Goal: Information Seeking & Learning: Compare options

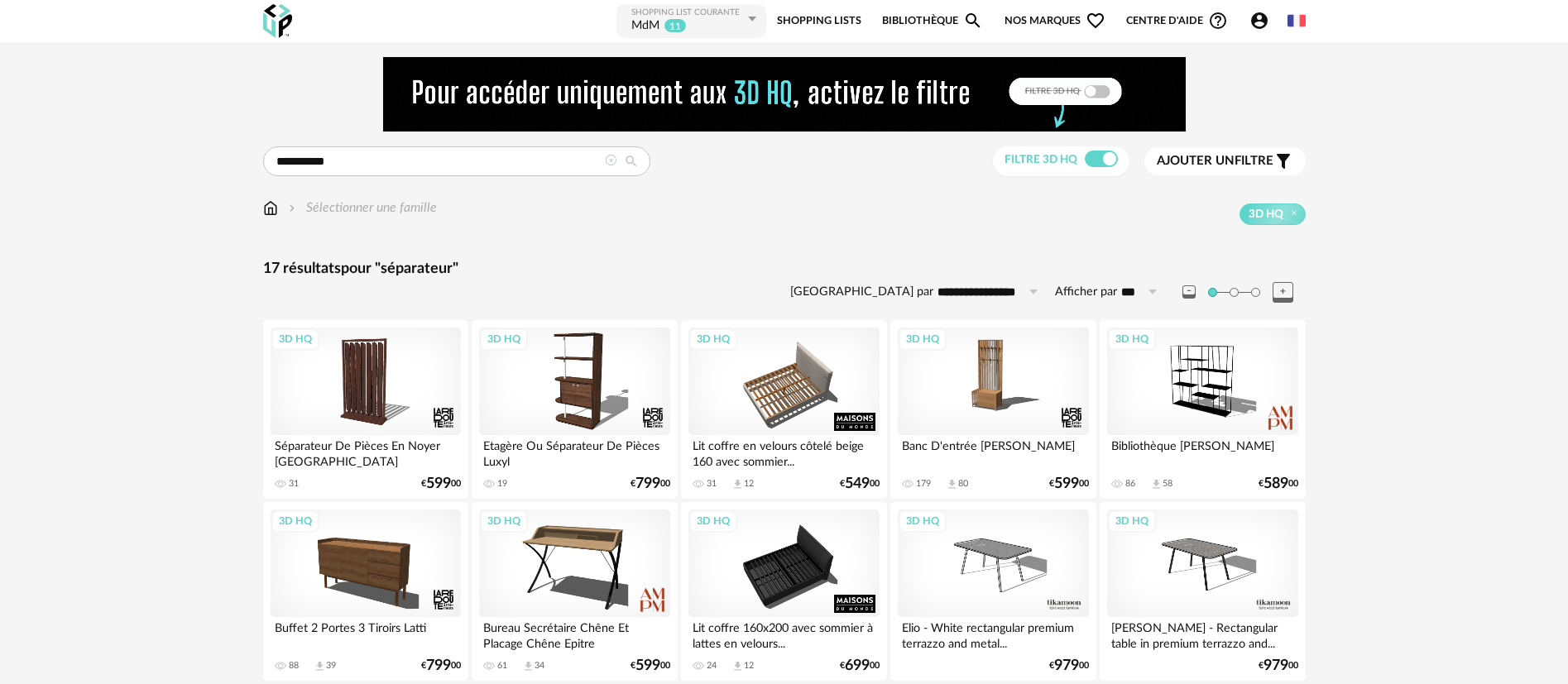
click at [610, 163] on icon at bounding box center [610, 160] width 11 height 11
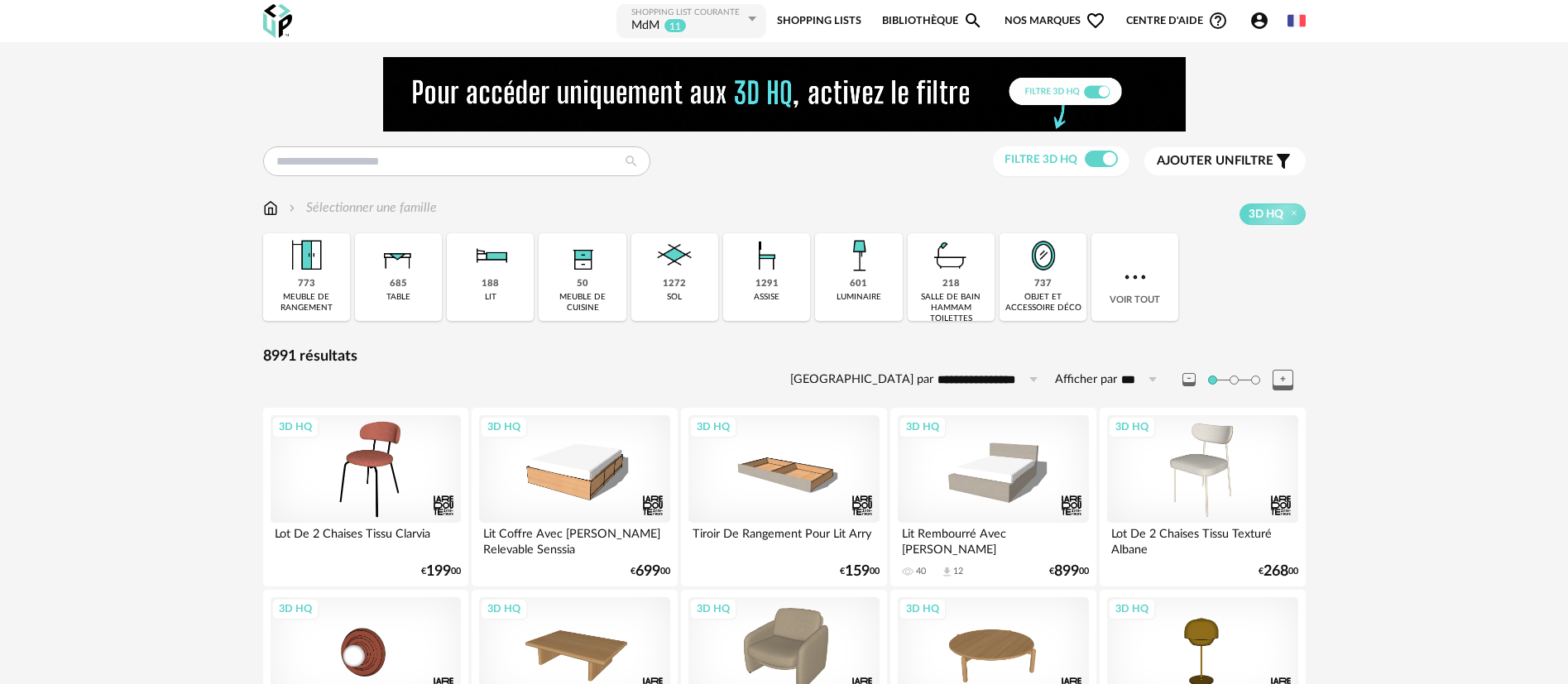
click at [923, 104] on img at bounding box center [784, 94] width 803 height 75
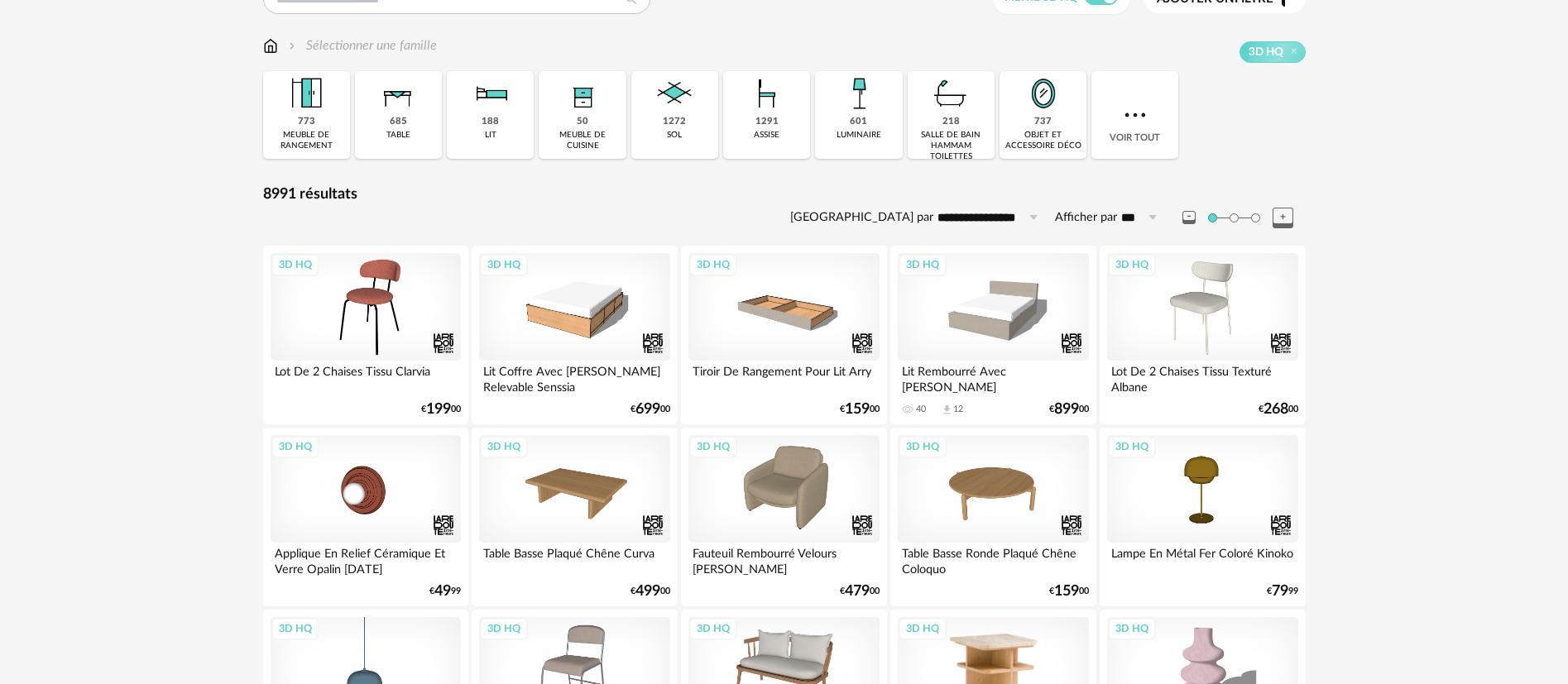
scroll to position [124, 0]
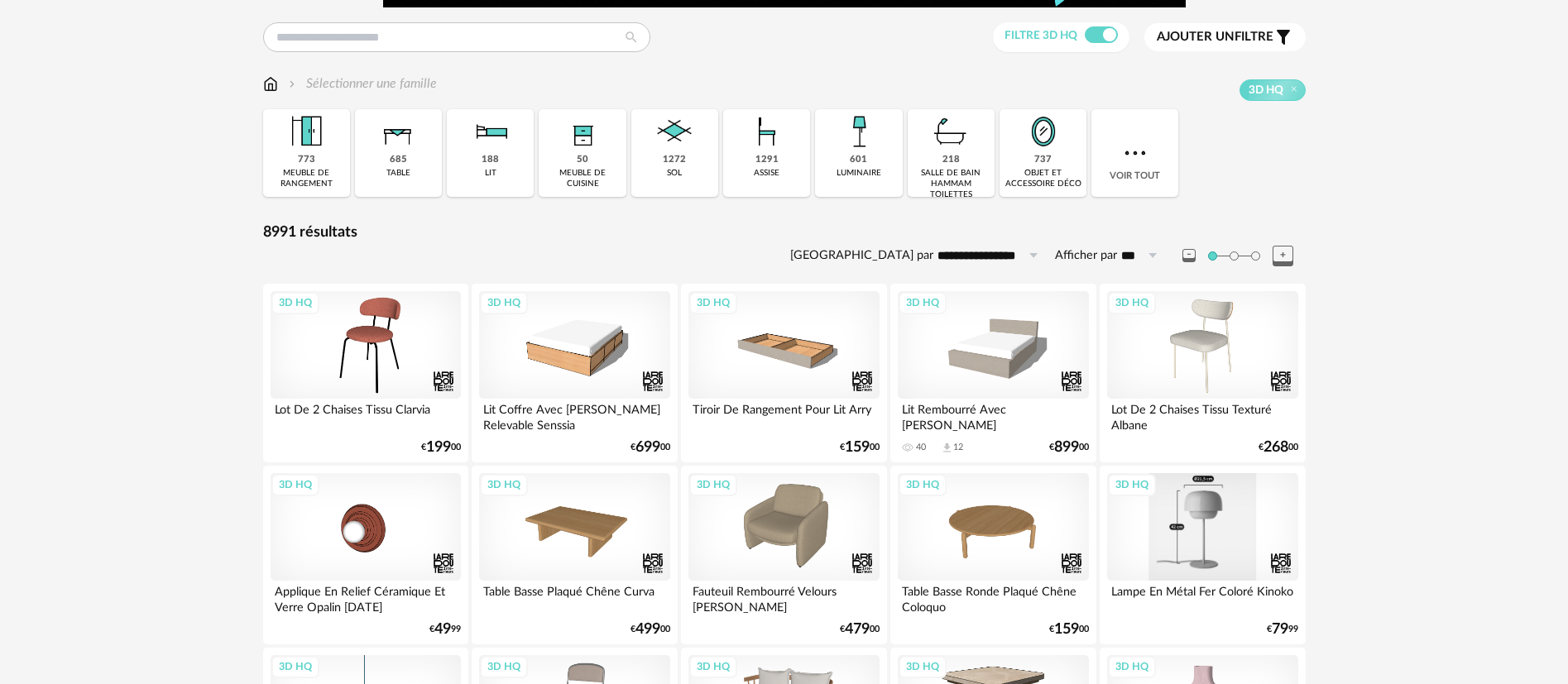
click at [1227, 521] on div "3D HQ" at bounding box center [1201, 527] width 190 height 108
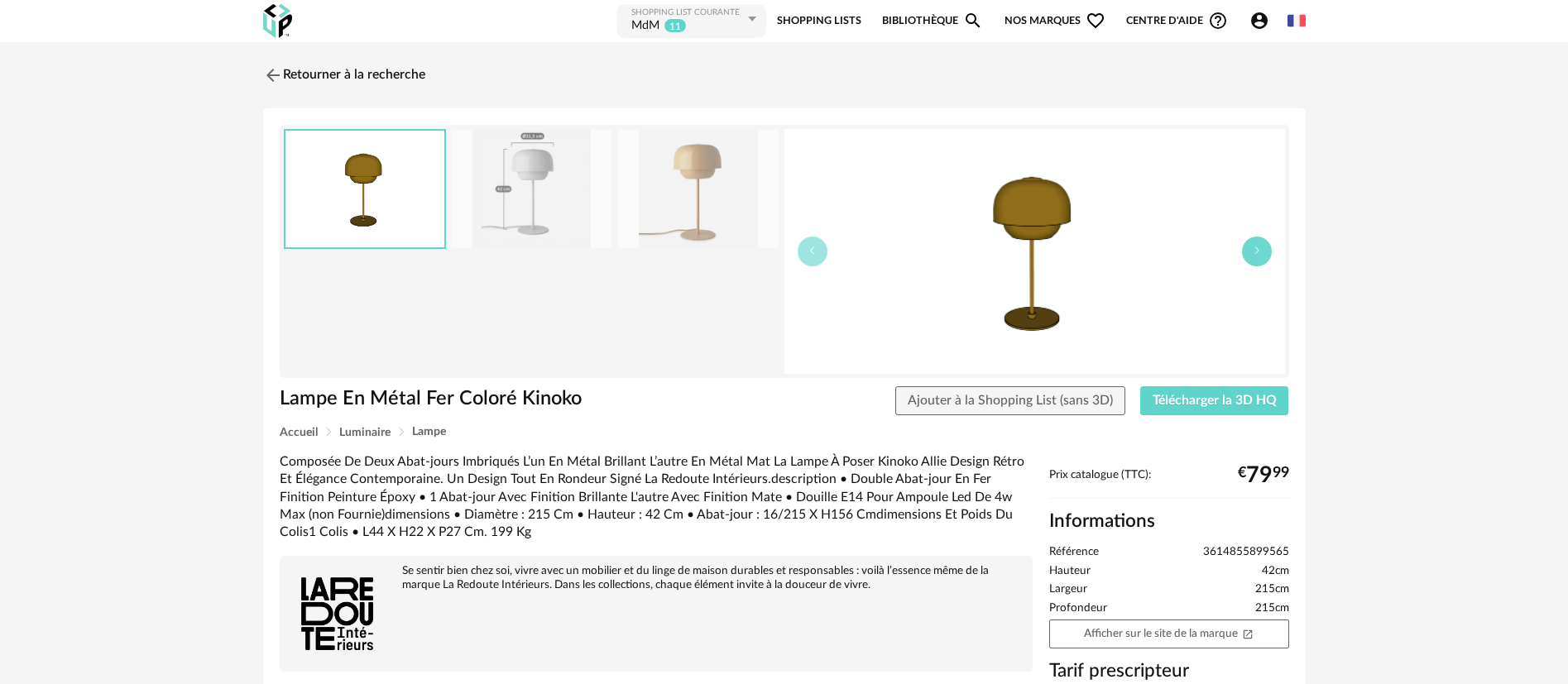
click at [1253, 253] on icon "button" at bounding box center [1257, 251] width 10 height 10
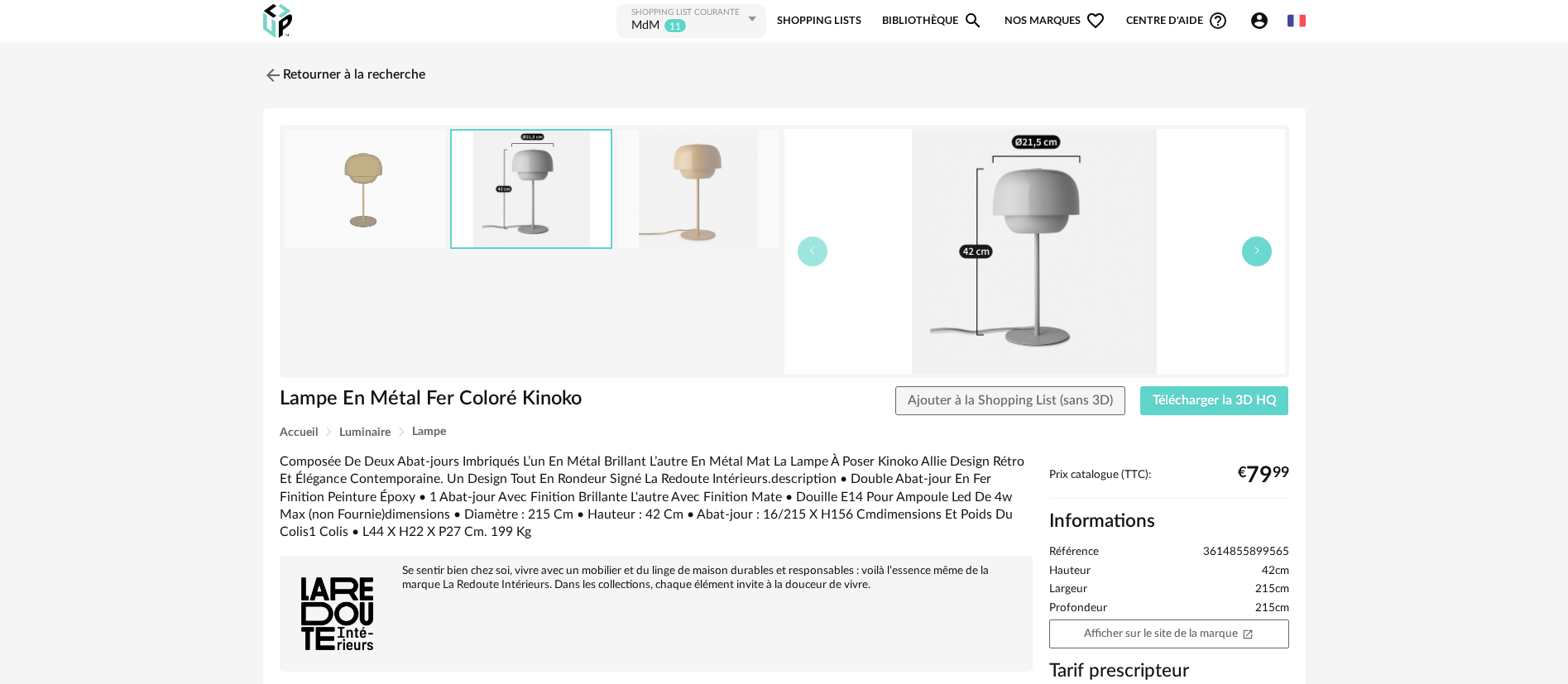
click at [1253, 253] on icon "button" at bounding box center [1257, 251] width 10 height 10
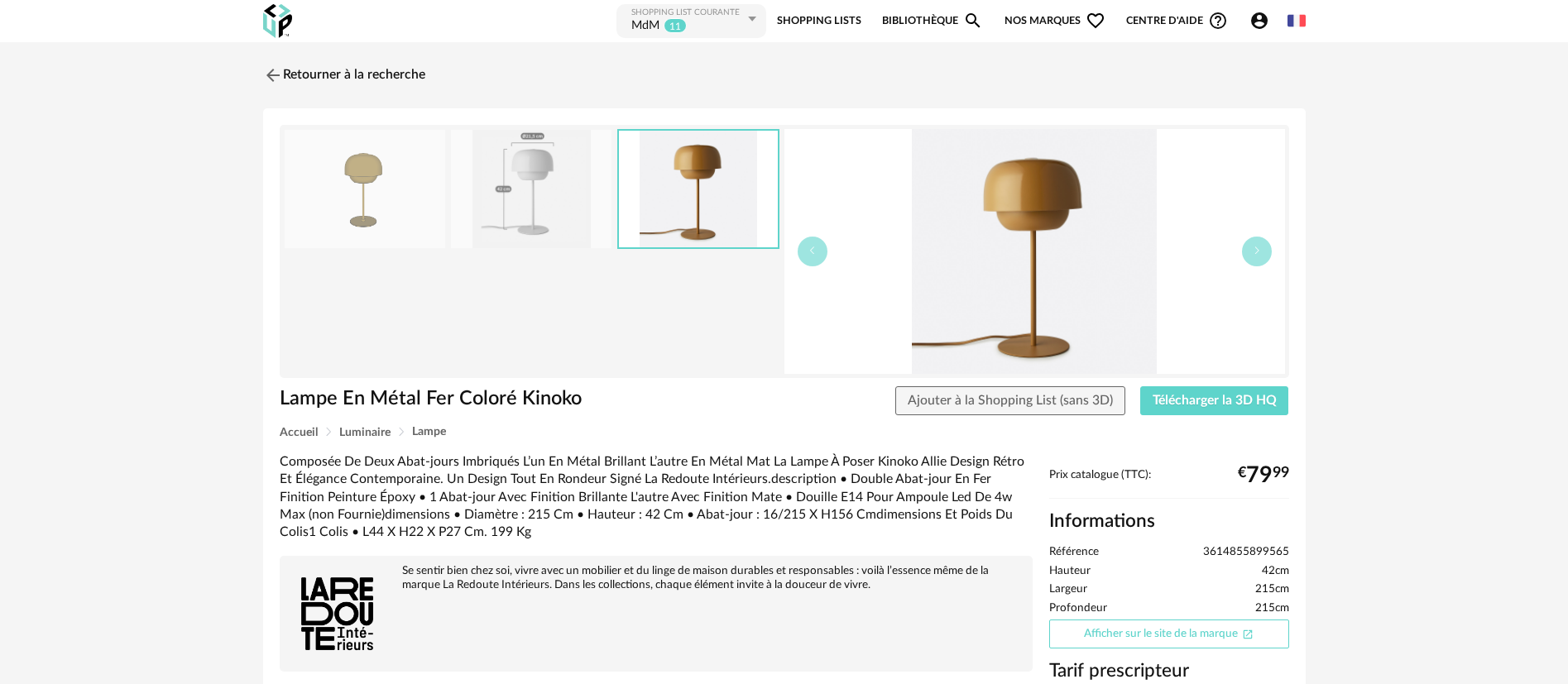
click at [1160, 633] on link "Afficher sur le site de la marque Open In New icon" at bounding box center [1169, 634] width 240 height 29
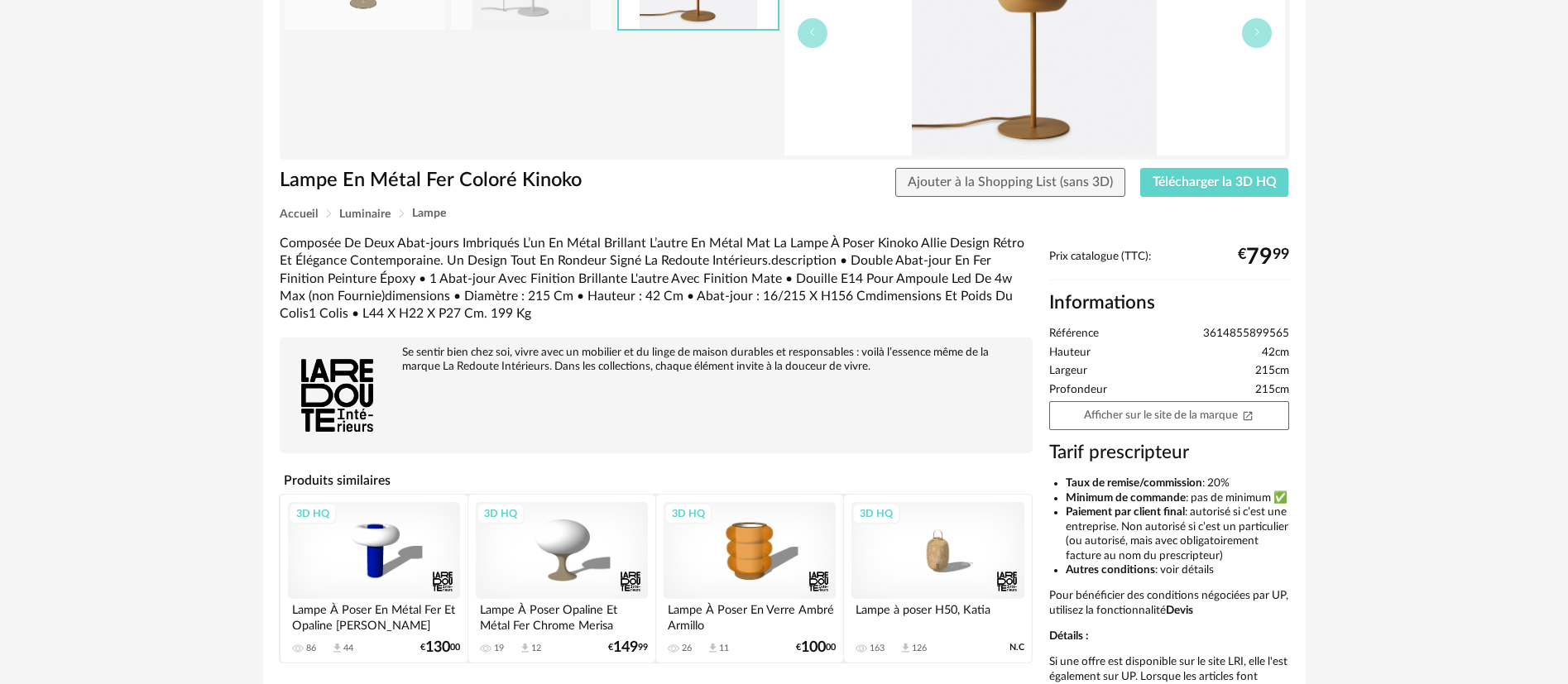
scroll to position [248, 0]
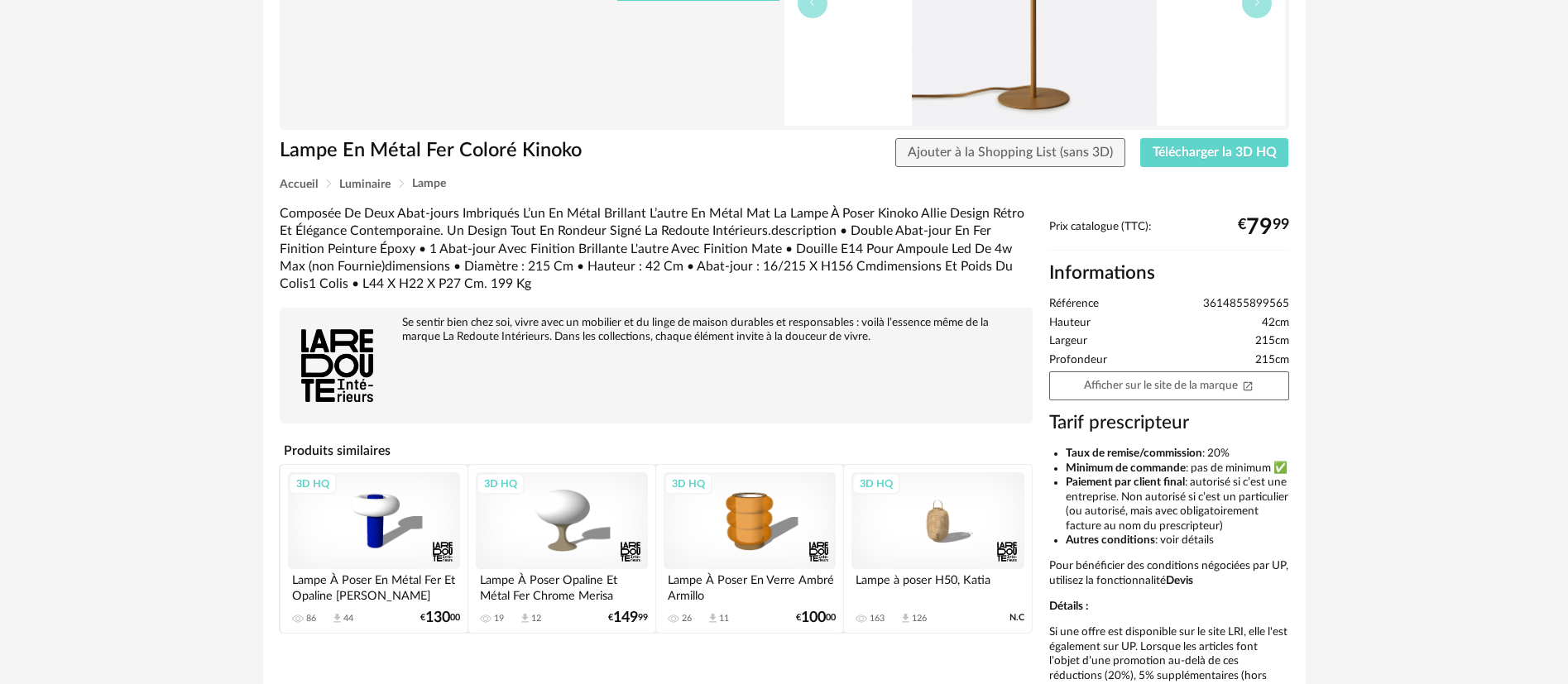
click at [754, 522] on div "3D HQ" at bounding box center [750, 521] width 172 height 96
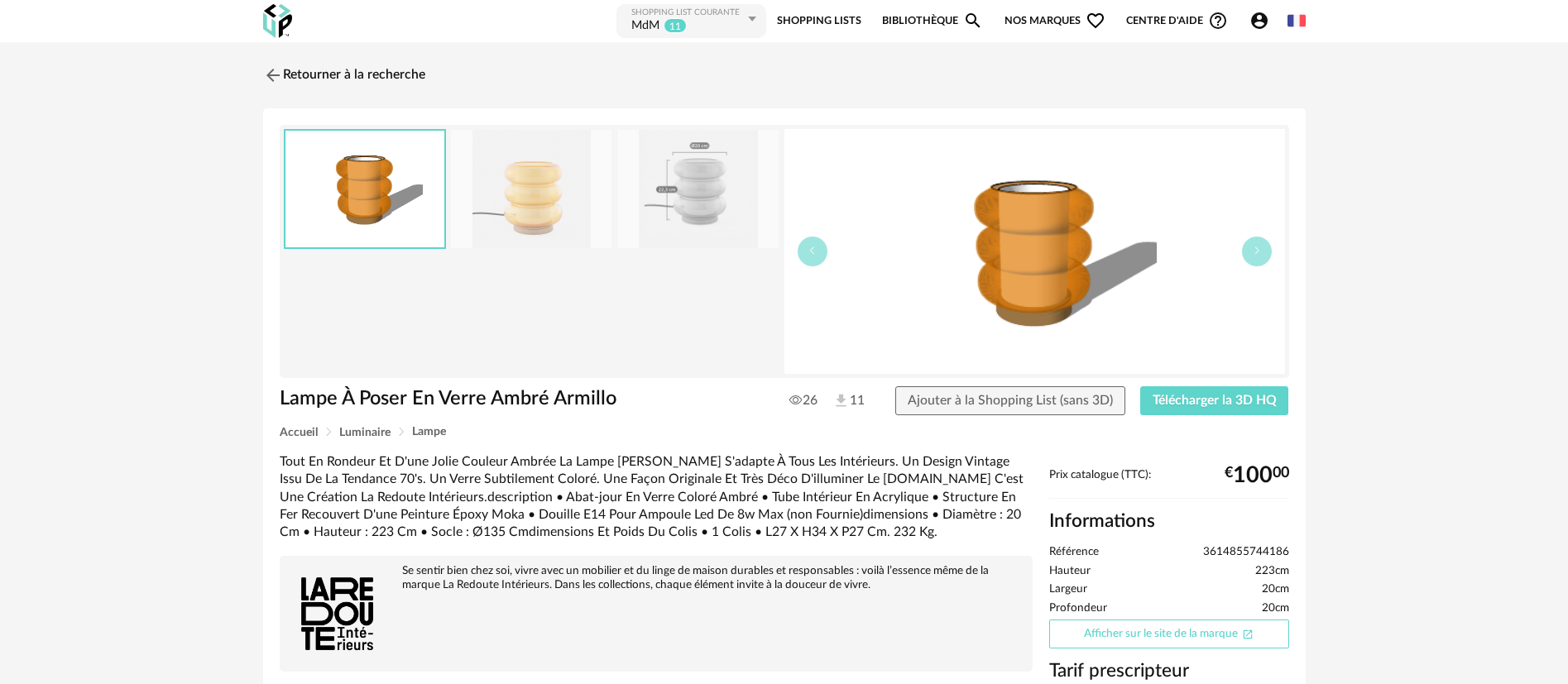
click at [1102, 637] on link "Afficher sur le site de la marque Open In New icon" at bounding box center [1169, 634] width 240 height 29
click at [280, 77] on img at bounding box center [271, 75] width 24 height 24
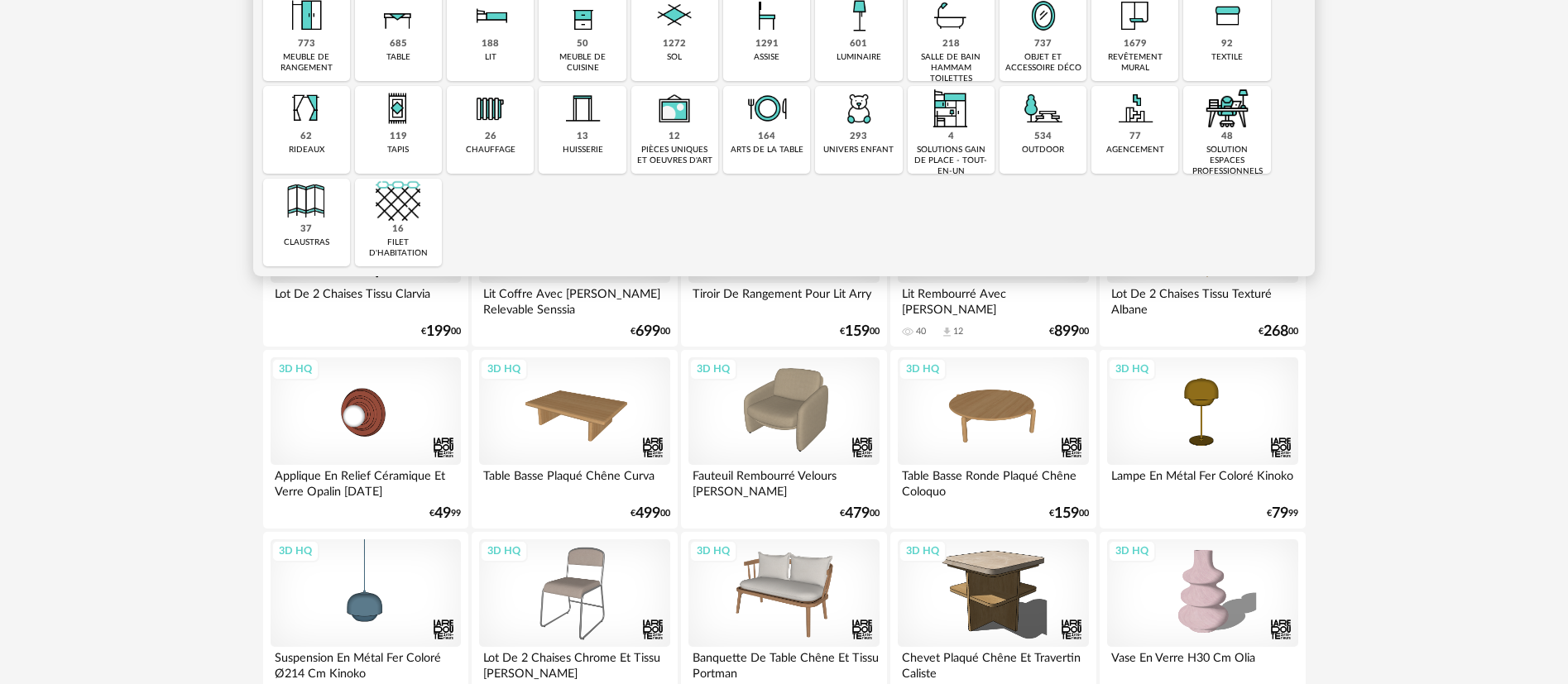
scroll to position [248, 0]
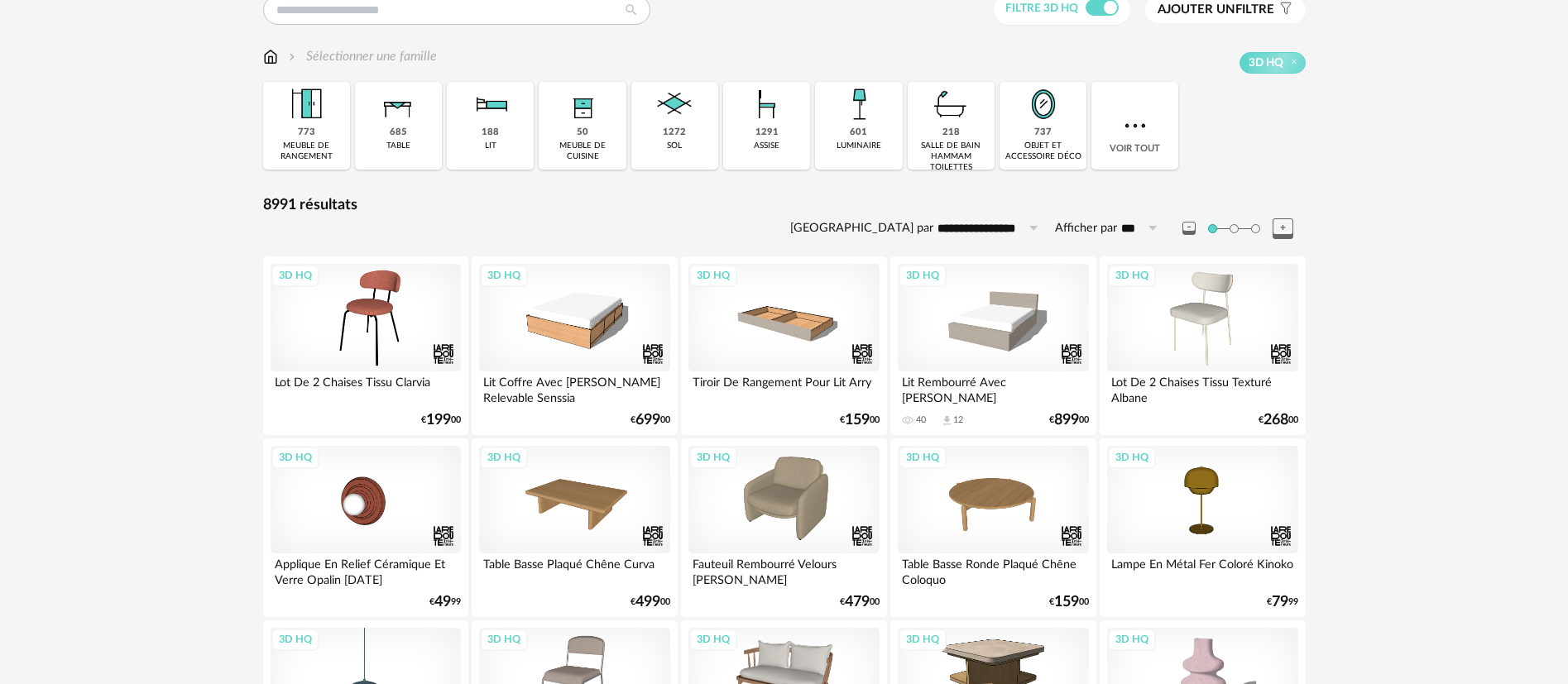
scroll to position [0, 0]
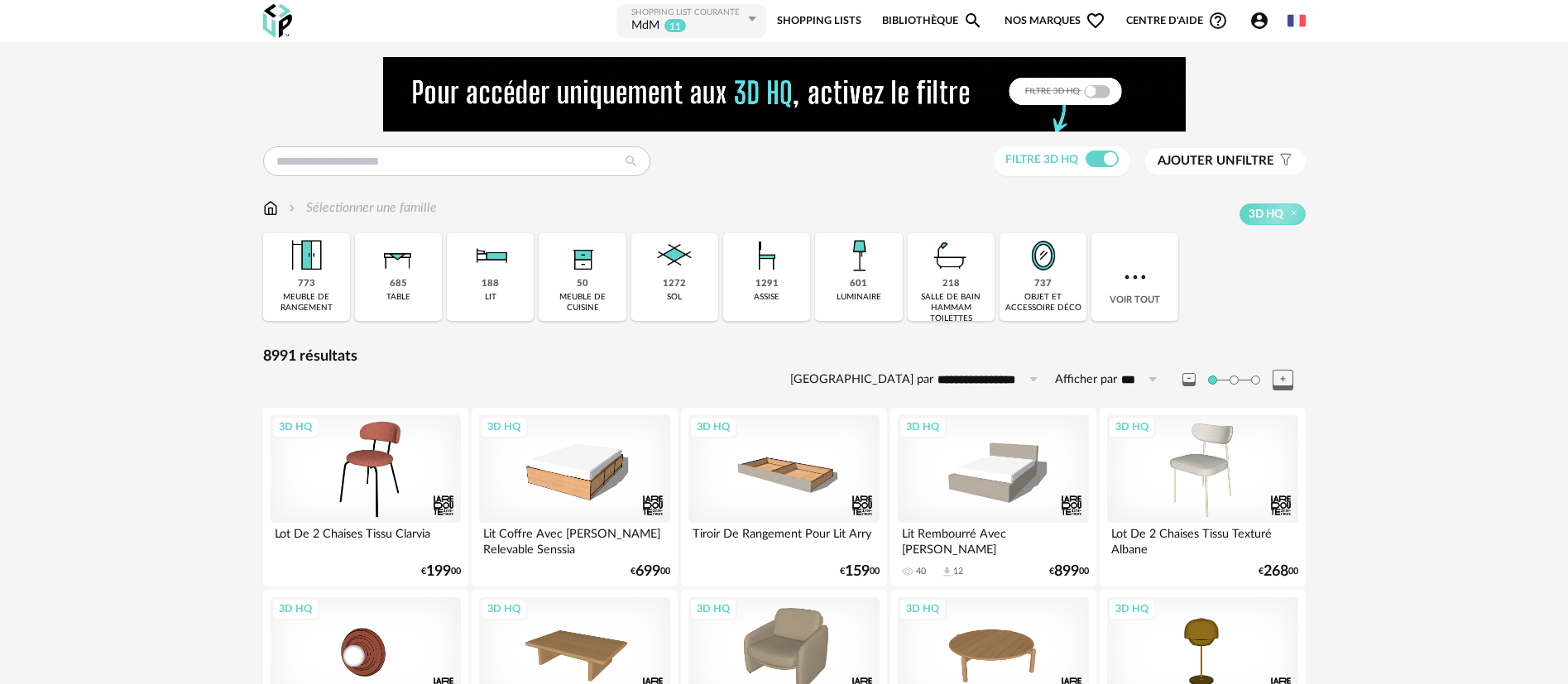
click at [273, 26] on img at bounding box center [278, 21] width 29 height 34
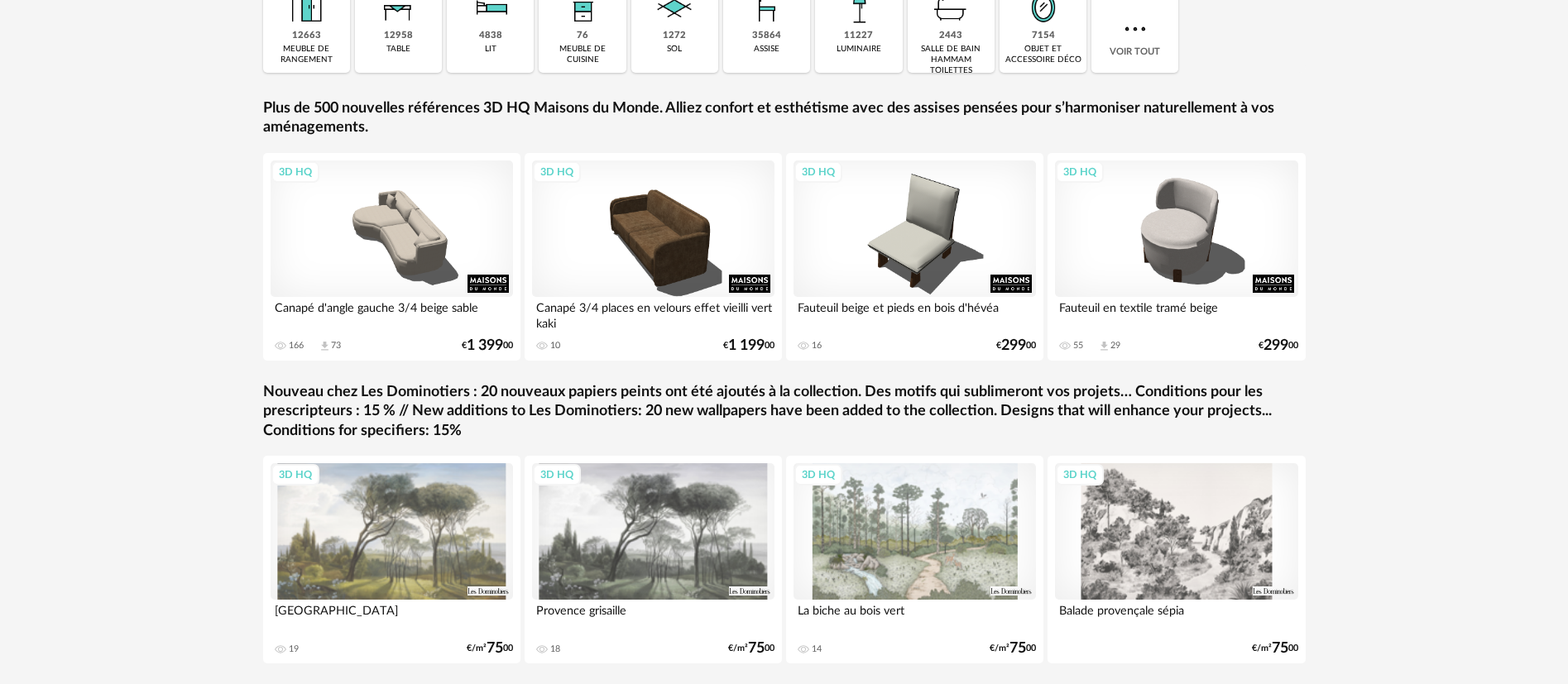
scroll to position [124, 0]
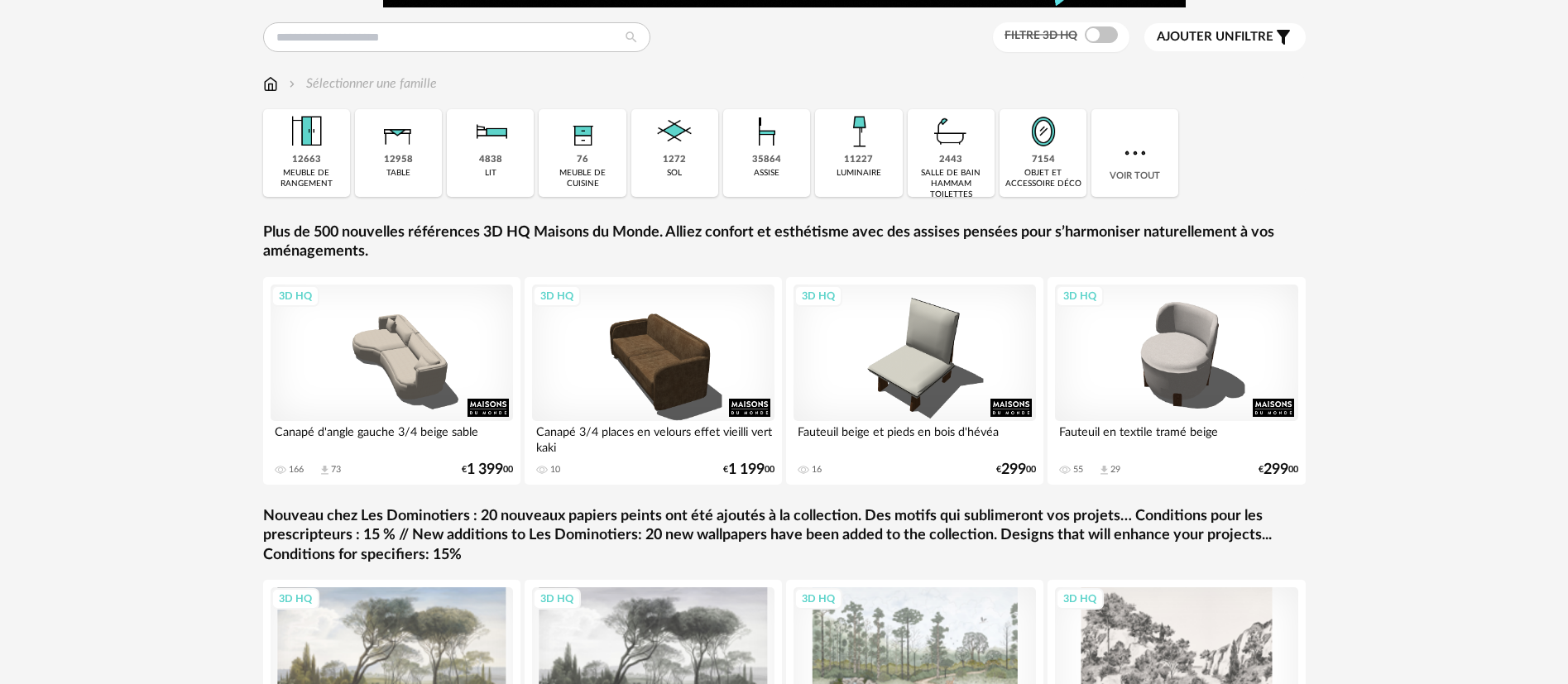
click at [23, 456] on div "Filtre 3D HQ Ajouter un filtre s Filter icon Filtrer par : Sélectionner une fam…" at bounding box center [784, 379] width 1568 height 922
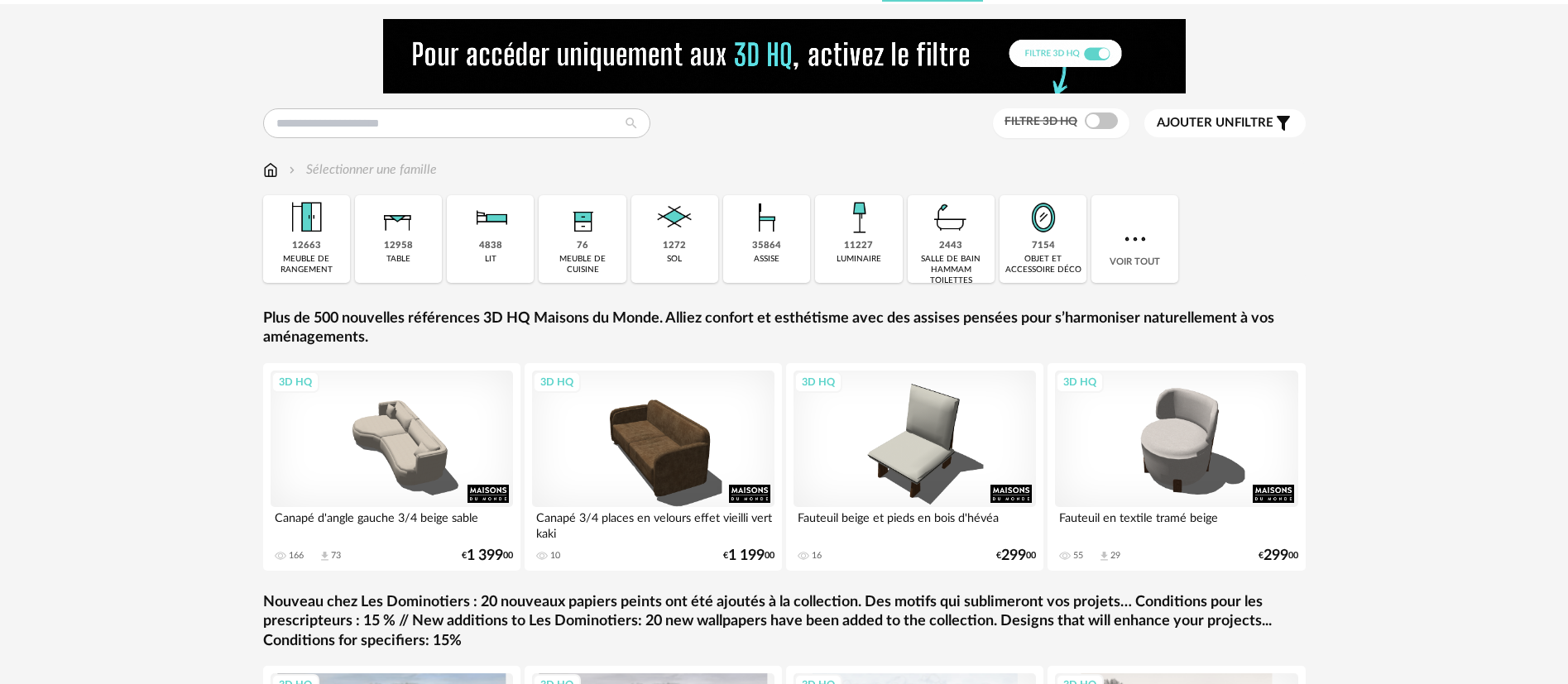
scroll to position [0, 0]
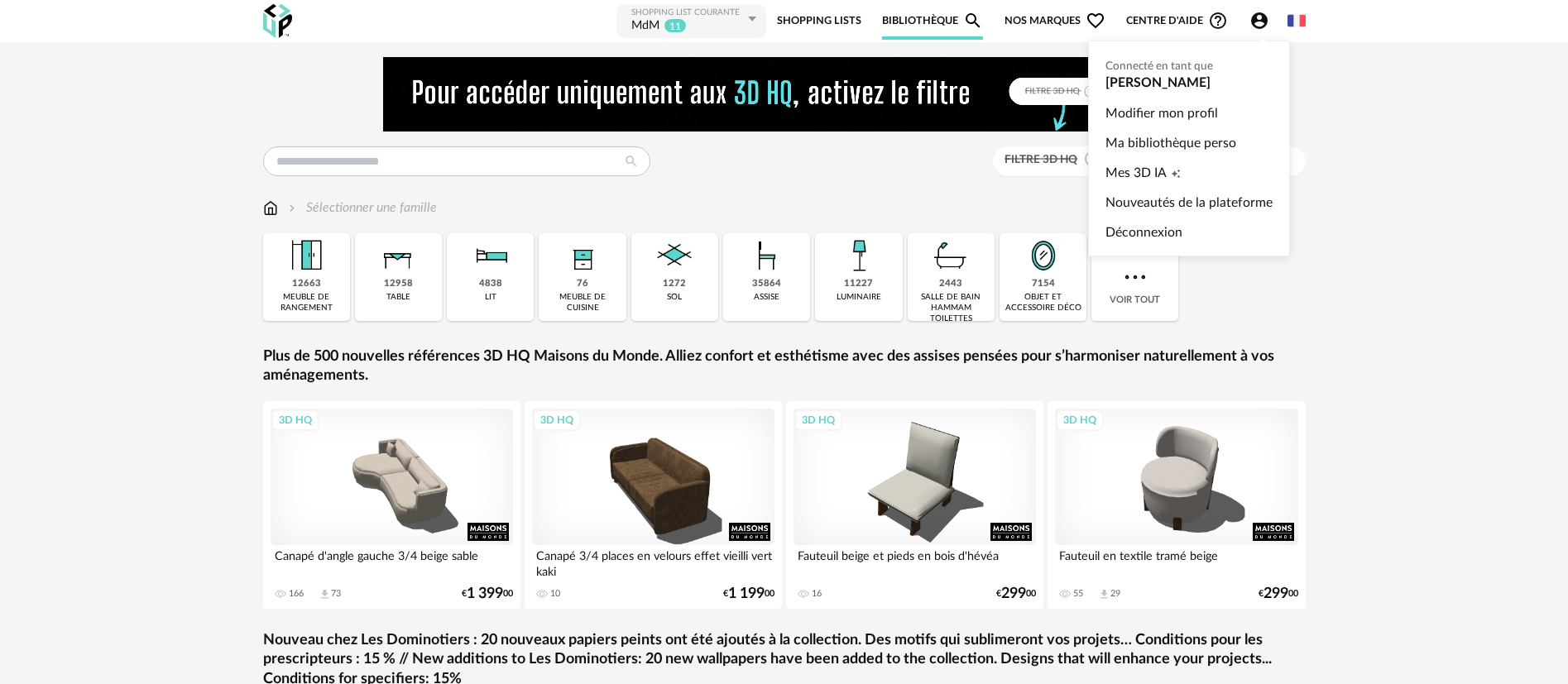
click at [1253, 22] on icon "Account Circle icon" at bounding box center [1259, 20] width 16 height 16
click at [1151, 200] on link "Nouveautés de la plateforme" at bounding box center [1188, 202] width 167 height 30
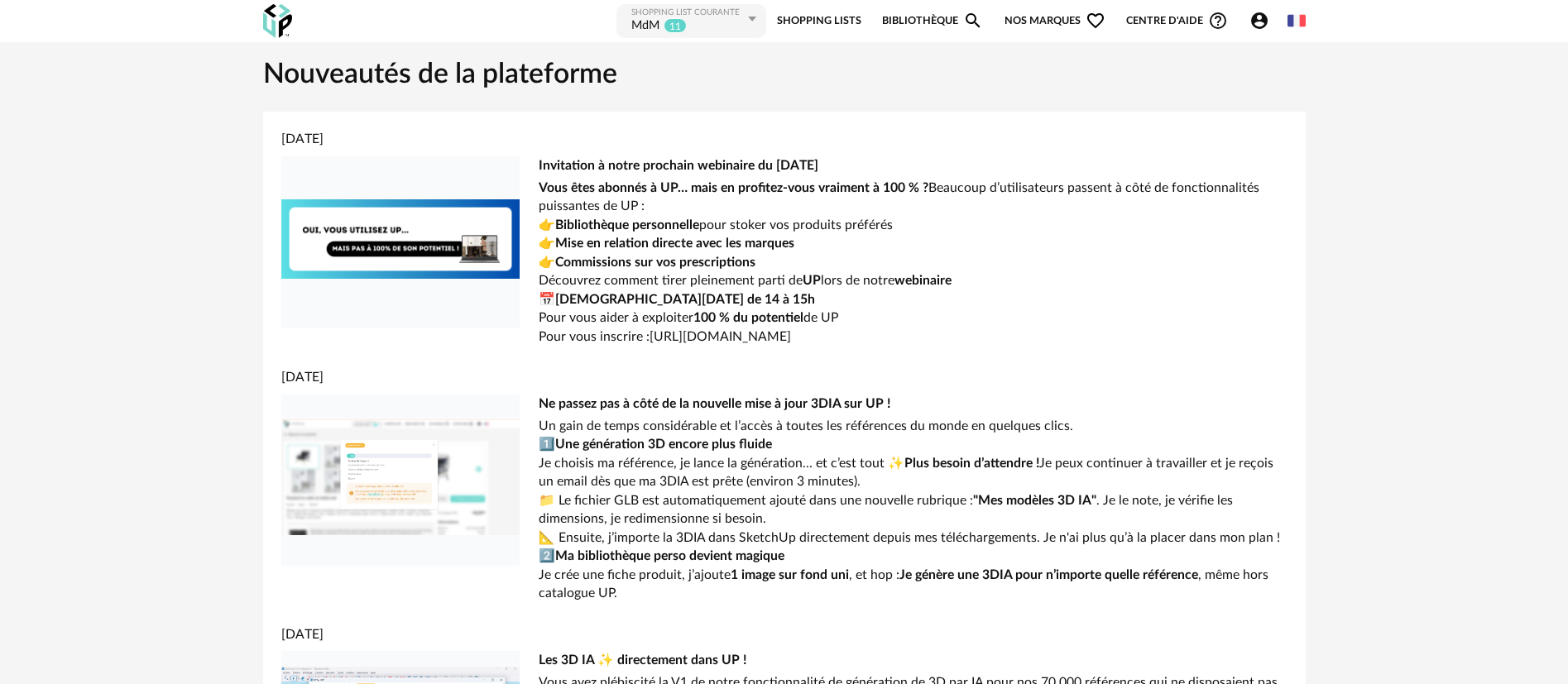
click at [698, 17] on div "Shopping List courante" at bounding box center [688, 13] width 113 height 10
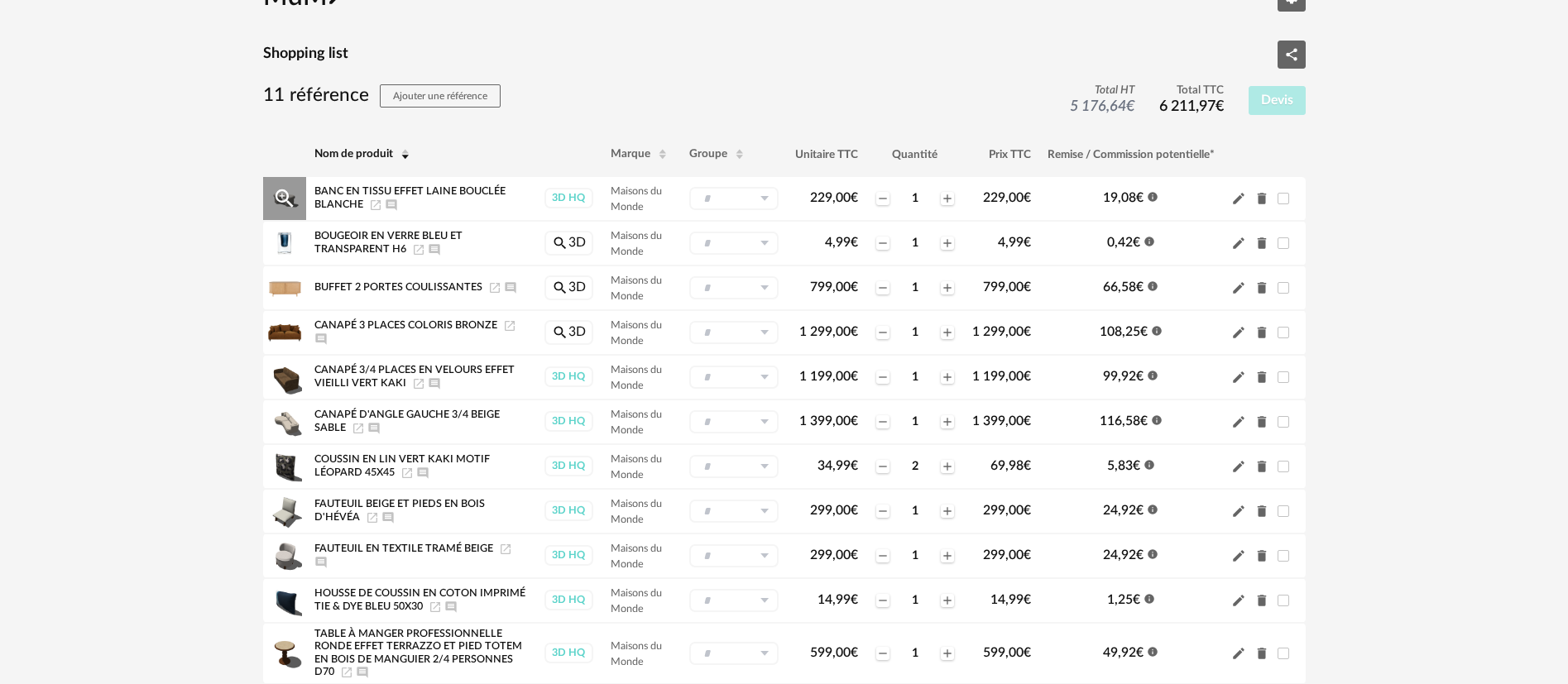
scroll to position [124, 0]
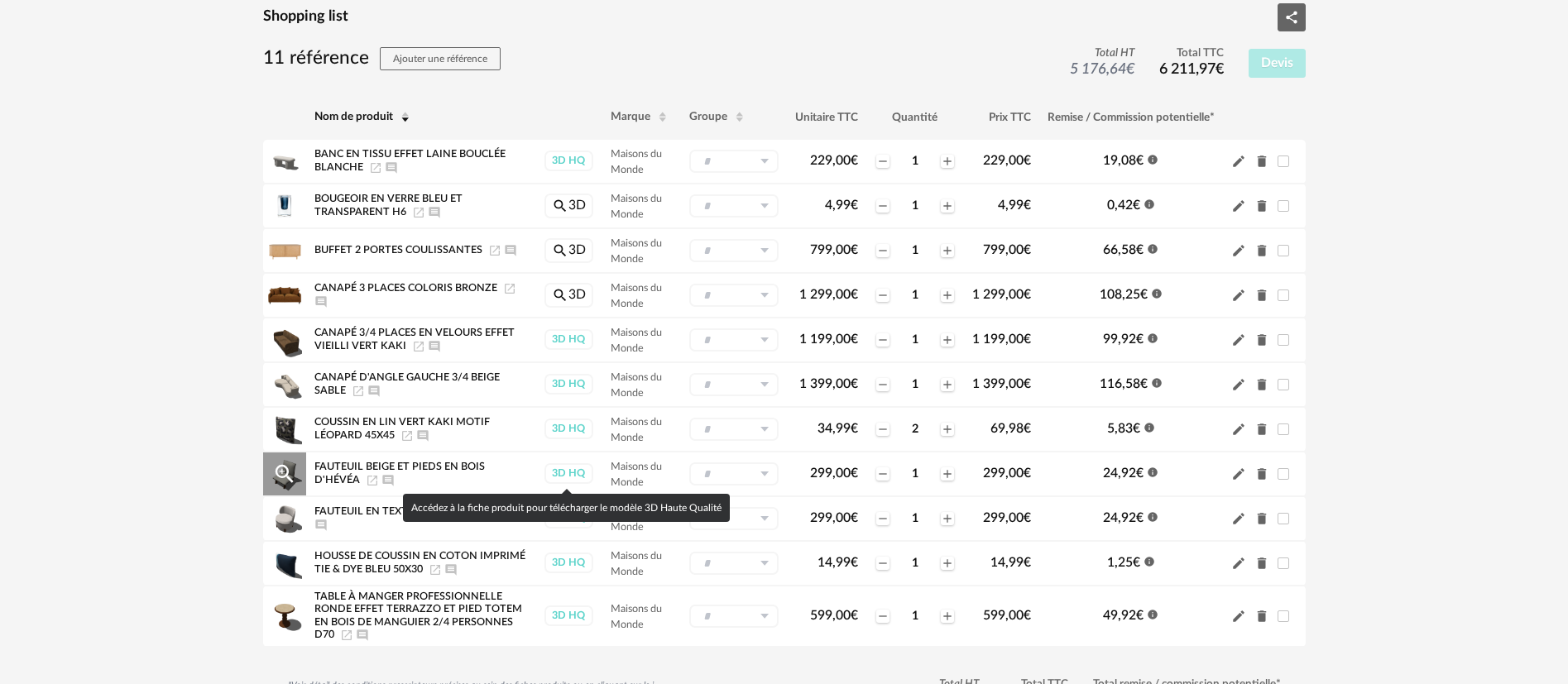
click at [577, 477] on div "3D HQ" at bounding box center [569, 473] width 49 height 21
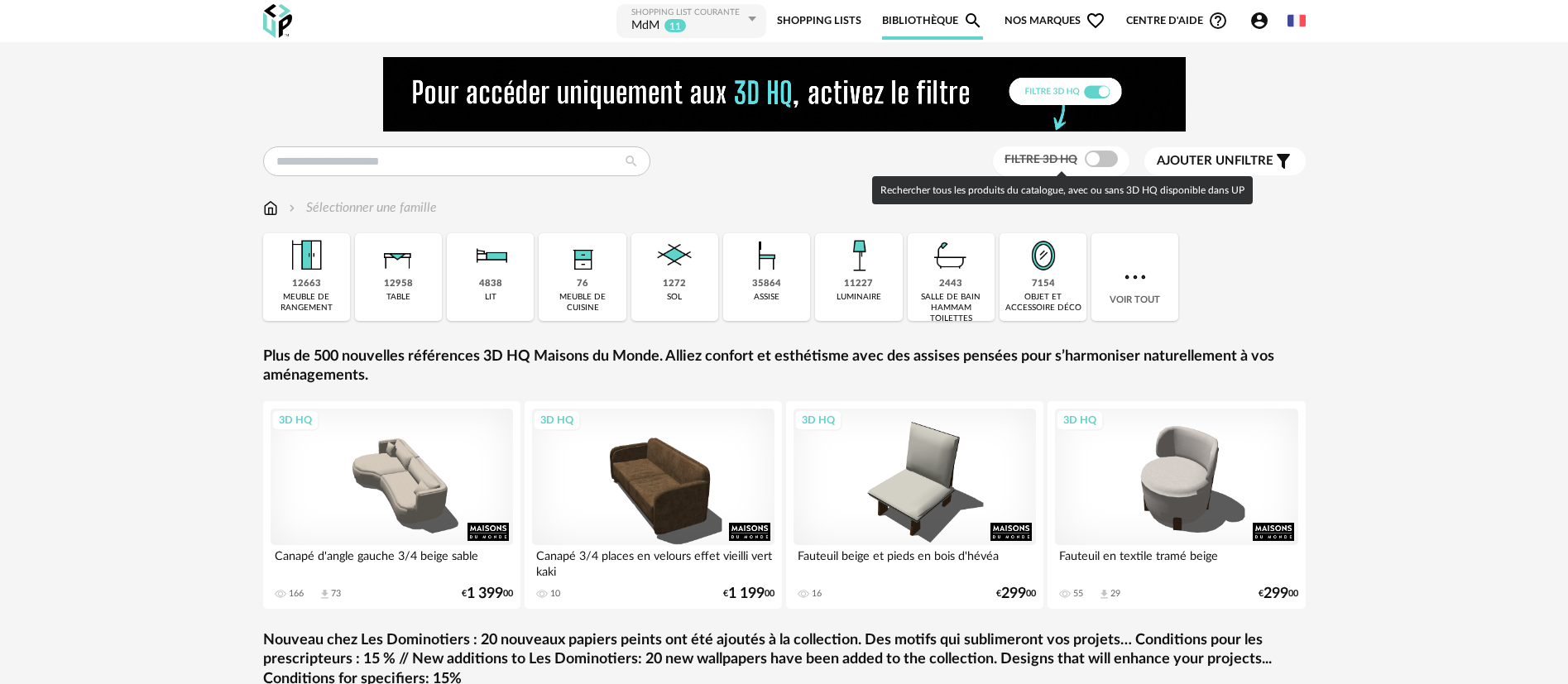
click at [1061, 162] on span "Filtre 3D HQ" at bounding box center [1040, 159] width 73 height 11
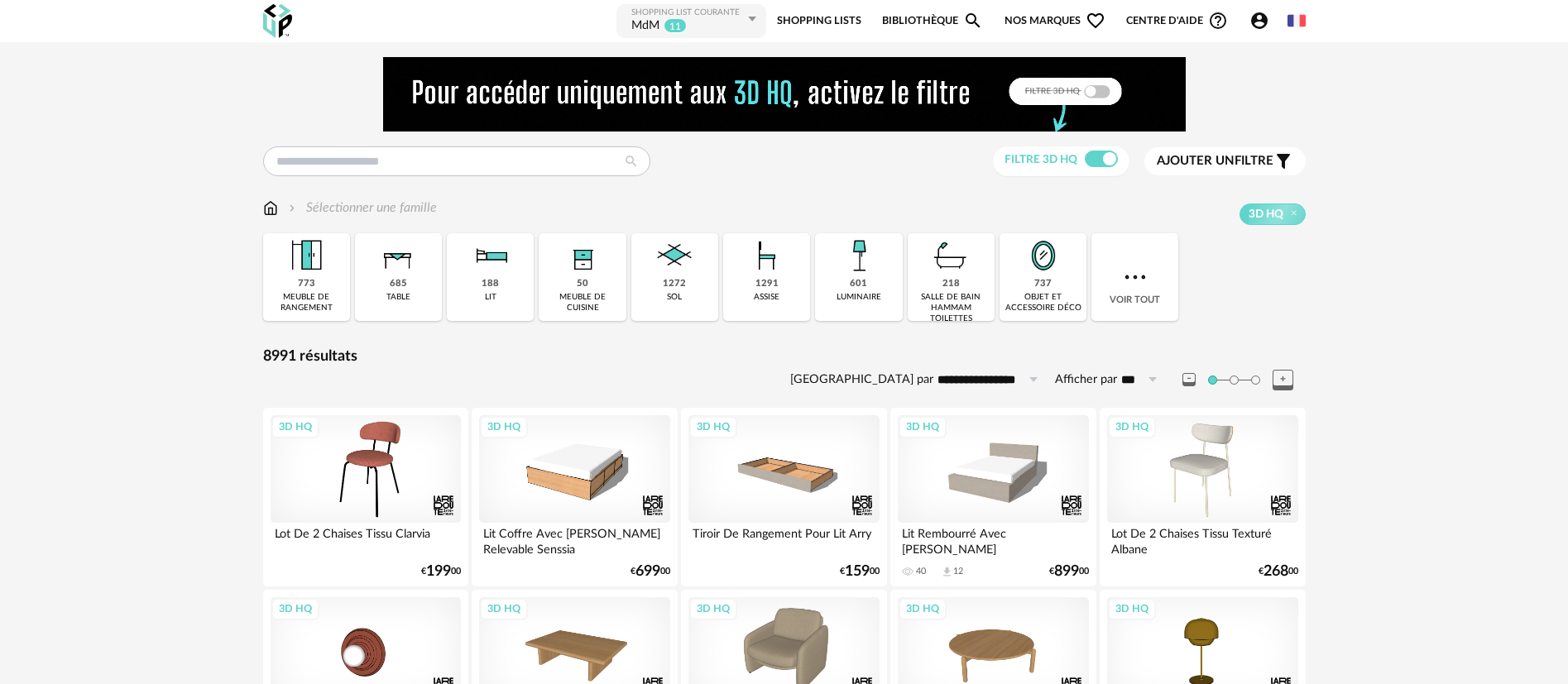
click at [1040, 23] on span "Nos marques Heart Outline icon" at bounding box center [1054, 21] width 101 height 37
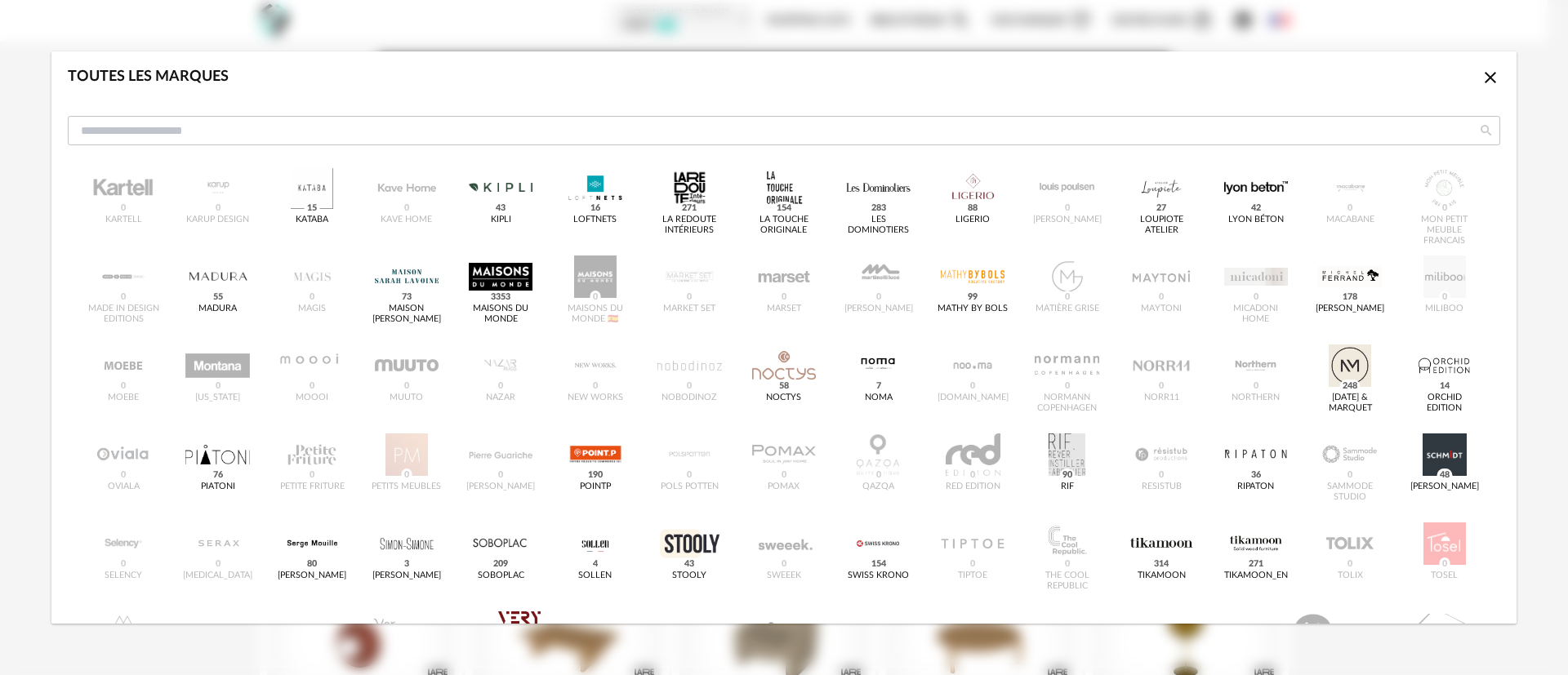
scroll to position [554, 0]
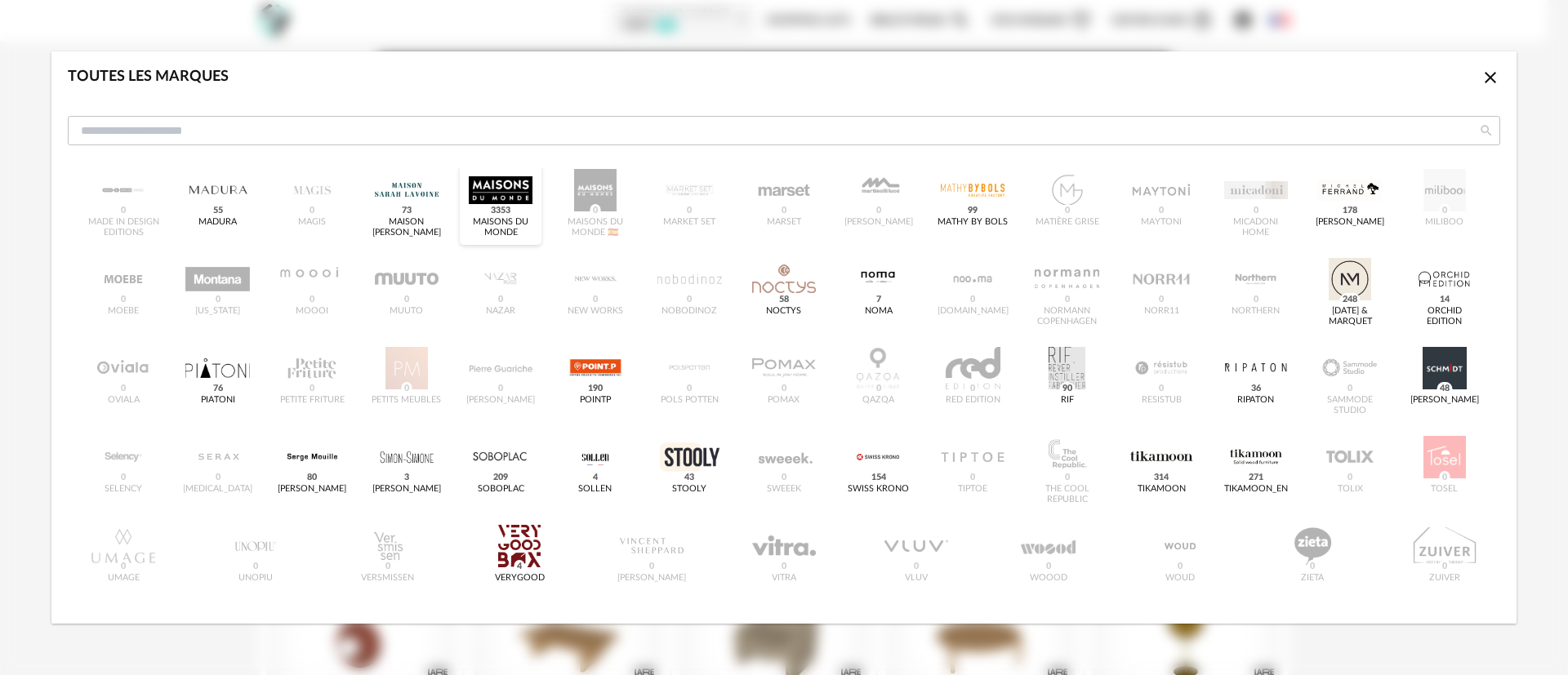
click at [494, 204] on span "3353" at bounding box center [501, 210] width 25 height 13
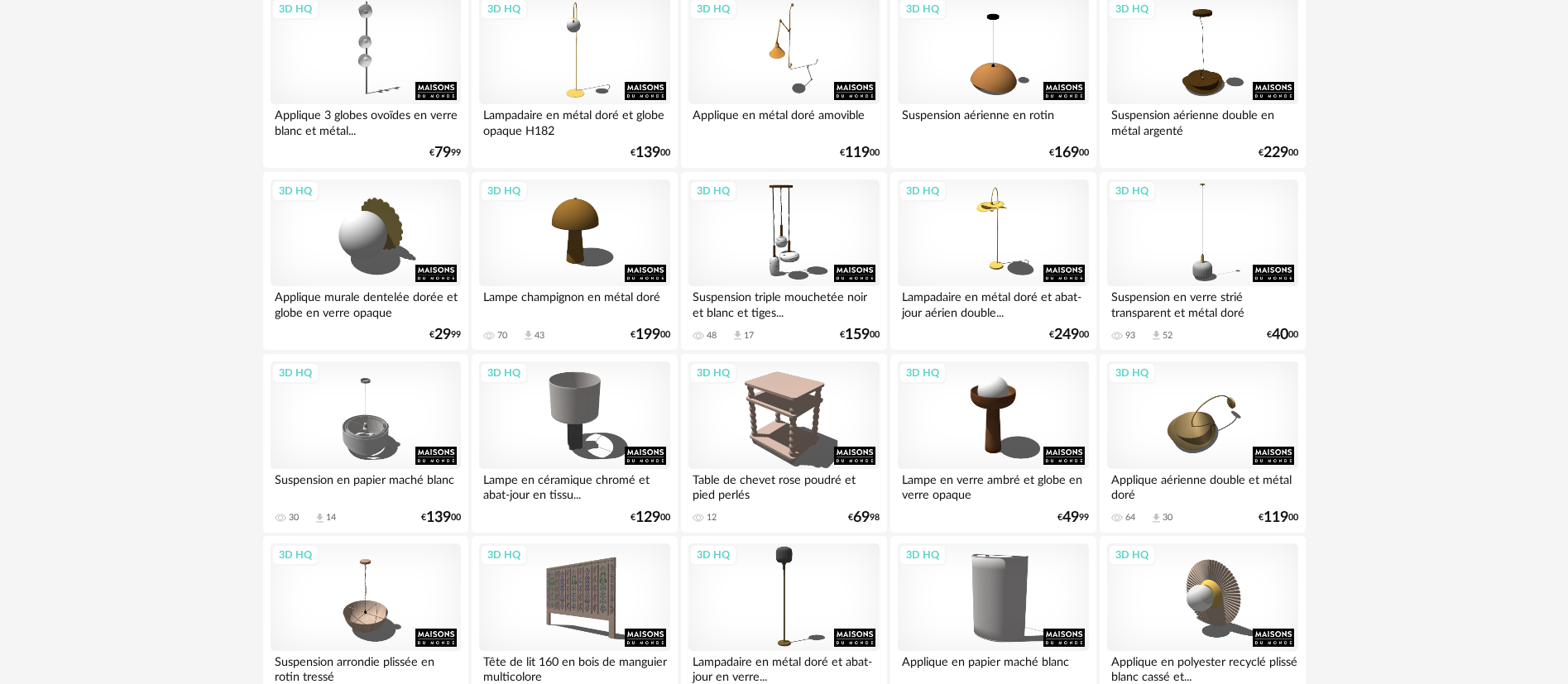
scroll to position [1365, 0]
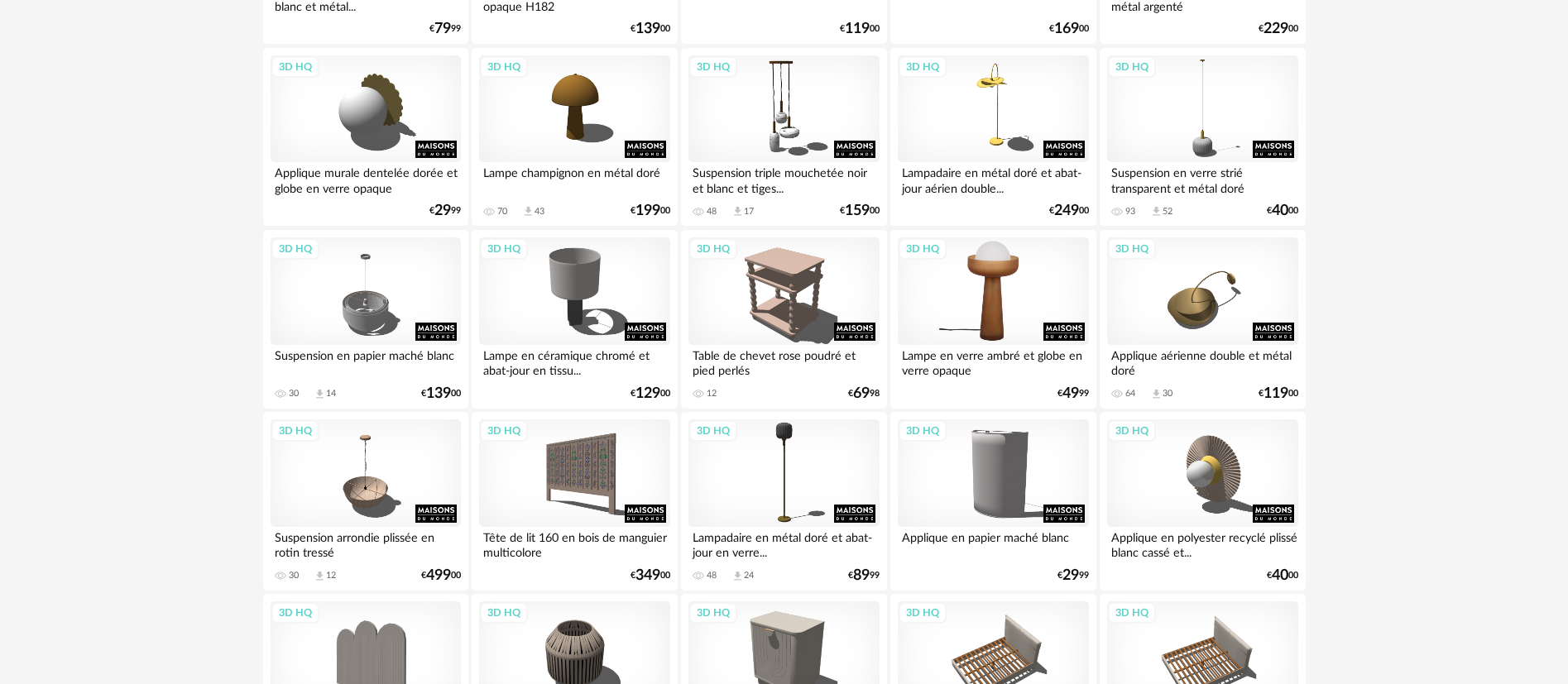
click at [979, 284] on div "3D HQ" at bounding box center [992, 291] width 190 height 108
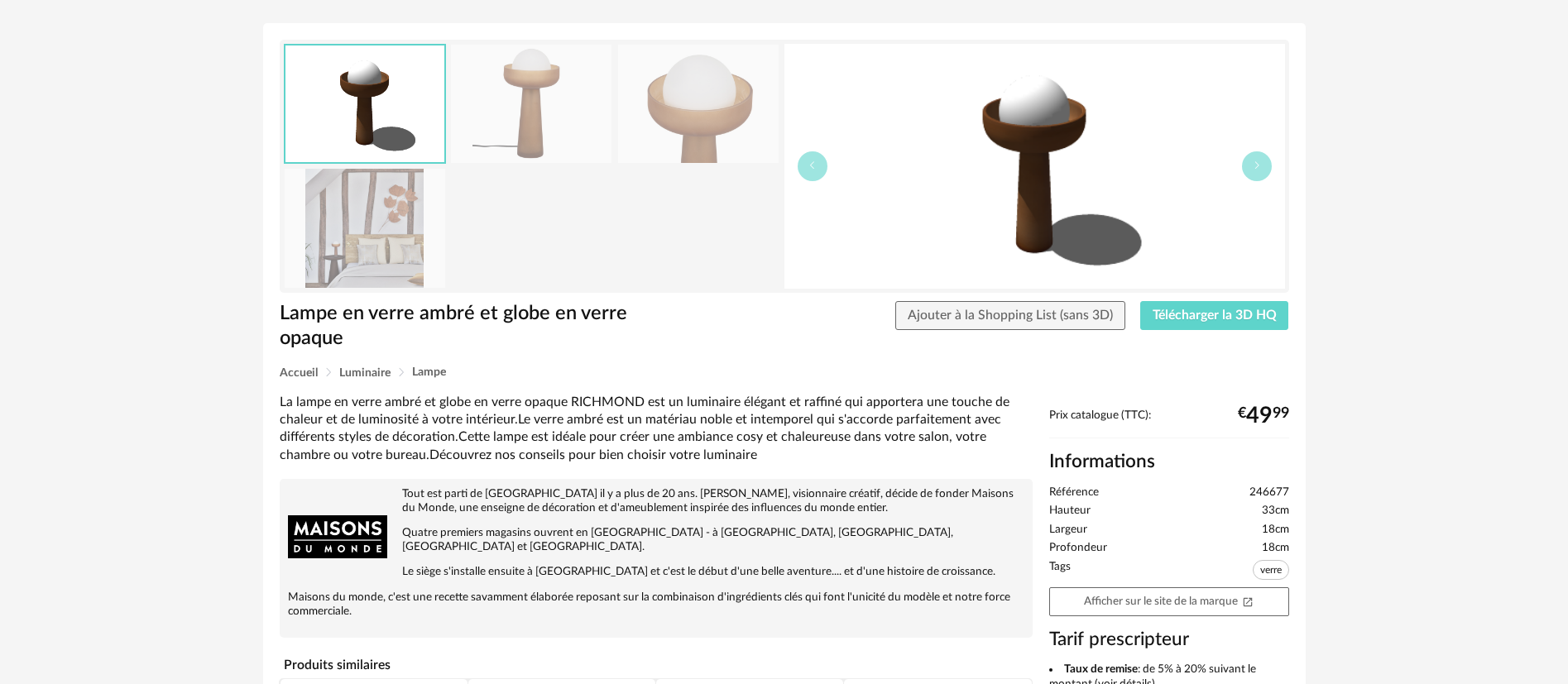
scroll to position [124, 0]
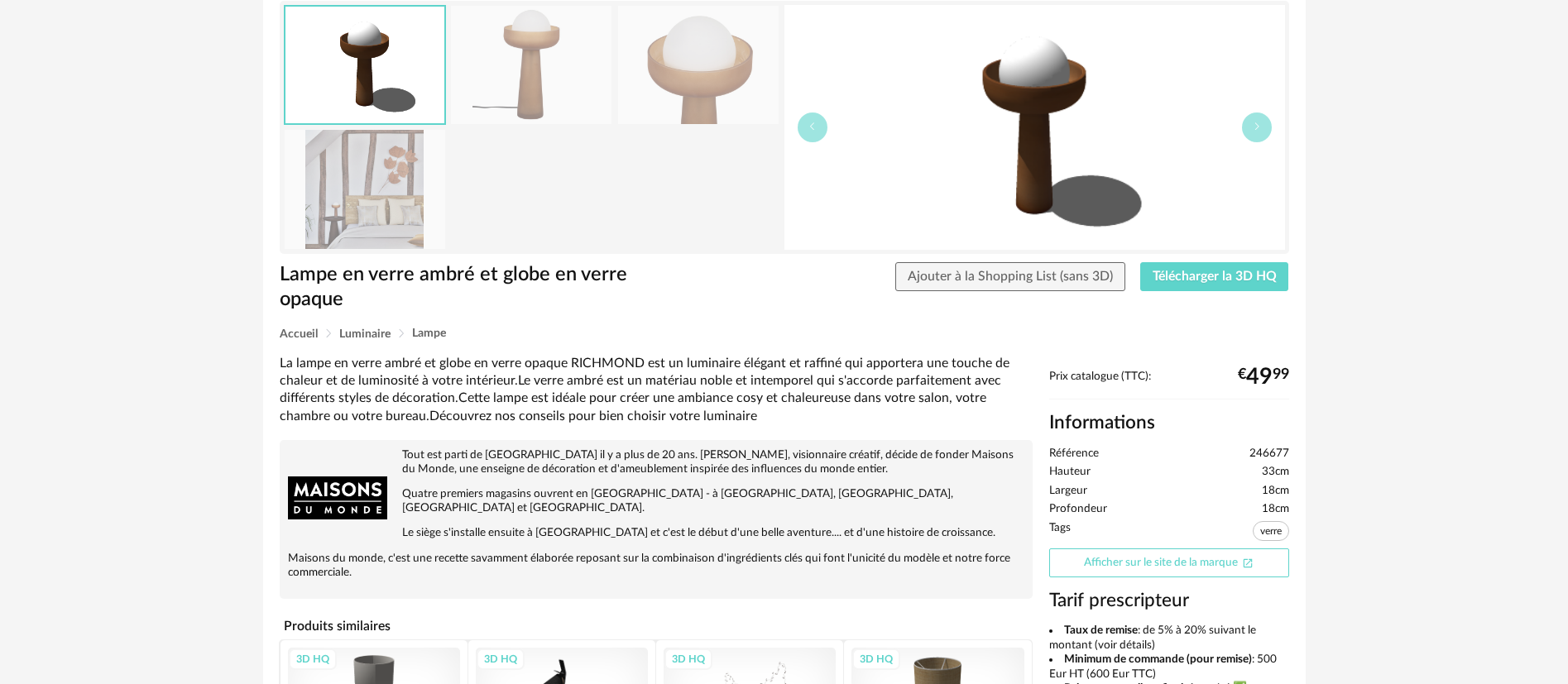
click at [1133, 558] on link "Afficher sur le site de la marque Open In New icon" at bounding box center [1169, 563] width 240 height 29
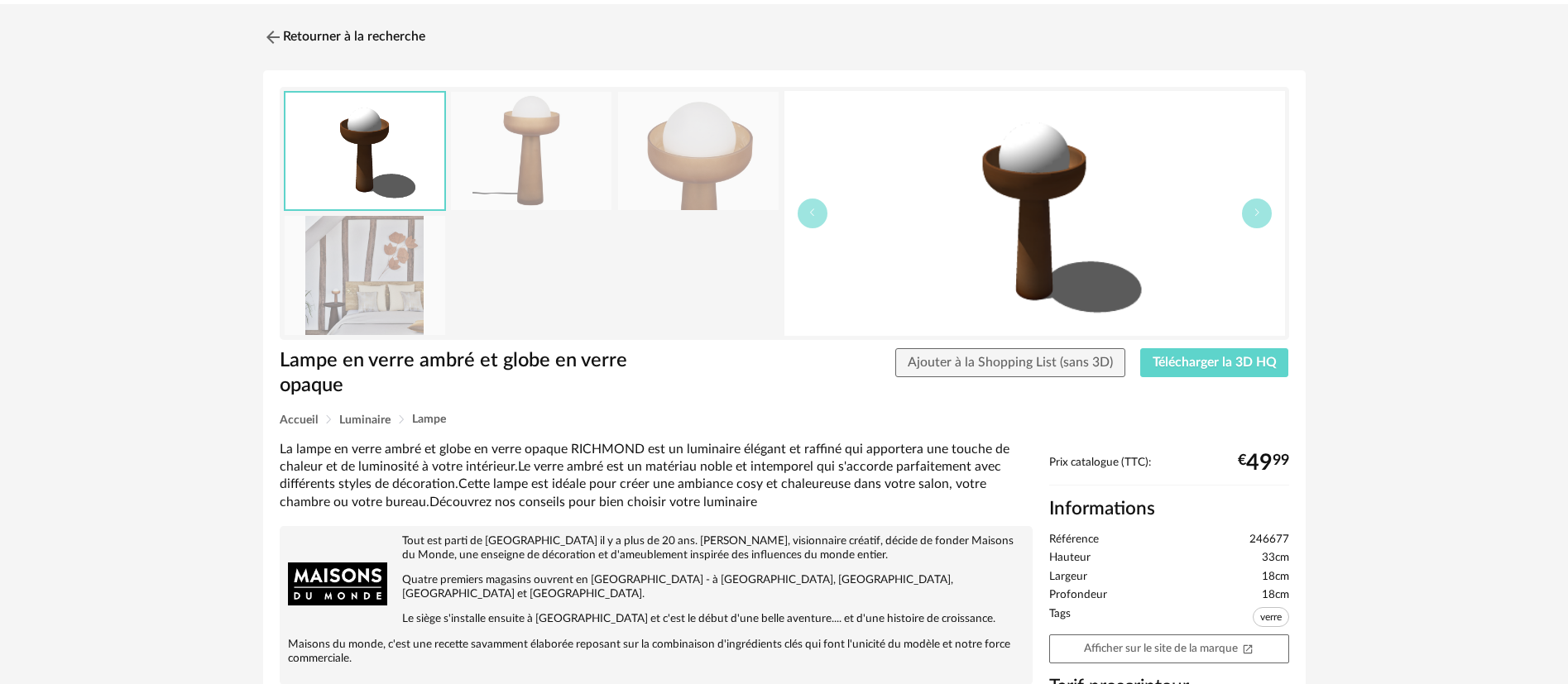
scroll to position [0, 0]
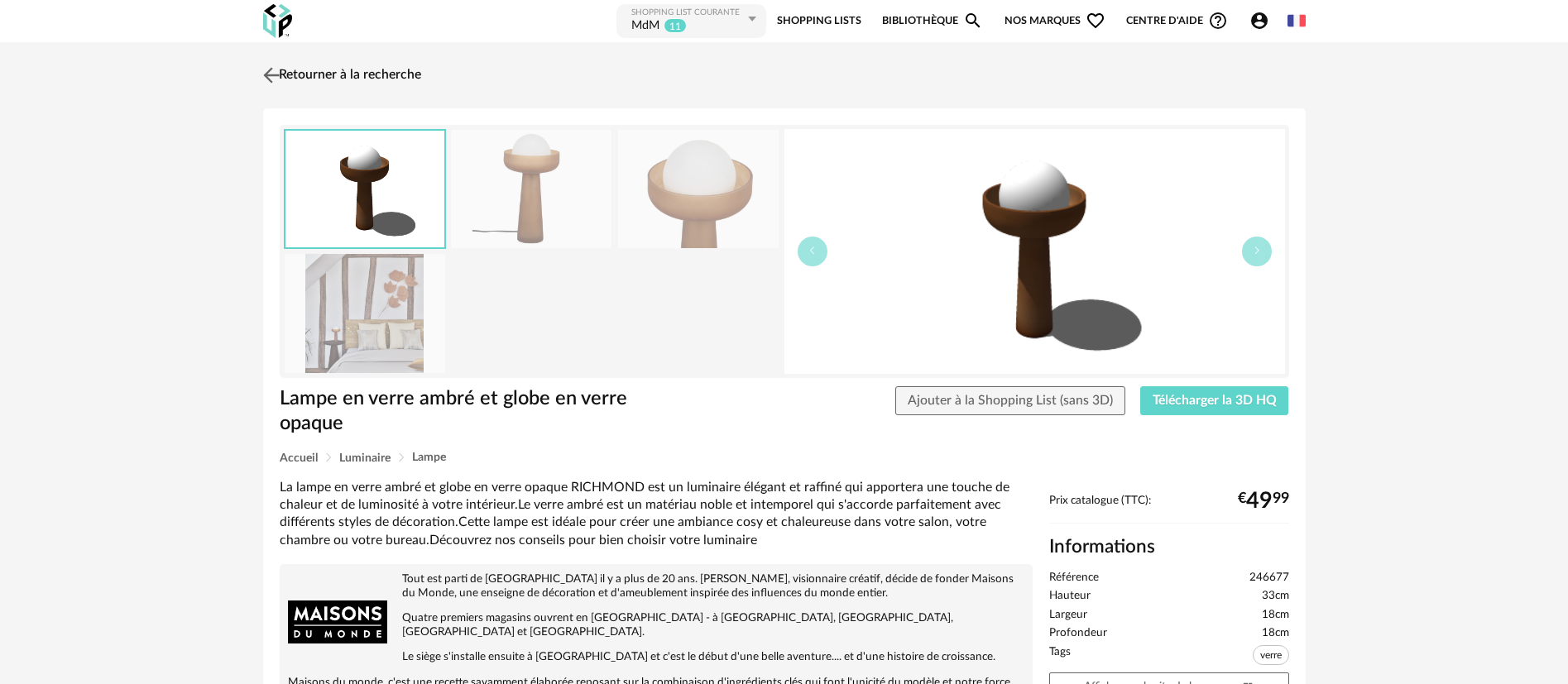
click at [411, 75] on link "Retourner à la recherche" at bounding box center [340, 75] width 162 height 36
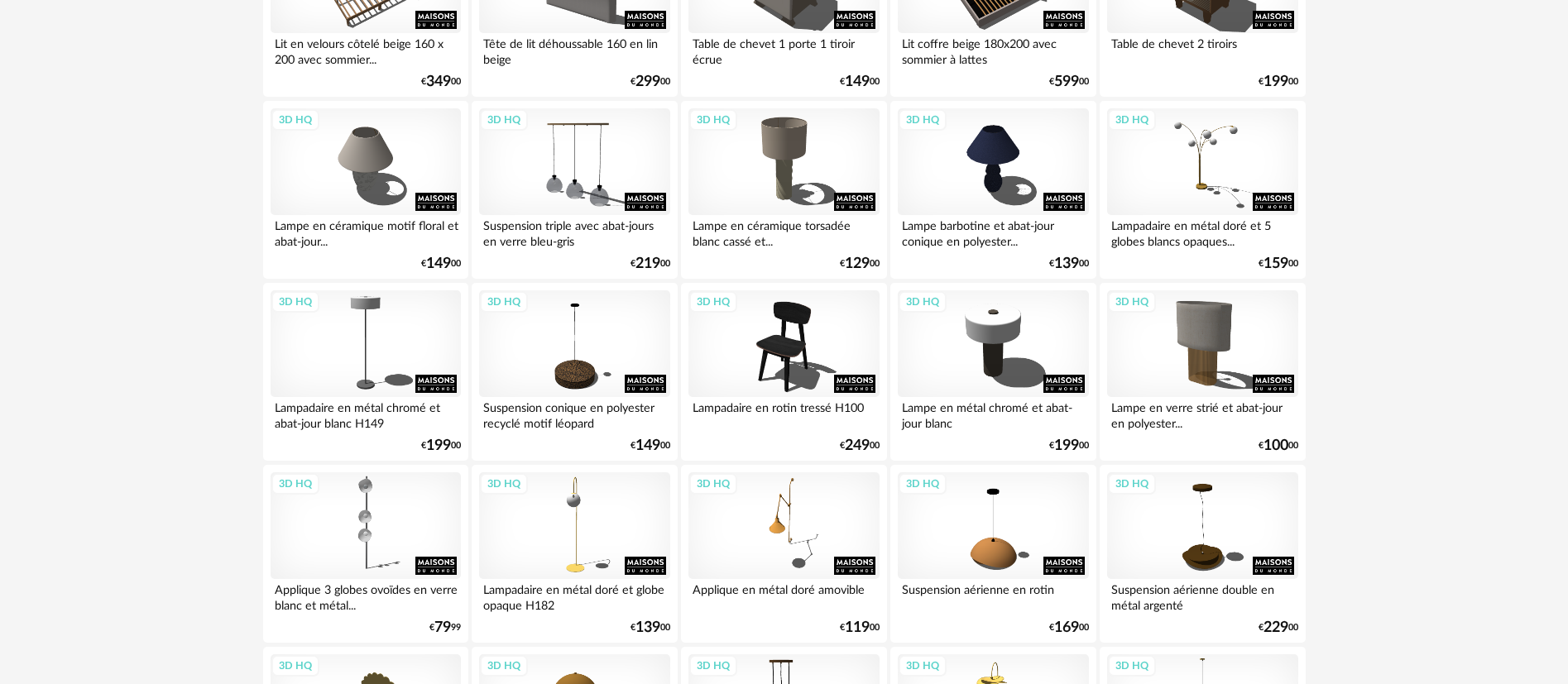
scroll to position [744, 0]
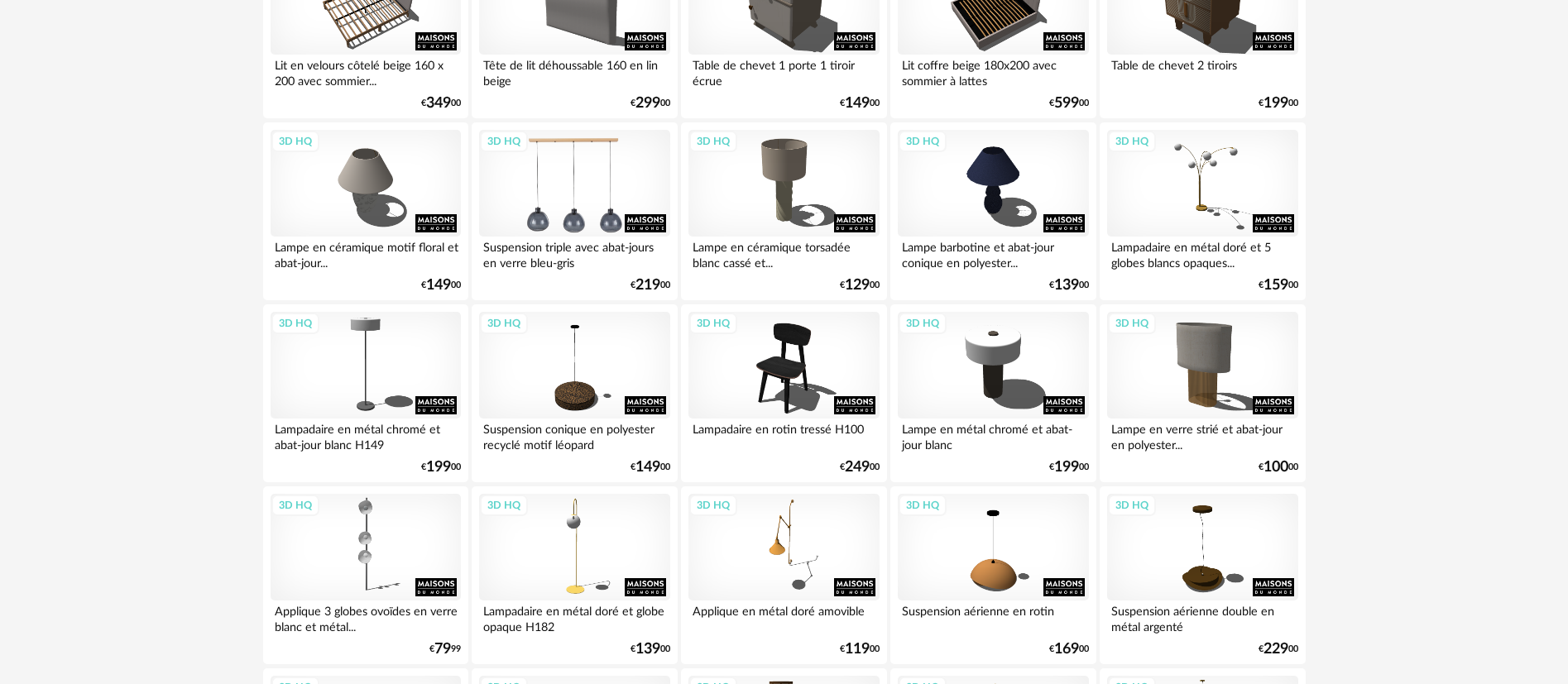
click at [571, 185] on div "3D HQ" at bounding box center [574, 183] width 190 height 108
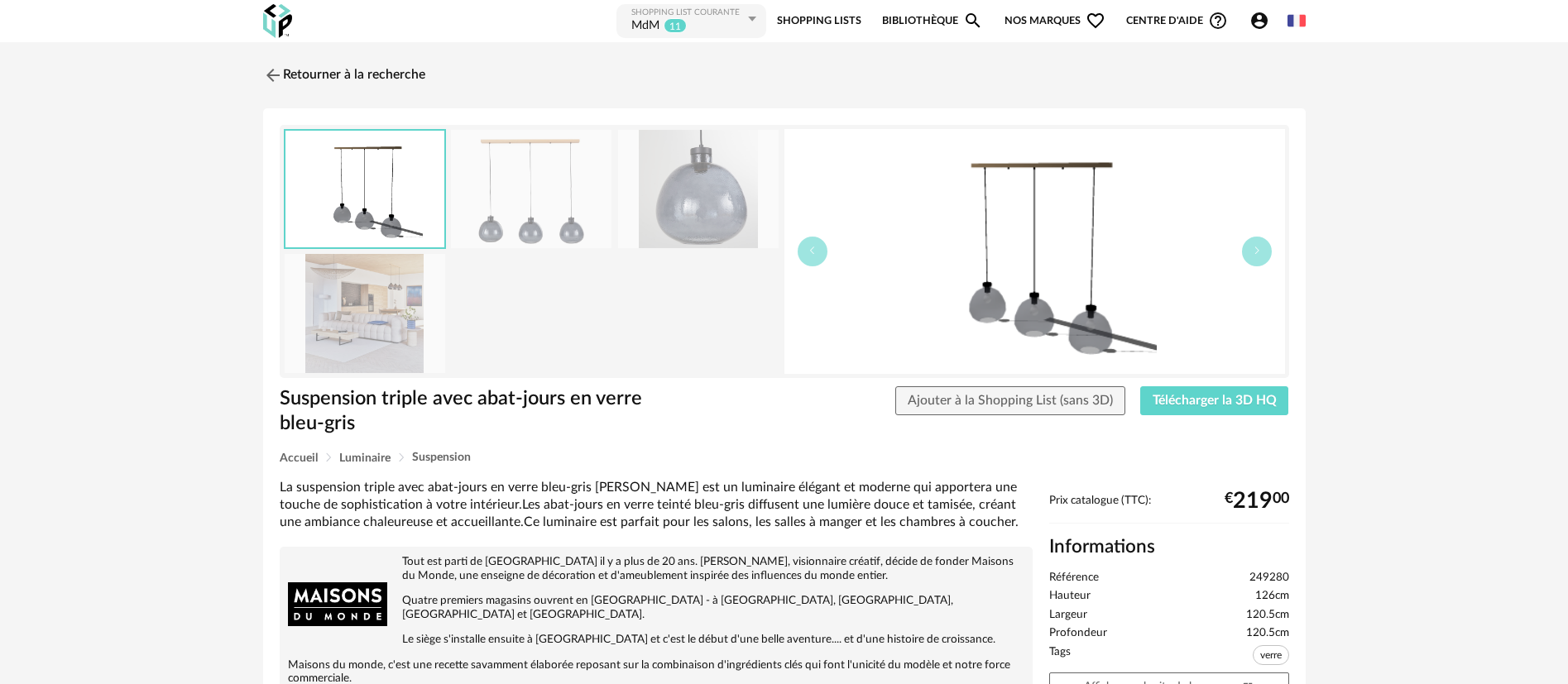
scroll to position [124, 0]
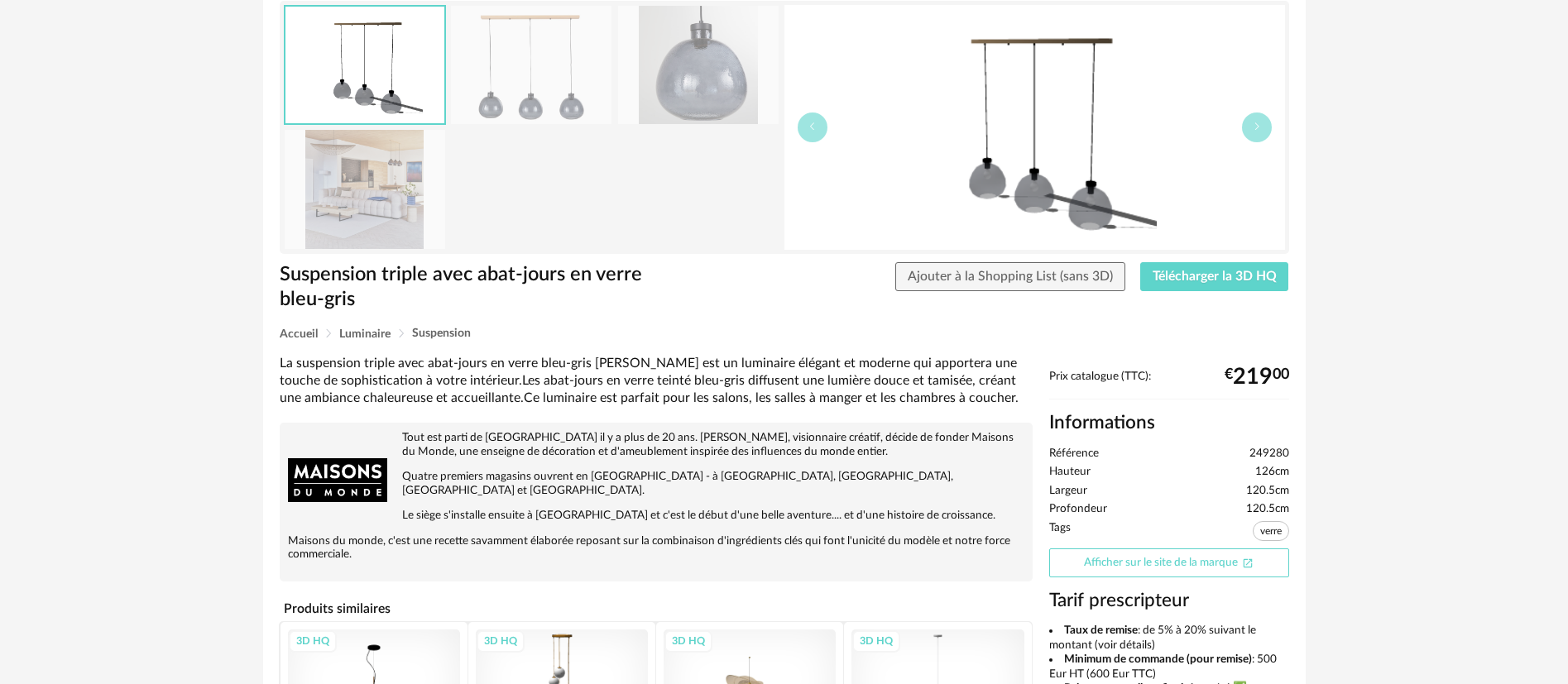
click at [1102, 559] on link "Afficher sur le site de la marque Open In New icon" at bounding box center [1169, 563] width 240 height 29
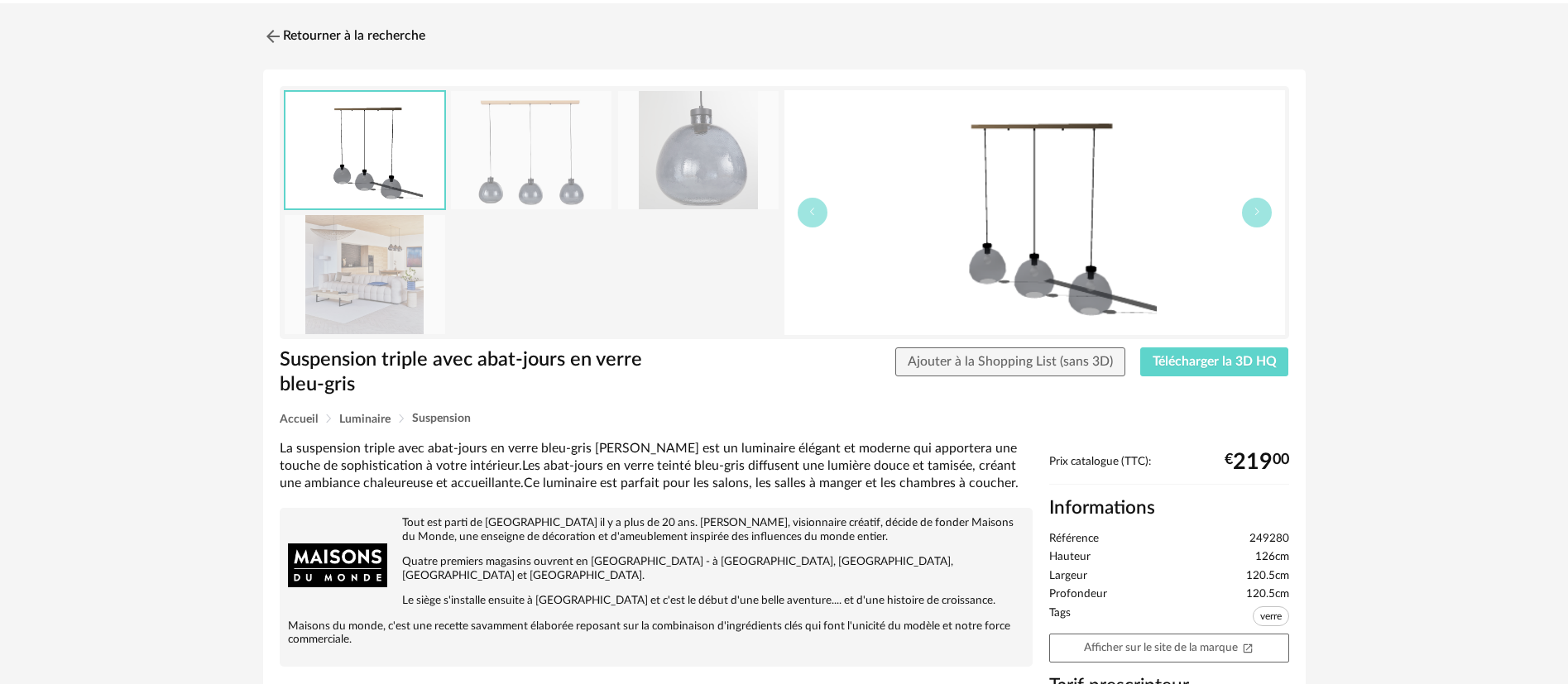
scroll to position [0, 0]
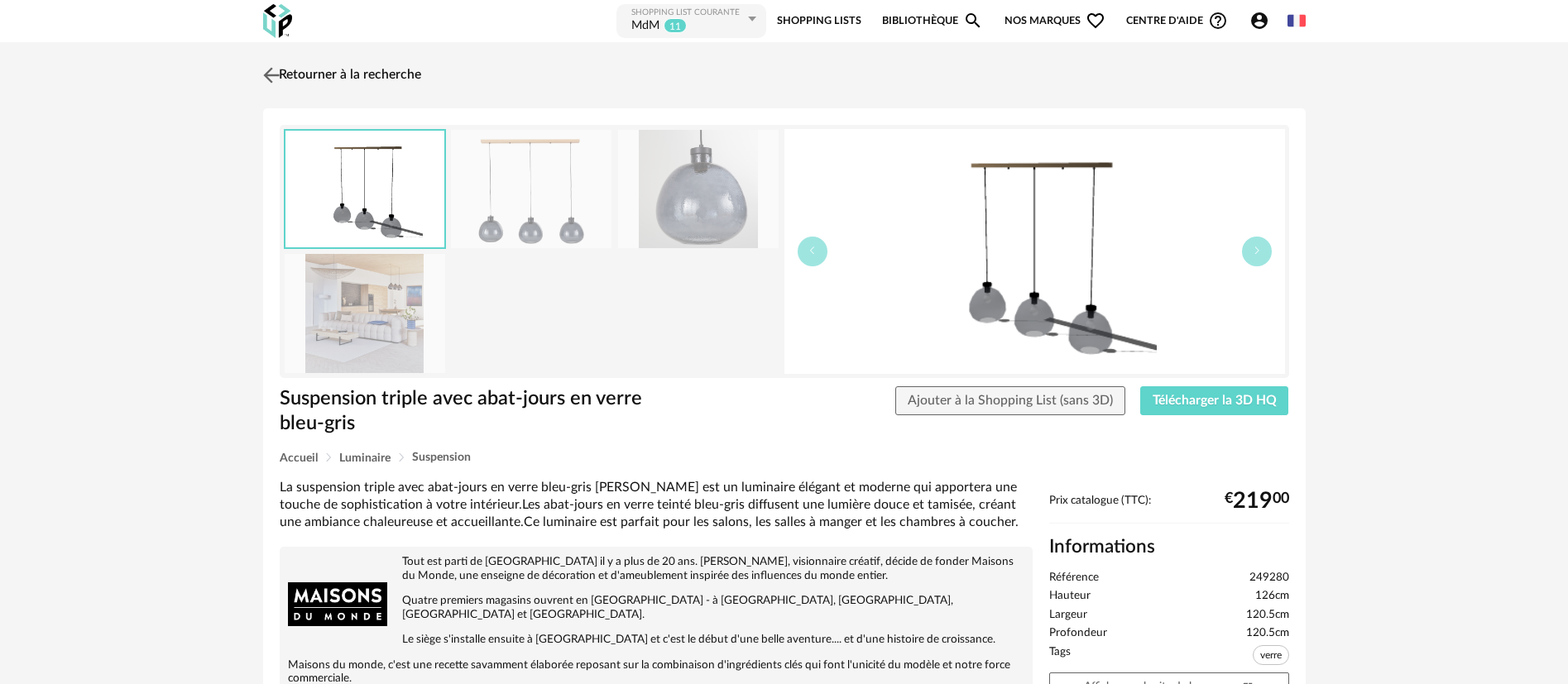
click at [315, 68] on link "Retourner à la recherche" at bounding box center [340, 75] width 162 height 36
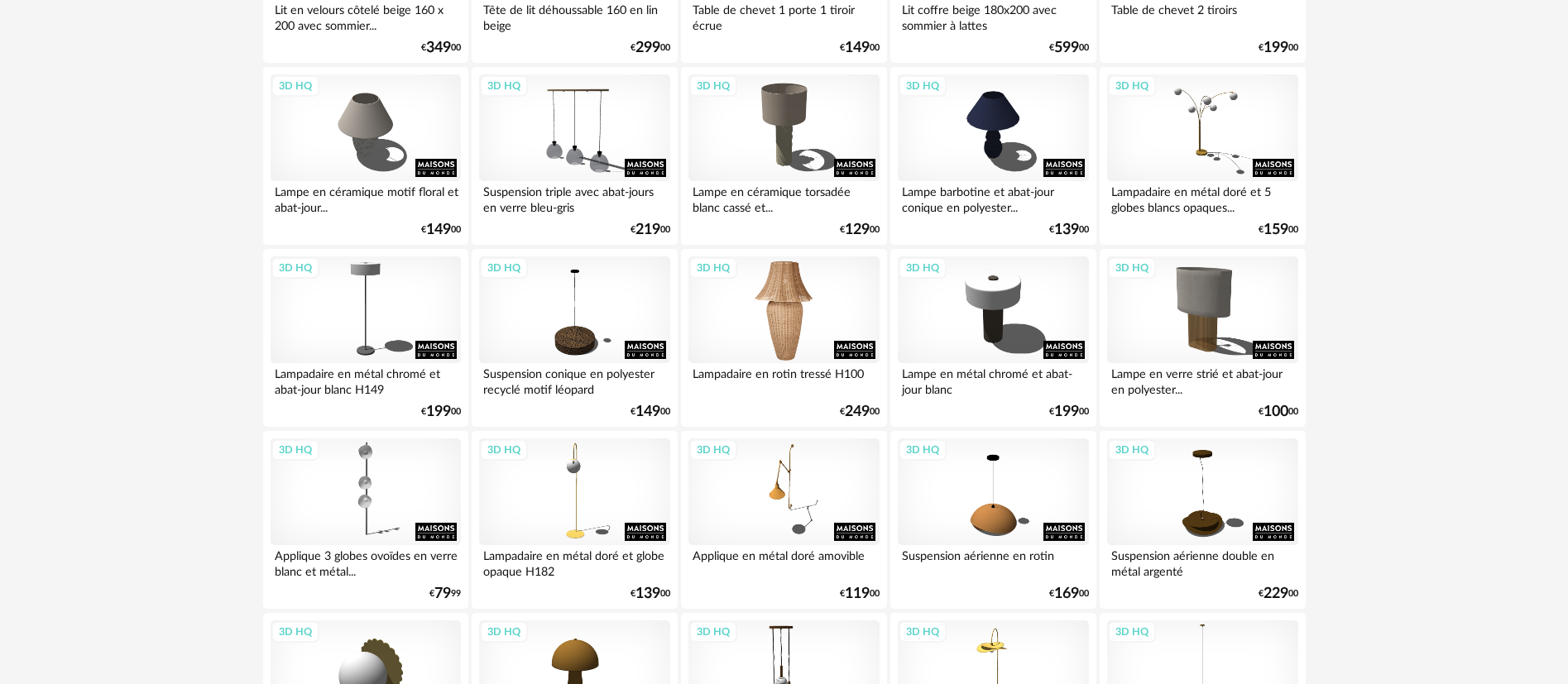
click at [778, 301] on div "3D HQ" at bounding box center [783, 310] width 190 height 108
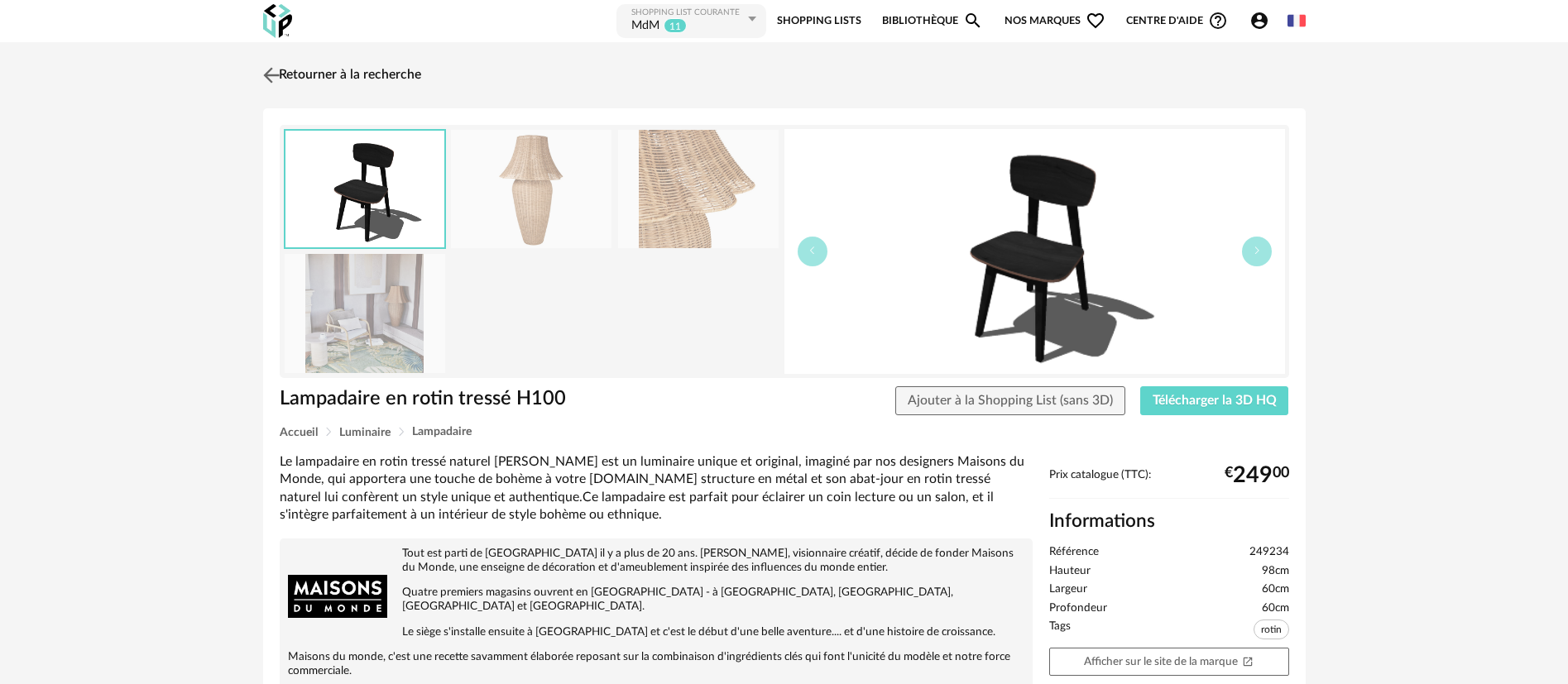
click at [343, 77] on link "Retourner à la recherche" at bounding box center [340, 75] width 162 height 36
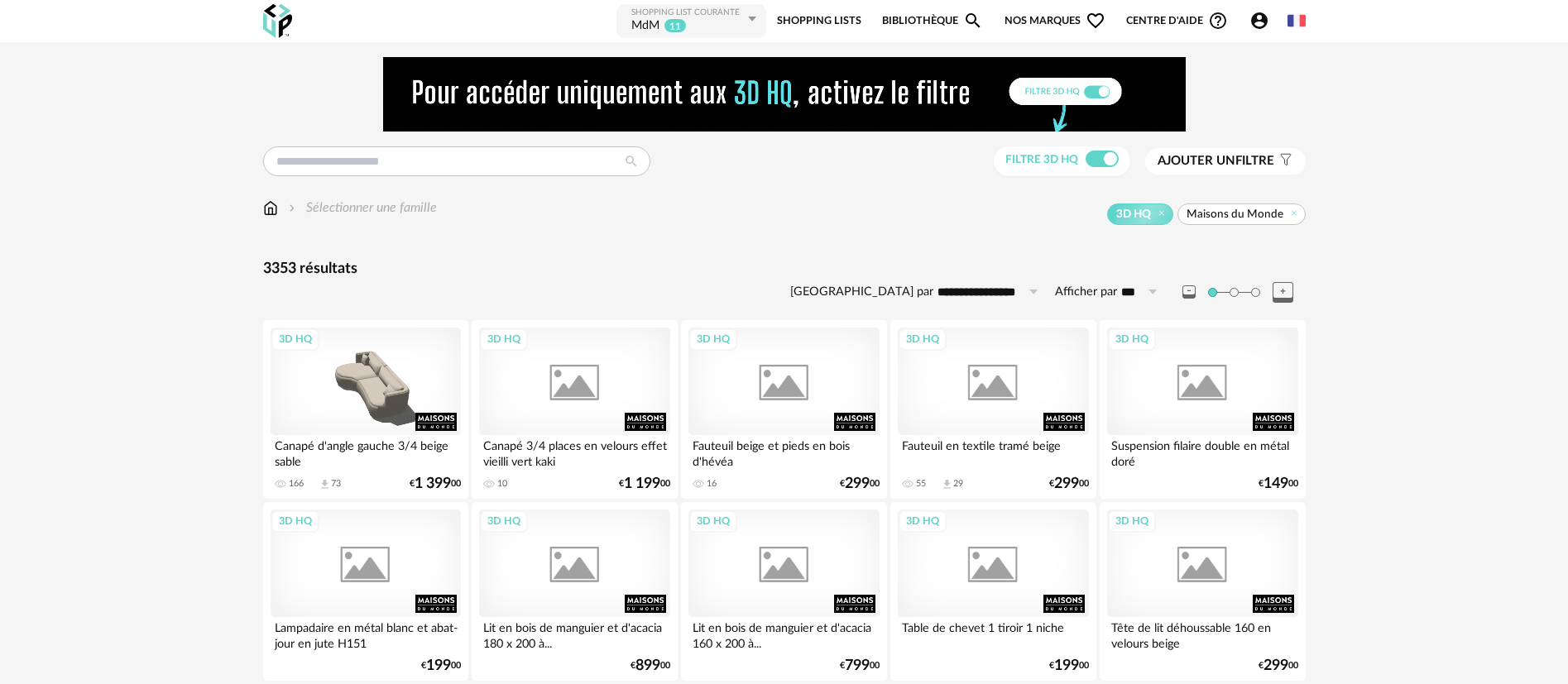
scroll to position [800, 0]
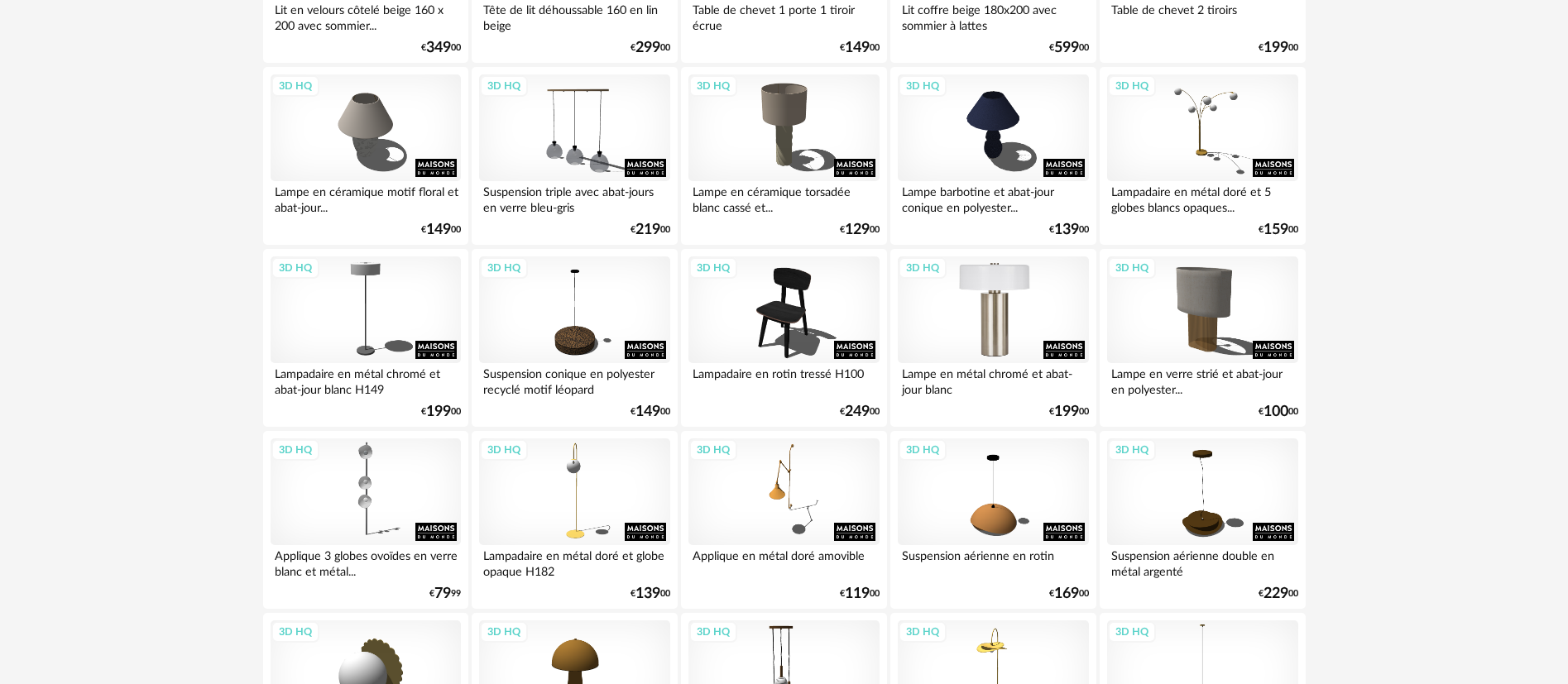
click at [984, 303] on div "3D HQ" at bounding box center [992, 310] width 190 height 108
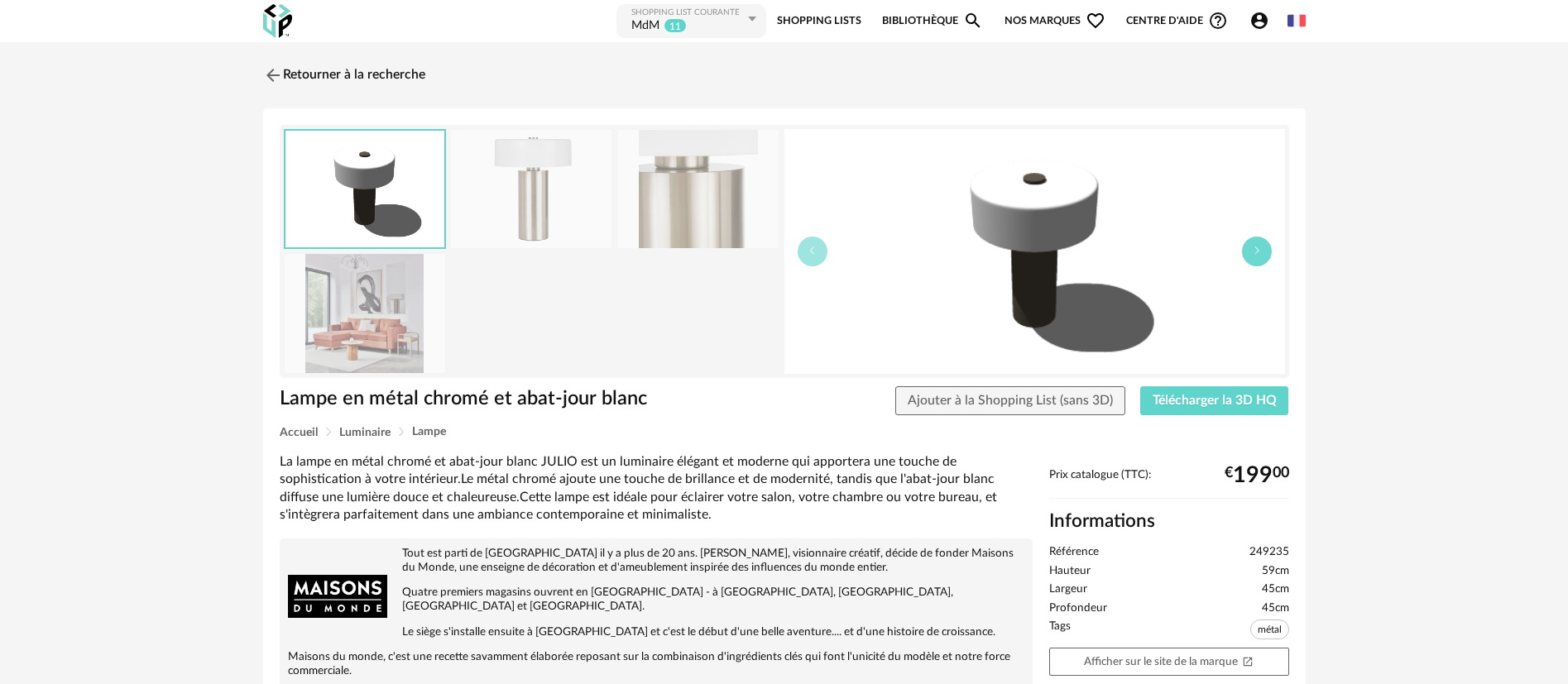
click at [1263, 262] on button "button" at bounding box center [1256, 251] width 30 height 30
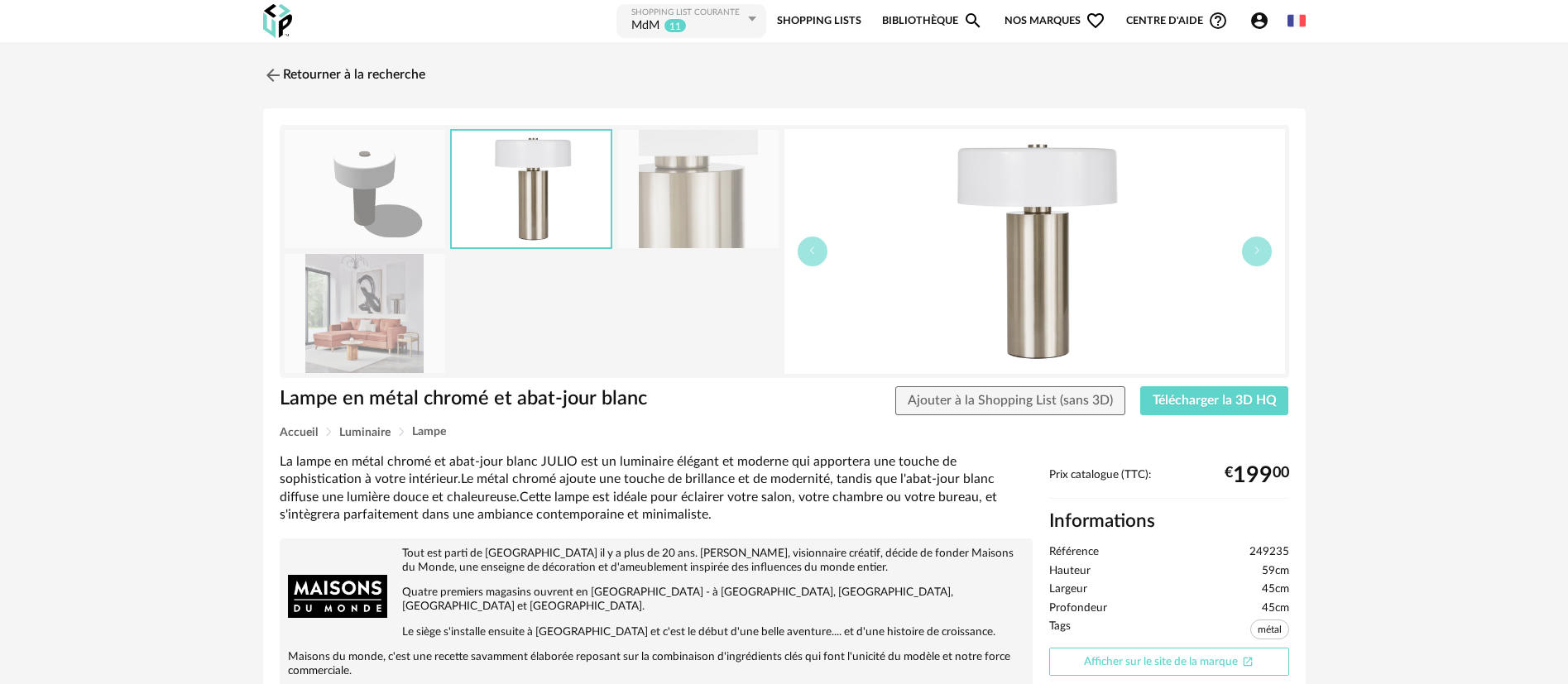
click at [1108, 661] on link "Afficher sur le site de la marque Open In New icon" at bounding box center [1169, 662] width 240 height 29
click at [275, 70] on img at bounding box center [271, 75] width 24 height 24
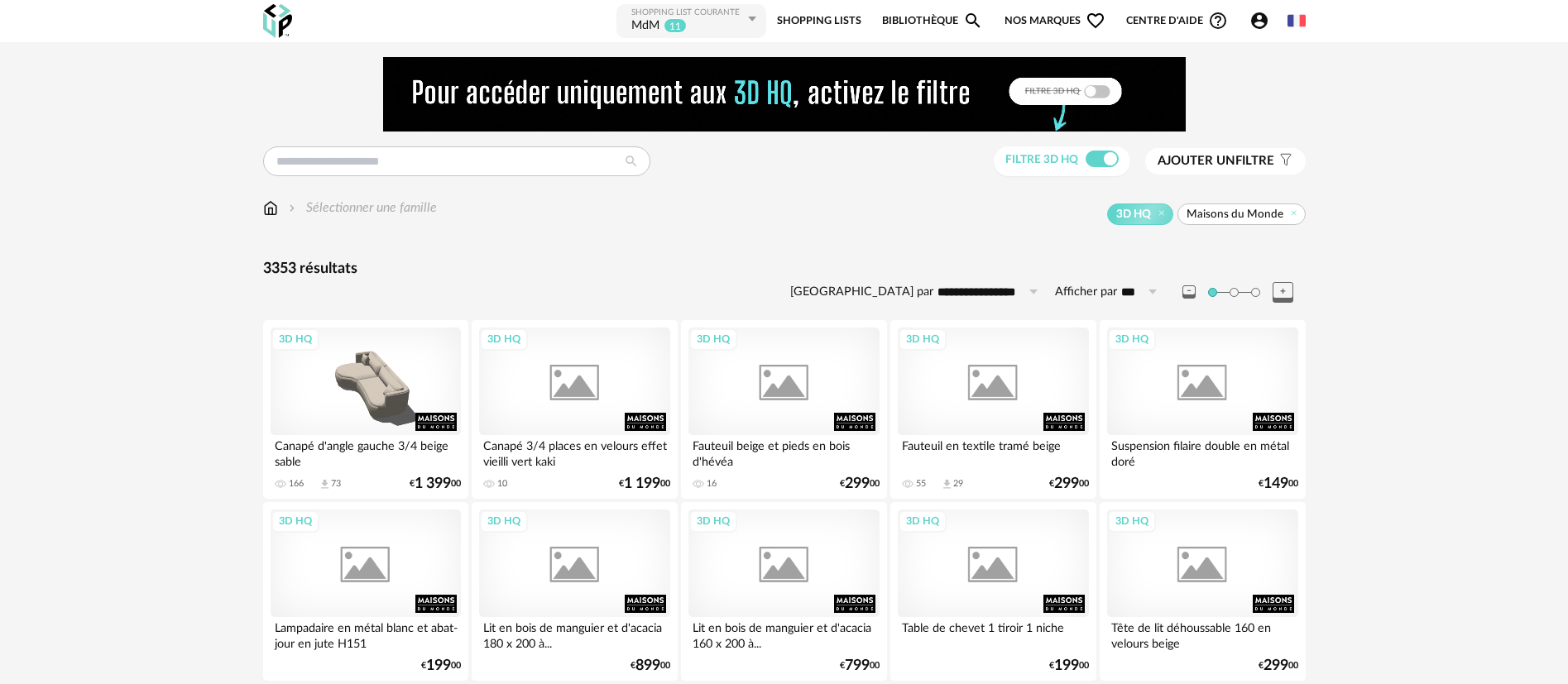
scroll to position [855, 0]
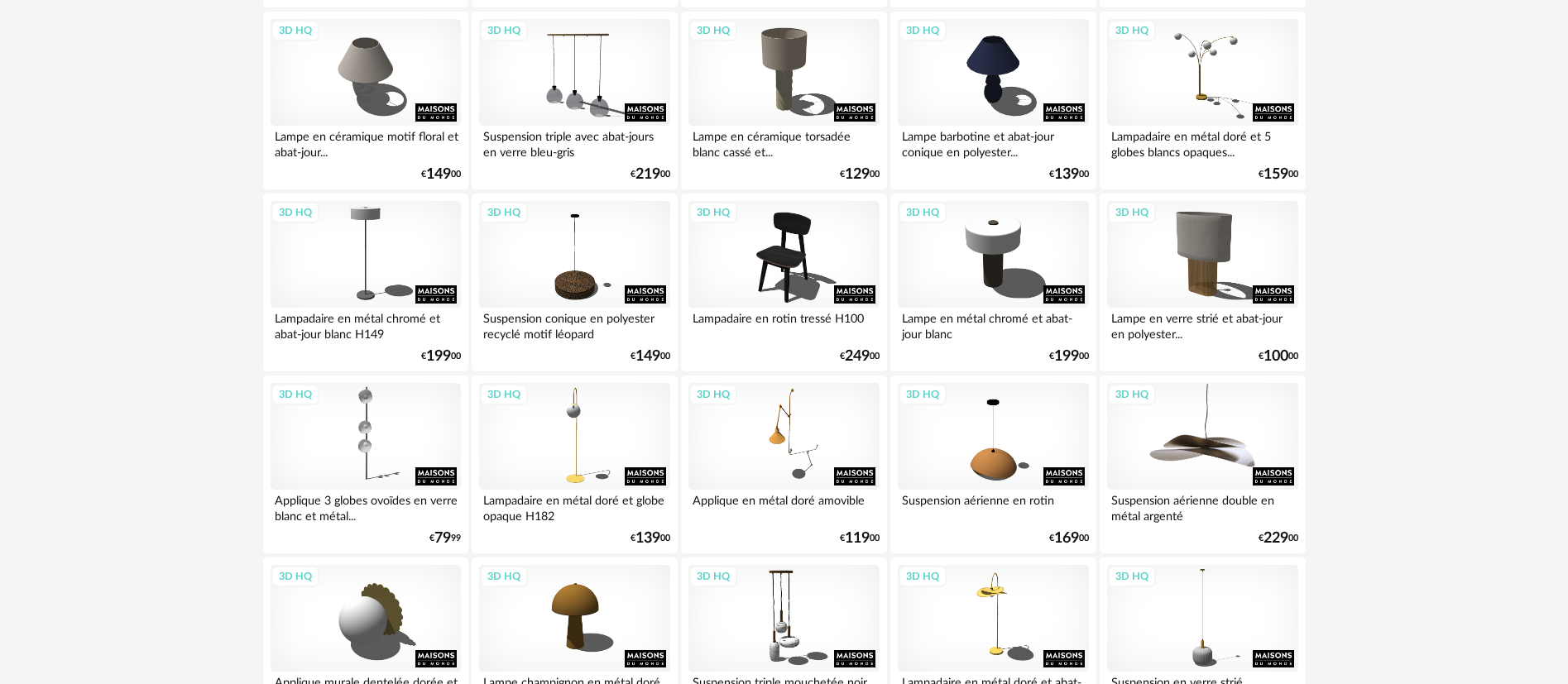
click at [1188, 446] on div "3D HQ" at bounding box center [1201, 436] width 190 height 108
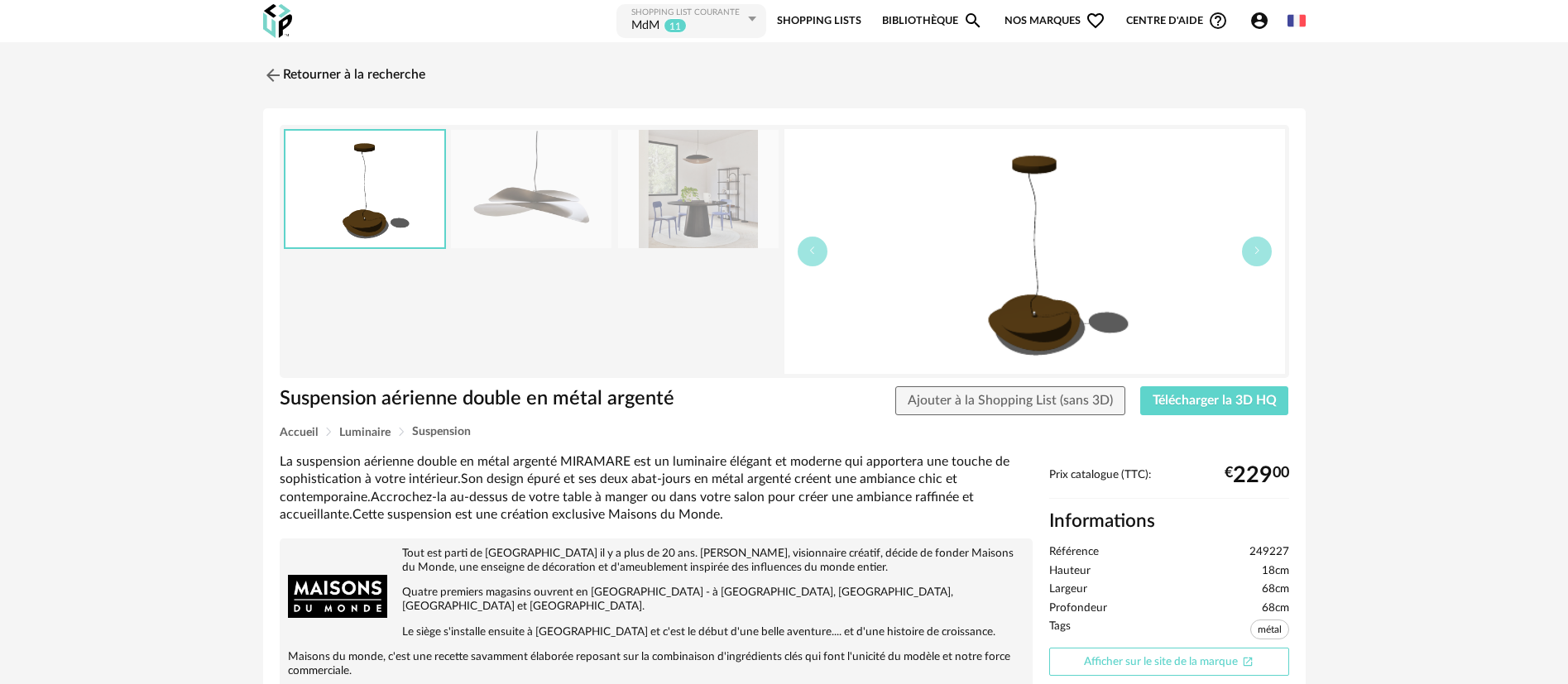
click at [1120, 651] on link "Afficher sur le site de la marque Open In New icon" at bounding box center [1169, 662] width 240 height 29
click at [349, 70] on link "Retourner à la recherche" at bounding box center [340, 75] width 162 height 36
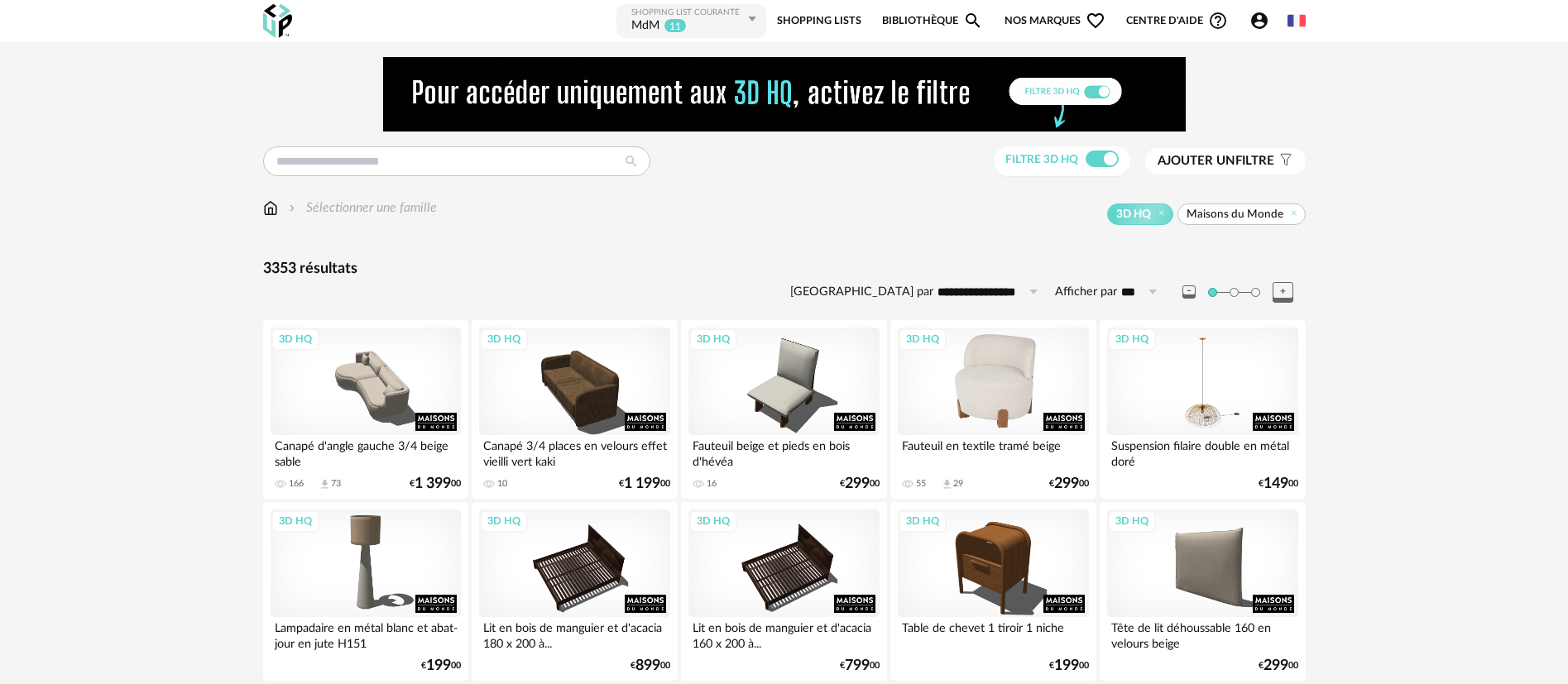
click at [987, 377] on div "3D HQ" at bounding box center [992, 381] width 190 height 108
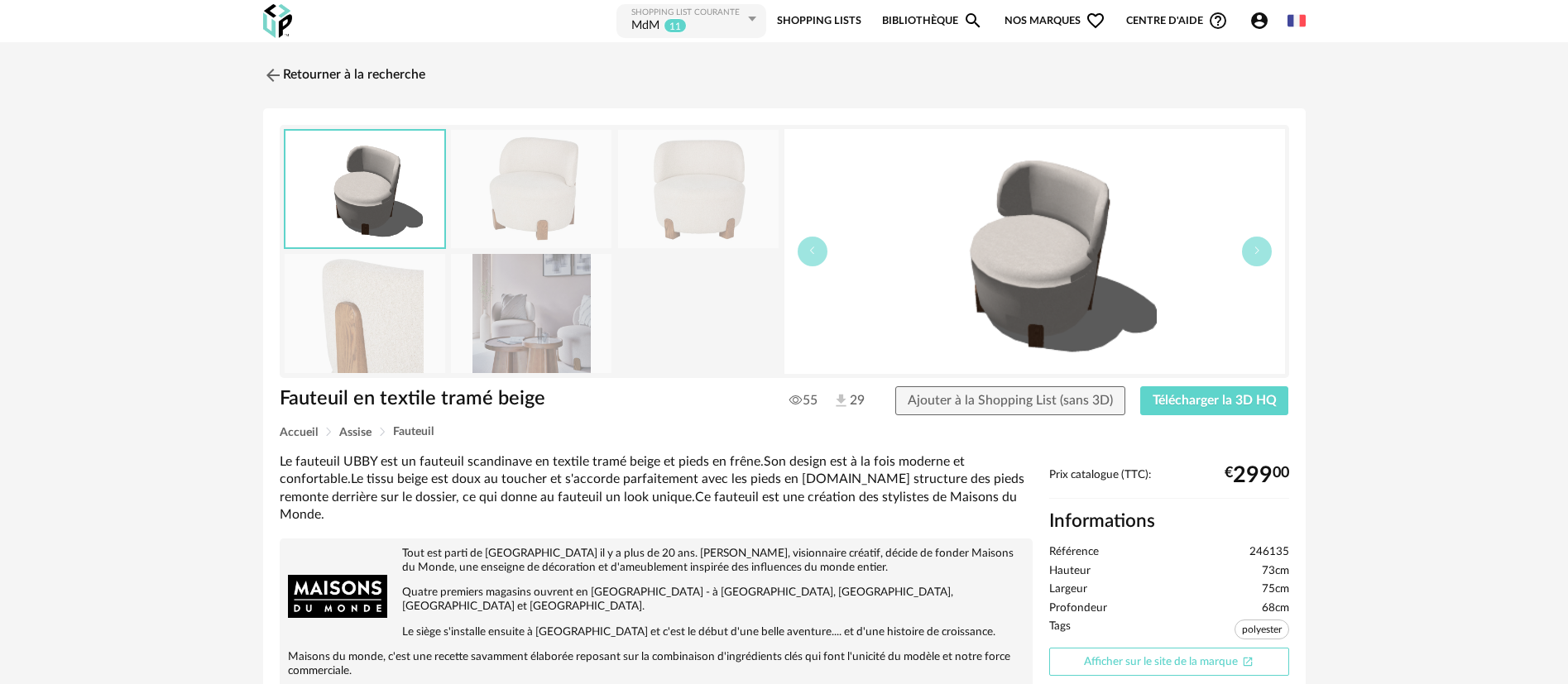
click at [1139, 658] on link "Afficher sur le site de la marque Open In New icon" at bounding box center [1169, 662] width 240 height 29
click at [295, 79] on link "Retourner à la recherche" at bounding box center [340, 75] width 162 height 36
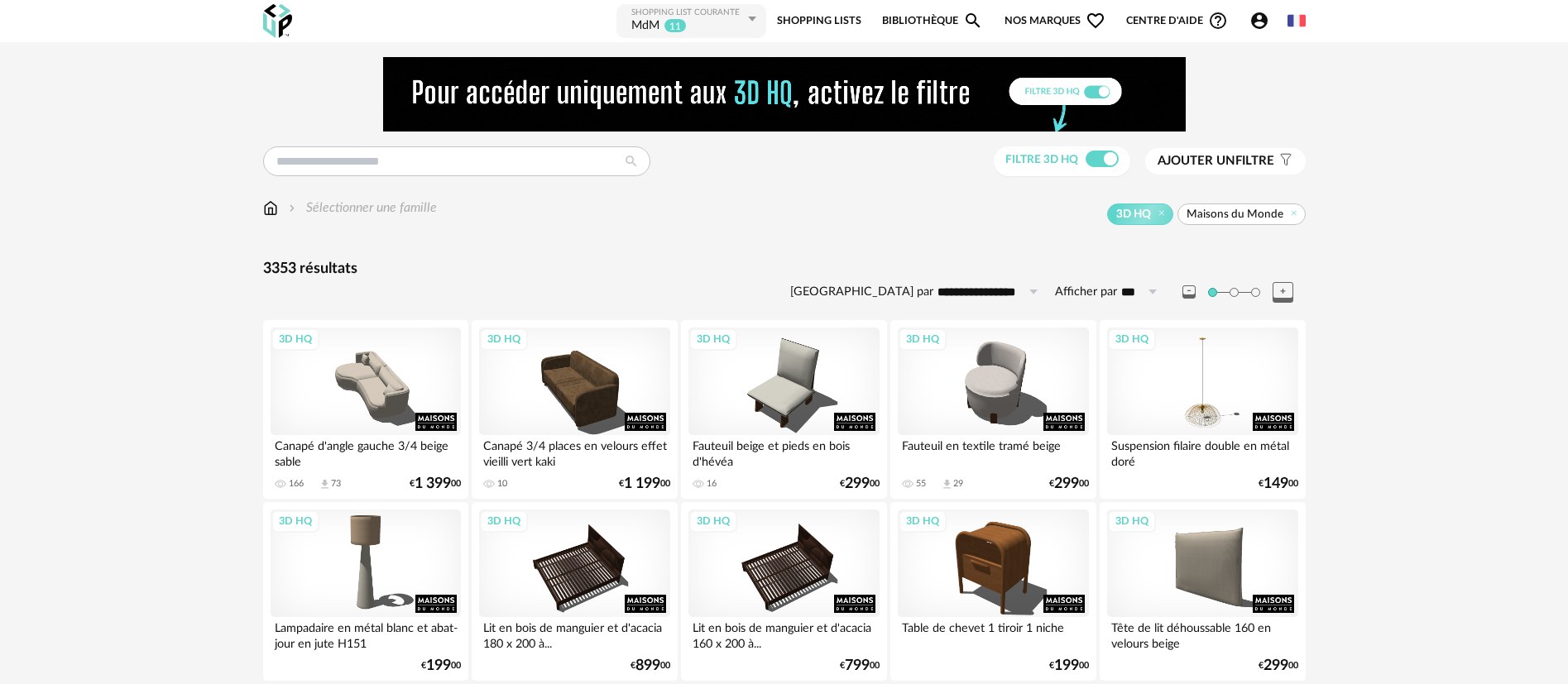
click at [704, 19] on div "MdM 11" at bounding box center [688, 26] width 113 height 16
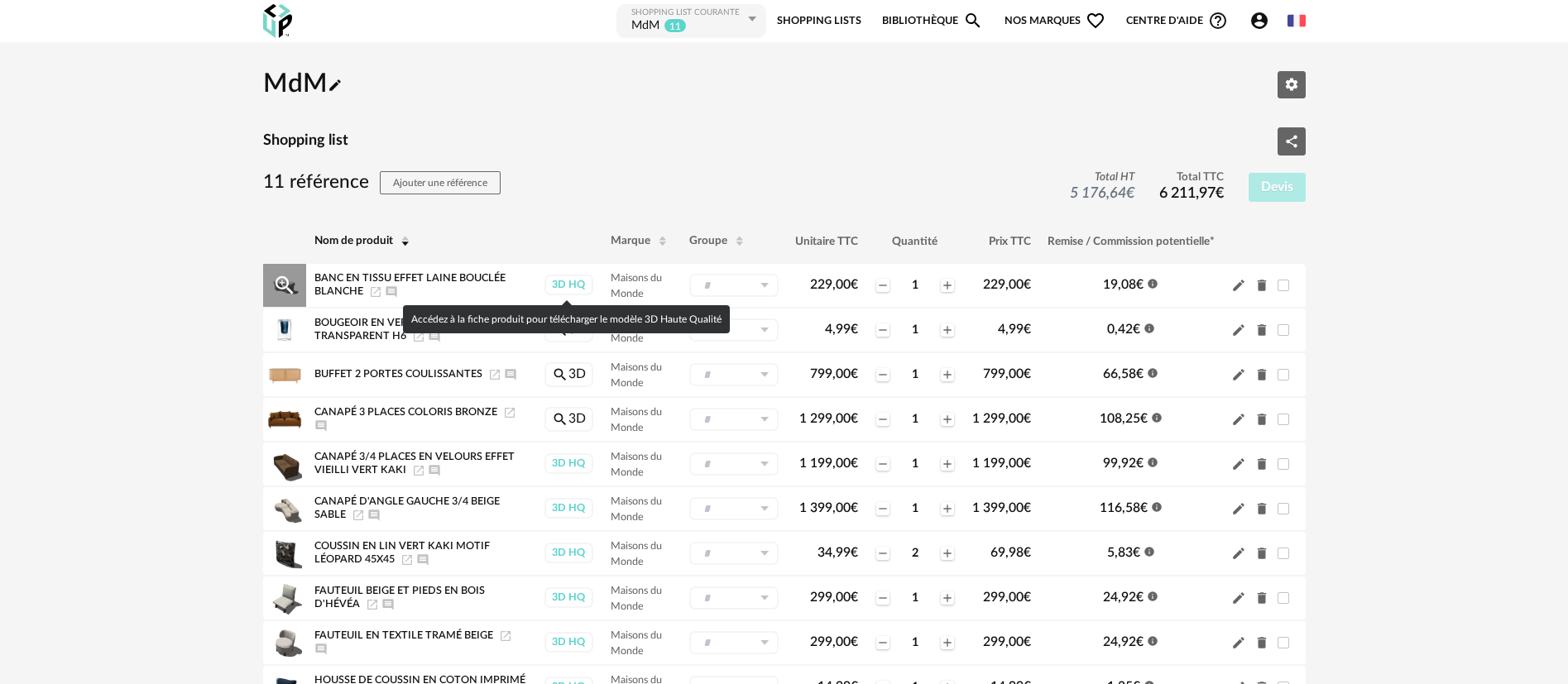
click at [569, 289] on div "3D HQ" at bounding box center [569, 285] width 49 height 21
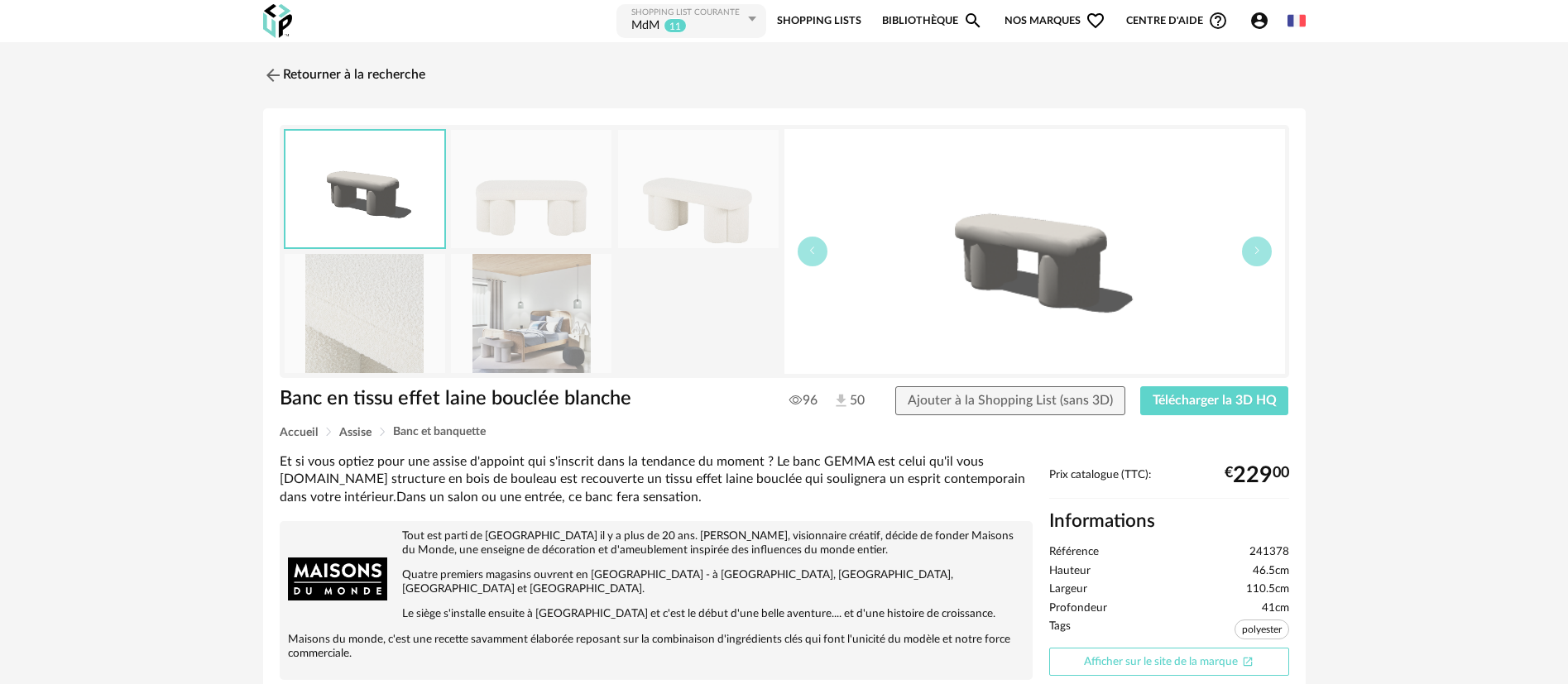
click at [1108, 658] on link "Afficher sur le site de la marque Open In New icon" at bounding box center [1169, 662] width 240 height 29
click at [358, 68] on link "Retourner à la recherche" at bounding box center [340, 75] width 162 height 36
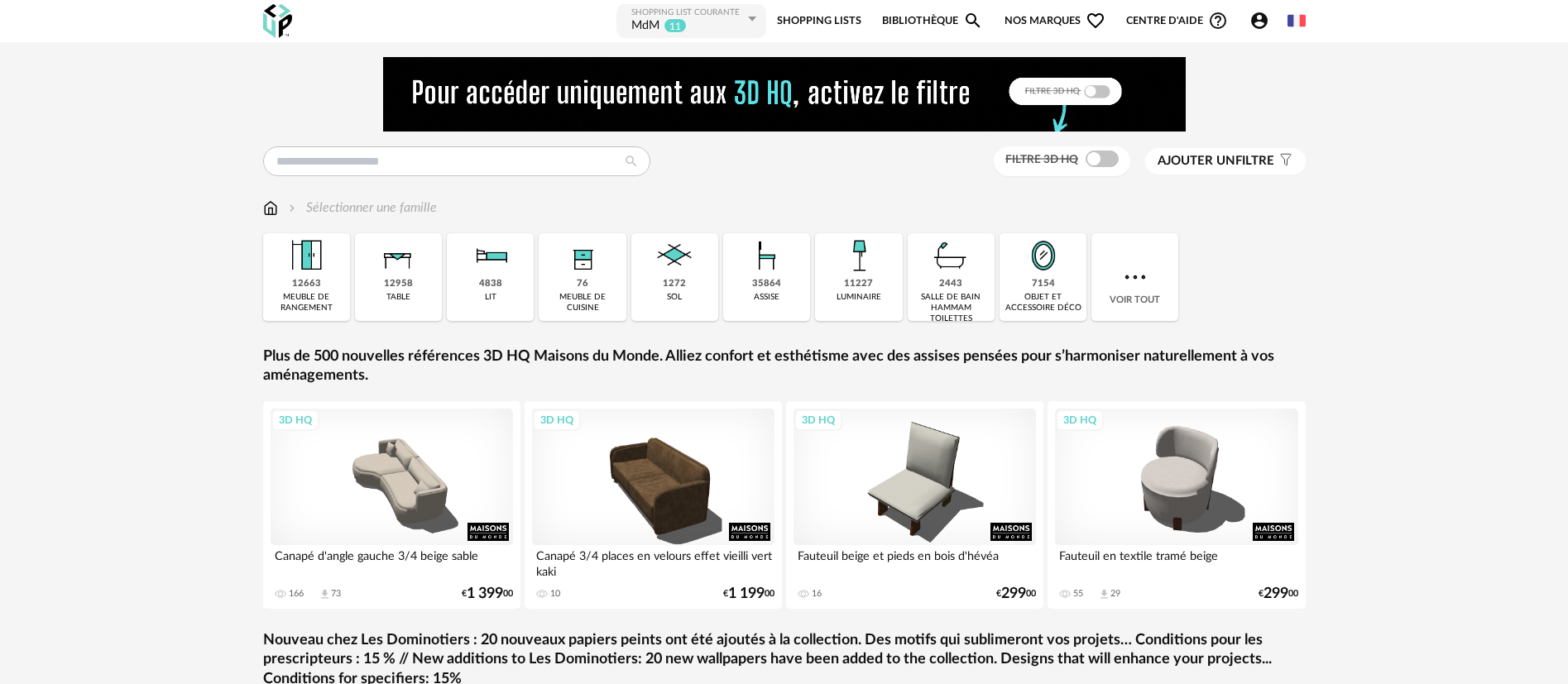
click at [791, 17] on link "Shopping Lists" at bounding box center [819, 21] width 84 height 37
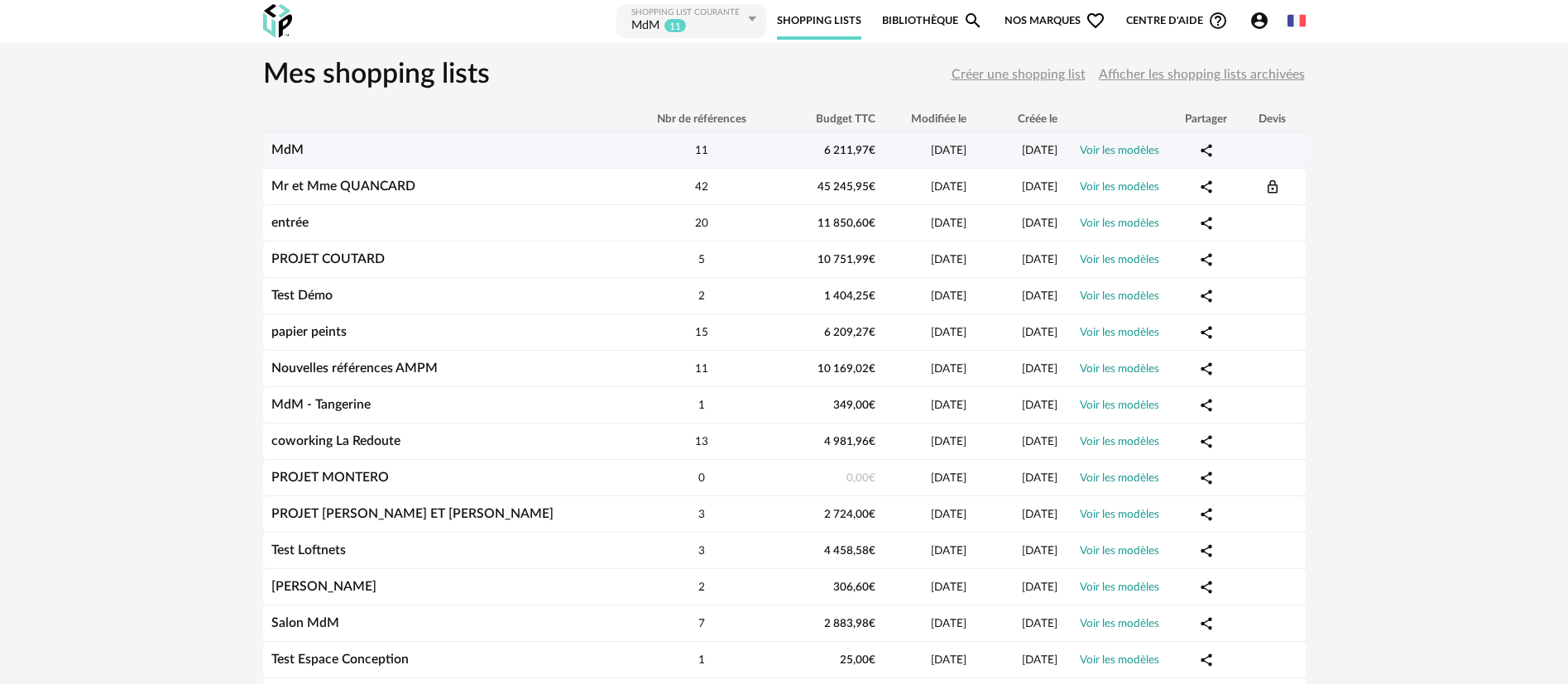
click at [353, 145] on div "MdM" at bounding box center [445, 150] width 364 height 15
click at [289, 144] on link "MdM" at bounding box center [287, 149] width 32 height 13
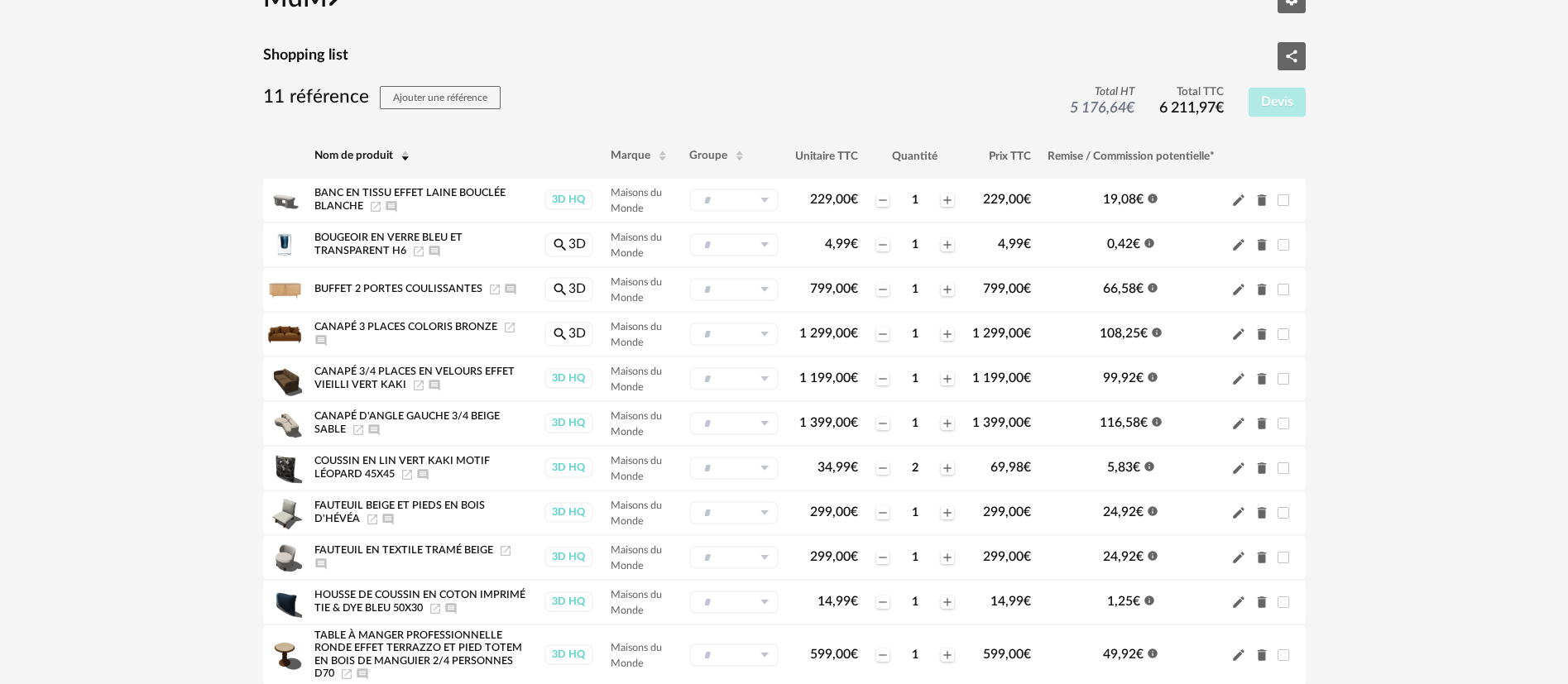
scroll to position [124, 0]
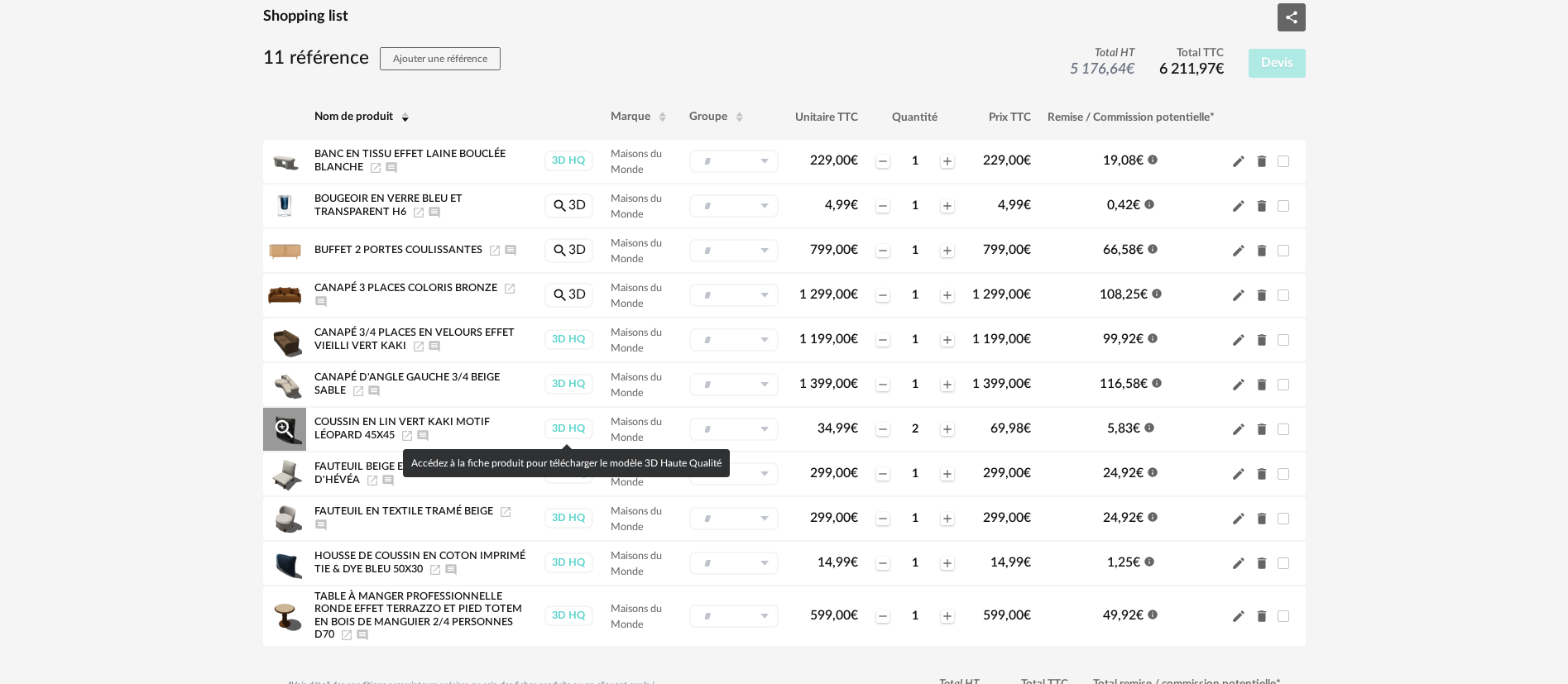
click at [565, 427] on div "3D HQ" at bounding box center [569, 428] width 49 height 21
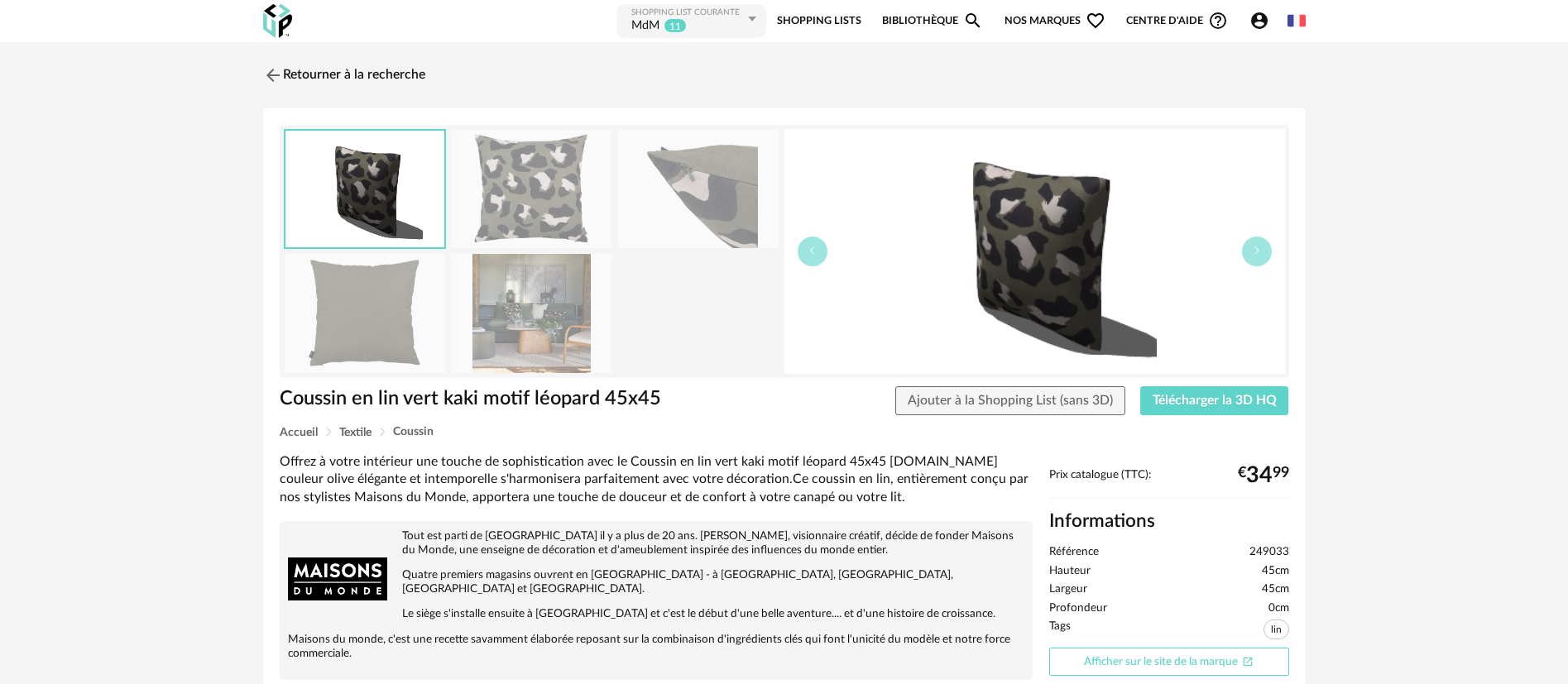
click at [1152, 656] on link "Afficher sur le site de la marque Open In New icon" at bounding box center [1169, 662] width 240 height 29
click at [361, 77] on link "Retourner à la recherche" at bounding box center [340, 75] width 162 height 36
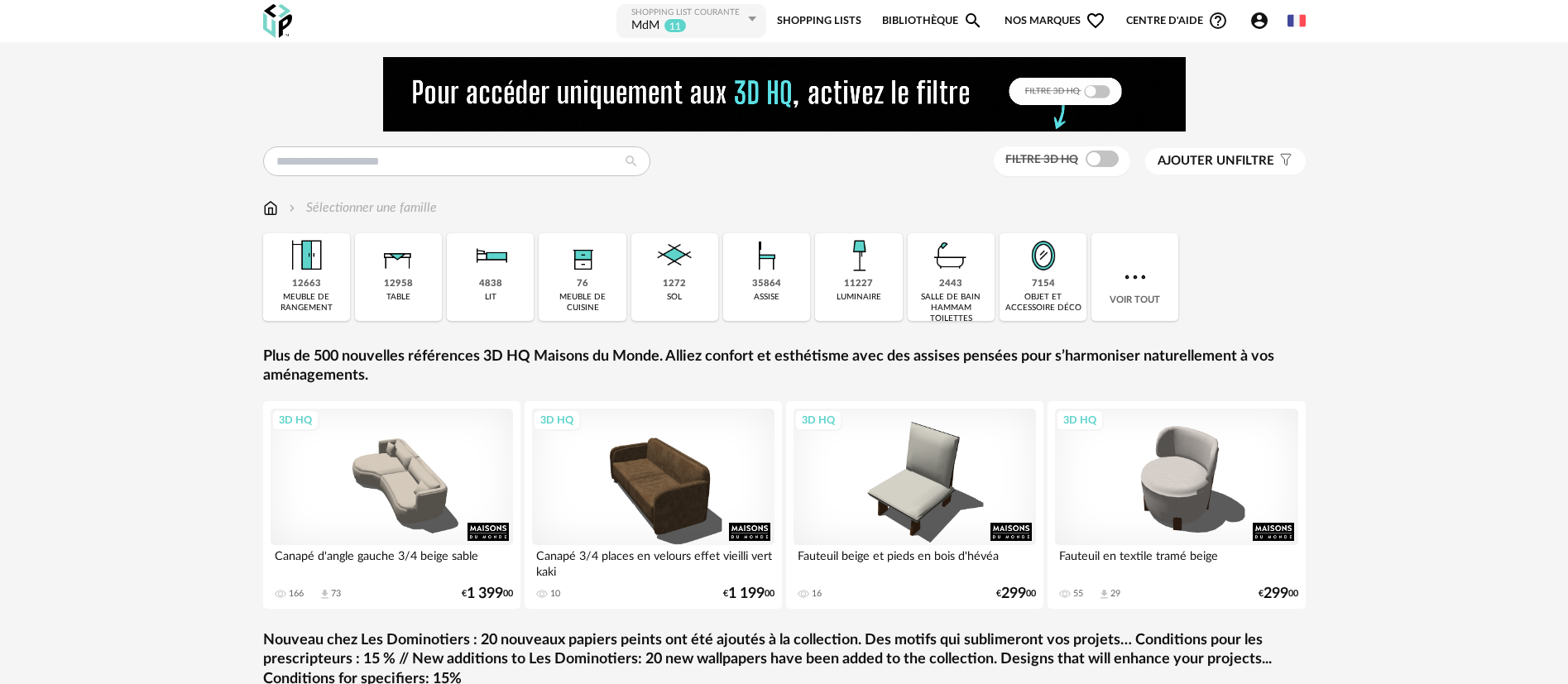
click at [664, 21] on sup "11" at bounding box center [675, 25] width 23 height 15
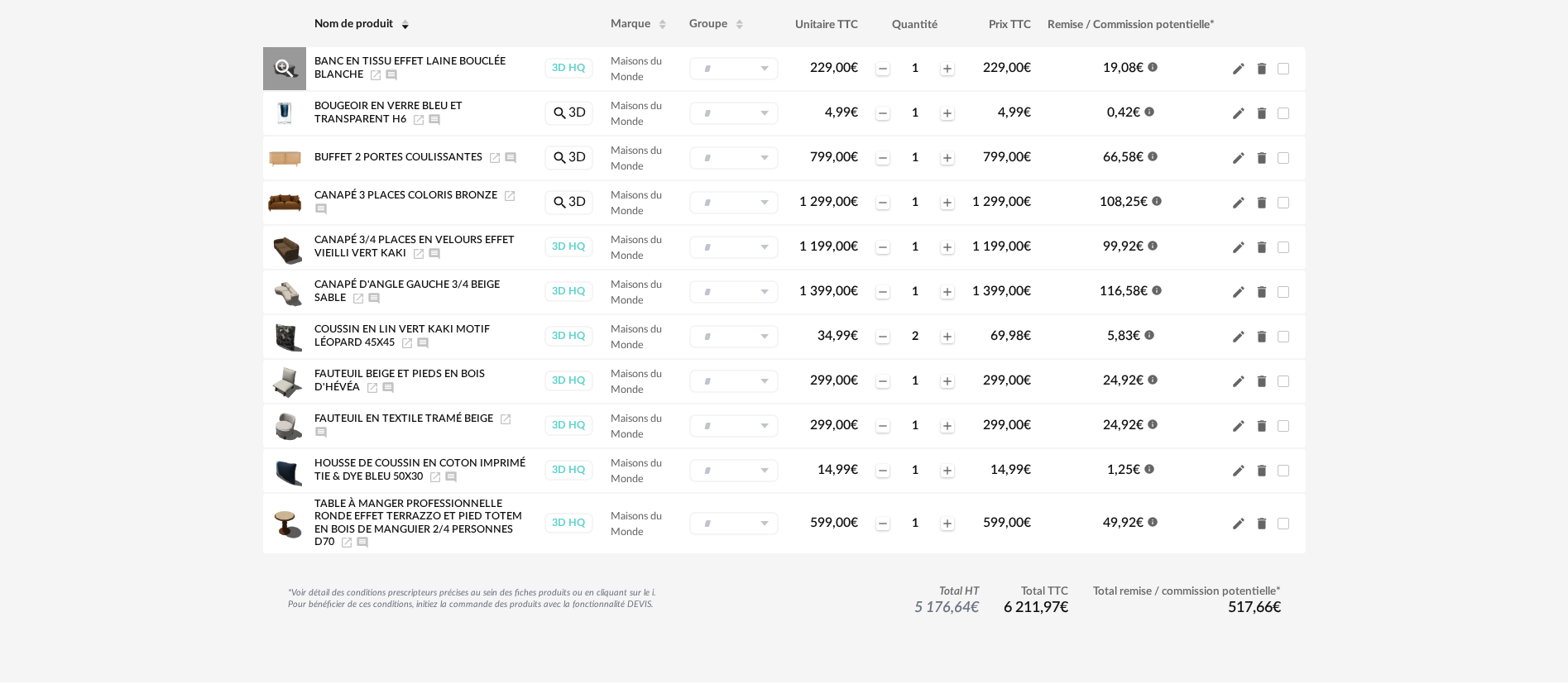
scroll to position [248, 0]
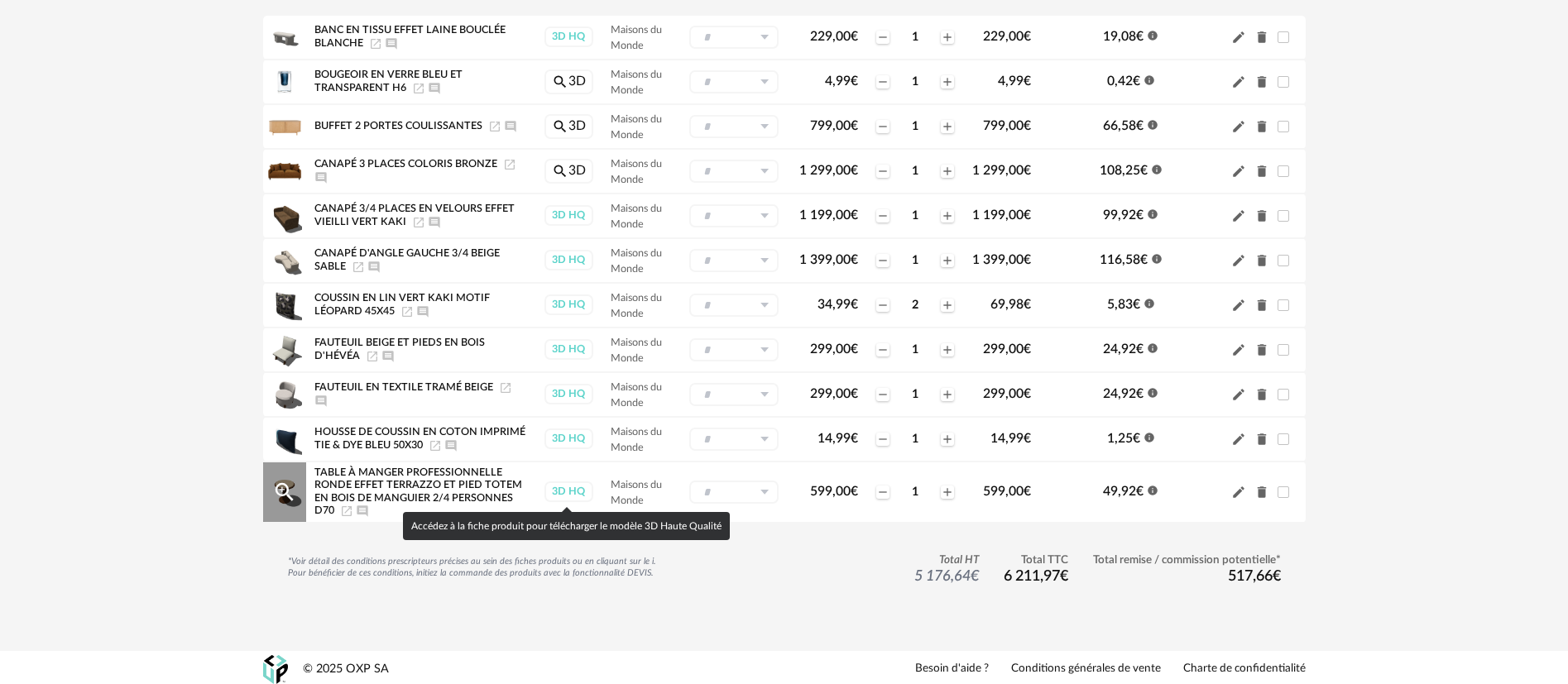
click at [566, 493] on div "3D HQ" at bounding box center [569, 492] width 49 height 21
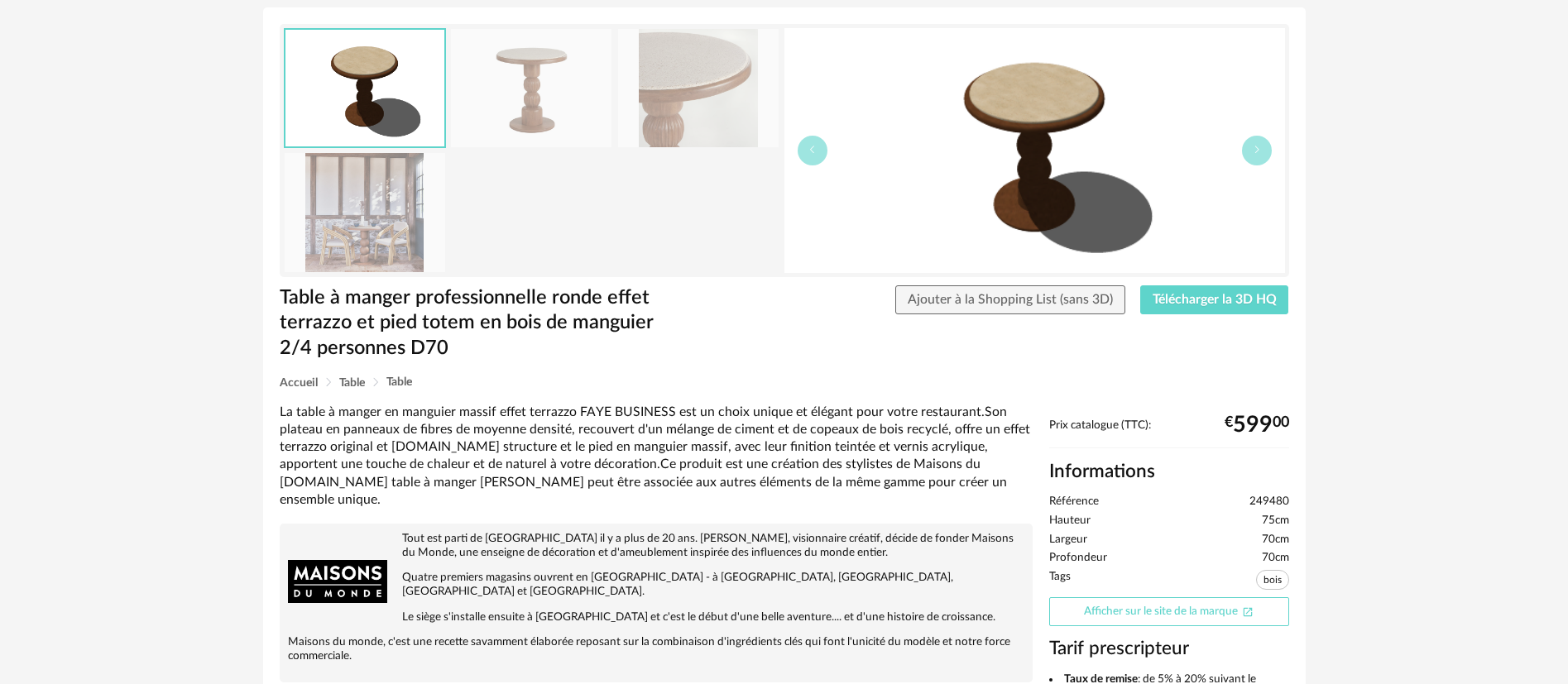
scroll to position [124, 0]
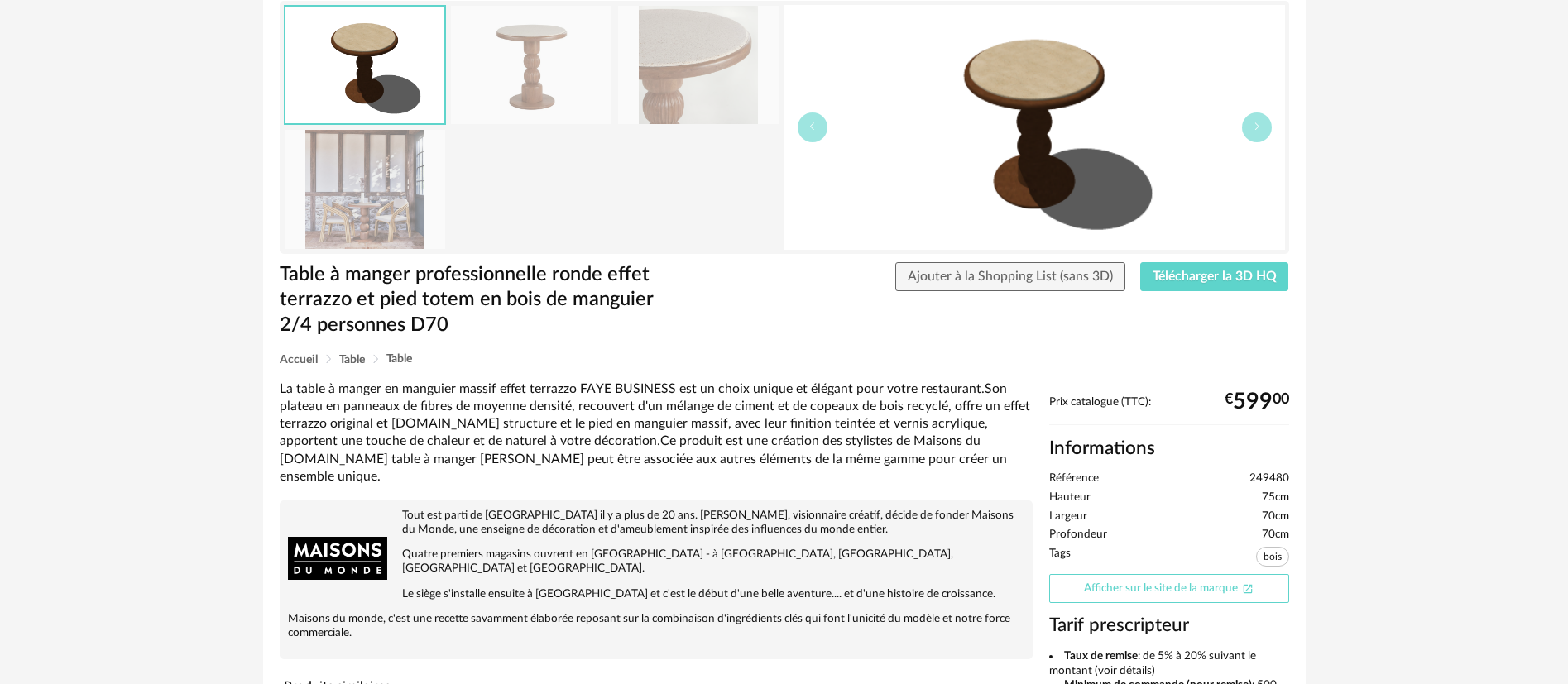
click at [1090, 584] on link "Afficher sur le site de la marque Open In New icon" at bounding box center [1169, 588] width 240 height 29
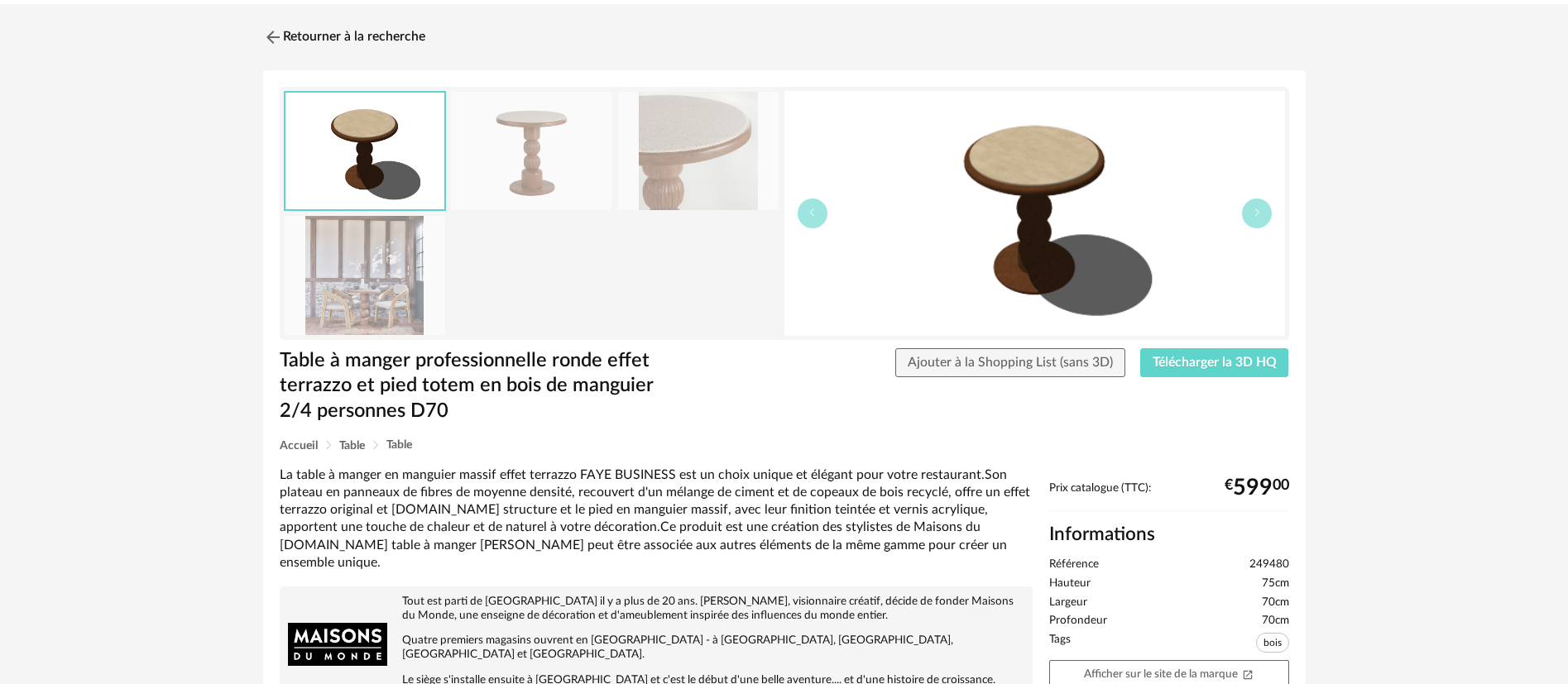
scroll to position [0, 0]
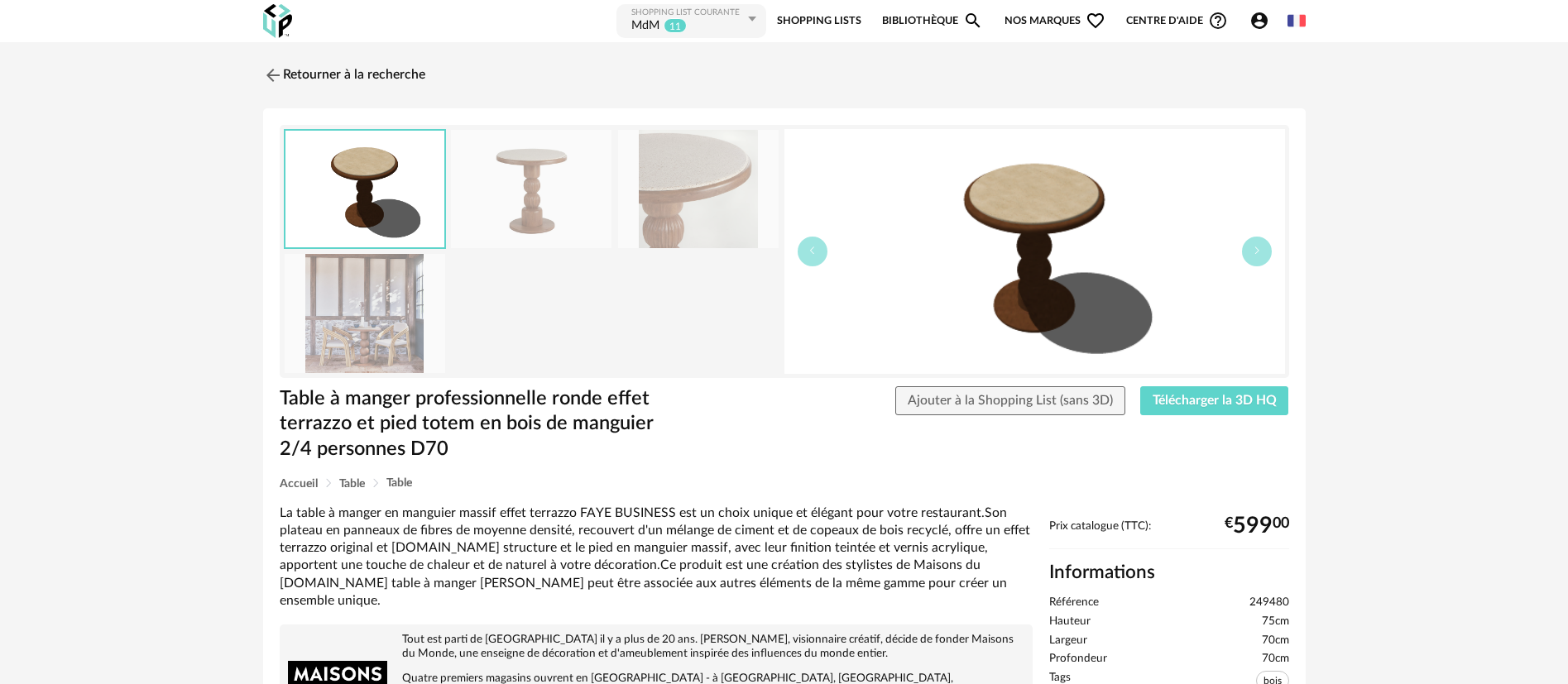
click at [643, 22] on div "MdM" at bounding box center [645, 26] width 28 height 16
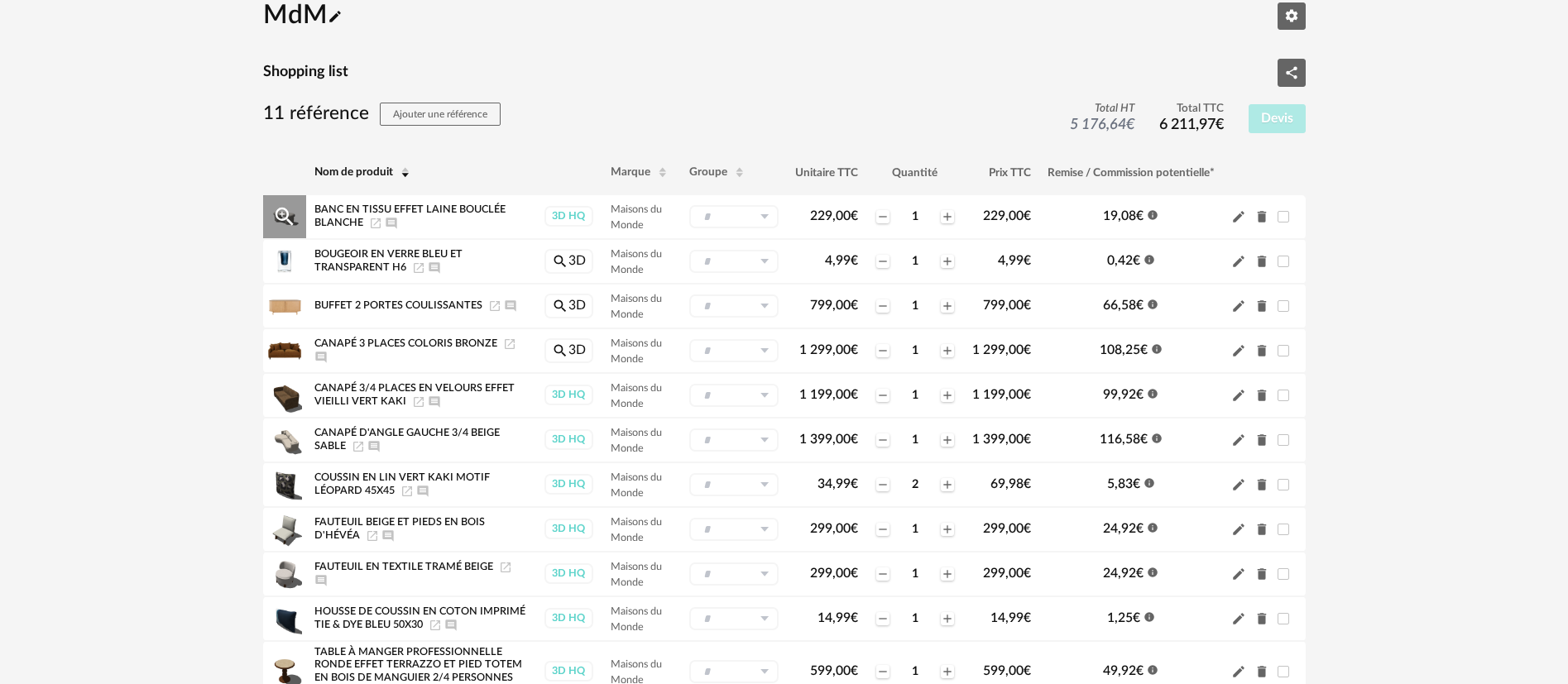
scroll to position [124, 0]
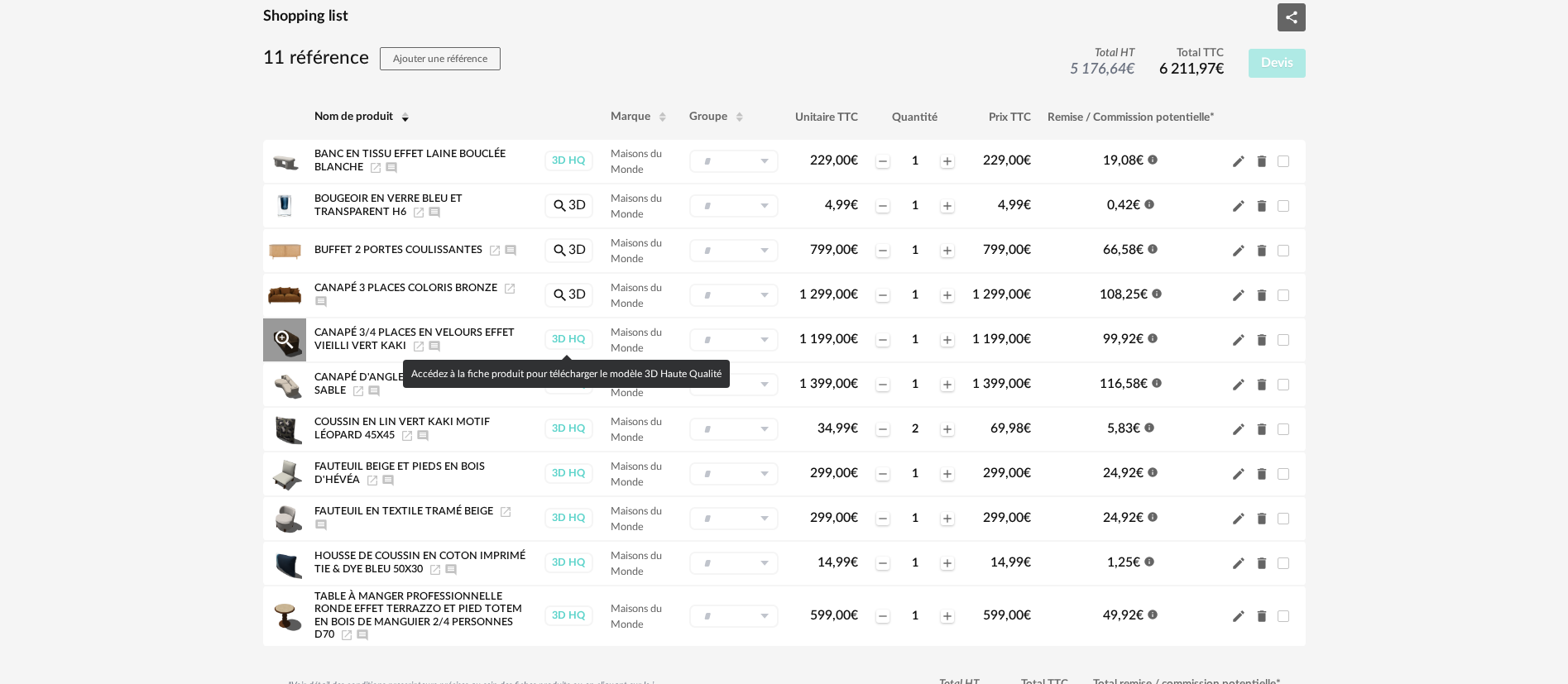
click at [564, 337] on div "3D HQ" at bounding box center [569, 340] width 49 height 21
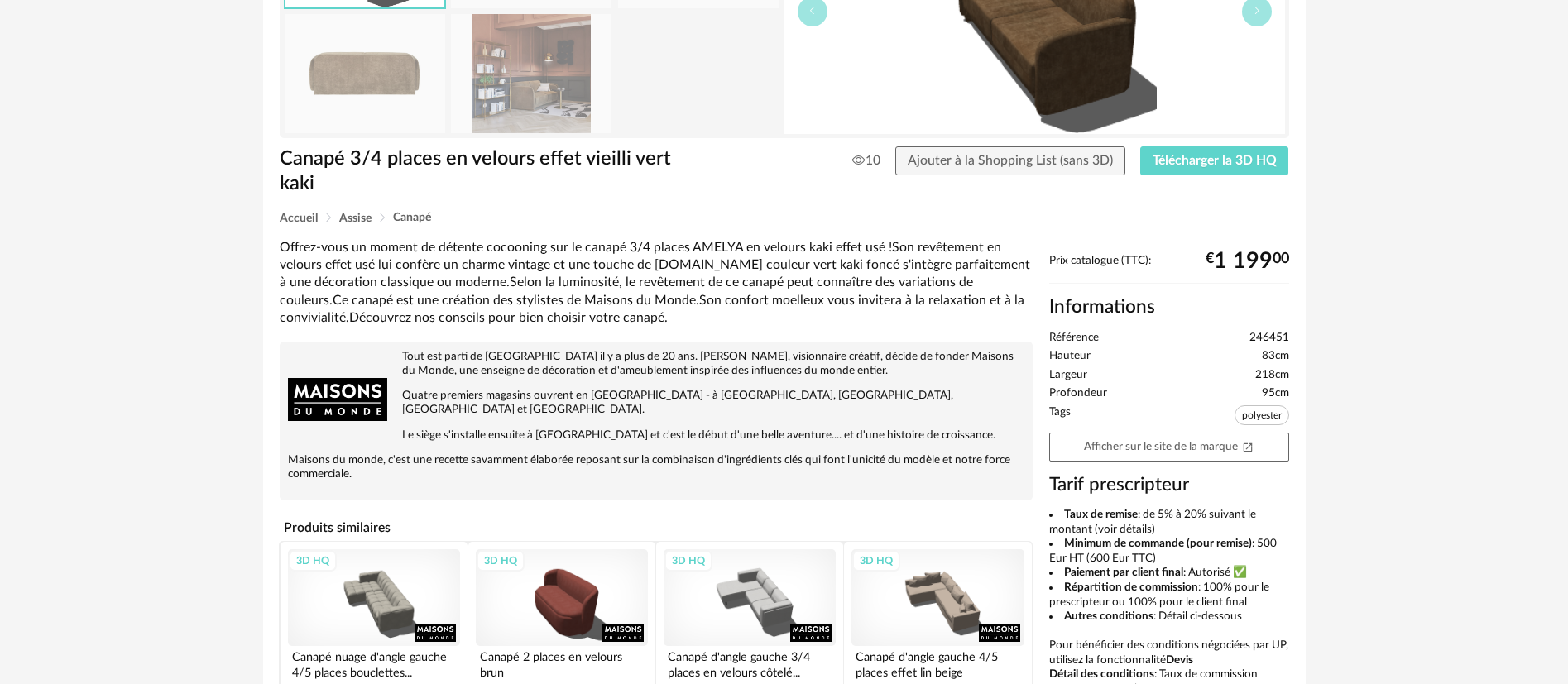
scroll to position [248, 0]
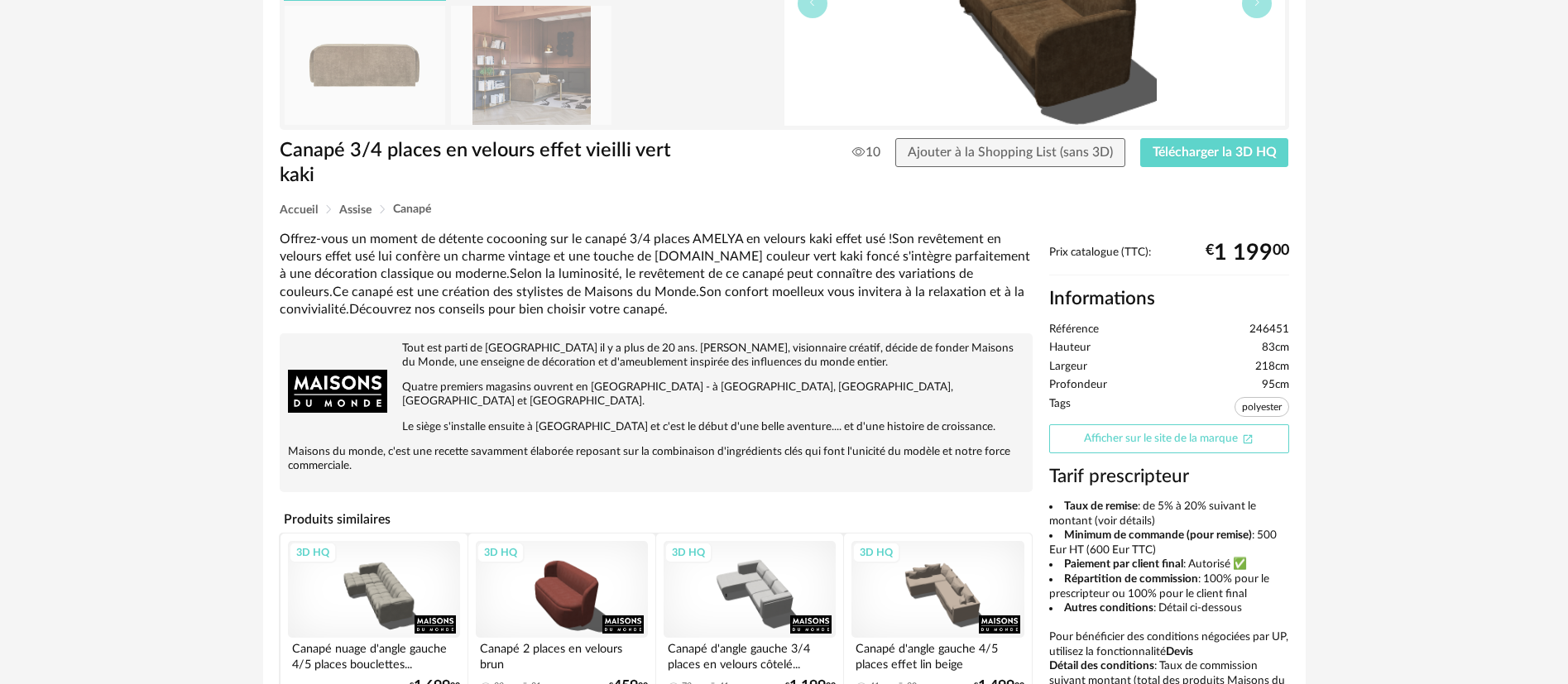
click at [1099, 442] on link "Afficher sur le site de la marque Open In New icon" at bounding box center [1169, 439] width 240 height 29
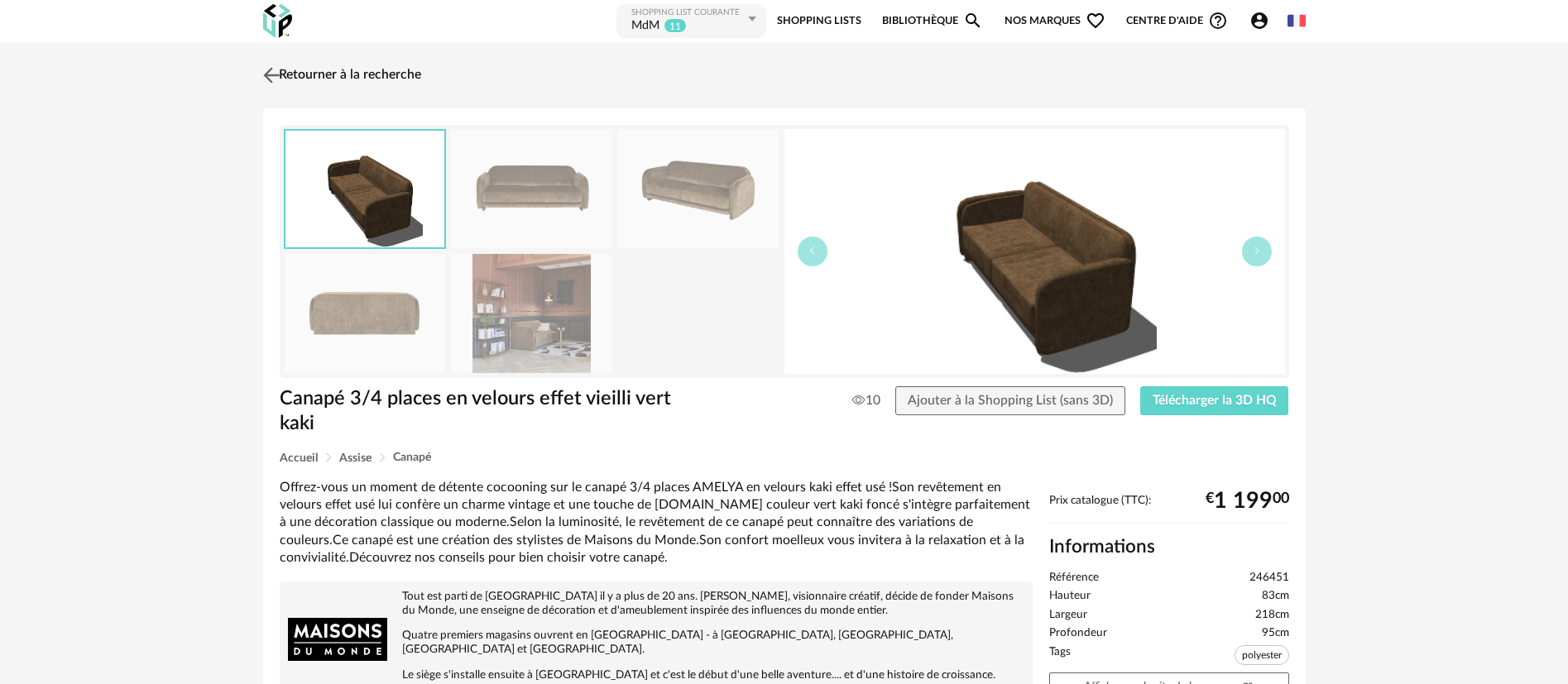
click at [331, 72] on link "Retourner à la recherche" at bounding box center [340, 75] width 162 height 36
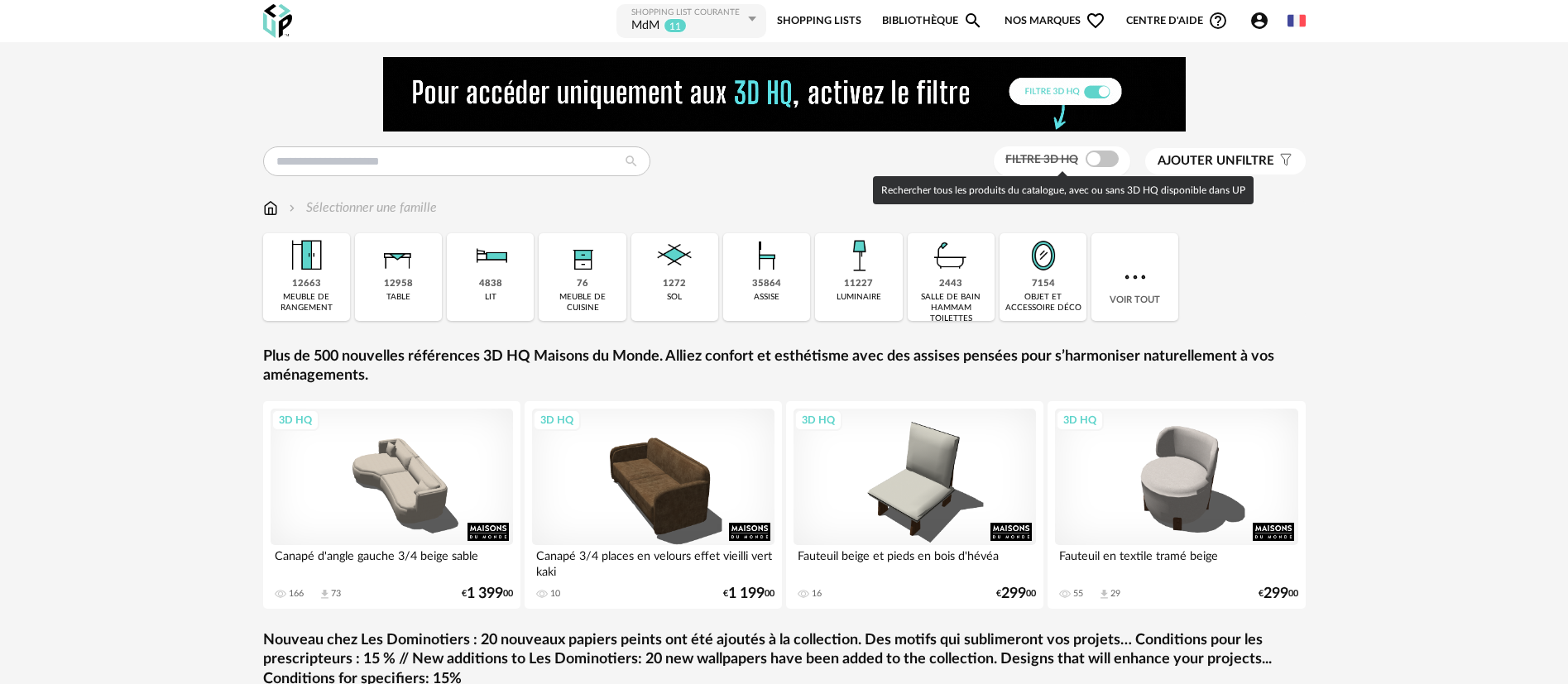
click at [1090, 167] on div "Filtre 3D HQ" at bounding box center [1062, 162] width 137 height 31
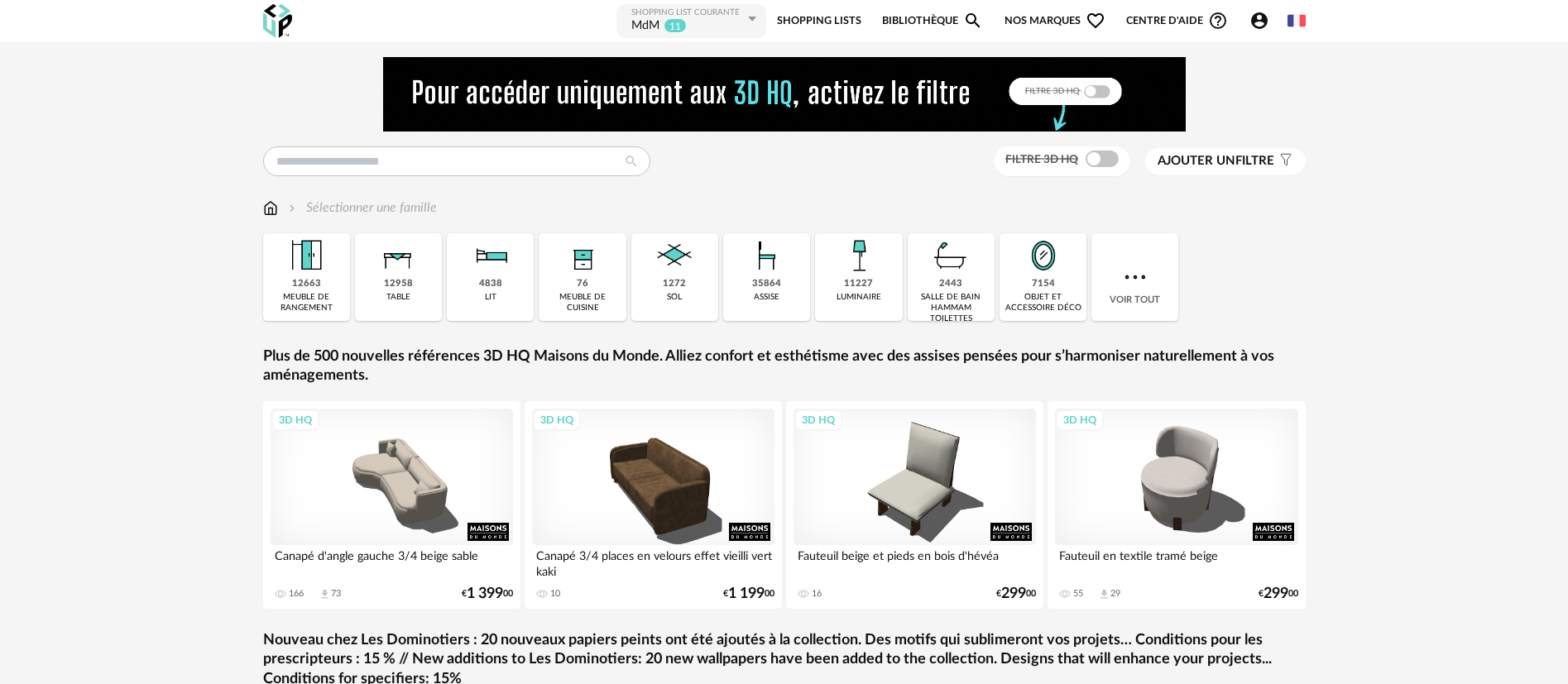
click at [383, 348] on link "Plus de 500 nouvelles références 3D HQ Maisons du Monde. Alliez confort et esth…" at bounding box center [784, 367] width 1042 height 39
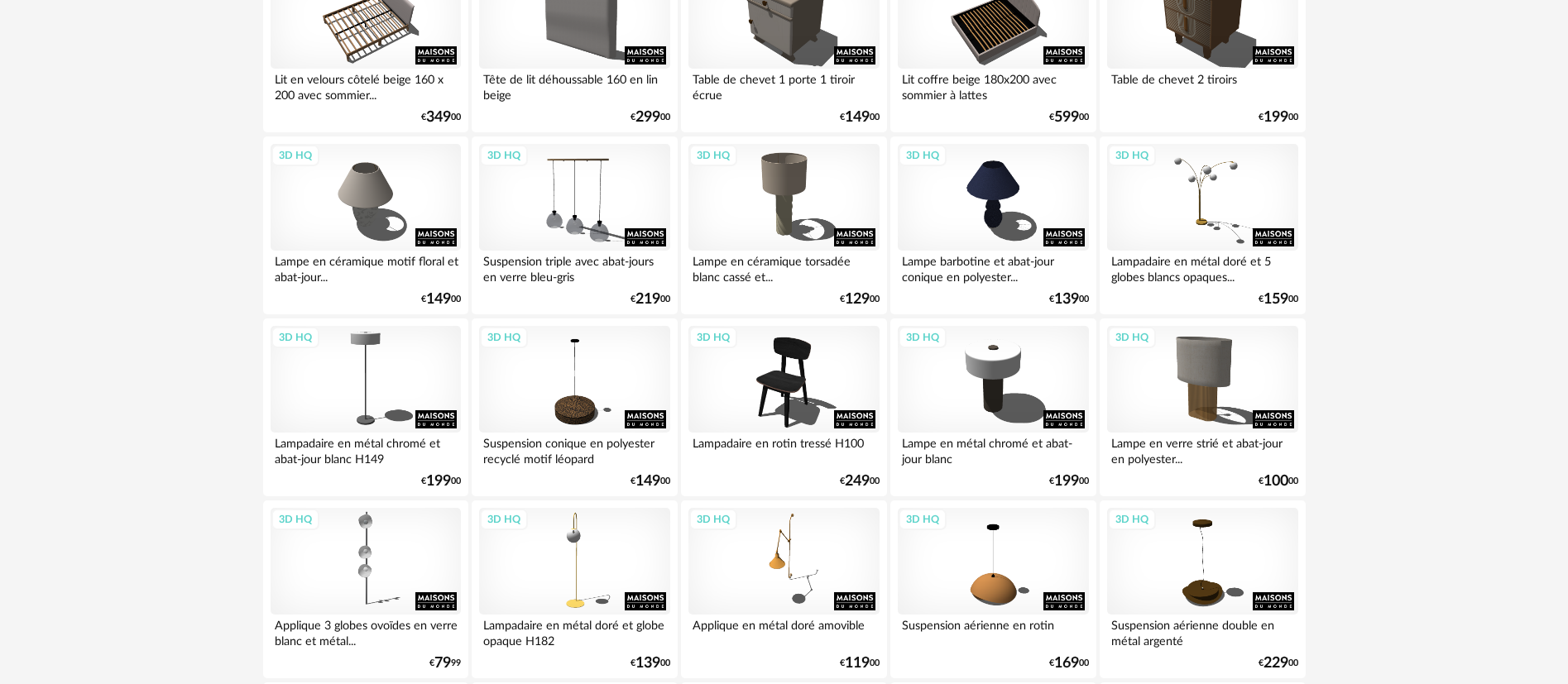
scroll to position [868, 0]
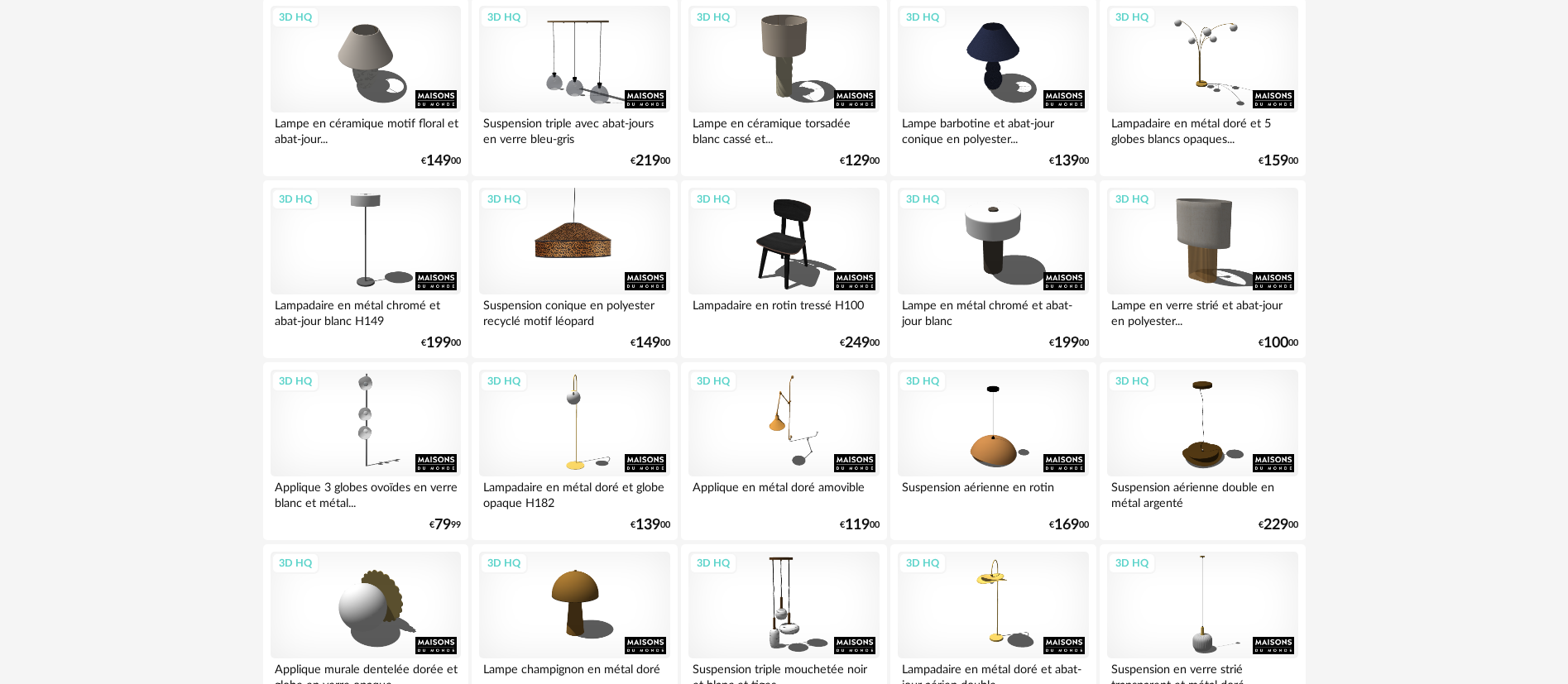
click at [571, 239] on div "3D HQ" at bounding box center [574, 241] width 190 height 108
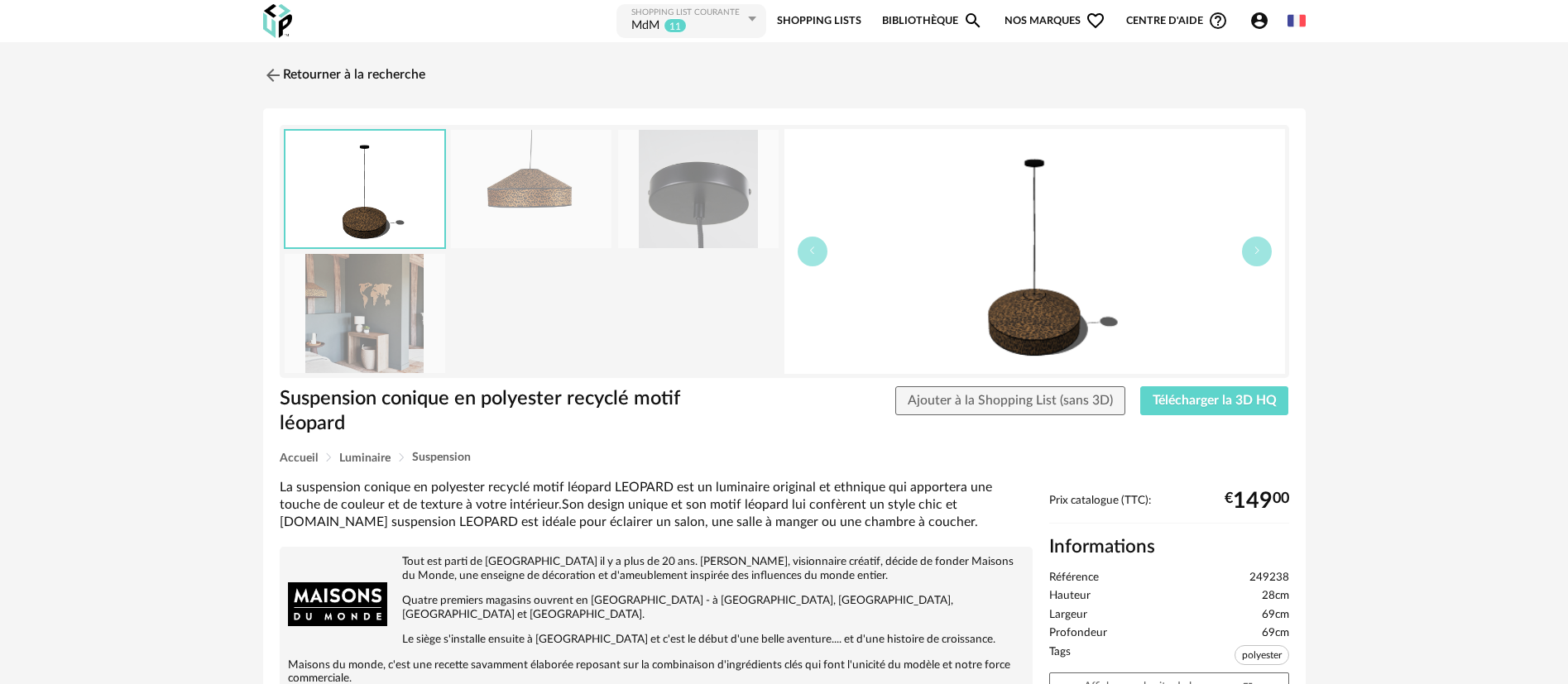
scroll to position [124, 0]
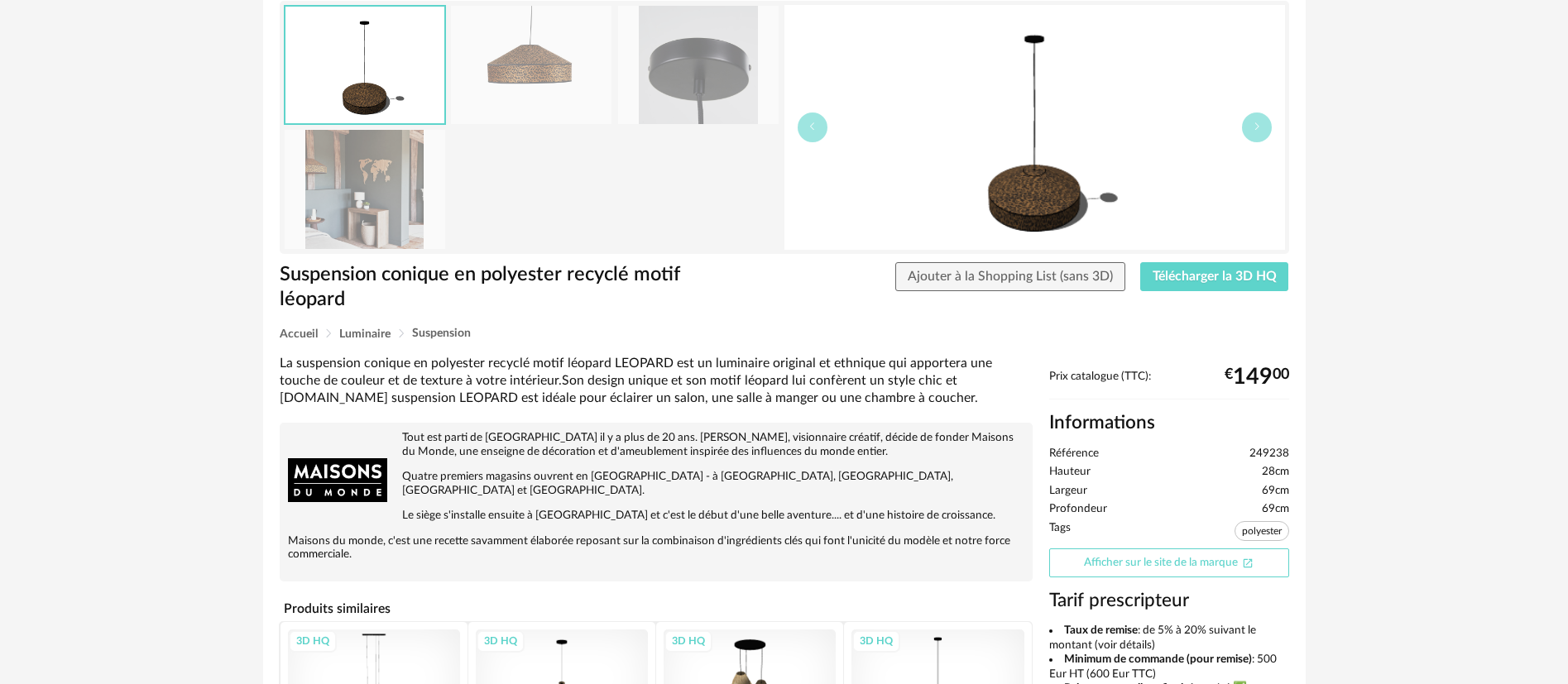
click at [1115, 555] on link "Afficher sur le site de la marque Open In New icon" at bounding box center [1169, 563] width 240 height 29
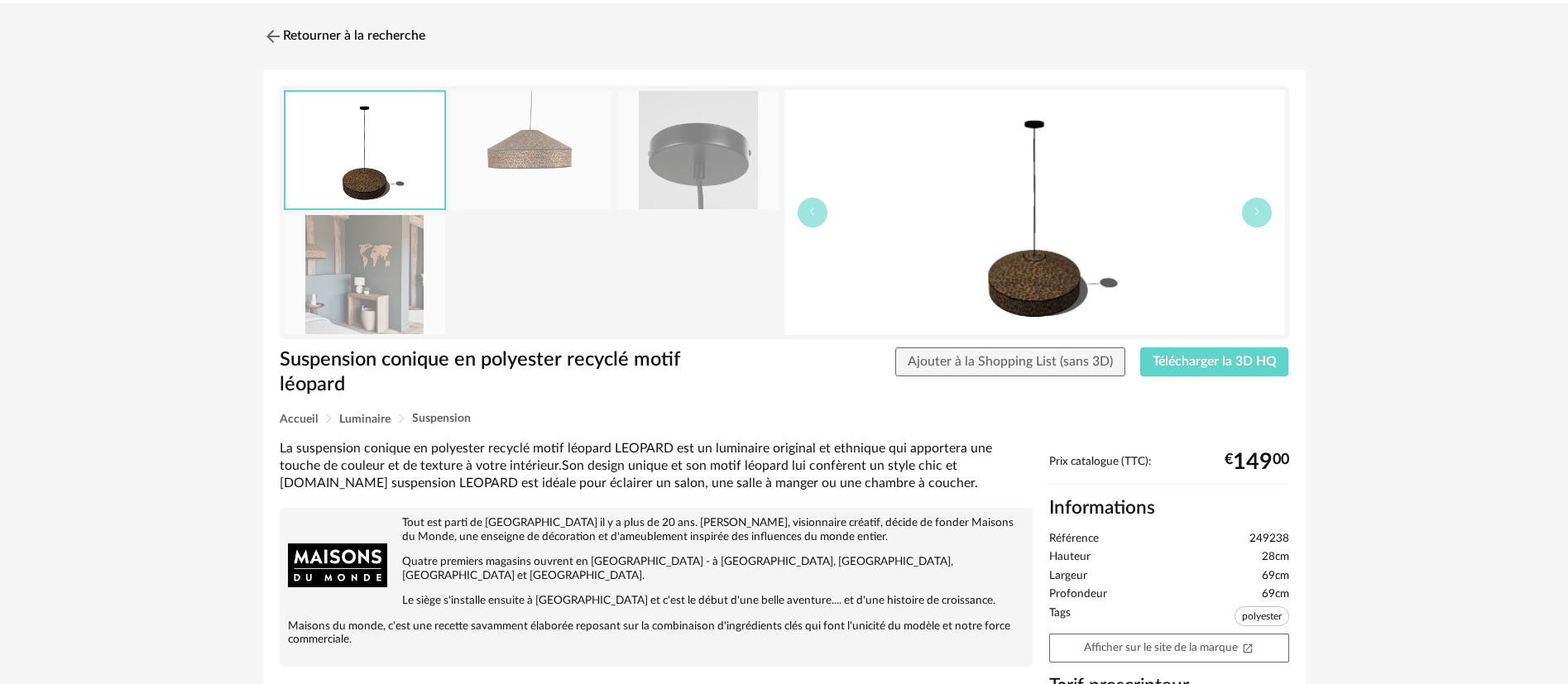
scroll to position [0, 0]
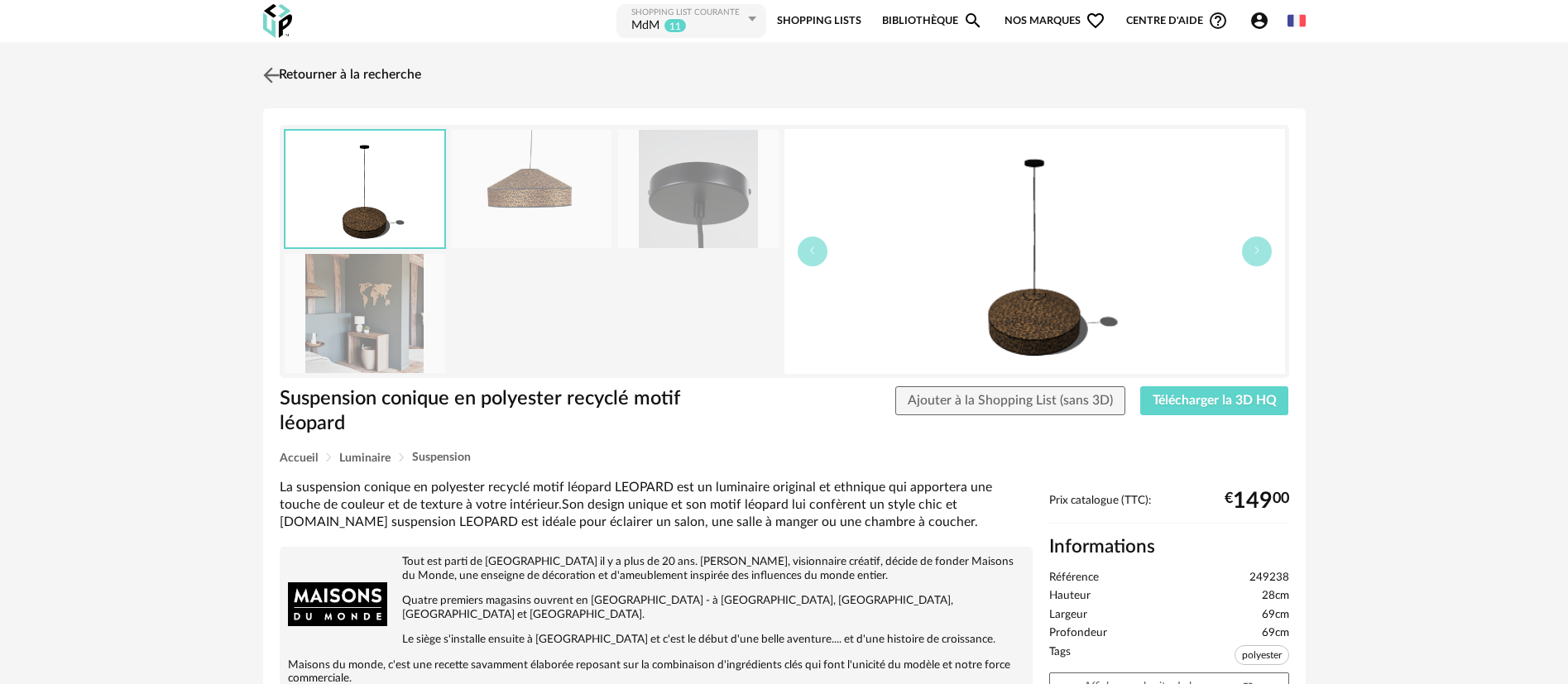
click at [392, 74] on link "Retourner à la recherche" at bounding box center [340, 75] width 162 height 36
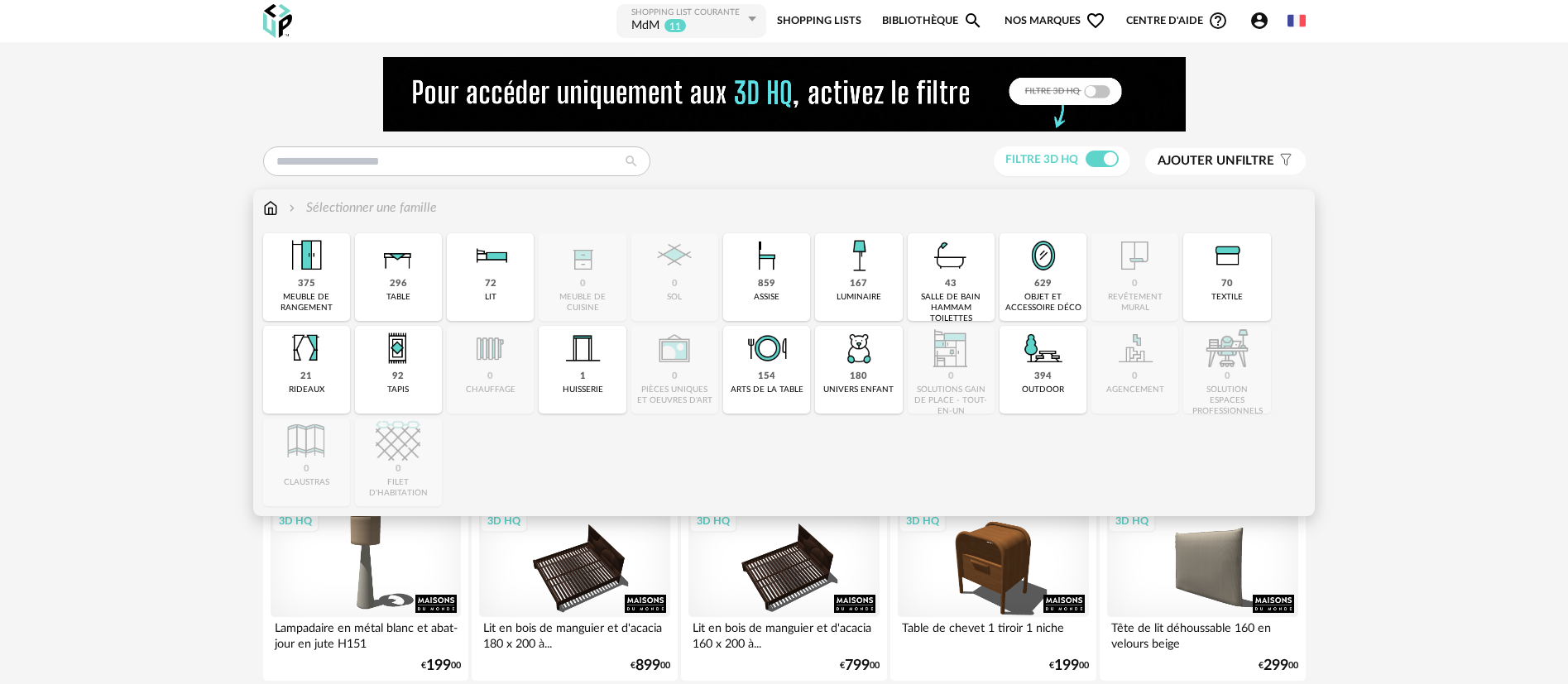
click at [271, 208] on img at bounding box center [270, 208] width 15 height 19
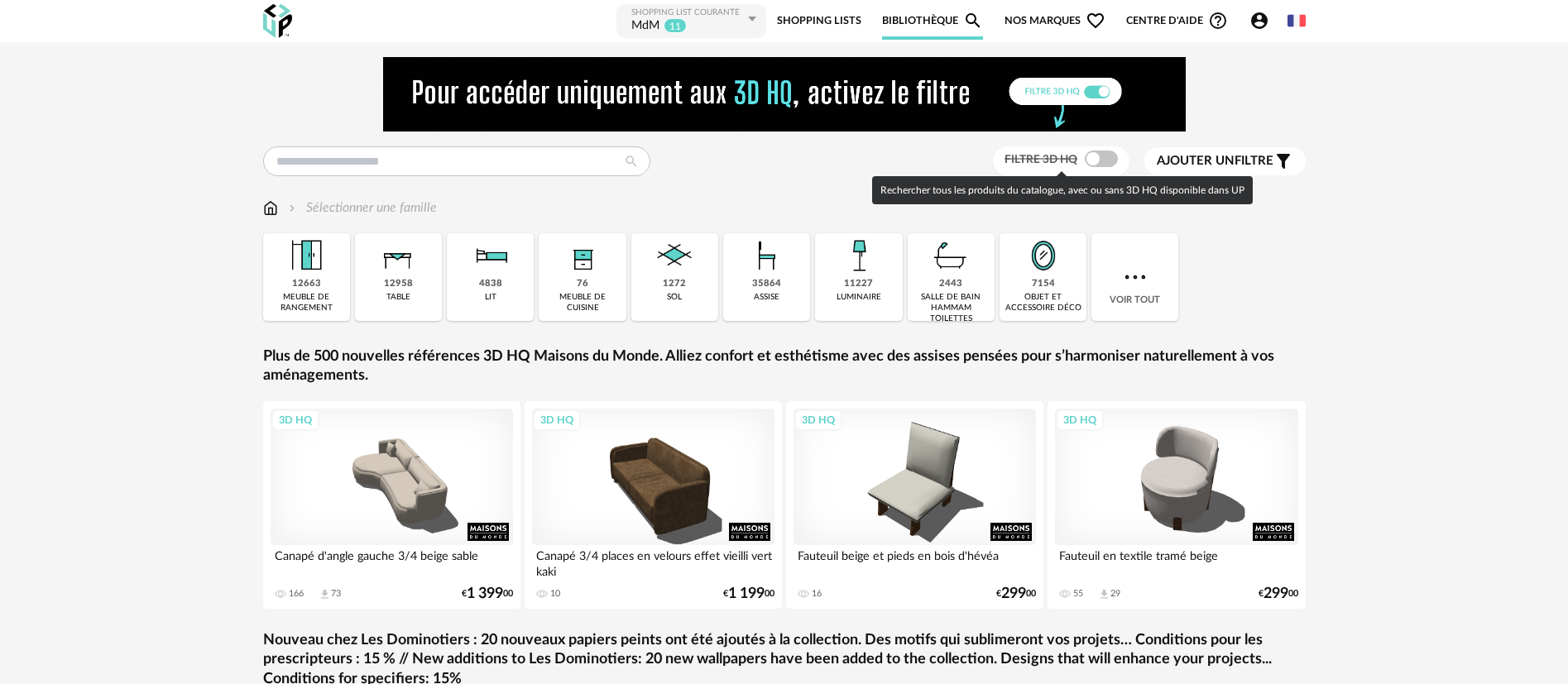
click at [1065, 159] on span "Filtre 3D HQ" at bounding box center [1040, 159] width 73 height 11
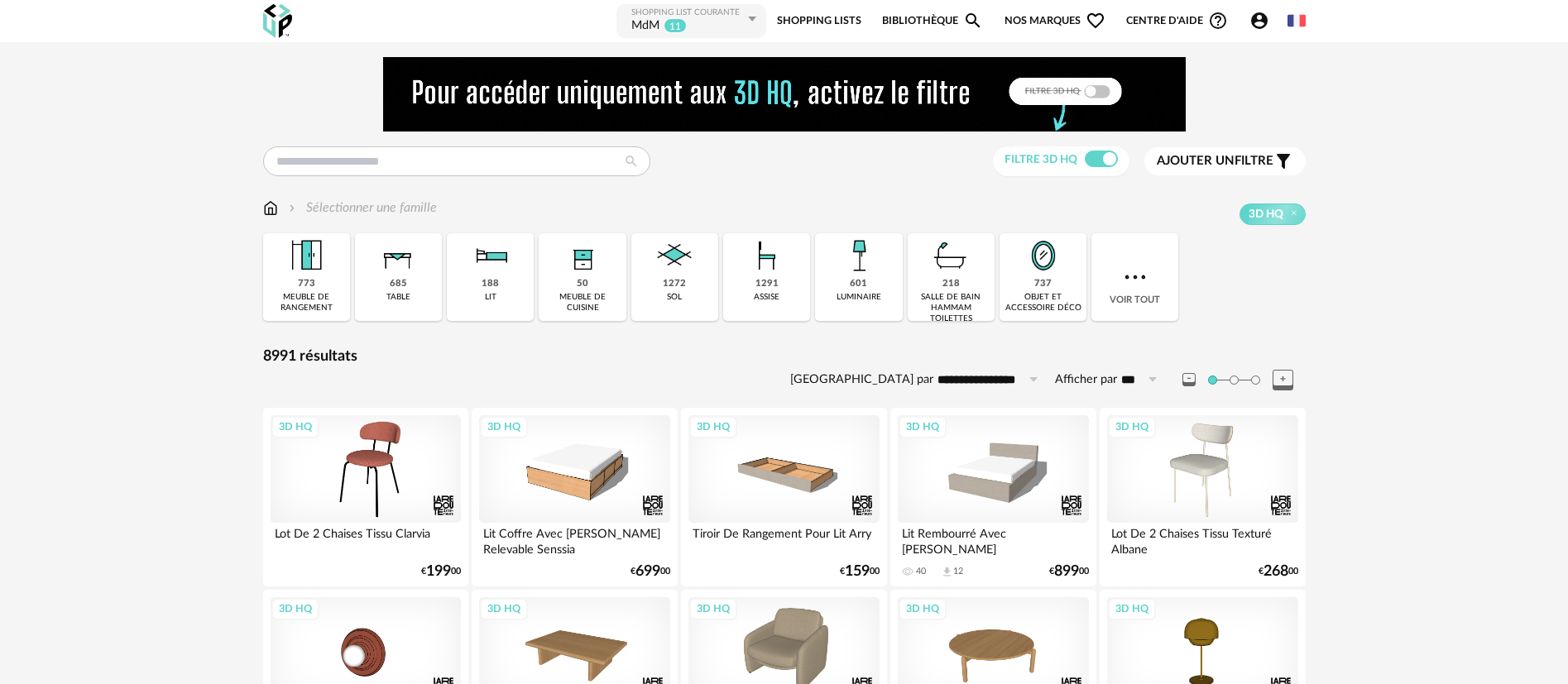
click at [1056, 21] on span "Nos marques Heart Outline icon" at bounding box center [1054, 21] width 101 height 37
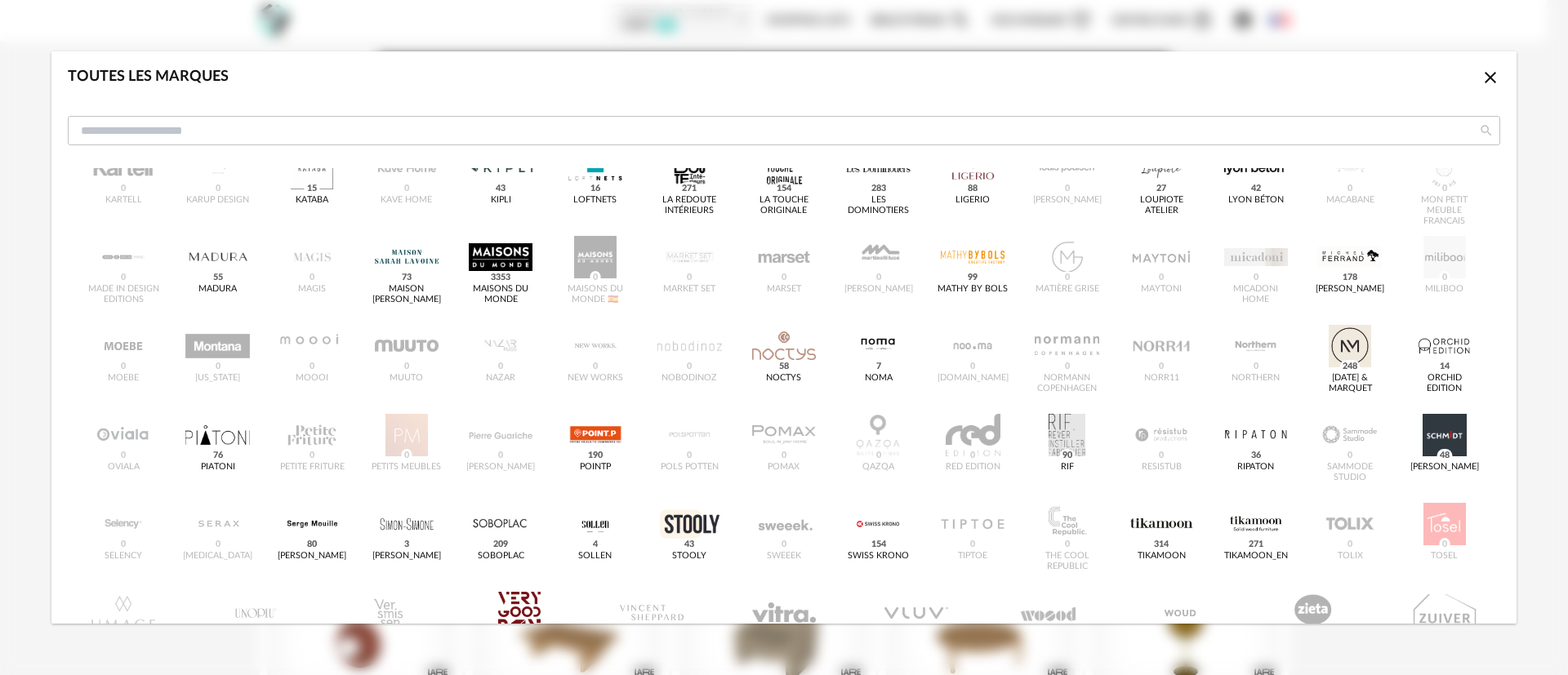
scroll to position [490, 0]
click at [486, 260] on div "dialog" at bounding box center [500, 255] width 64 height 42
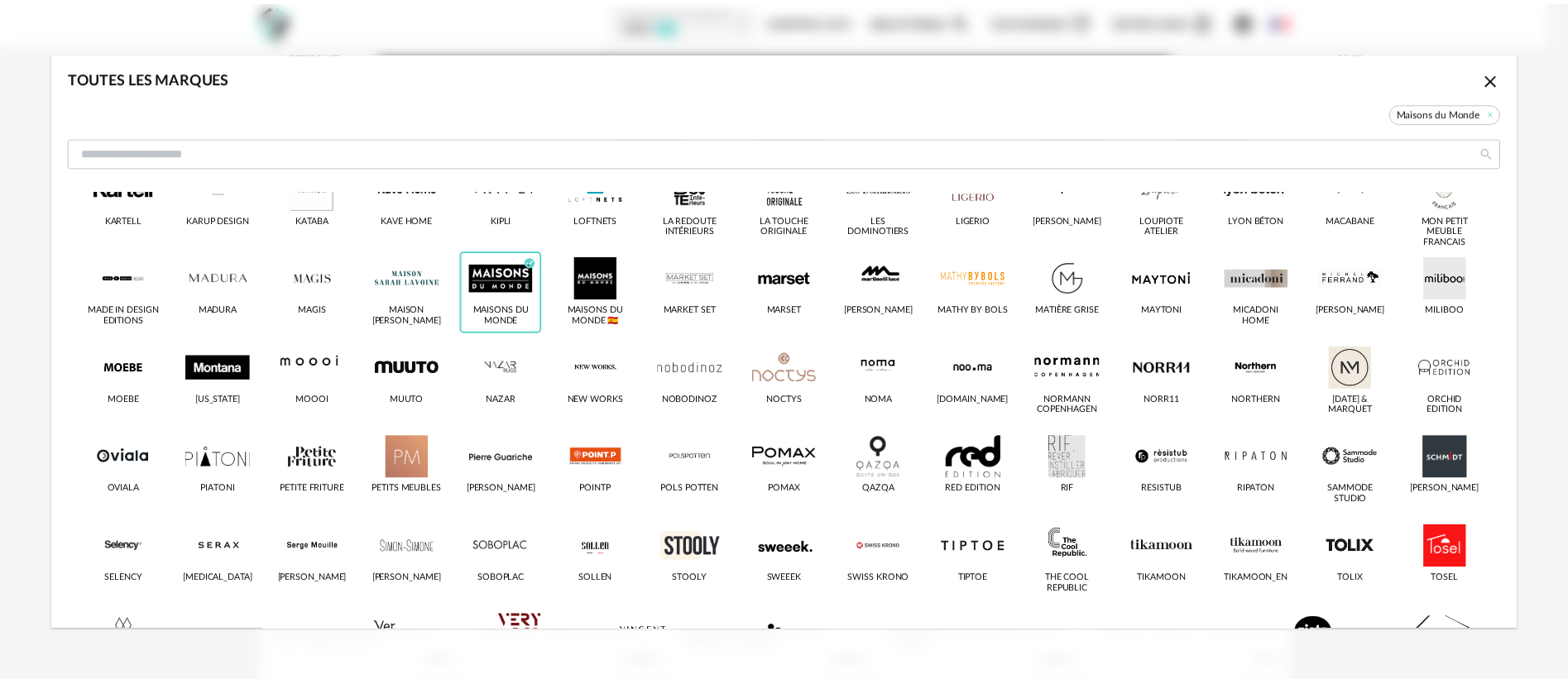
scroll to position [516, 0]
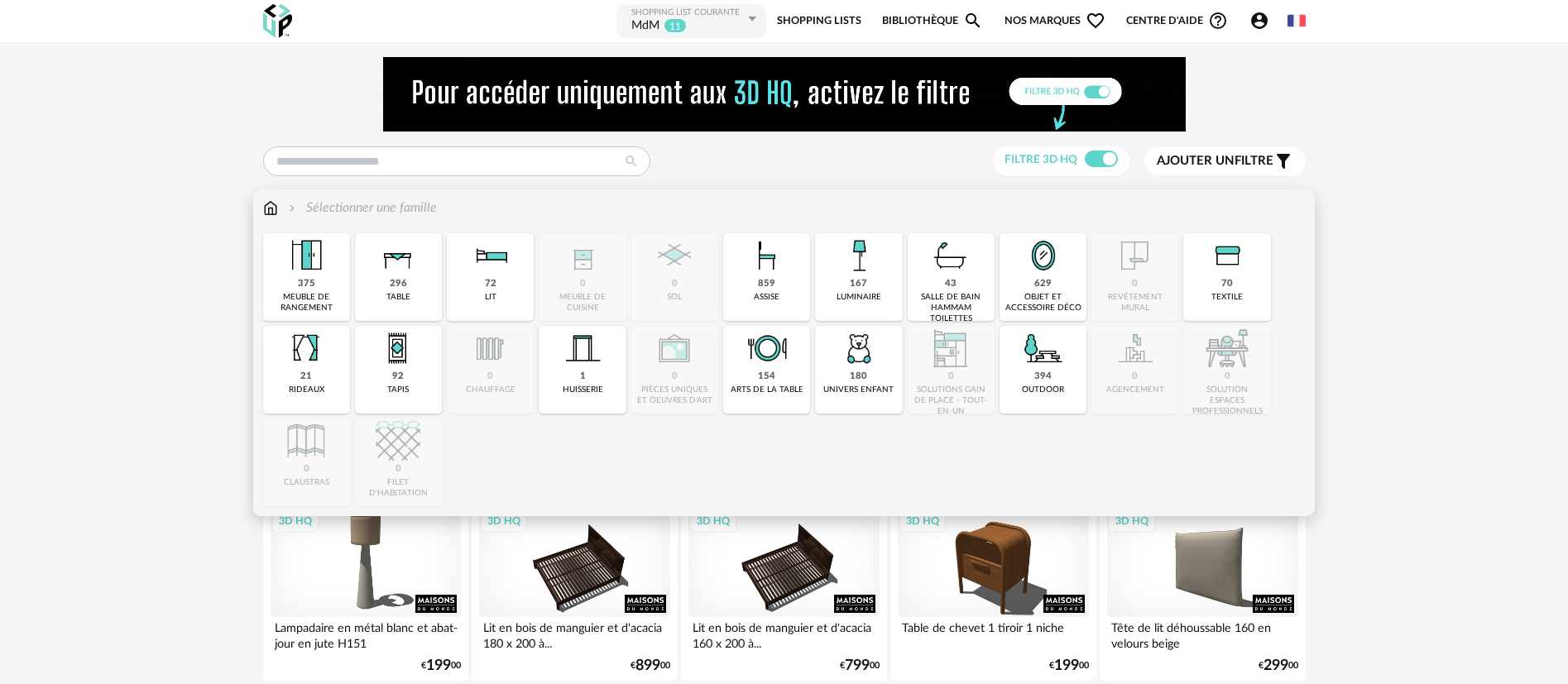
click at [1029, 275] on img at bounding box center [1043, 256] width 45 height 45
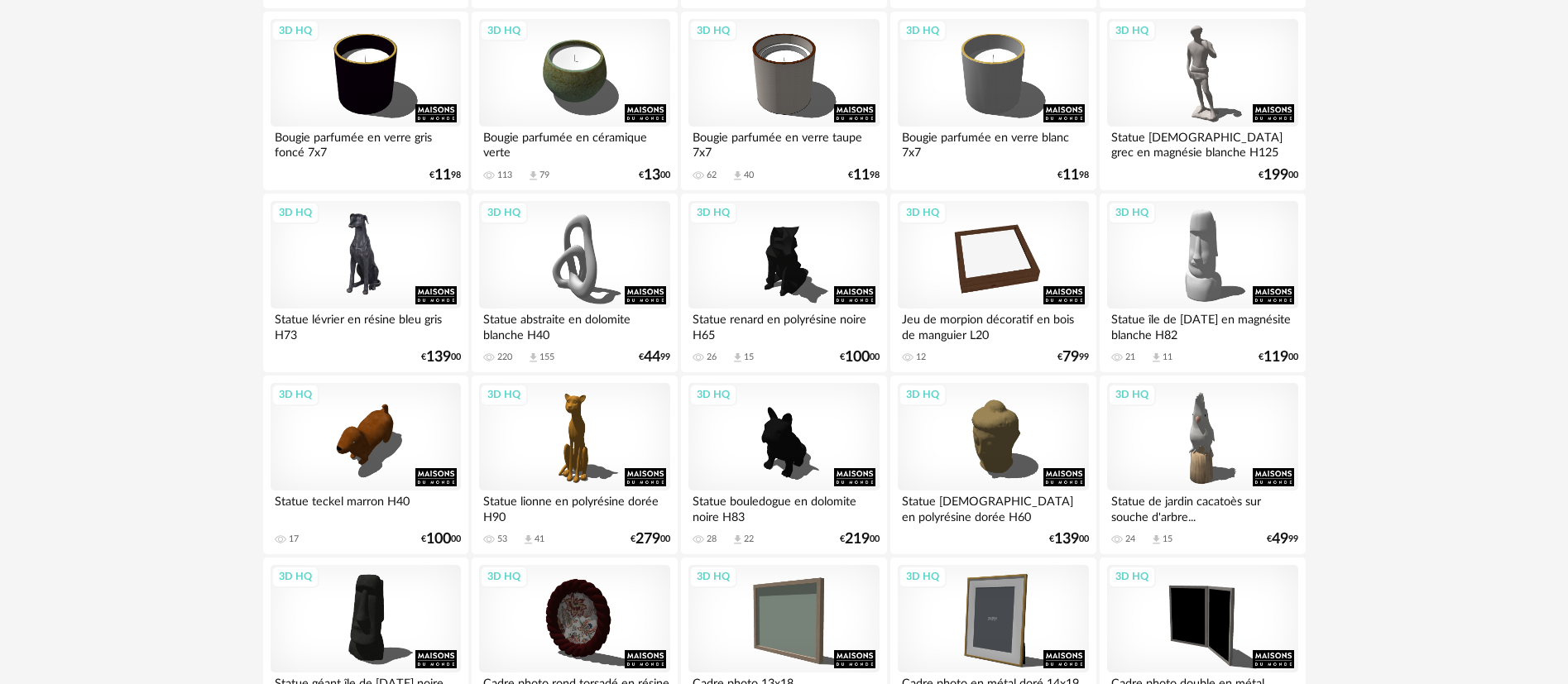
scroll to position [1985, 0]
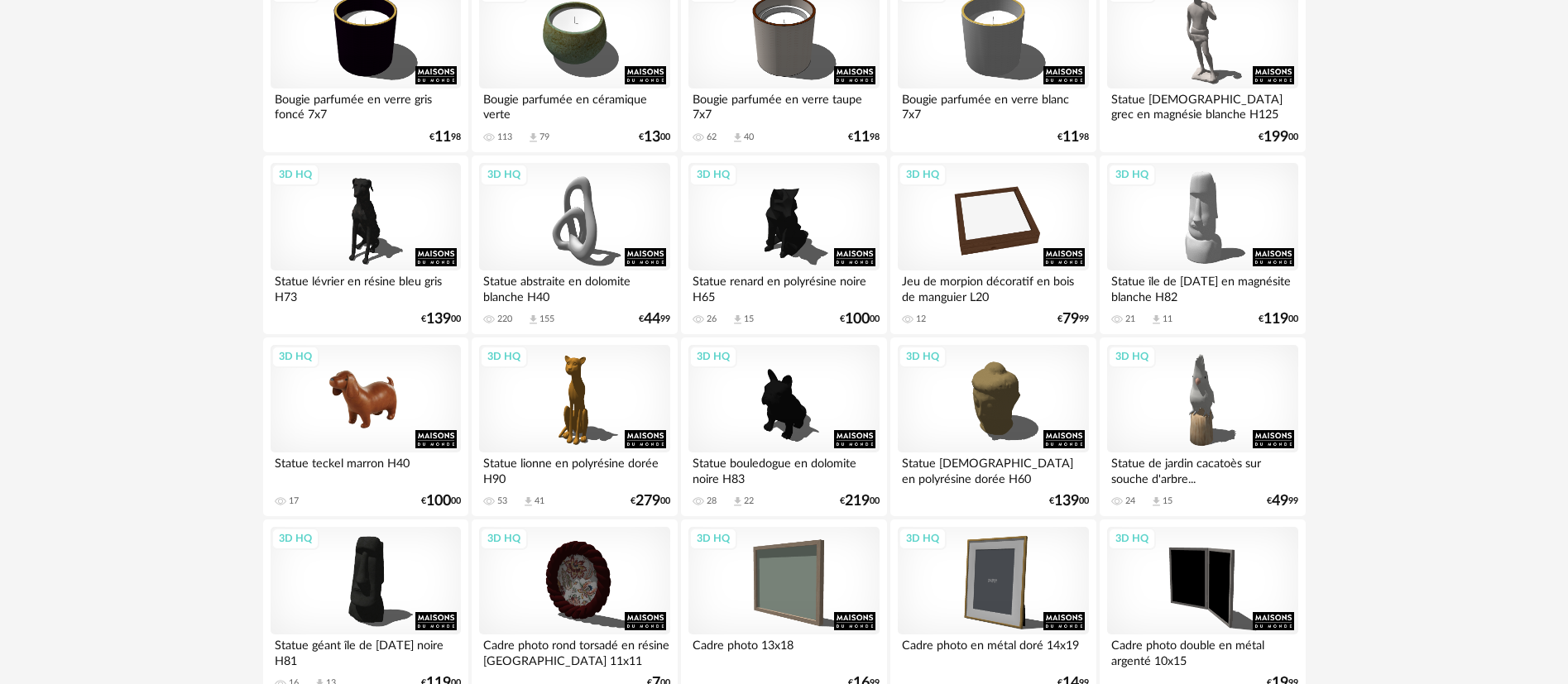
click at [355, 390] on div "3D HQ" at bounding box center [365, 398] width 190 height 108
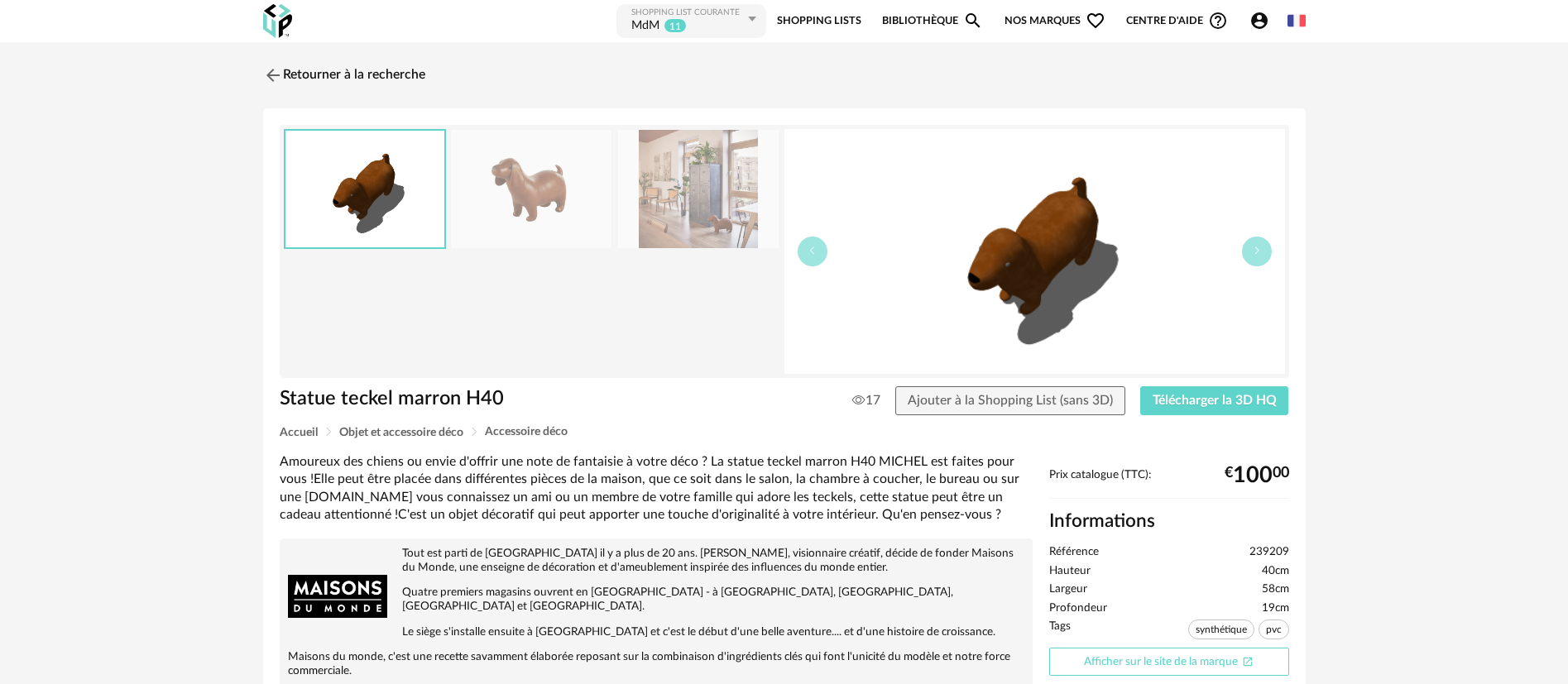
click at [1120, 657] on link "Afficher sur le site de la marque Open In New icon" at bounding box center [1169, 662] width 240 height 29
click at [397, 77] on link "Retourner à la recherche" at bounding box center [340, 75] width 162 height 36
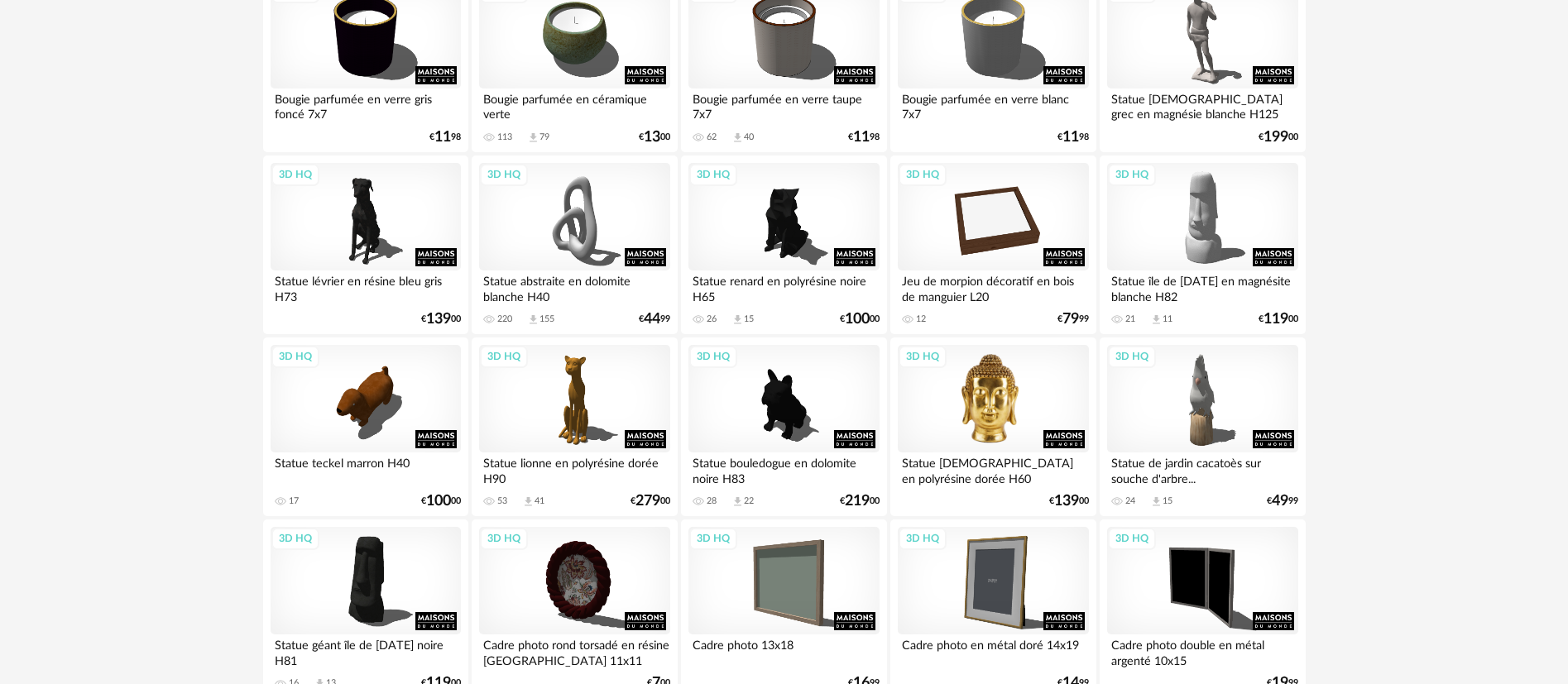
click at [978, 410] on div "3D HQ" at bounding box center [992, 398] width 190 height 108
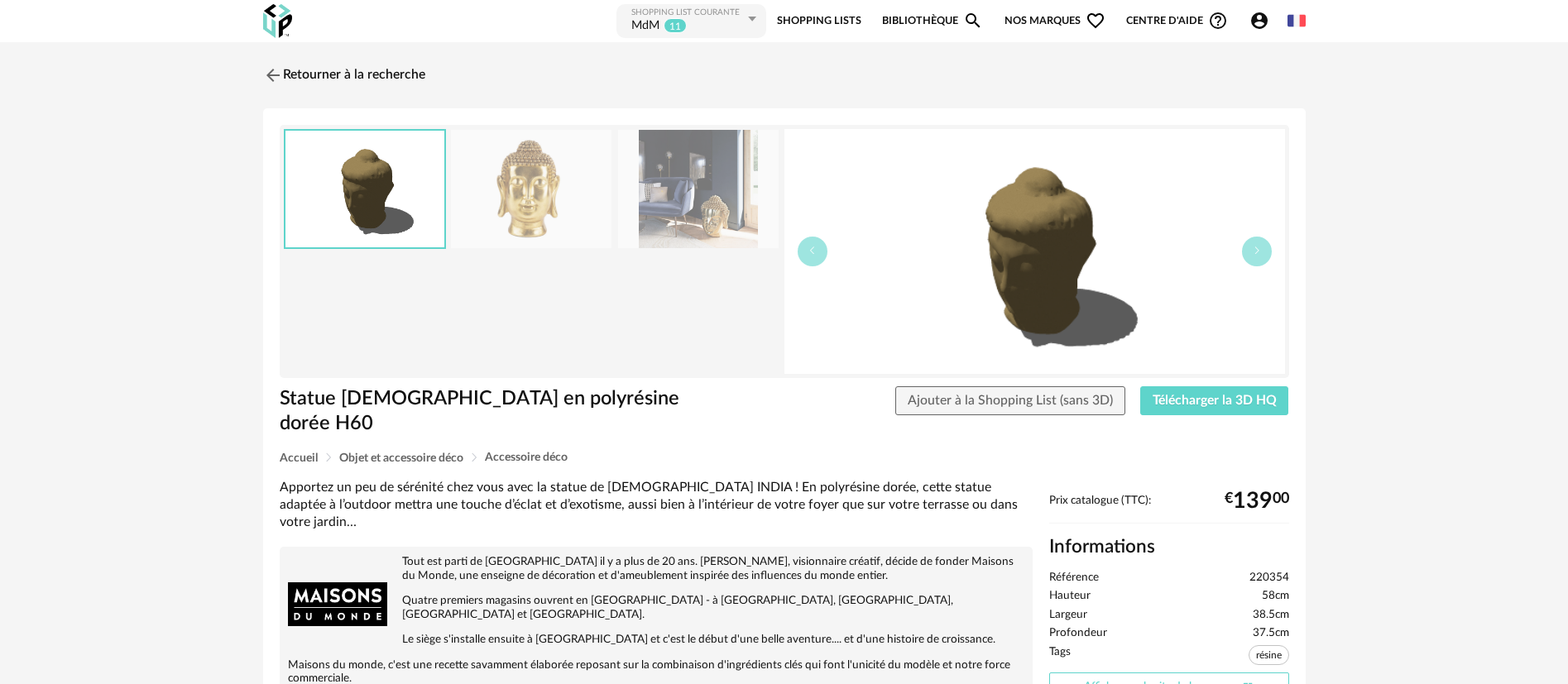
click at [1108, 673] on link "Afficher sur le site de la marque Open In New icon" at bounding box center [1169, 687] width 240 height 29
click at [300, 72] on link "Retourner à la recherche" at bounding box center [340, 75] width 162 height 36
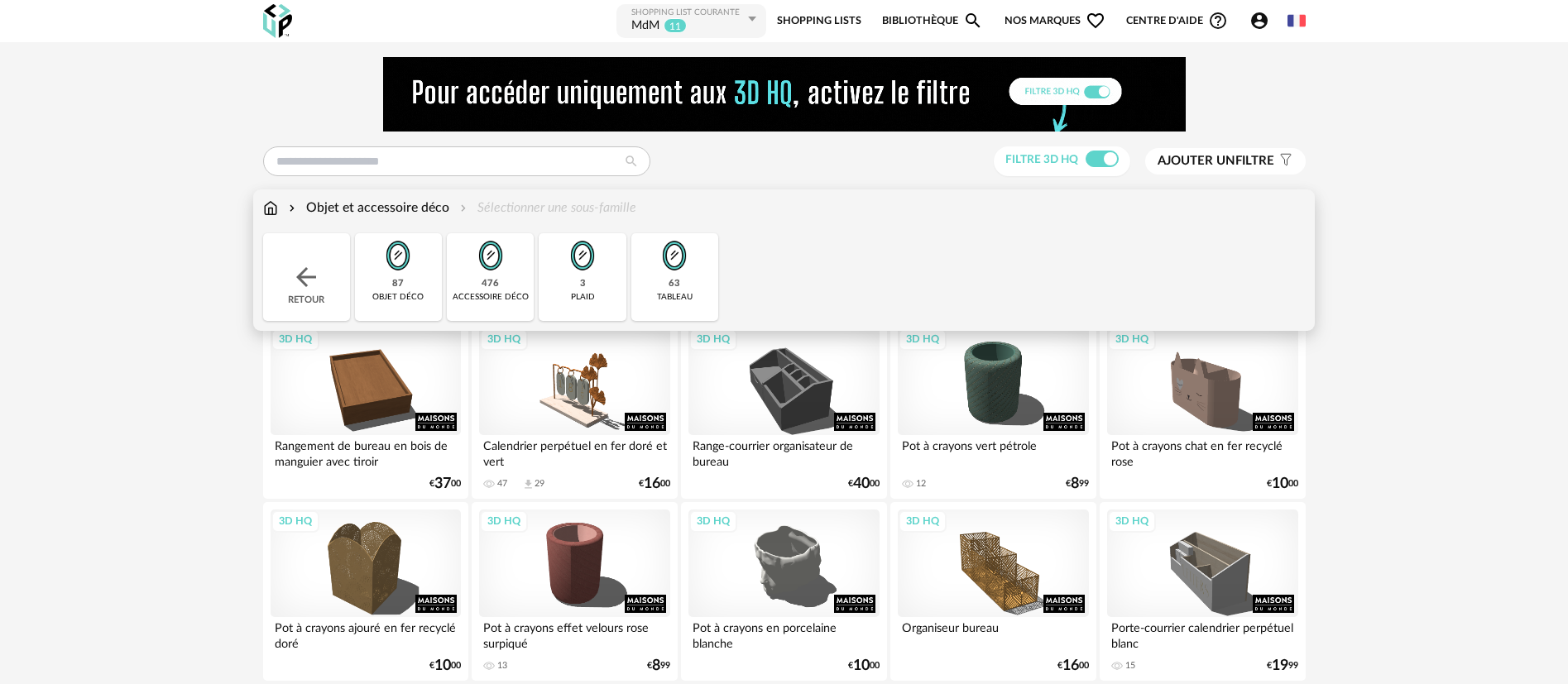
click at [440, 206] on div "Objet et accessoire déco" at bounding box center [367, 208] width 164 height 19
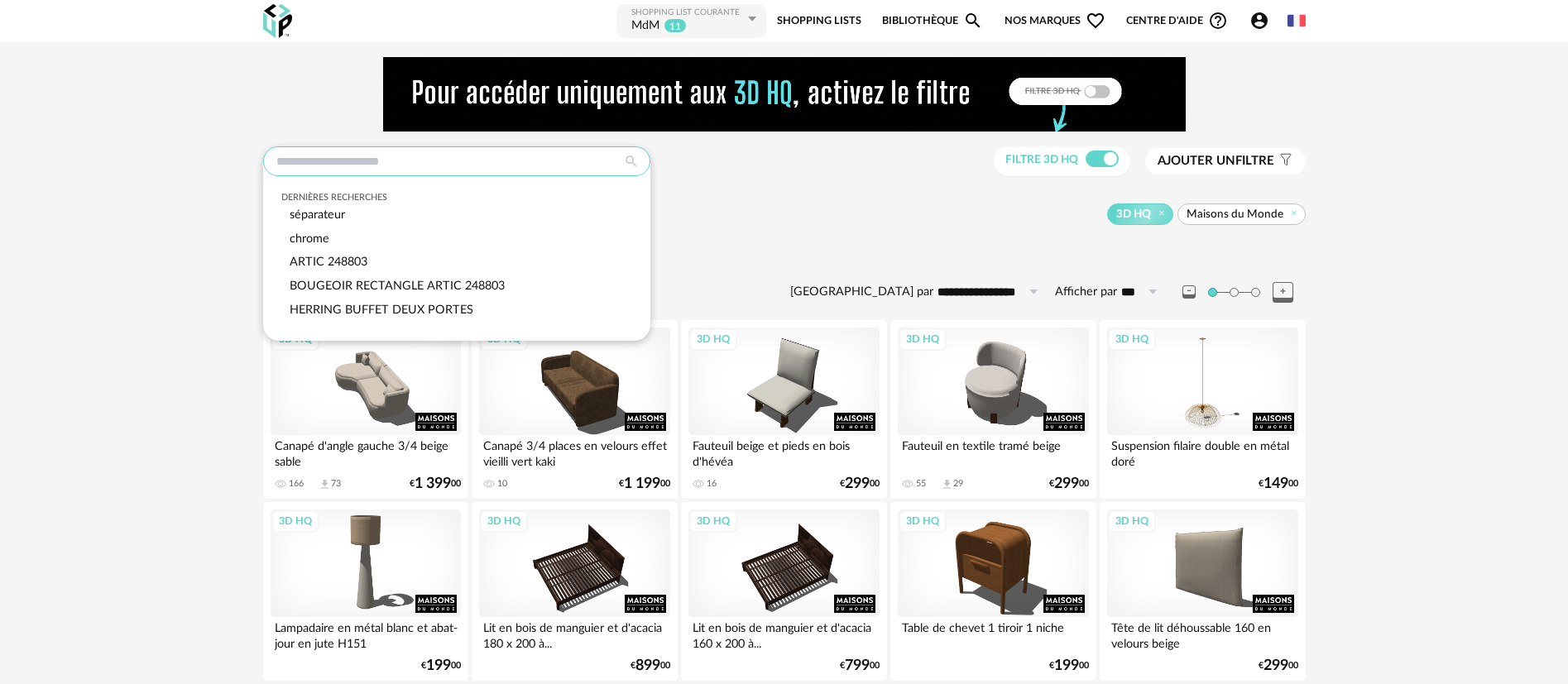
click at [448, 167] on input "text" at bounding box center [457, 161] width 387 height 30
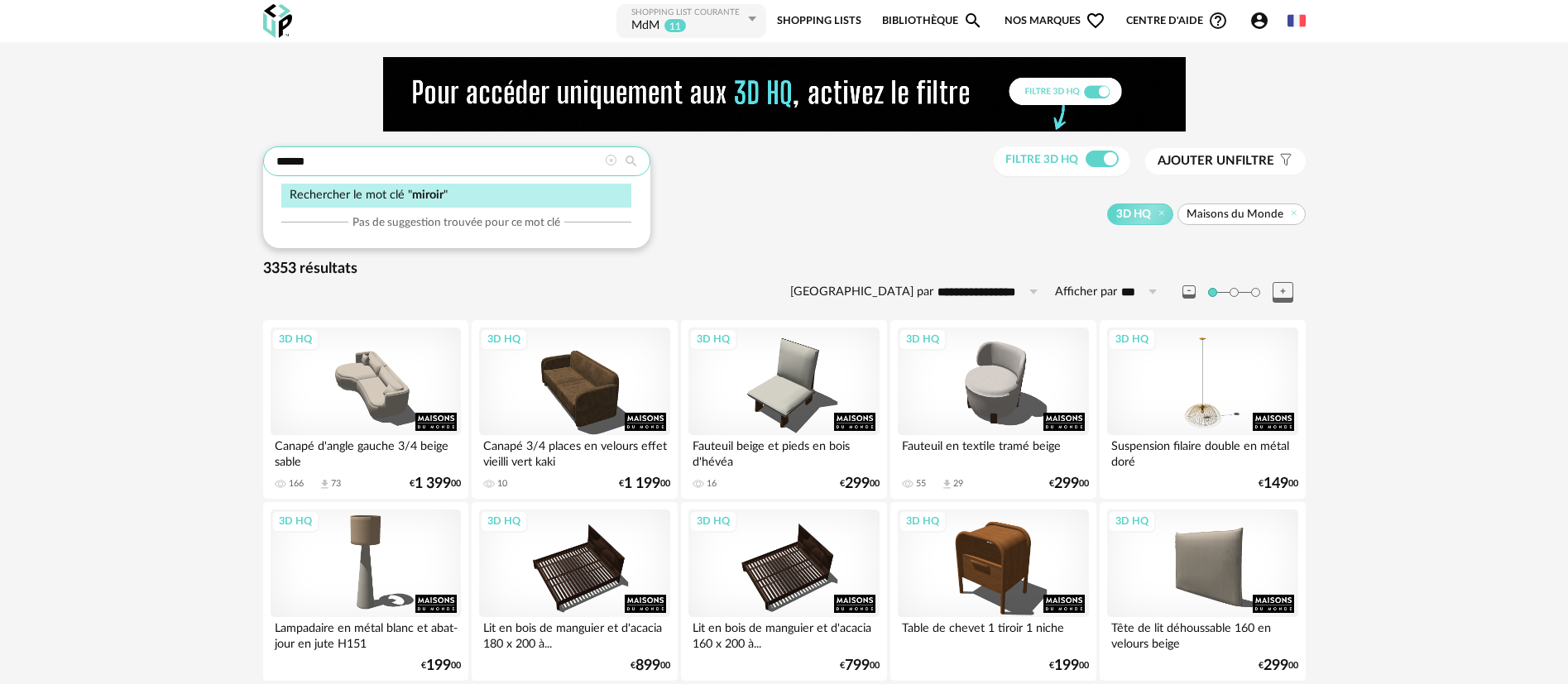
type input "******"
type input "**********"
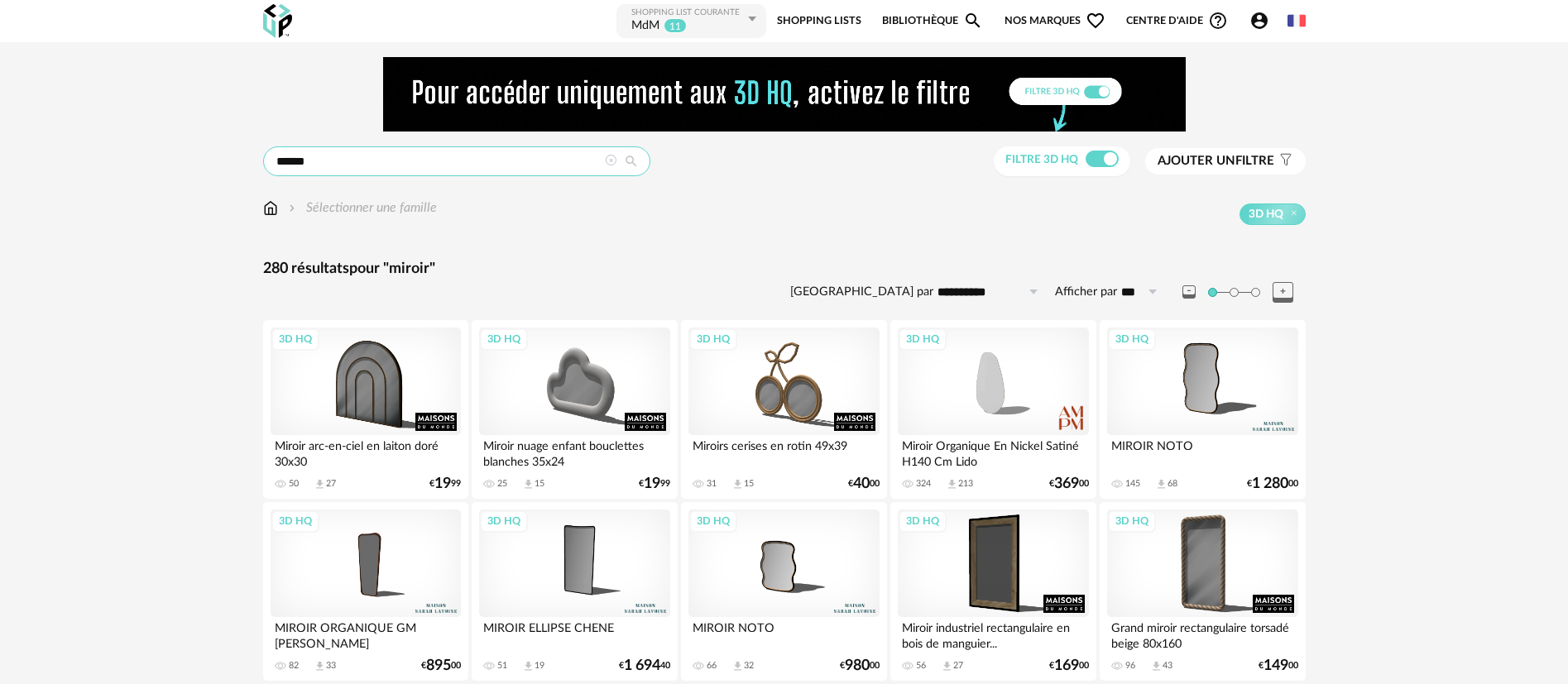
click at [289, 165] on input "******" at bounding box center [457, 161] width 387 height 30
click at [355, 171] on input "******" at bounding box center [457, 161] width 387 height 30
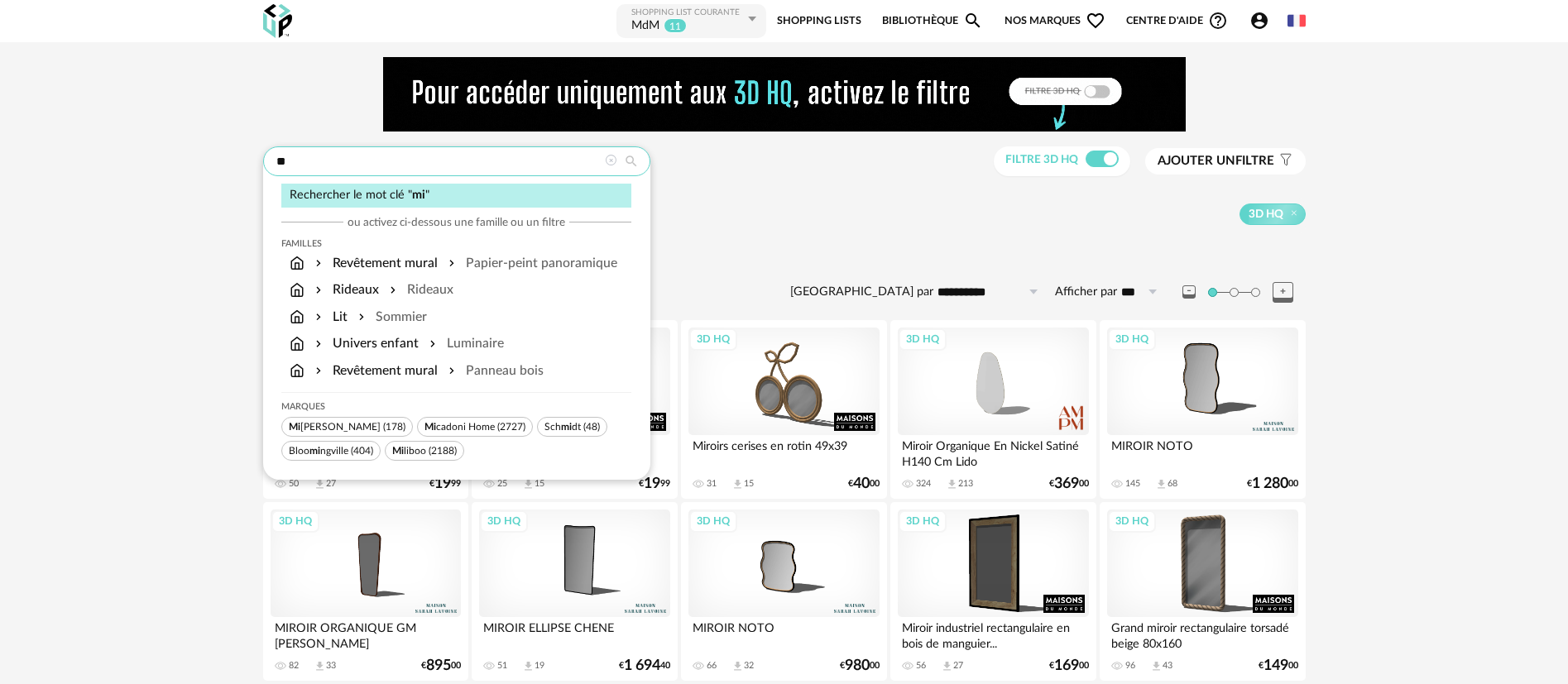
type input "*"
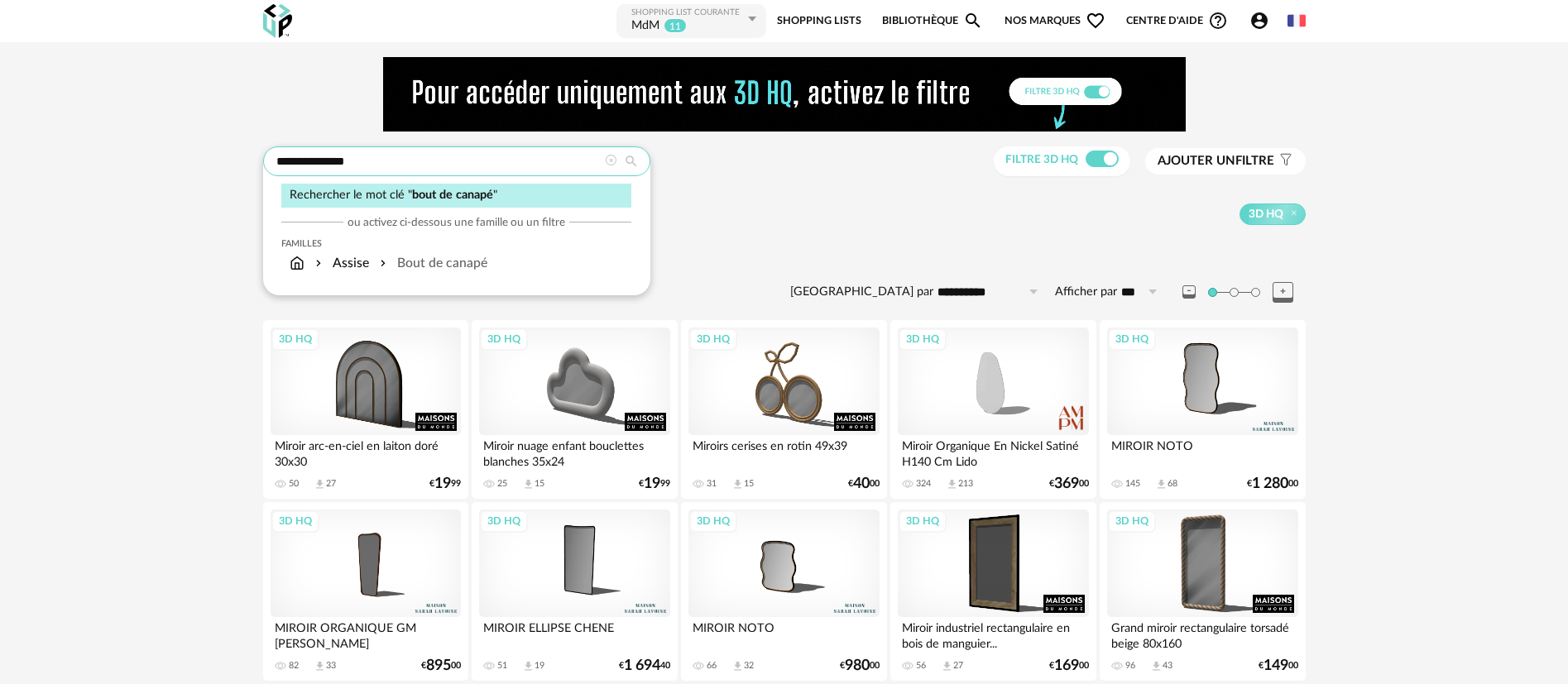
type input "**********"
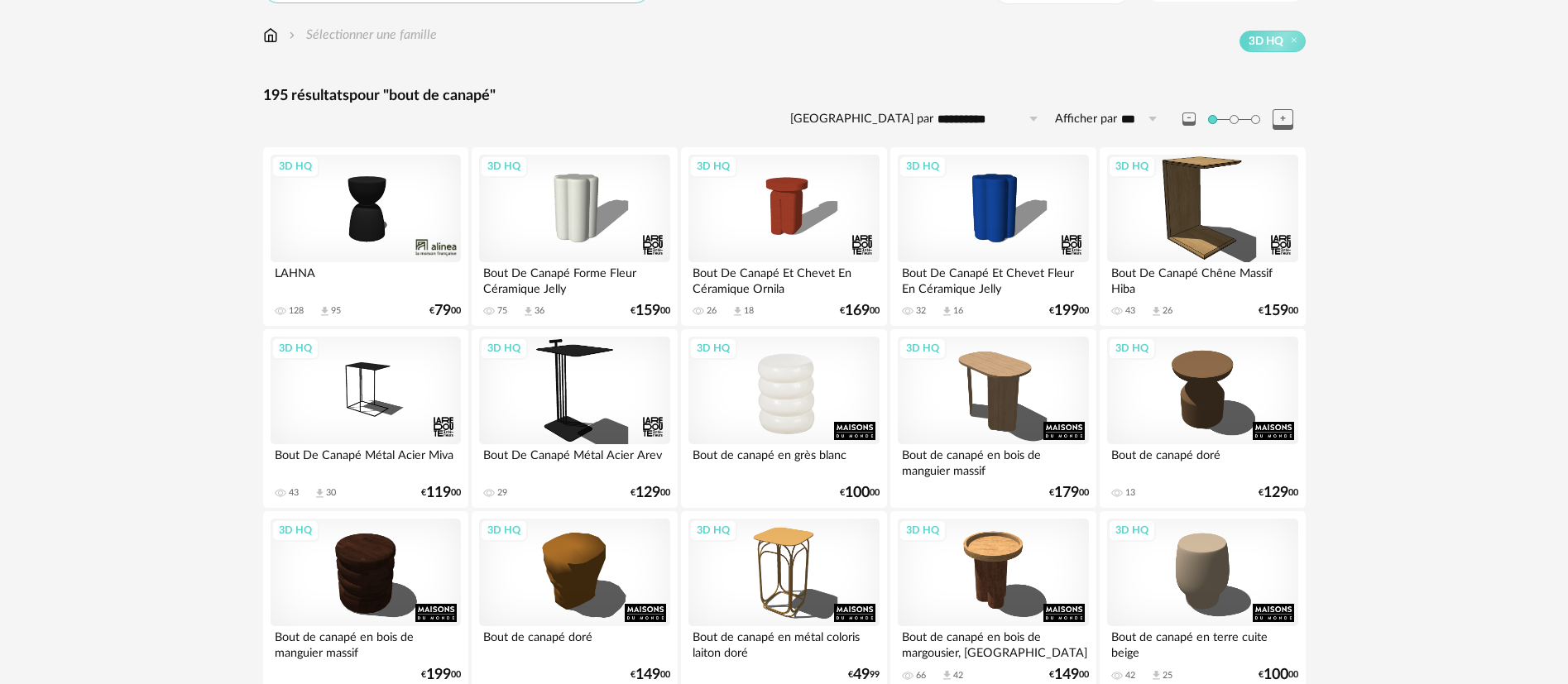
scroll to position [248, 0]
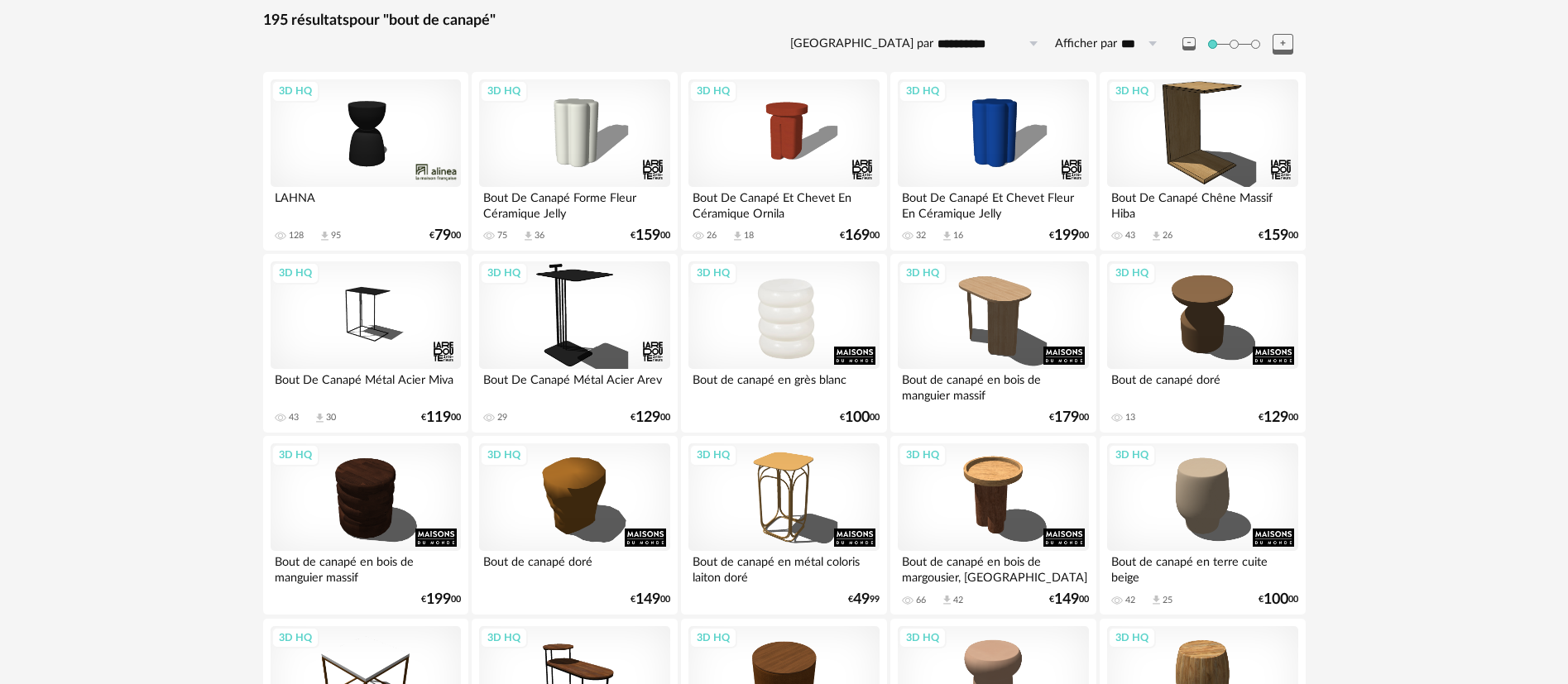
click at [789, 313] on div "3D HQ" at bounding box center [783, 315] width 190 height 108
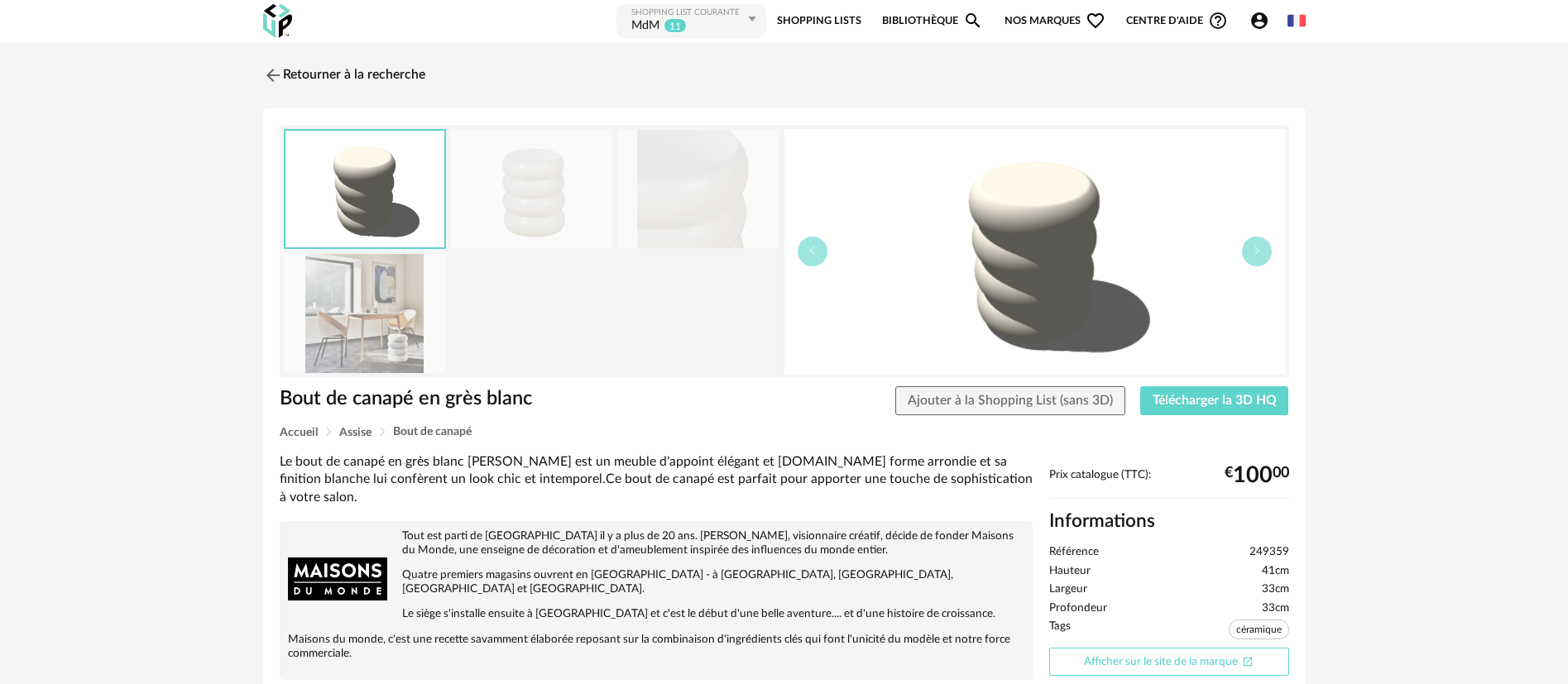
click at [1146, 669] on link "Afficher sur le site de la marque Open In New icon" at bounding box center [1169, 662] width 240 height 29
click at [311, 73] on link "Retourner à la recherche" at bounding box center [340, 75] width 162 height 36
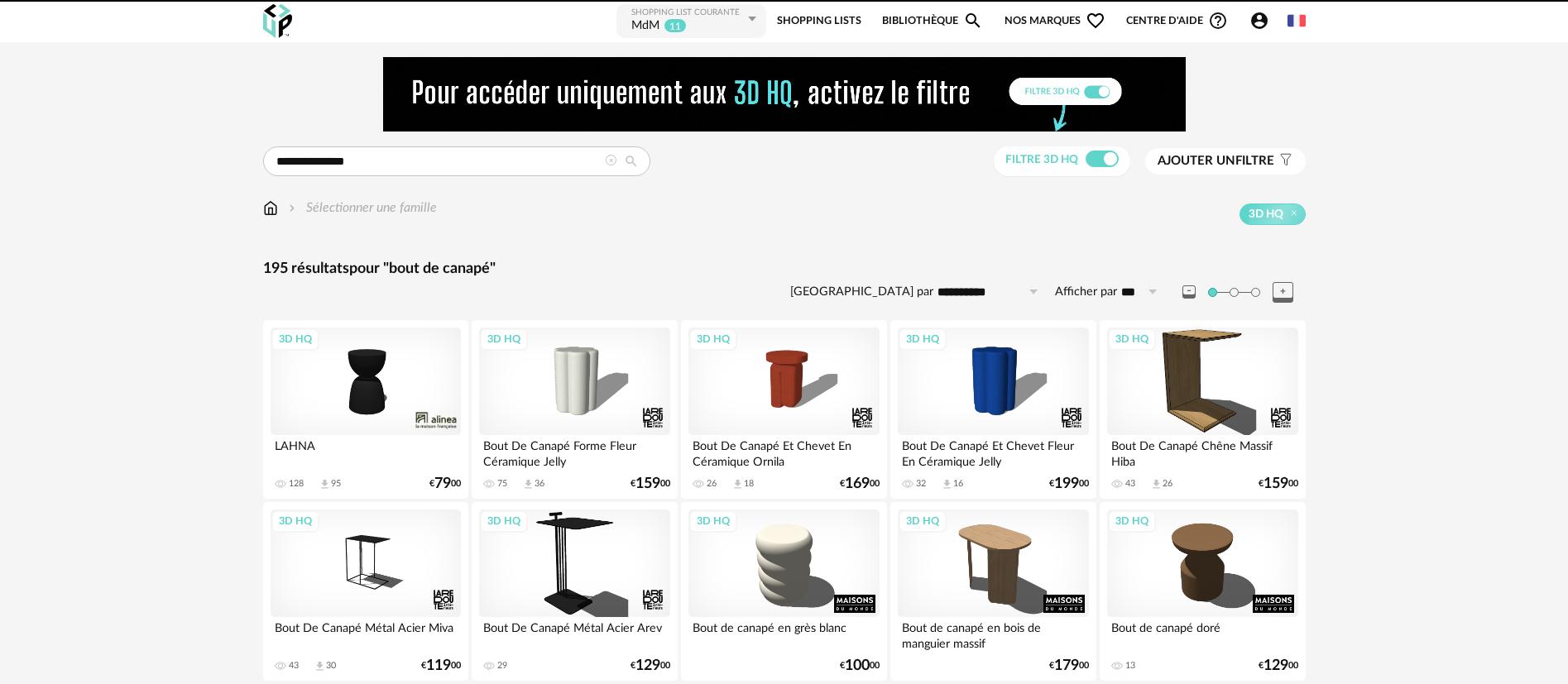
scroll to position [248, 0]
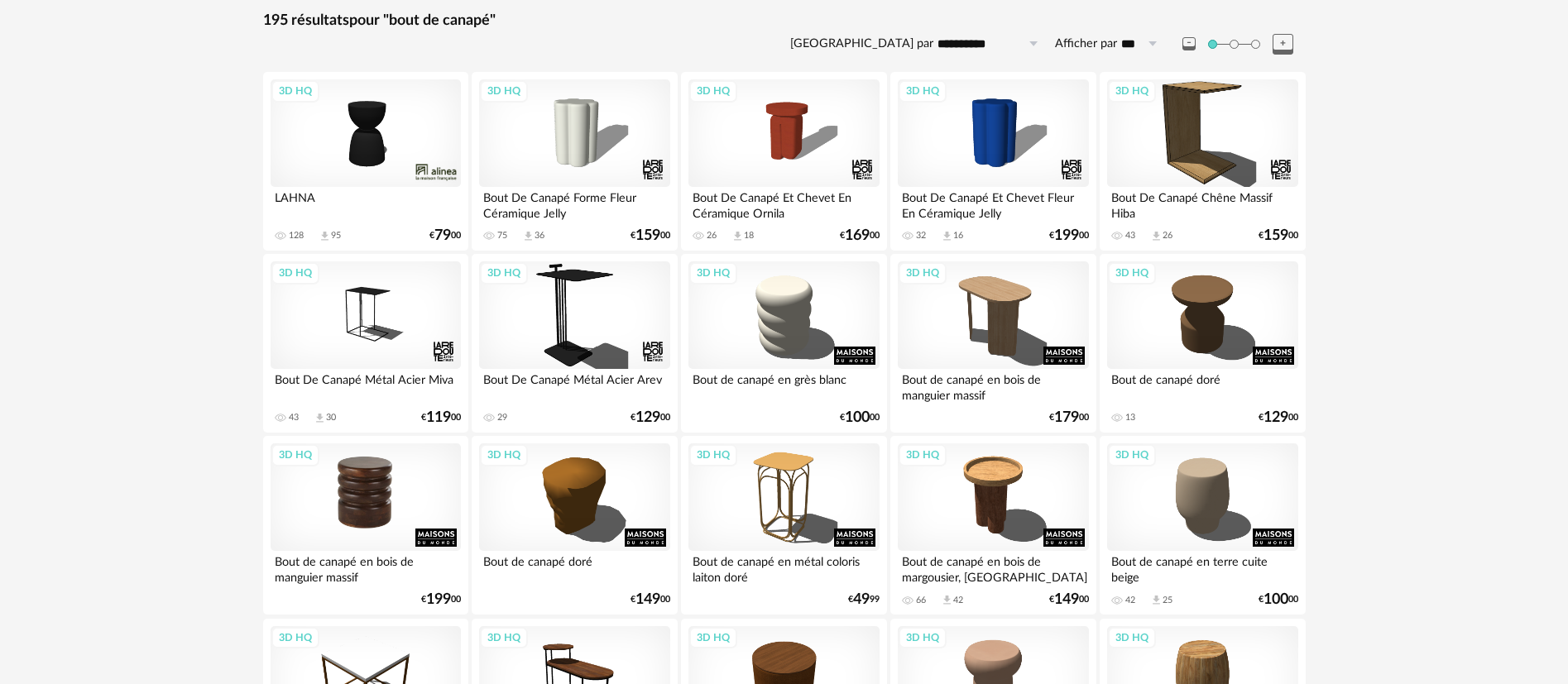
click at [360, 496] on div "3D HQ" at bounding box center [365, 496] width 190 height 108
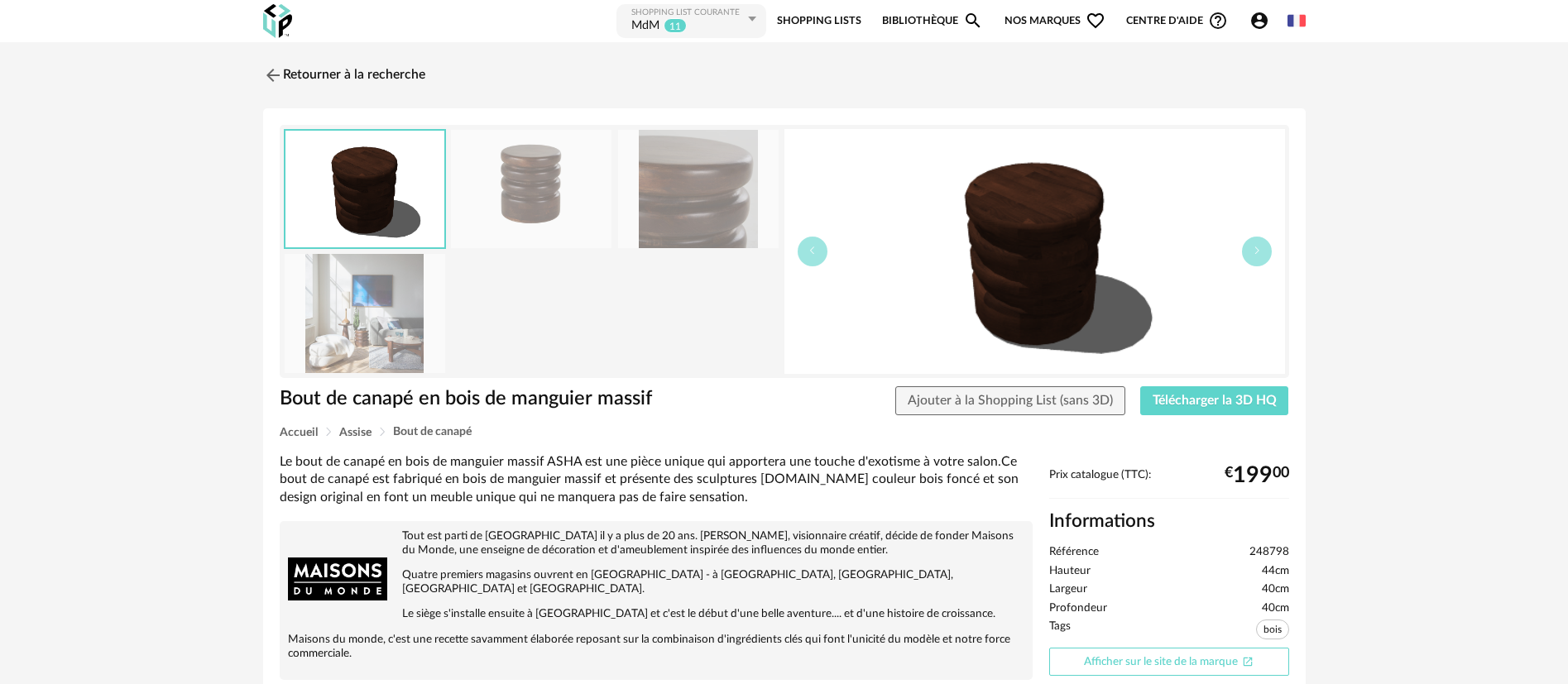
click at [1112, 666] on link "Afficher sur le site de la marque Open In New icon" at bounding box center [1169, 662] width 240 height 29
click at [327, 61] on link "Retourner à la recherche" at bounding box center [340, 75] width 162 height 36
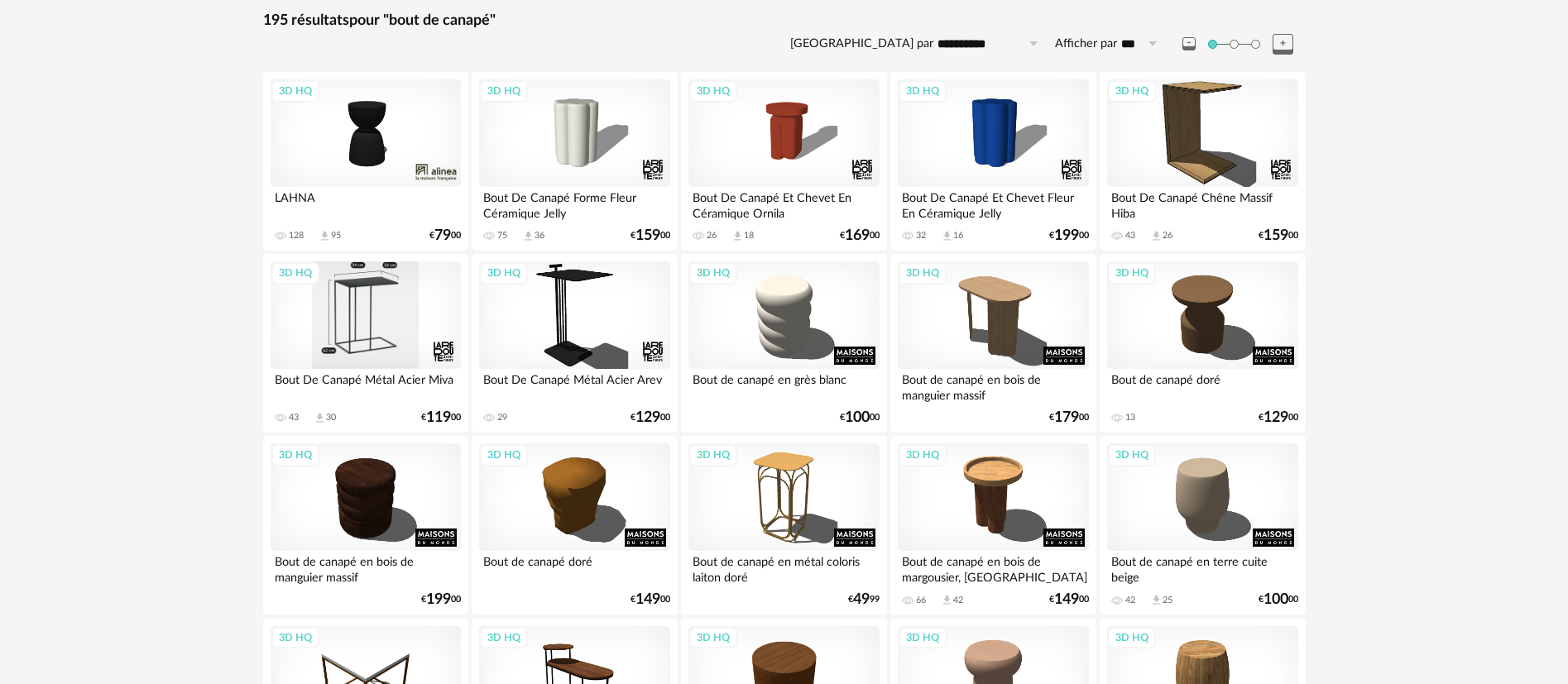
scroll to position [373, 0]
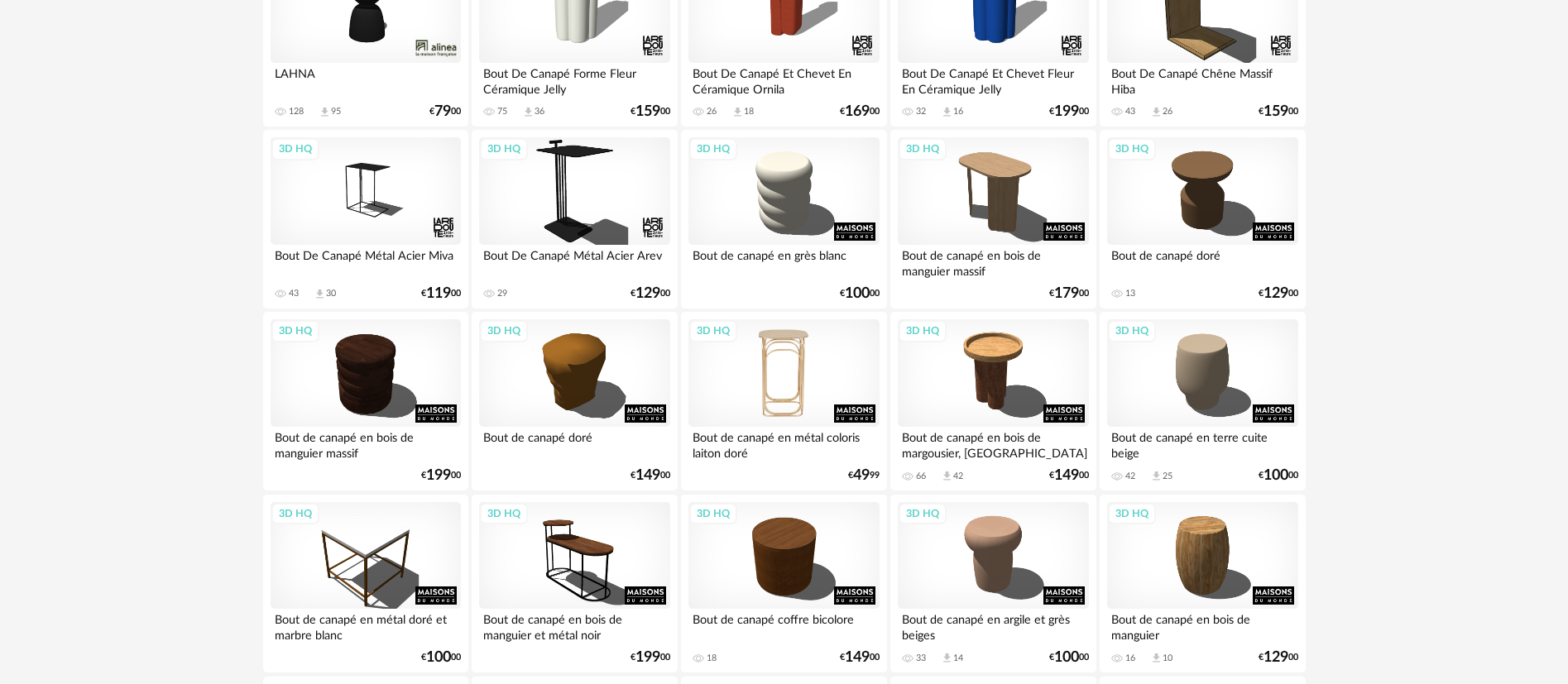
click at [783, 362] on div "3D HQ" at bounding box center [783, 373] width 190 height 108
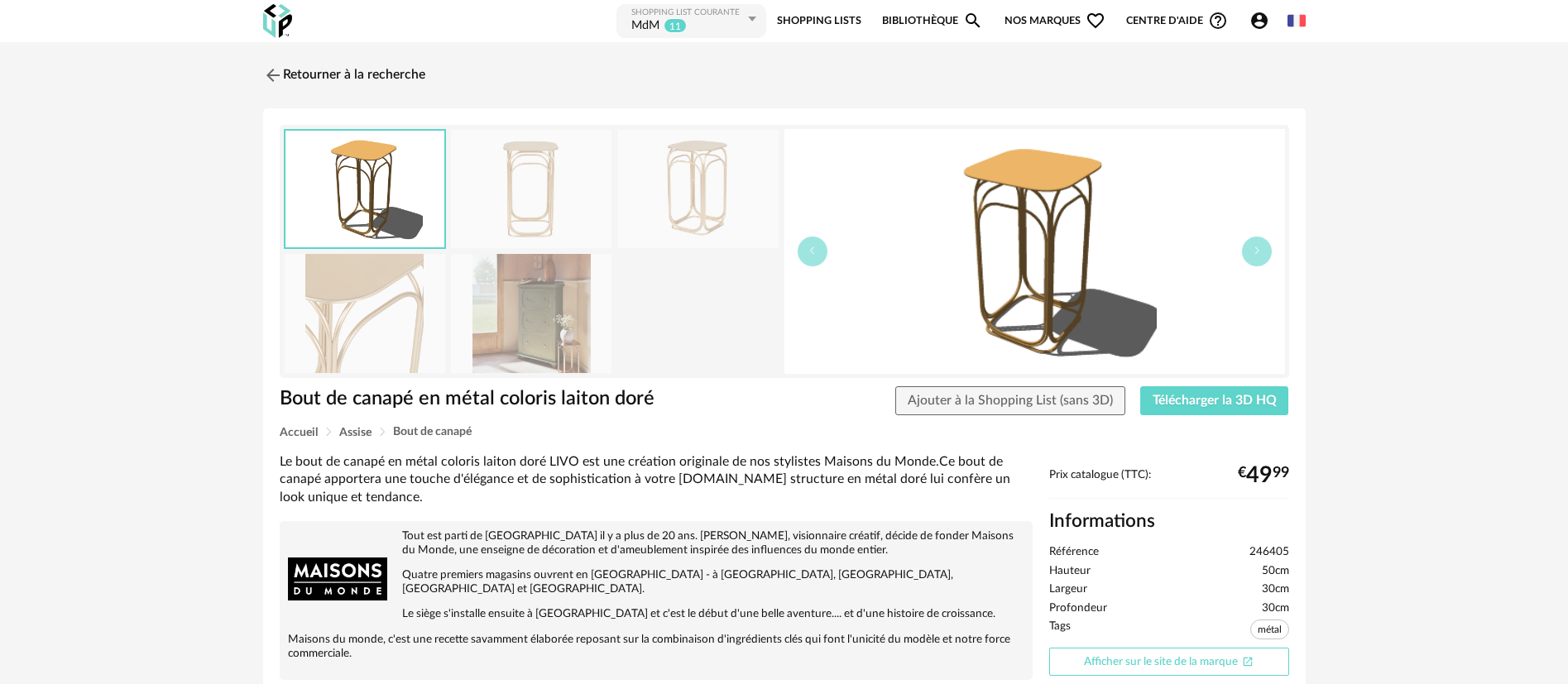
click at [1141, 652] on link "Afficher sur le site de la marque Open In New icon" at bounding box center [1169, 662] width 240 height 29
click at [410, 69] on link "Retourner à la recherche" at bounding box center [340, 75] width 162 height 36
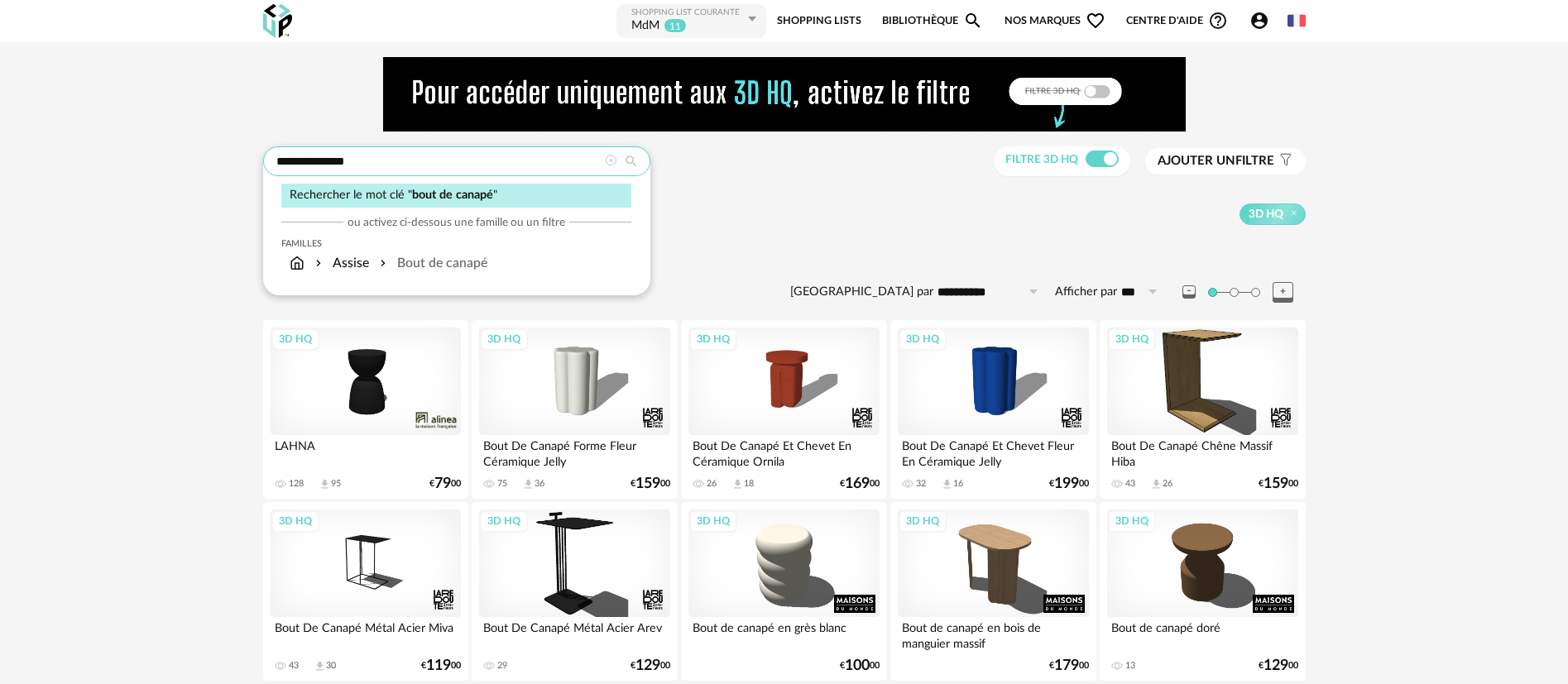
drag, startPoint x: 364, startPoint y: 157, endPoint x: 268, endPoint y: 161, distance: 96.1
click at [268, 161] on input "**********" at bounding box center [457, 161] width 387 height 30
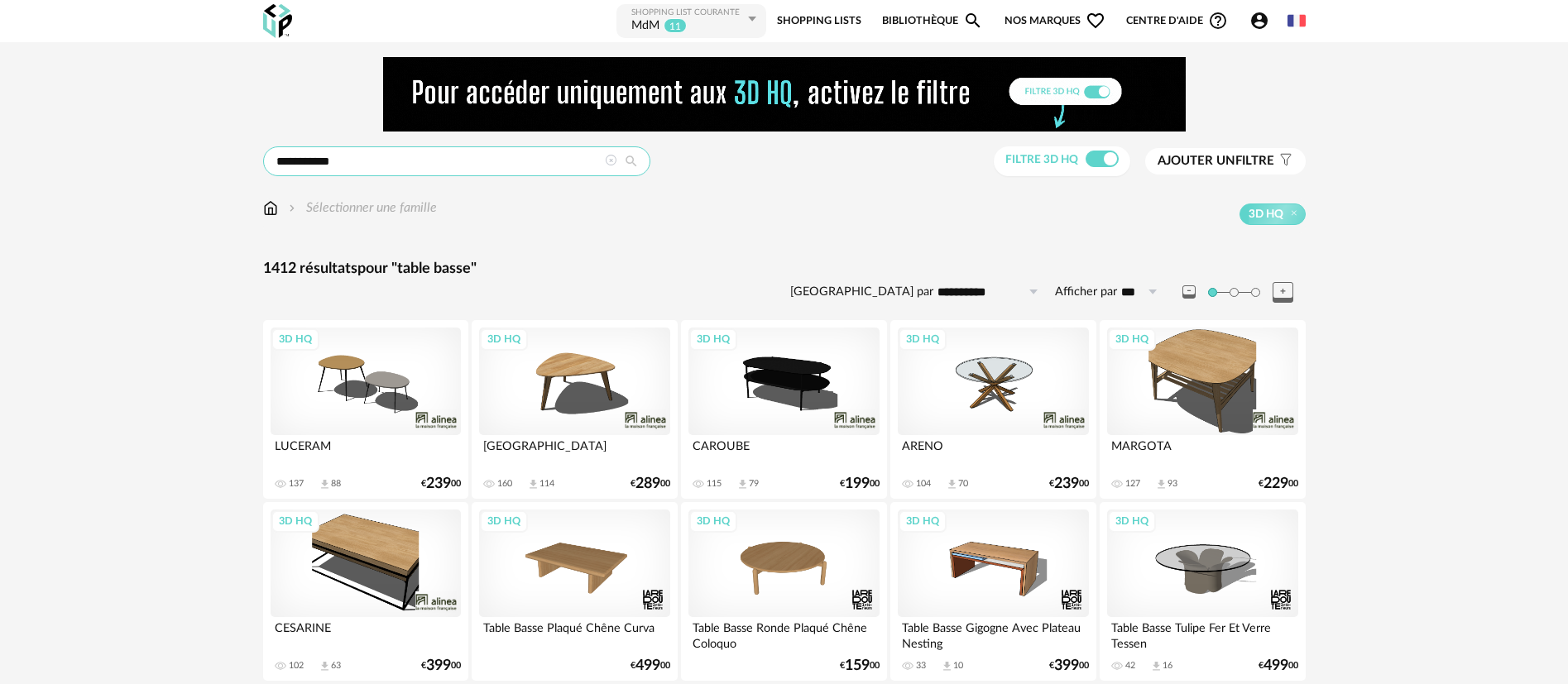
click at [318, 165] on input "**********" at bounding box center [457, 161] width 387 height 30
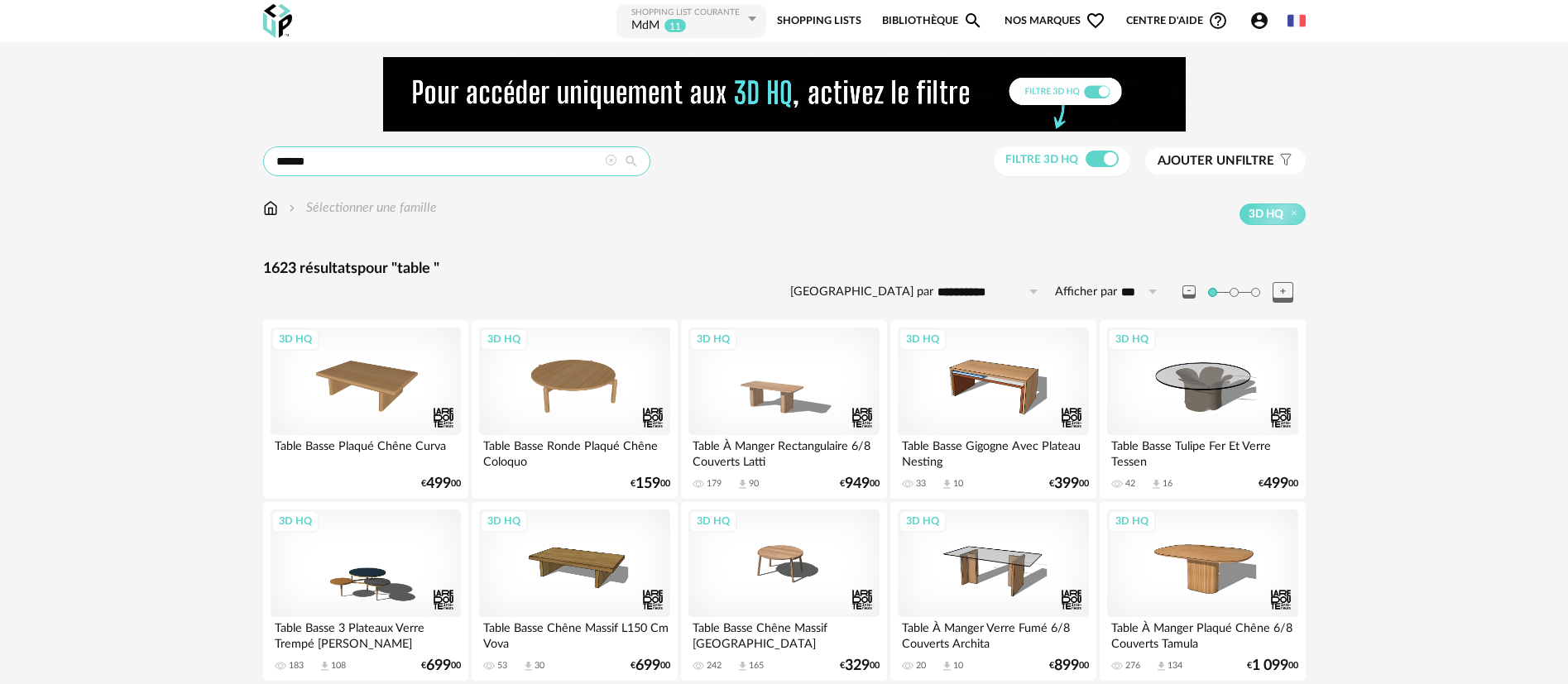
click at [289, 160] on input "*****" at bounding box center [457, 161] width 387 height 30
click at [288, 160] on input "*****" at bounding box center [457, 161] width 387 height 30
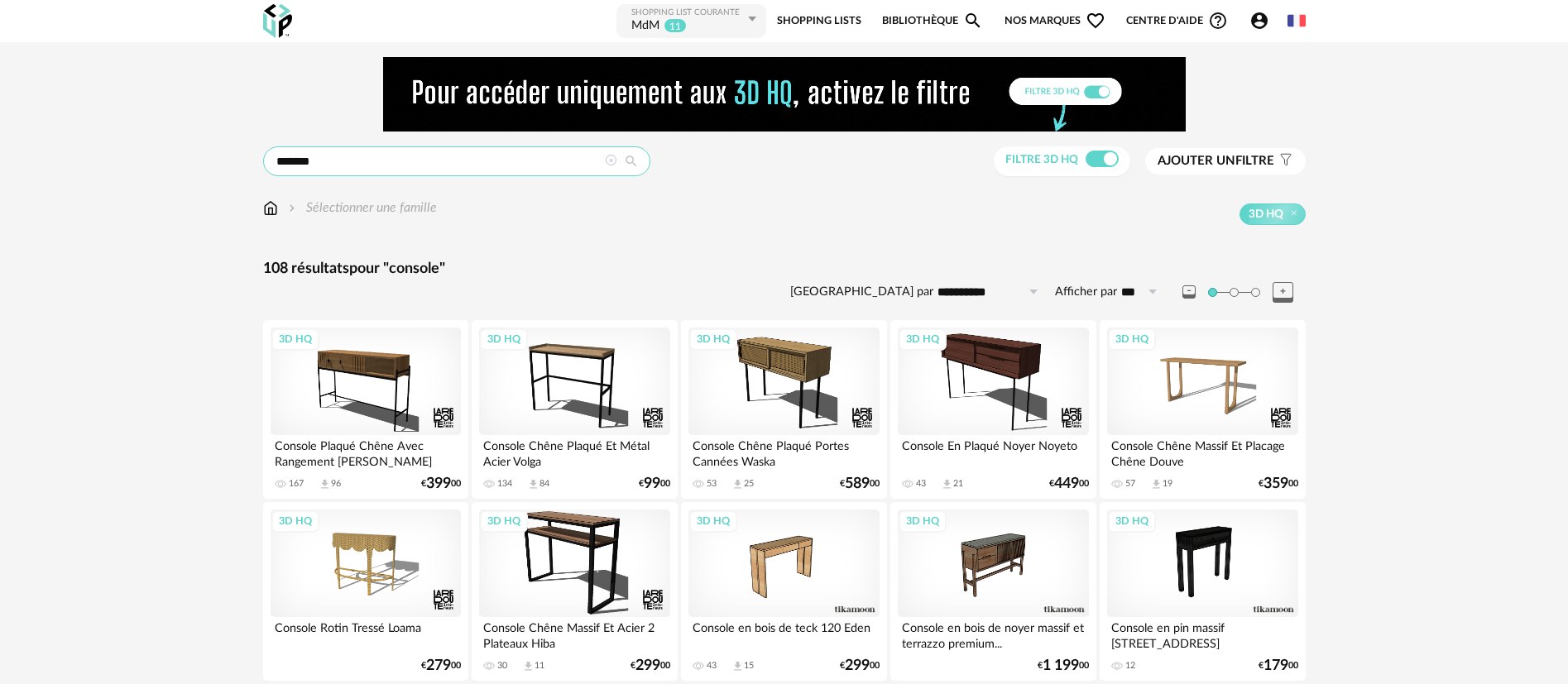
click at [300, 152] on input "*******" at bounding box center [457, 161] width 387 height 30
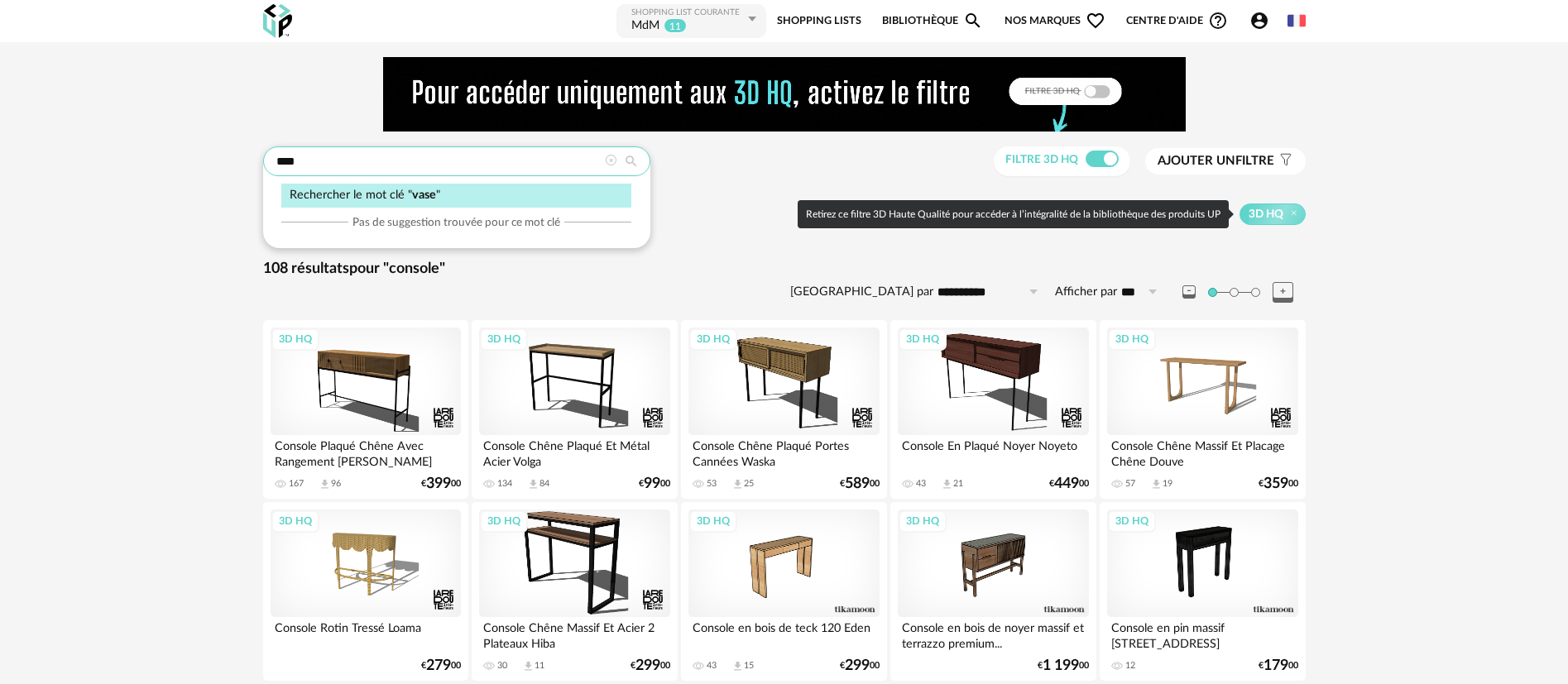
type input "****"
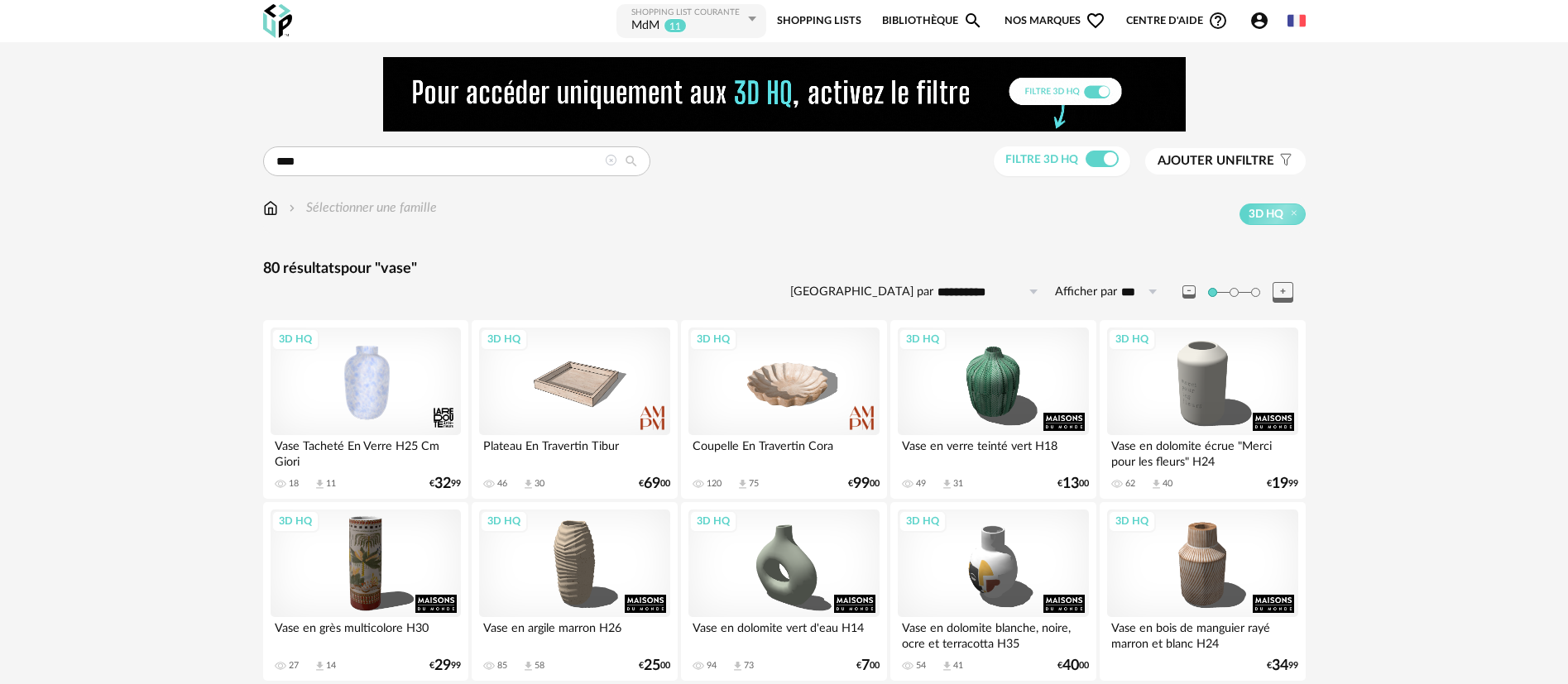
click at [1044, 9] on span "Nos marques Heart Outline icon" at bounding box center [1054, 21] width 101 height 37
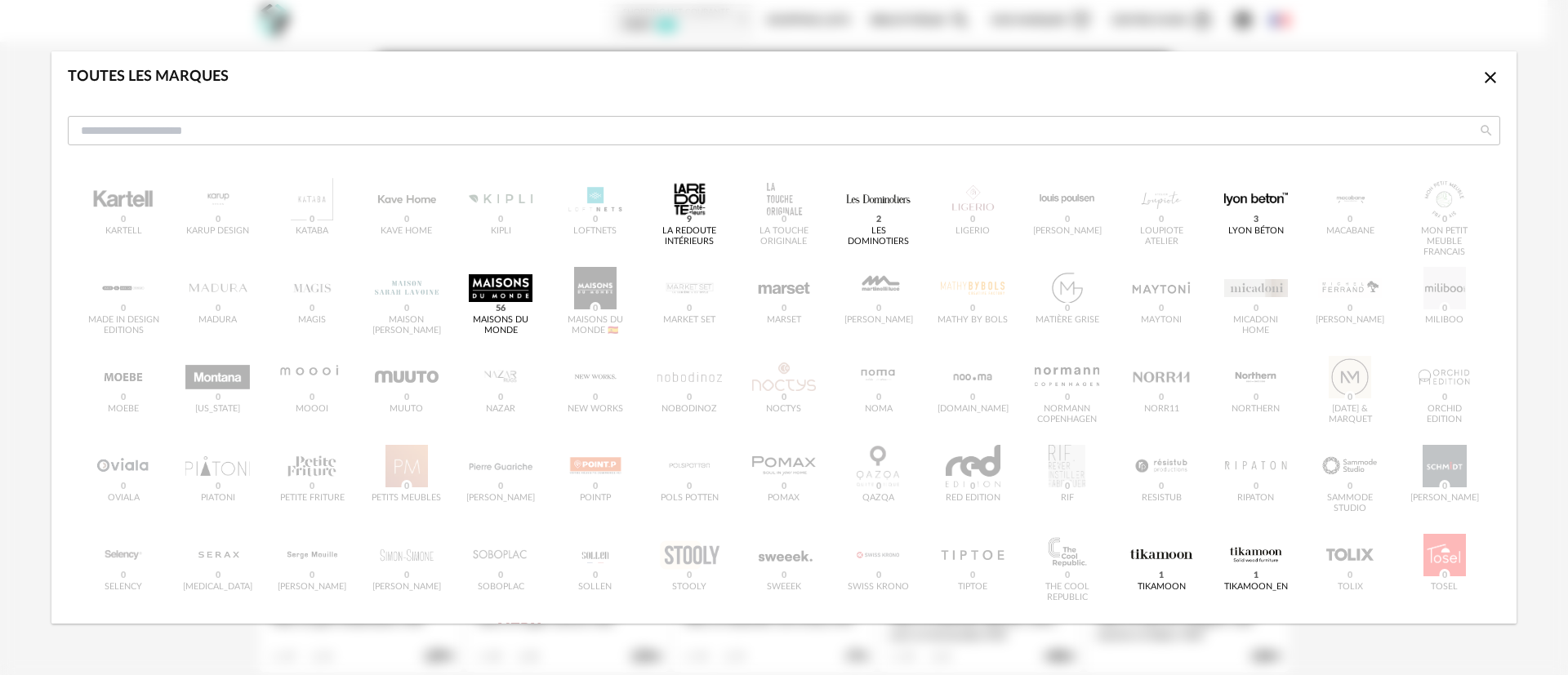
scroll to position [490, 0]
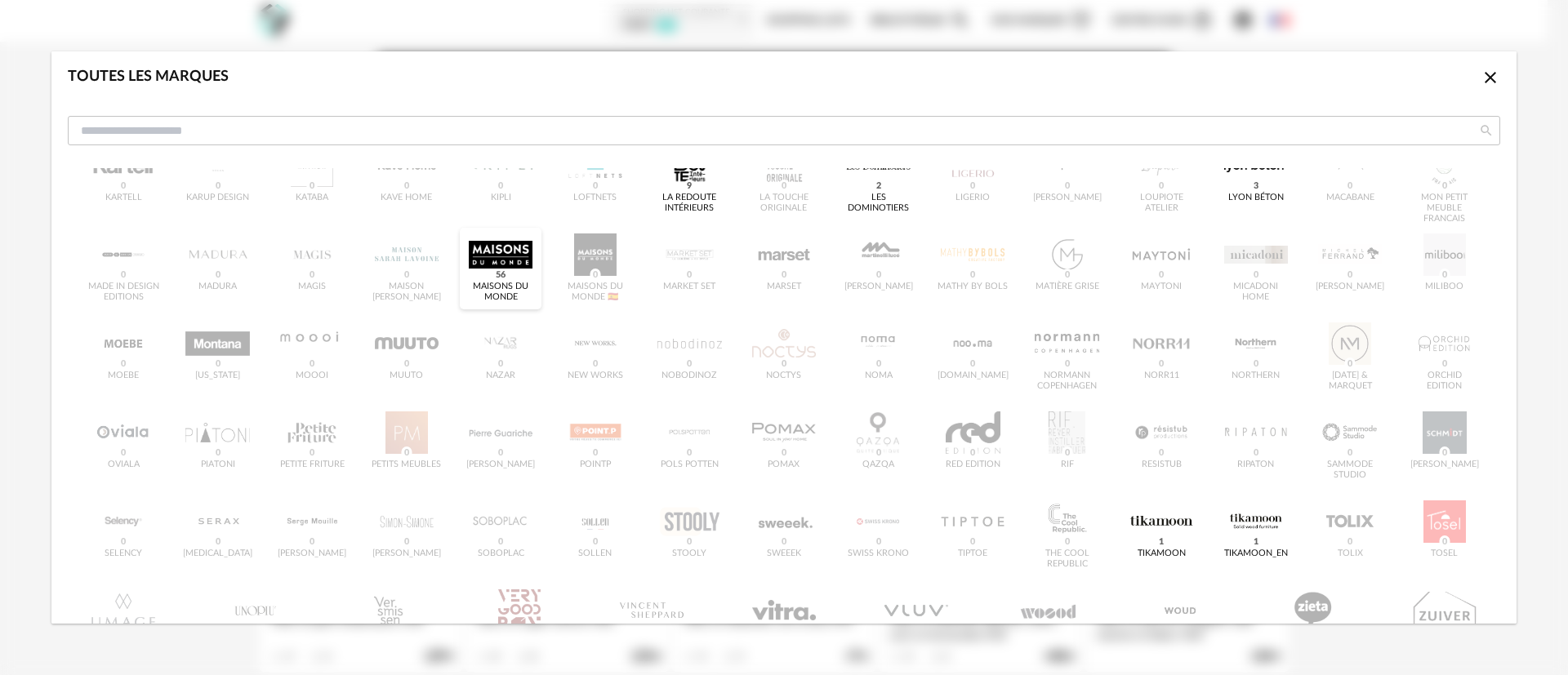
click at [510, 245] on div "dialog" at bounding box center [500, 255] width 64 height 42
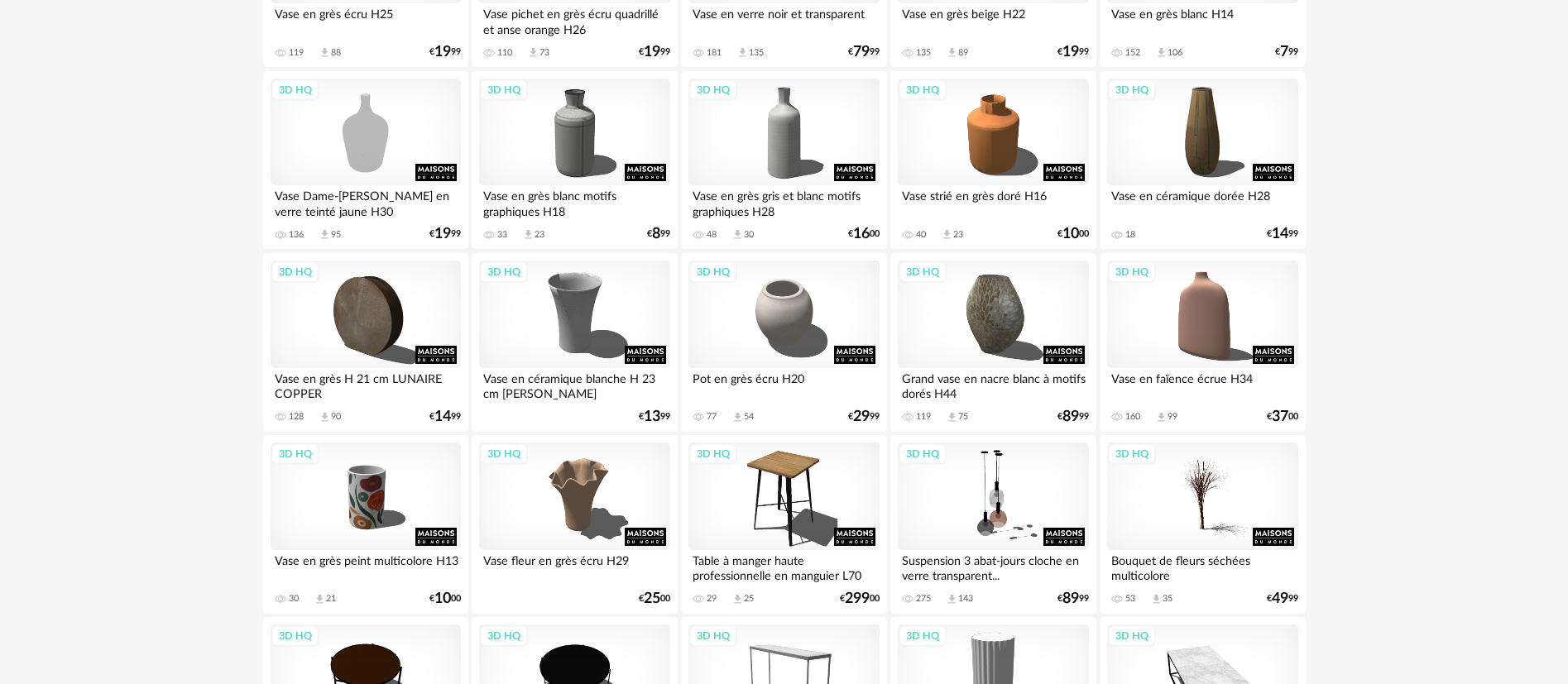
scroll to position [1365, 0]
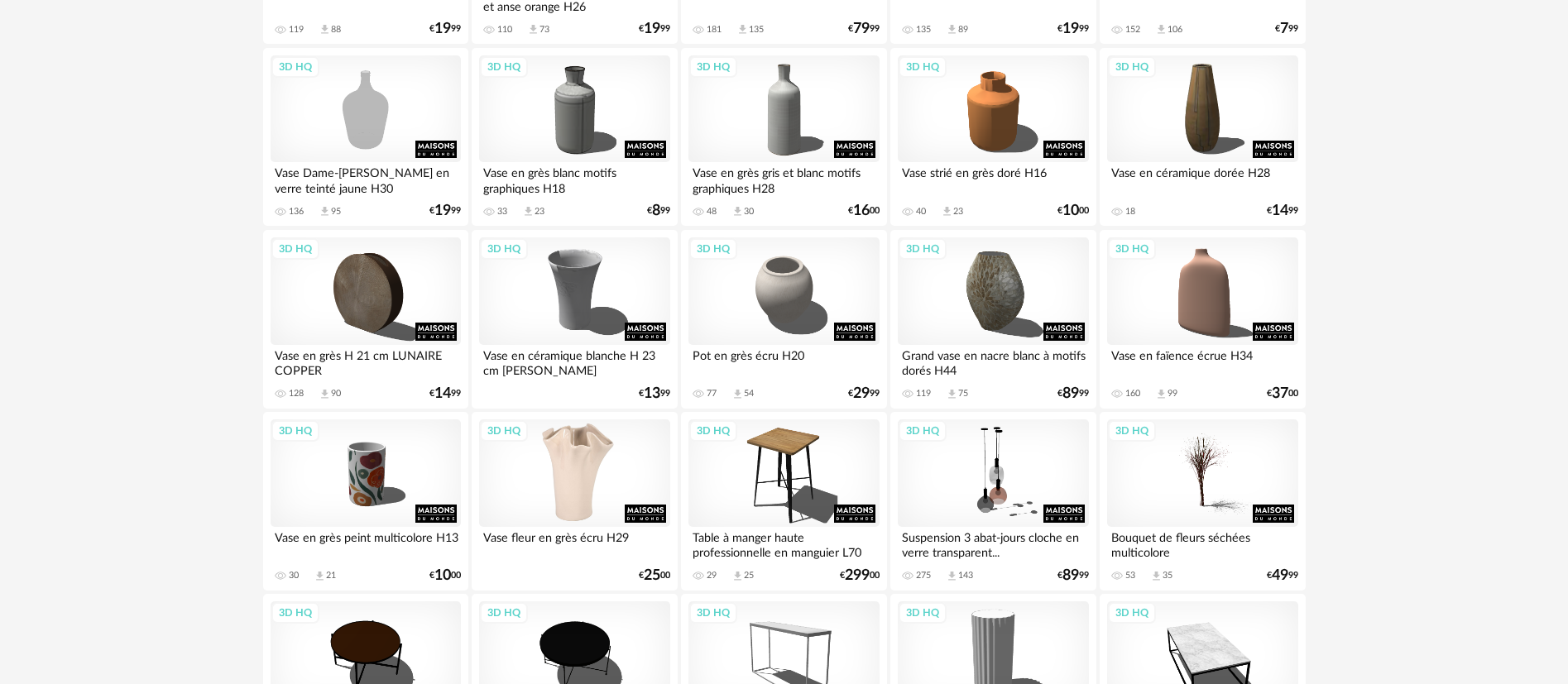
click at [572, 479] on div "3D HQ" at bounding box center [574, 472] width 190 height 108
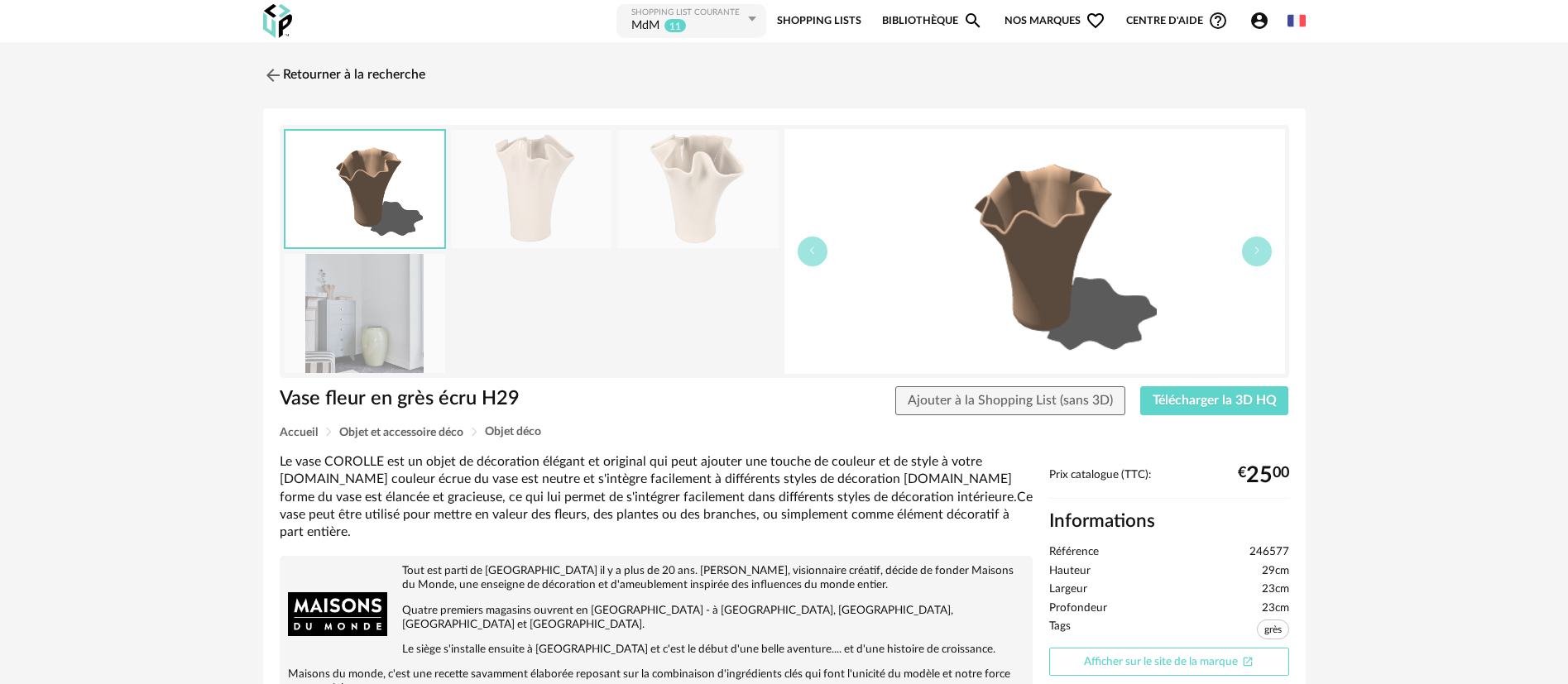
click at [1126, 667] on link "Afficher sur le site de la marque Open In New icon" at bounding box center [1169, 662] width 240 height 29
click at [378, 78] on link "Retourner à la recherche" at bounding box center [340, 75] width 162 height 36
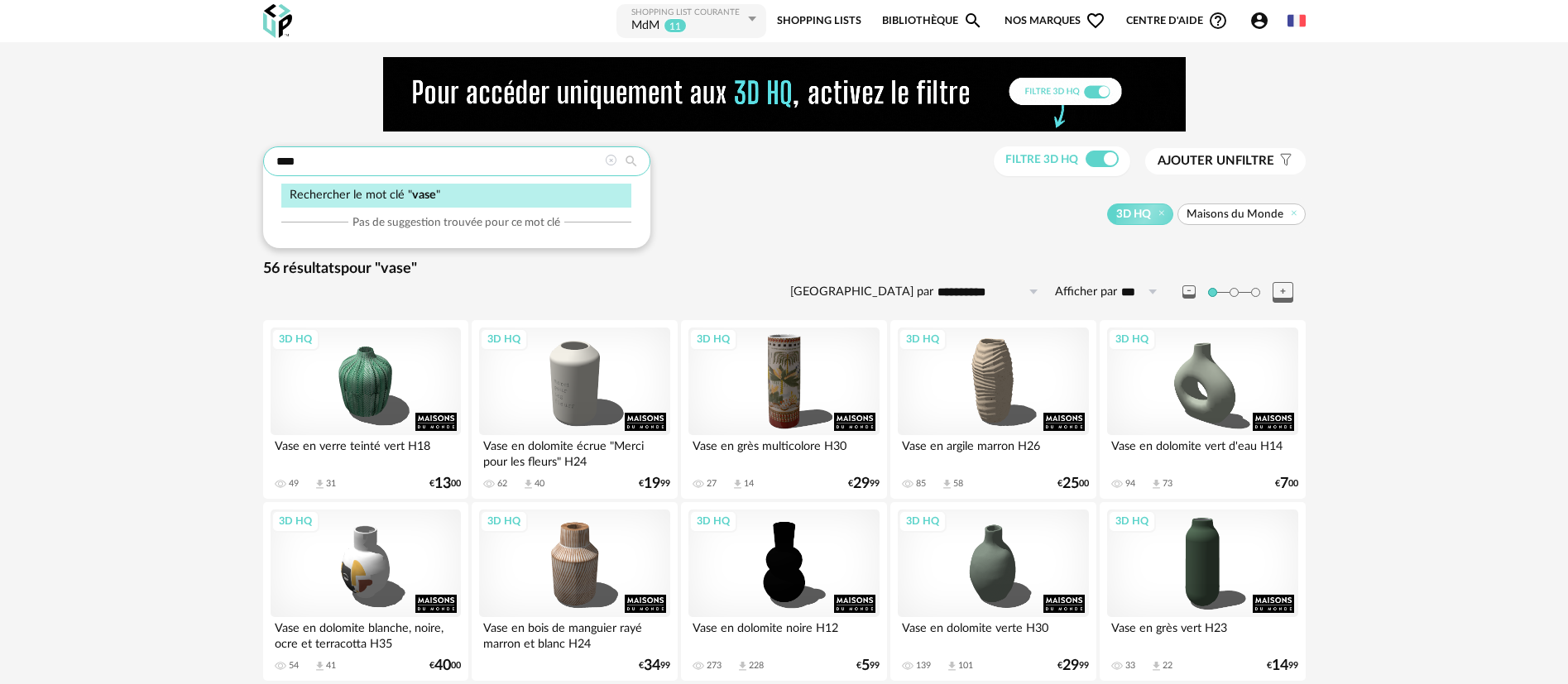
click at [283, 157] on input "****" at bounding box center [457, 161] width 387 height 30
click at [285, 157] on input "****" at bounding box center [457, 161] width 387 height 30
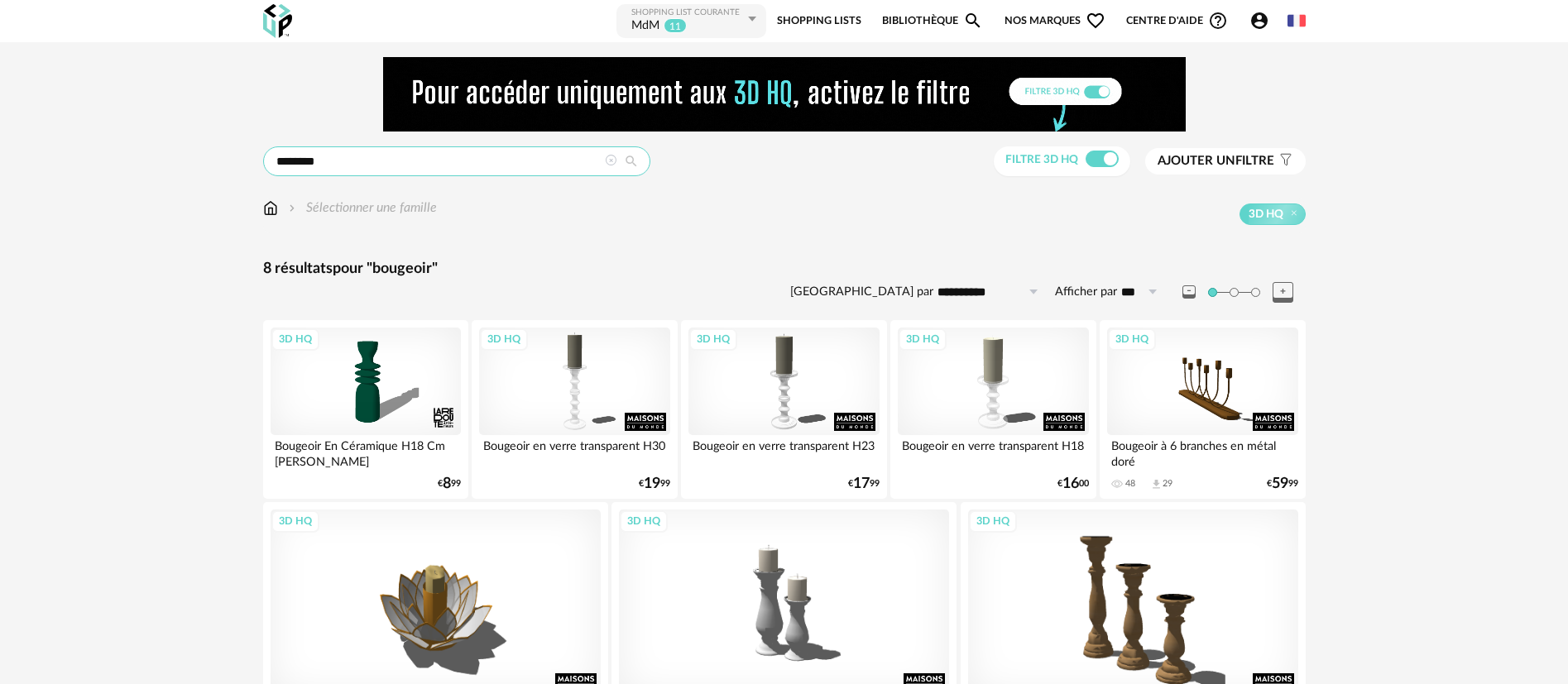
click at [309, 163] on input "********" at bounding box center [457, 161] width 387 height 30
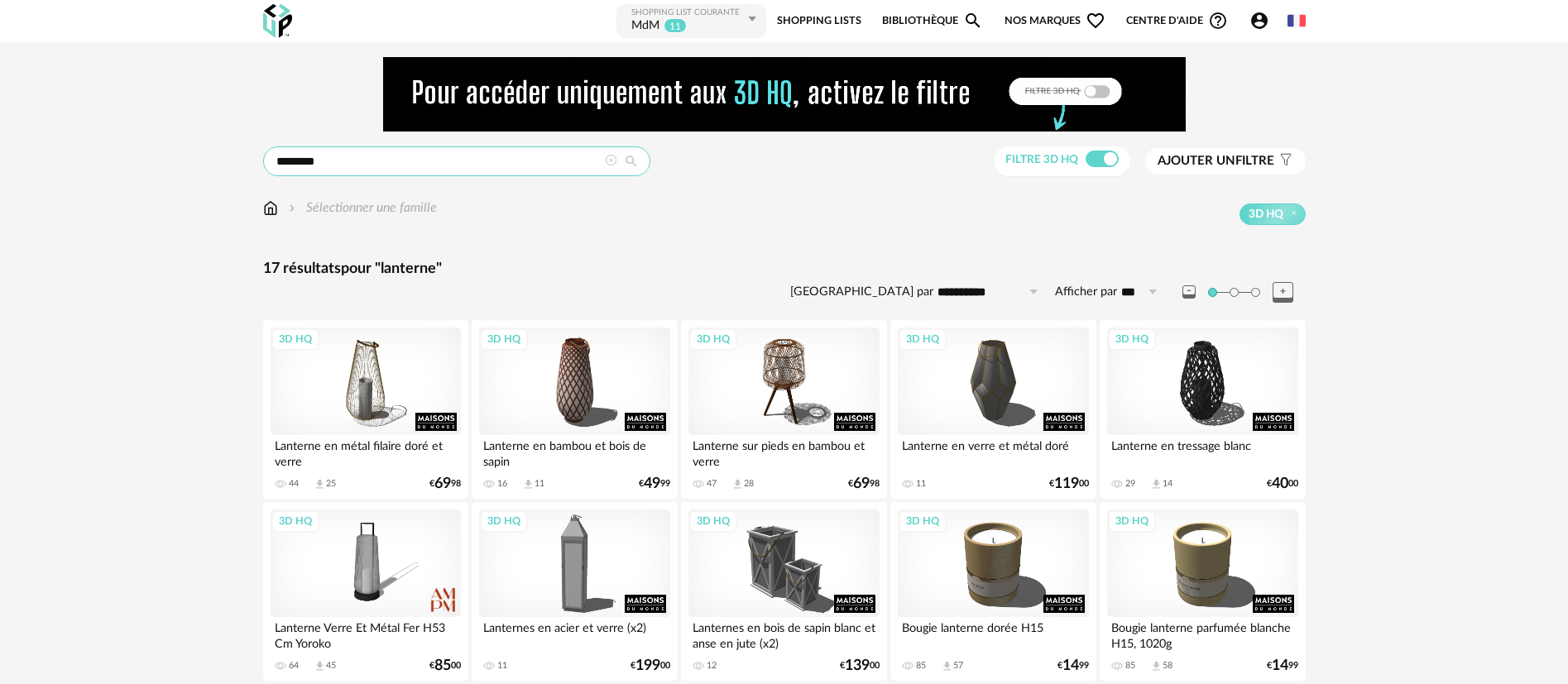
click at [292, 164] on input "********" at bounding box center [457, 161] width 387 height 30
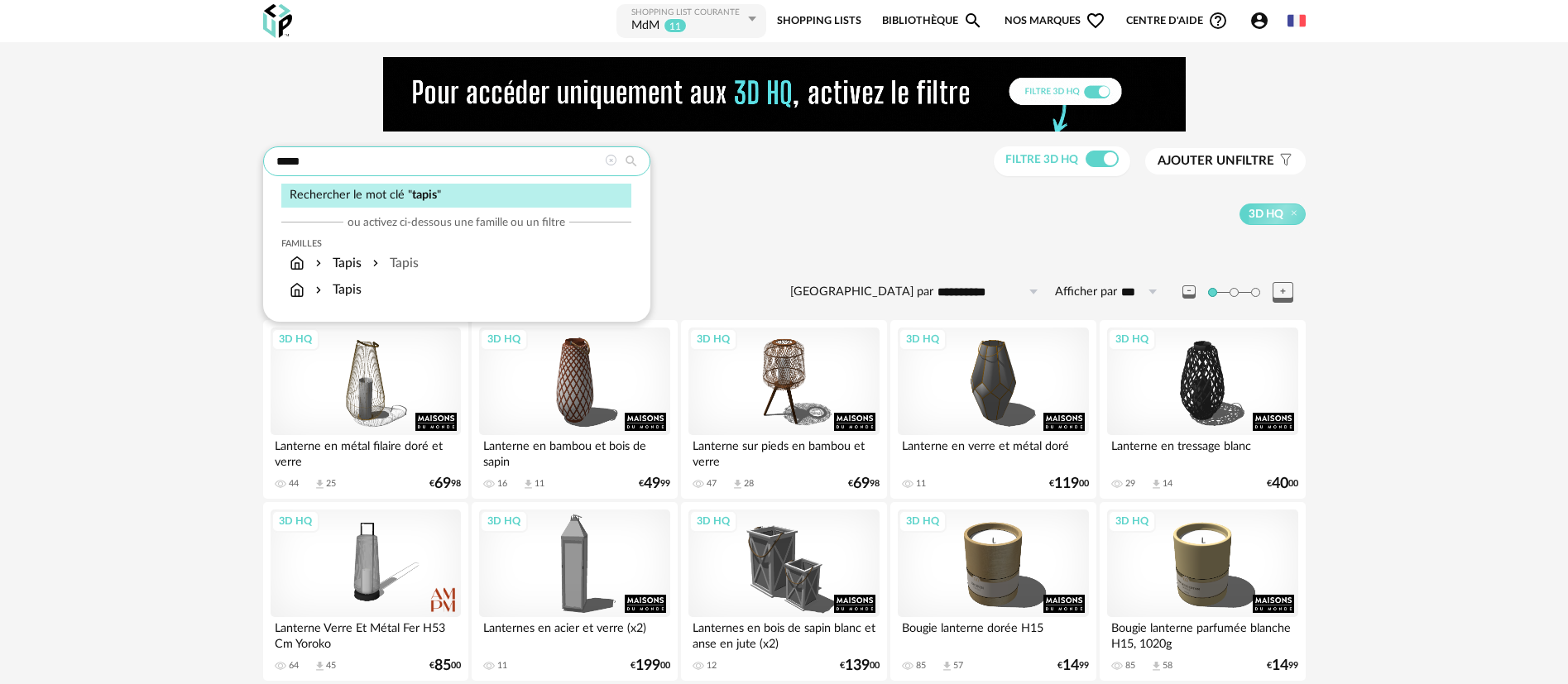
type input "*****"
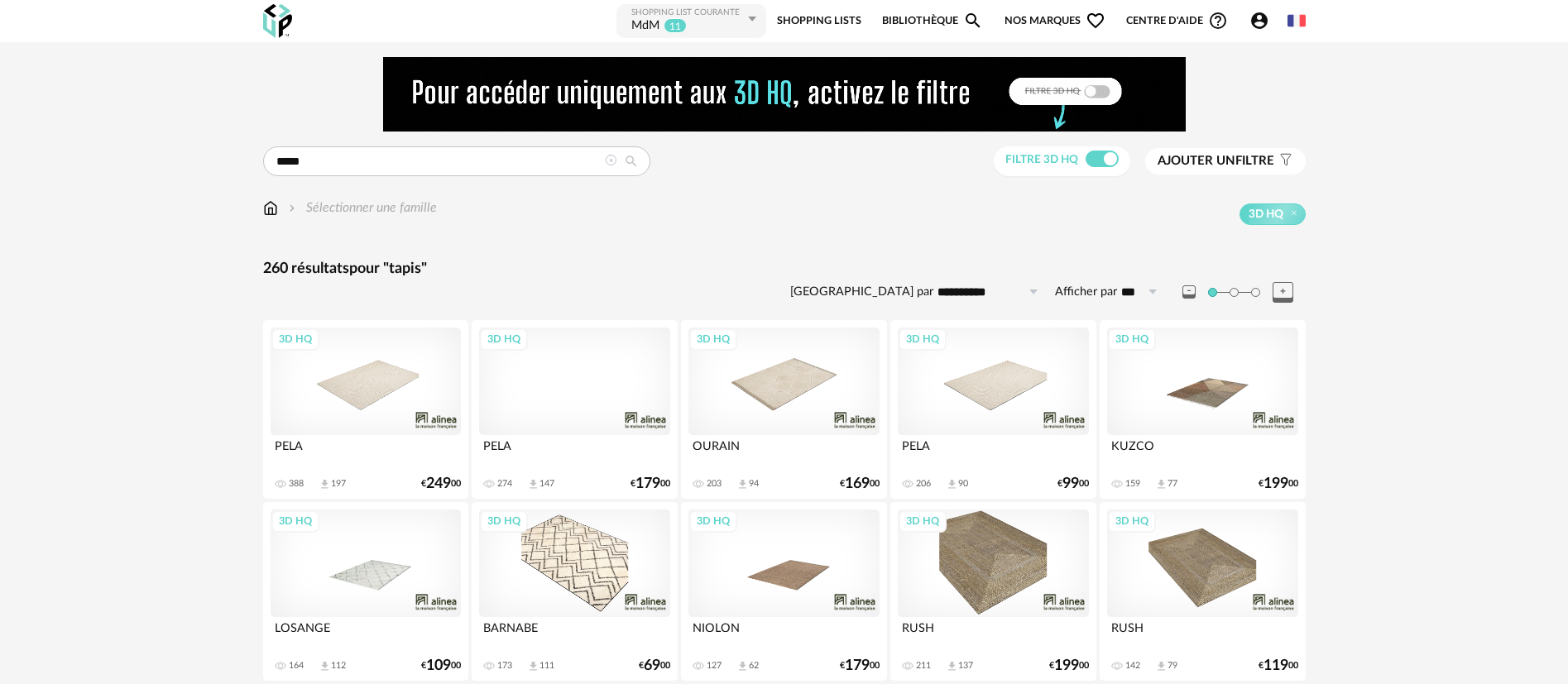
click at [1012, 18] on span "Nos marques Heart Outline icon" at bounding box center [1054, 21] width 101 height 37
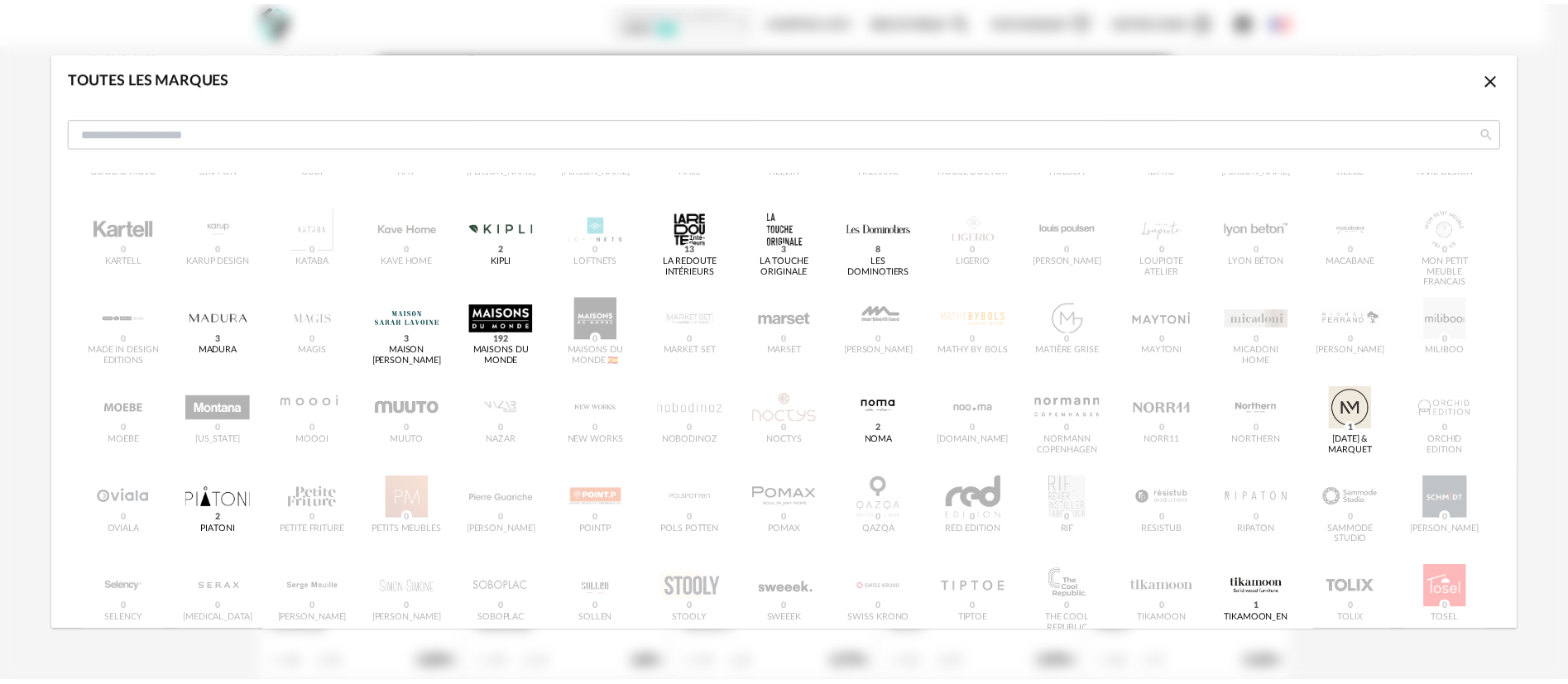
scroll to position [562, 0]
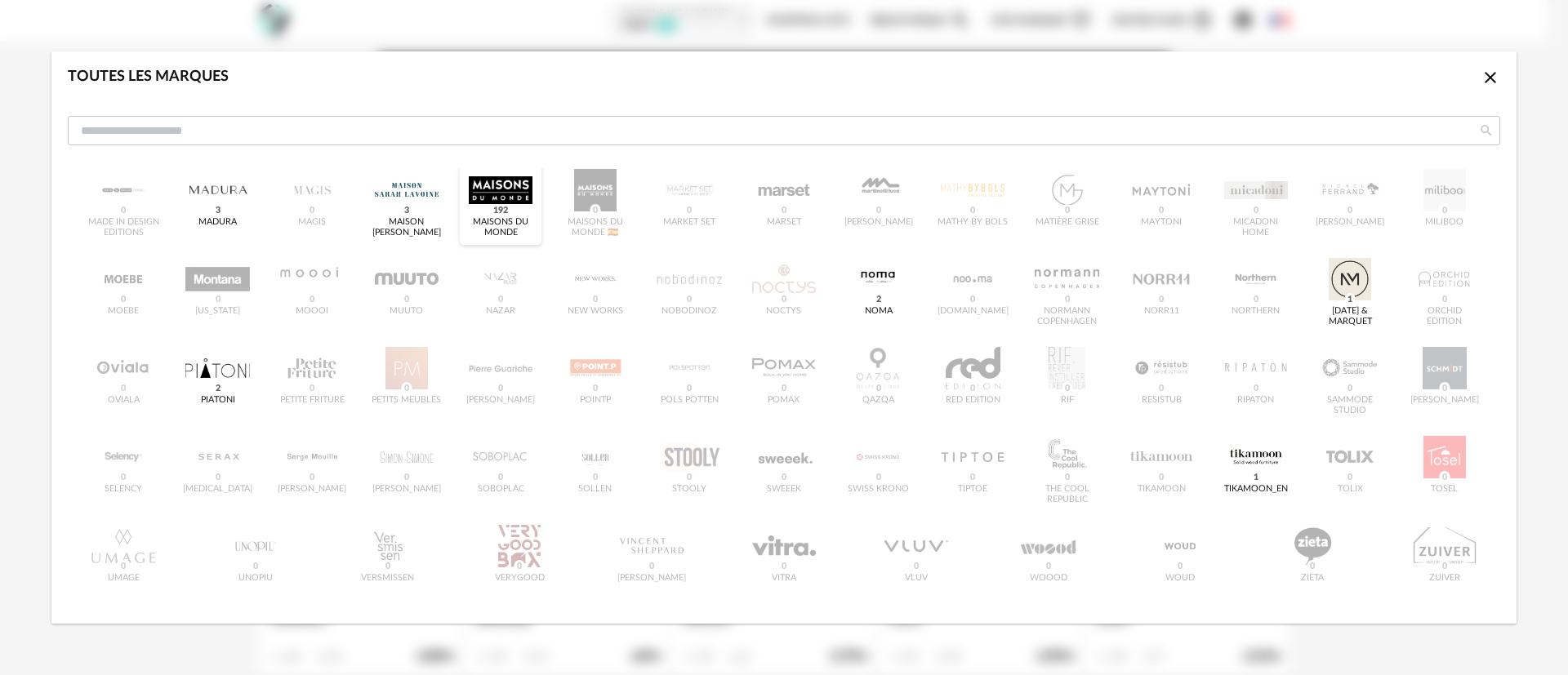
click at [482, 195] on div "dialog" at bounding box center [500, 190] width 64 height 42
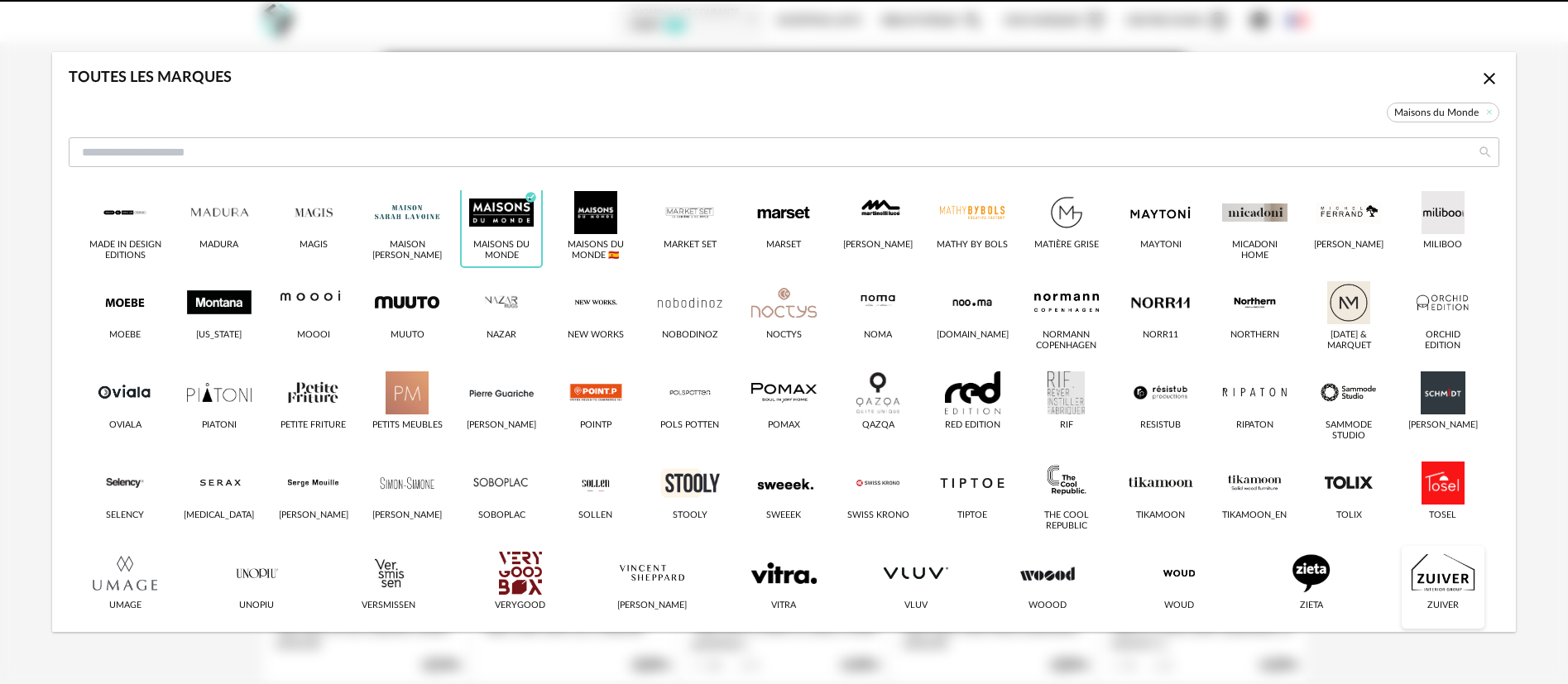
scroll to position [582, 0]
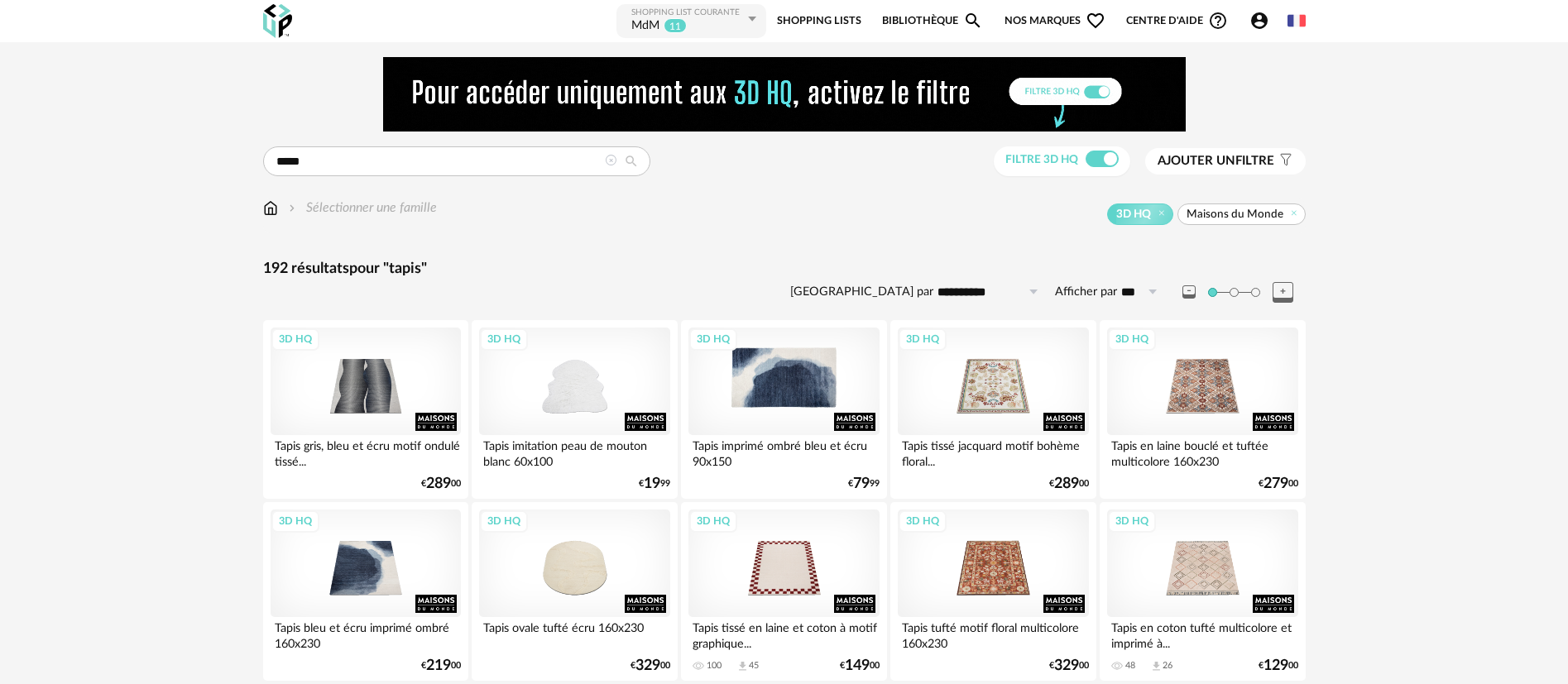
click at [792, 380] on div "3D HQ" at bounding box center [783, 381] width 190 height 108
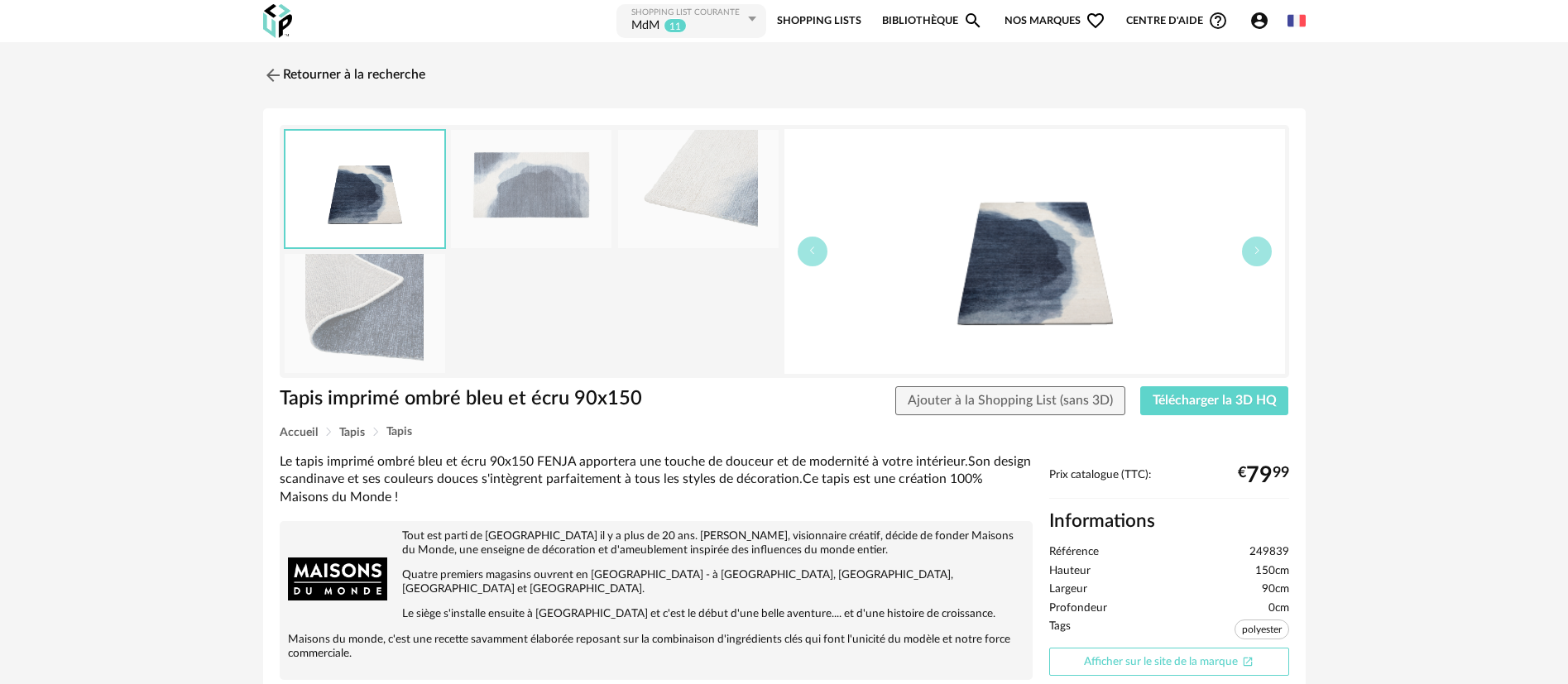
click at [1116, 655] on link "Afficher sur le site de la marque Open In New icon" at bounding box center [1169, 662] width 240 height 29
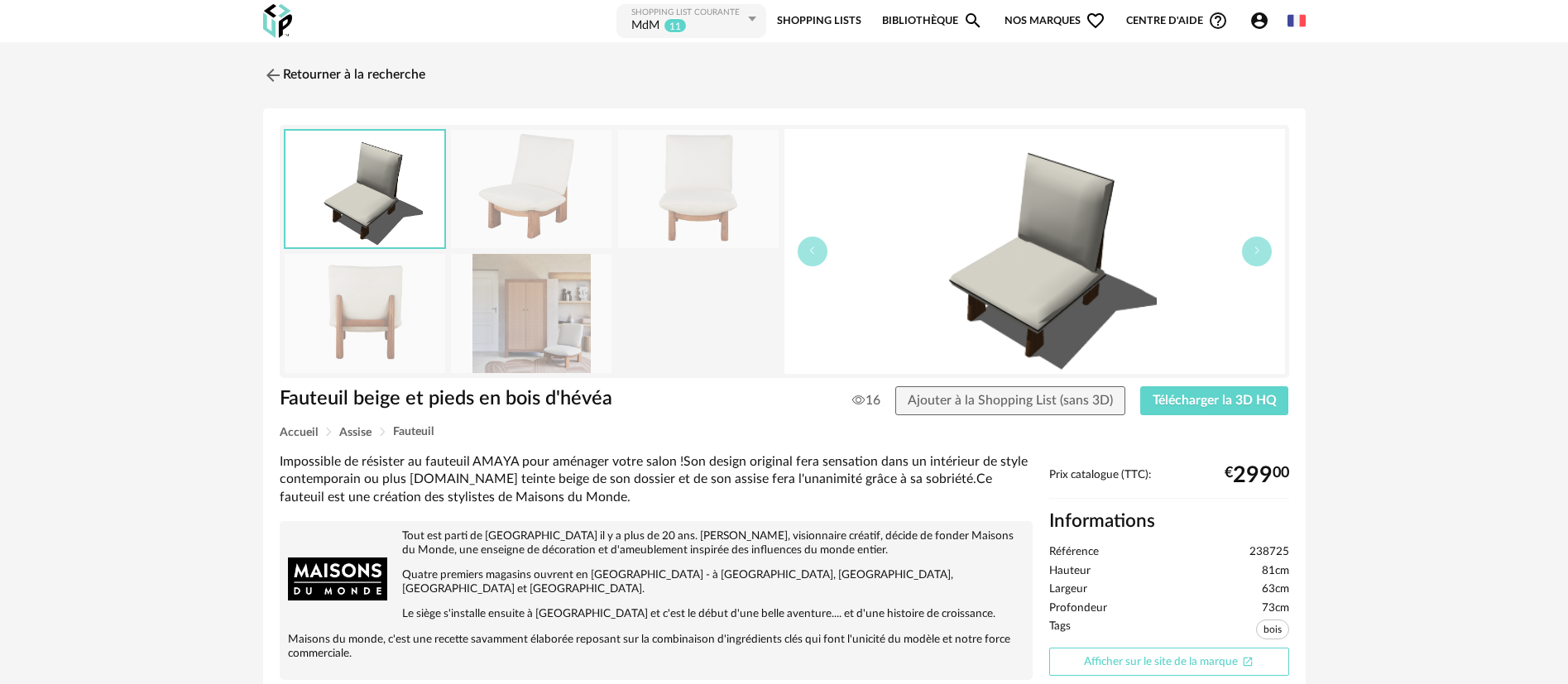
click at [1099, 662] on link "Afficher sur le site de la marque Open In New icon" at bounding box center [1169, 662] width 240 height 29
click at [416, 75] on link "Retourner à la recherche" at bounding box center [340, 75] width 162 height 36
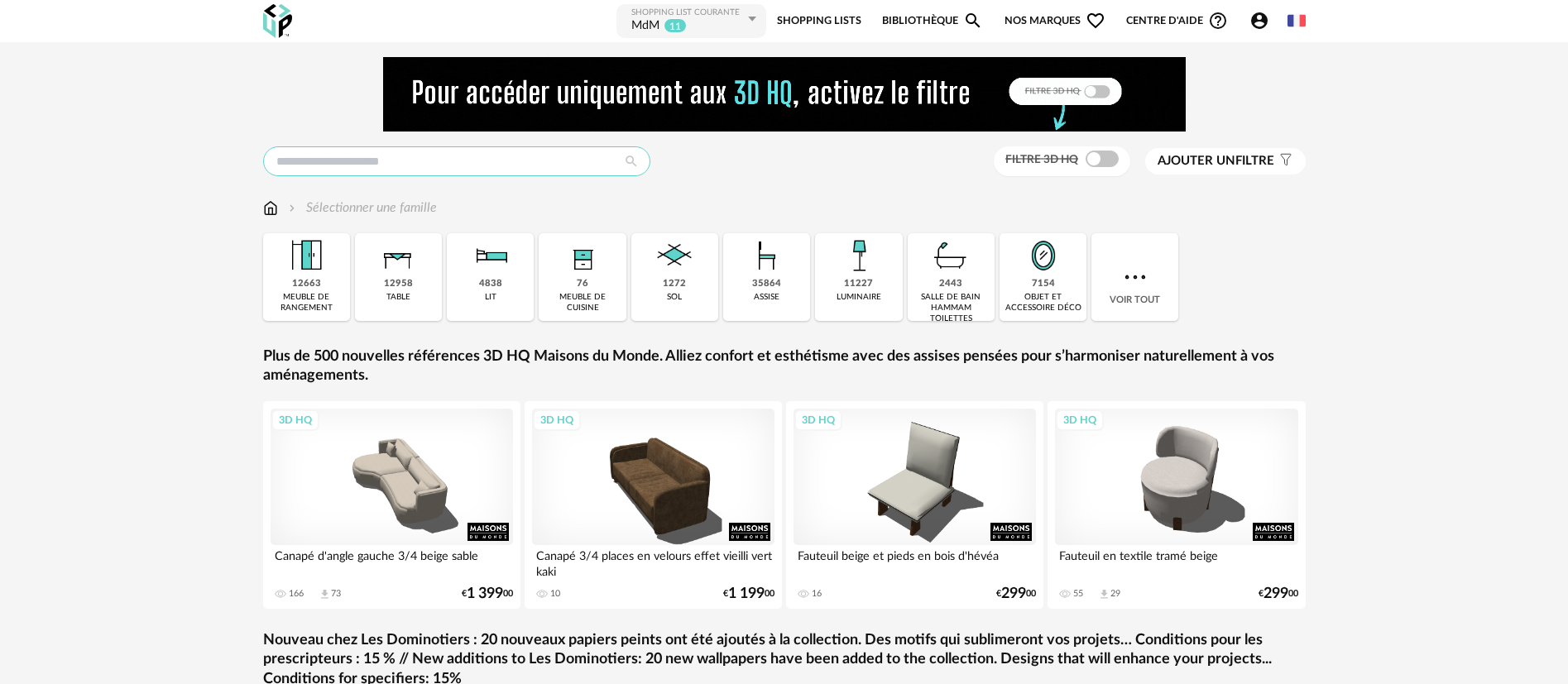
click at [466, 160] on input "text" at bounding box center [457, 161] width 387 height 30
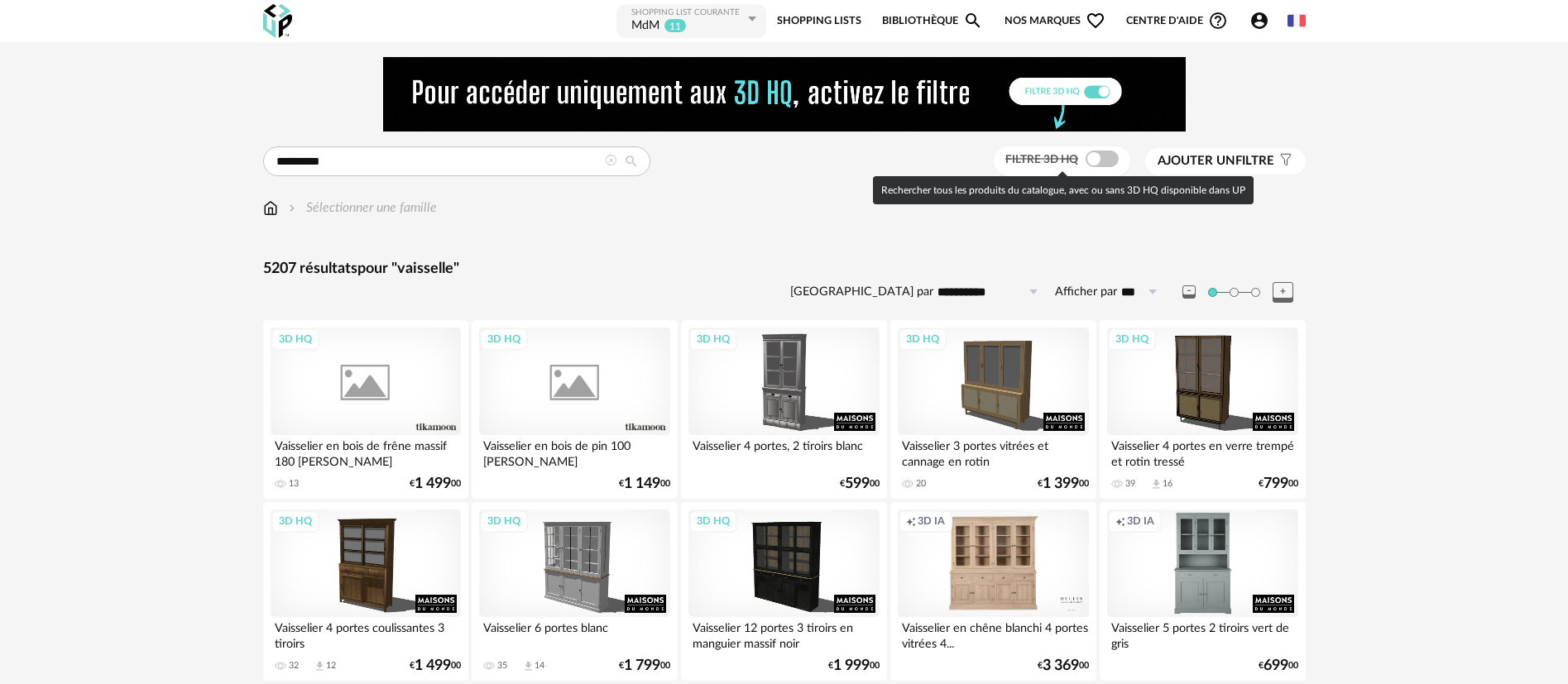
click at [1090, 161] on span at bounding box center [1102, 158] width 33 height 16
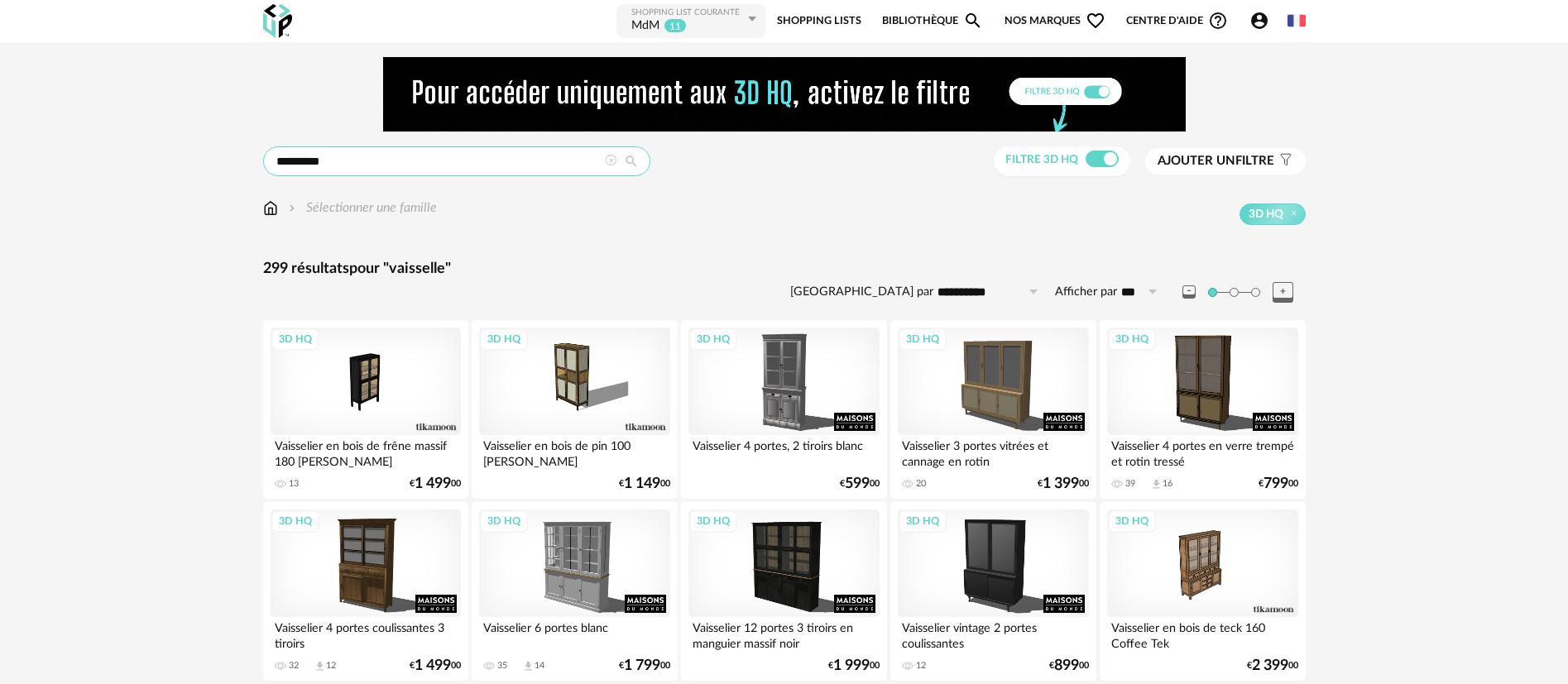
click at [296, 161] on input "*********" at bounding box center [457, 161] width 387 height 30
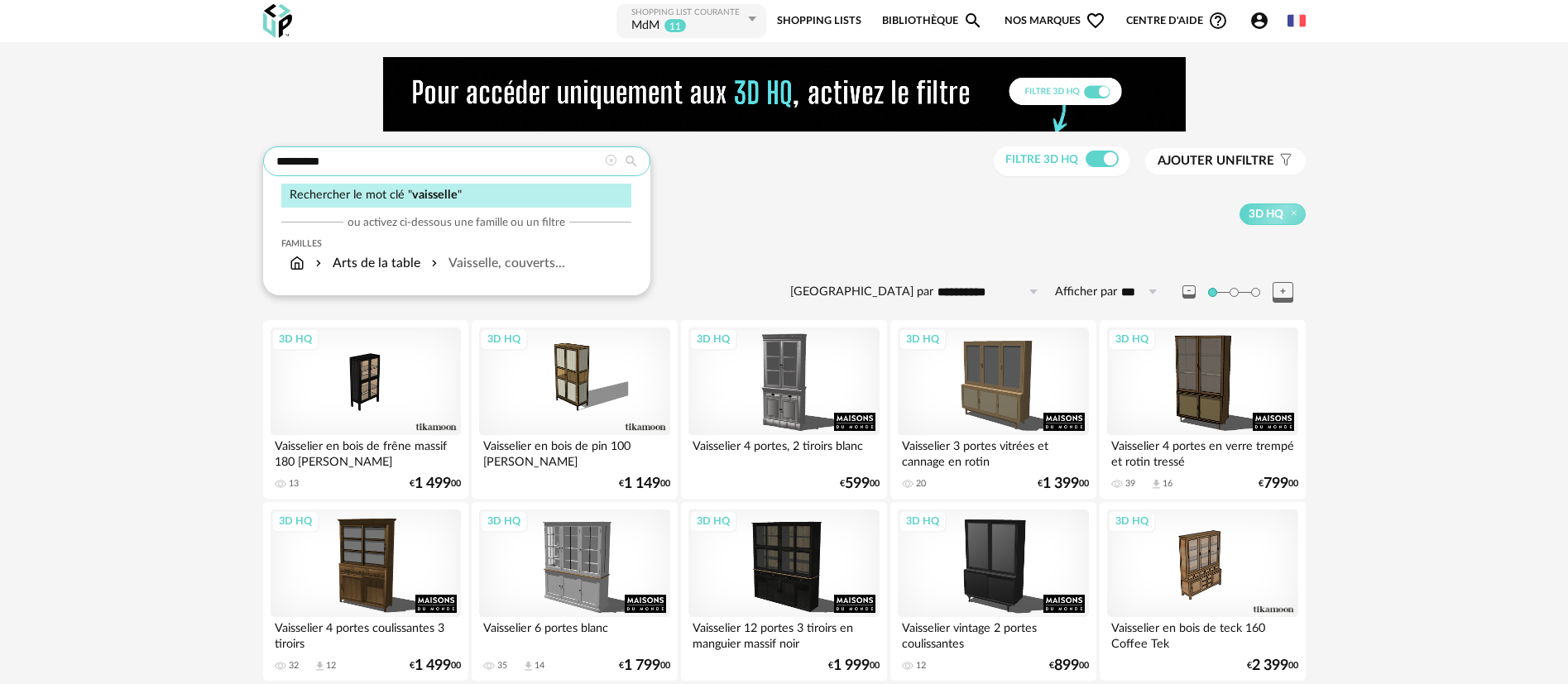
click at [301, 161] on input "*********" at bounding box center [457, 161] width 387 height 30
type input "***"
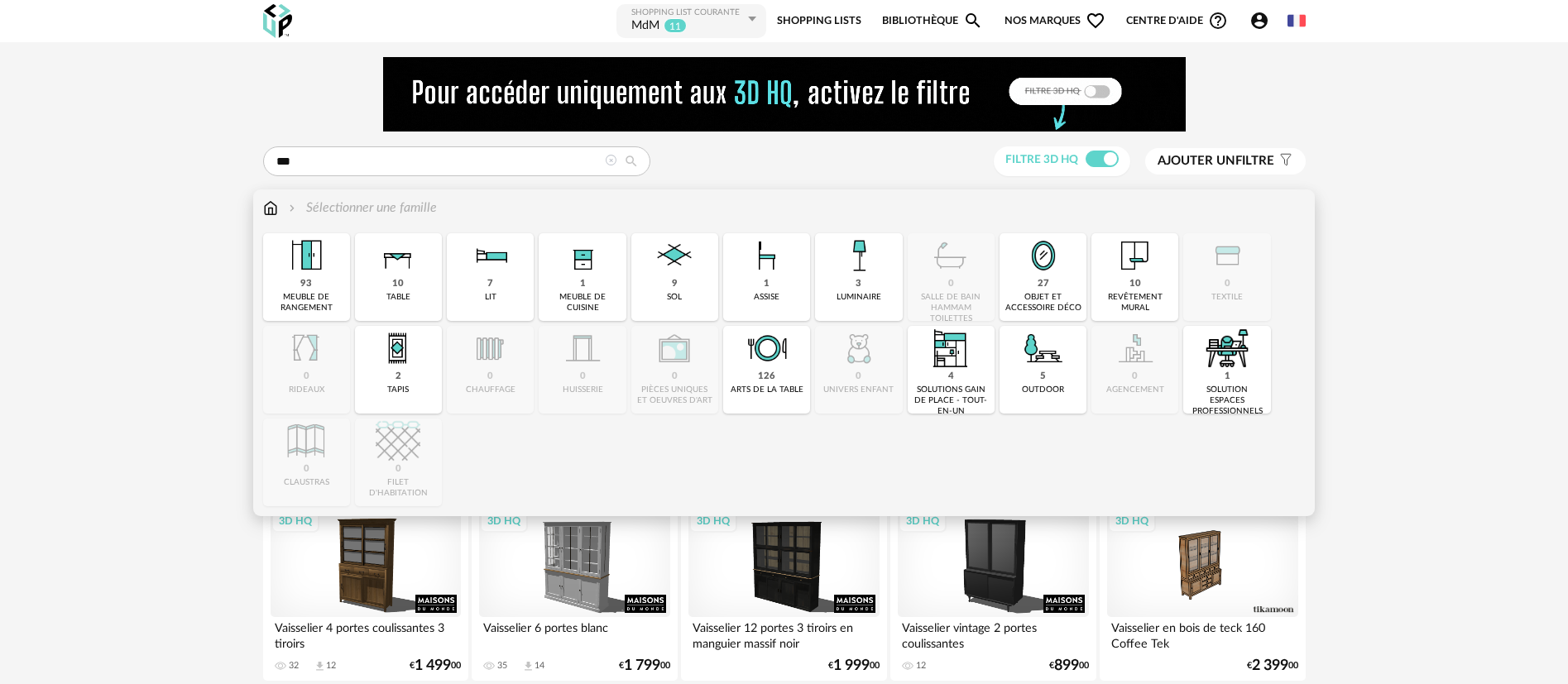
click at [279, 205] on div "Sélectionner une famille" at bounding box center [350, 208] width 174 height 19
click at [264, 213] on img at bounding box center [270, 208] width 15 height 19
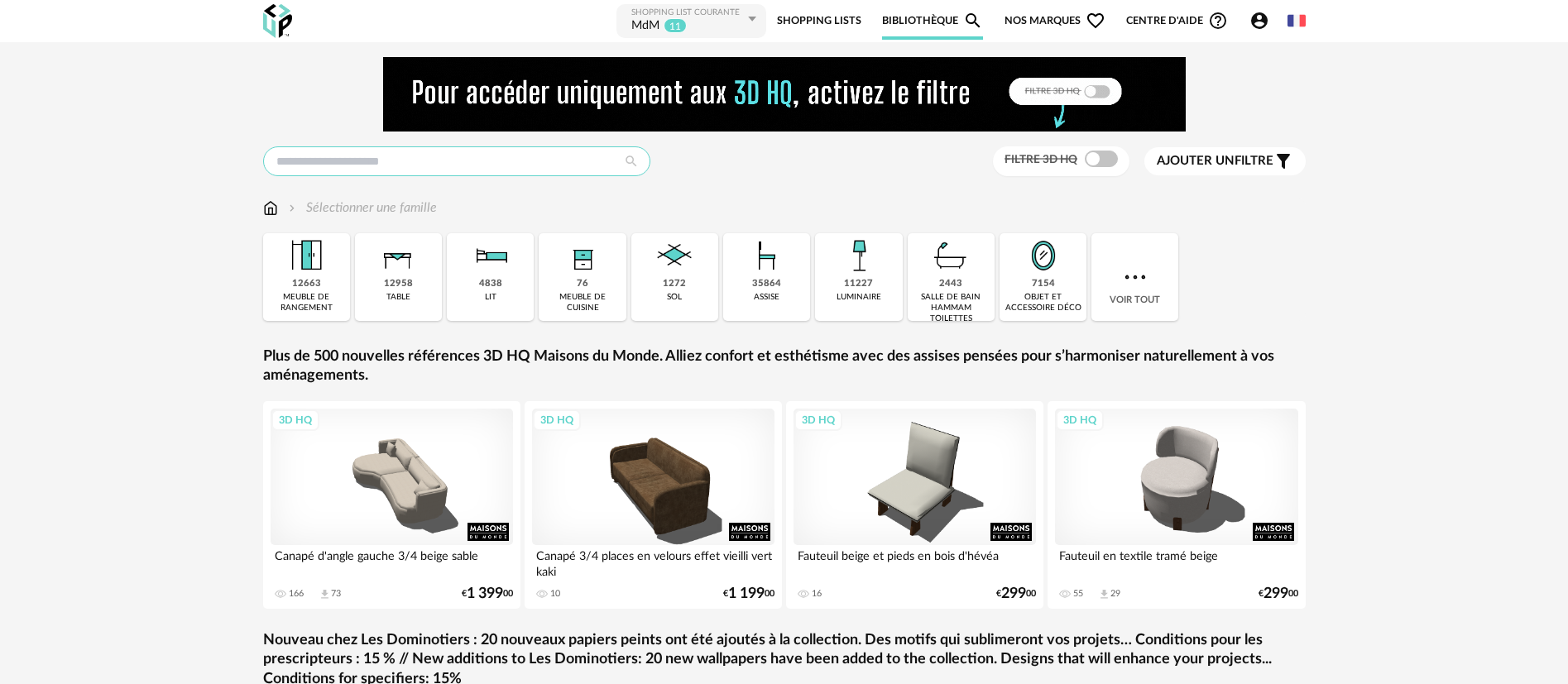
click at [316, 164] on input "text" at bounding box center [457, 161] width 387 height 30
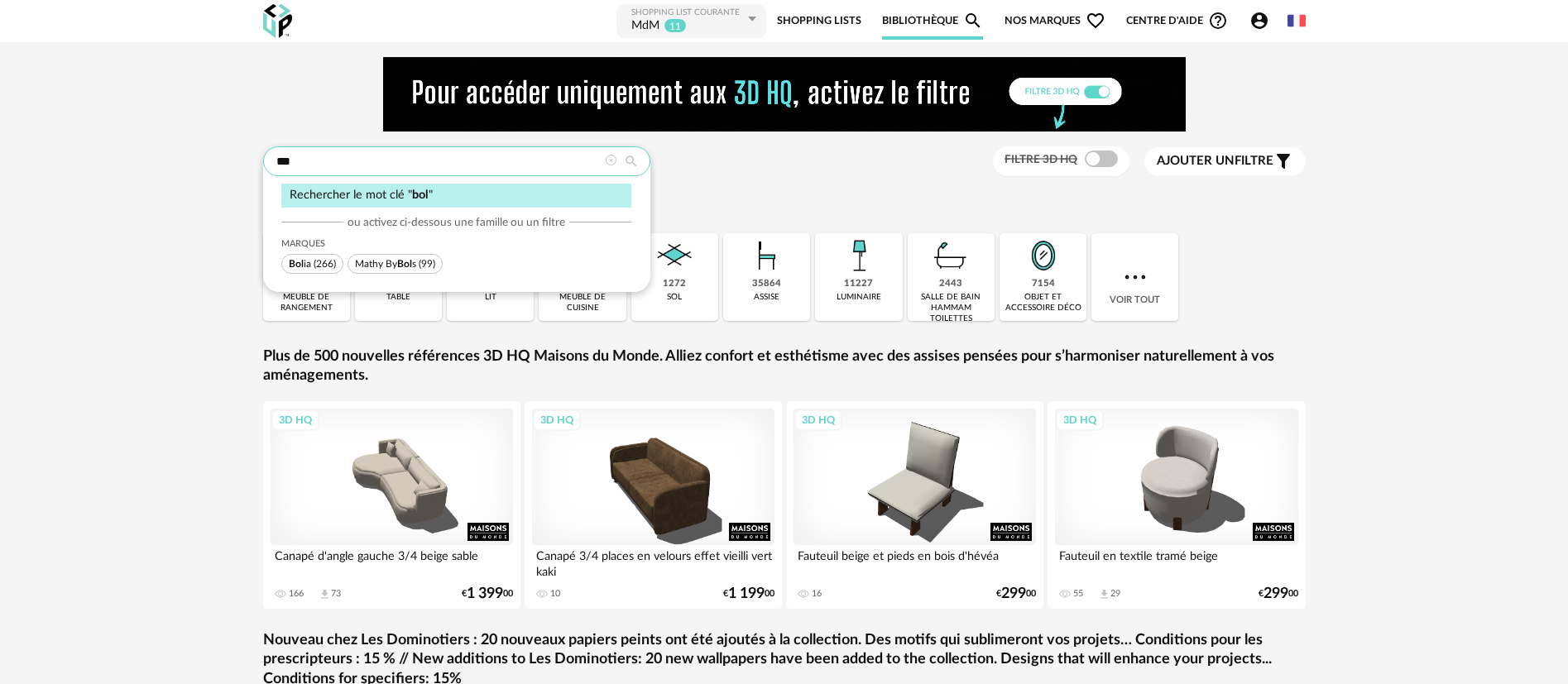
type input "***"
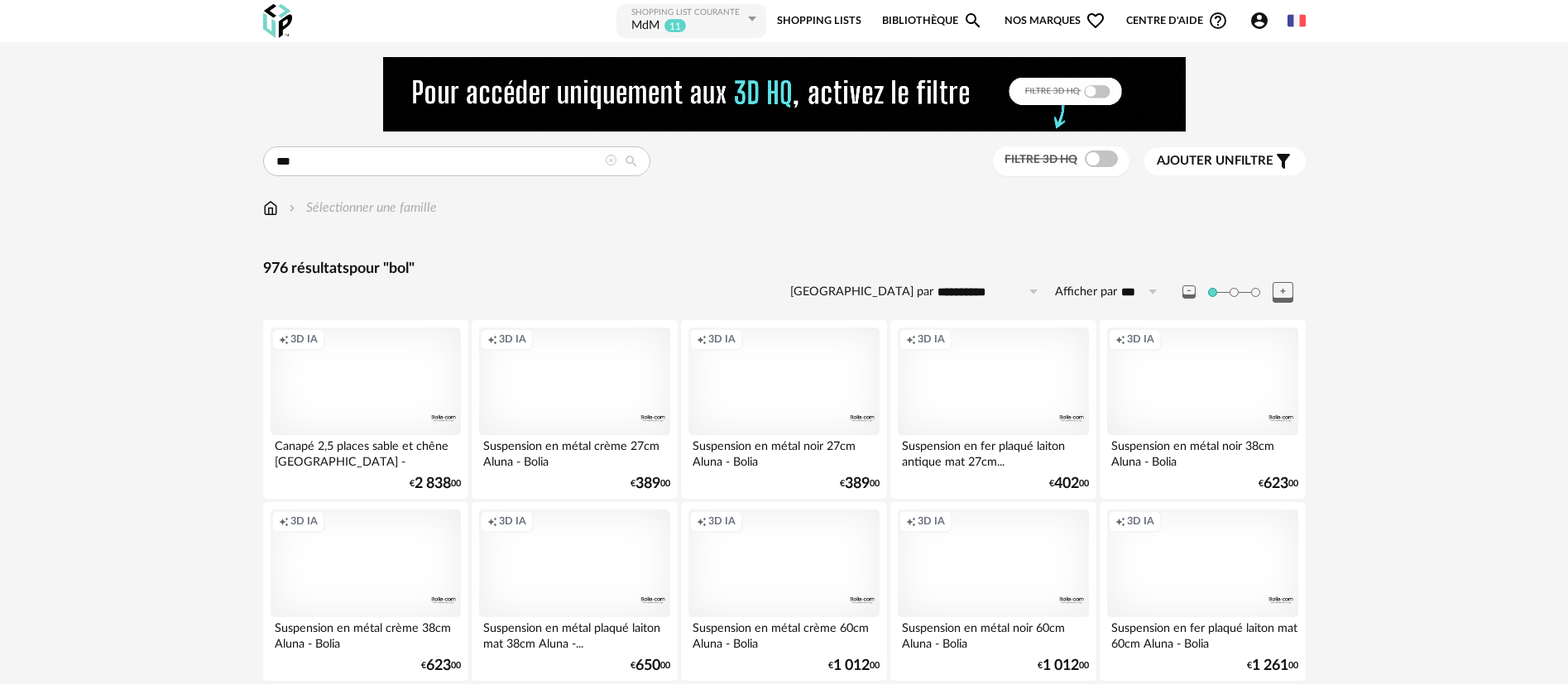
click at [1094, 148] on div "Filtre 3D HQ" at bounding box center [1061, 162] width 137 height 31
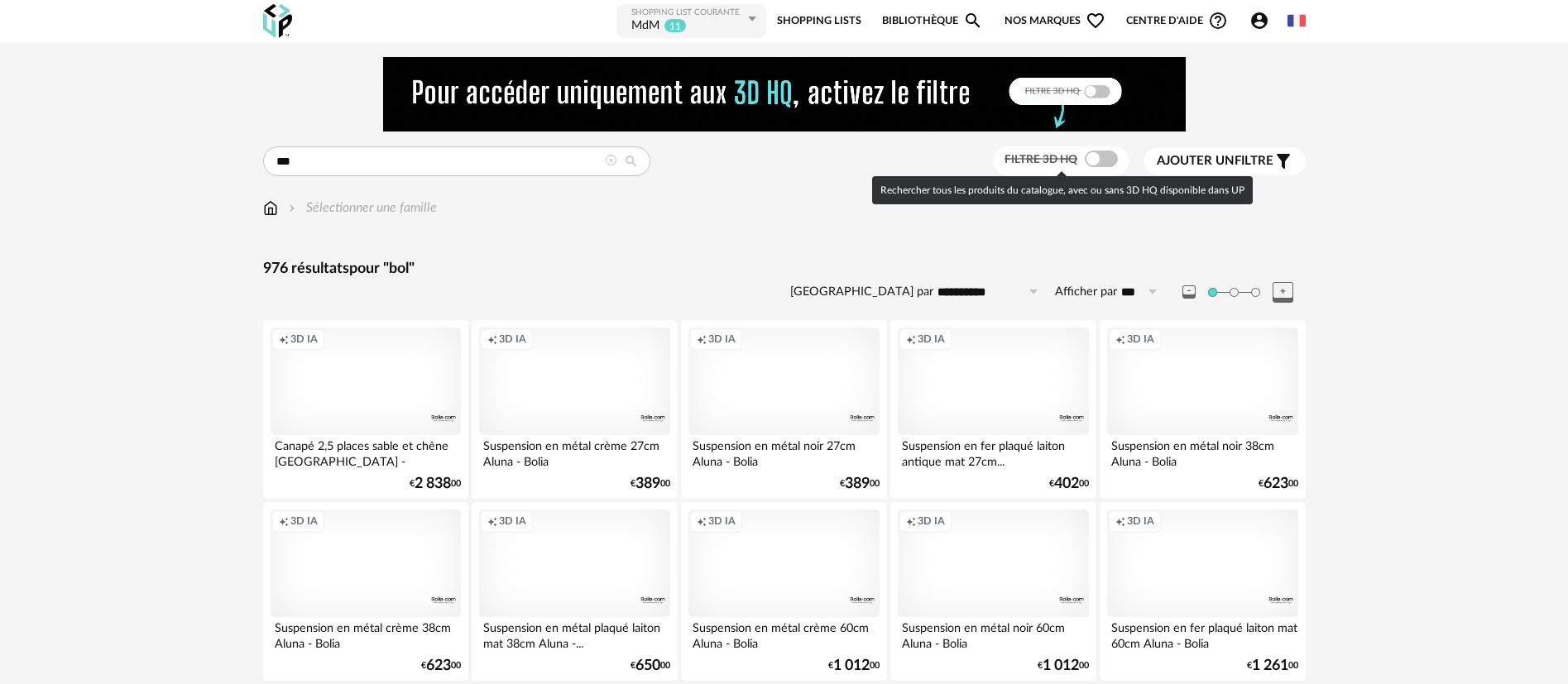
click at [1093, 158] on span at bounding box center [1101, 158] width 33 height 16
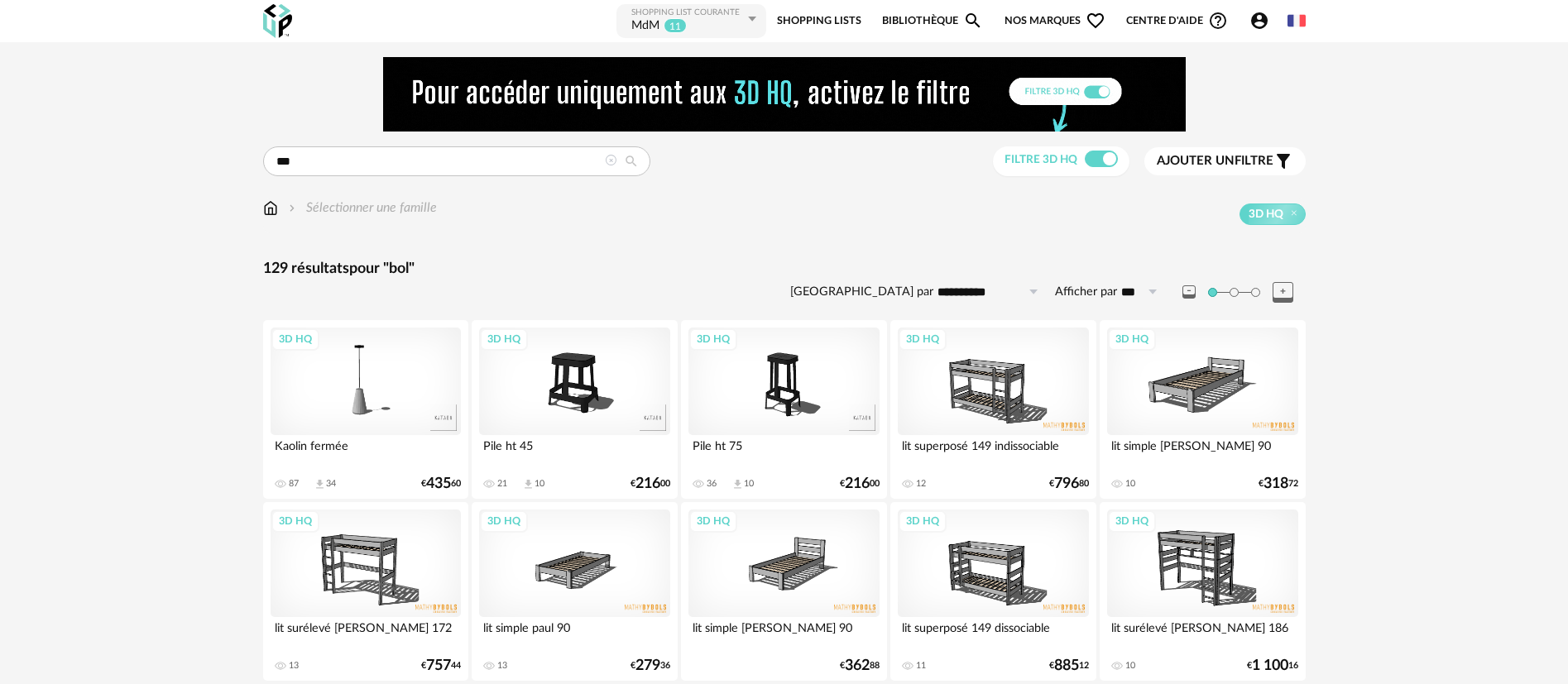
click at [1022, 22] on span "Nos marques Heart Outline icon" at bounding box center [1054, 21] width 101 height 37
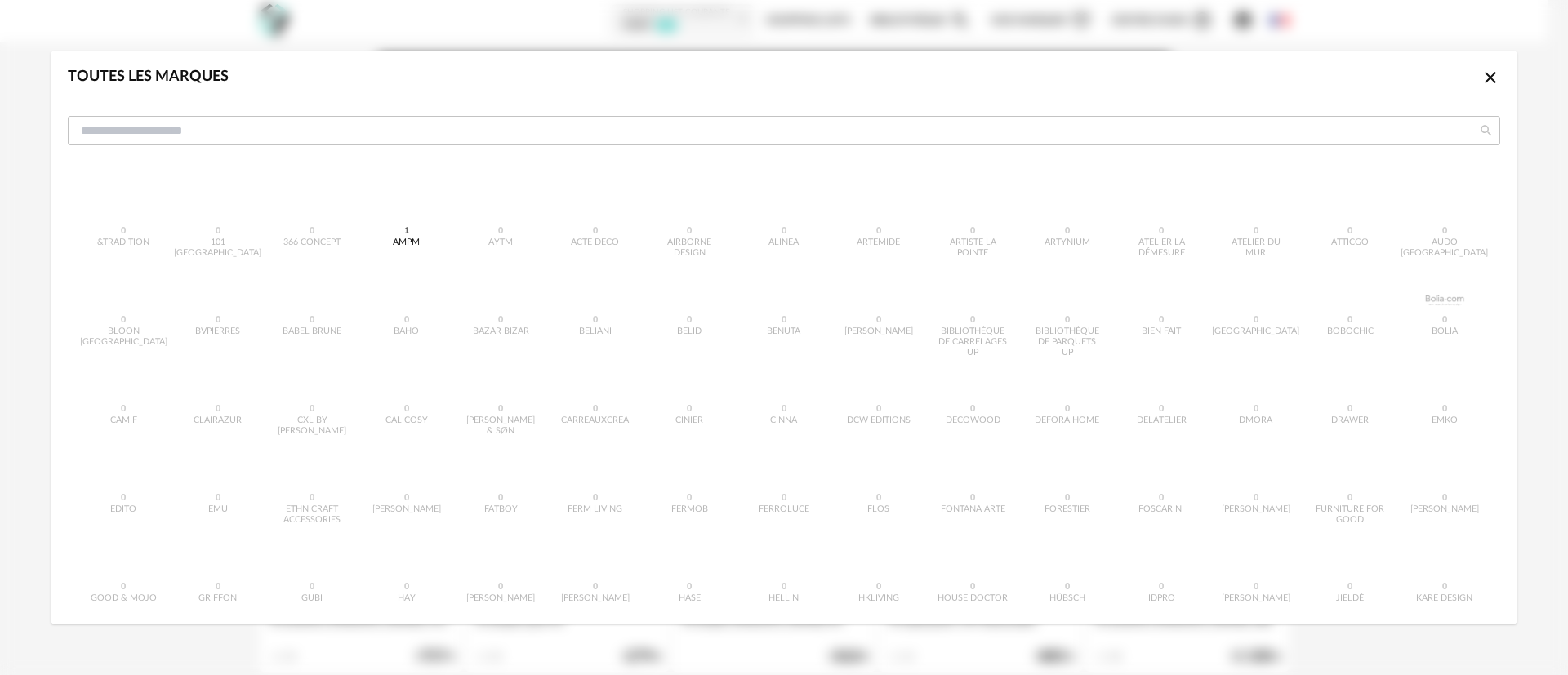
scroll to position [368, 0]
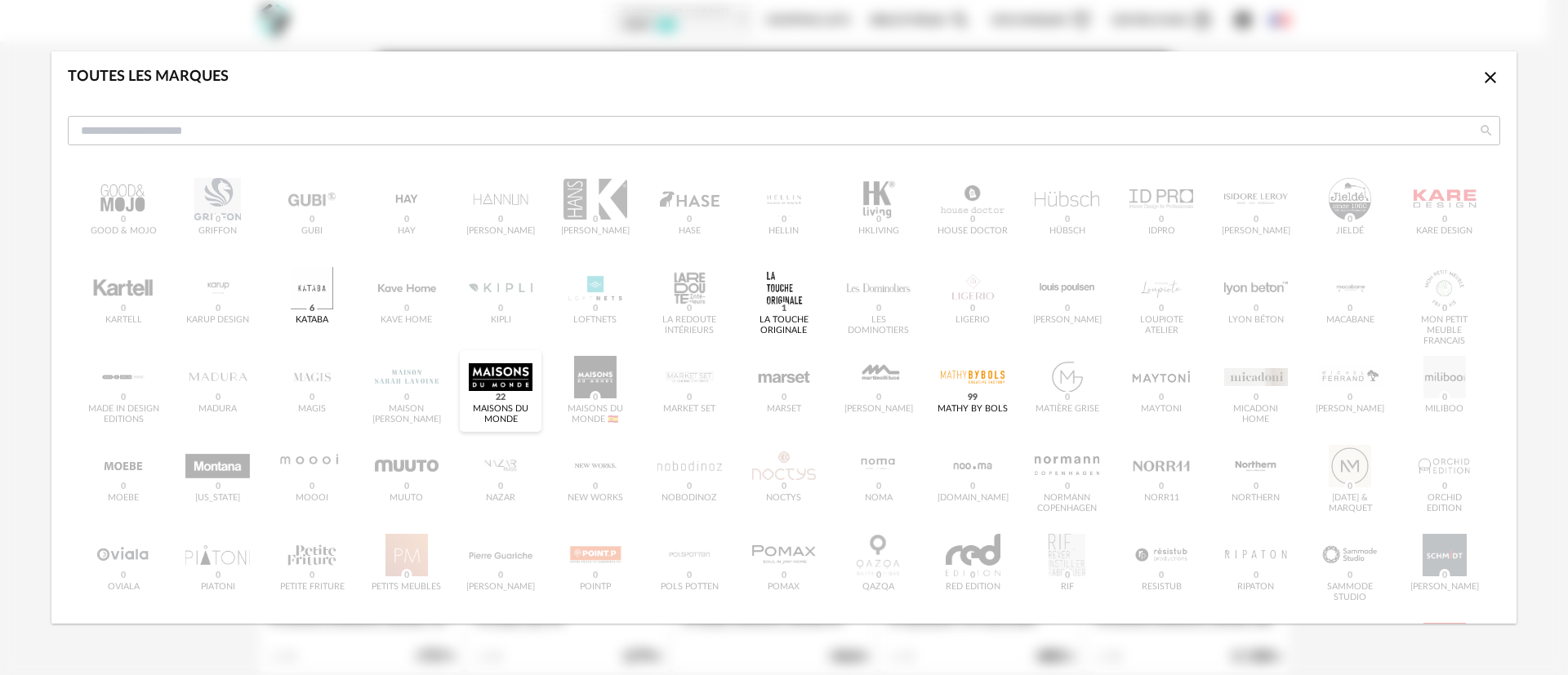
click at [494, 379] on div "dialog" at bounding box center [500, 377] width 64 height 42
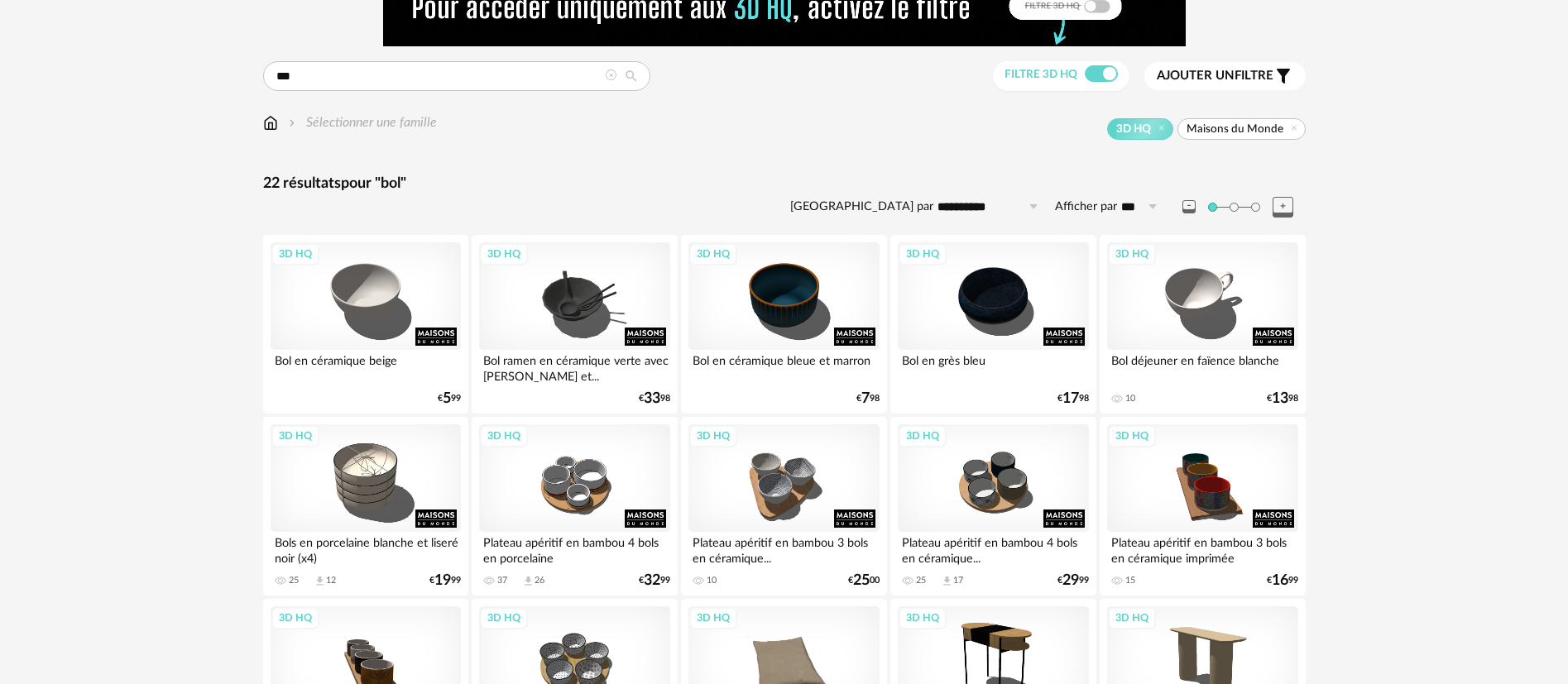
scroll to position [124, 0]
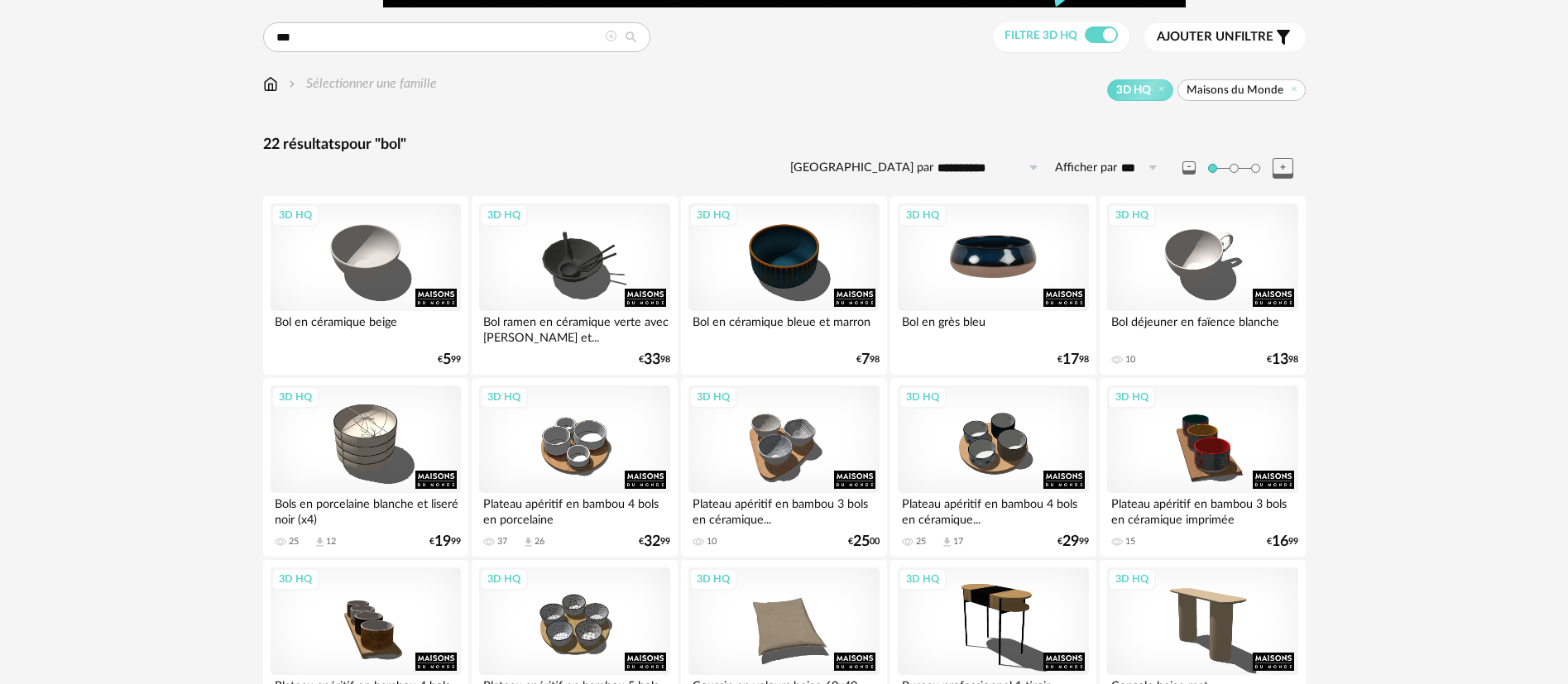
click at [988, 255] on div "3D HQ" at bounding box center [992, 257] width 190 height 108
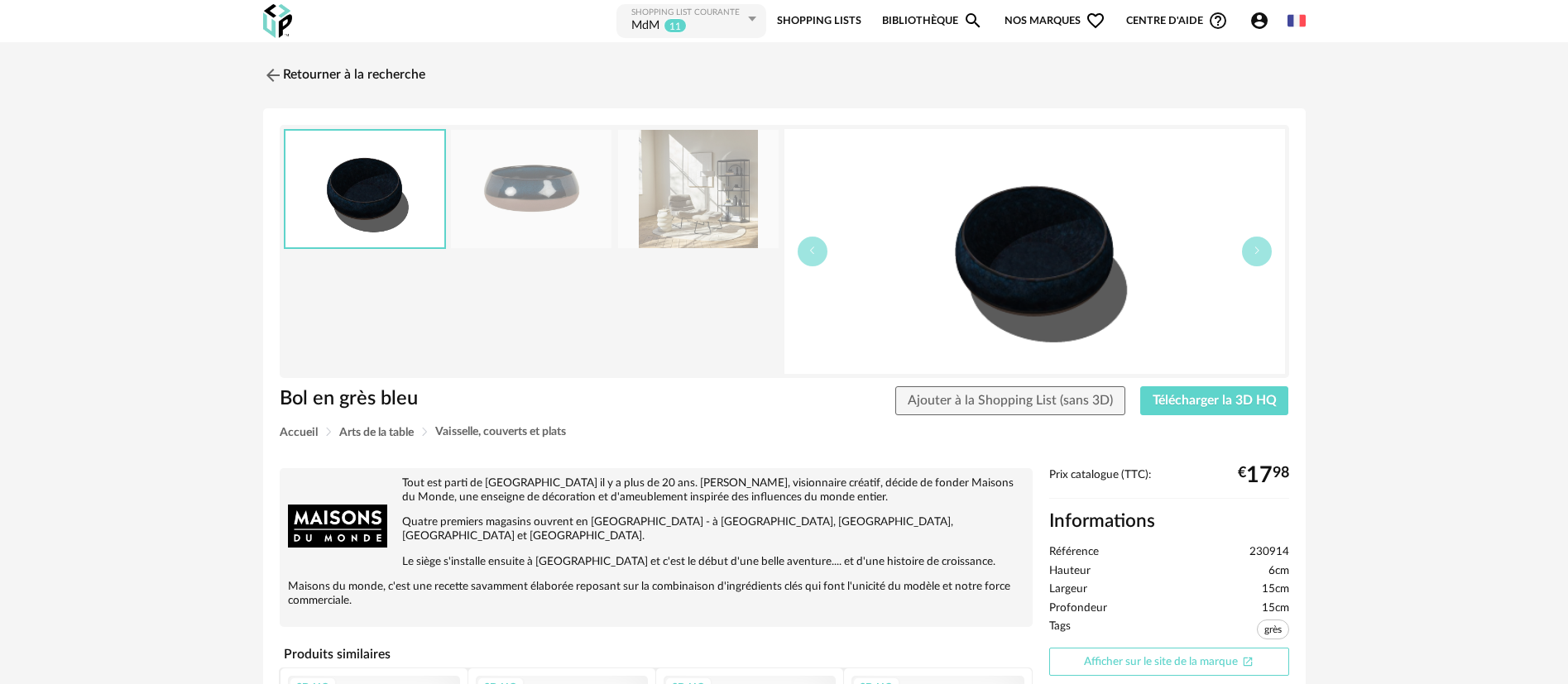
click at [1163, 655] on link "Afficher sur le site de la marque Open In New icon" at bounding box center [1169, 662] width 240 height 29
click at [388, 67] on link "Retourner à la recherche" at bounding box center [340, 75] width 162 height 36
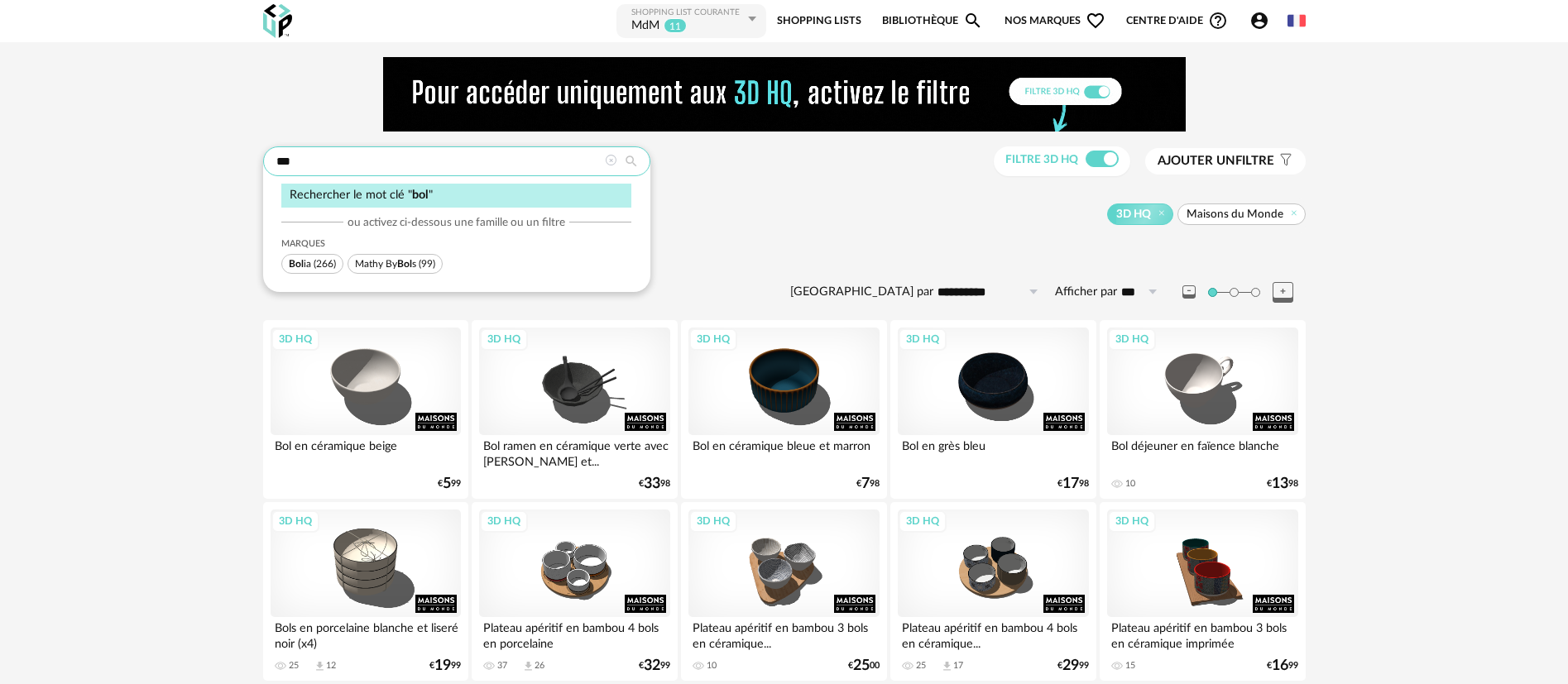
drag, startPoint x: 377, startPoint y: 162, endPoint x: 369, endPoint y: 157, distance: 9.4
click at [373, 158] on input "***" at bounding box center [457, 161] width 387 height 30
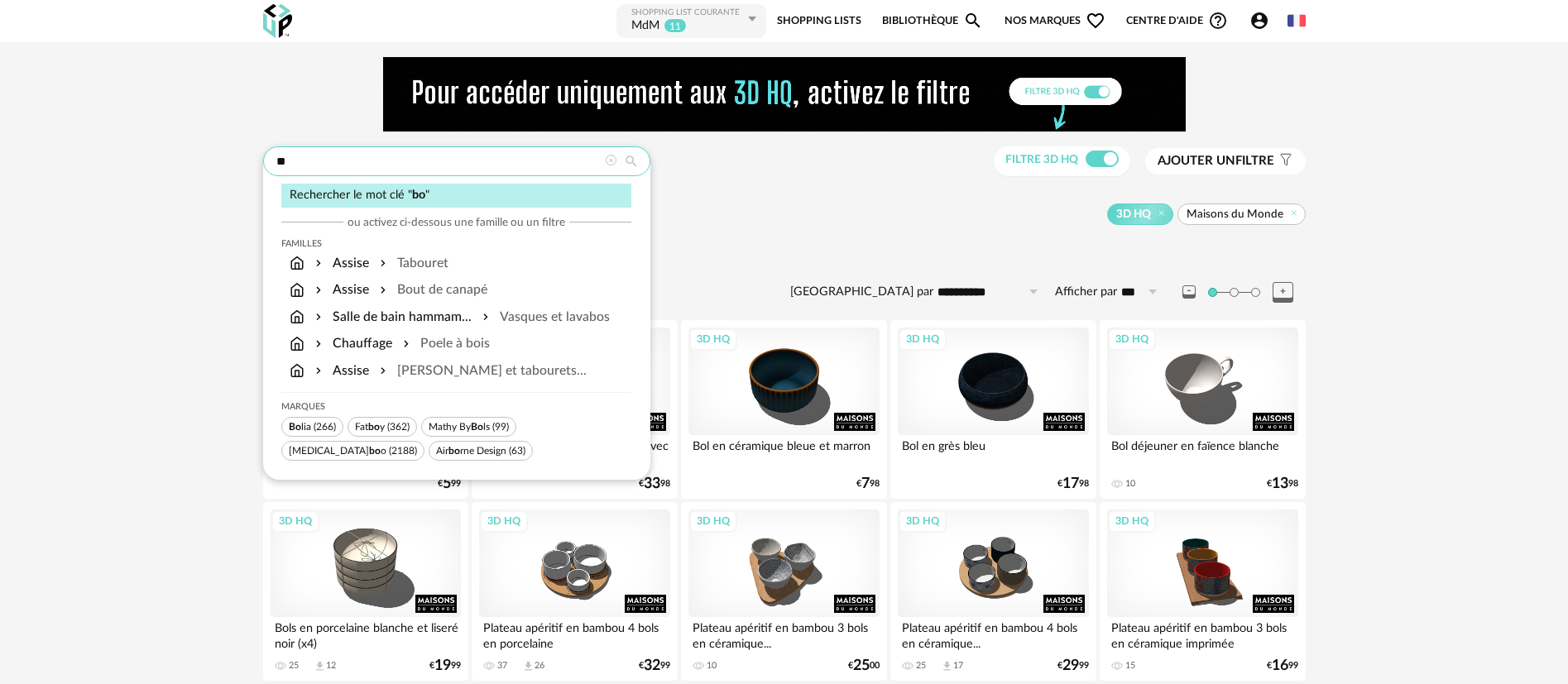
type input "*"
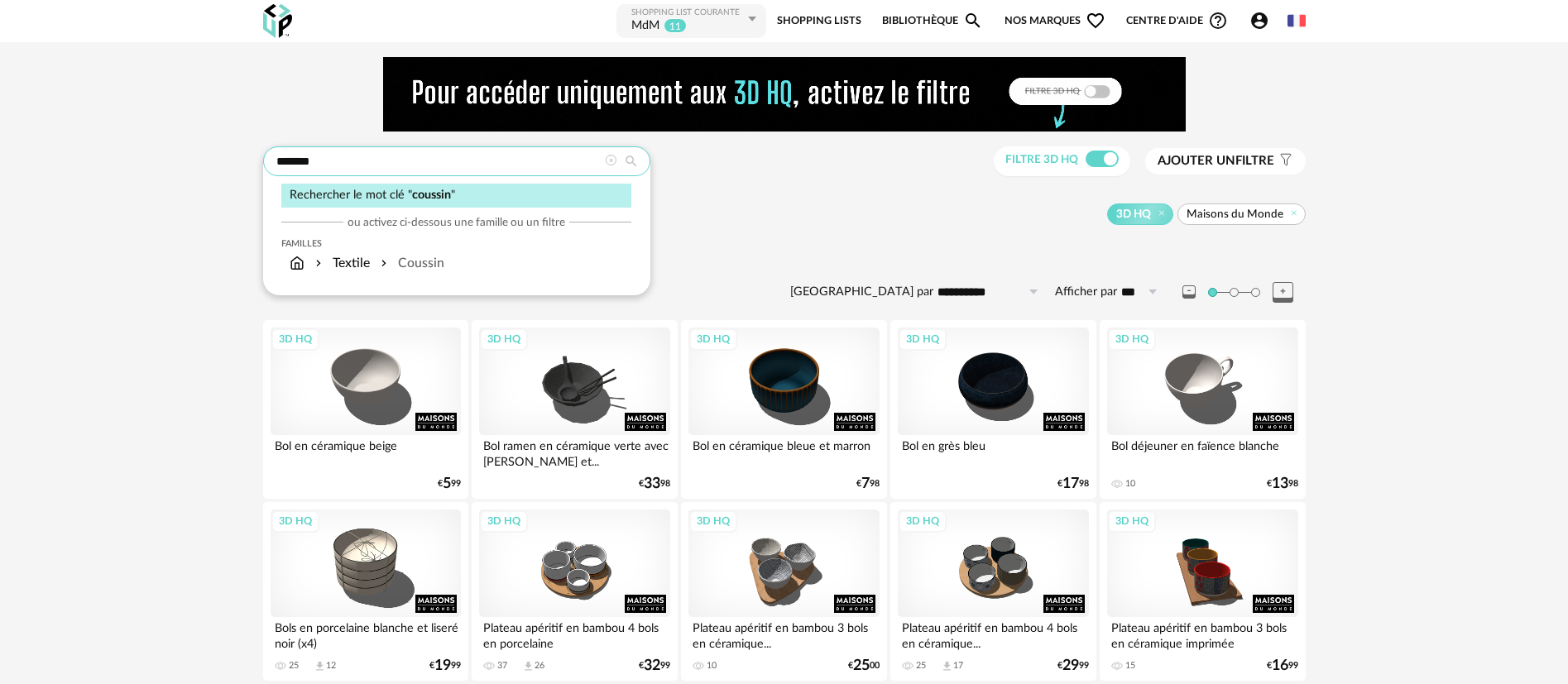
type input "*******"
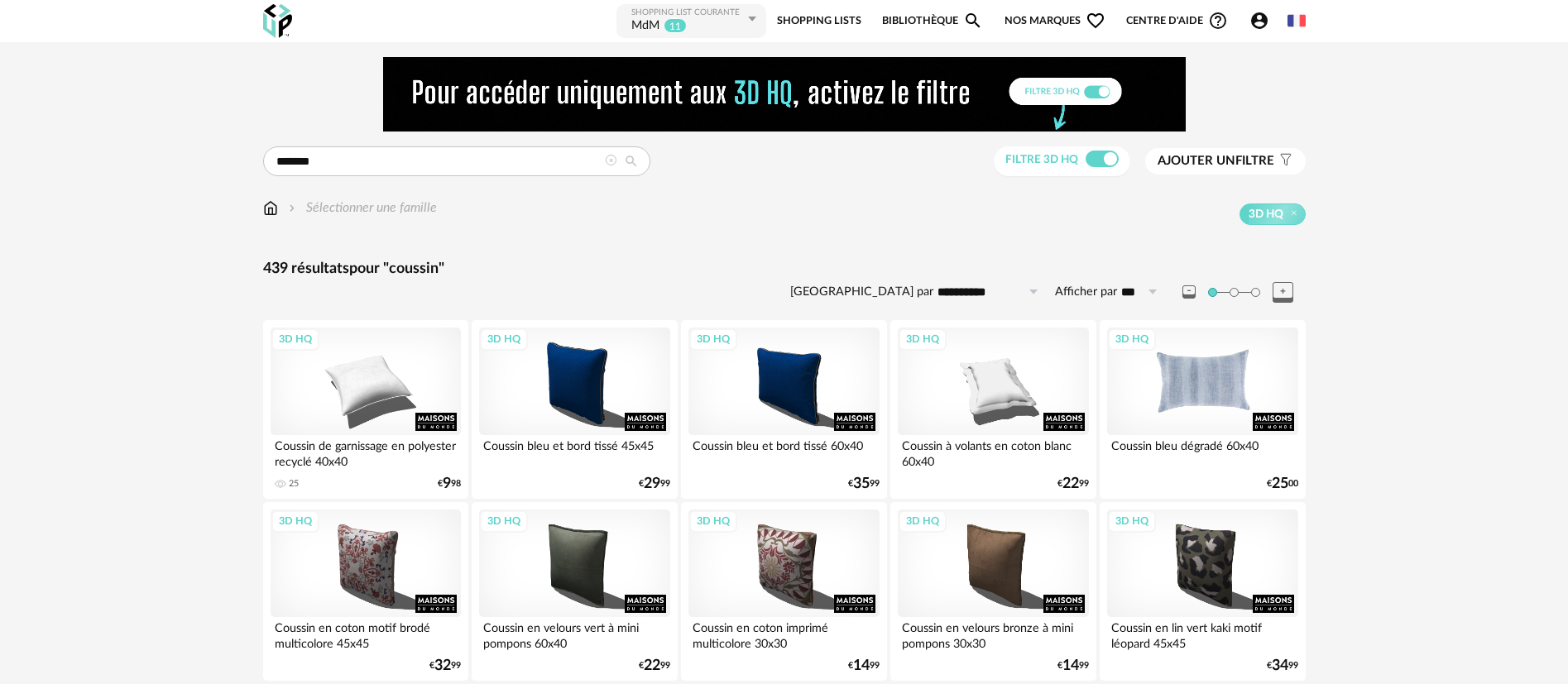
click at [1215, 391] on div "3D HQ" at bounding box center [1201, 381] width 190 height 108
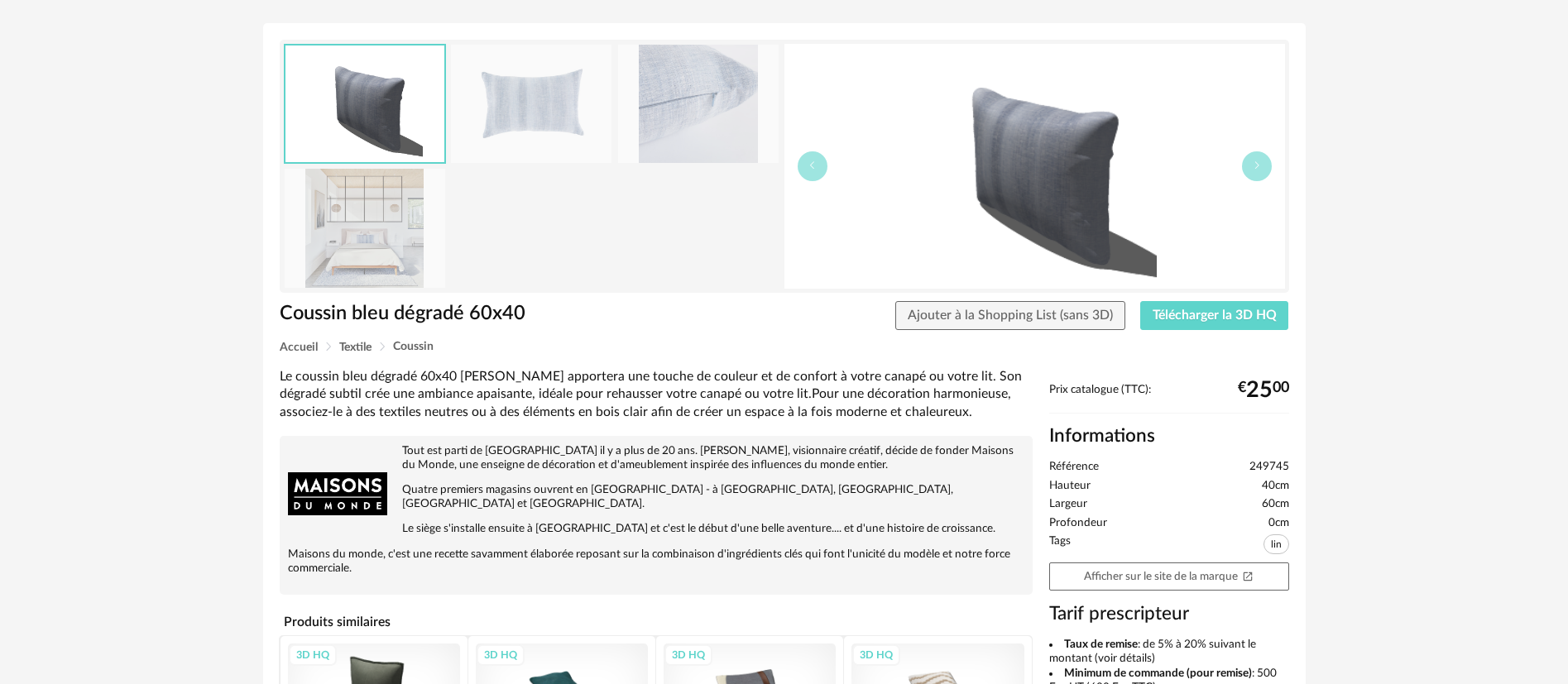
scroll to position [124, 0]
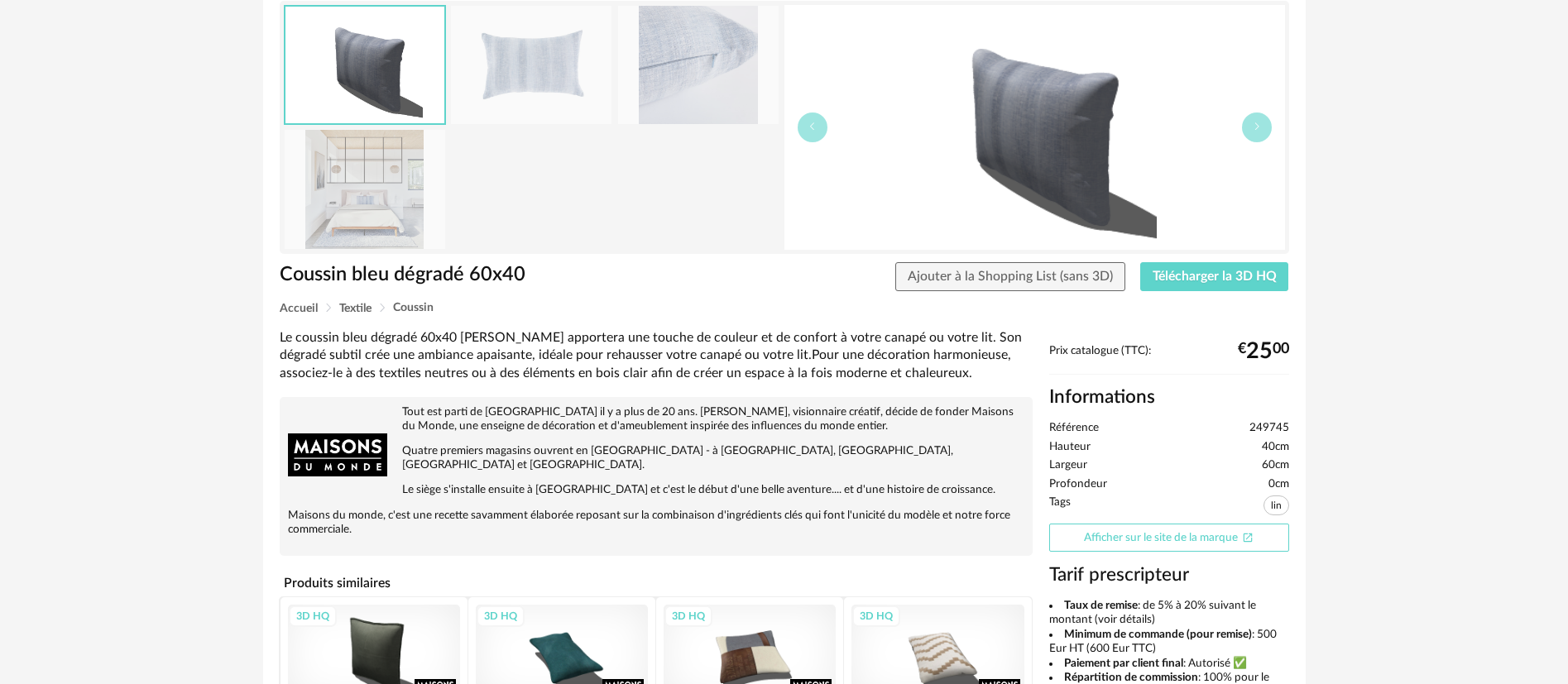
click at [1123, 532] on link "Afficher sur le site de la marque Open In New icon" at bounding box center [1169, 539] width 240 height 29
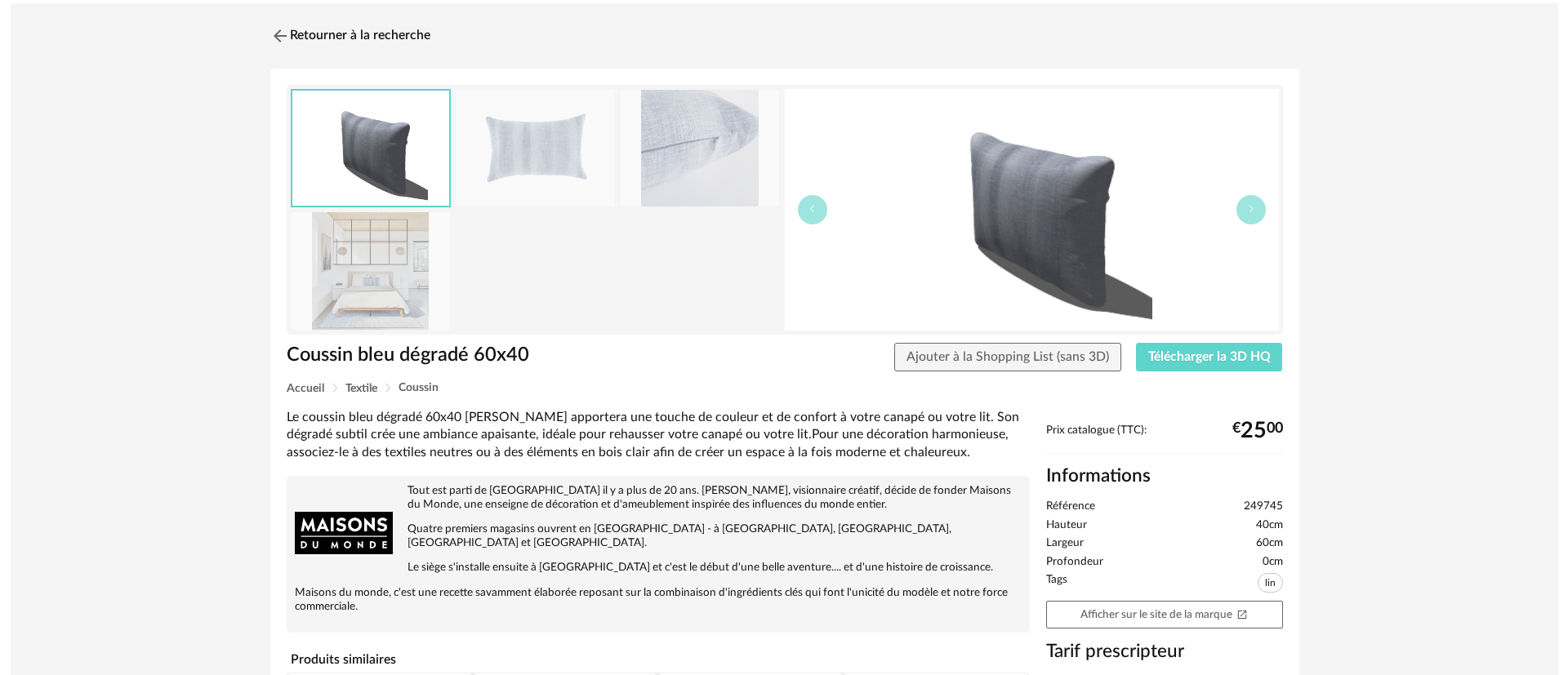
scroll to position [0, 0]
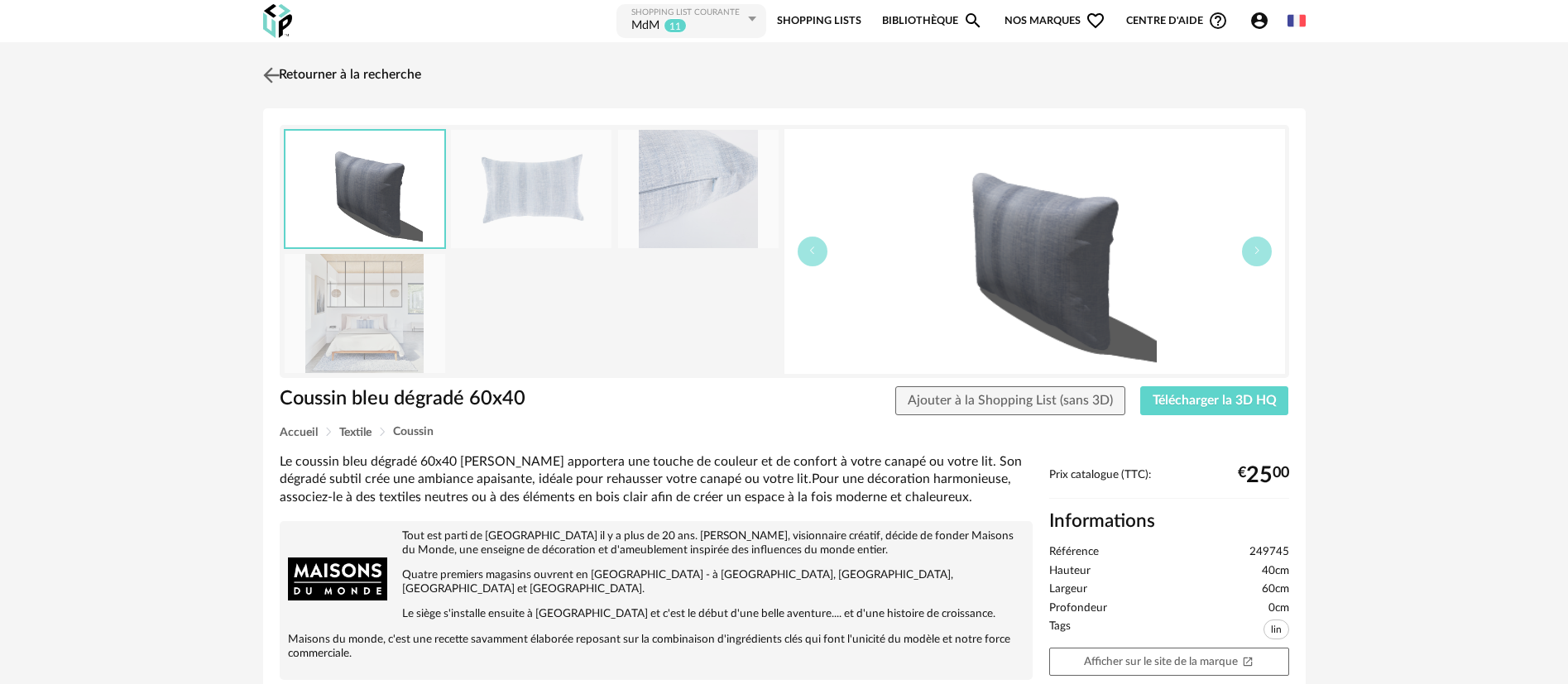
click at [354, 75] on link "Retourner à la recherche" at bounding box center [340, 75] width 162 height 36
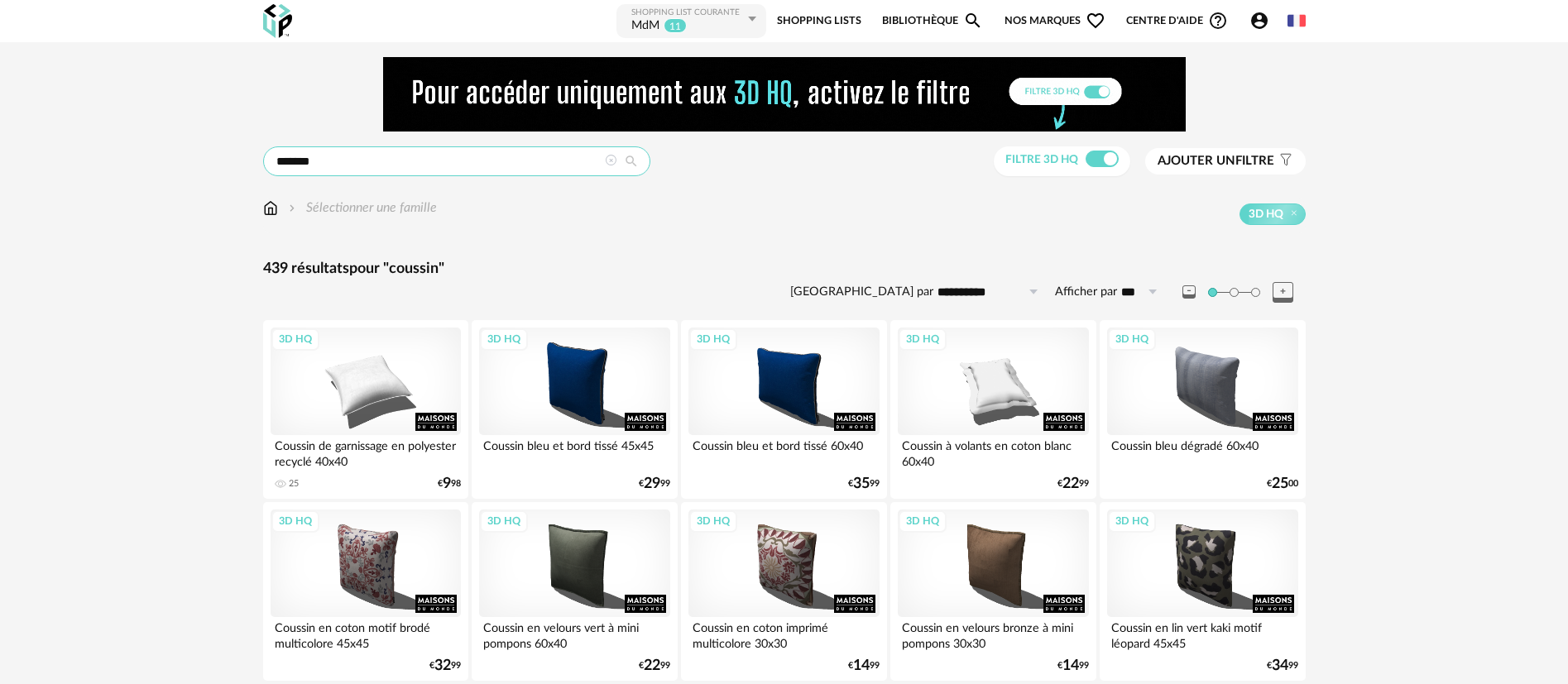
click at [311, 159] on input "*******" at bounding box center [457, 161] width 387 height 30
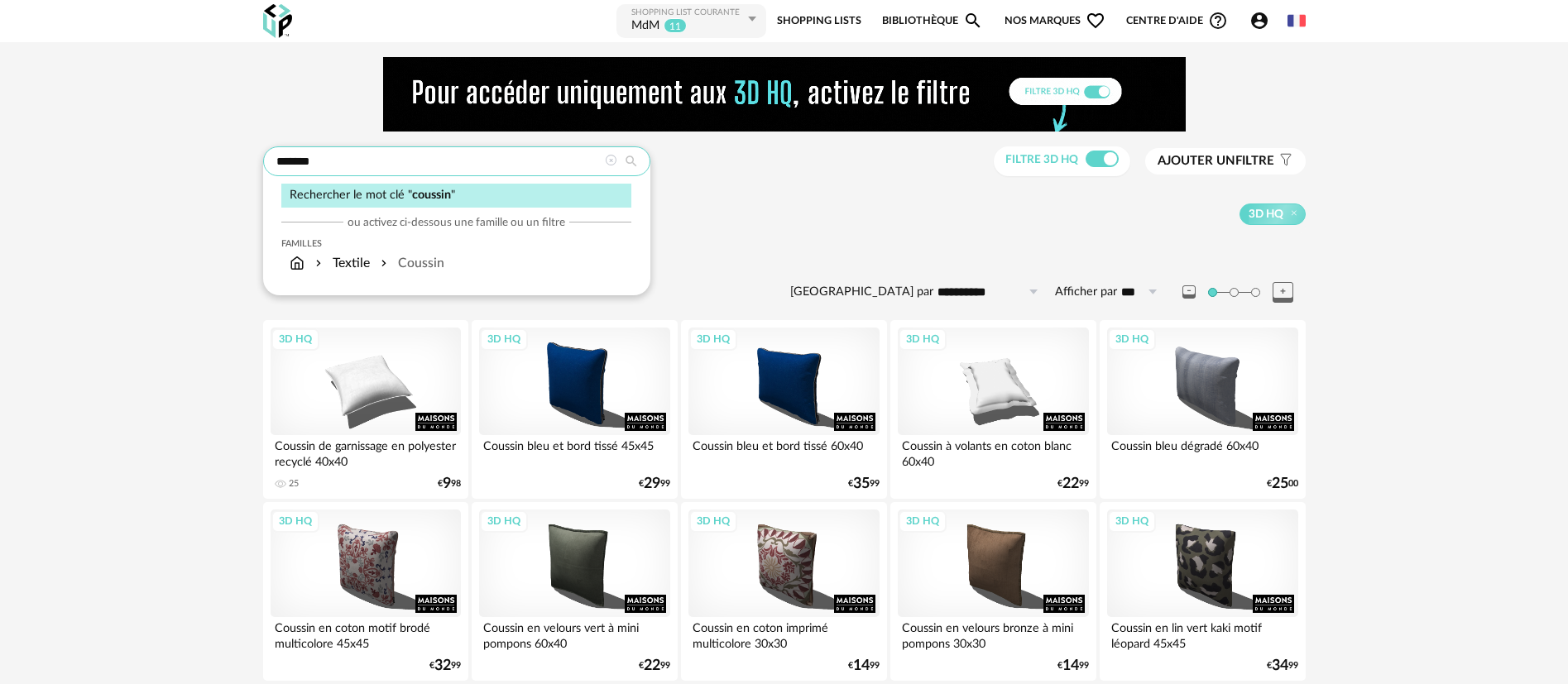
click at [311, 159] on input "*******" at bounding box center [457, 161] width 387 height 30
click at [740, 162] on div "*** Rechercher le mot clé " pot " ou activez ci-dessous une famille ou un filtr…" at bounding box center [784, 162] width 1042 height 31
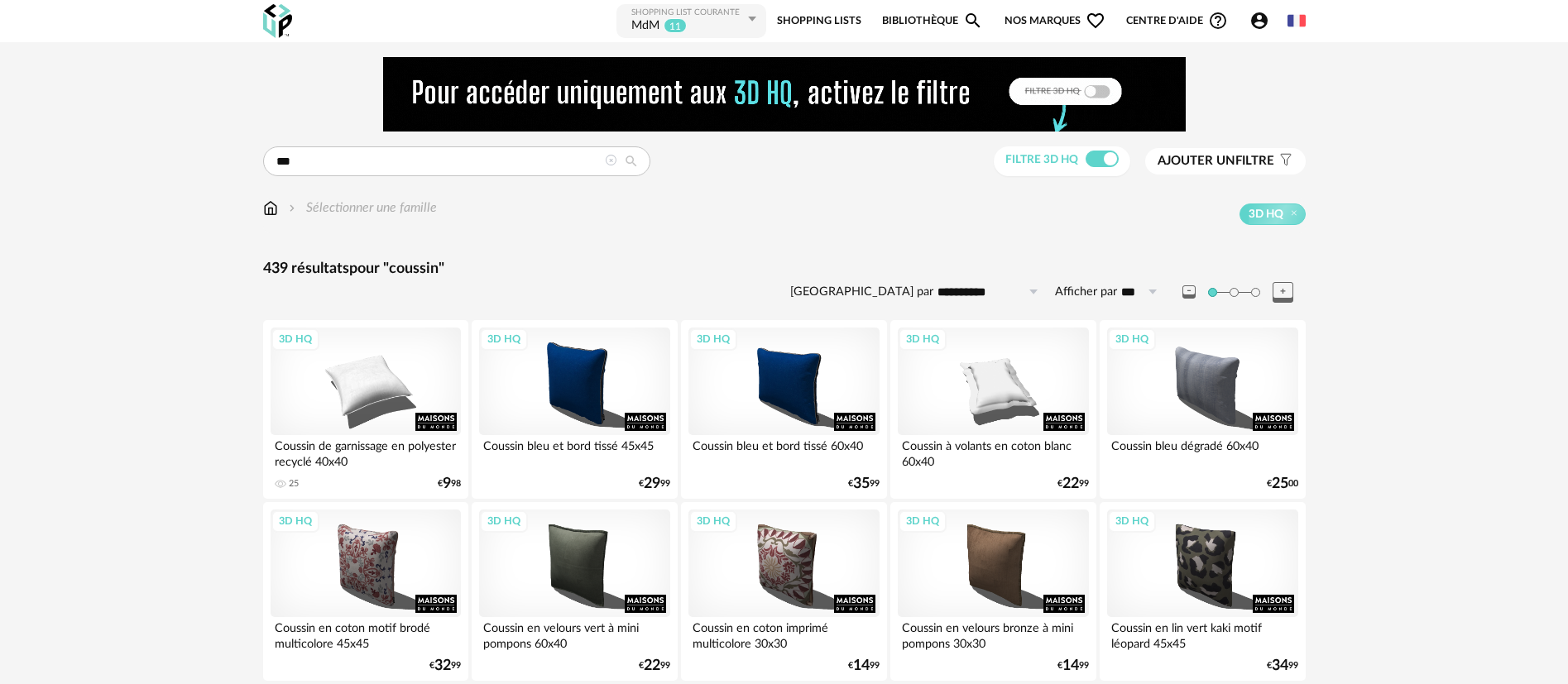
click at [1018, 22] on span "Nos marques Heart Outline icon" at bounding box center [1054, 21] width 101 height 37
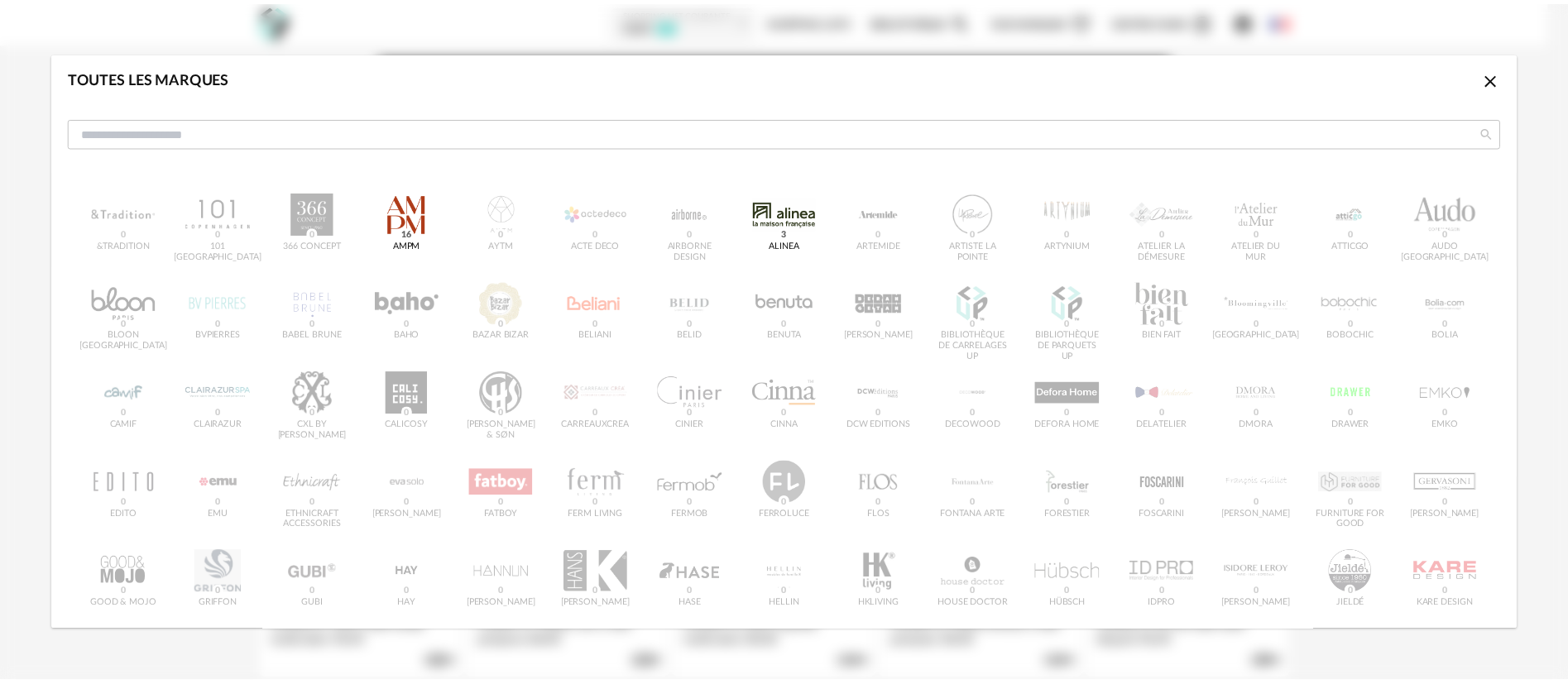
scroll to position [496, 0]
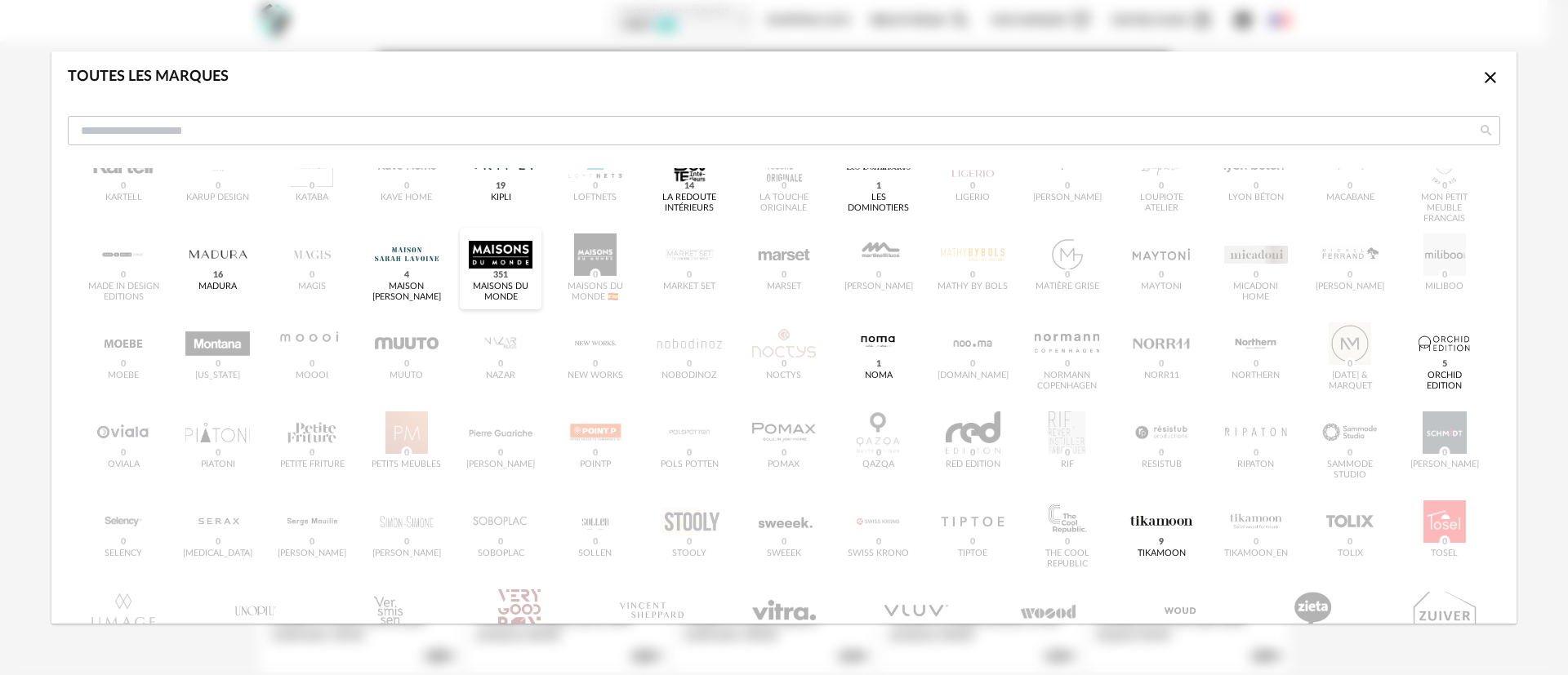
click at [496, 259] on div "dialog" at bounding box center [500, 255] width 64 height 42
type input "*******"
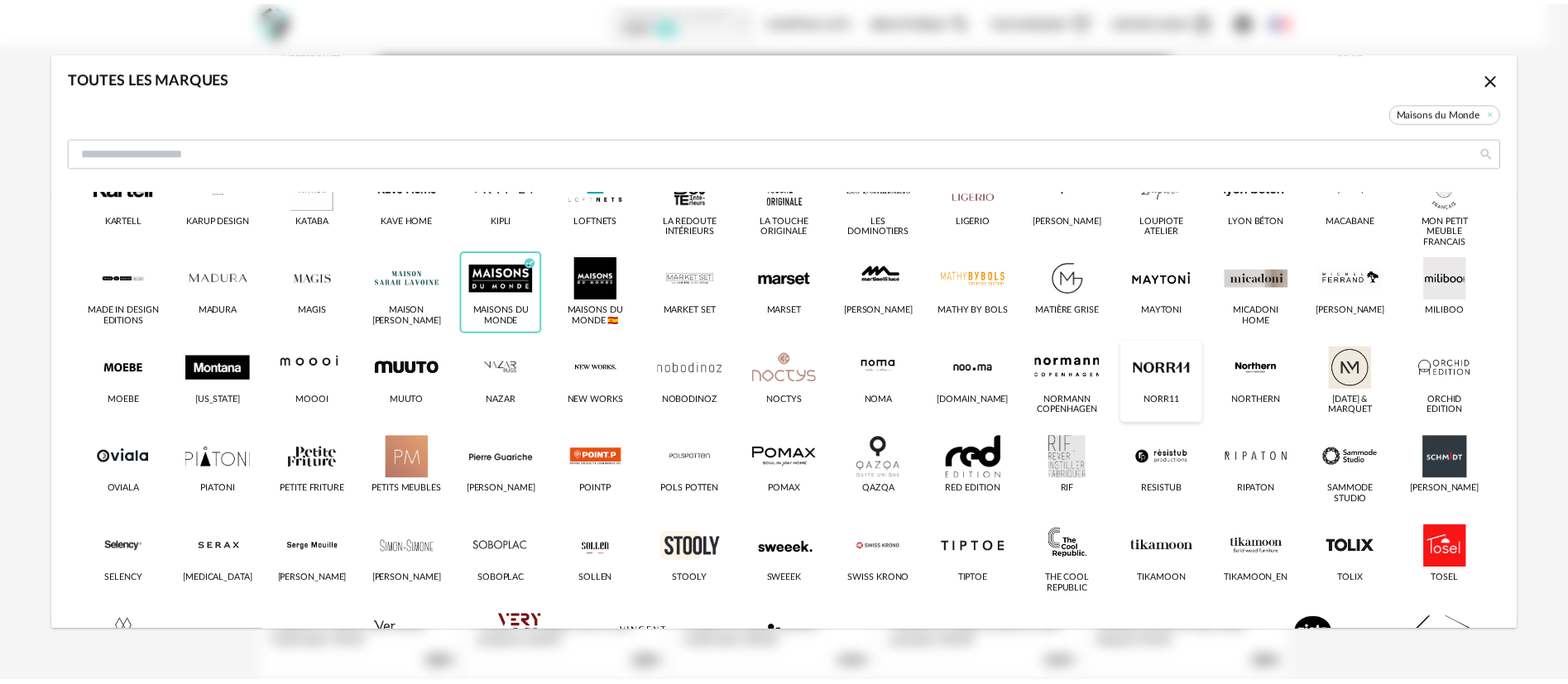
scroll to position [516, 0]
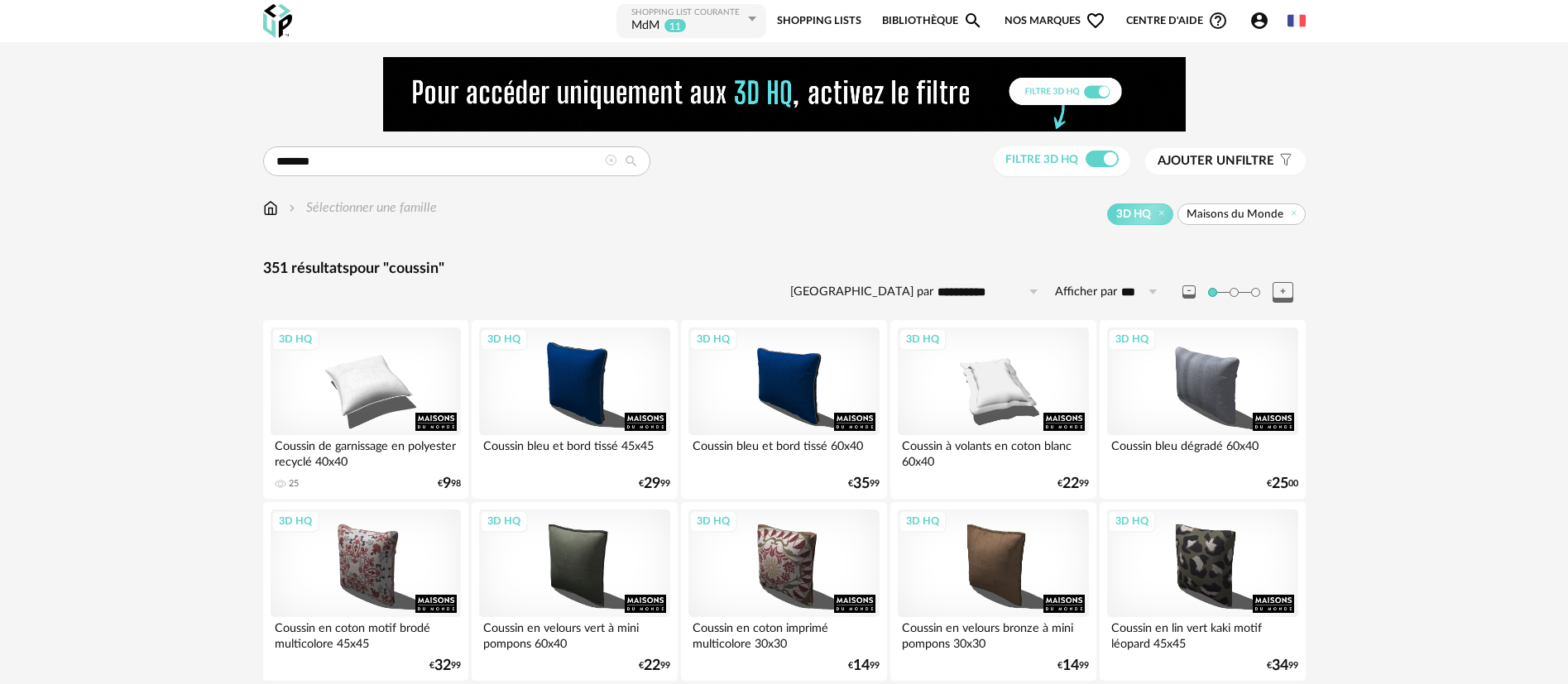
click at [400, 267] on span "pour "coussin"" at bounding box center [397, 268] width 96 height 15
click at [266, 200] on img at bounding box center [270, 208] width 15 height 19
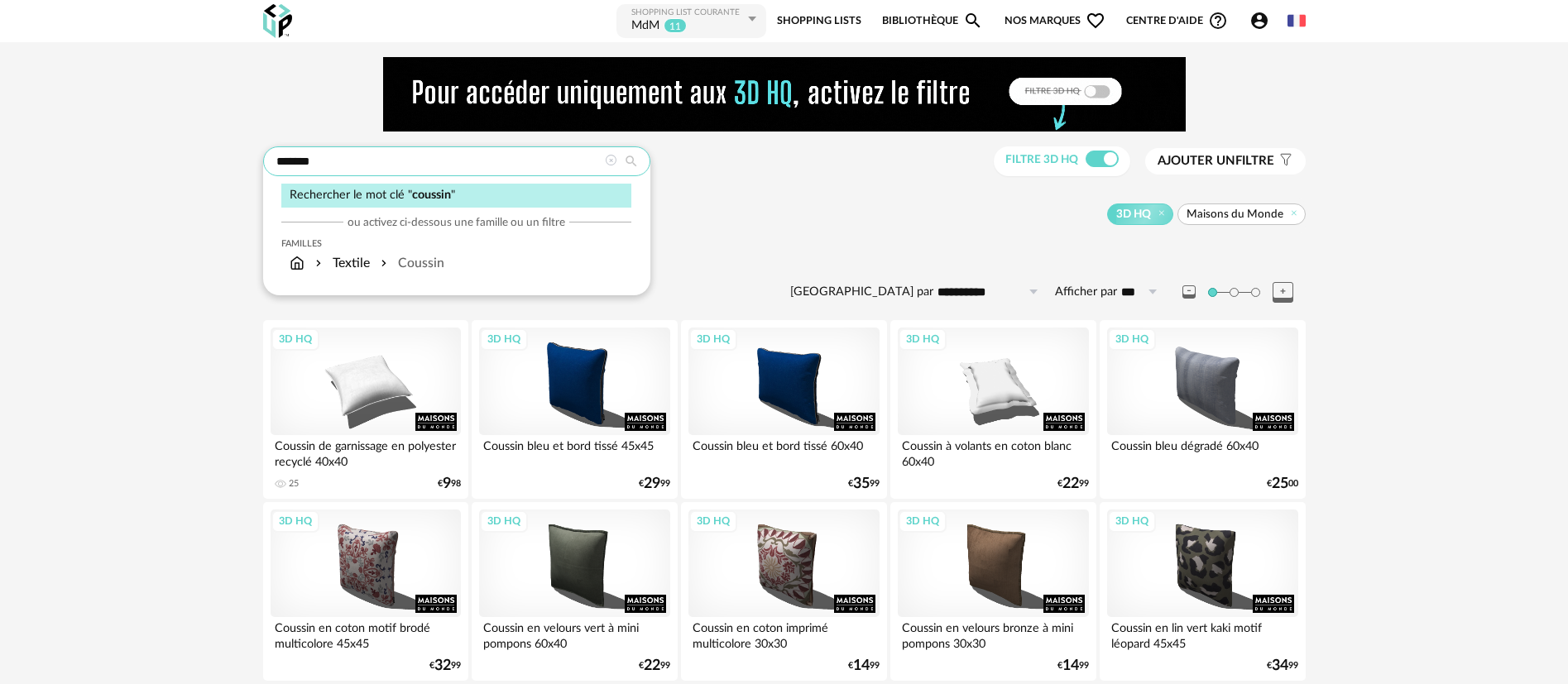
click at [472, 165] on input "*******" at bounding box center [457, 161] width 387 height 30
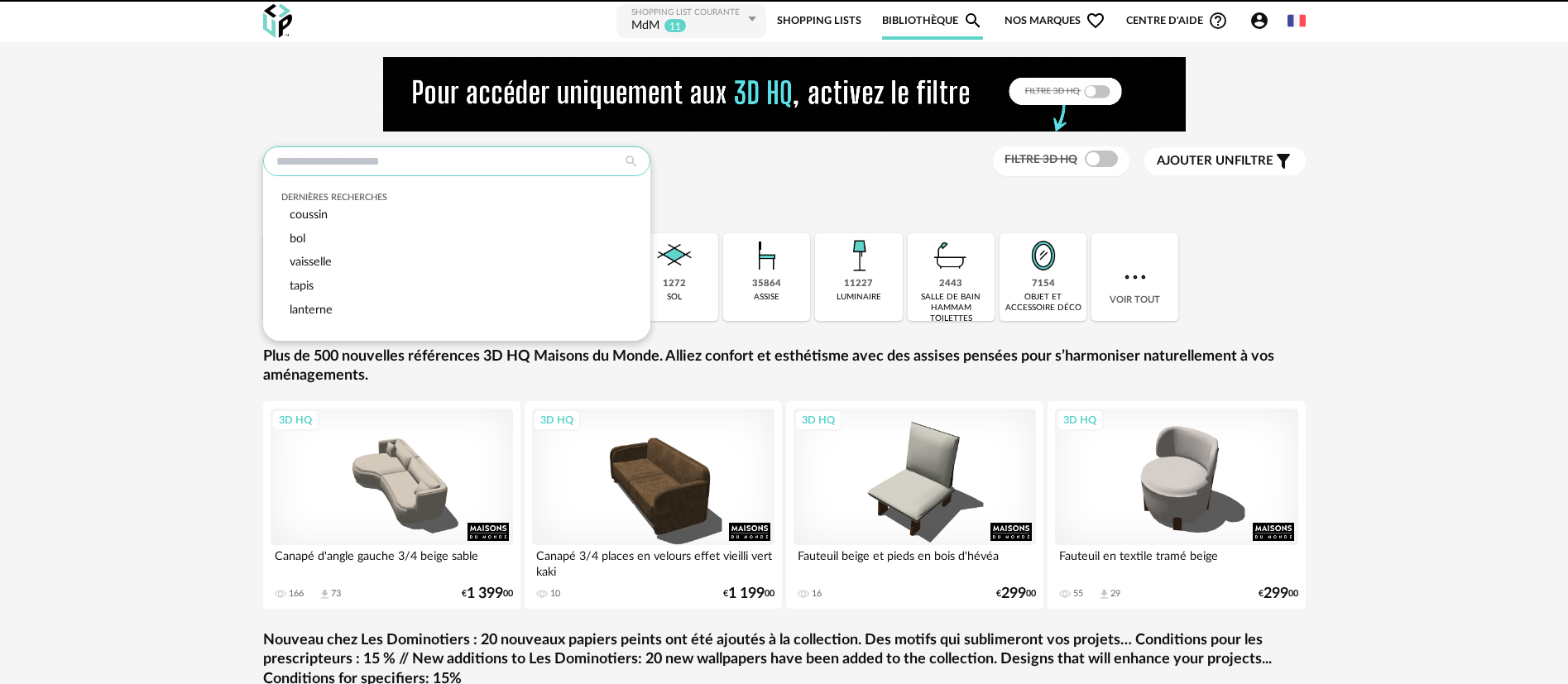
click at [564, 161] on input "text" at bounding box center [457, 161] width 387 height 30
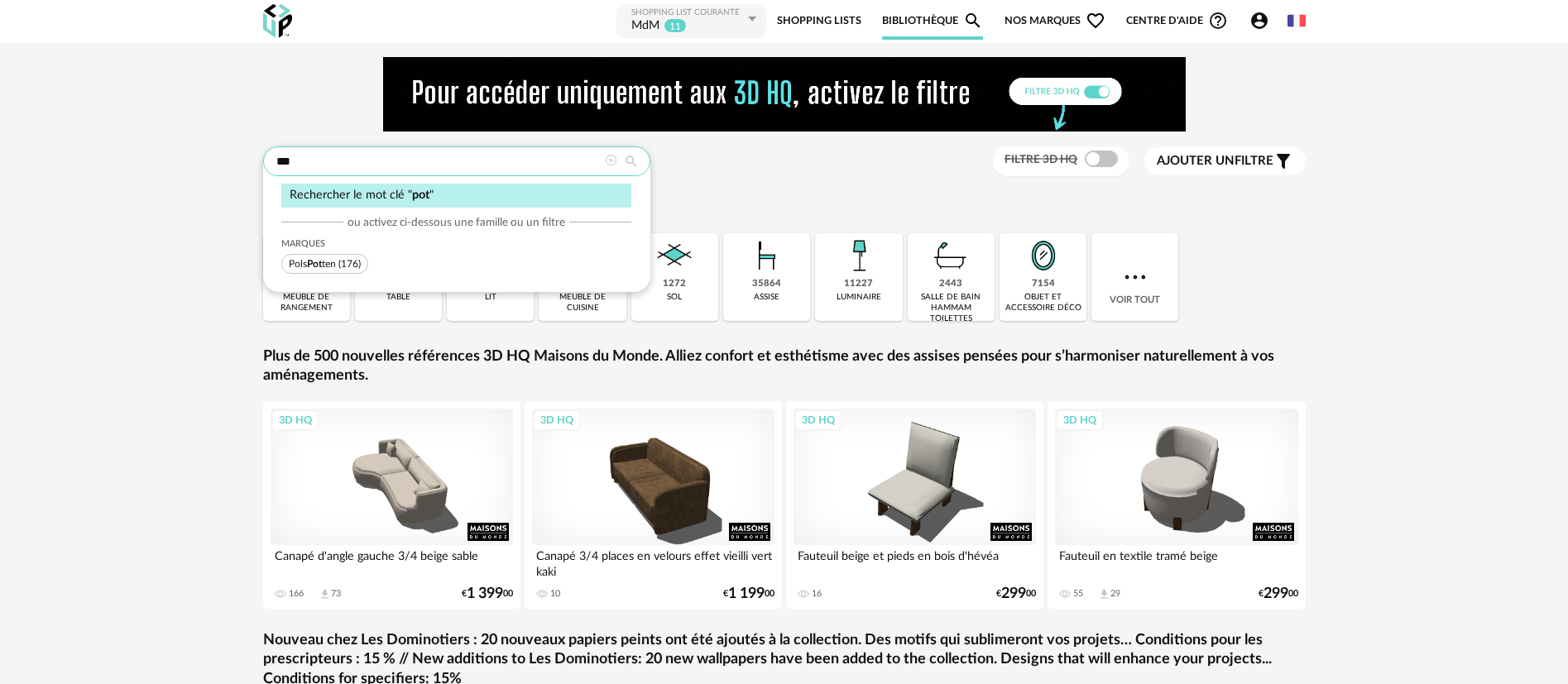
type input "***"
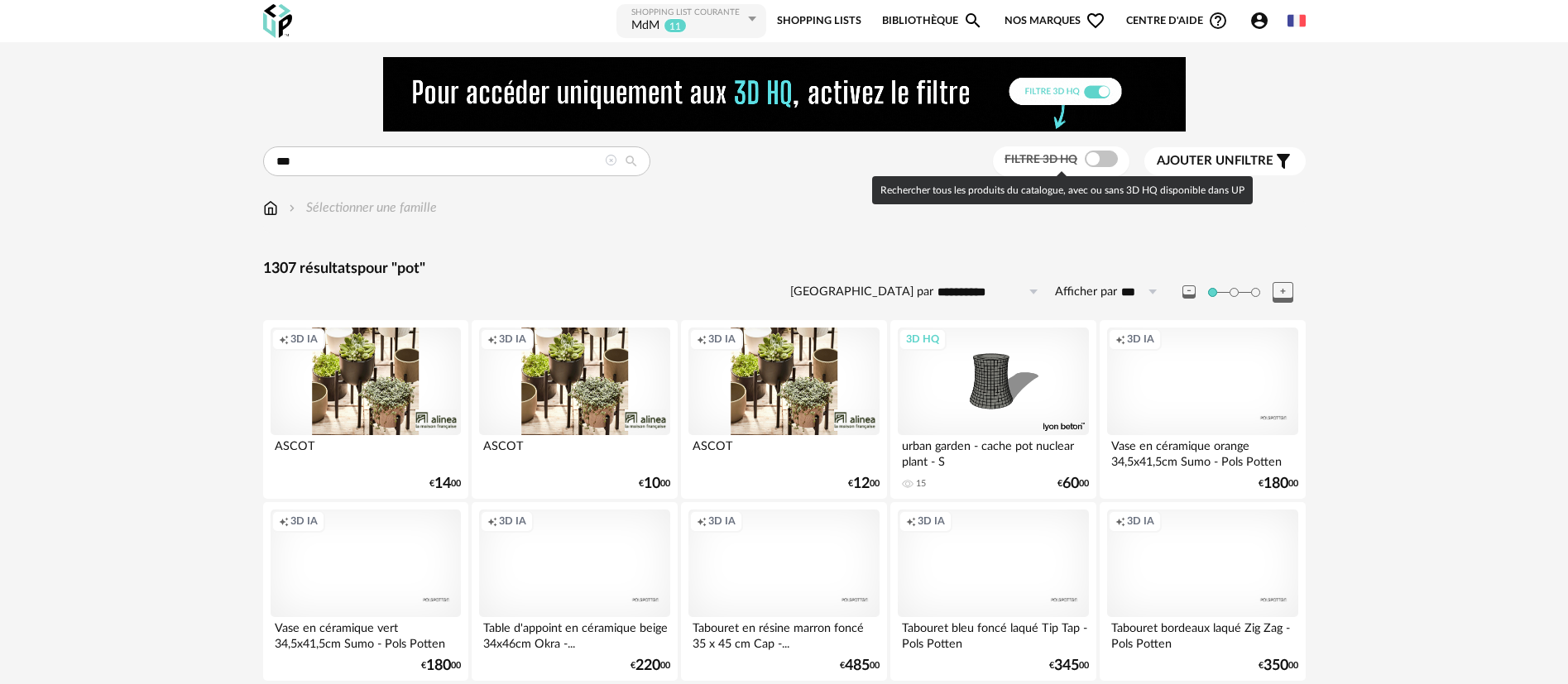
click at [1093, 159] on span at bounding box center [1101, 158] width 33 height 16
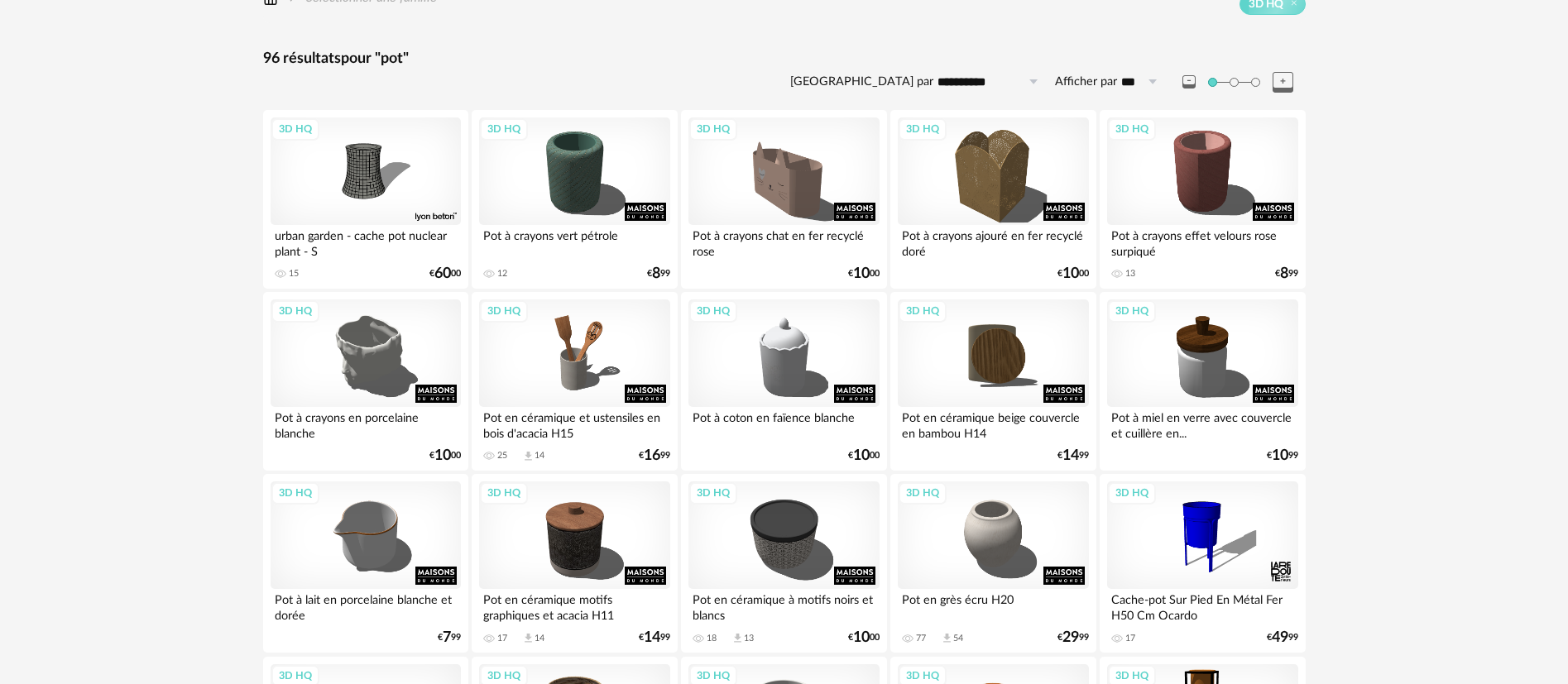
scroll to position [248, 0]
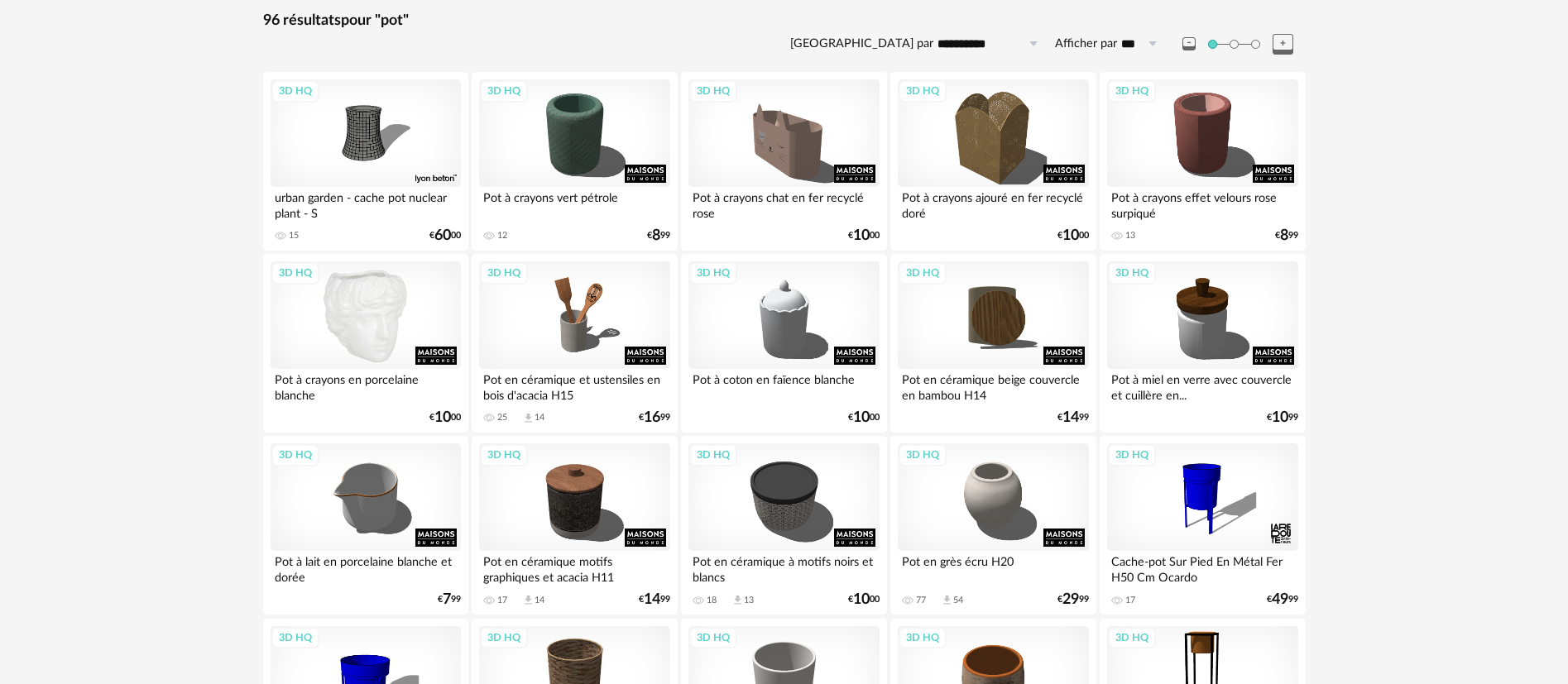
click at [367, 350] on div "3D HQ" at bounding box center [365, 315] width 190 height 108
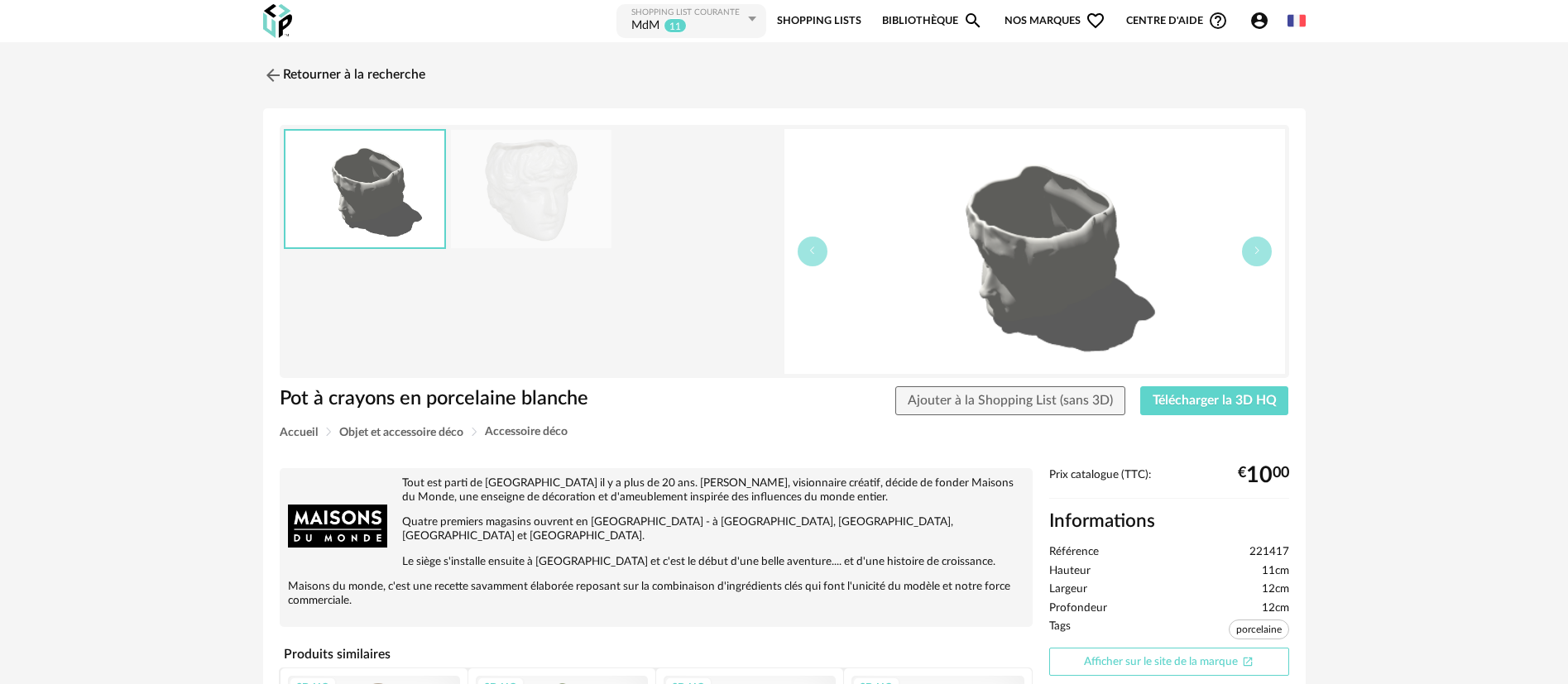
click at [1118, 662] on link "Afficher sur le site de la marque Open In New icon" at bounding box center [1169, 662] width 240 height 29
click at [267, 75] on img at bounding box center [271, 75] width 24 height 24
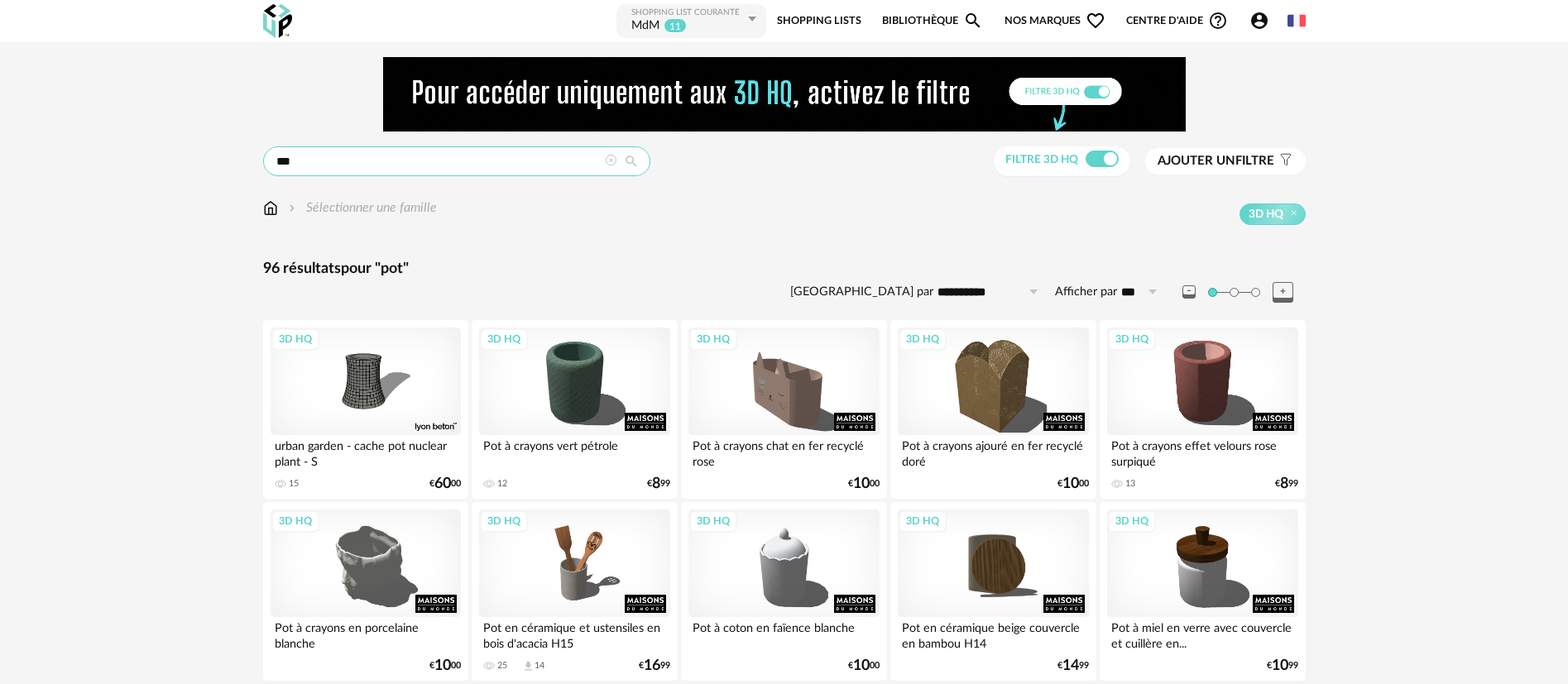
click at [281, 162] on input "***" at bounding box center [457, 161] width 387 height 30
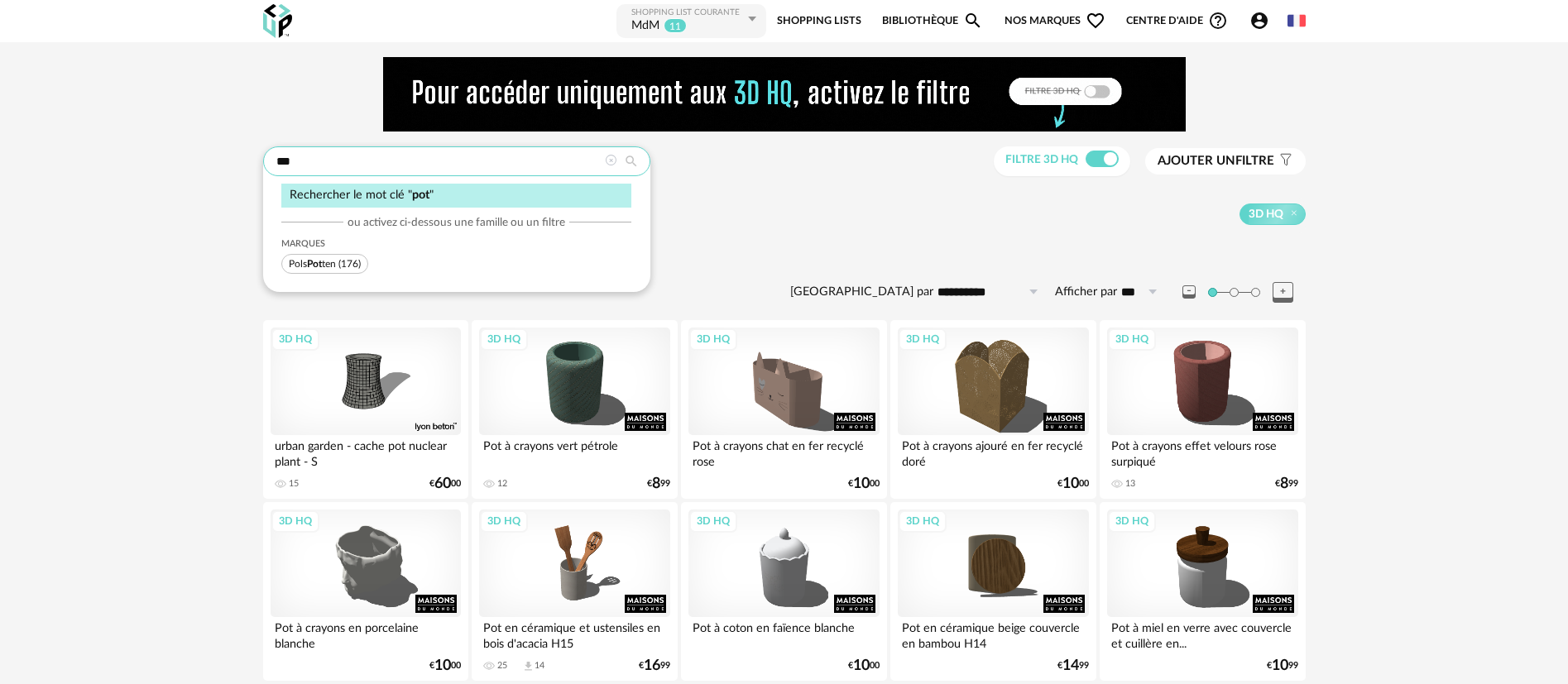
click at [281, 162] on input "***" at bounding box center [457, 161] width 387 height 30
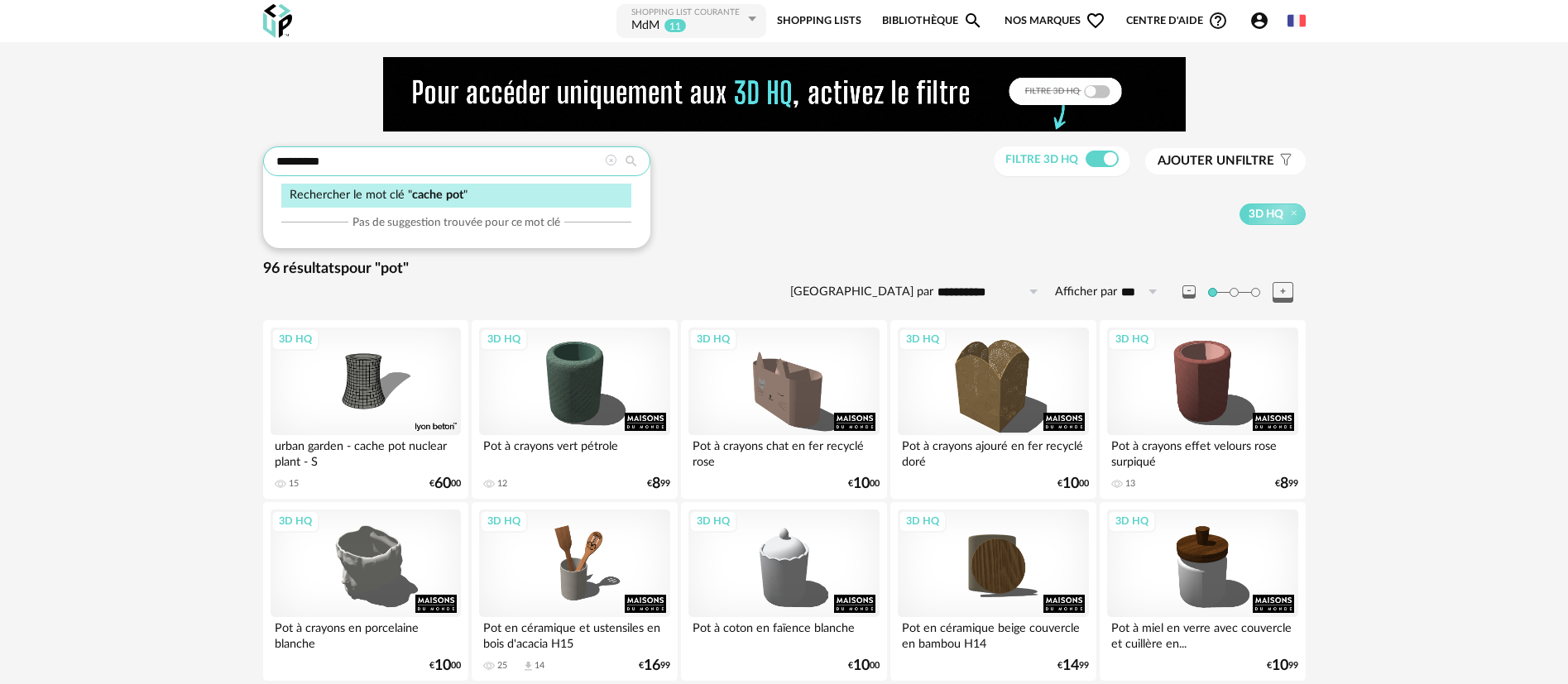
type input "*********"
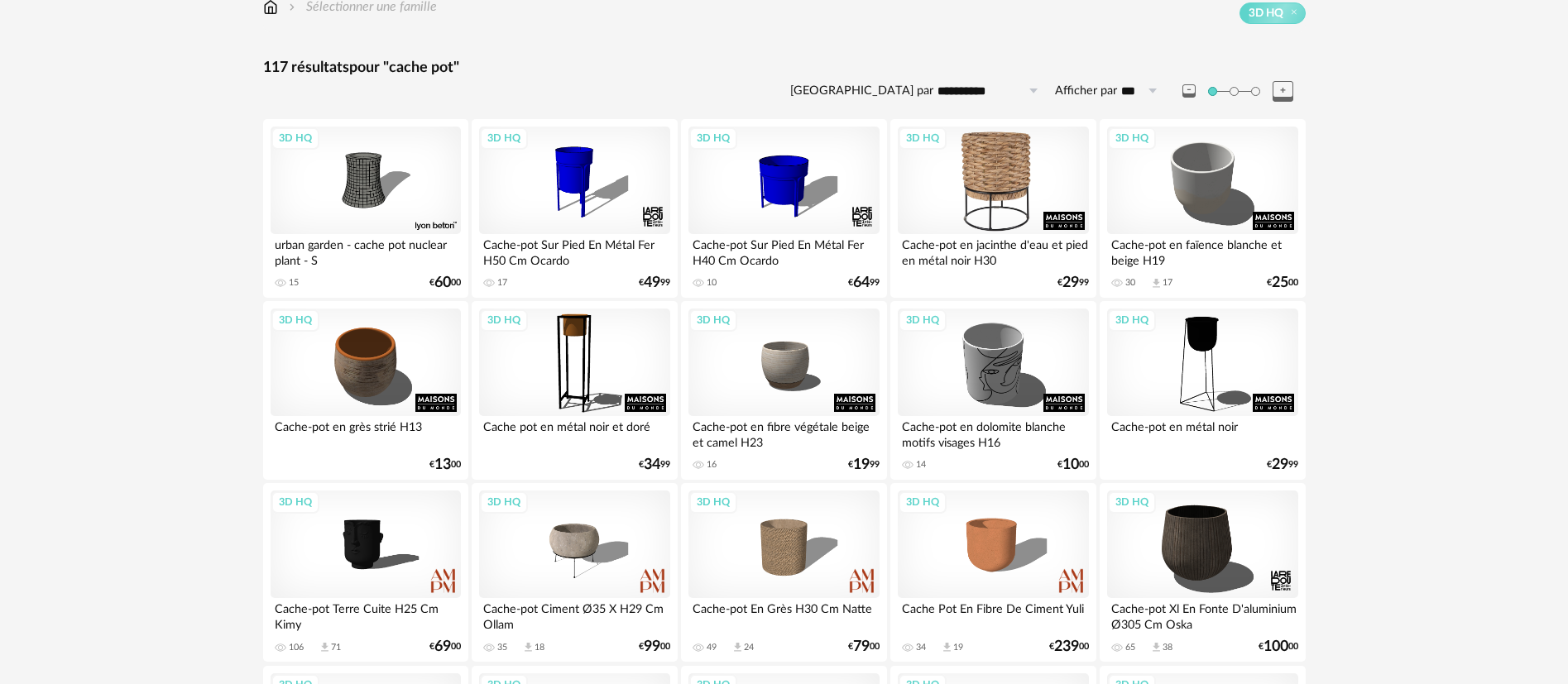
scroll to position [248, 0]
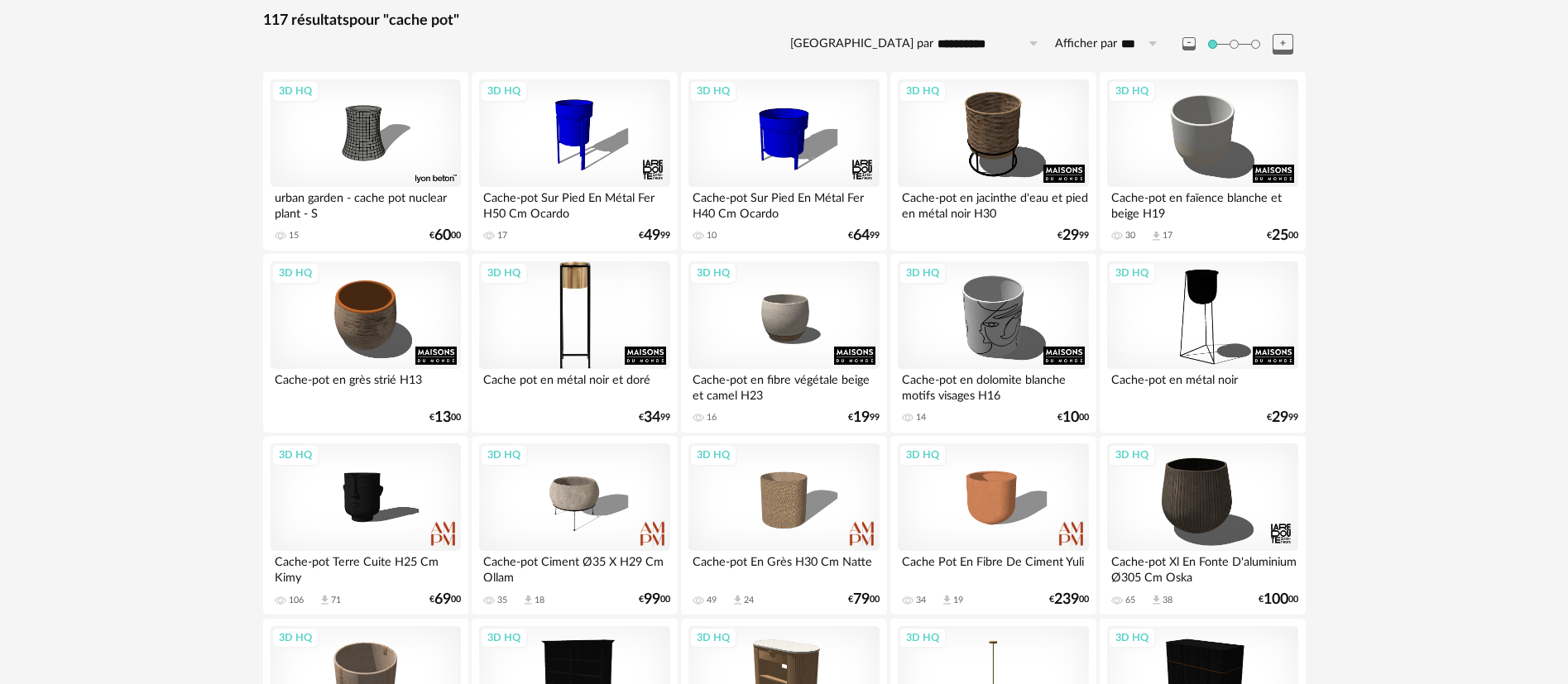
click at [577, 317] on div "3D HQ" at bounding box center [574, 315] width 190 height 108
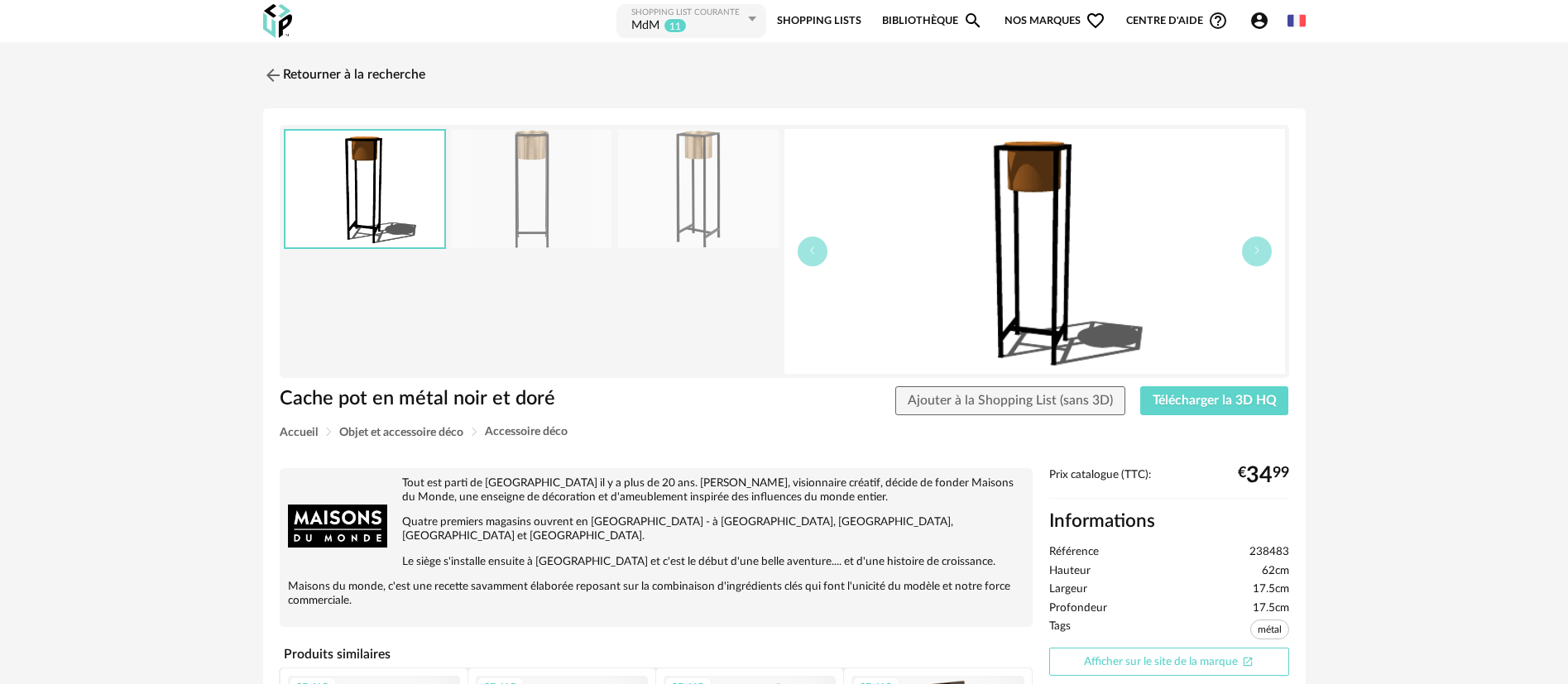
click at [1166, 663] on link "Afficher sur le site de la marque Open In New icon" at bounding box center [1169, 662] width 240 height 29
click at [390, 66] on link "Retourner à la recherche" at bounding box center [340, 75] width 162 height 36
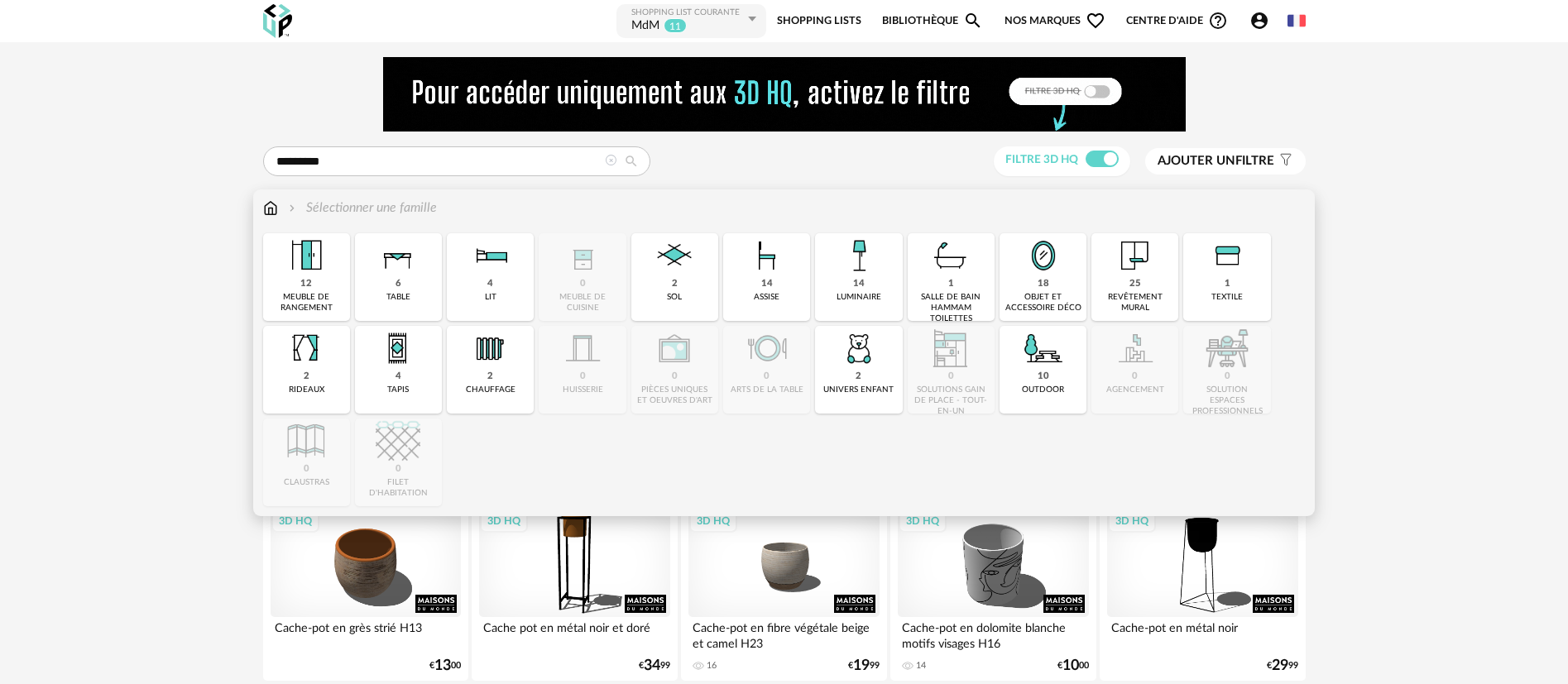
click at [270, 204] on img at bounding box center [270, 208] width 15 height 19
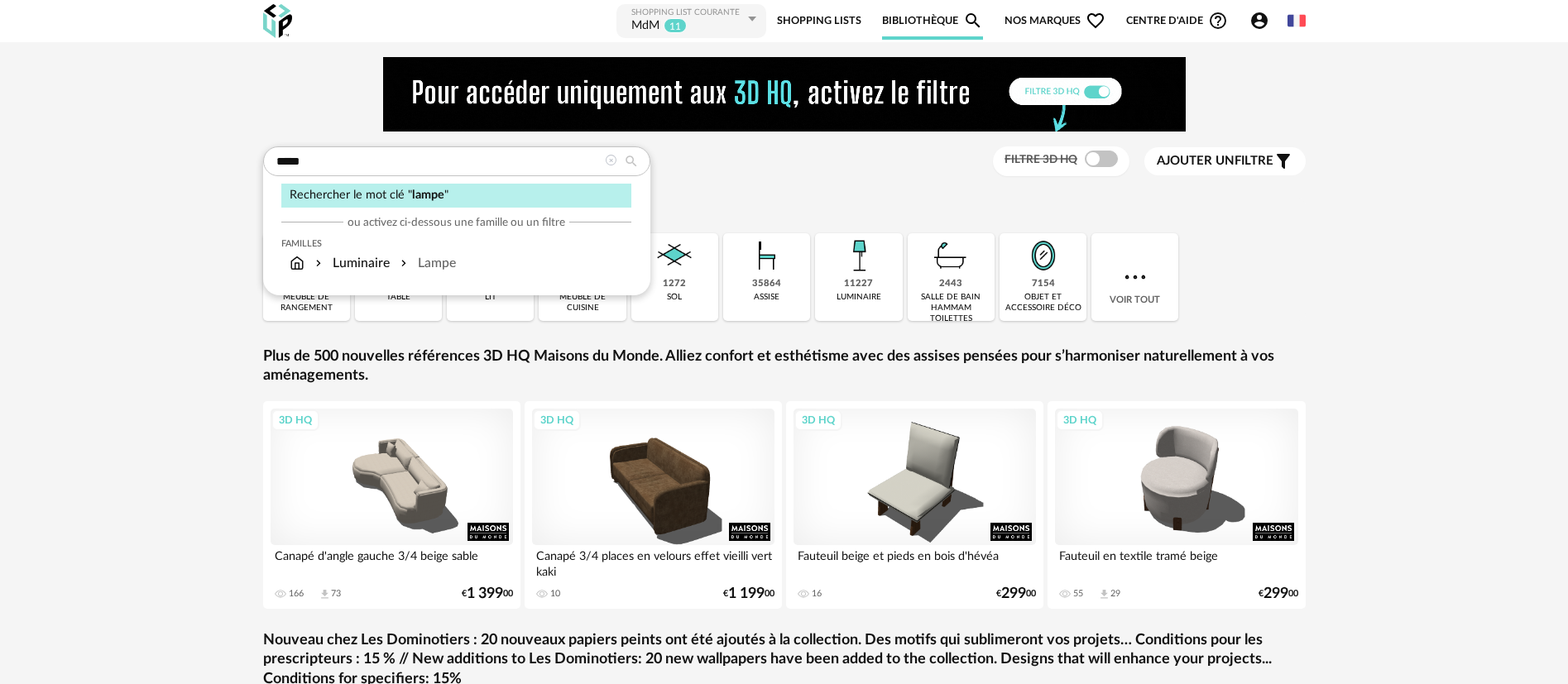
type input "*****"
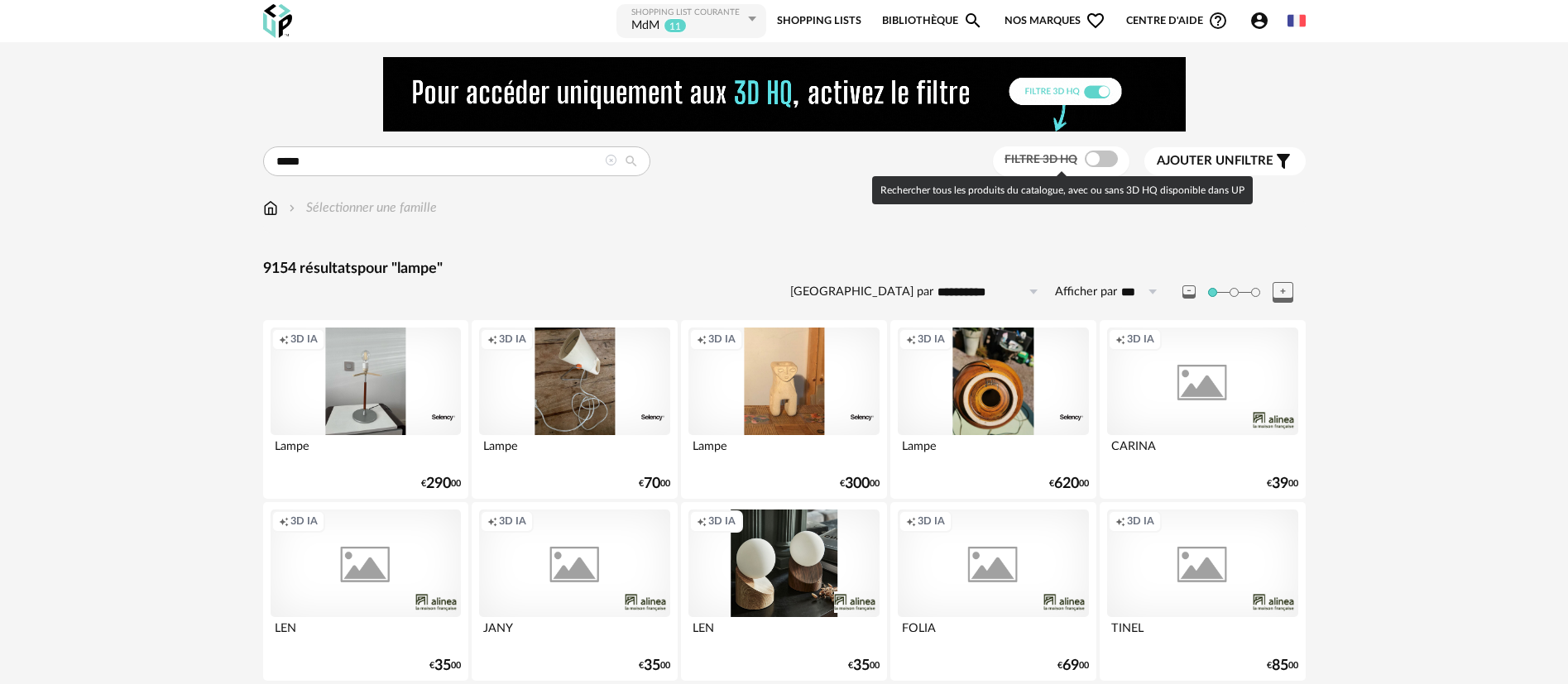
click at [1091, 159] on span at bounding box center [1101, 158] width 33 height 16
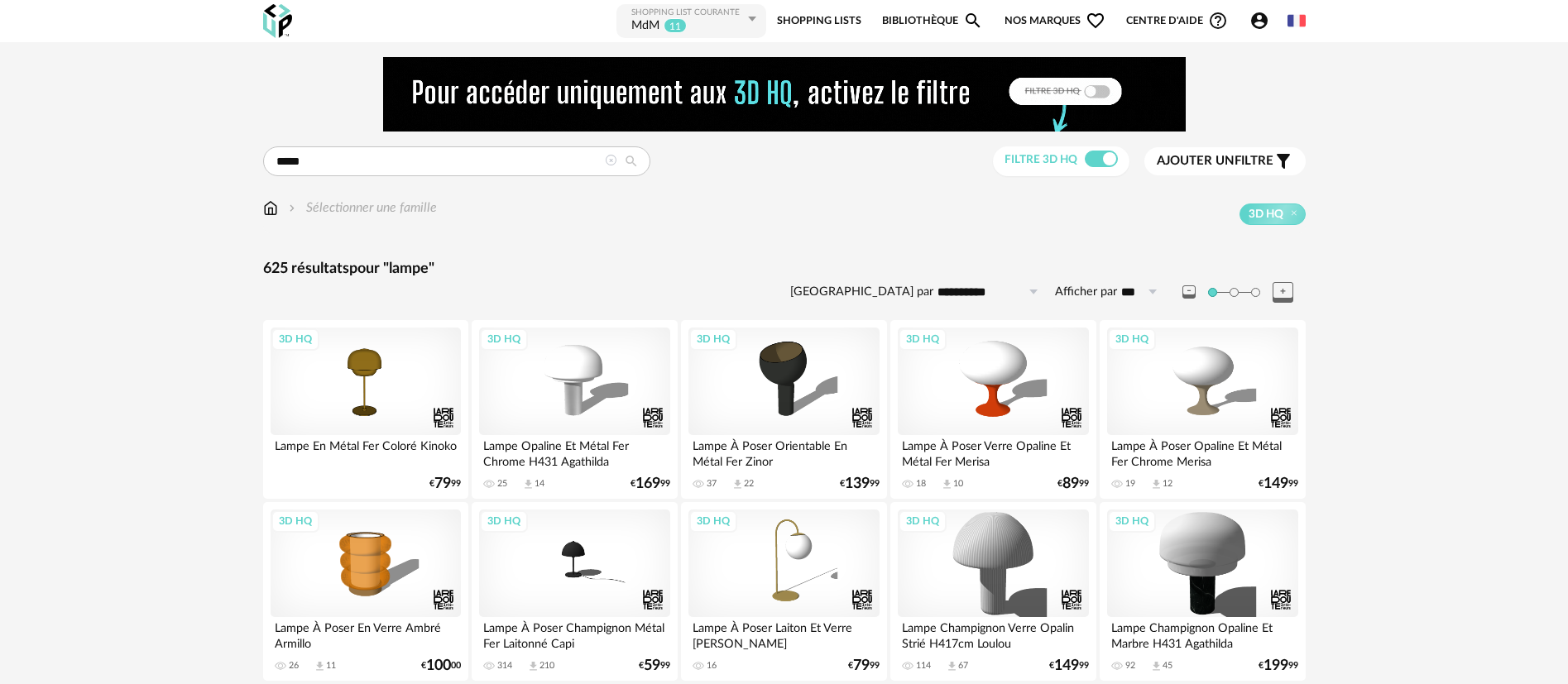
click at [1031, 18] on span "Nos marques Heart Outline icon" at bounding box center [1054, 21] width 101 height 37
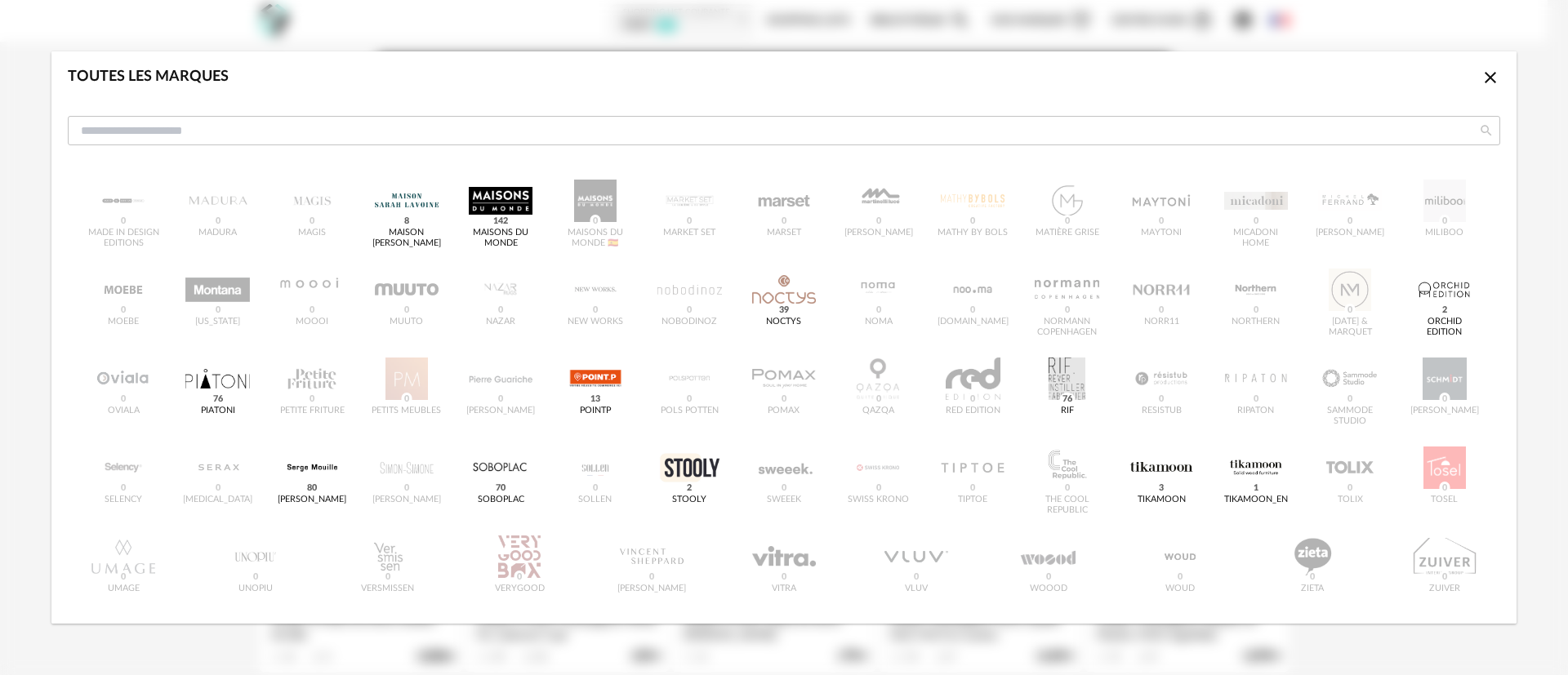
scroll to position [554, 0]
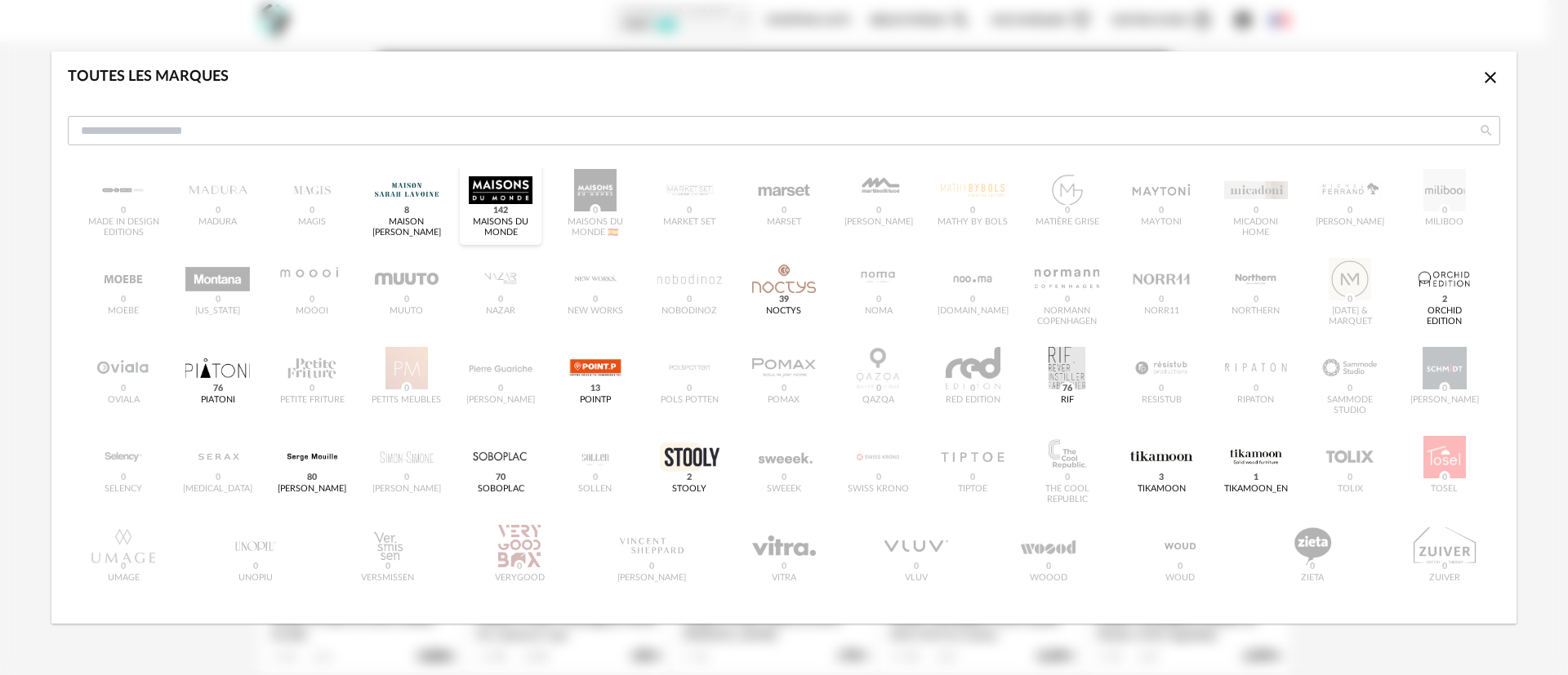
click at [510, 186] on div "dialog" at bounding box center [500, 190] width 64 height 42
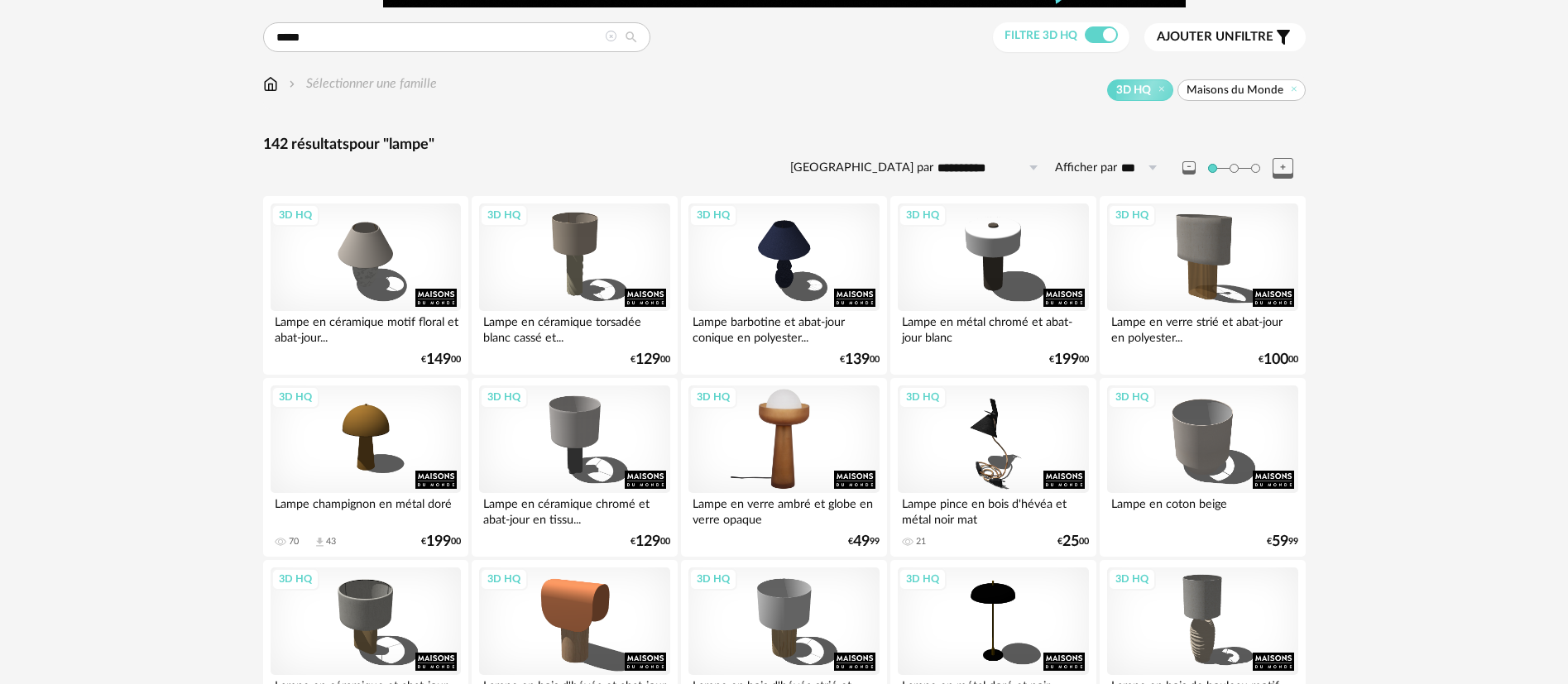
scroll to position [248, 0]
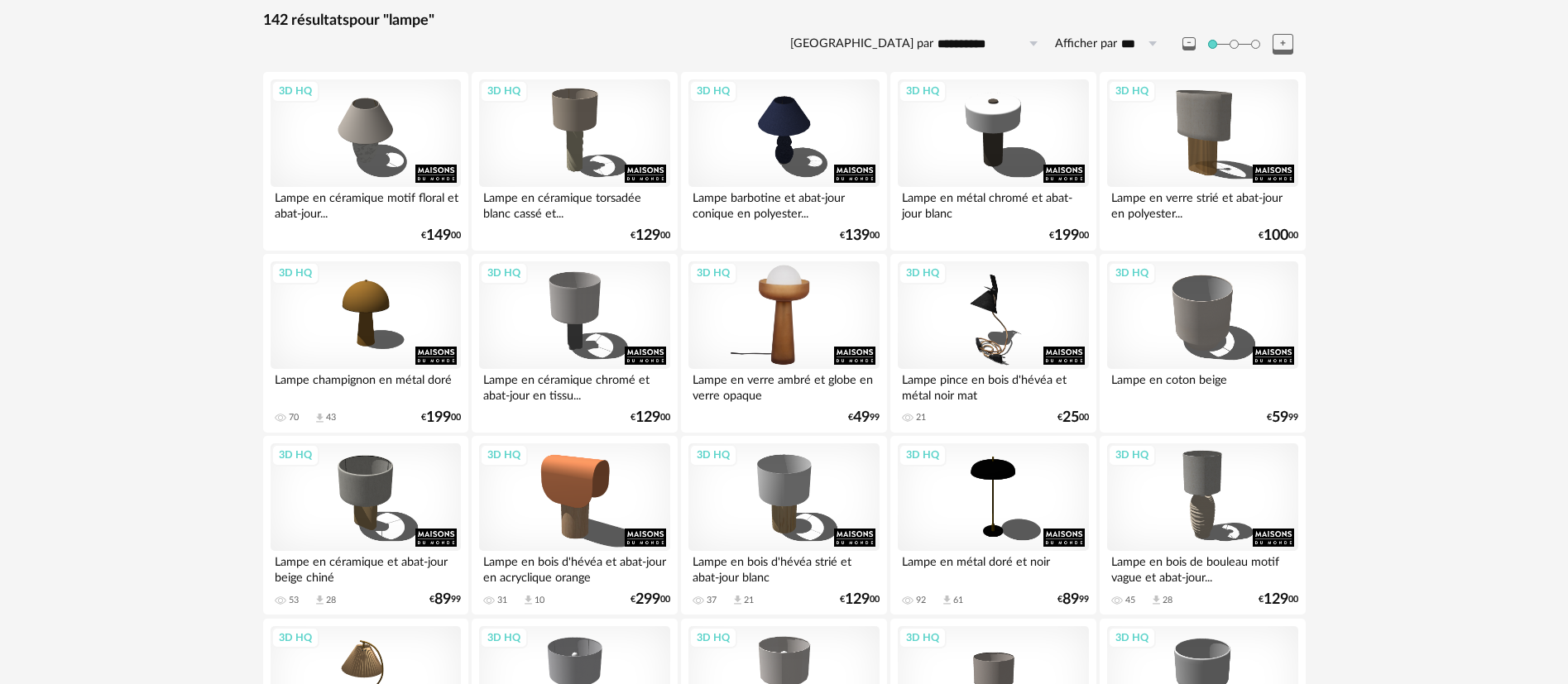
click at [776, 303] on div "3D HQ" at bounding box center [783, 315] width 190 height 108
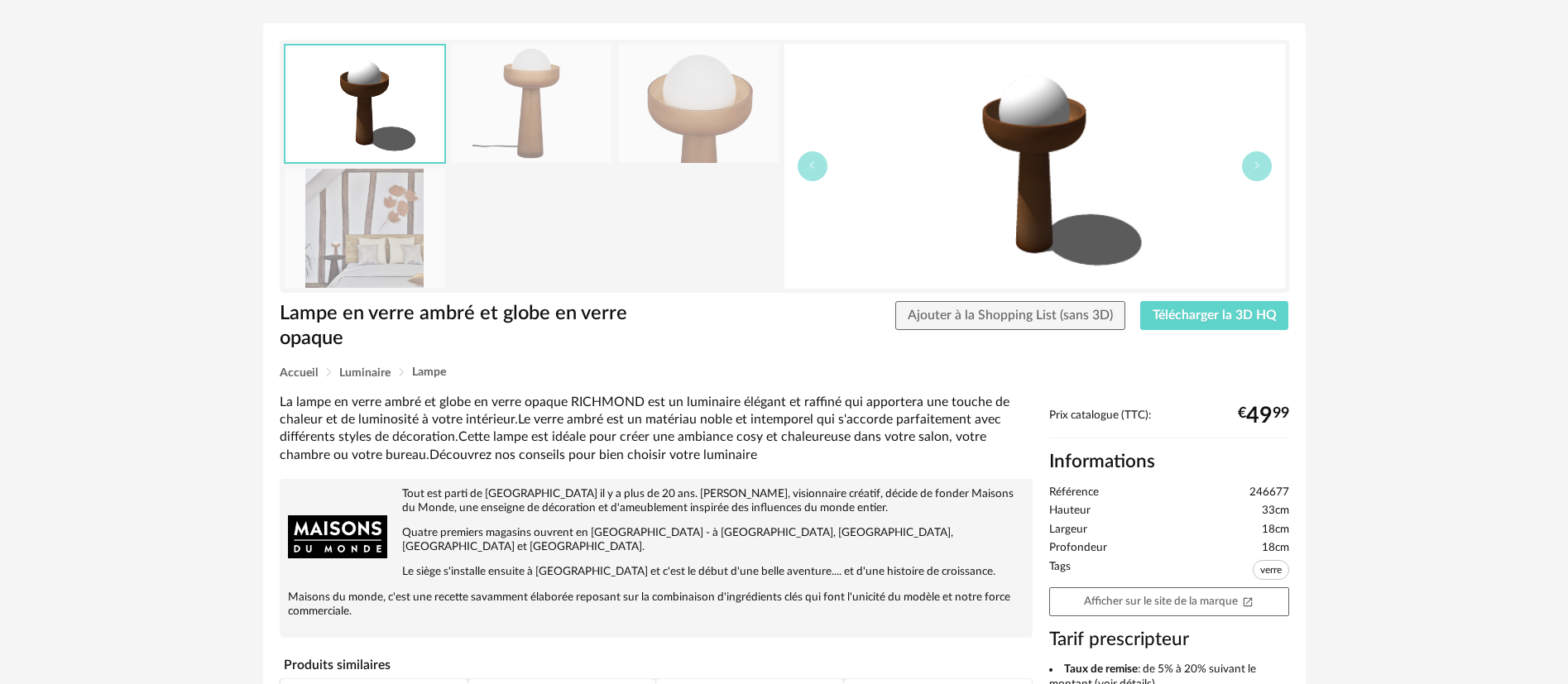
scroll to position [124, 0]
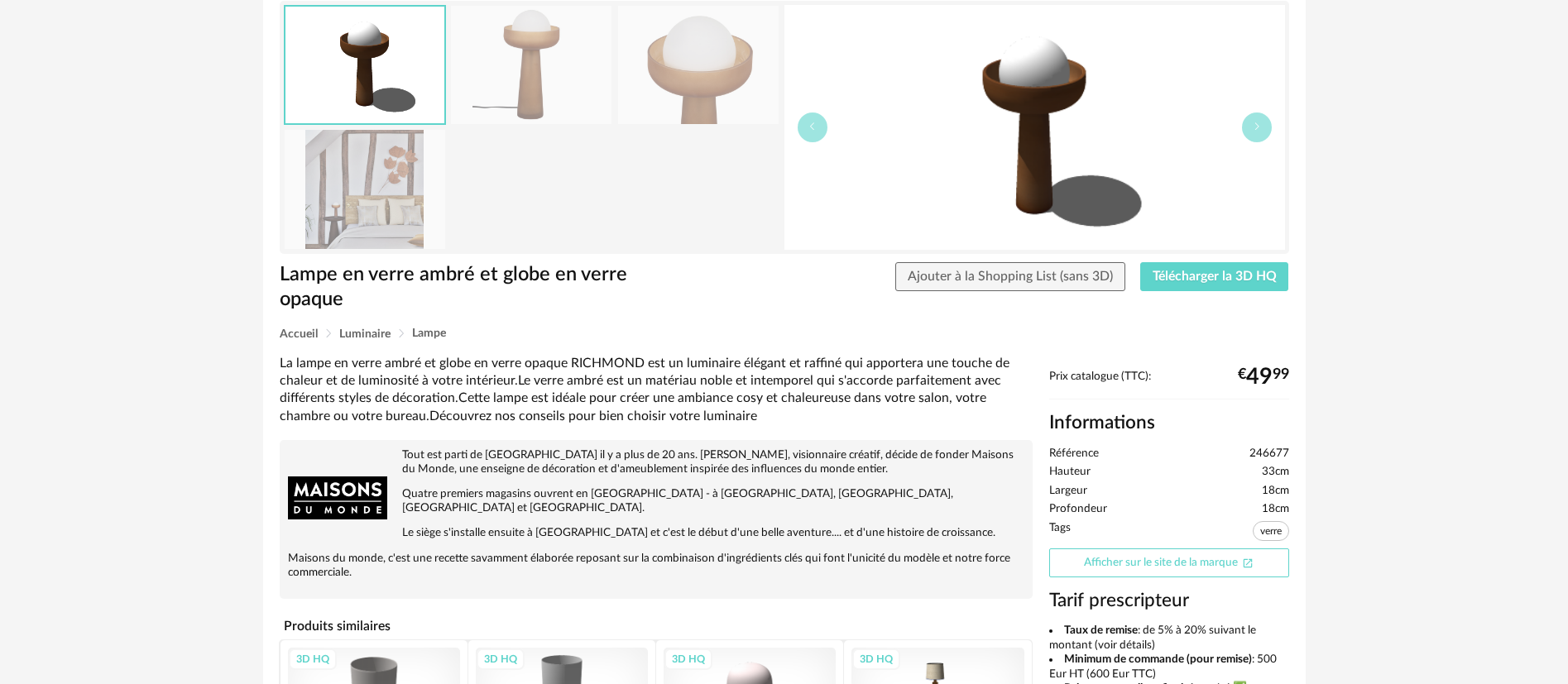
click at [1143, 565] on link "Afficher sur le site de la marque Open In New icon" at bounding box center [1169, 563] width 240 height 29
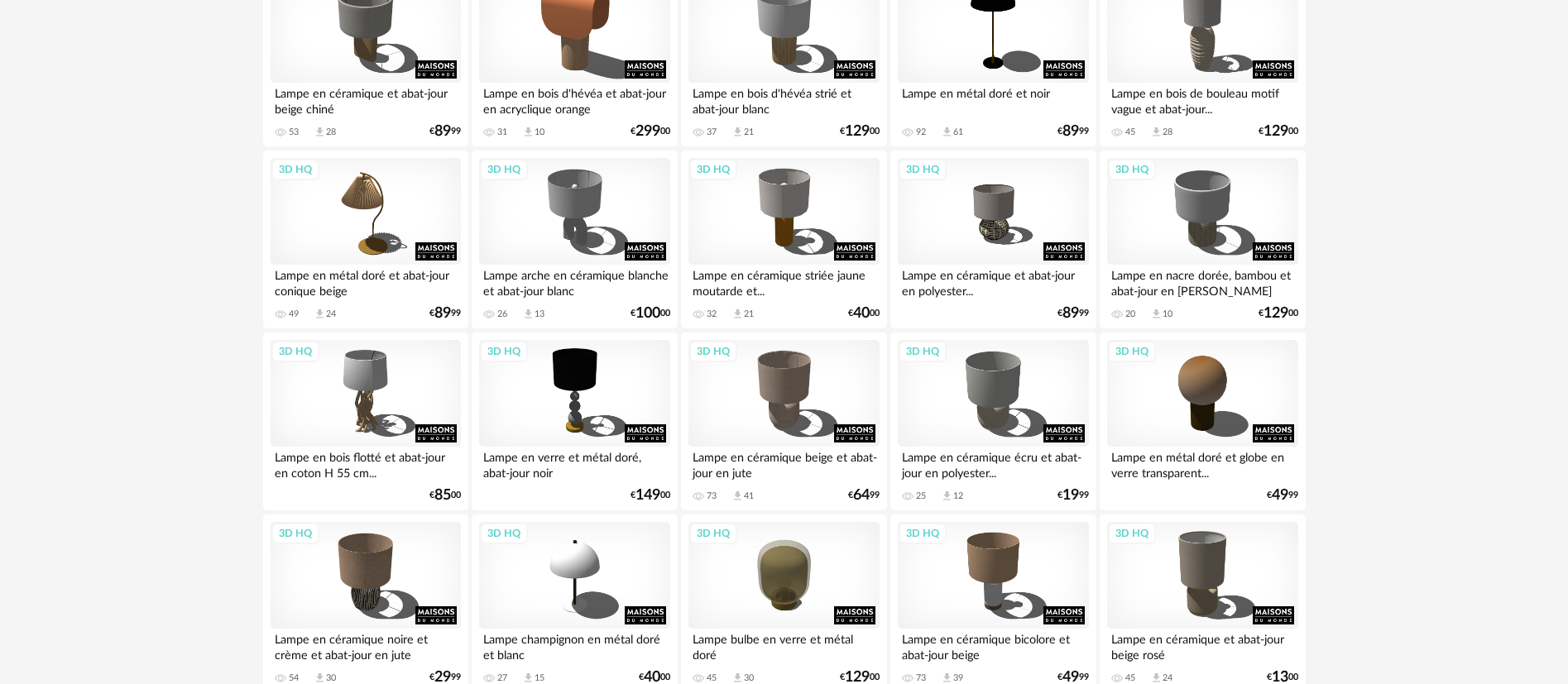
scroll to position [744, 0]
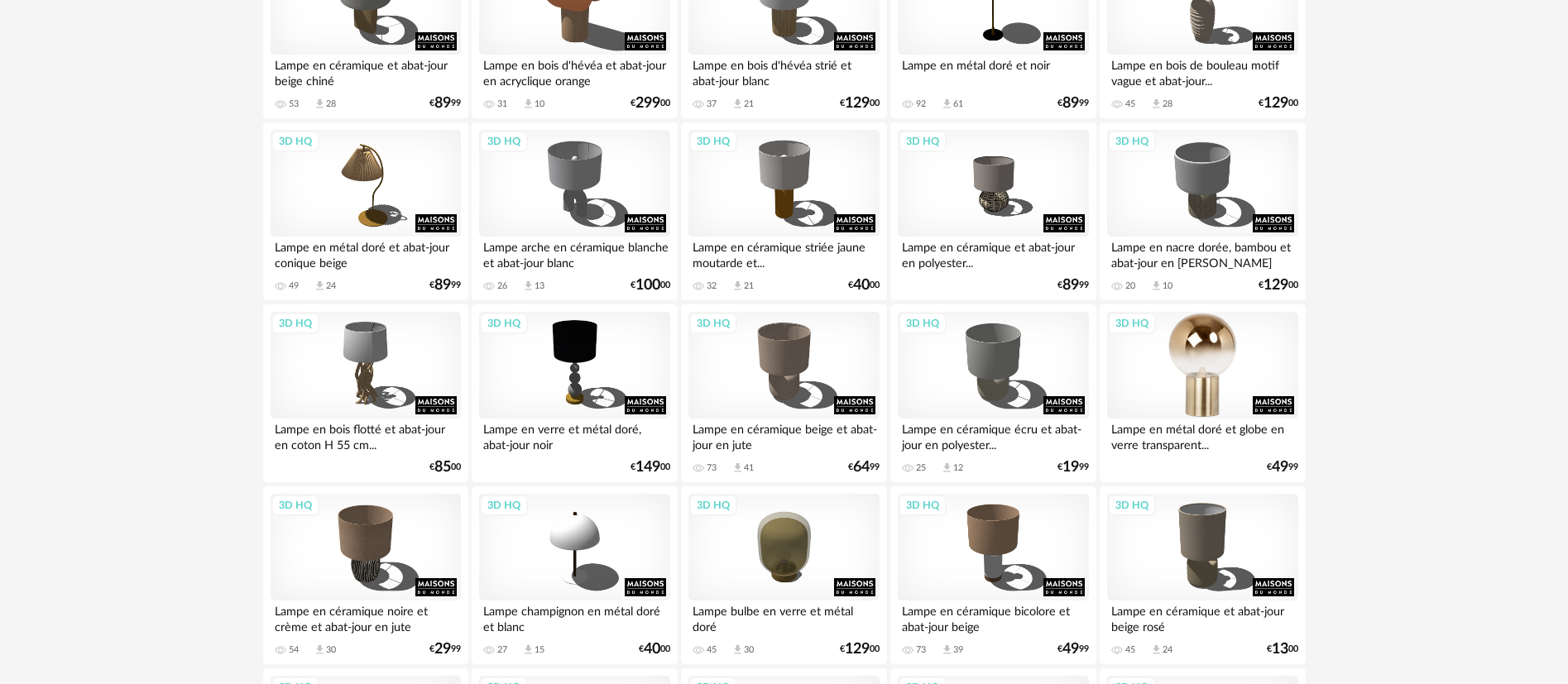
click at [1198, 363] on div "3D HQ" at bounding box center [1201, 365] width 190 height 108
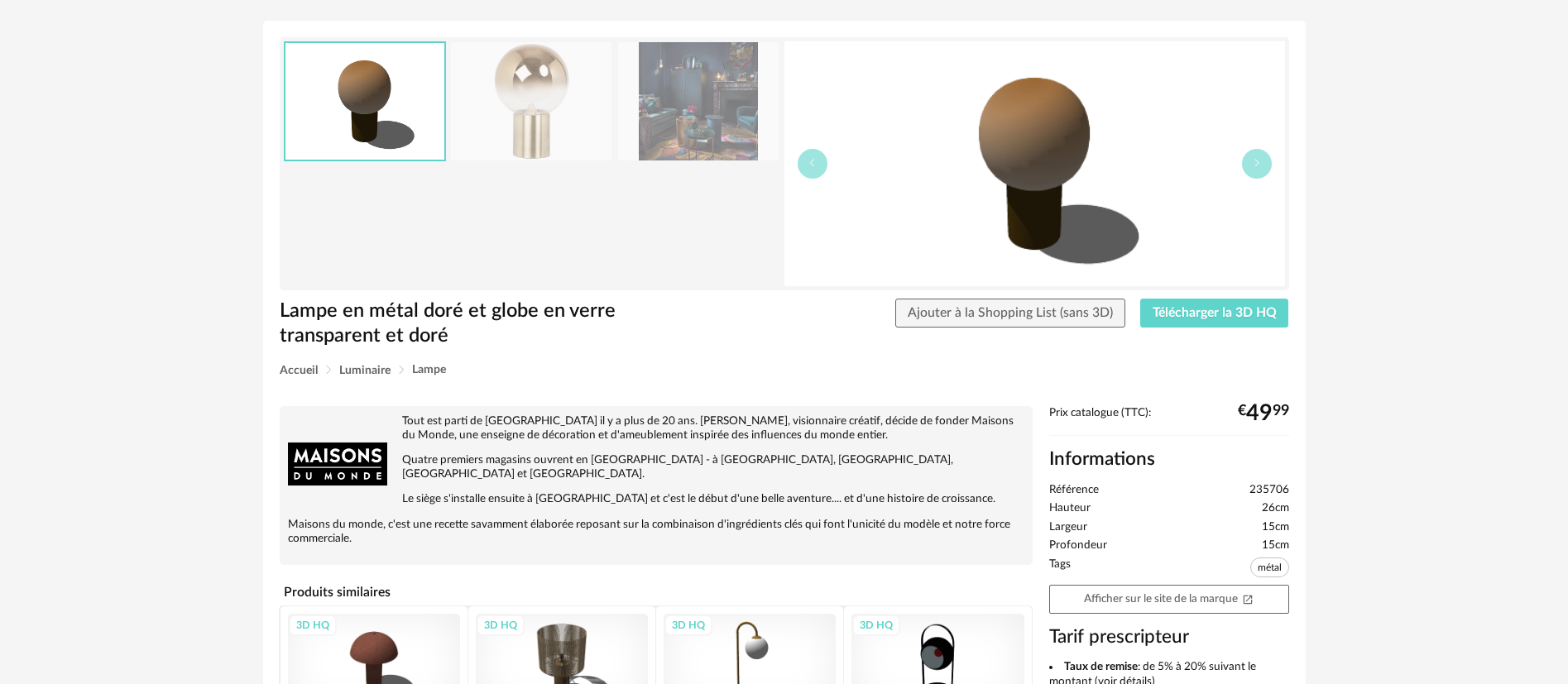
scroll to position [124, 0]
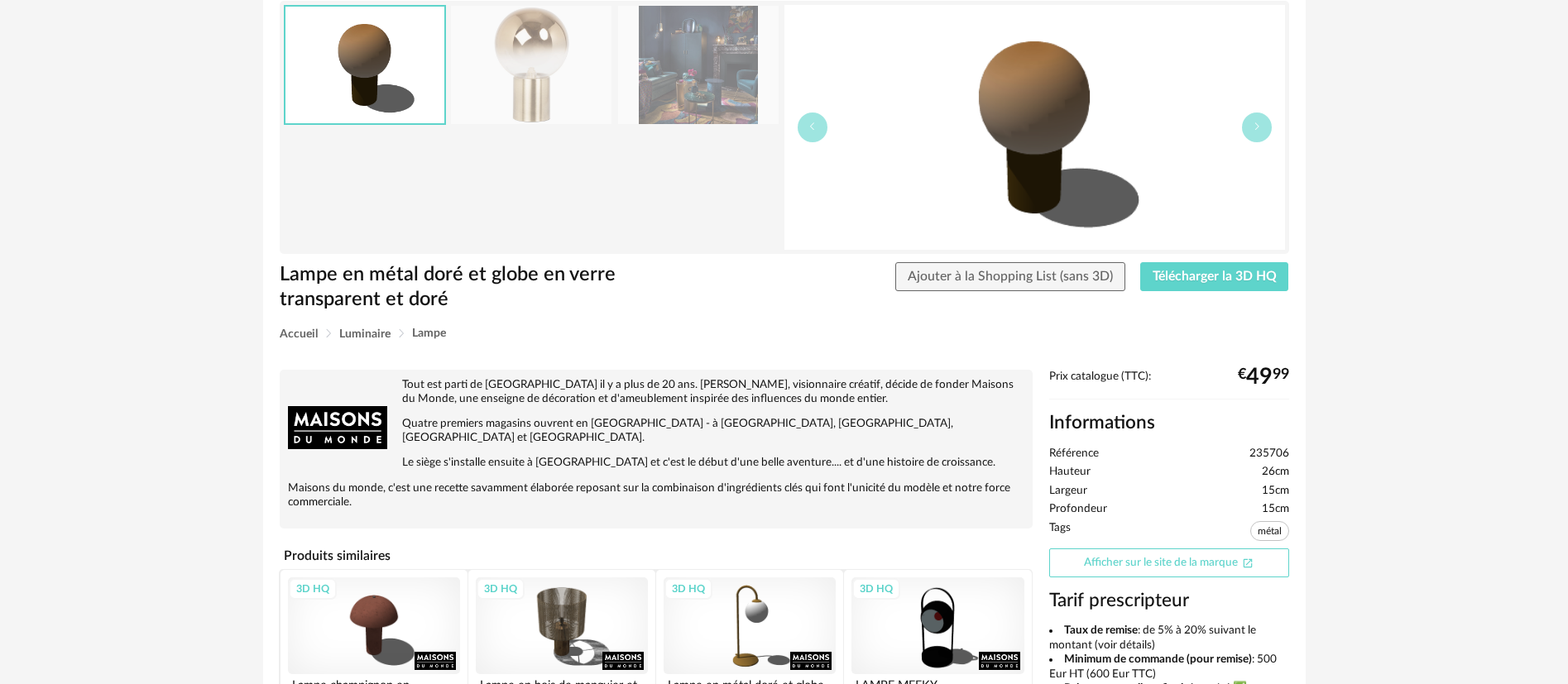
click at [1151, 558] on link "Afficher sur le site de la marque Open In New icon" at bounding box center [1169, 563] width 240 height 29
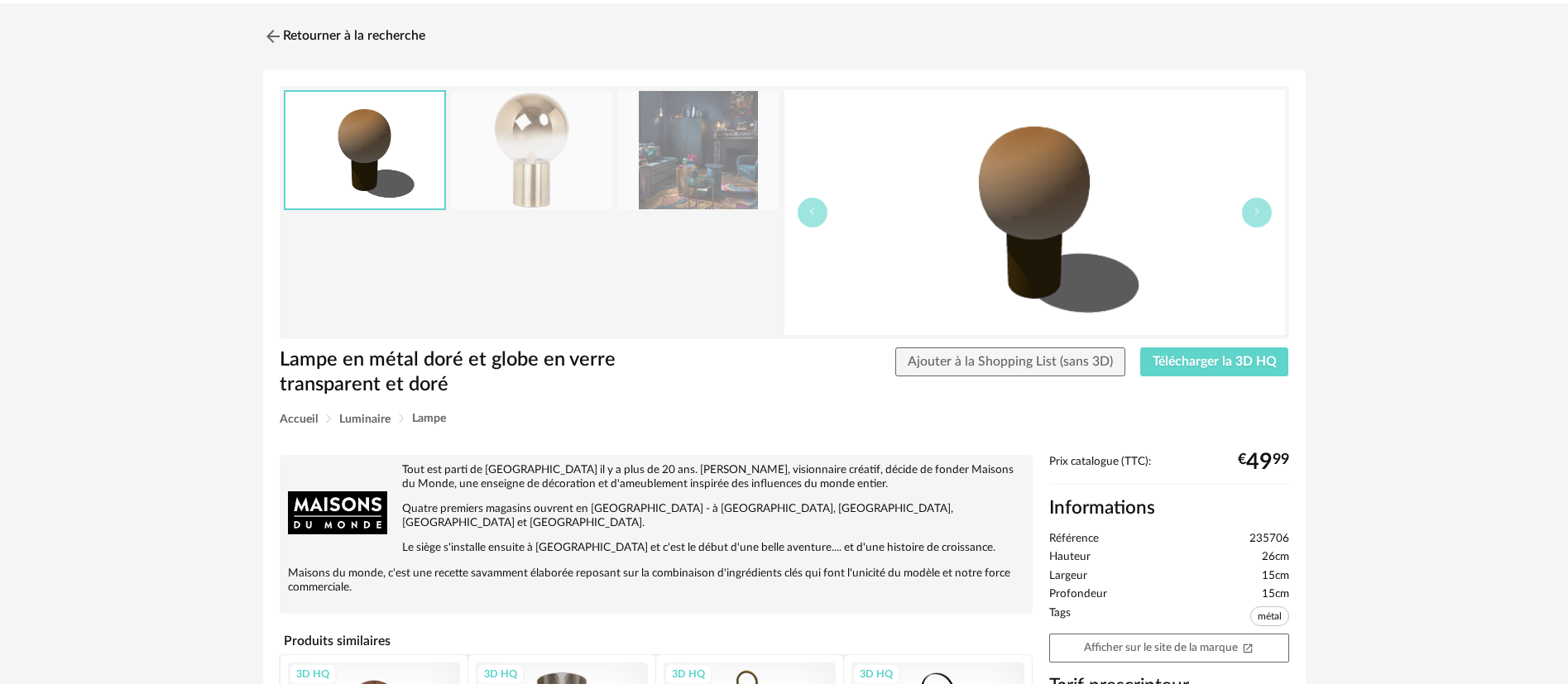
scroll to position [0, 0]
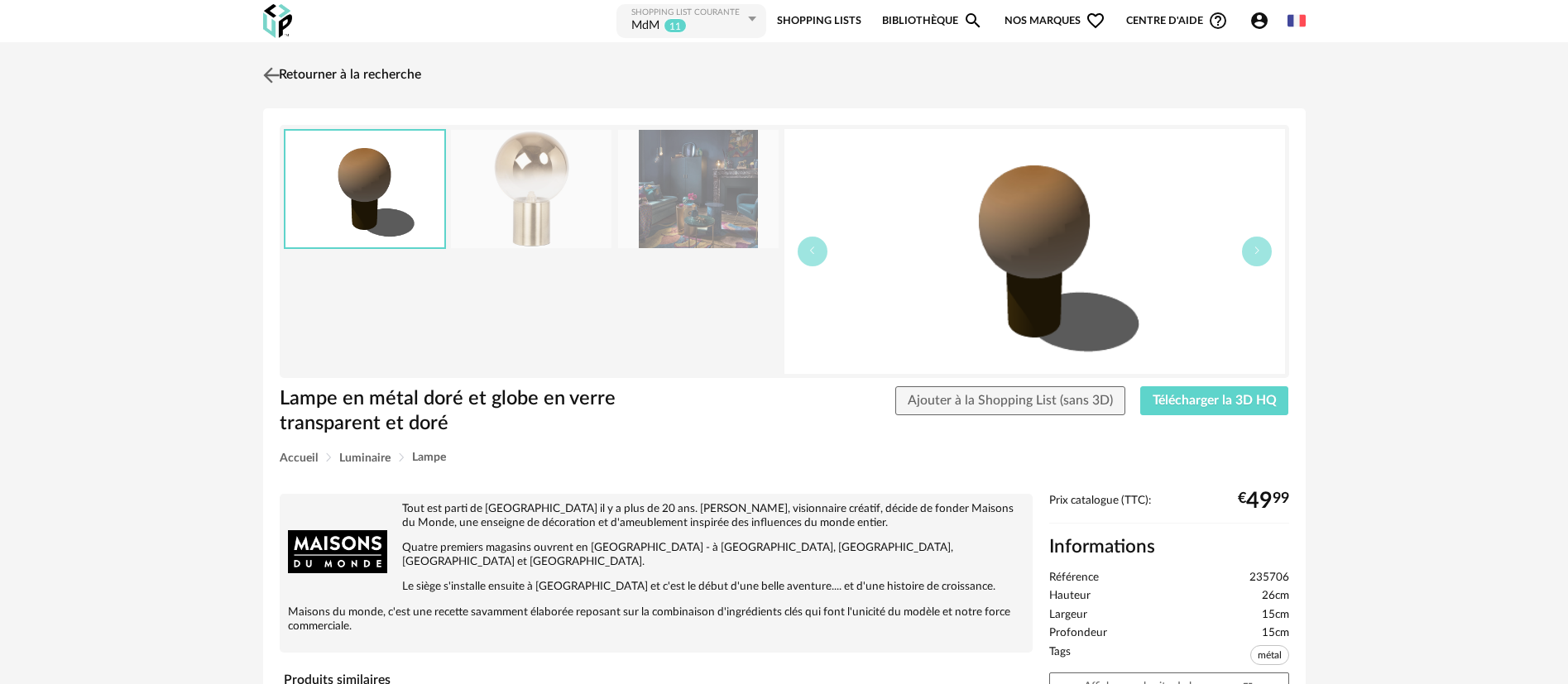
click at [365, 71] on link "Retourner à la recherche" at bounding box center [340, 75] width 162 height 36
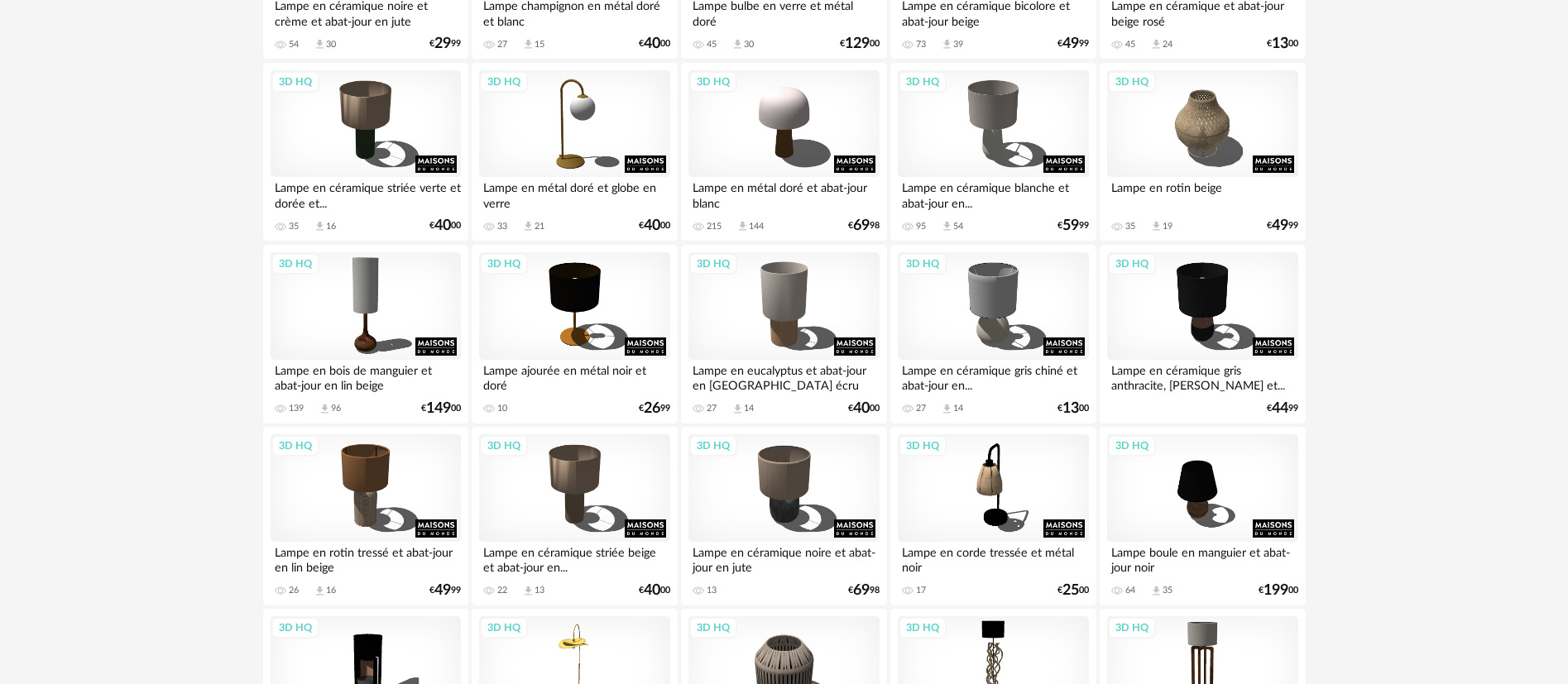
scroll to position [1365, 0]
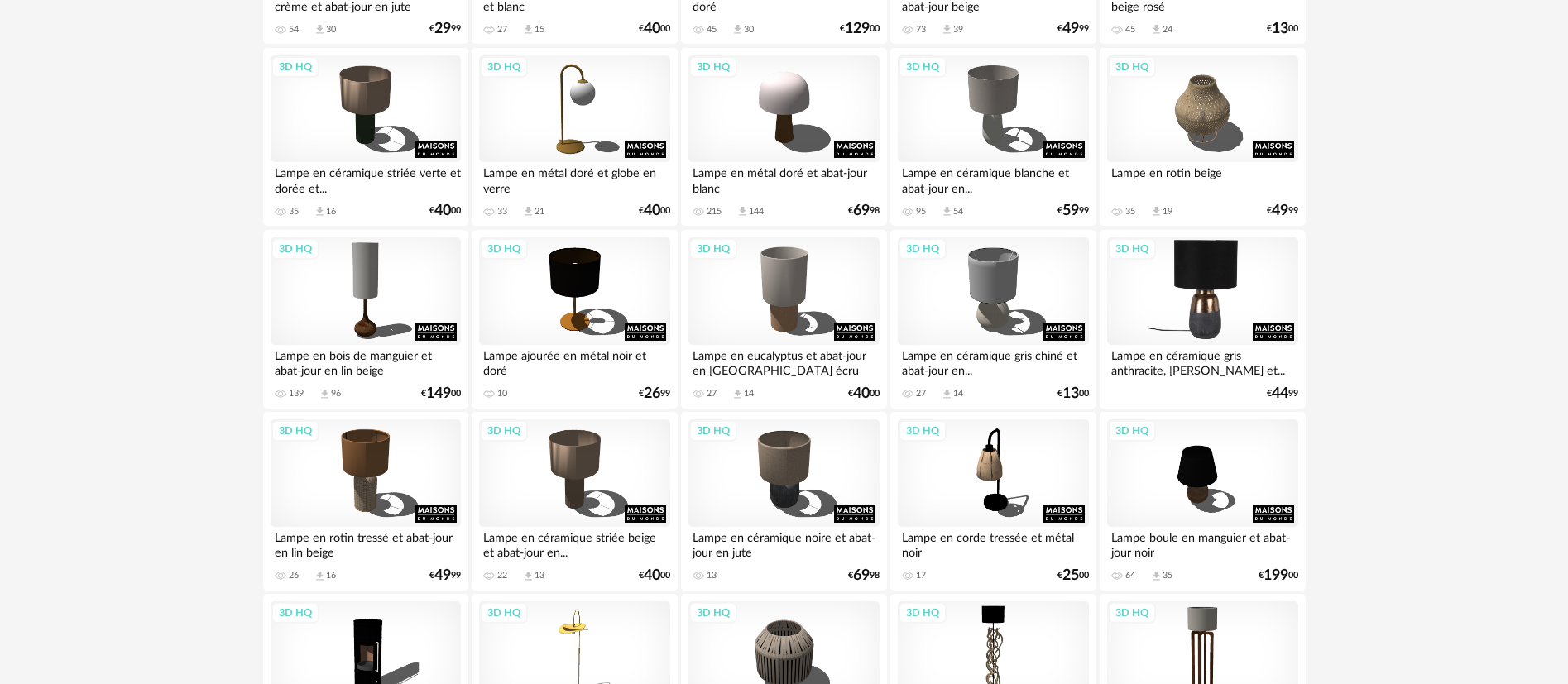
click at [1200, 311] on div "3D HQ" at bounding box center [1201, 291] width 190 height 108
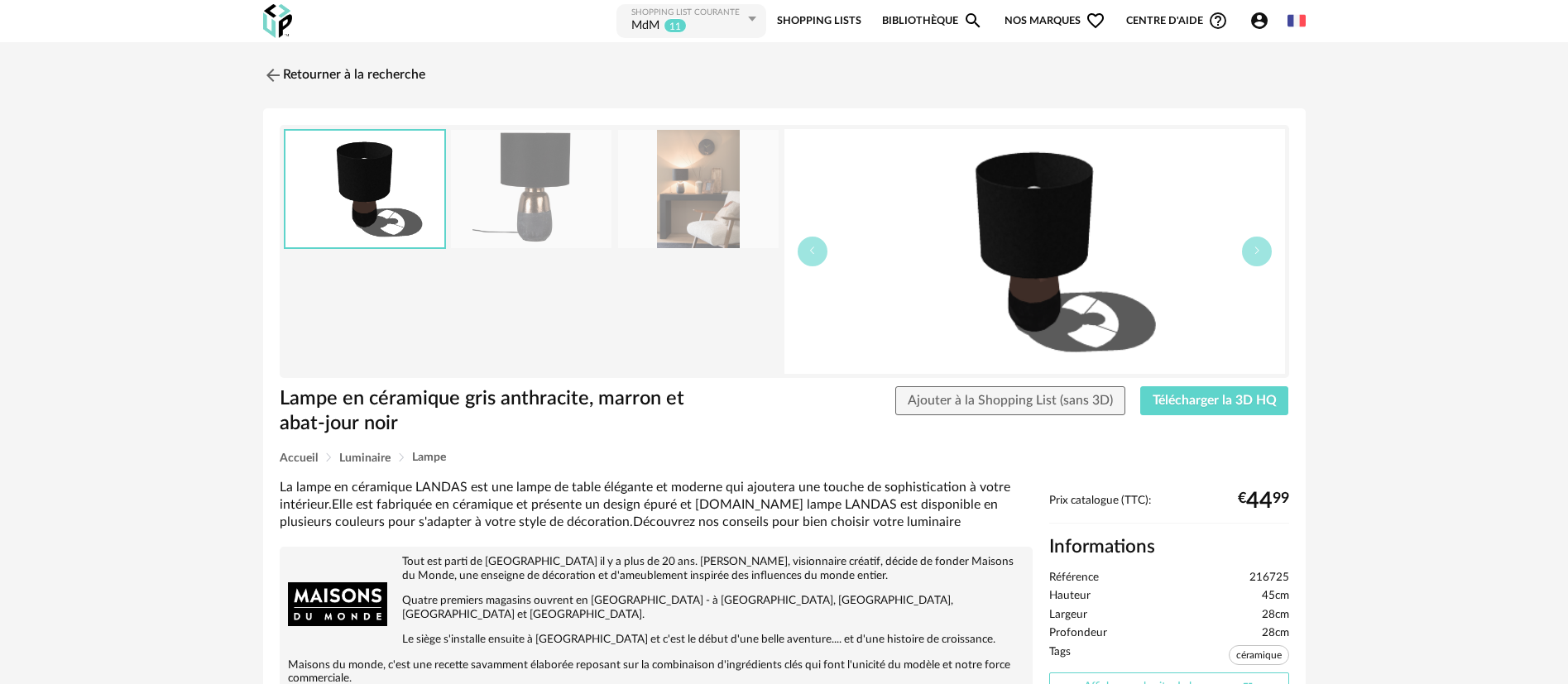
click at [1127, 681] on link "Afficher sur le site de la marque Open In New icon" at bounding box center [1169, 687] width 240 height 29
click at [382, 77] on link "Retourner à la recherche" at bounding box center [340, 75] width 162 height 36
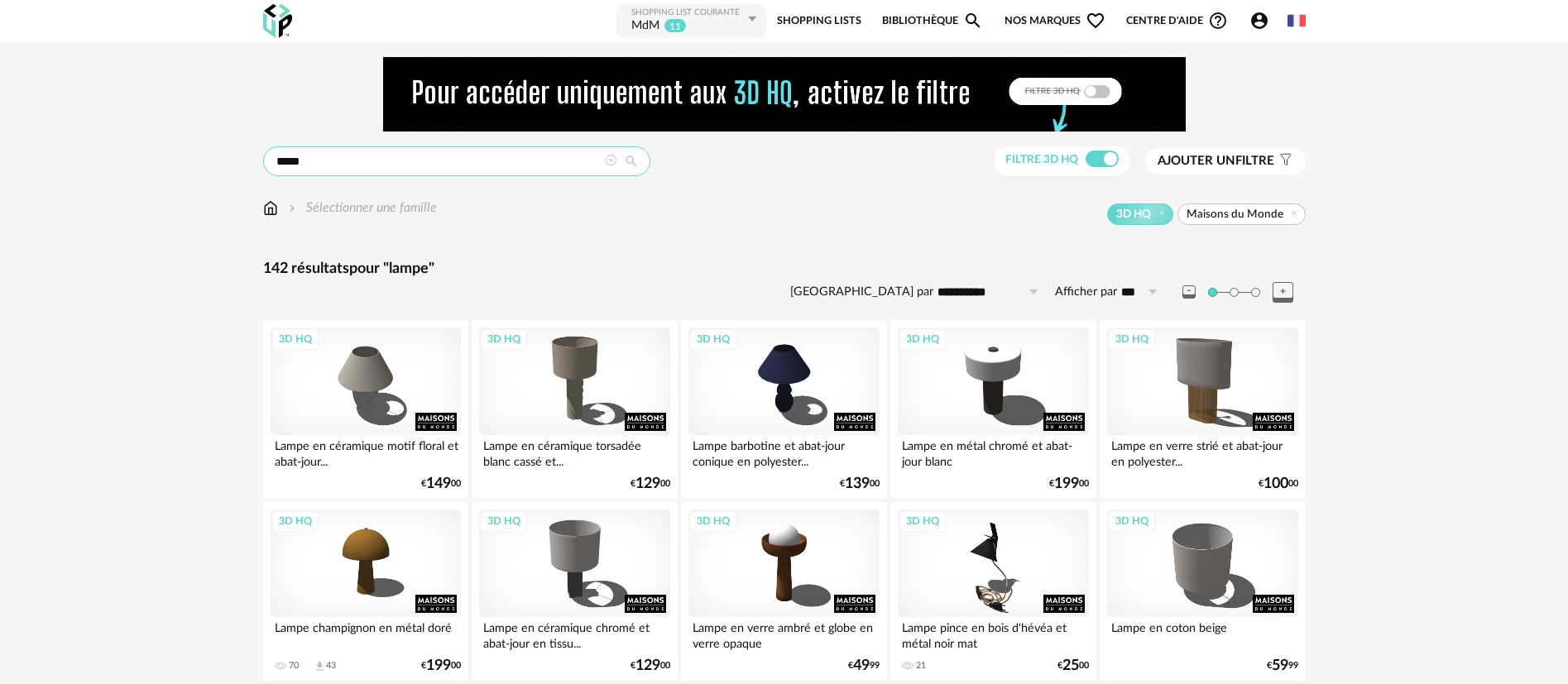
click at [292, 163] on input "*****" at bounding box center [457, 161] width 387 height 30
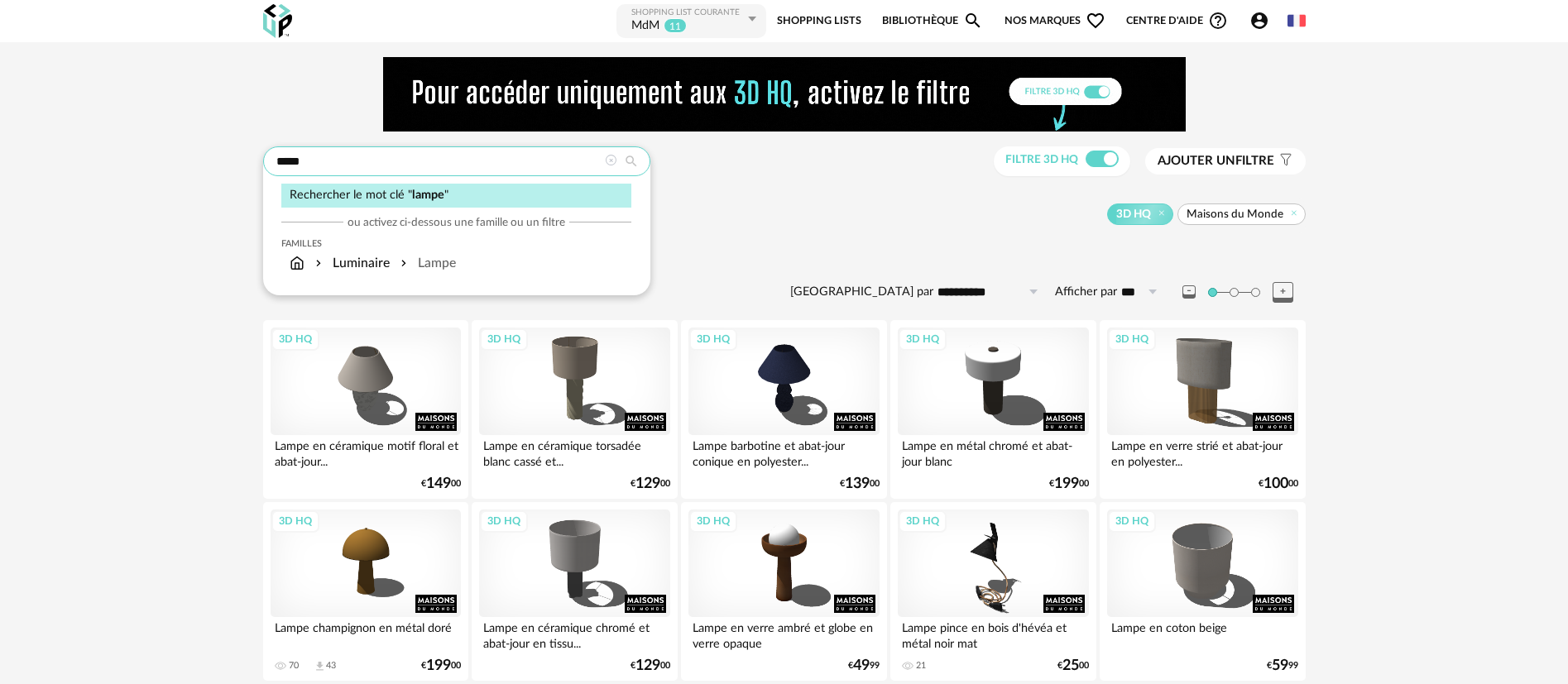
click at [292, 163] on input "*****" at bounding box center [457, 161] width 387 height 30
type input "******"
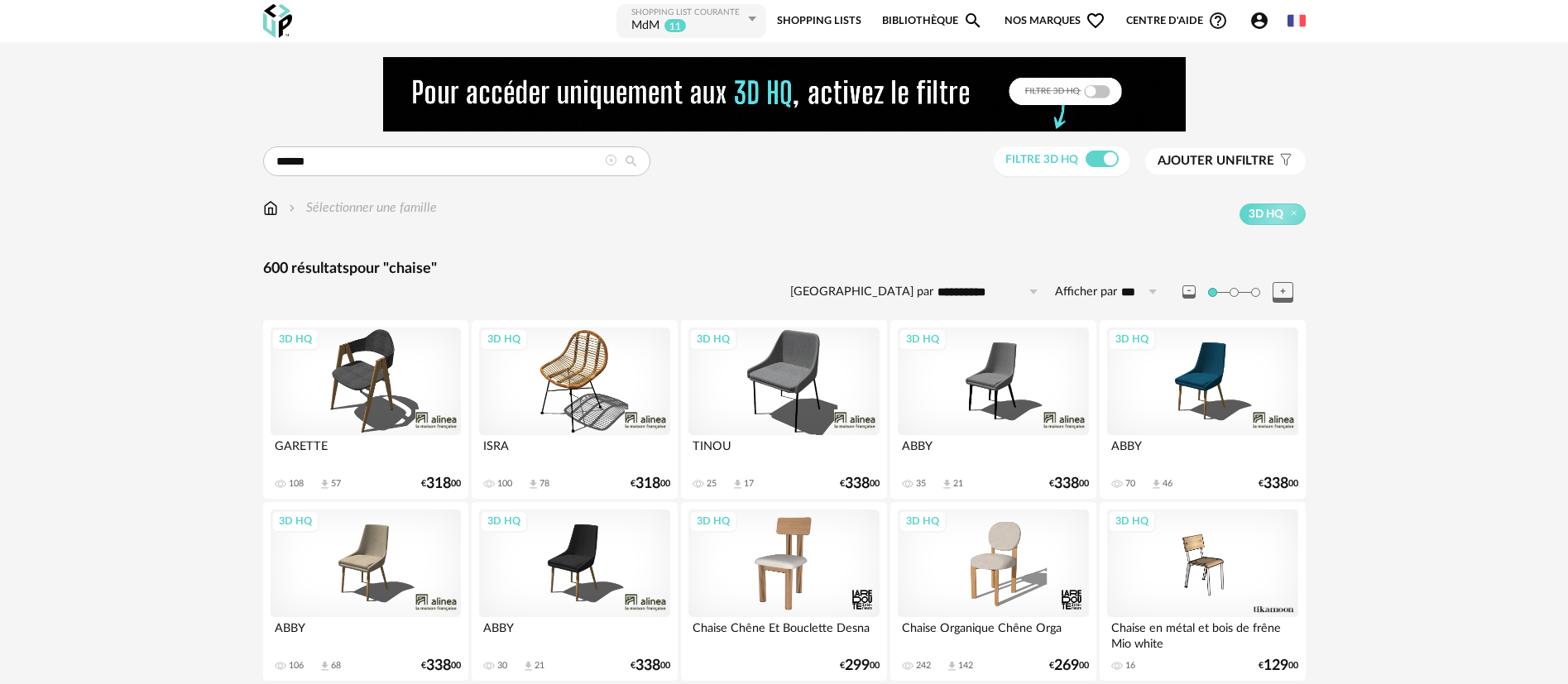
click at [1050, 11] on span "Nos marques Heart Outline icon" at bounding box center [1054, 21] width 101 height 37
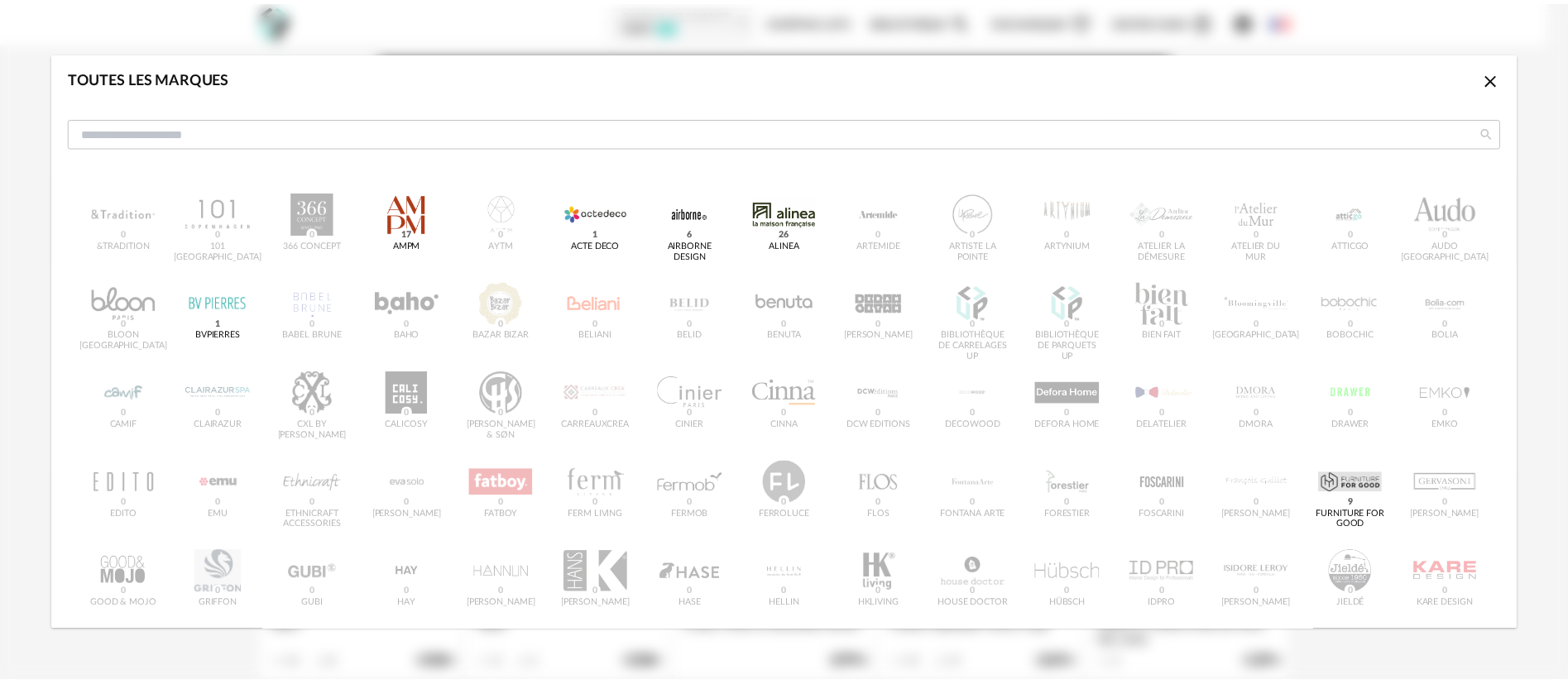
scroll to position [496, 0]
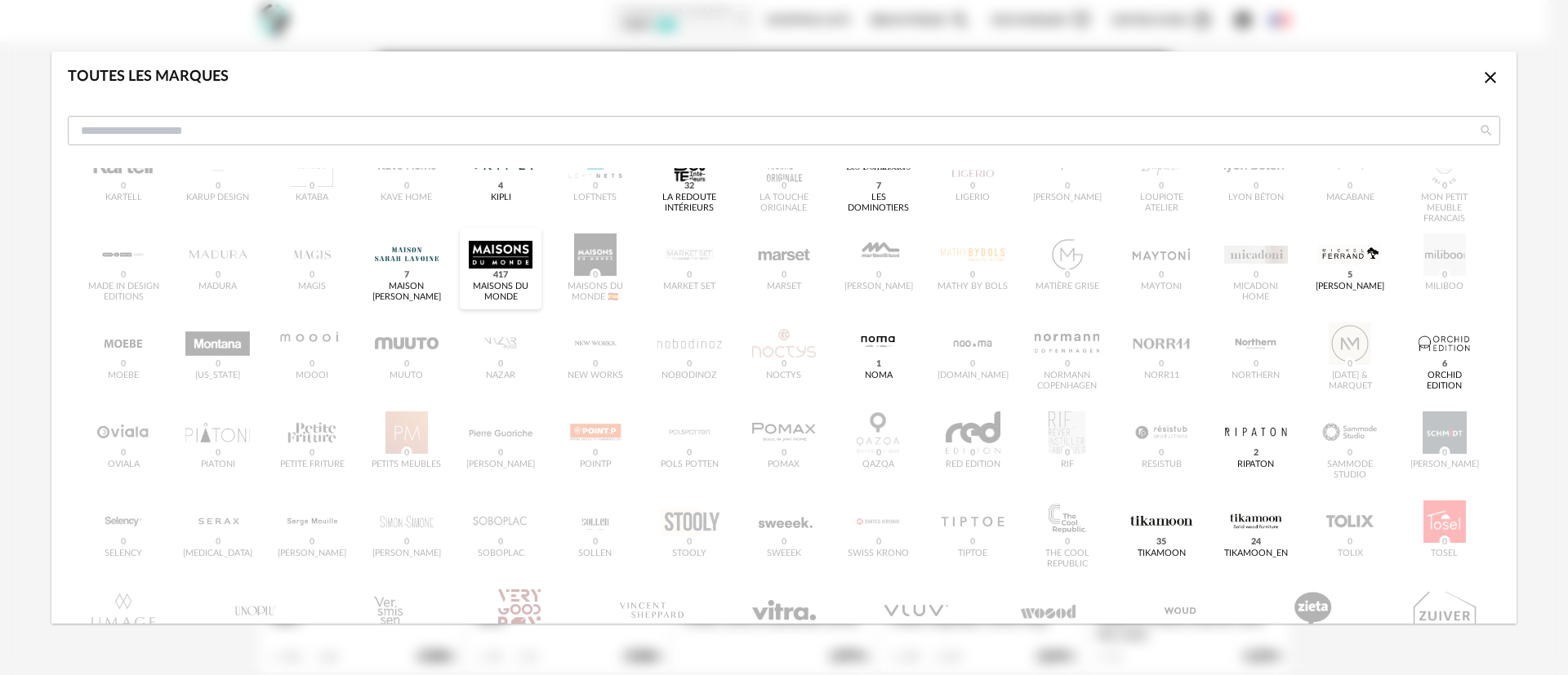
click at [489, 250] on div "dialog" at bounding box center [500, 255] width 64 height 42
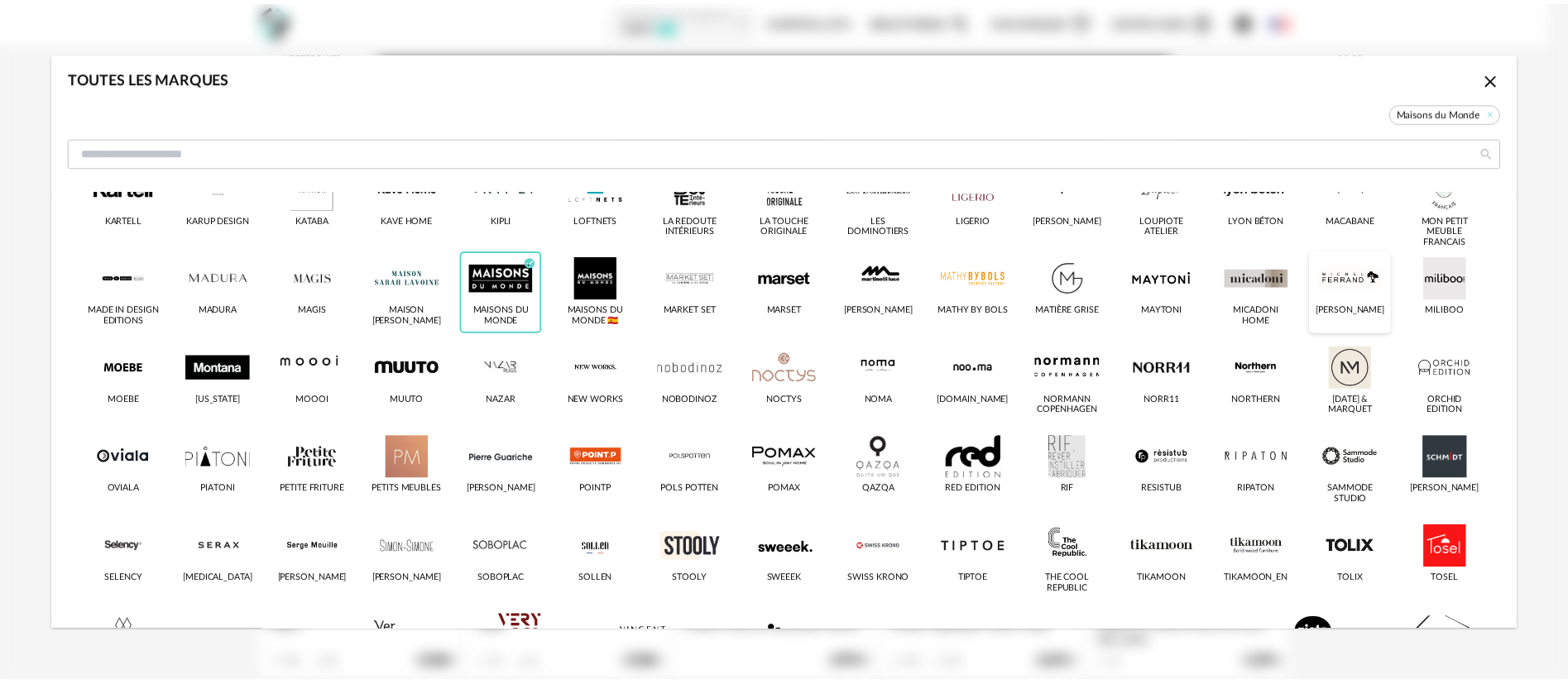
scroll to position [516, 0]
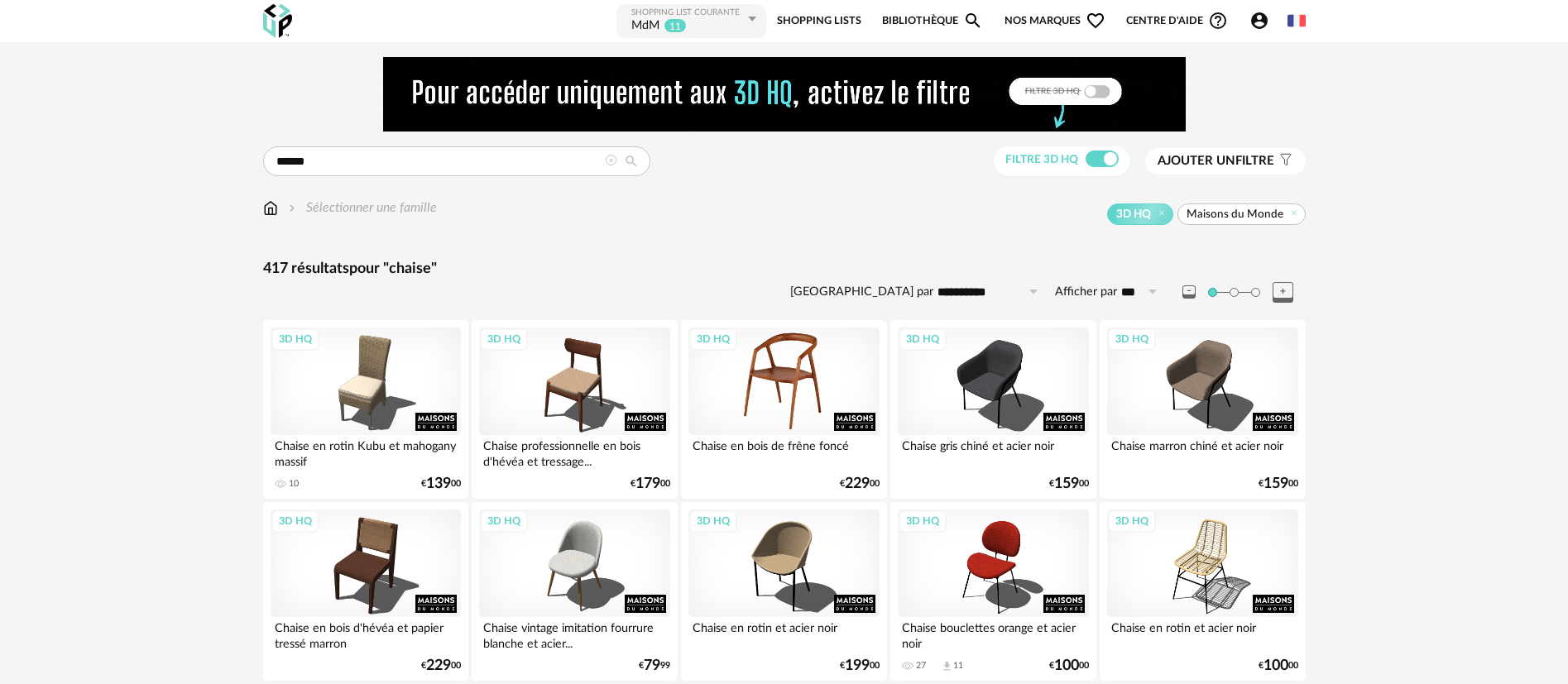
click at [787, 362] on div "3D HQ" at bounding box center [783, 381] width 190 height 108
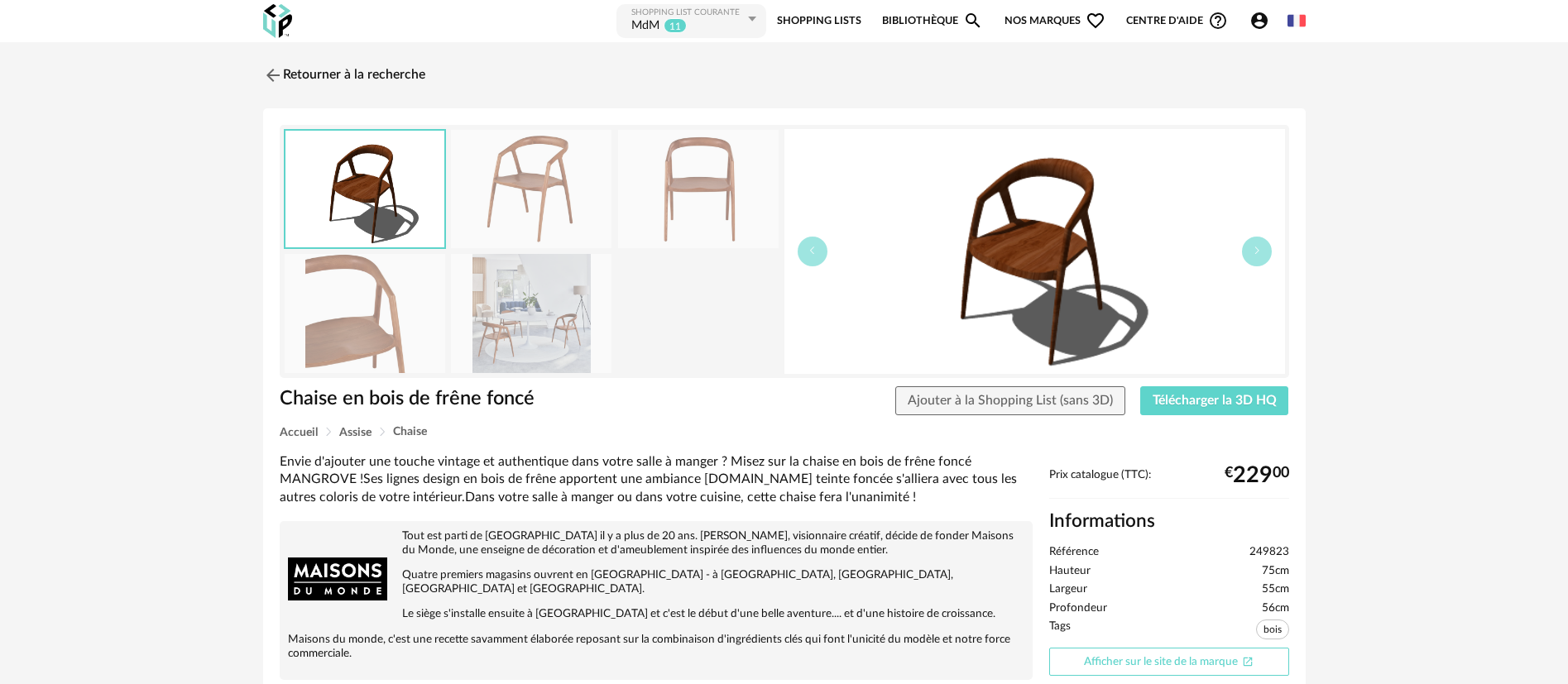
click at [1102, 660] on link "Afficher sur le site de la marque Open In New icon" at bounding box center [1169, 662] width 240 height 29
click at [330, 70] on link "Retourner à la recherche" at bounding box center [340, 75] width 162 height 36
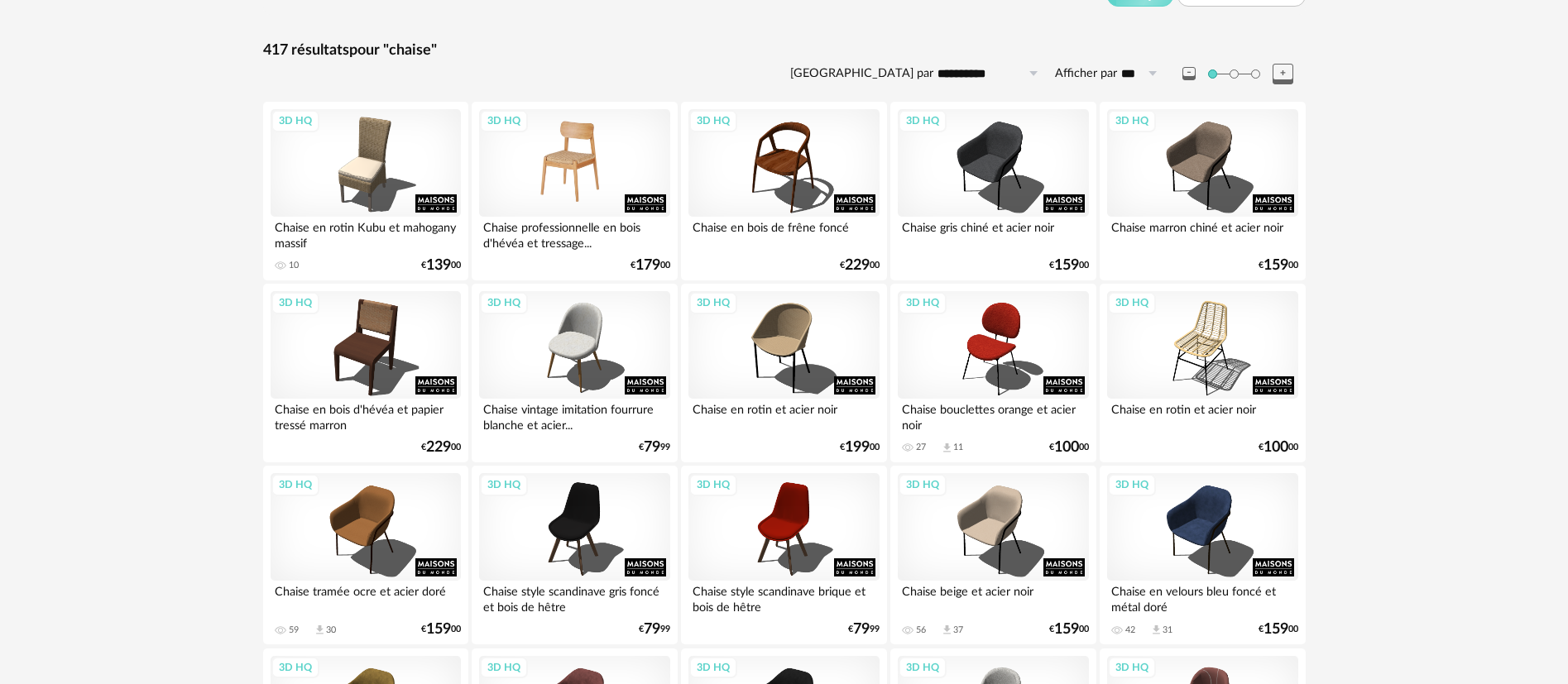
scroll to position [248, 0]
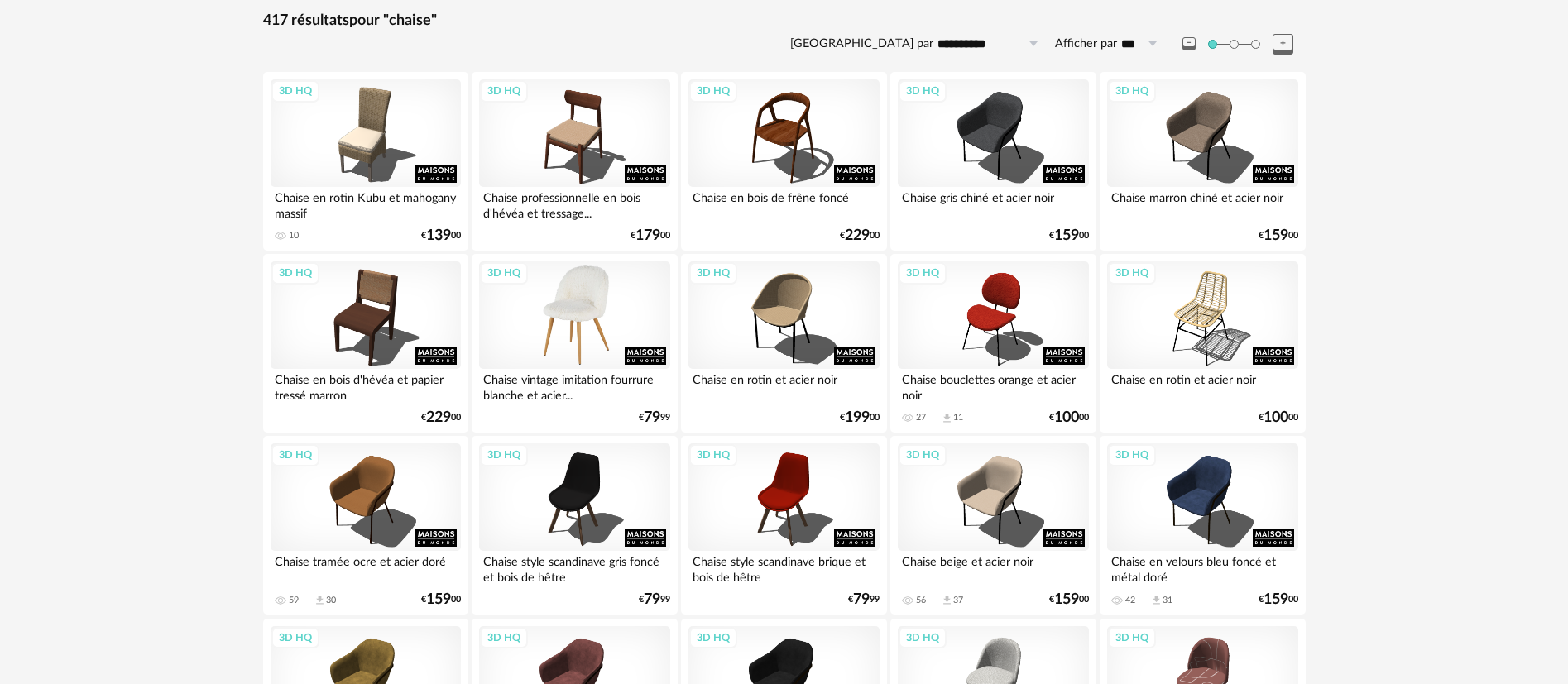
click at [564, 336] on div "3D HQ" at bounding box center [574, 315] width 190 height 108
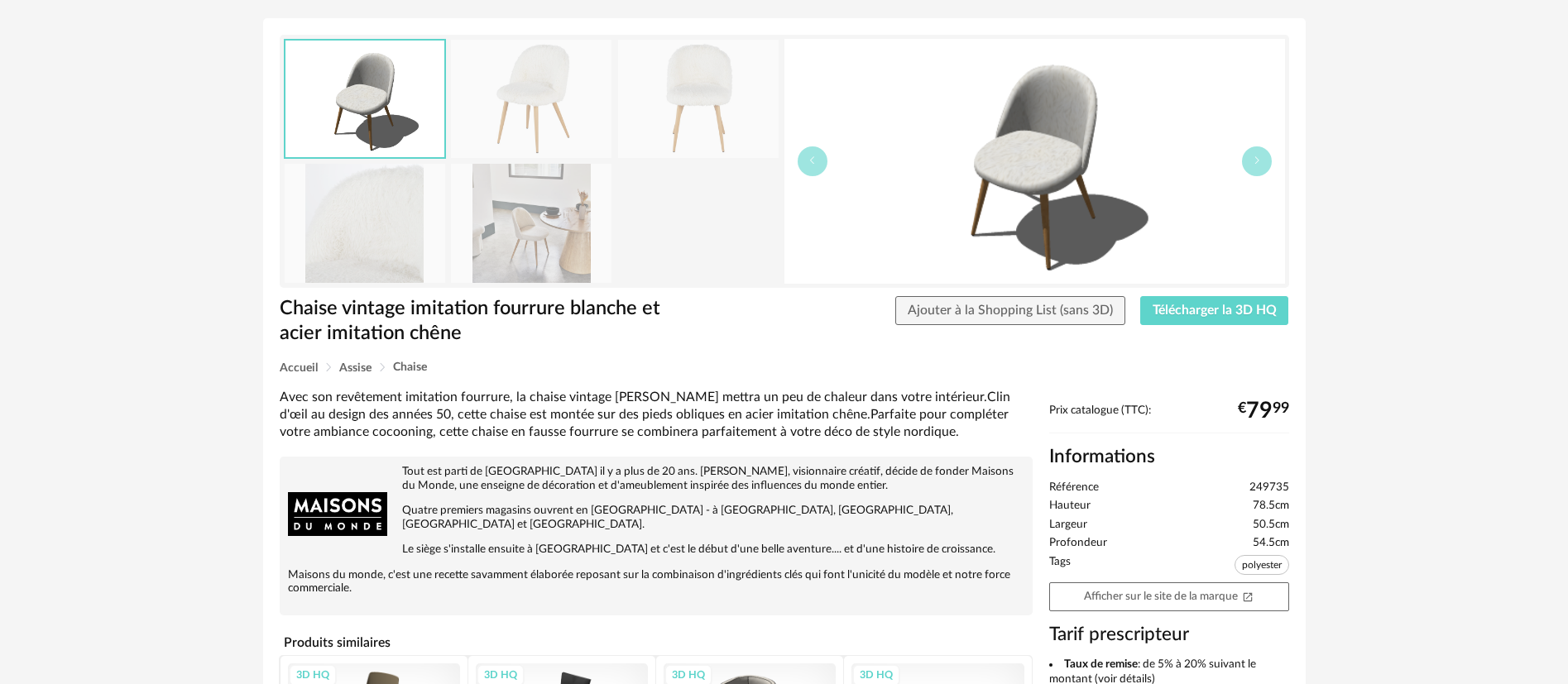
scroll to position [248, 0]
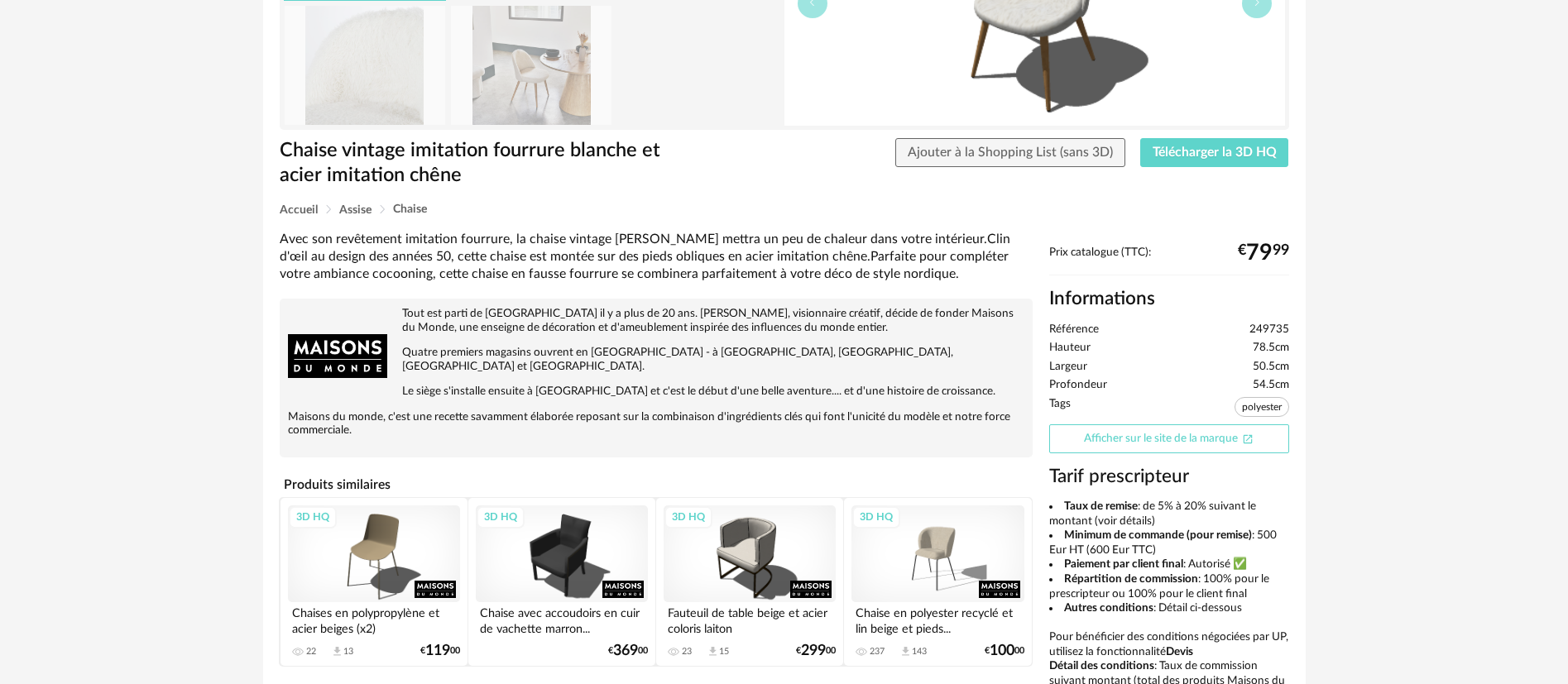
click at [1118, 437] on link "Afficher sur le site de la marque Open In New icon" at bounding box center [1169, 439] width 240 height 29
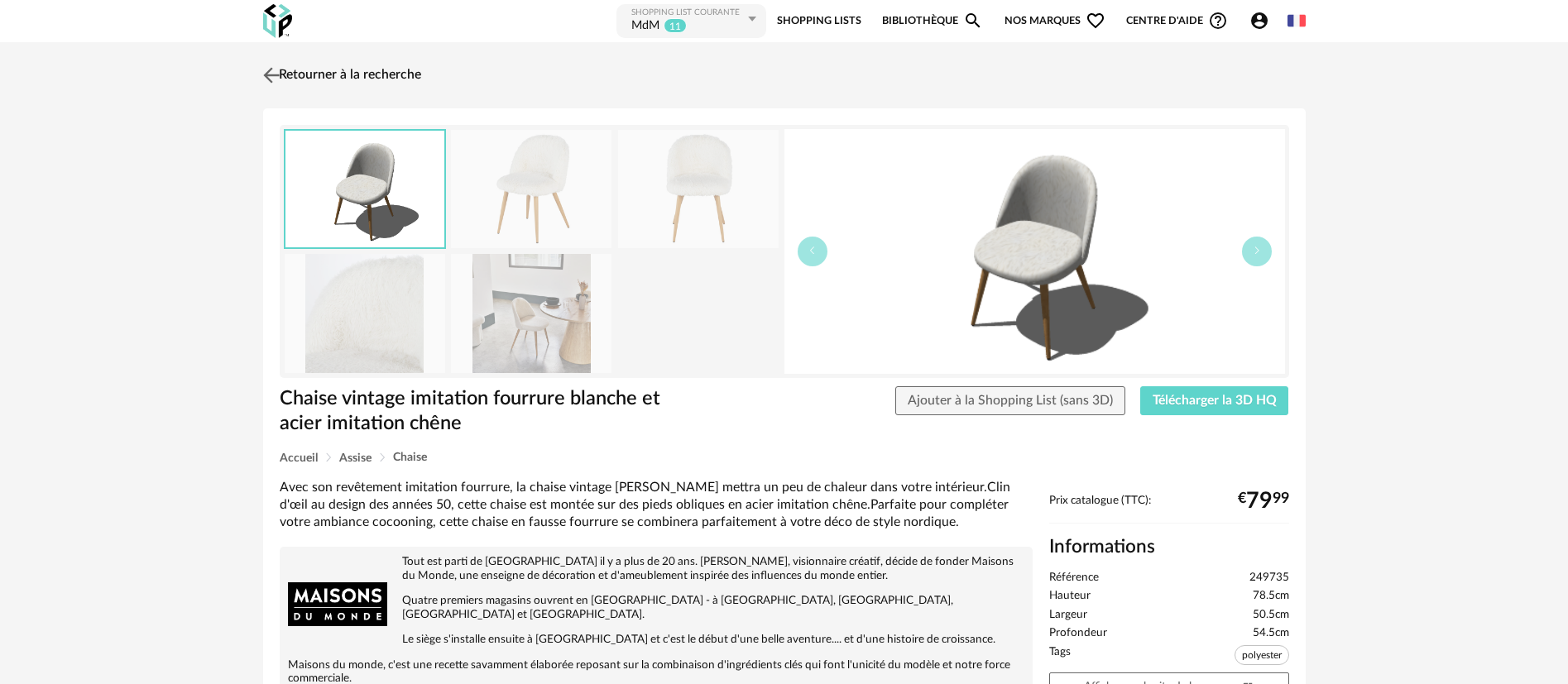
click at [294, 65] on link "Retourner à la recherche" at bounding box center [340, 75] width 162 height 36
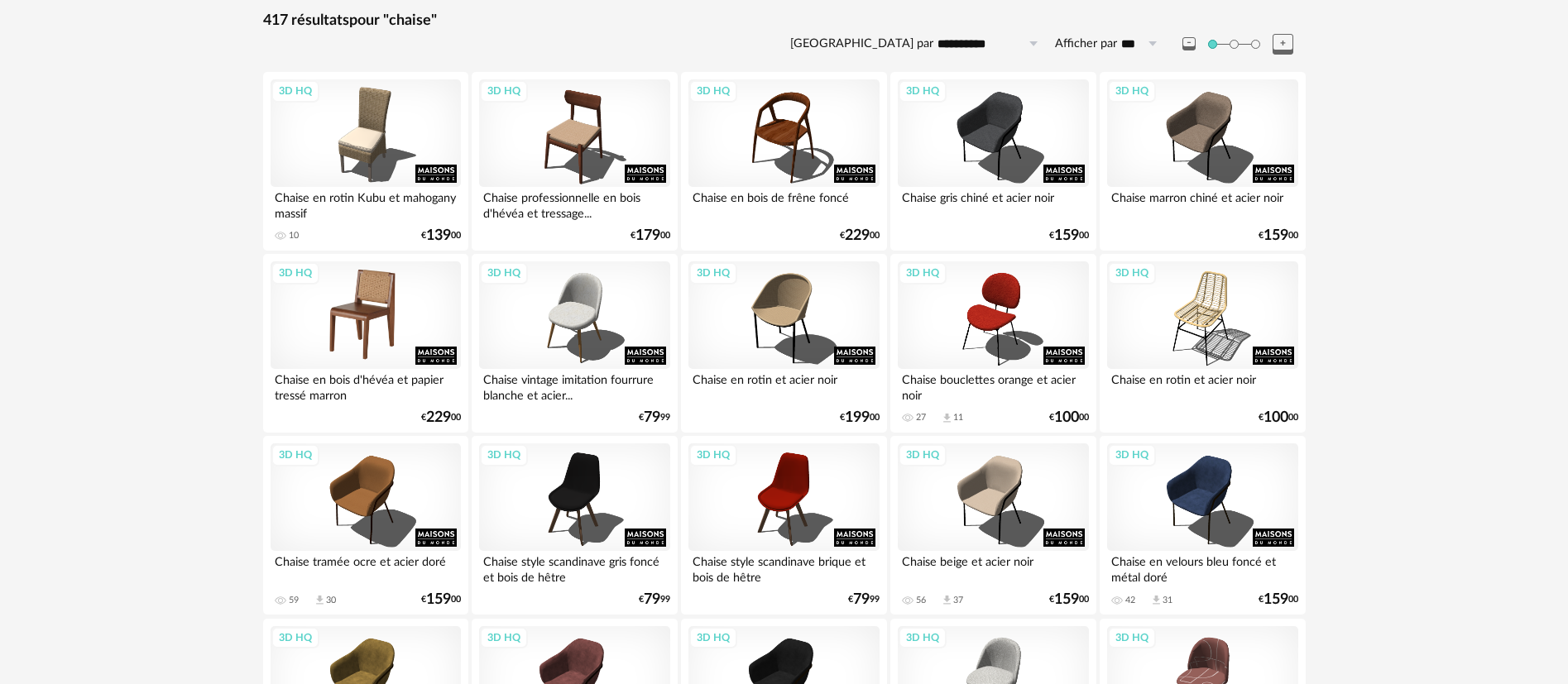
click at [366, 322] on div "3D HQ" at bounding box center [365, 315] width 190 height 108
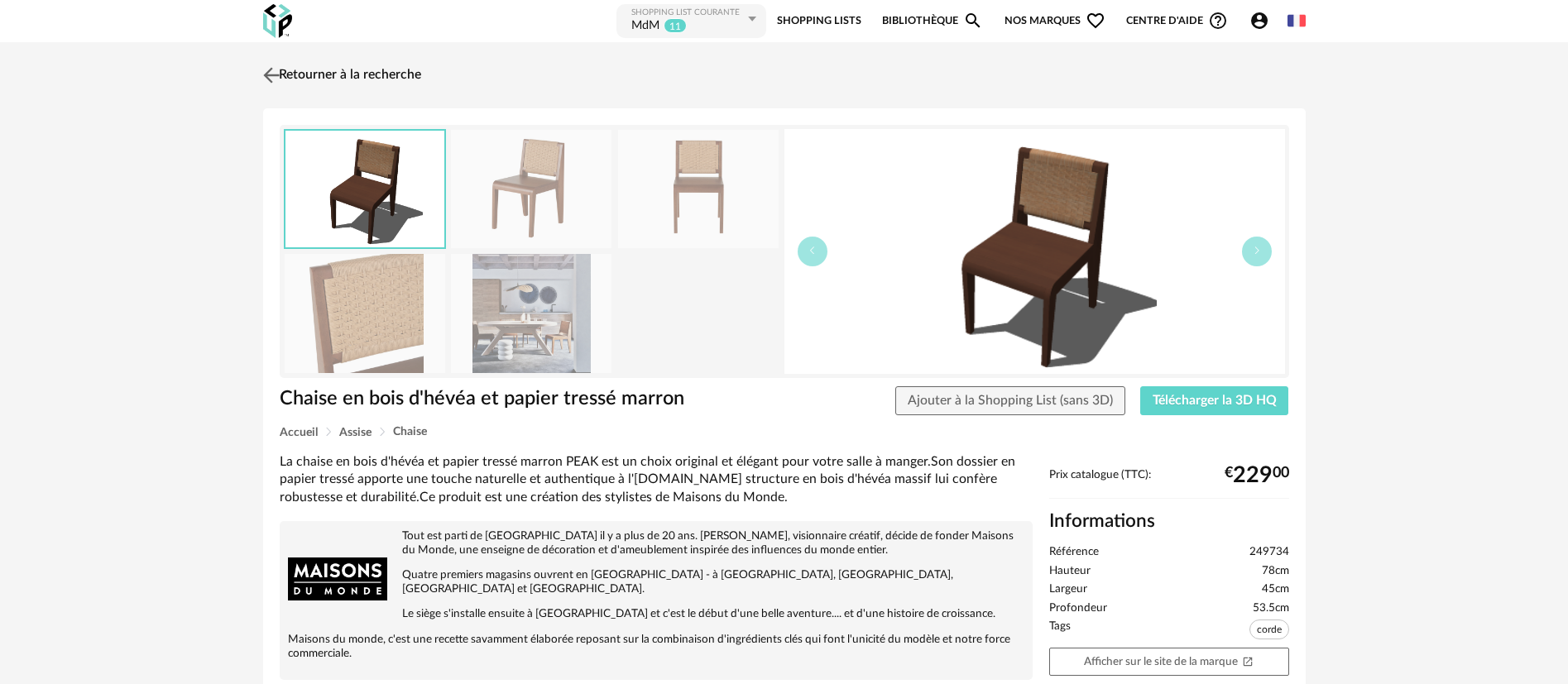
click at [403, 73] on link "Retourner à la recherche" at bounding box center [340, 75] width 162 height 36
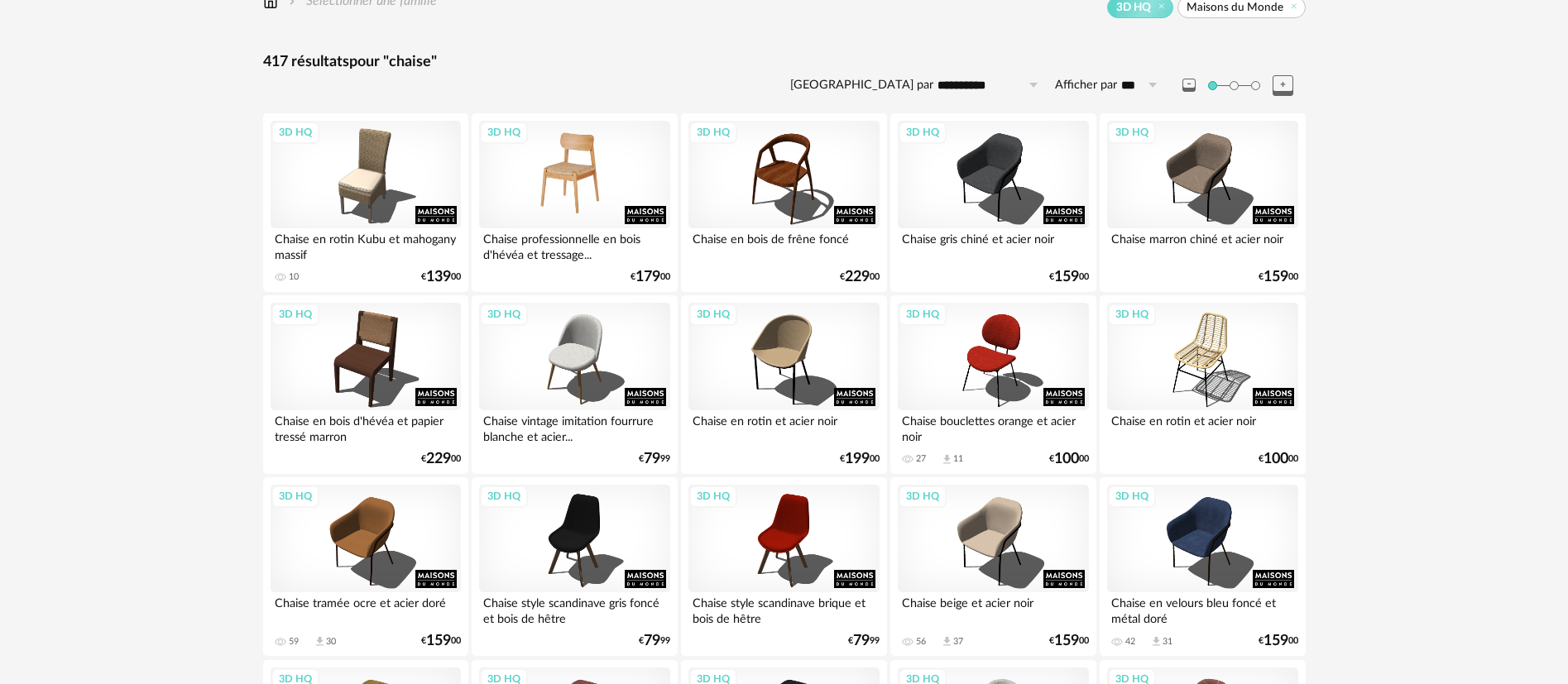
scroll to position [124, 0]
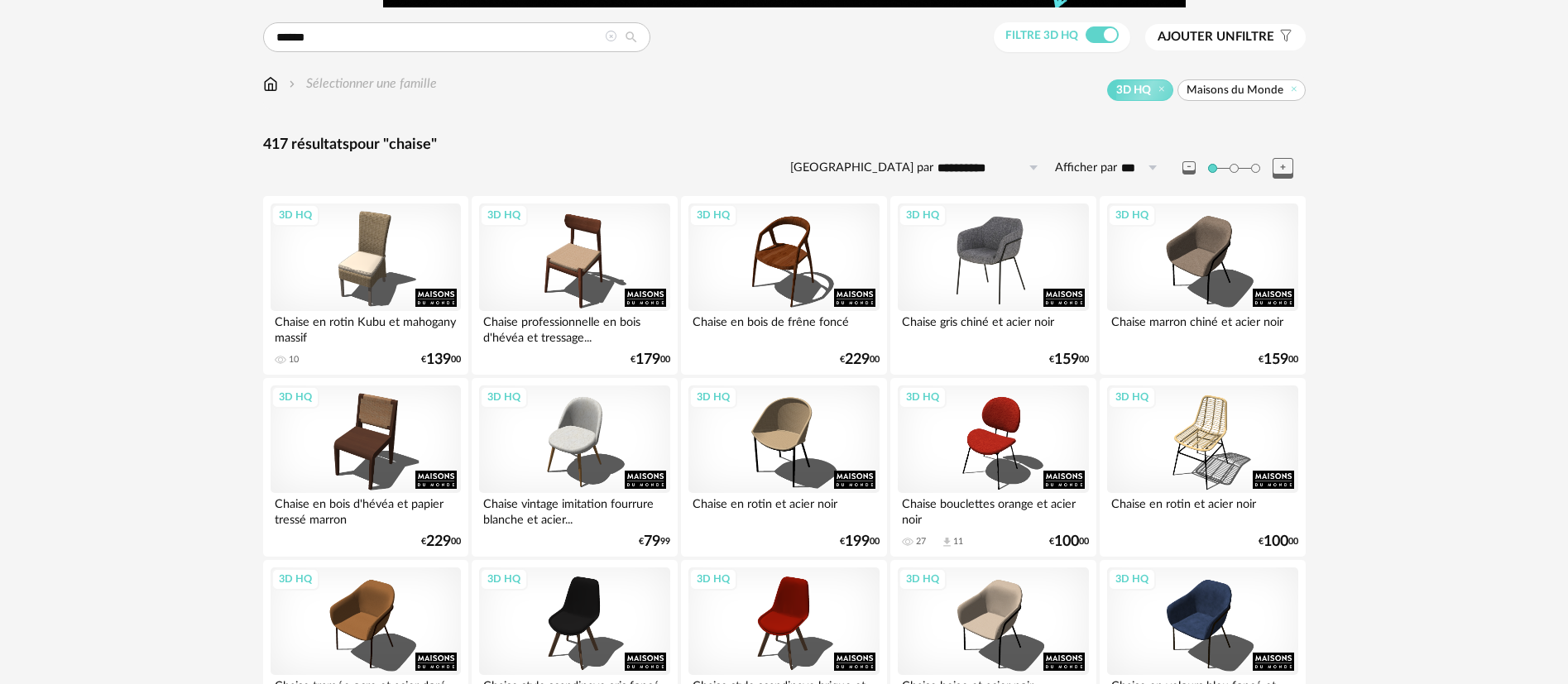
click at [999, 249] on div "3D HQ" at bounding box center [992, 257] width 190 height 108
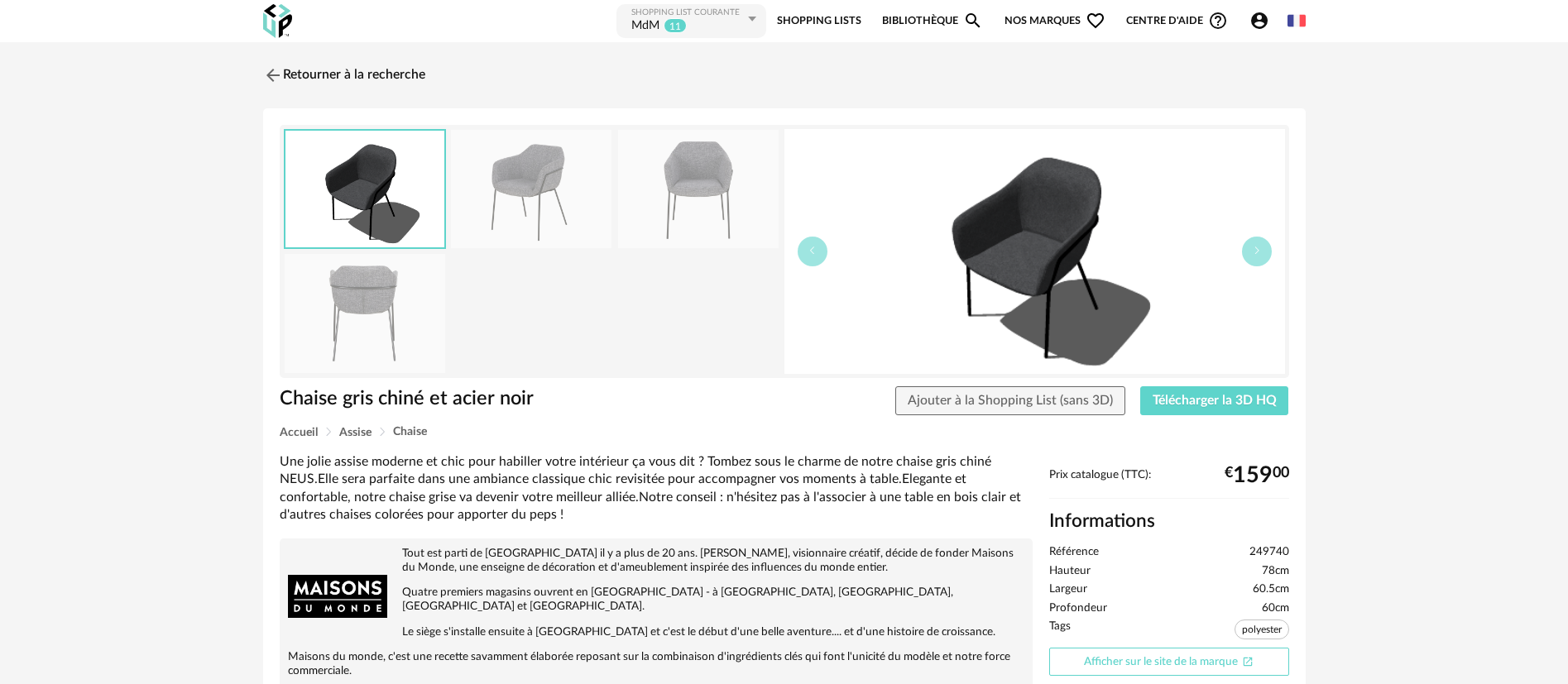
click at [1102, 664] on link "Afficher sur le site de la marque Open In New icon" at bounding box center [1169, 662] width 240 height 29
click at [352, 73] on link "Retourner à la recherche" at bounding box center [340, 75] width 162 height 36
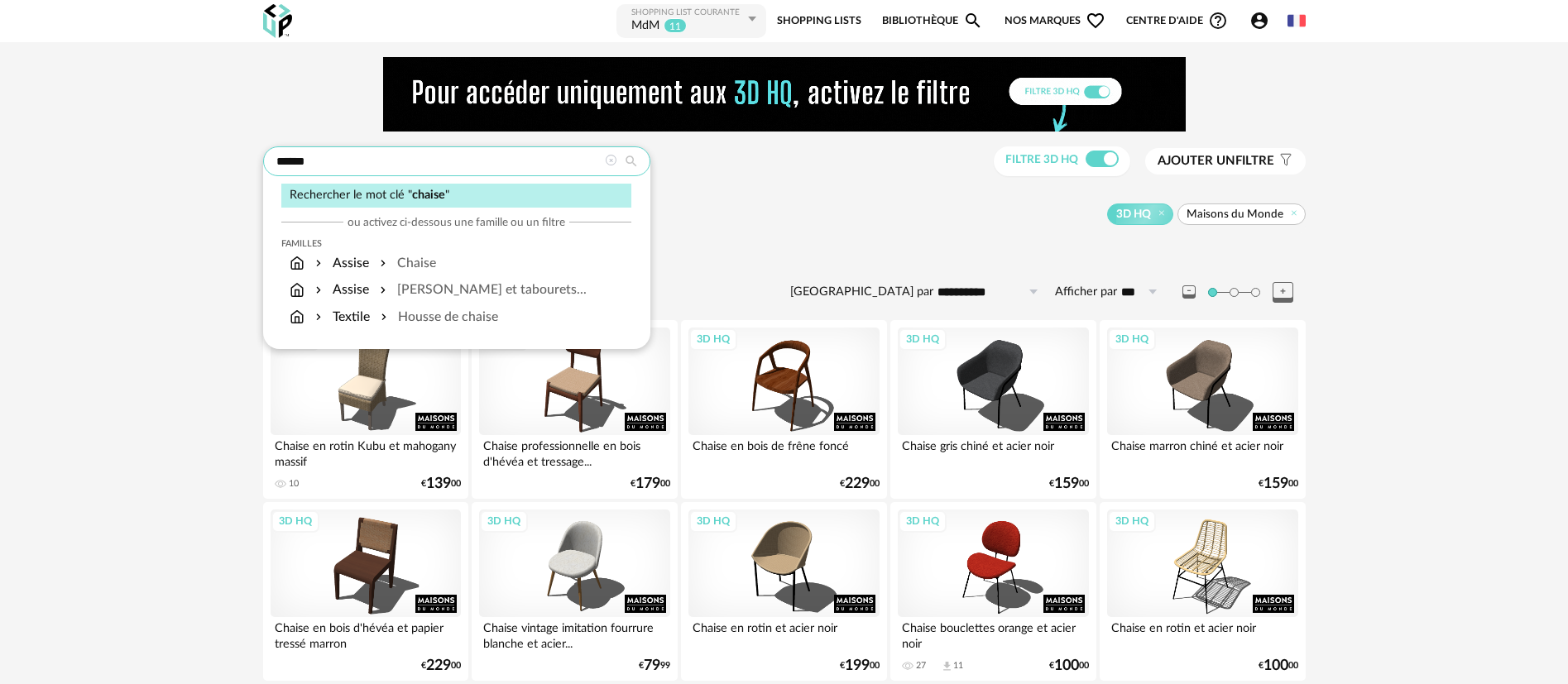
click at [295, 163] on input "******" at bounding box center [457, 161] width 387 height 30
type input "********"
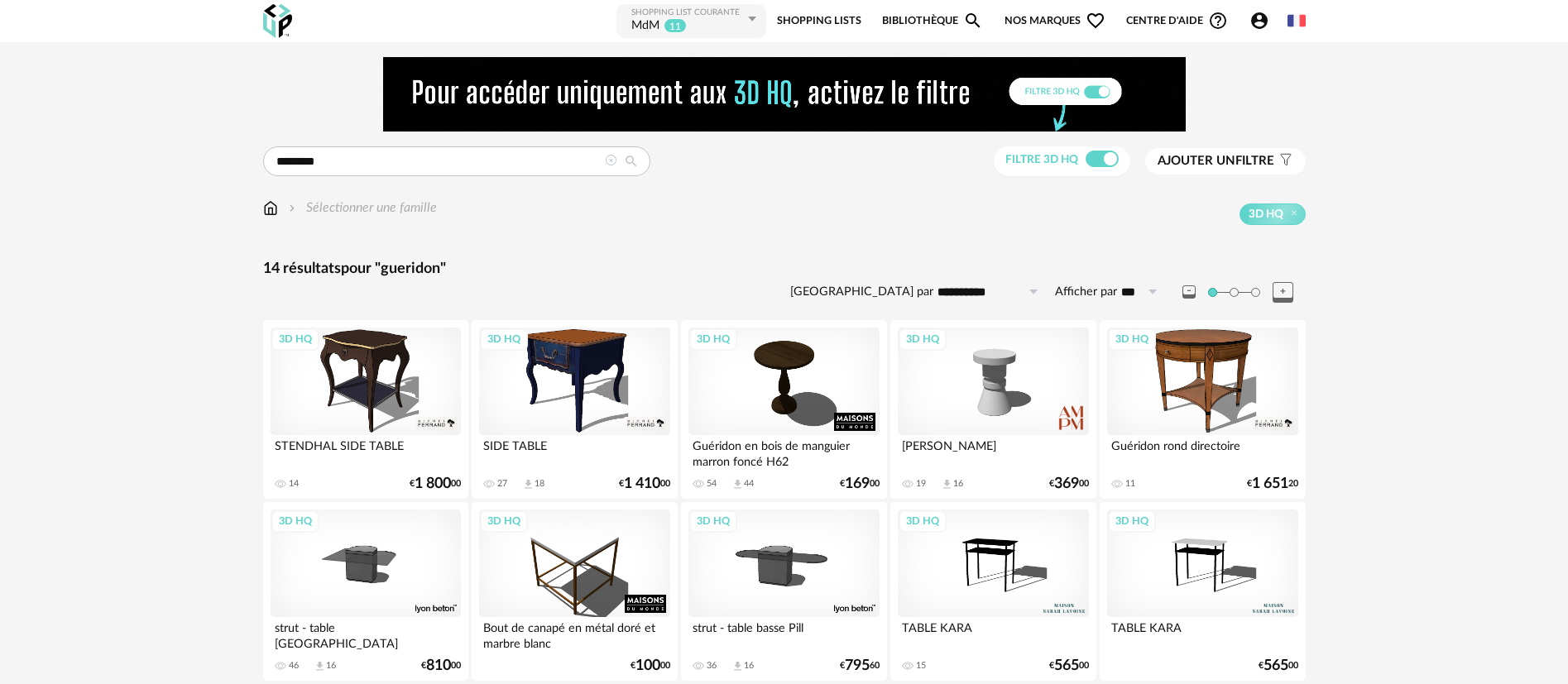
click at [1013, 17] on span "Nos marques Heart Outline icon" at bounding box center [1054, 21] width 101 height 37
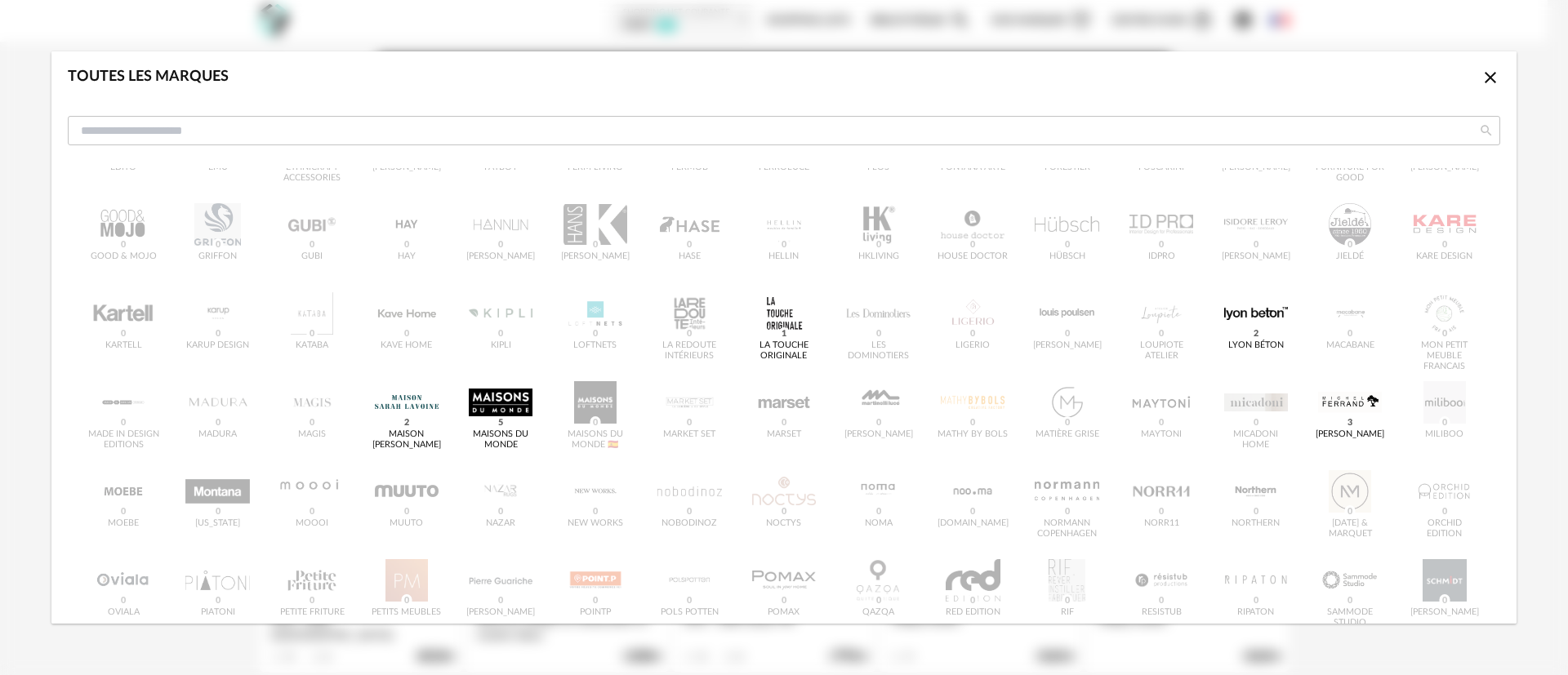
scroll to position [368, 0]
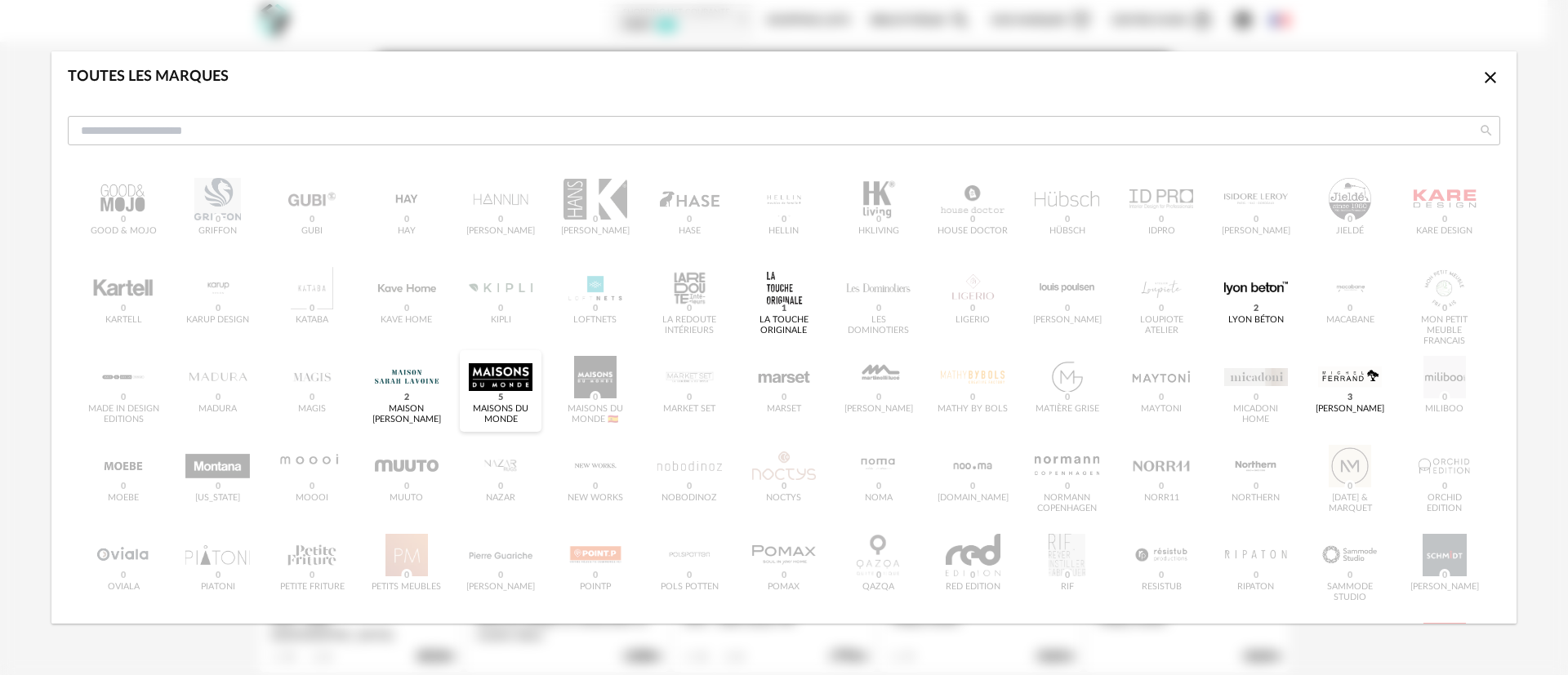
click at [486, 379] on div "dialog" at bounding box center [500, 377] width 64 height 42
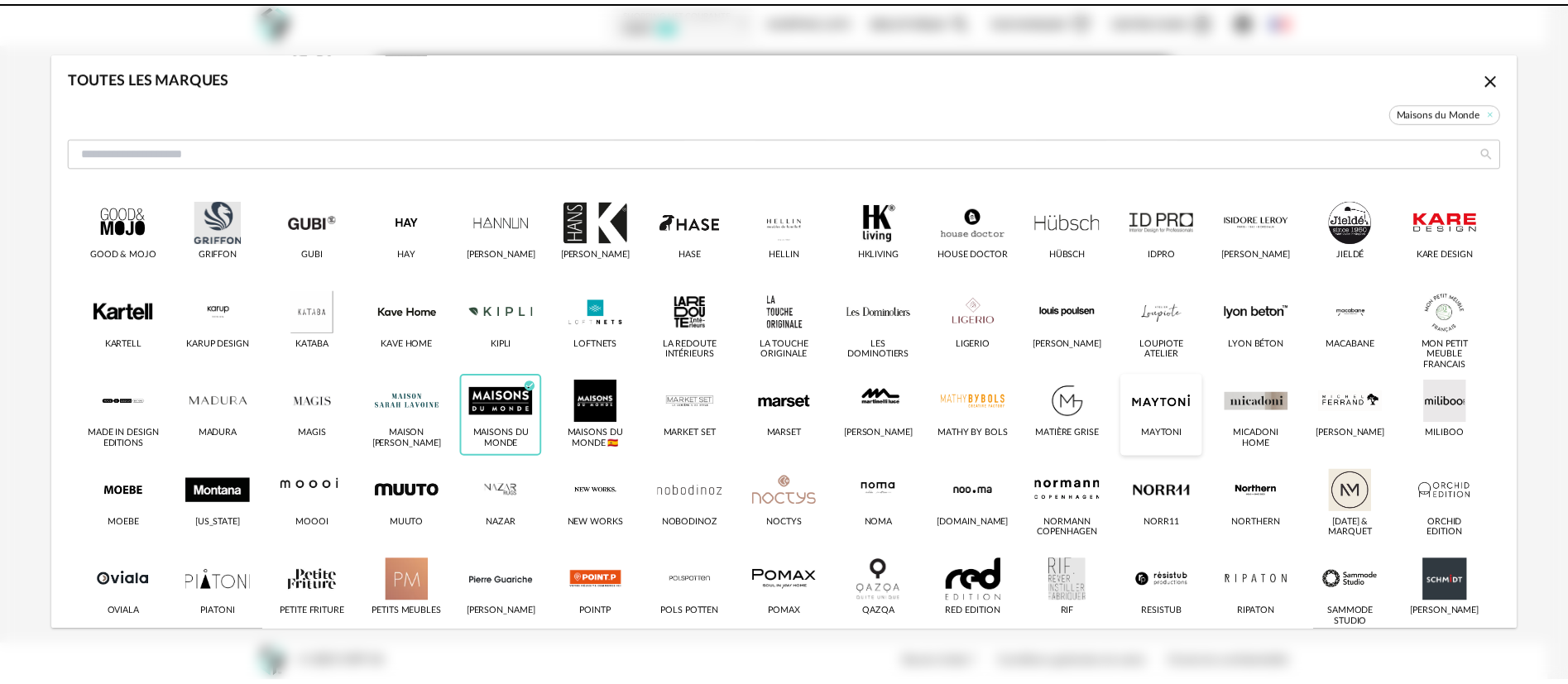
scroll to position [392, 0]
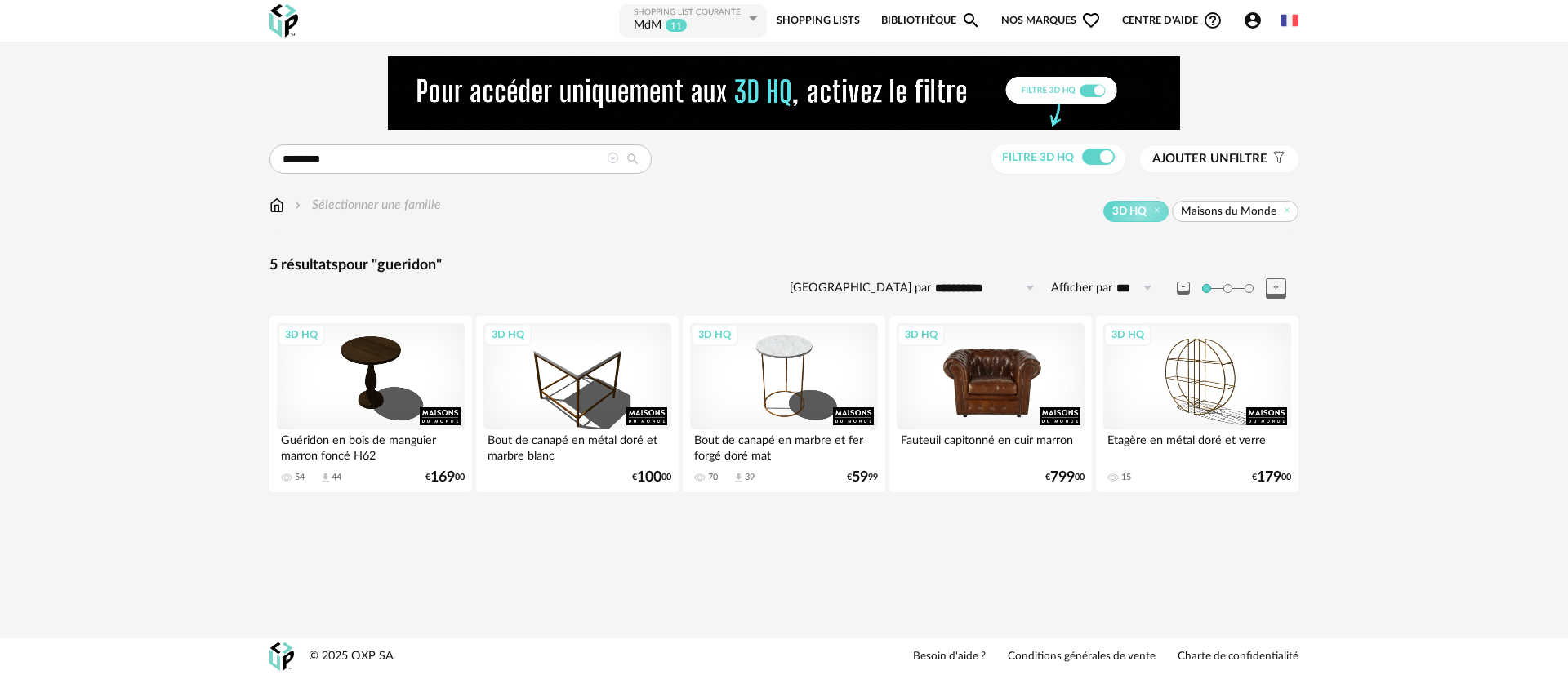
click at [993, 379] on div "3D HQ" at bounding box center [990, 376] width 188 height 106
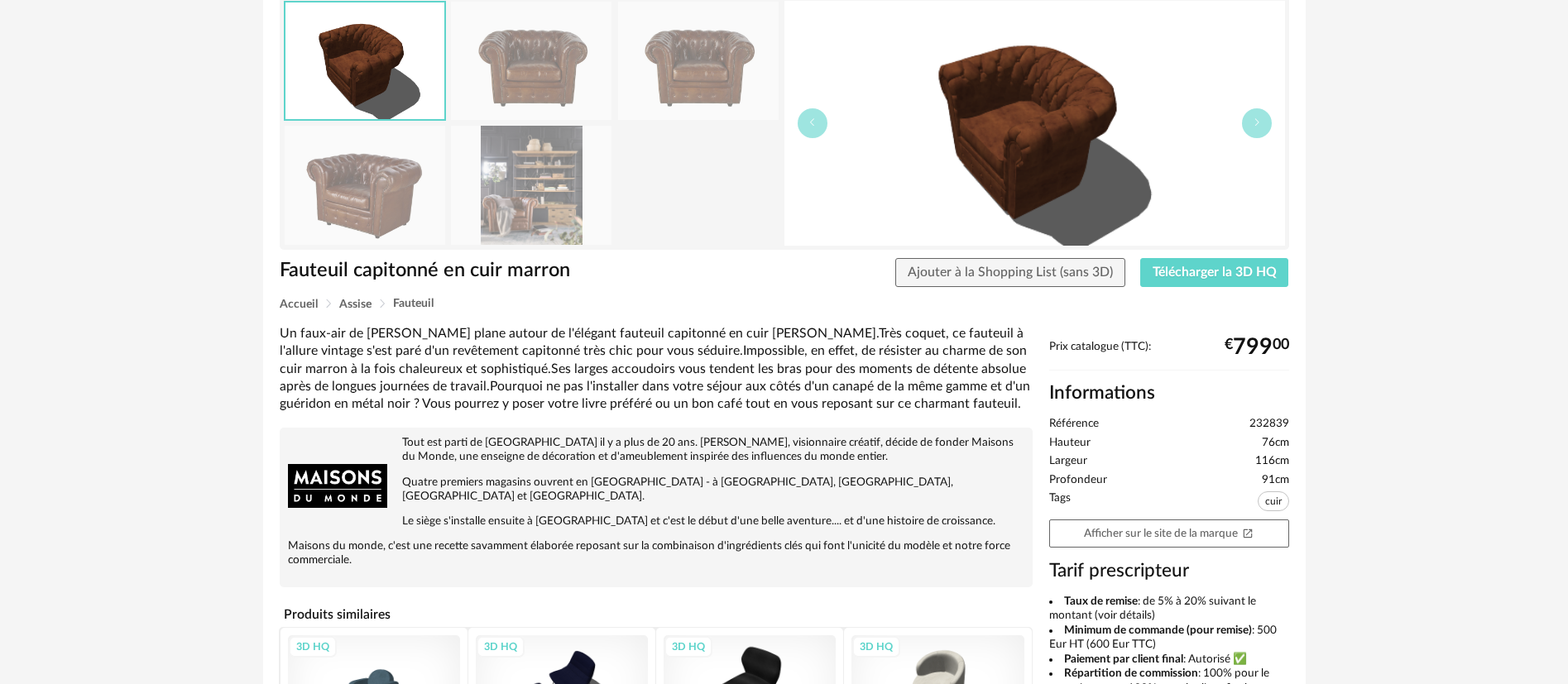
scroll to position [124, 0]
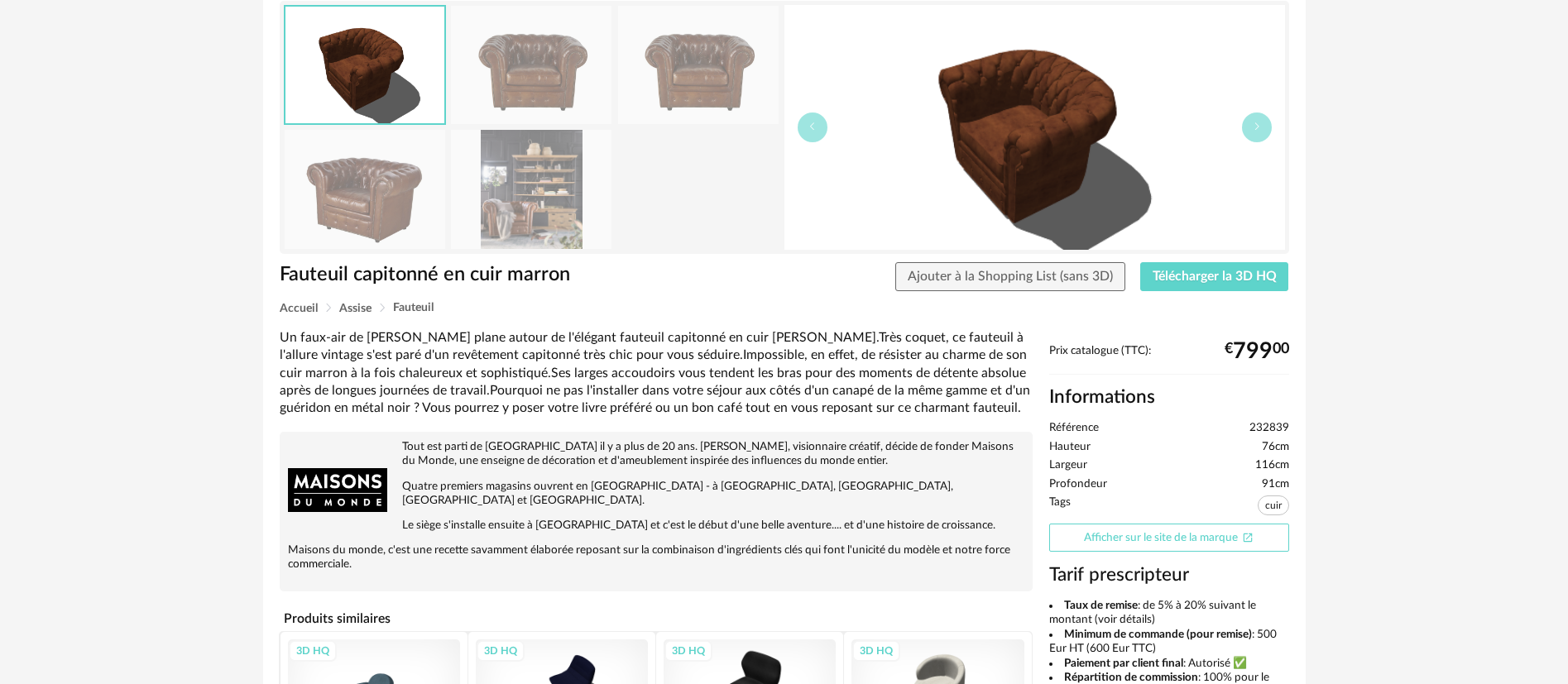
click at [1082, 541] on link "Afficher sur le site de la marque Open In New icon" at bounding box center [1169, 539] width 240 height 29
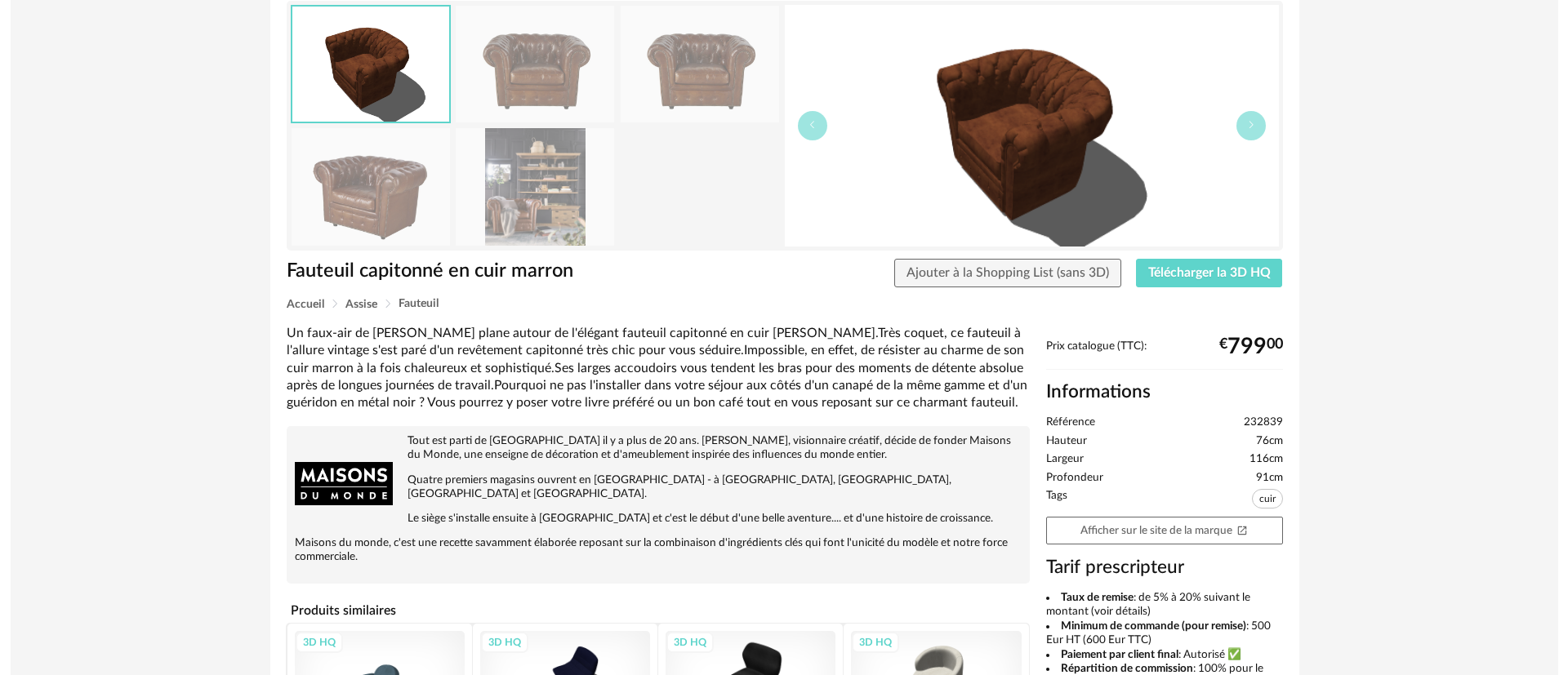
scroll to position [0, 0]
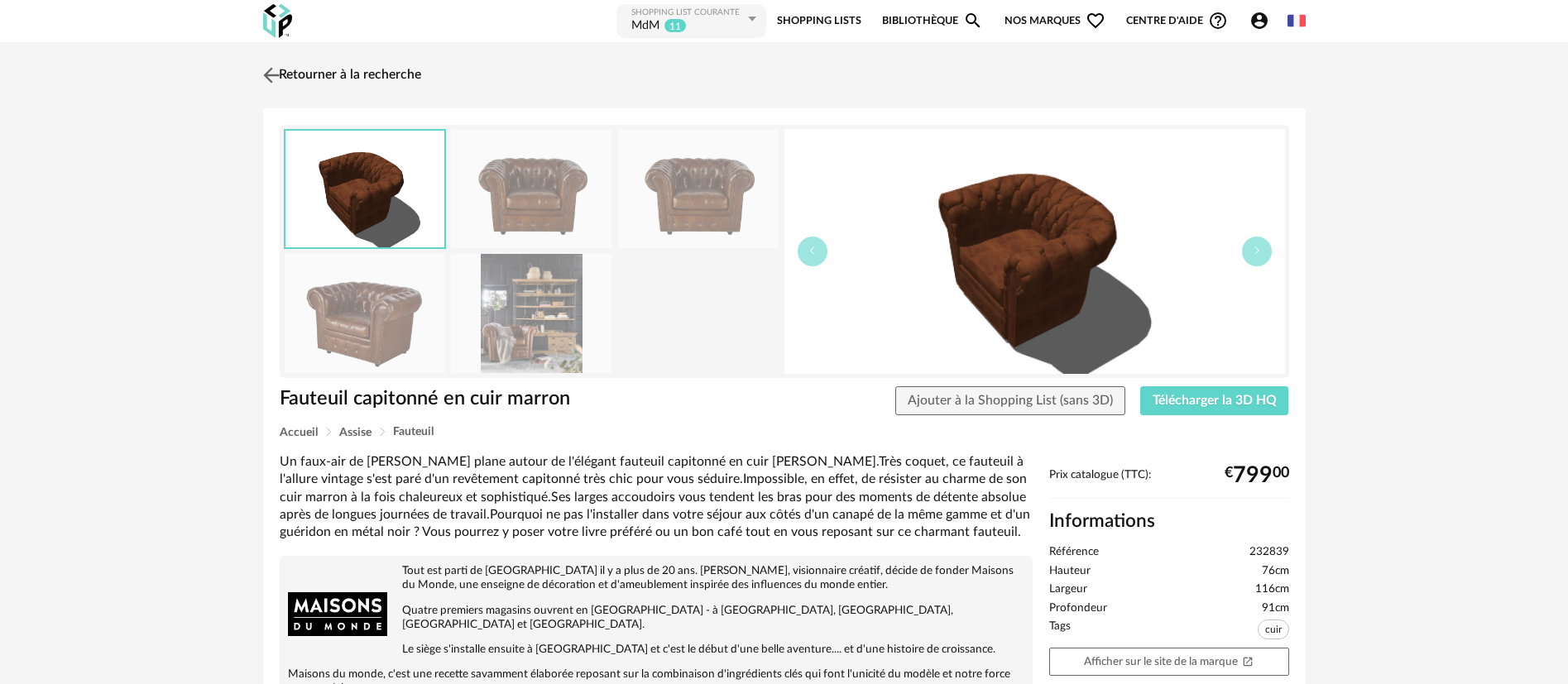
click at [364, 77] on link "Retourner à la recherche" at bounding box center [340, 75] width 162 height 36
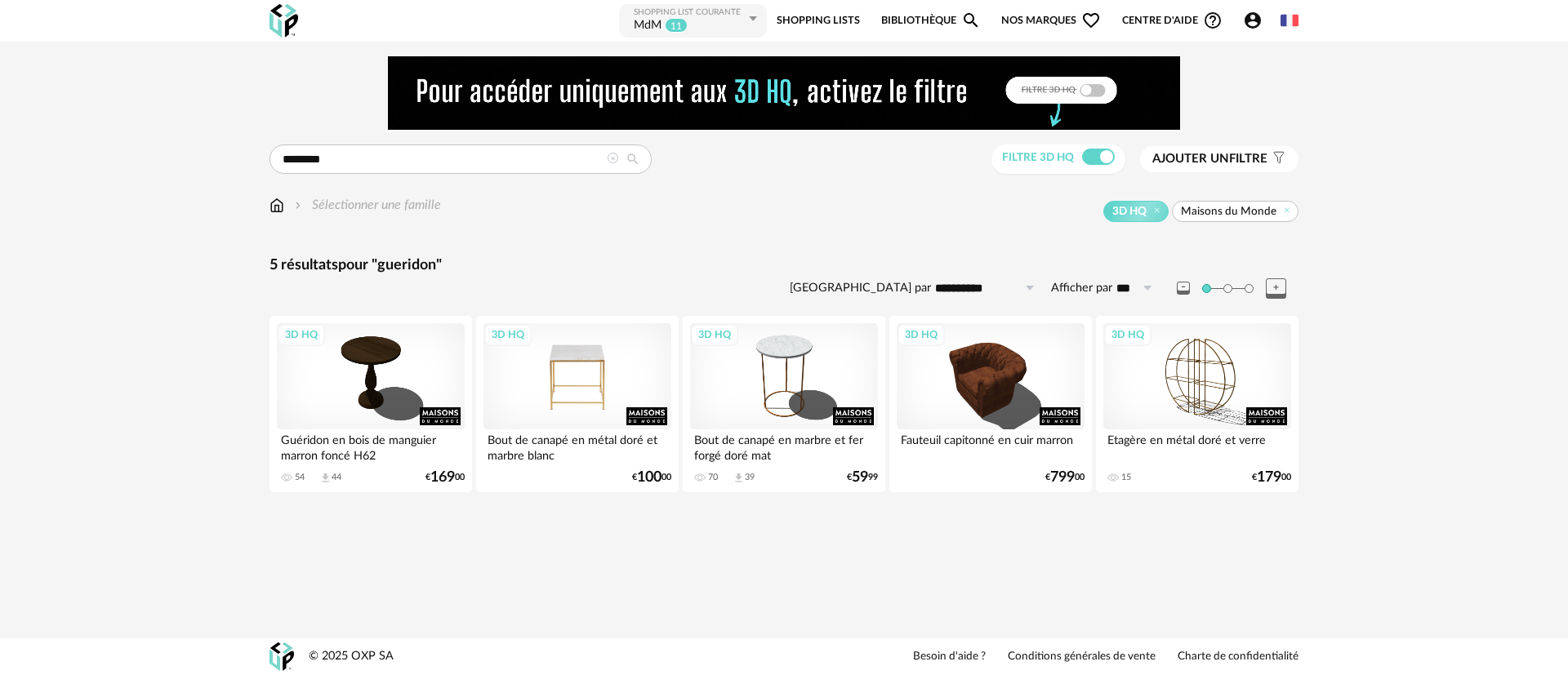
click at [567, 374] on div "3D HQ" at bounding box center [577, 376] width 188 height 106
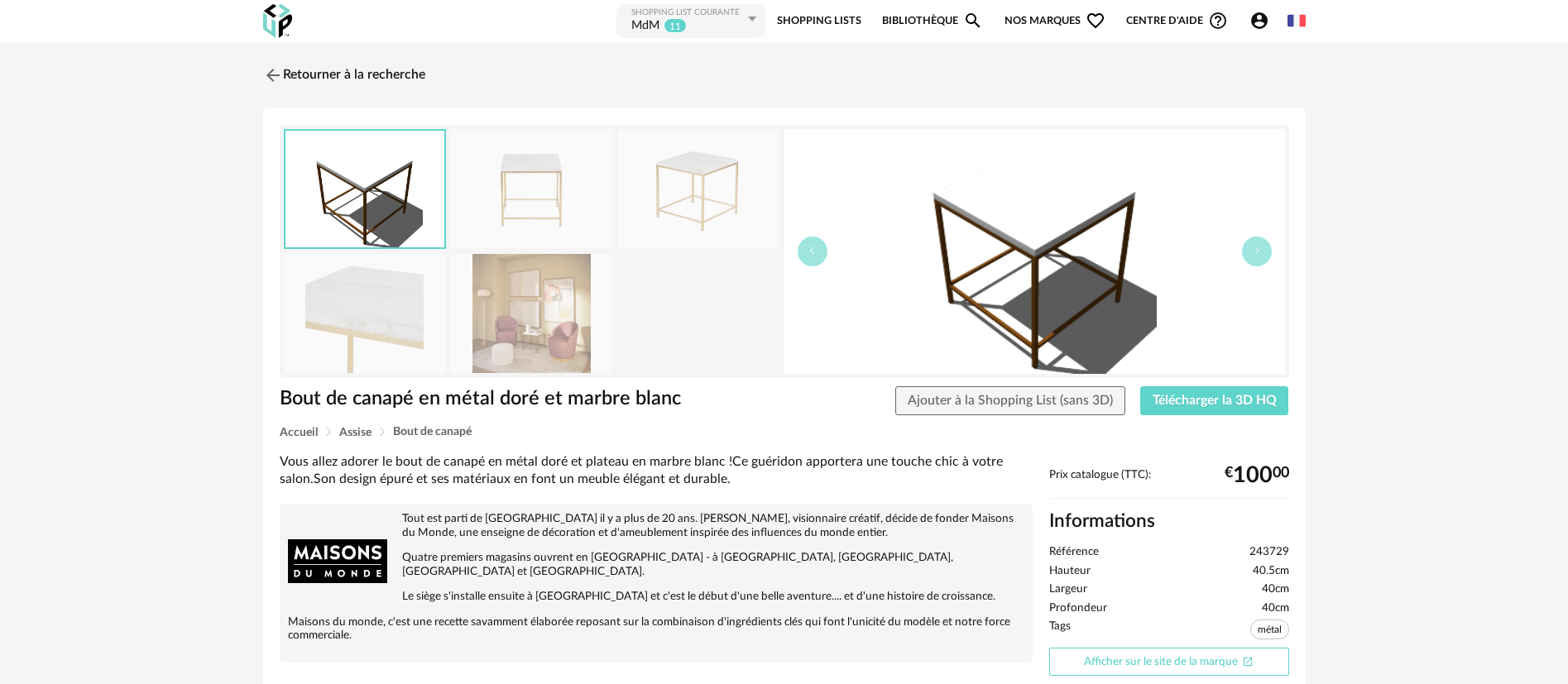
click at [1157, 655] on link "Afficher sur le site de la marque Open In New icon" at bounding box center [1169, 662] width 240 height 29
click at [342, 75] on link "Retourner à la recherche" at bounding box center [340, 75] width 162 height 36
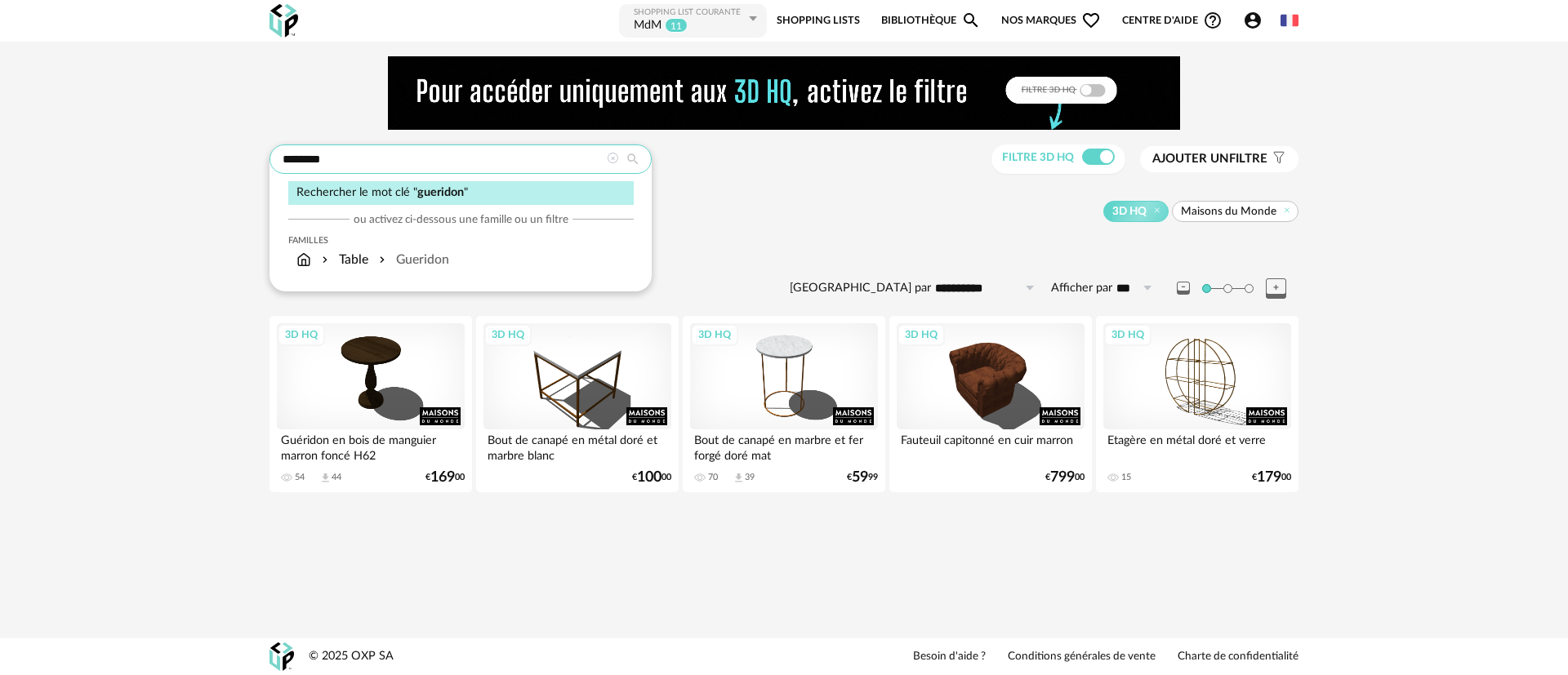
click at [312, 155] on input "********" at bounding box center [460, 159] width 382 height 30
type input "********"
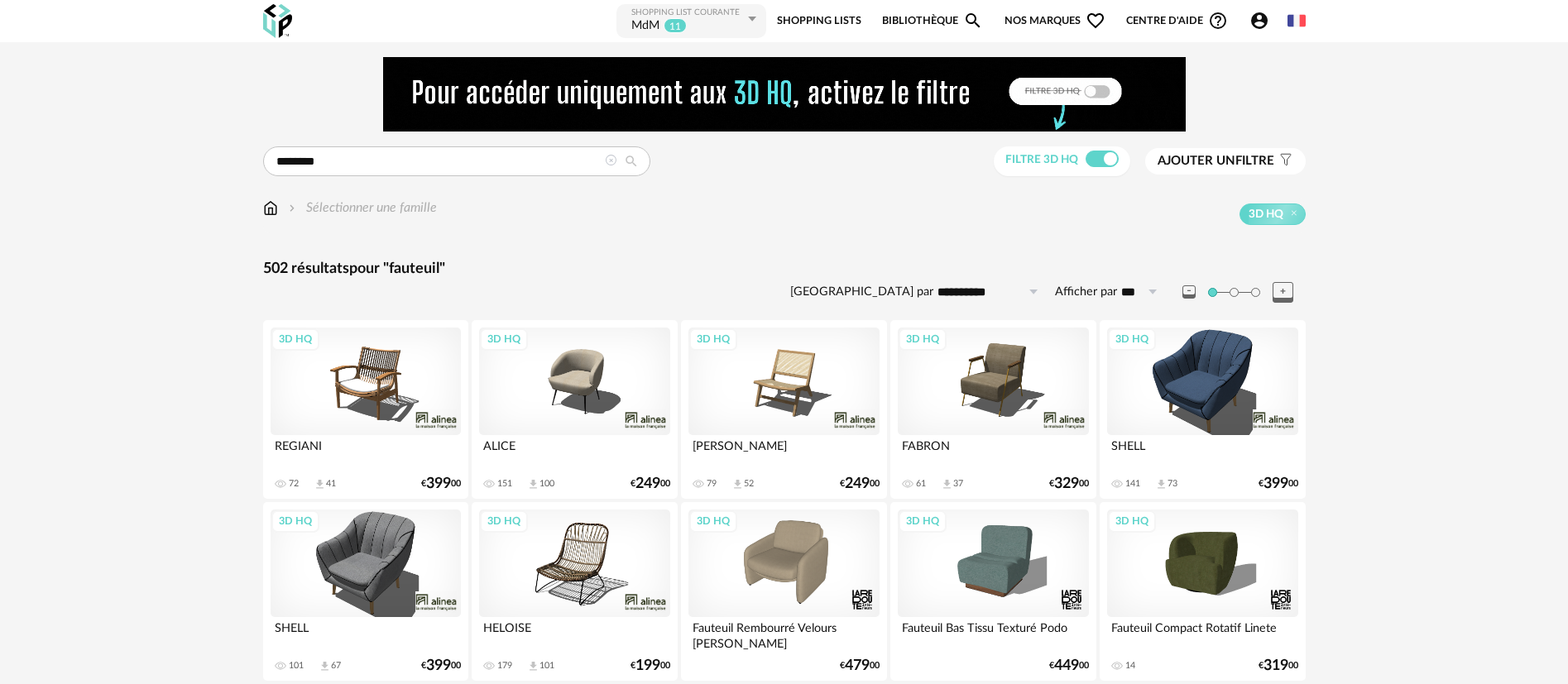
click at [1022, 11] on span "Nos marques Heart Outline icon" at bounding box center [1054, 21] width 101 height 37
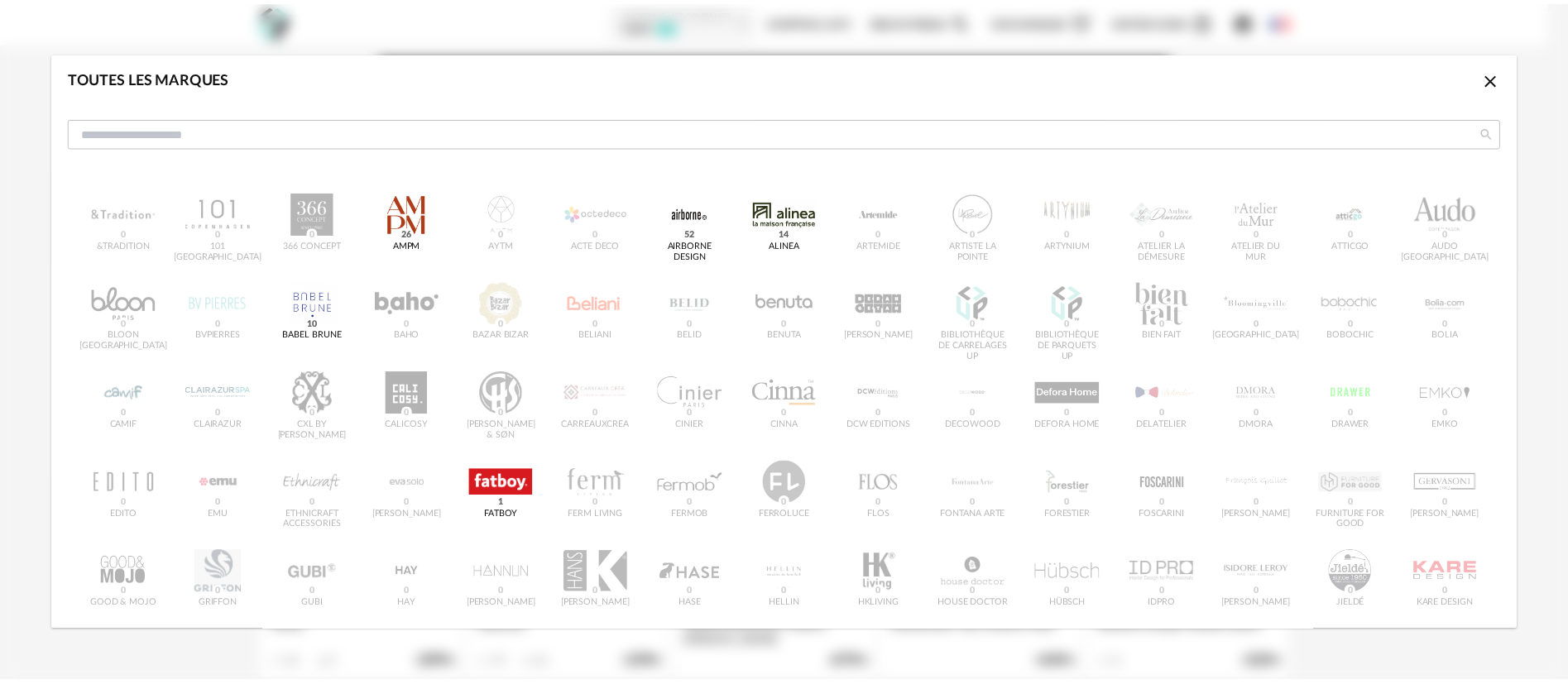
scroll to position [562, 0]
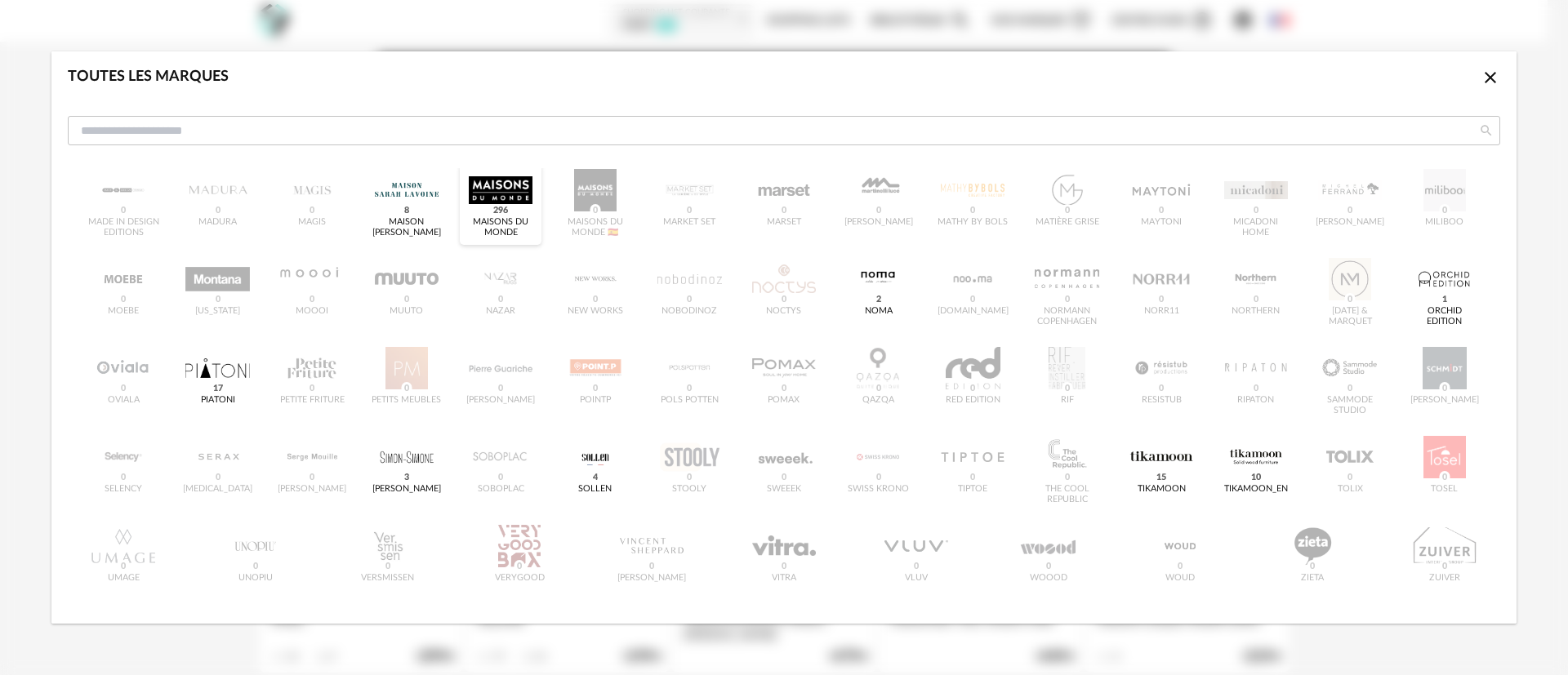
click at [479, 190] on div "dialog" at bounding box center [500, 190] width 64 height 42
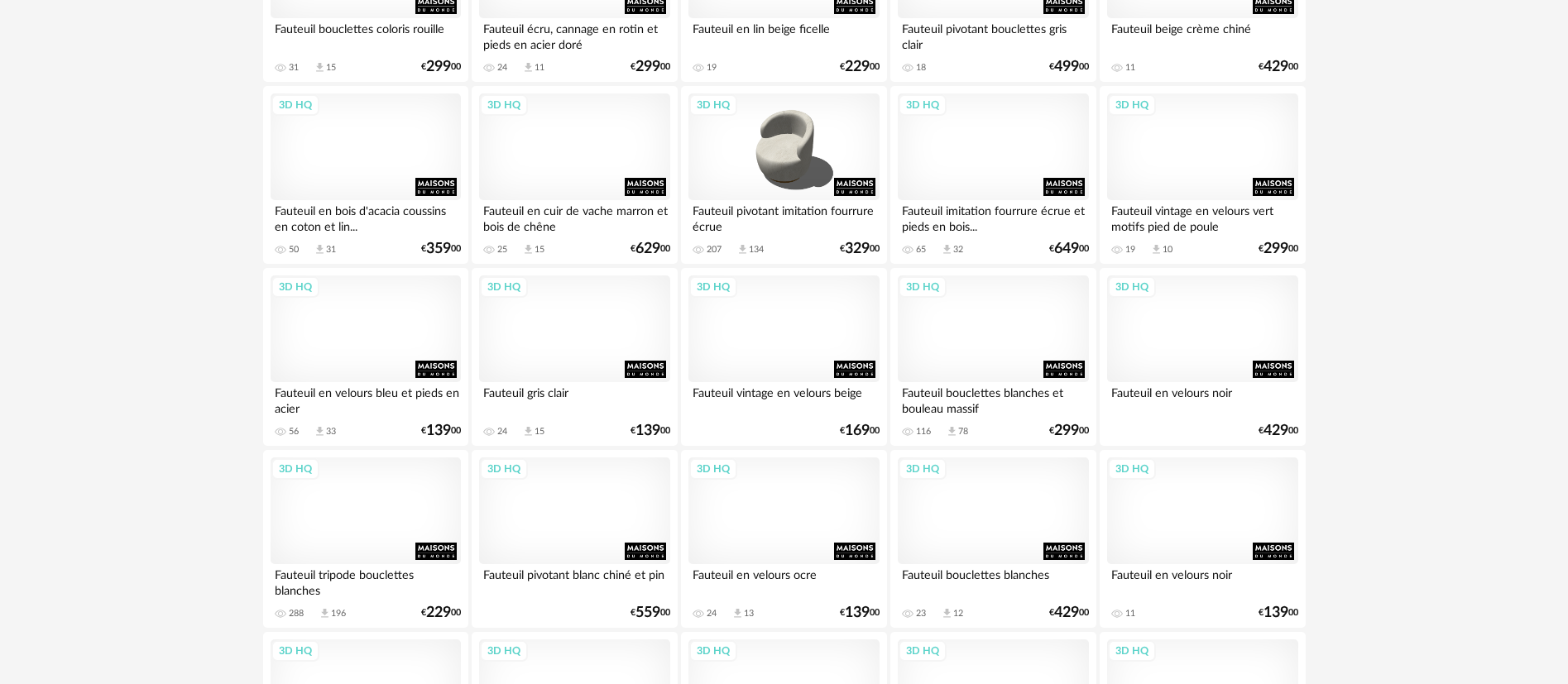
scroll to position [2978, 0]
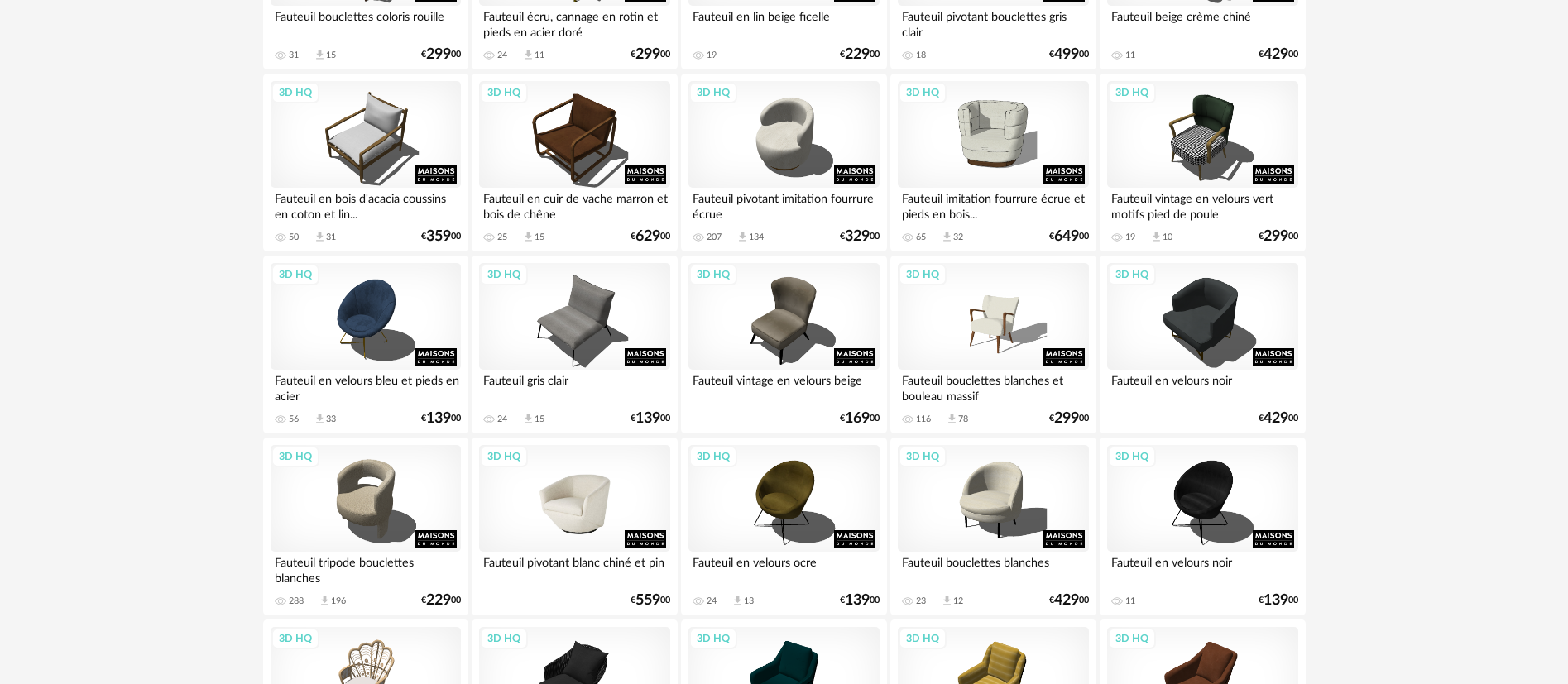
click at [573, 514] on div "3D HQ" at bounding box center [574, 498] width 190 height 108
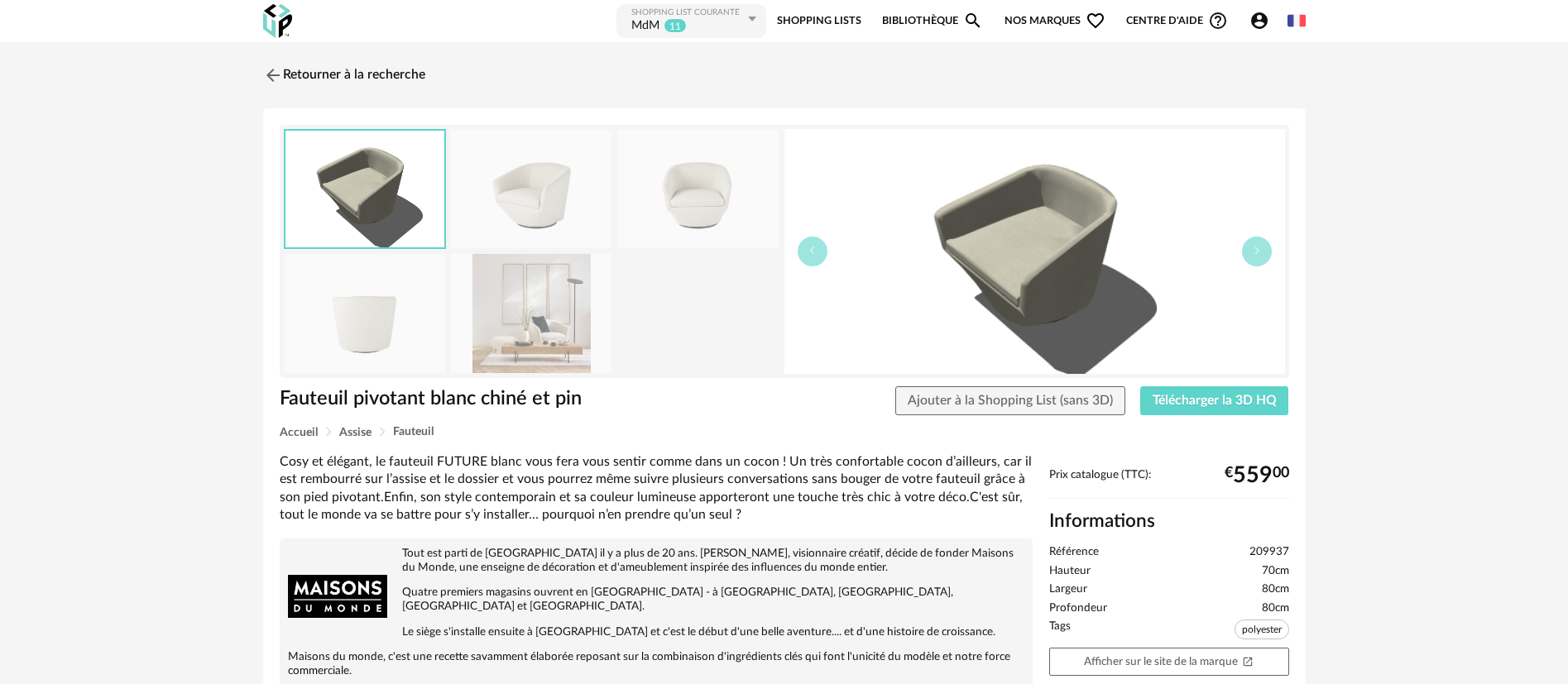
click at [565, 354] on img at bounding box center [531, 312] width 161 height 118
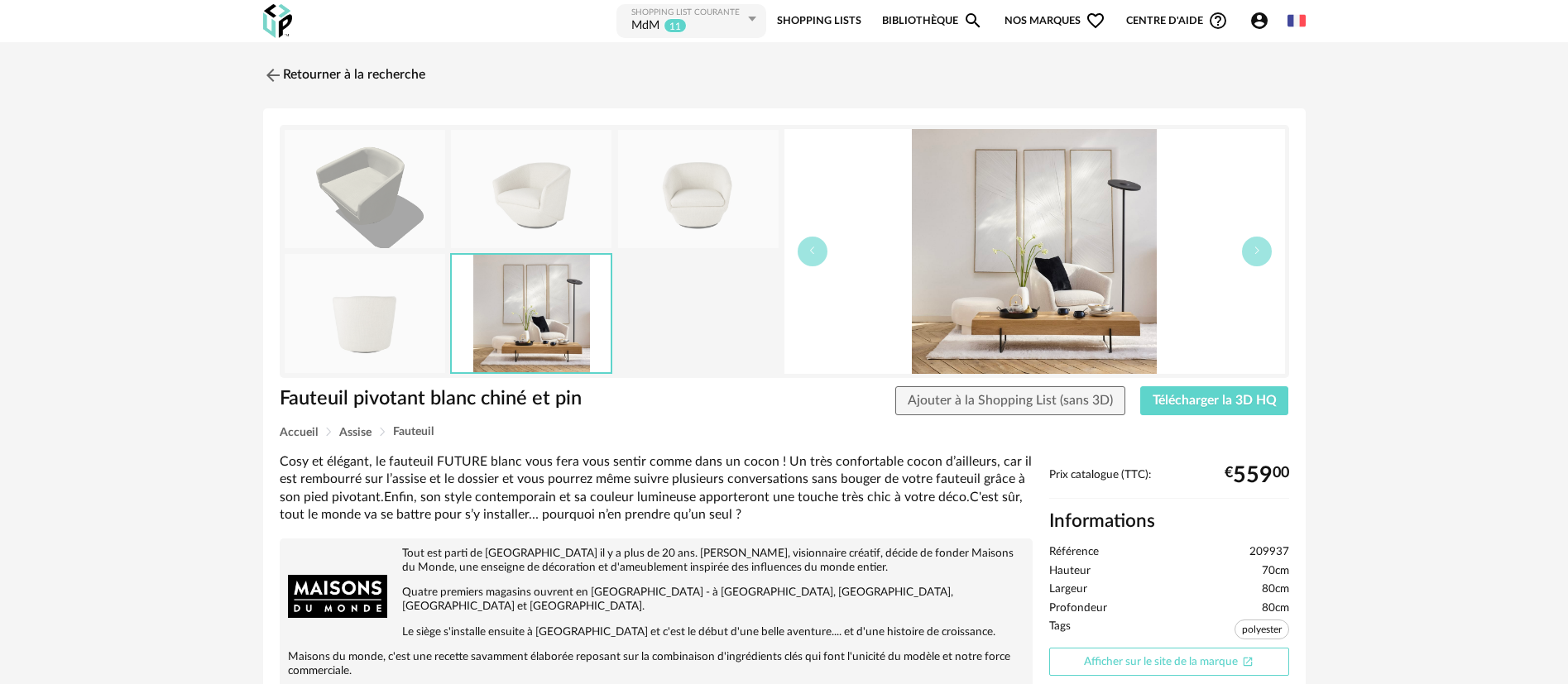
click at [1212, 654] on link "Afficher sur le site de la marque Open In New icon" at bounding box center [1169, 662] width 240 height 29
drag, startPoint x: 274, startPoint y: 75, endPoint x: 1351, endPoint y: 519, distance: 1164.9
click at [275, 75] on img at bounding box center [273, 75] width 20 height 20
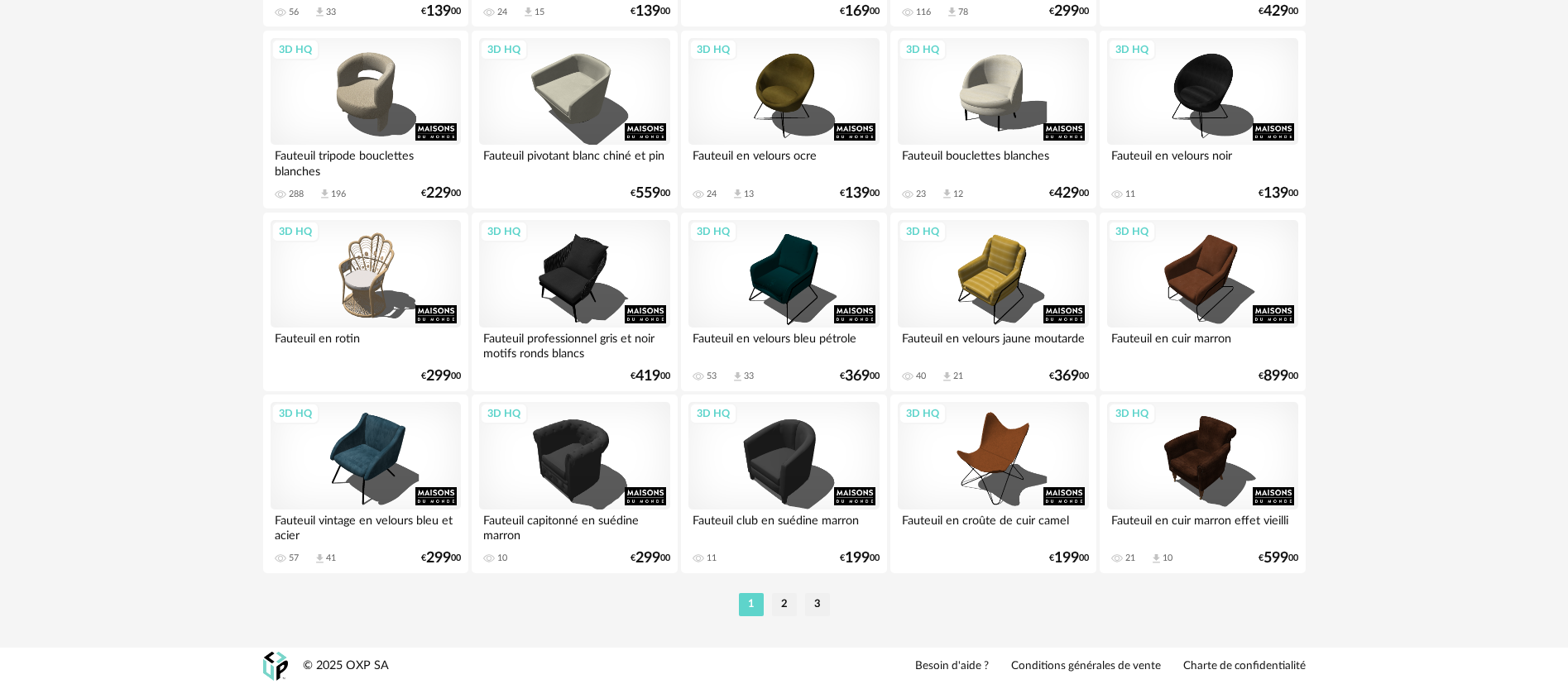
scroll to position [3386, 0]
click at [776, 605] on li "2" at bounding box center [784, 603] width 25 height 23
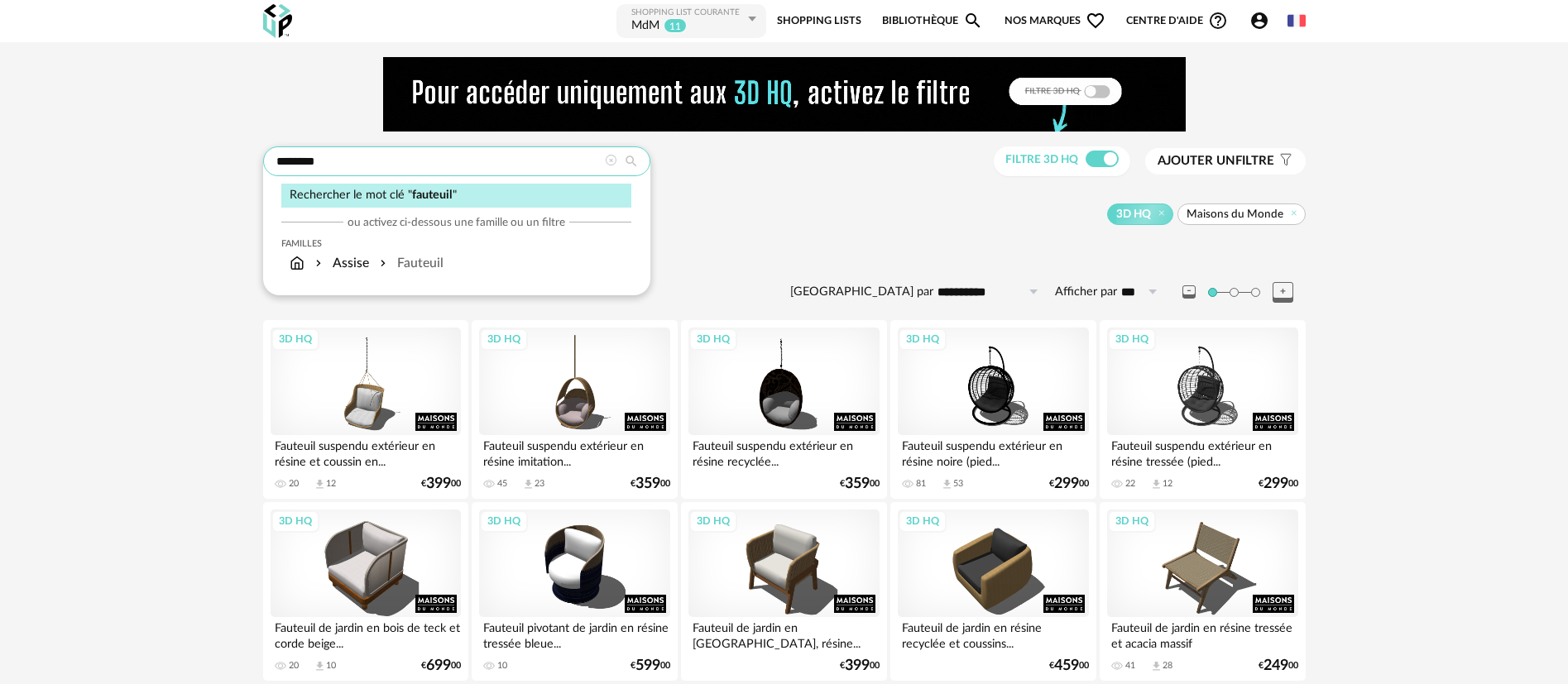
click at [294, 158] on input "********" at bounding box center [457, 161] width 387 height 30
click at [298, 159] on input "********" at bounding box center [457, 161] width 387 height 30
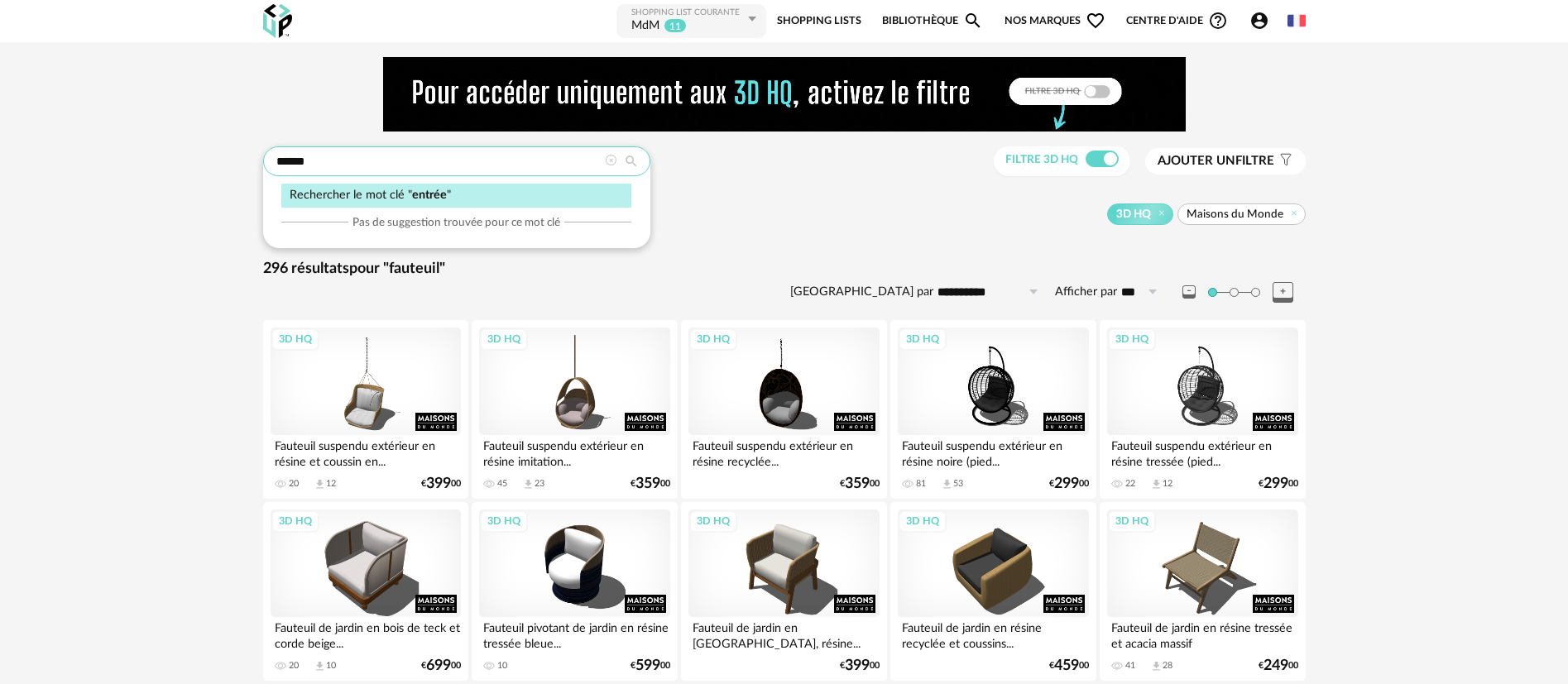
type input "******"
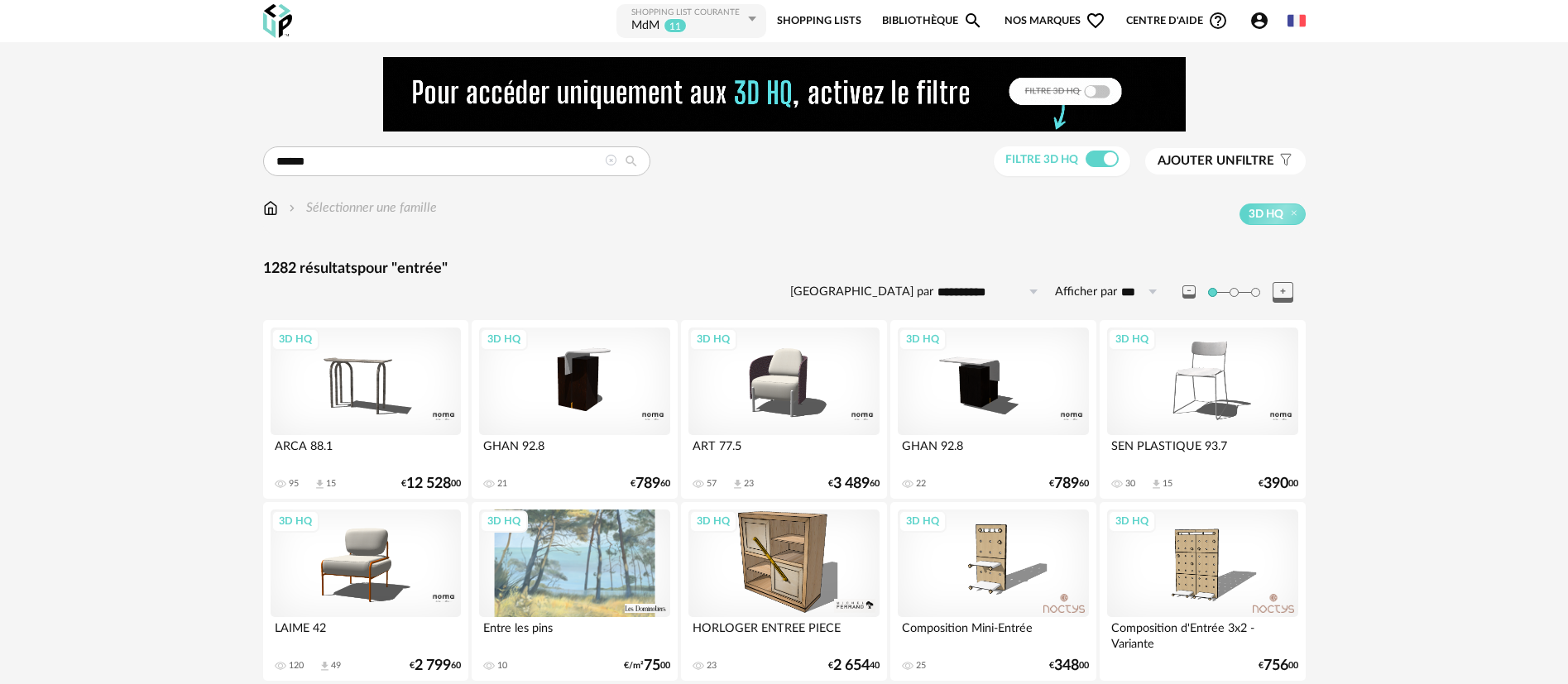
click at [904, 16] on link "Bibliothèque Magnify icon" at bounding box center [932, 21] width 101 height 37
click at [1027, 13] on span "Nos marques Heart Outline icon" at bounding box center [1054, 21] width 101 height 37
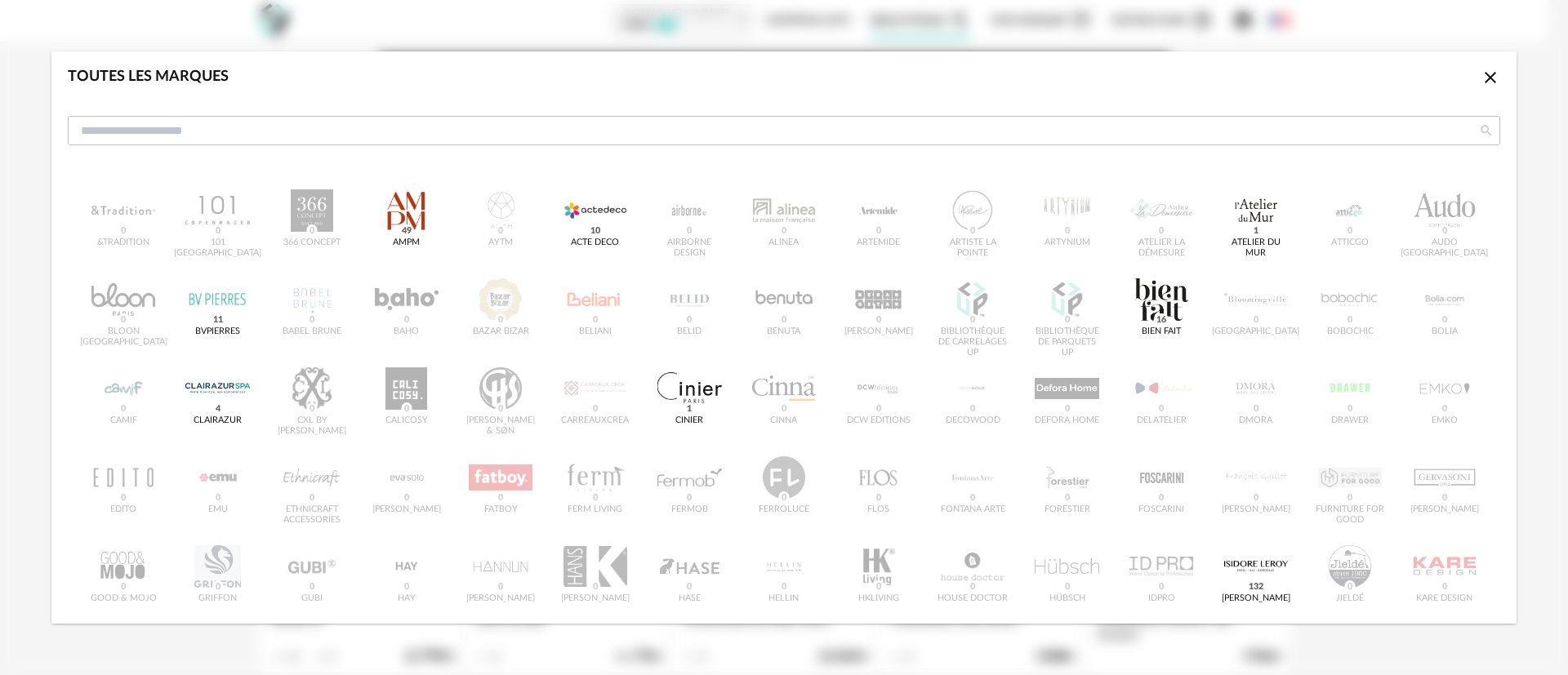
scroll to position [490, 0]
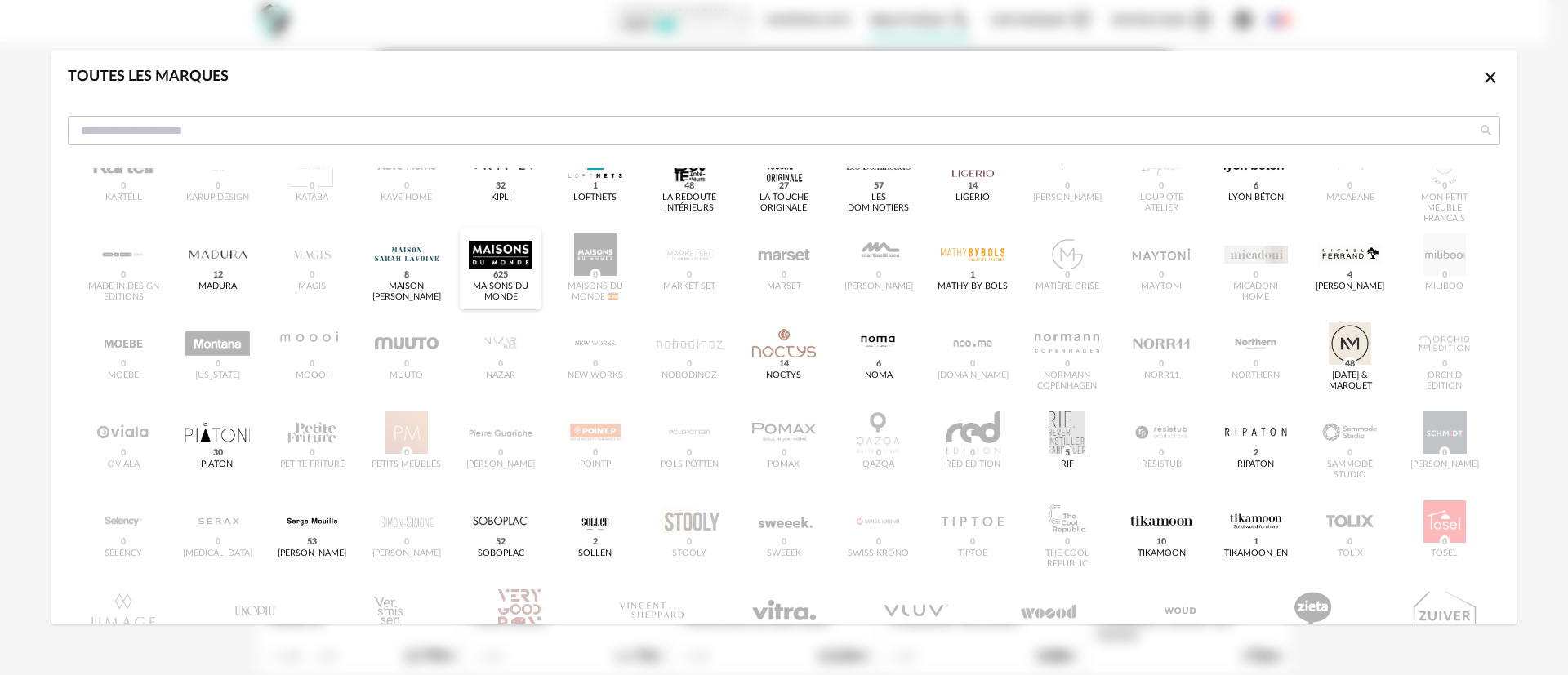
click at [489, 256] on div "dialog" at bounding box center [500, 255] width 64 height 42
type input "******"
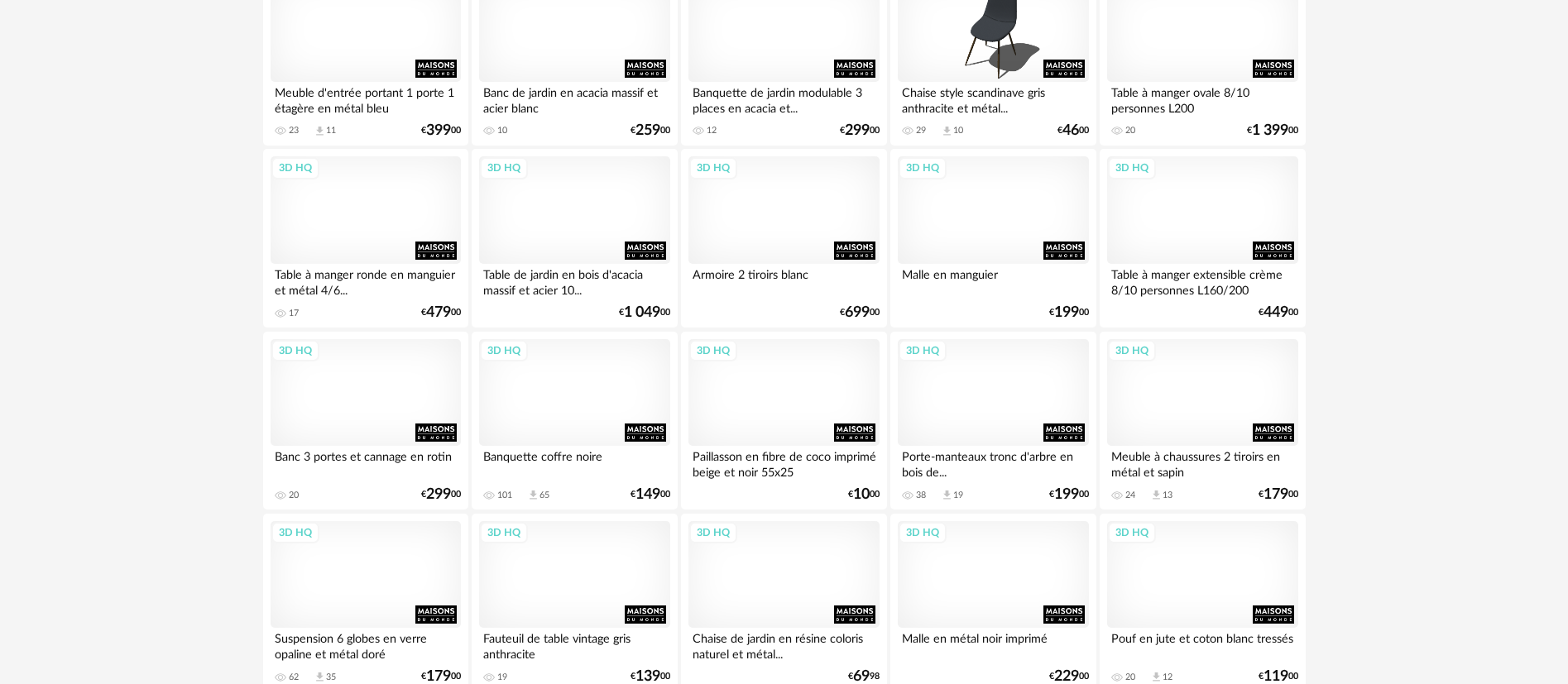
scroll to position [496, 0]
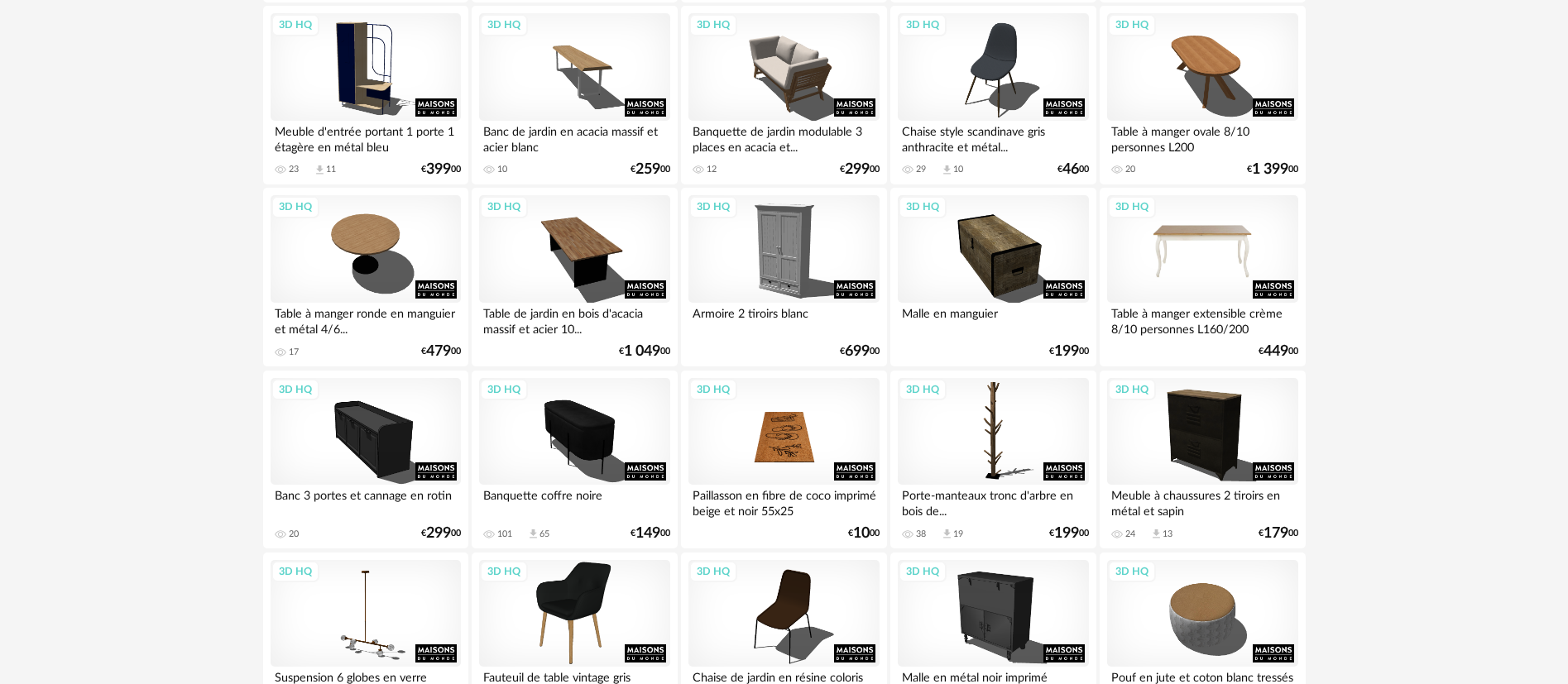
click at [1195, 250] on div "3D HQ" at bounding box center [1201, 249] width 190 height 108
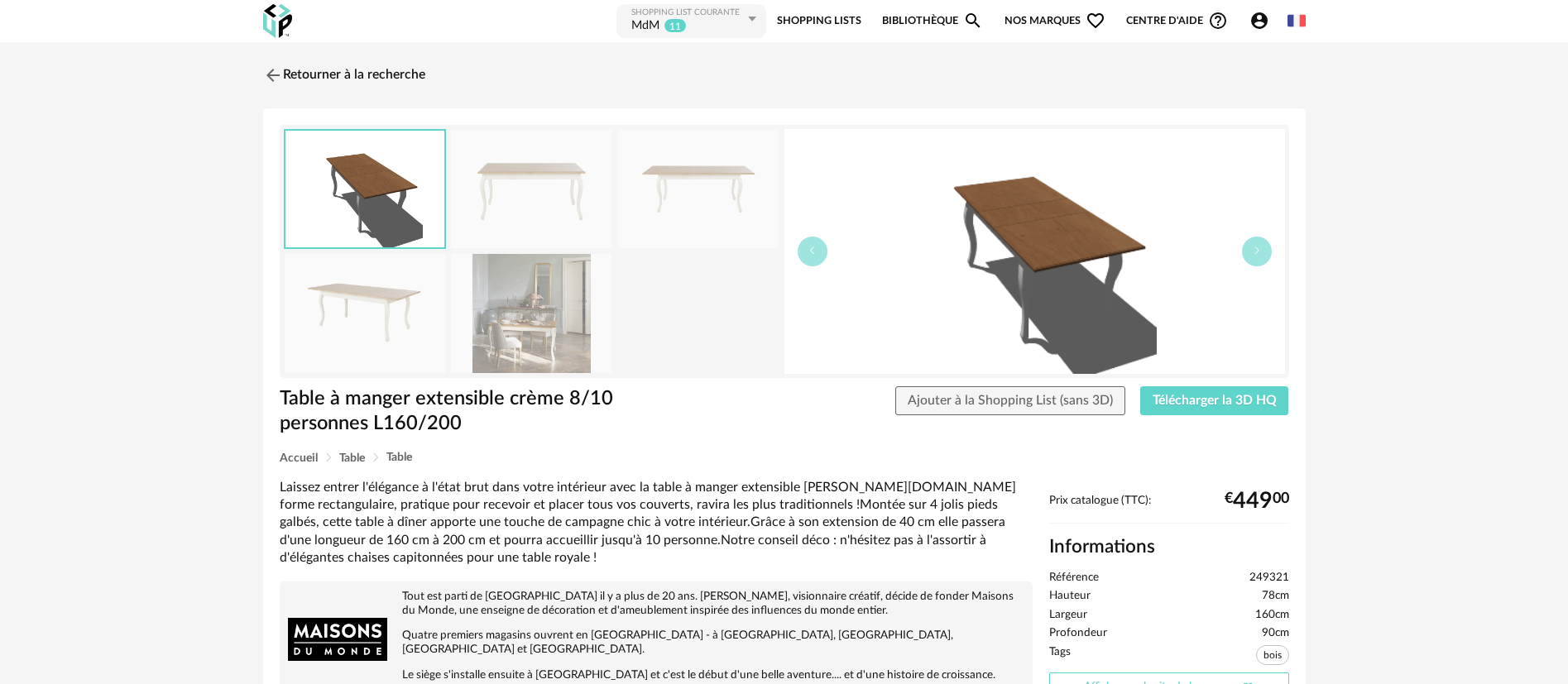
click at [1112, 678] on link "Afficher sur le site de la marque Open In New icon" at bounding box center [1169, 687] width 240 height 29
click at [342, 65] on link "Retourner à la recherche" at bounding box center [340, 75] width 162 height 36
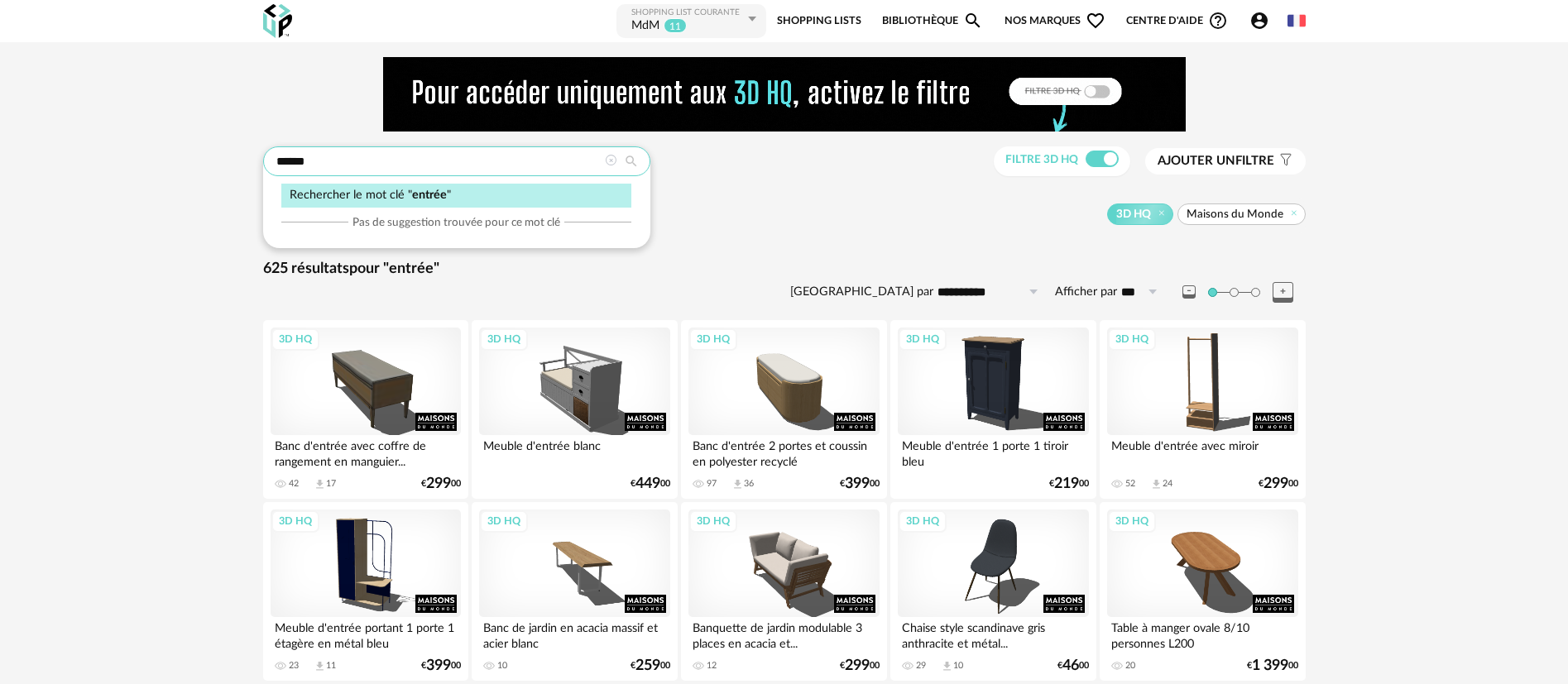
click at [440, 173] on input "******" at bounding box center [457, 161] width 387 height 30
click at [285, 166] on input "******" at bounding box center [457, 161] width 387 height 30
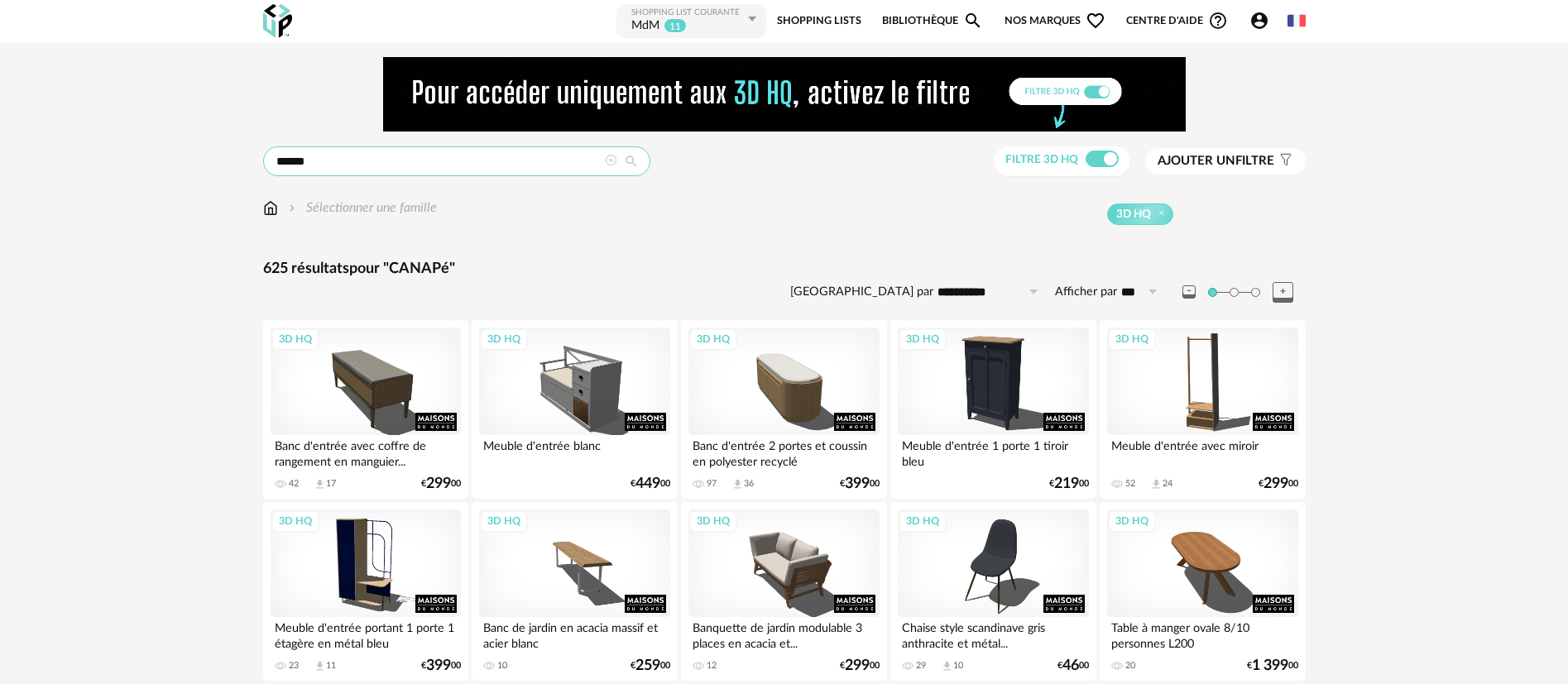
type input "******"
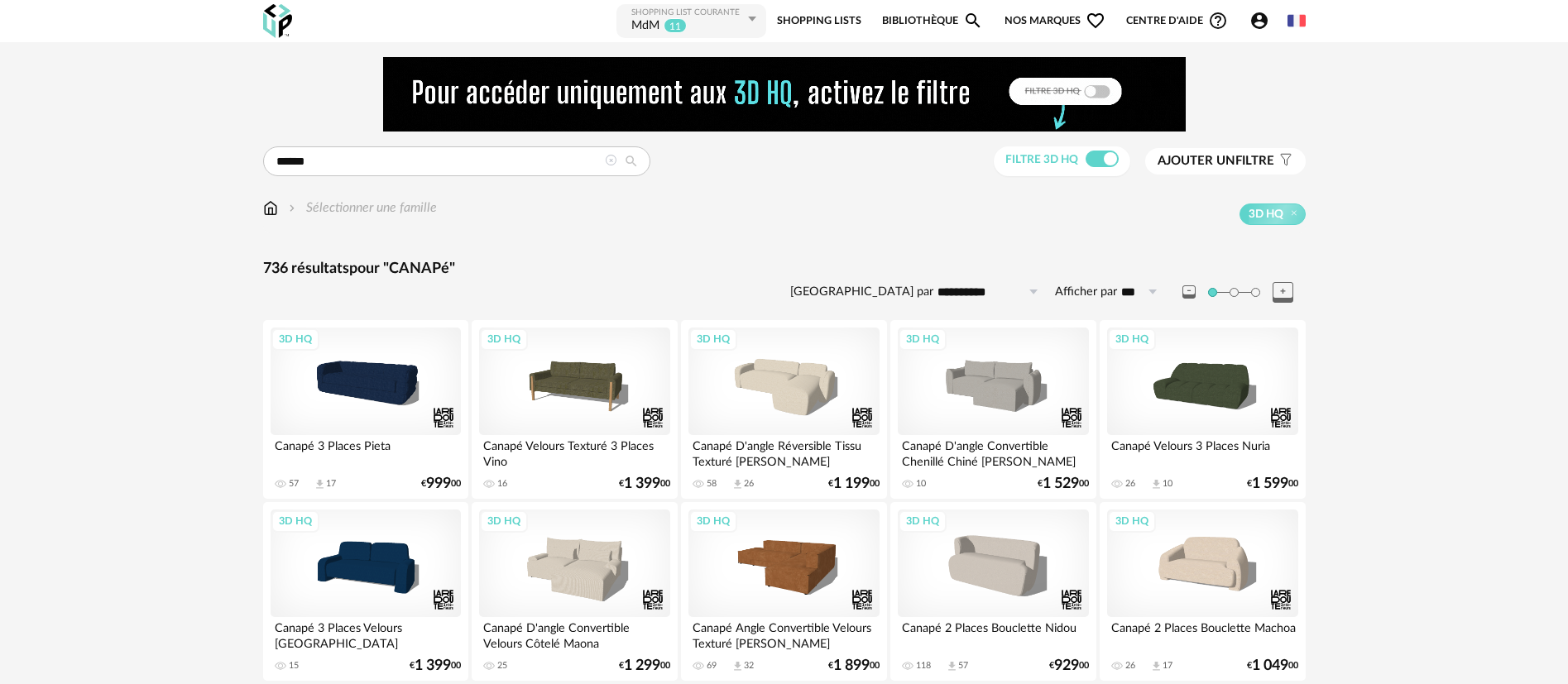
click at [1036, 25] on span "Nos marques Heart Outline icon" at bounding box center [1054, 21] width 101 height 37
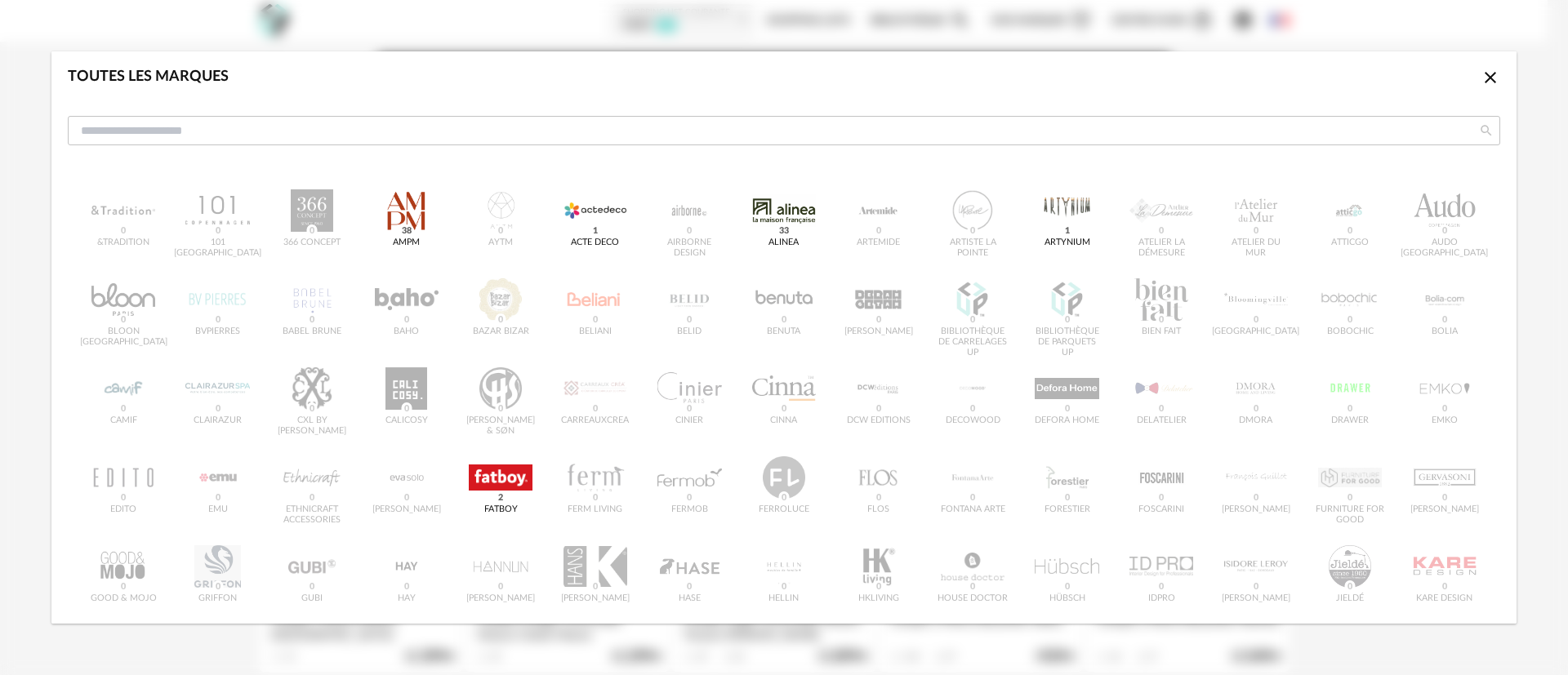
scroll to position [554, 0]
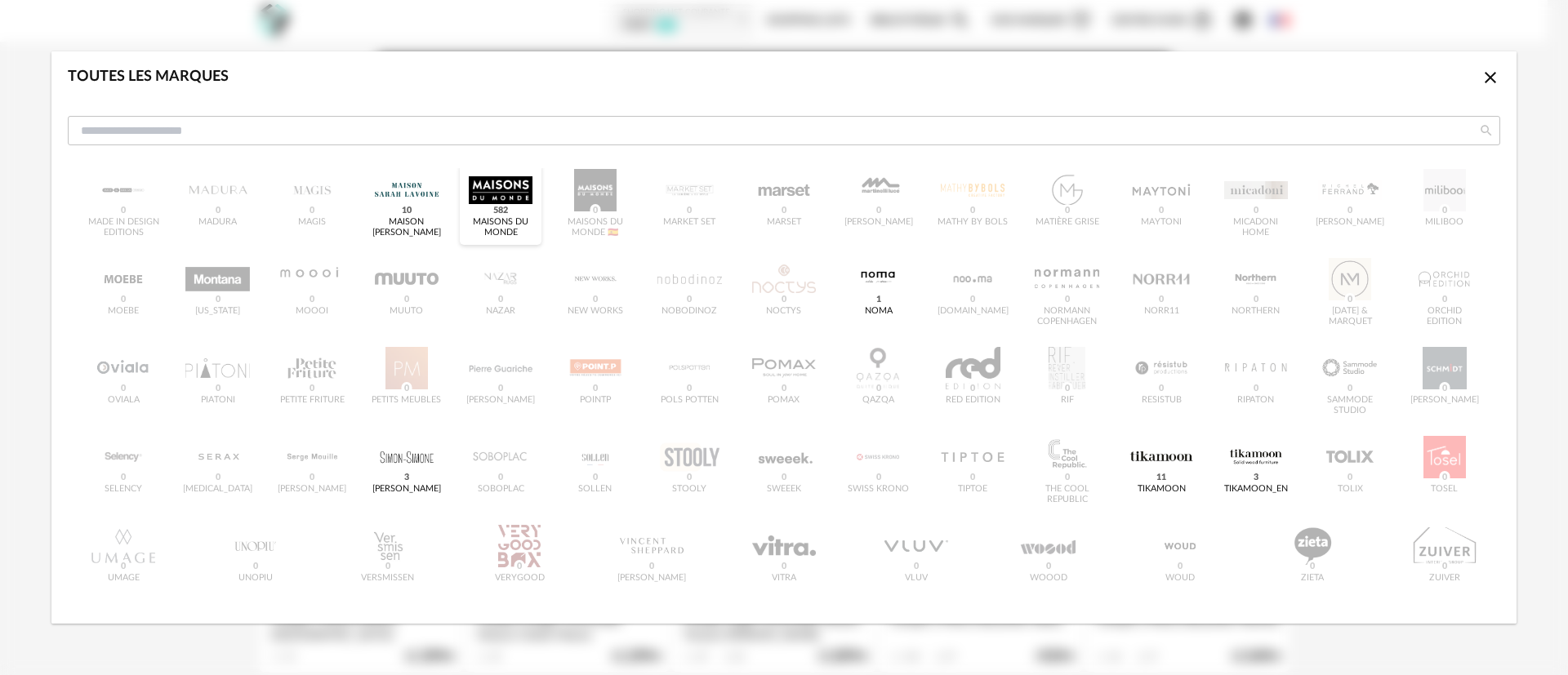
click at [490, 186] on div "dialog" at bounding box center [500, 190] width 64 height 42
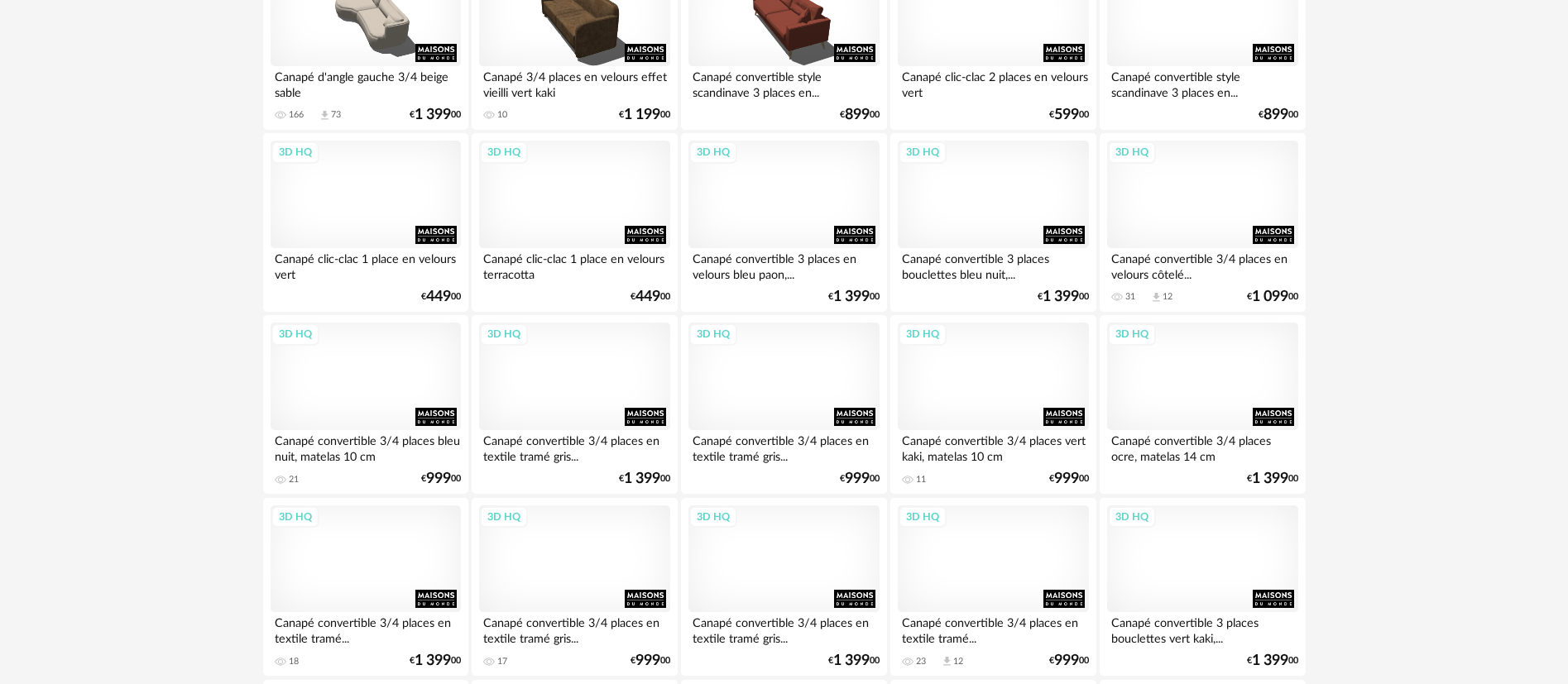
scroll to position [373, 0]
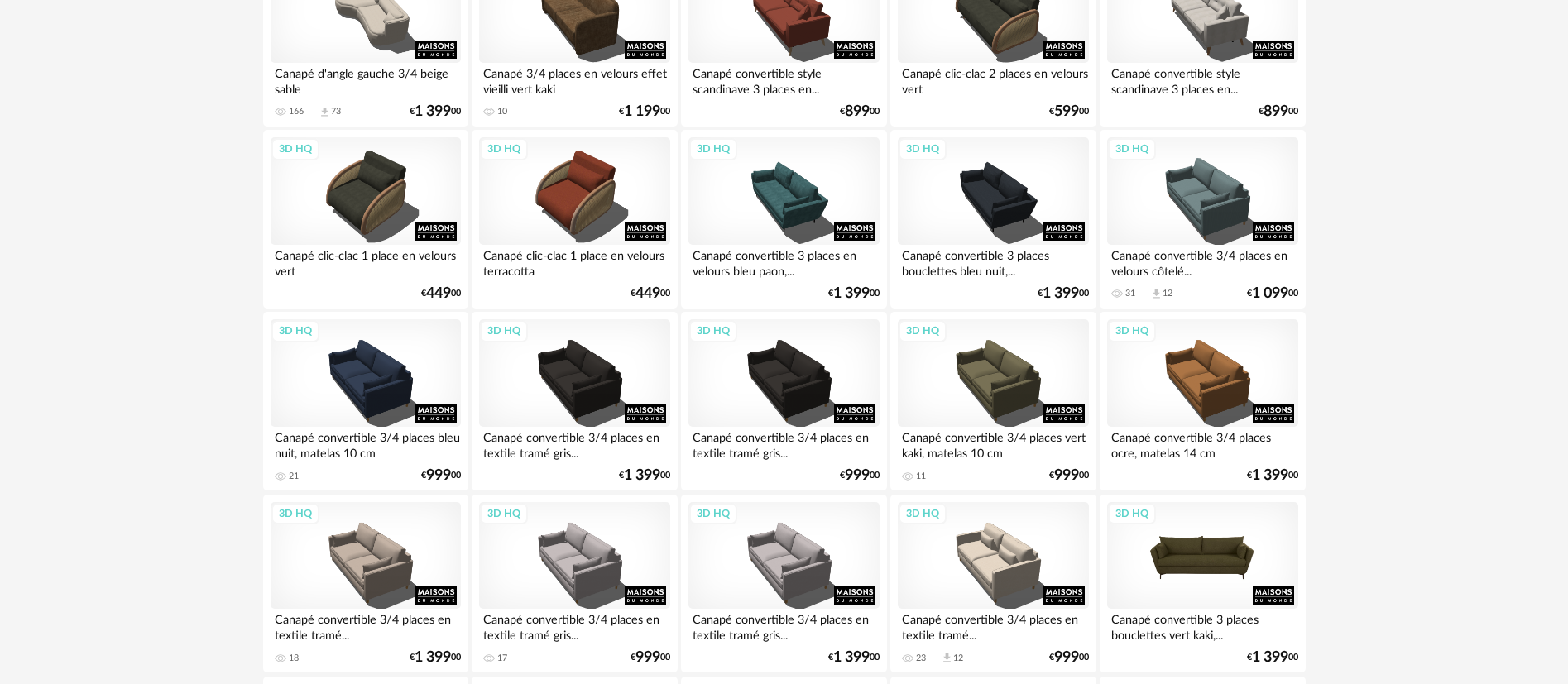
click at [1204, 559] on div "3D HQ" at bounding box center [1201, 556] width 190 height 108
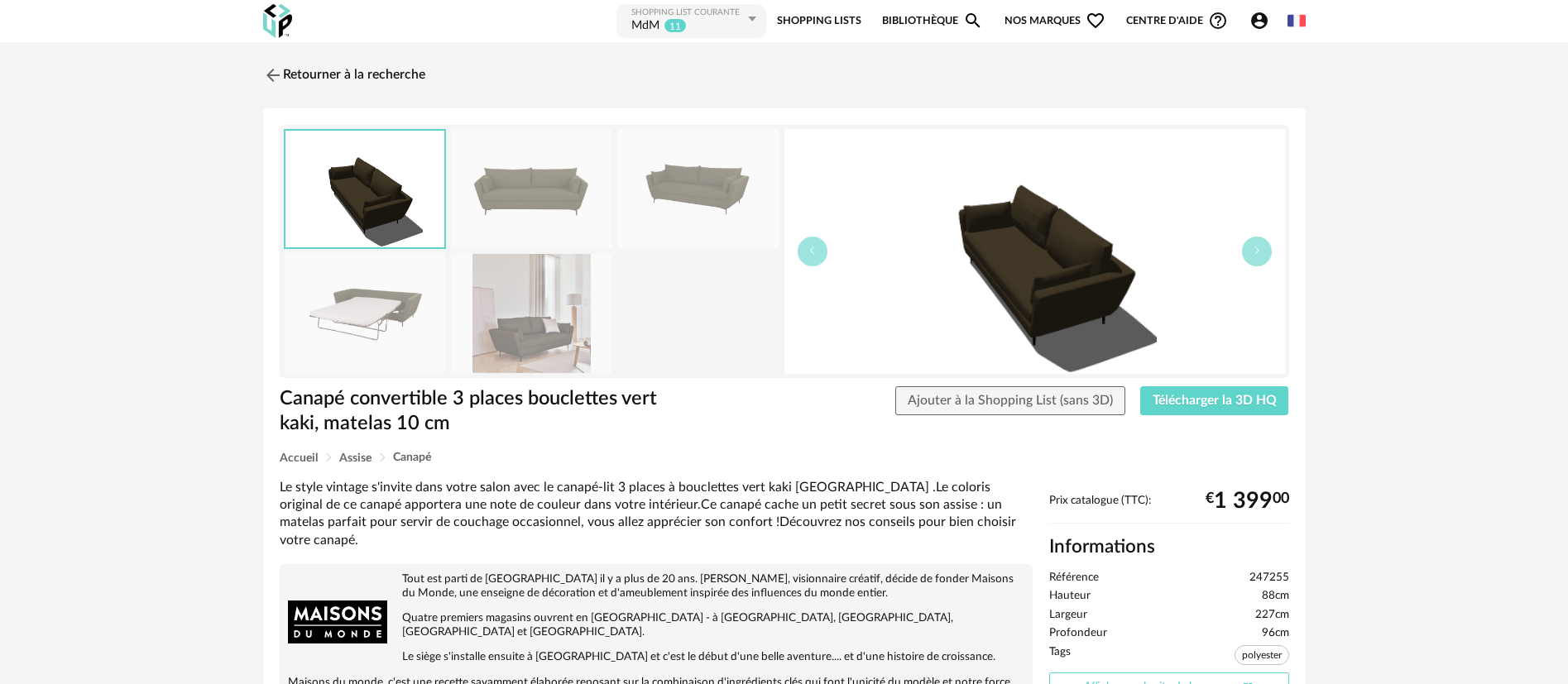
click at [1157, 678] on link "Afficher sur le site de la marque Open In New icon" at bounding box center [1169, 687] width 240 height 29
click at [330, 64] on link "Retourner à la recherche" at bounding box center [340, 75] width 162 height 36
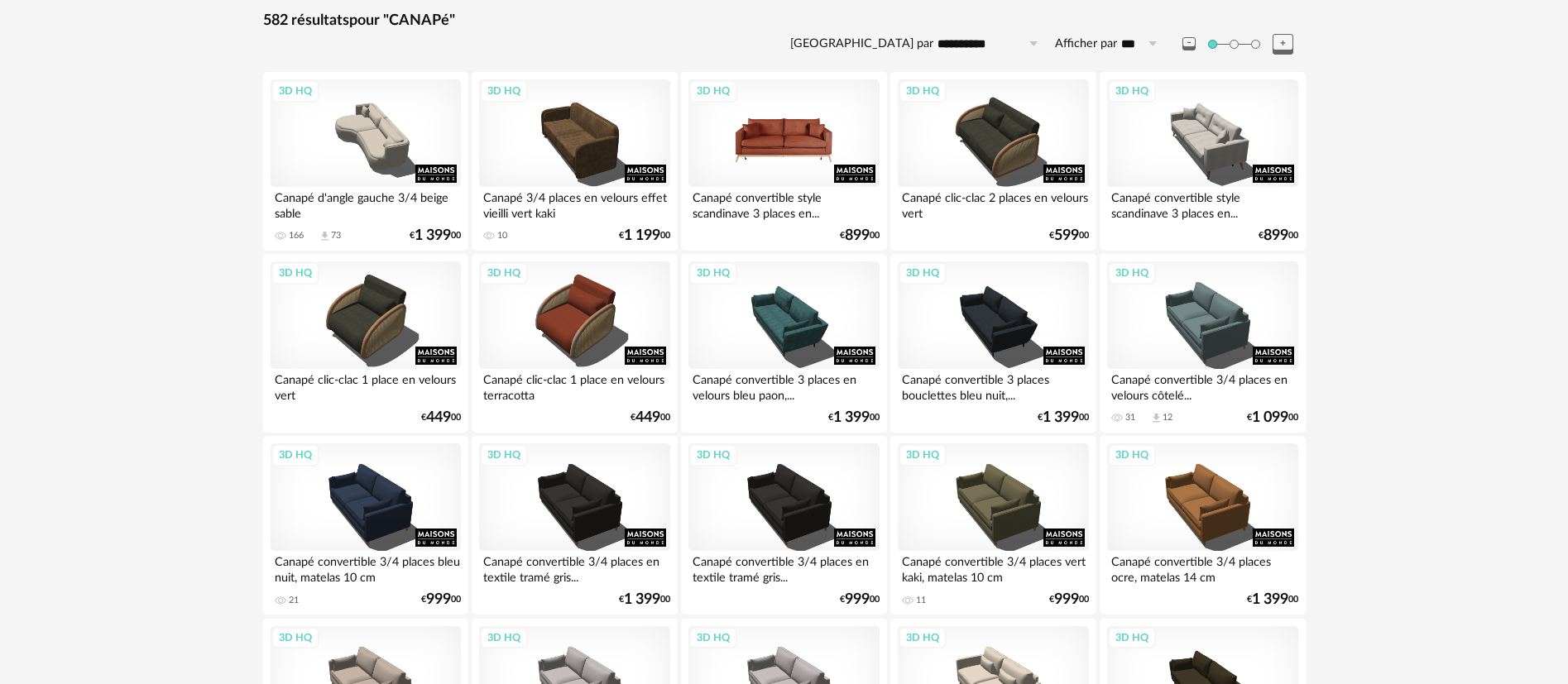
scroll to position [124, 0]
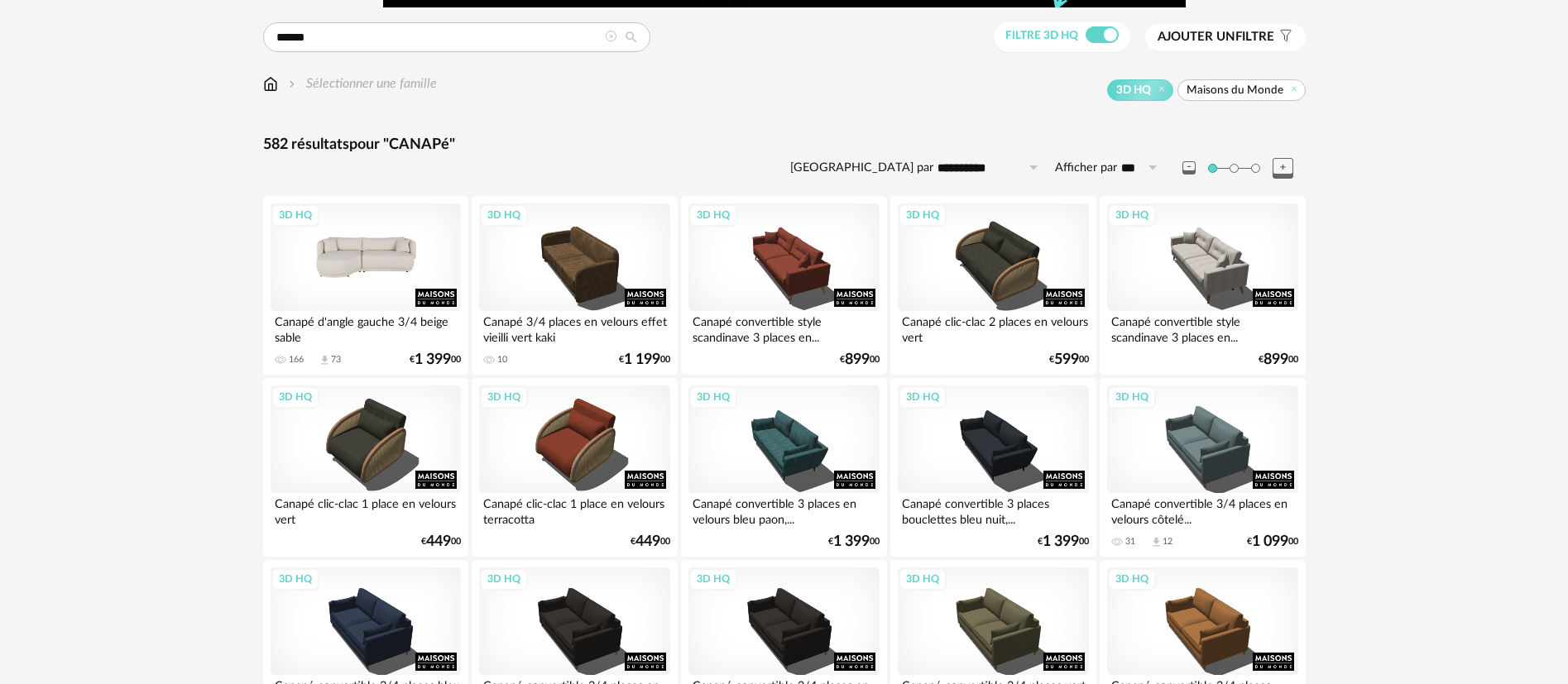
click at [366, 266] on div "3D HQ" at bounding box center [365, 257] width 190 height 108
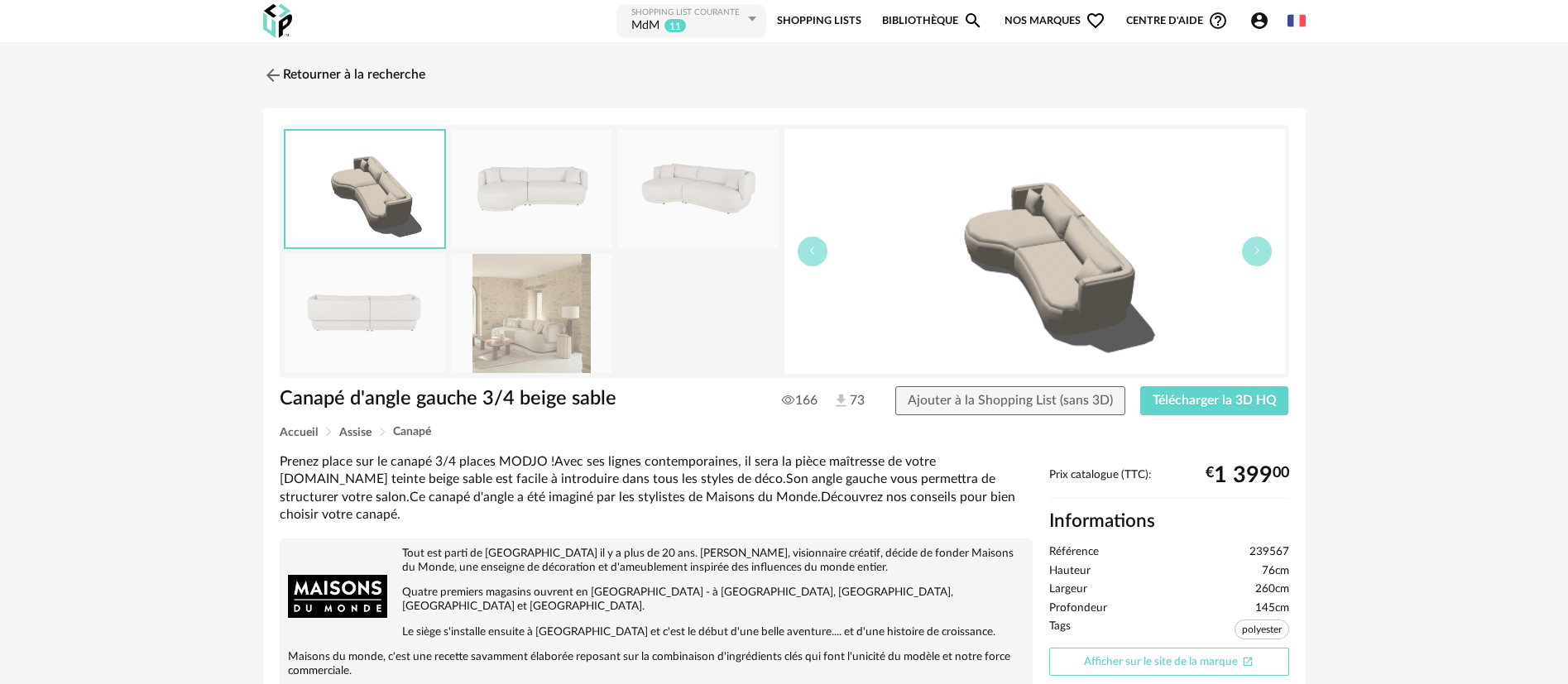
click at [1133, 662] on link "Afficher sur le site de la marque Open In New icon" at bounding box center [1169, 662] width 240 height 29
click at [308, 80] on link "Retourner à la recherche" at bounding box center [340, 75] width 162 height 36
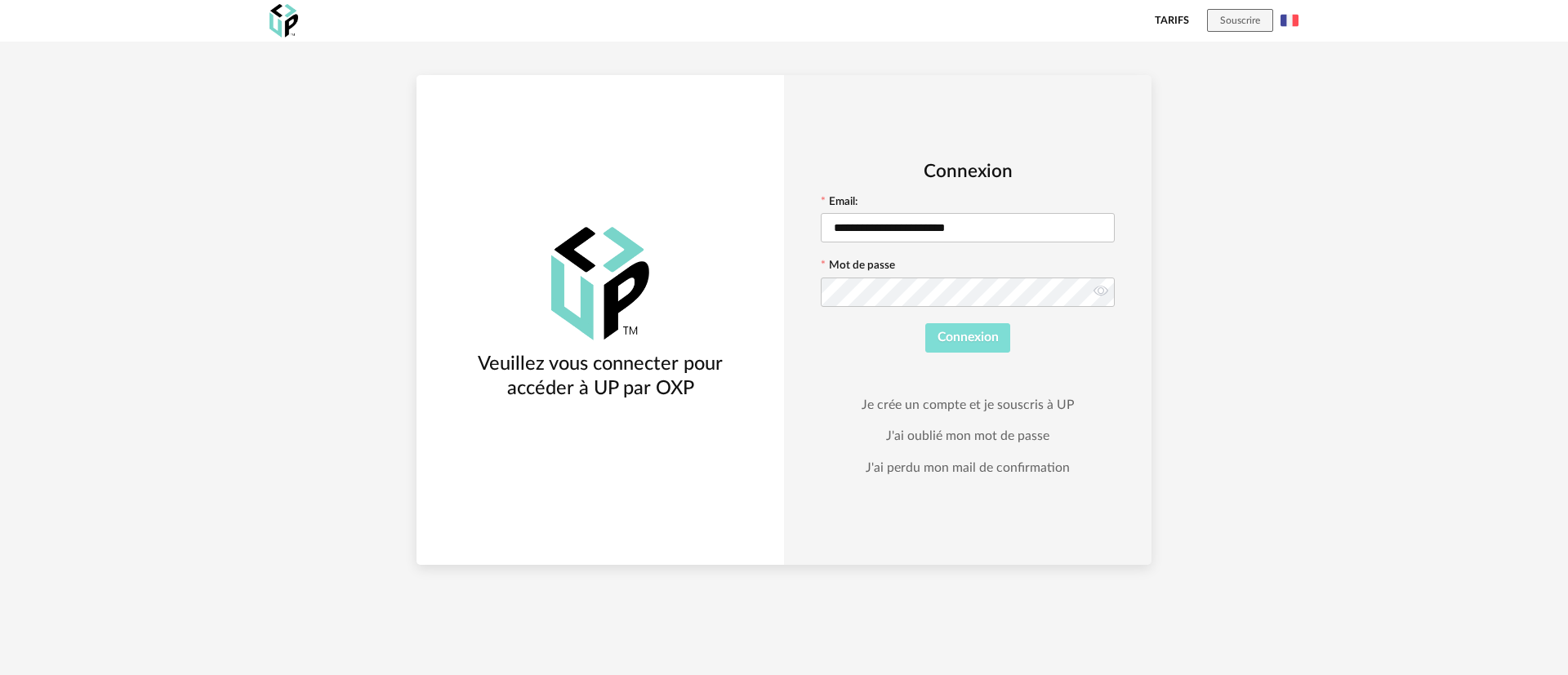
click at [967, 341] on span "Connexion" at bounding box center [968, 336] width 61 height 13
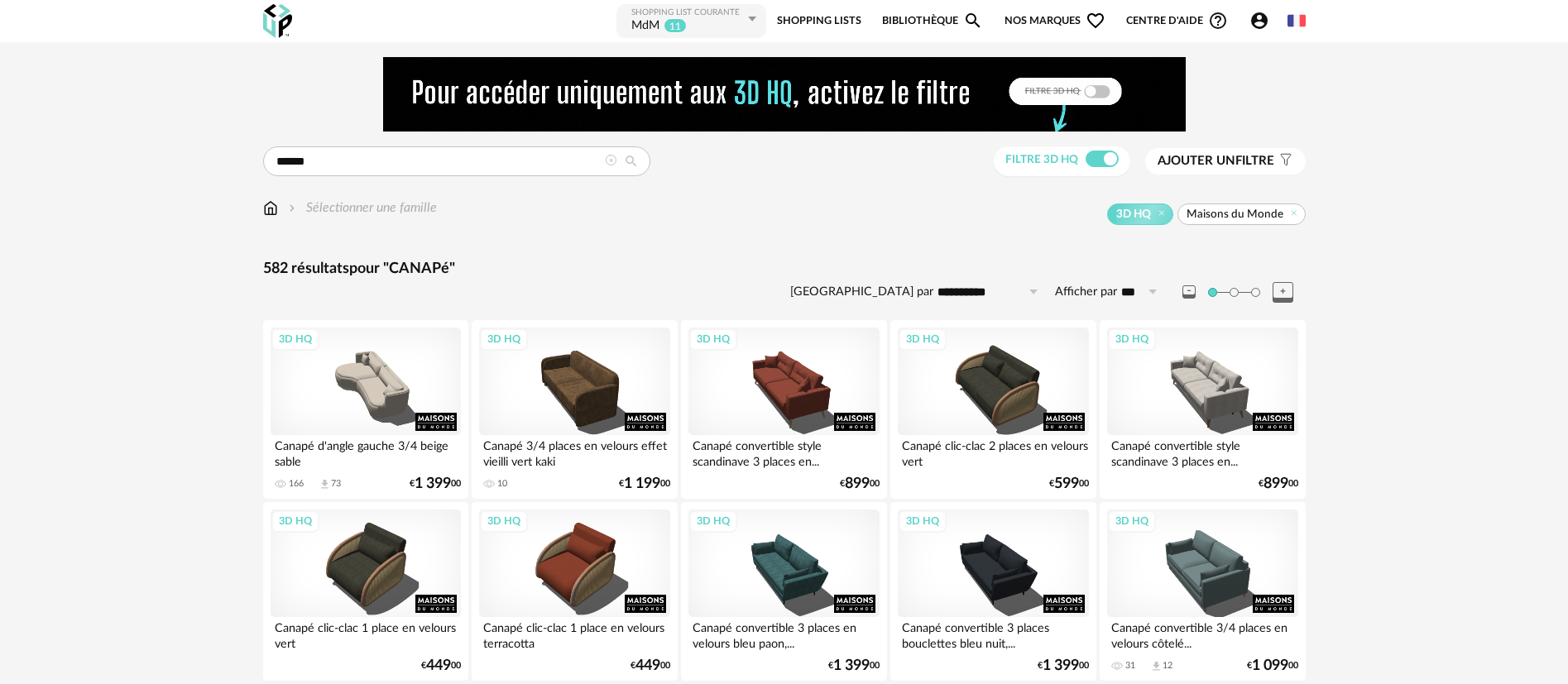
click at [1019, 10] on span "Nos marques Heart Outline icon" at bounding box center [1054, 21] width 101 height 37
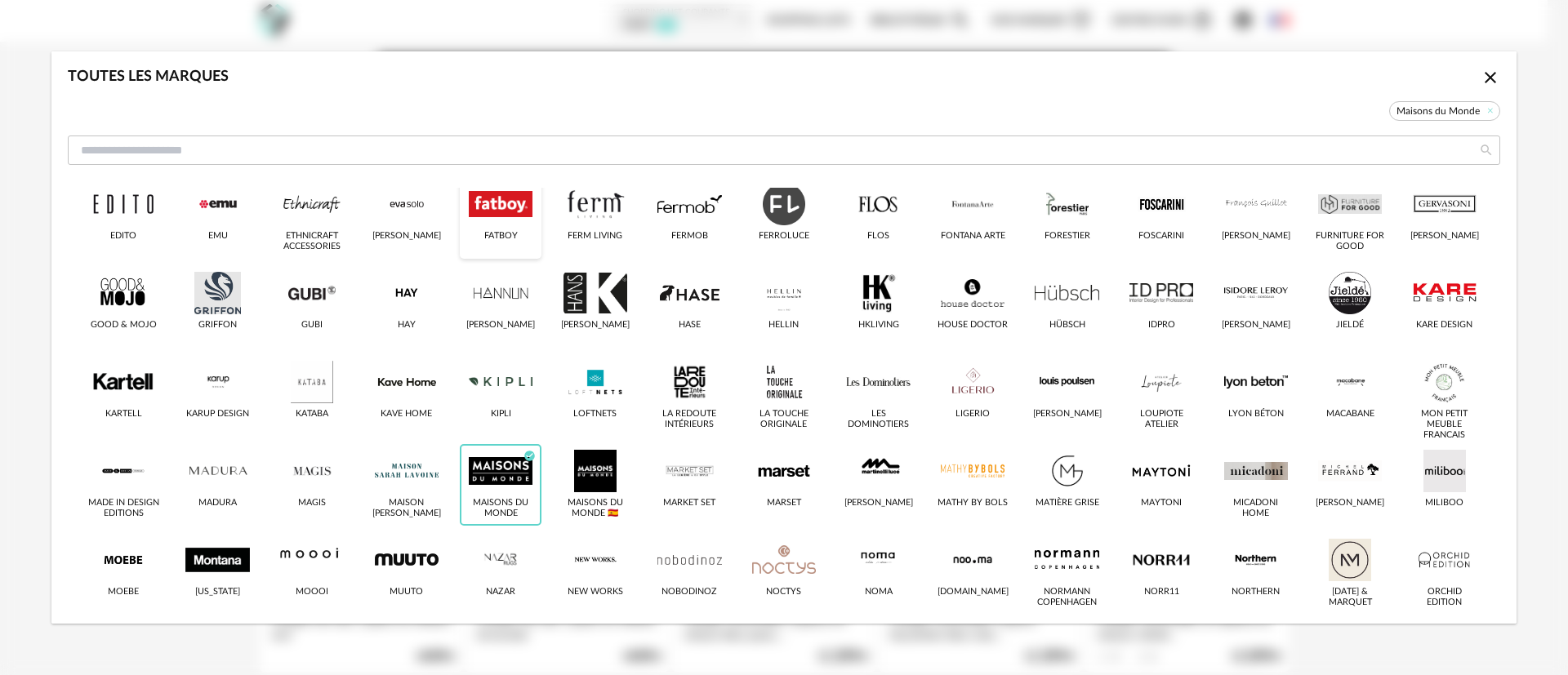
scroll to position [368, 0]
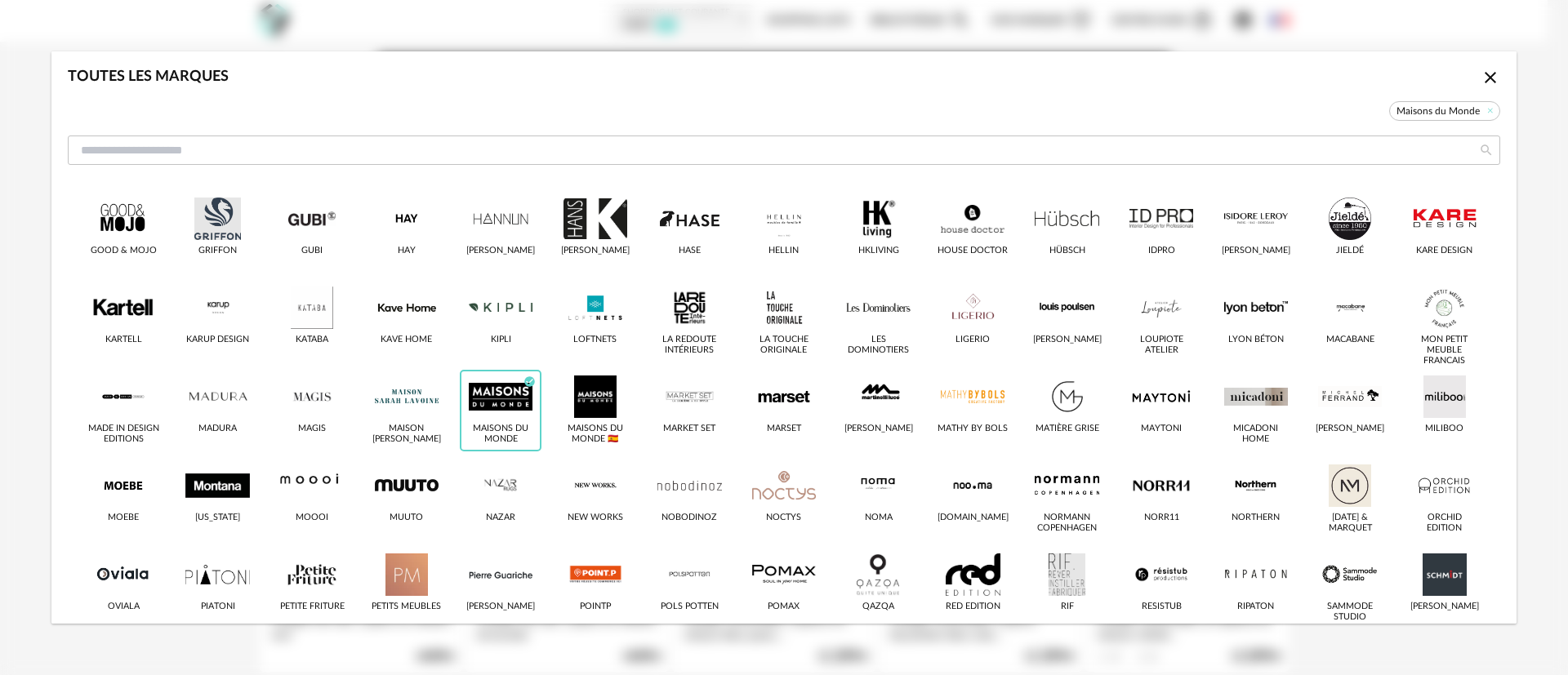
click at [1481, 74] on icon "Close icon" at bounding box center [1490, 77] width 20 height 20
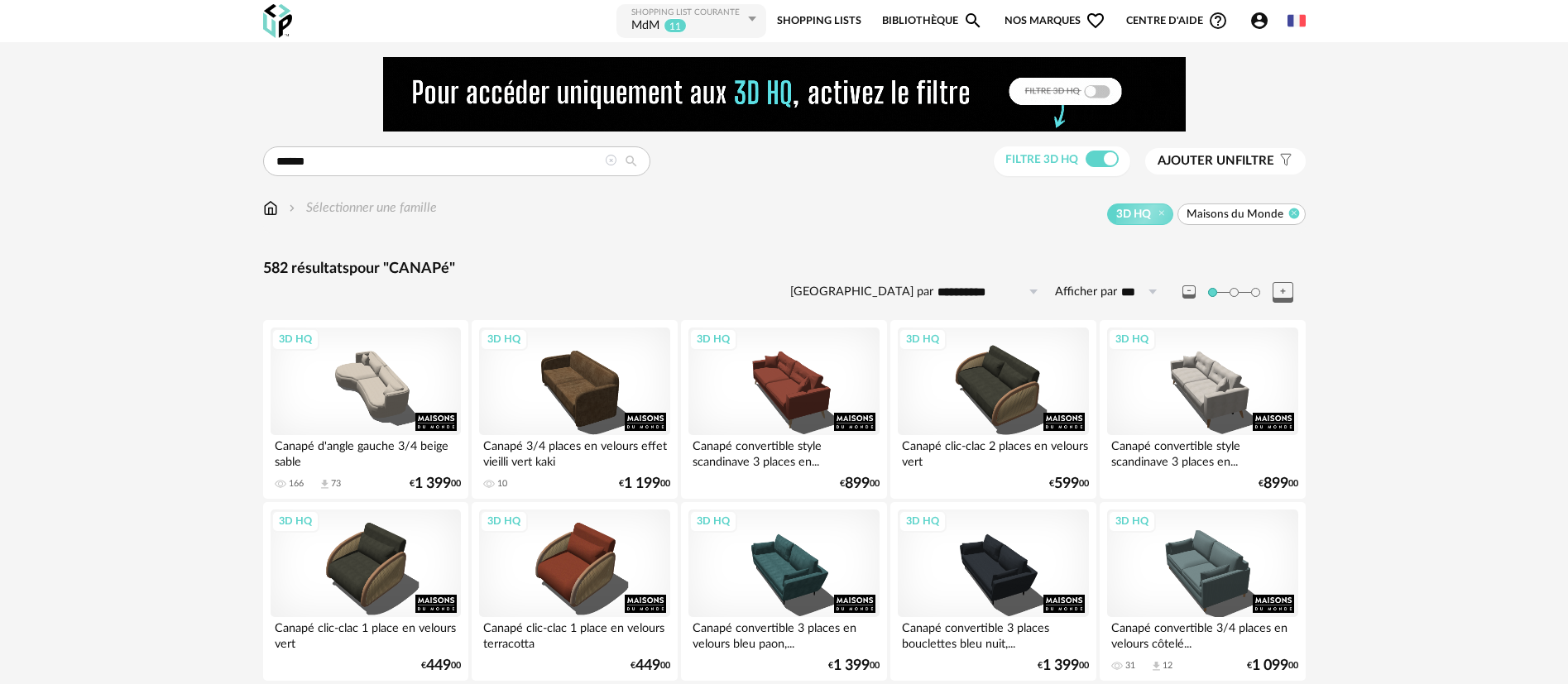
click at [1293, 214] on icon at bounding box center [1293, 213] width 10 height 10
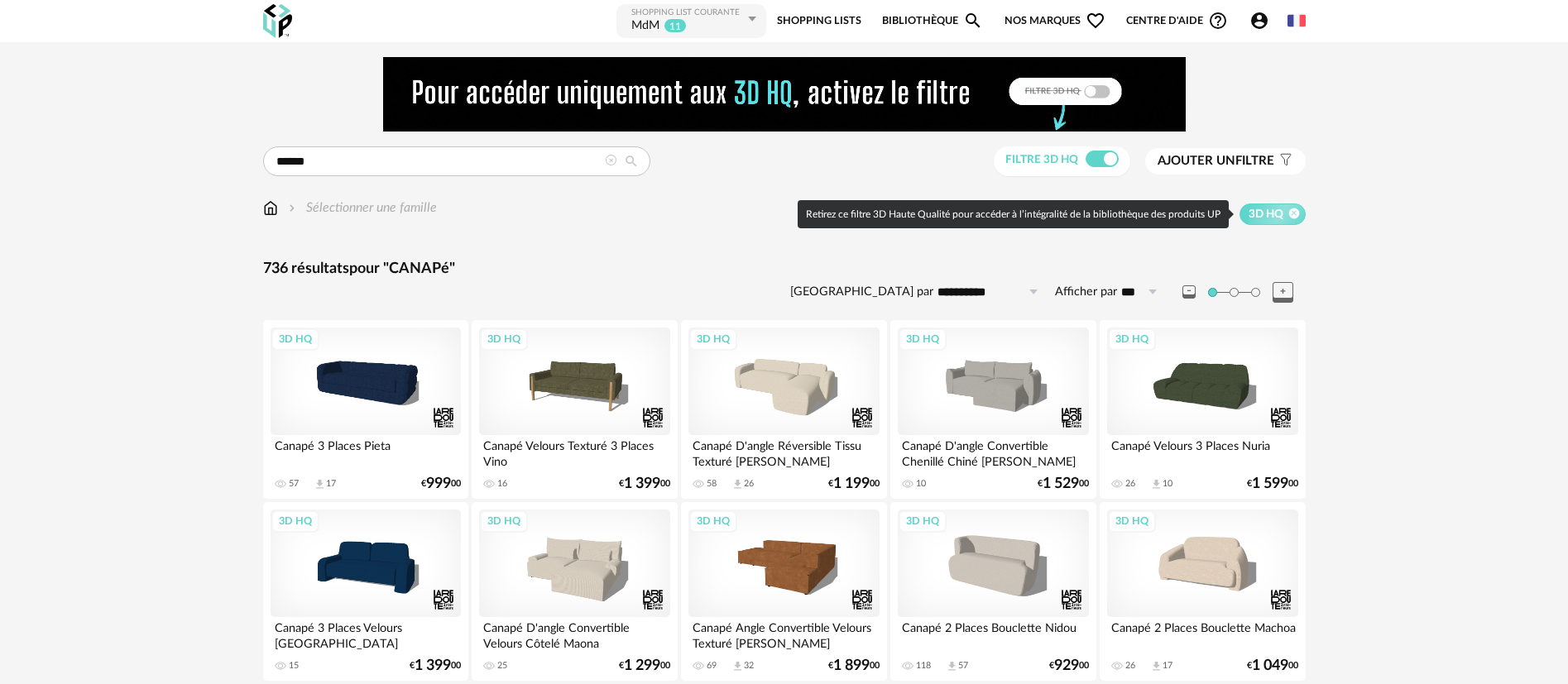
click at [1293, 212] on icon at bounding box center [1293, 213] width 10 height 10
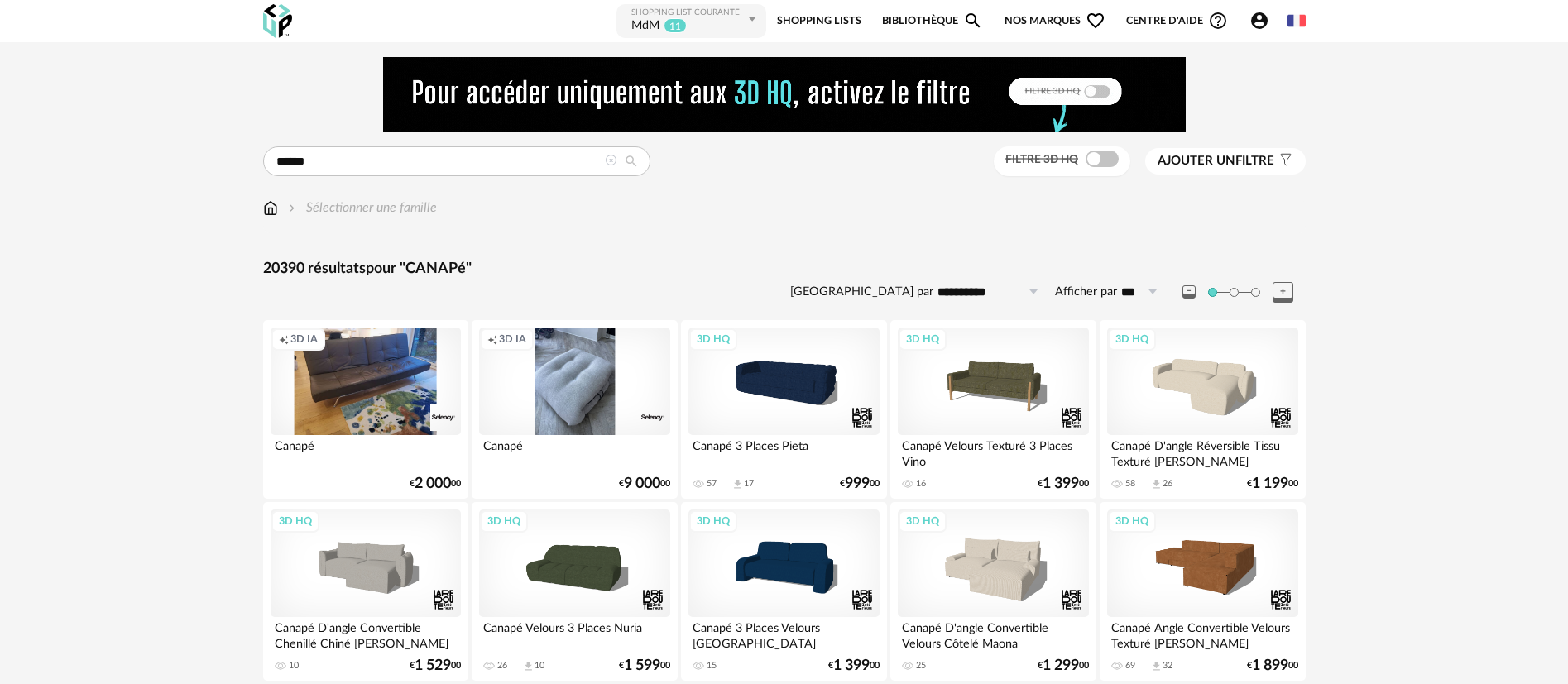
click at [1029, 16] on span "Nos marques Heart Outline icon" at bounding box center [1054, 21] width 101 height 37
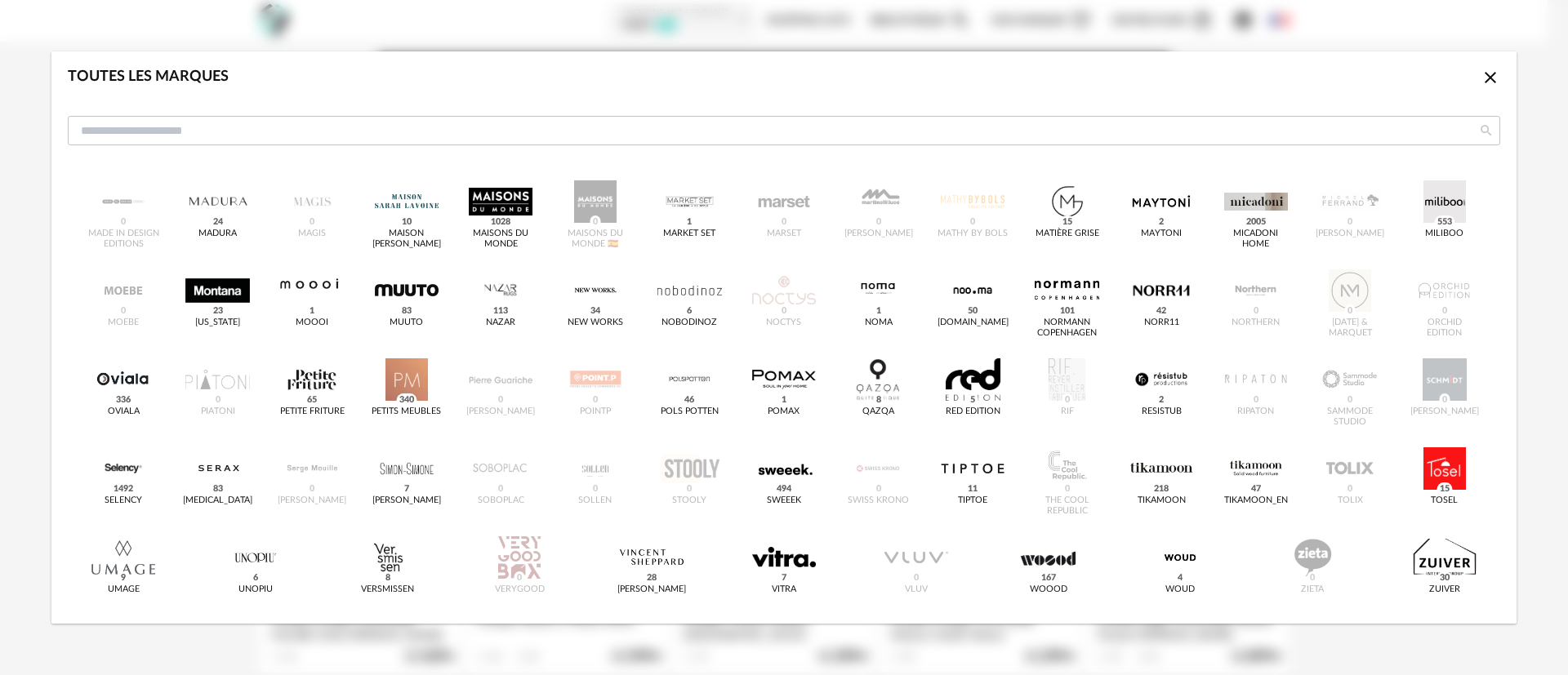
scroll to position [554, 0]
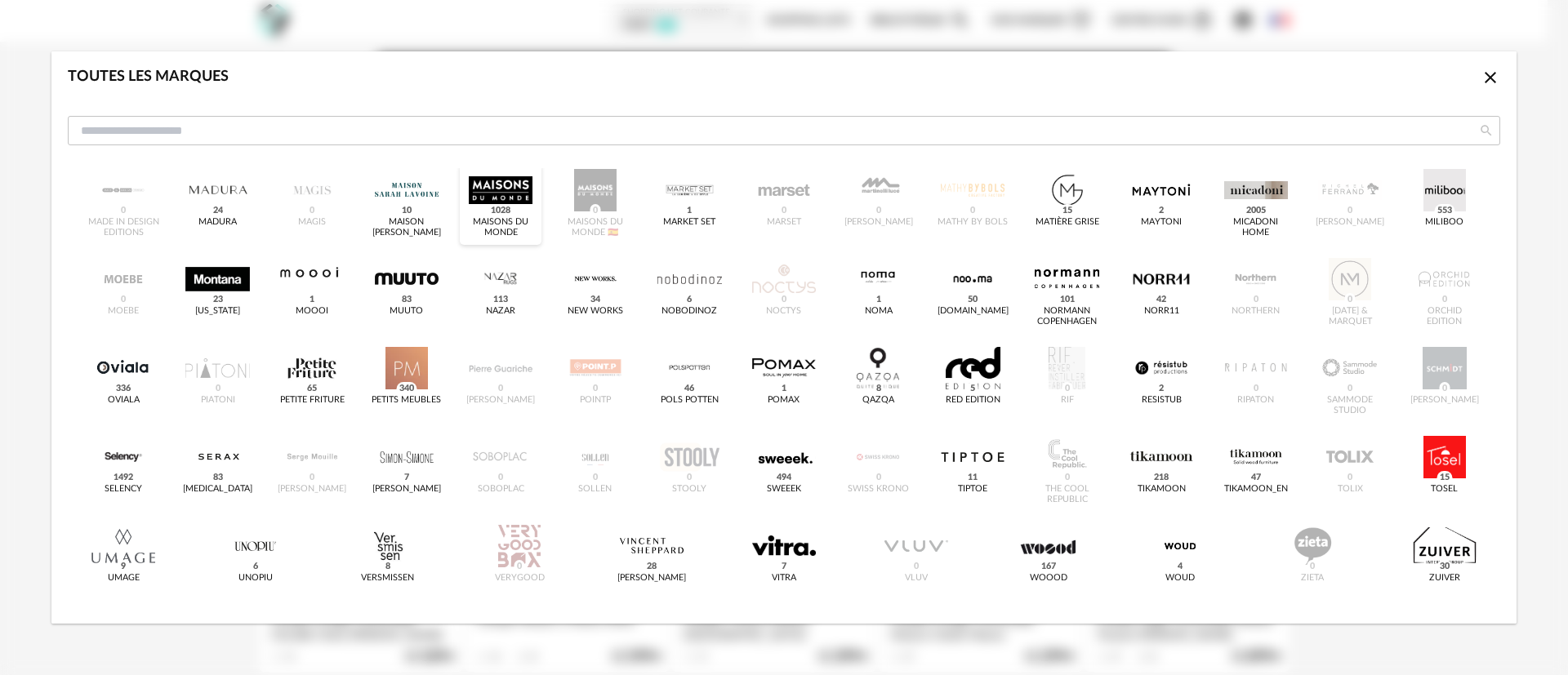
click at [490, 186] on div "dialog" at bounding box center [500, 190] width 64 height 42
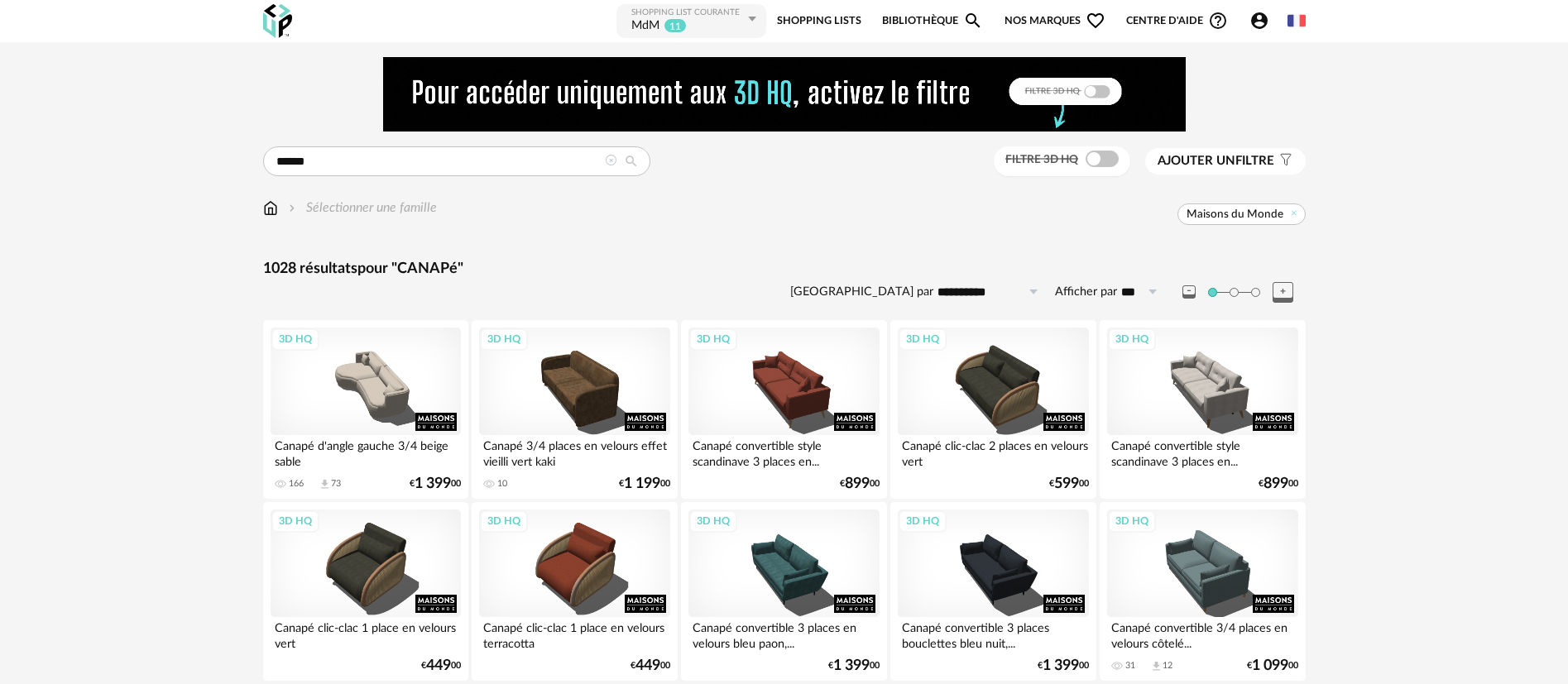
click at [608, 165] on icon at bounding box center [610, 160] width 11 height 11
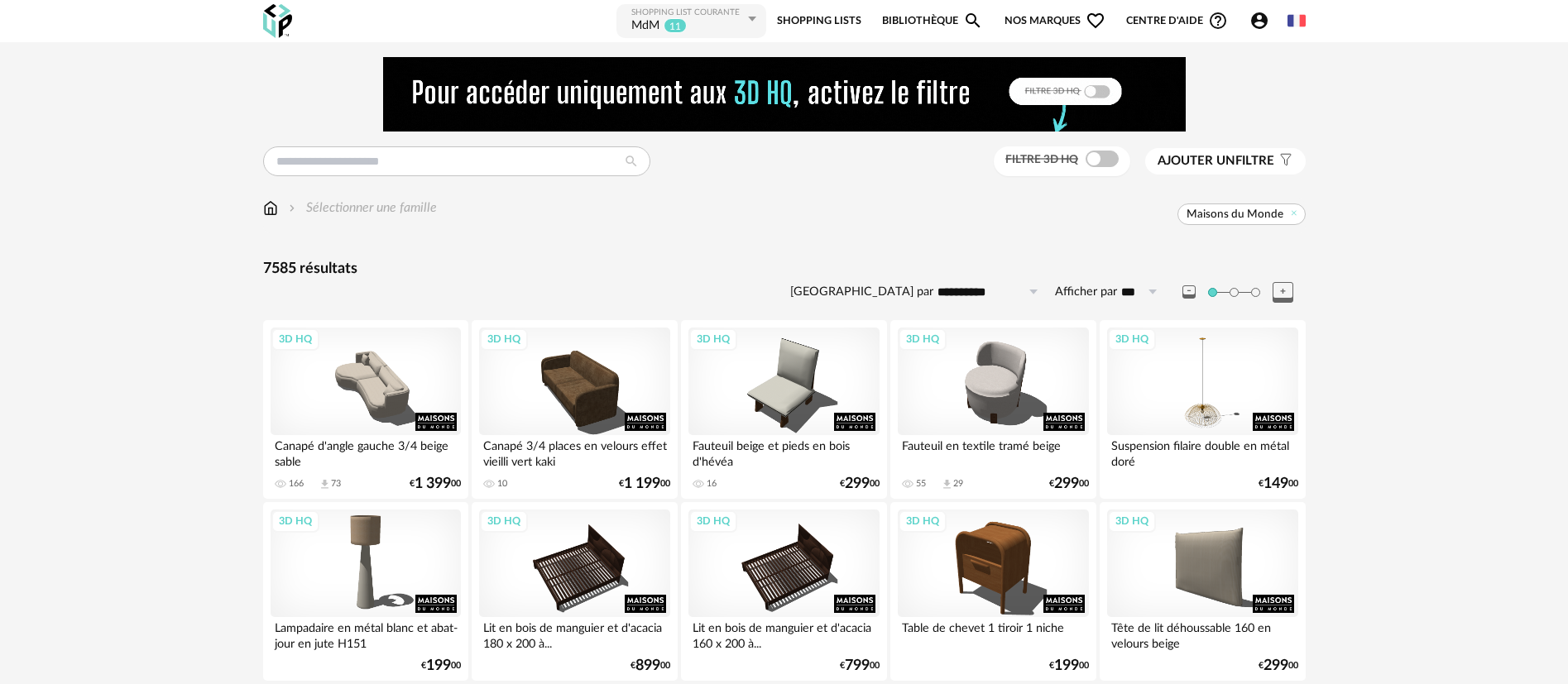
click at [1060, 21] on span "Nos marques Heart Outline icon" at bounding box center [1054, 21] width 101 height 37
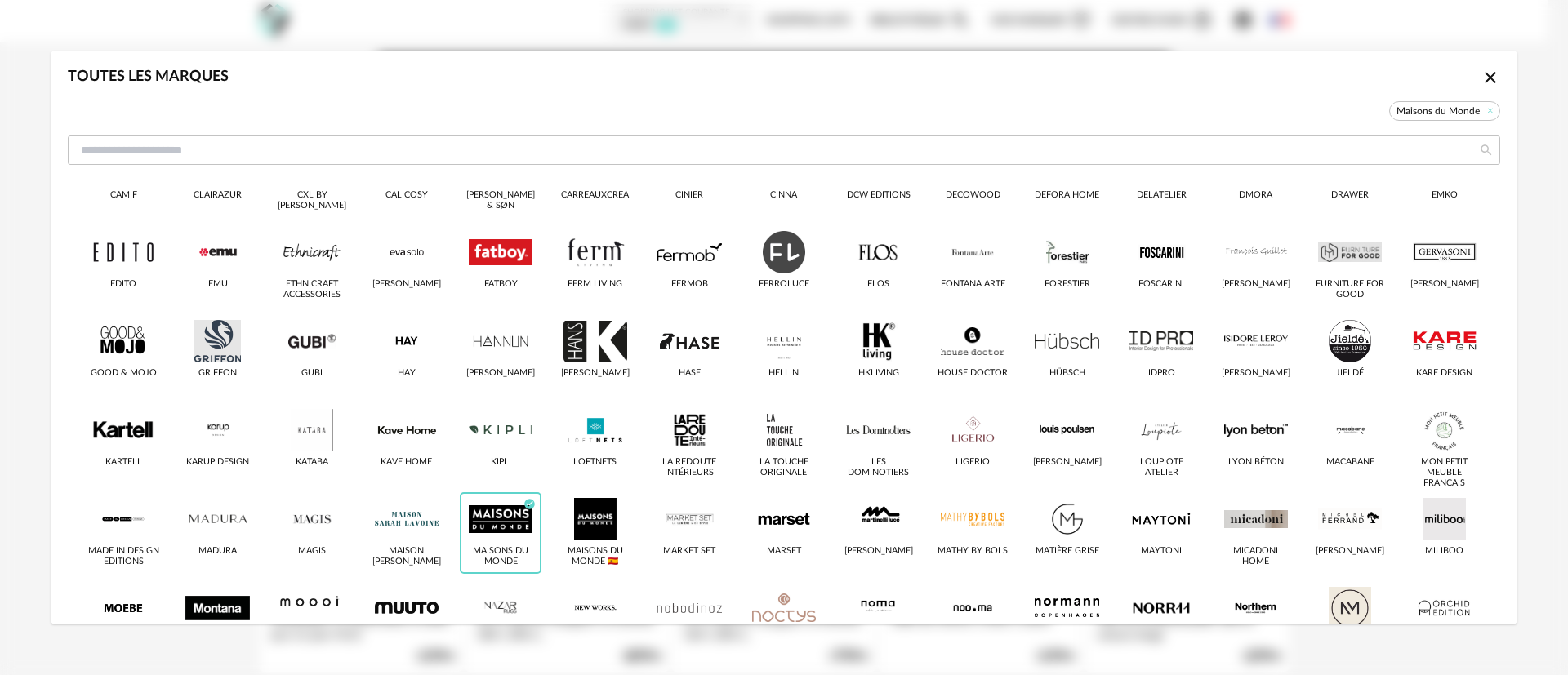
scroll to position [368, 0]
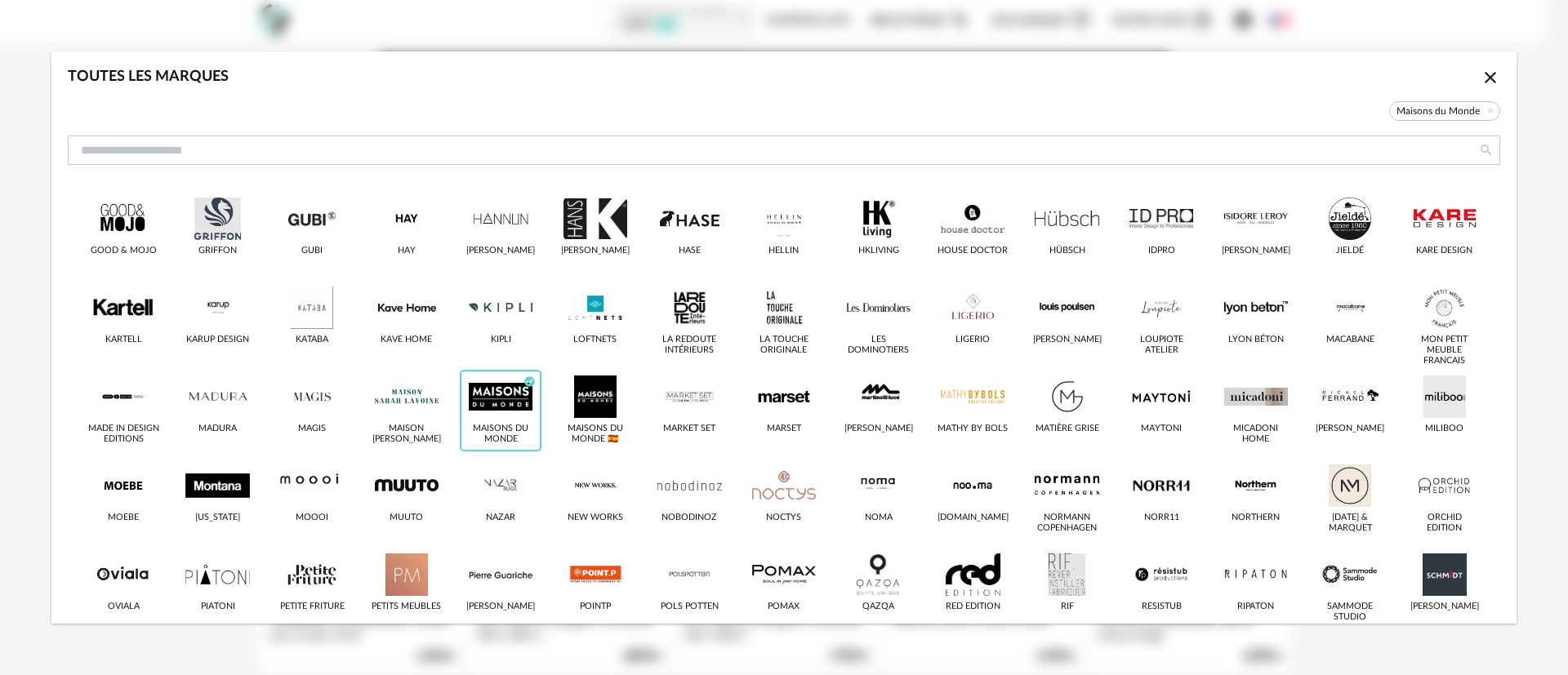
click at [1481, 70] on icon "Close icon" at bounding box center [1490, 77] width 20 height 20
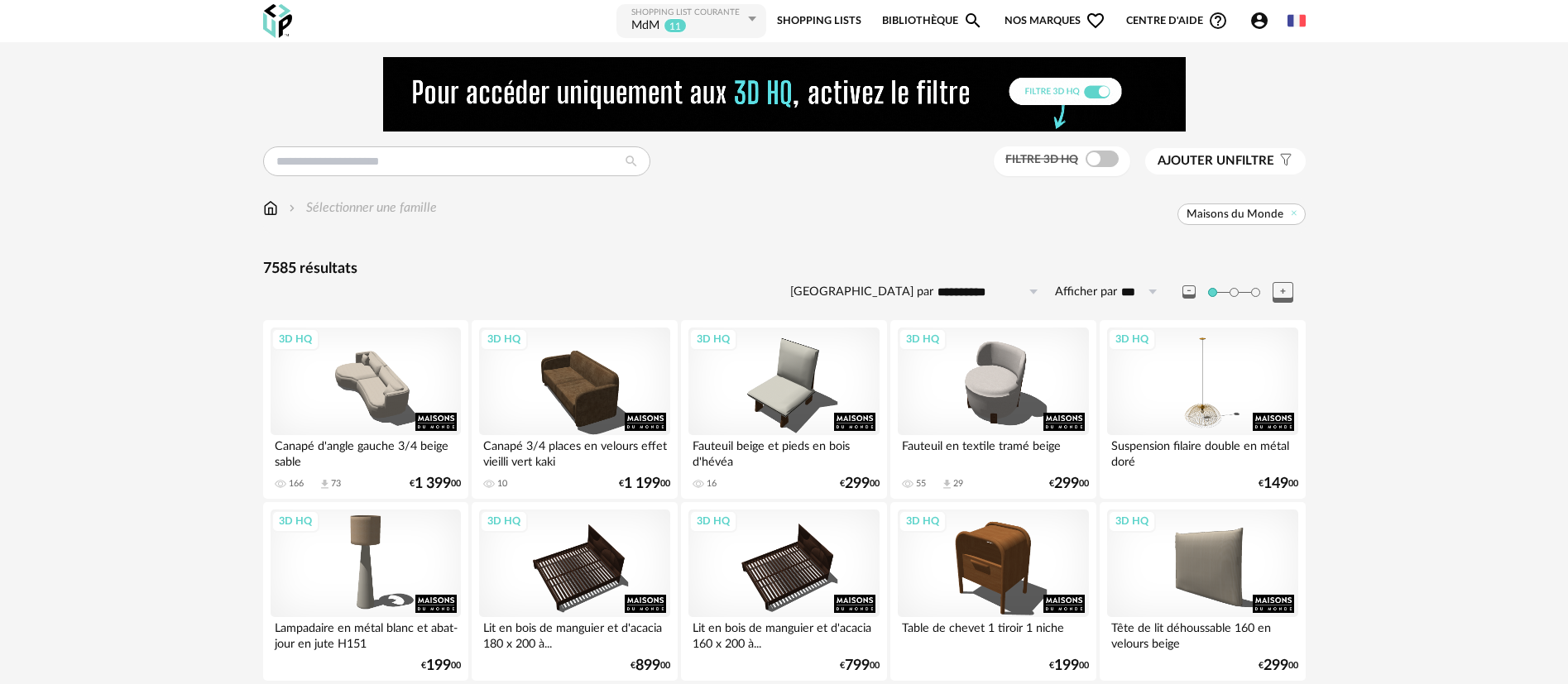
click at [872, 217] on div "Maisons du Monde" at bounding box center [871, 214] width 868 height 22
click at [1296, 210] on icon at bounding box center [1293, 213] width 10 height 10
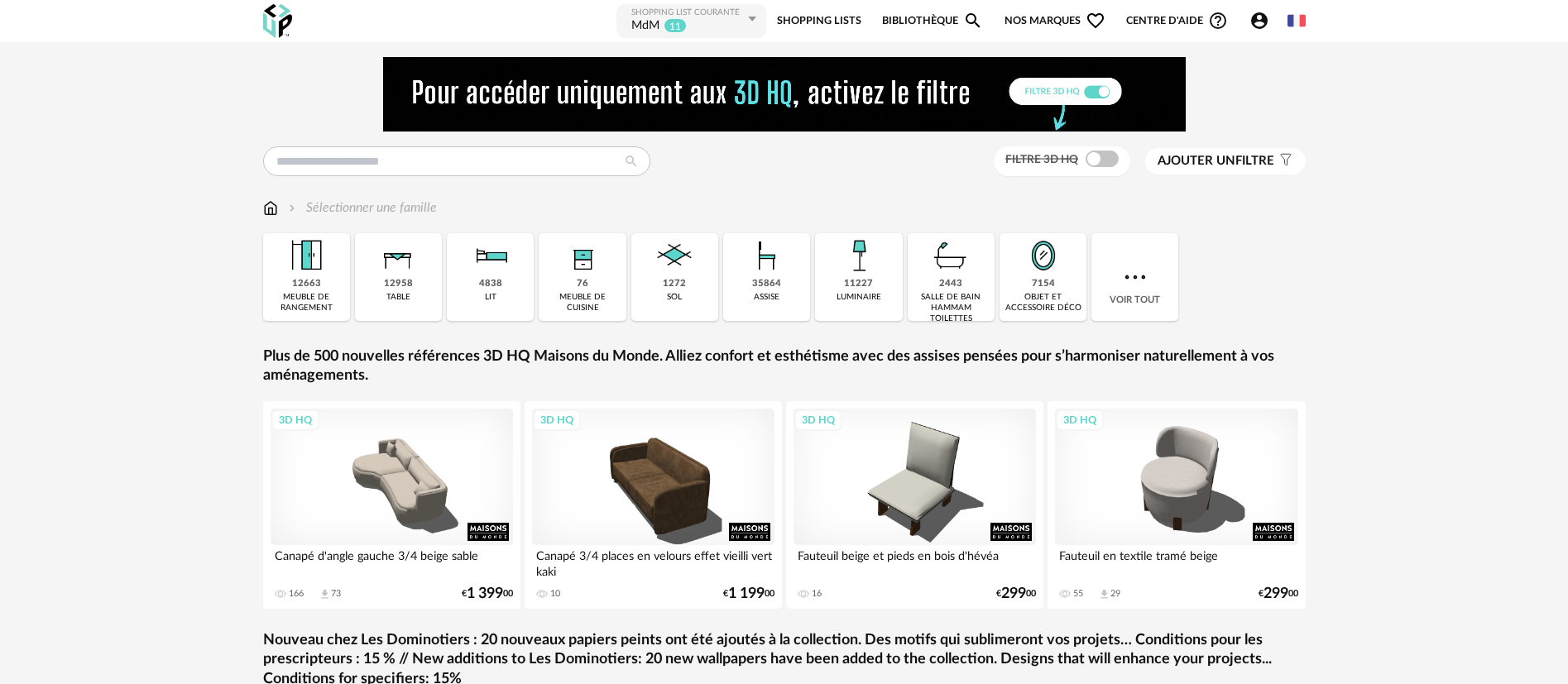
click at [1398, 261] on div "Filtre 3D HQ Ajouter un filtre s Filter icon Filtrer par : Sélectionner une fam…" at bounding box center [784, 503] width 1568 height 922
click at [1014, 13] on span "Nos marques Heart Outline icon" at bounding box center [1054, 21] width 101 height 37
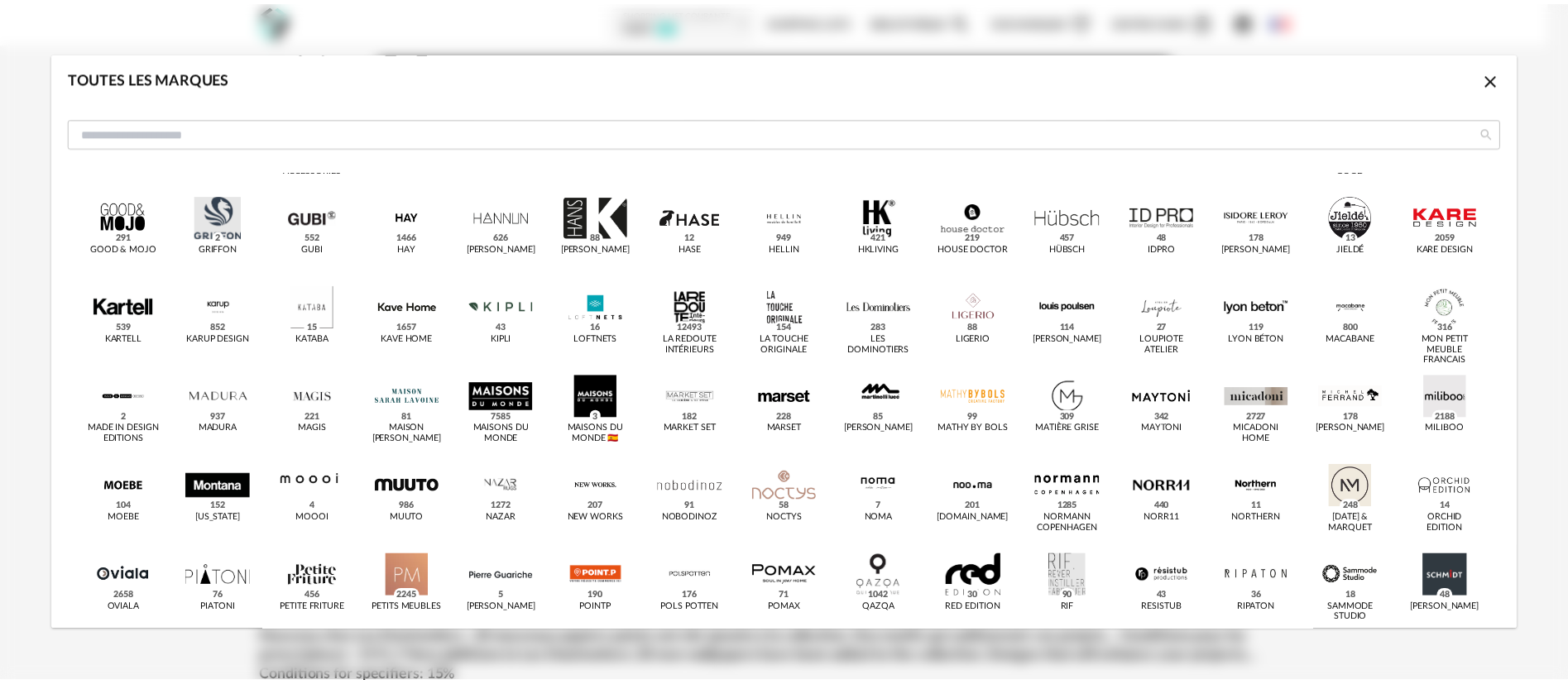
scroll to position [373, 0]
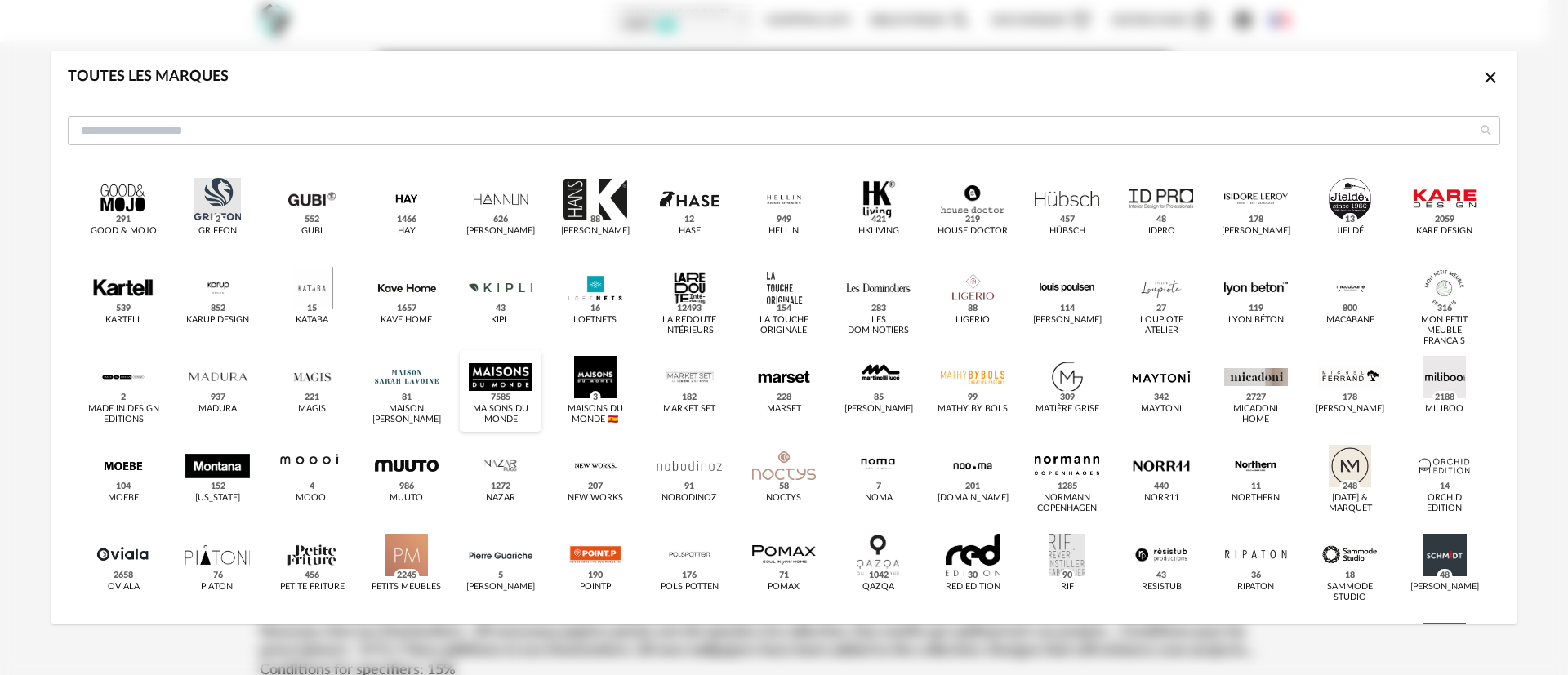
click at [510, 369] on div "dialog" at bounding box center [500, 377] width 64 height 42
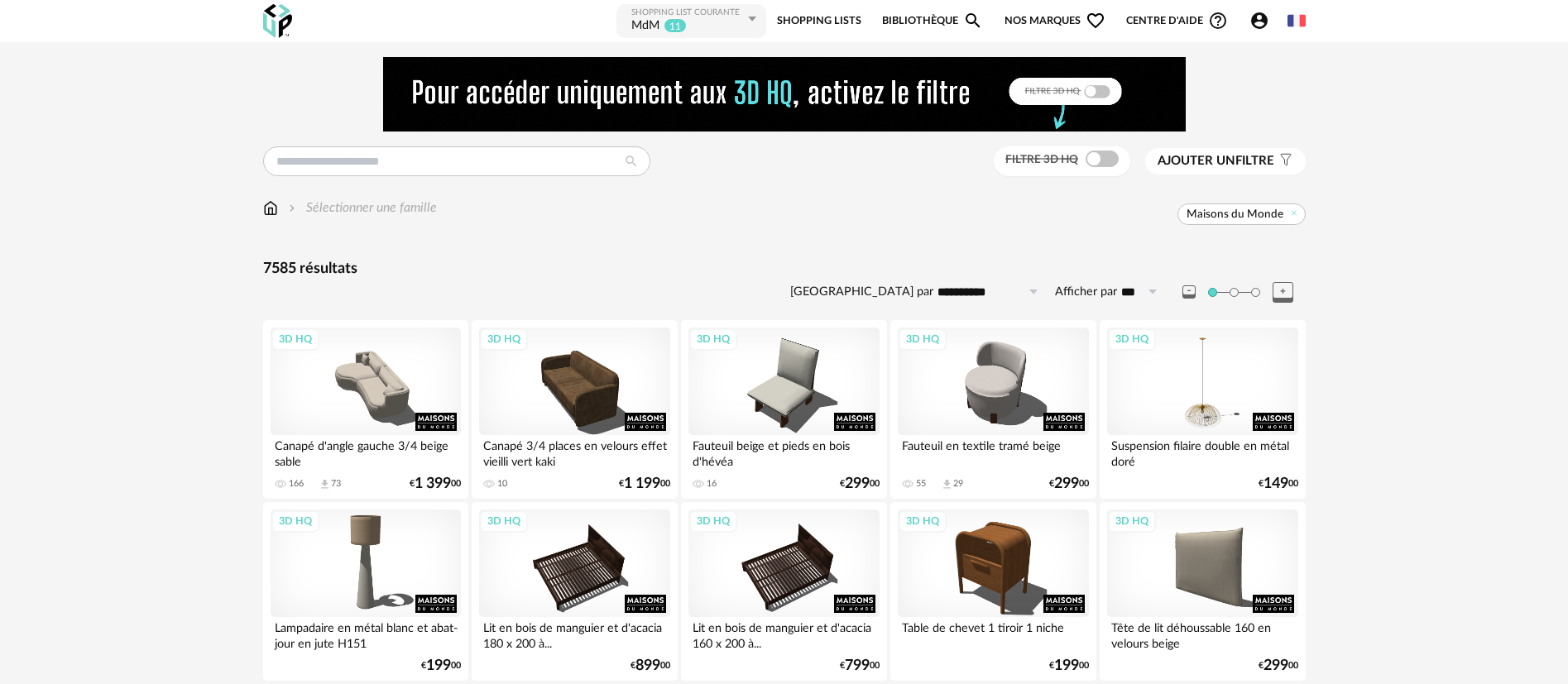
click at [1031, 8] on span "Nos marques Heart Outline icon" at bounding box center [1054, 21] width 101 height 37
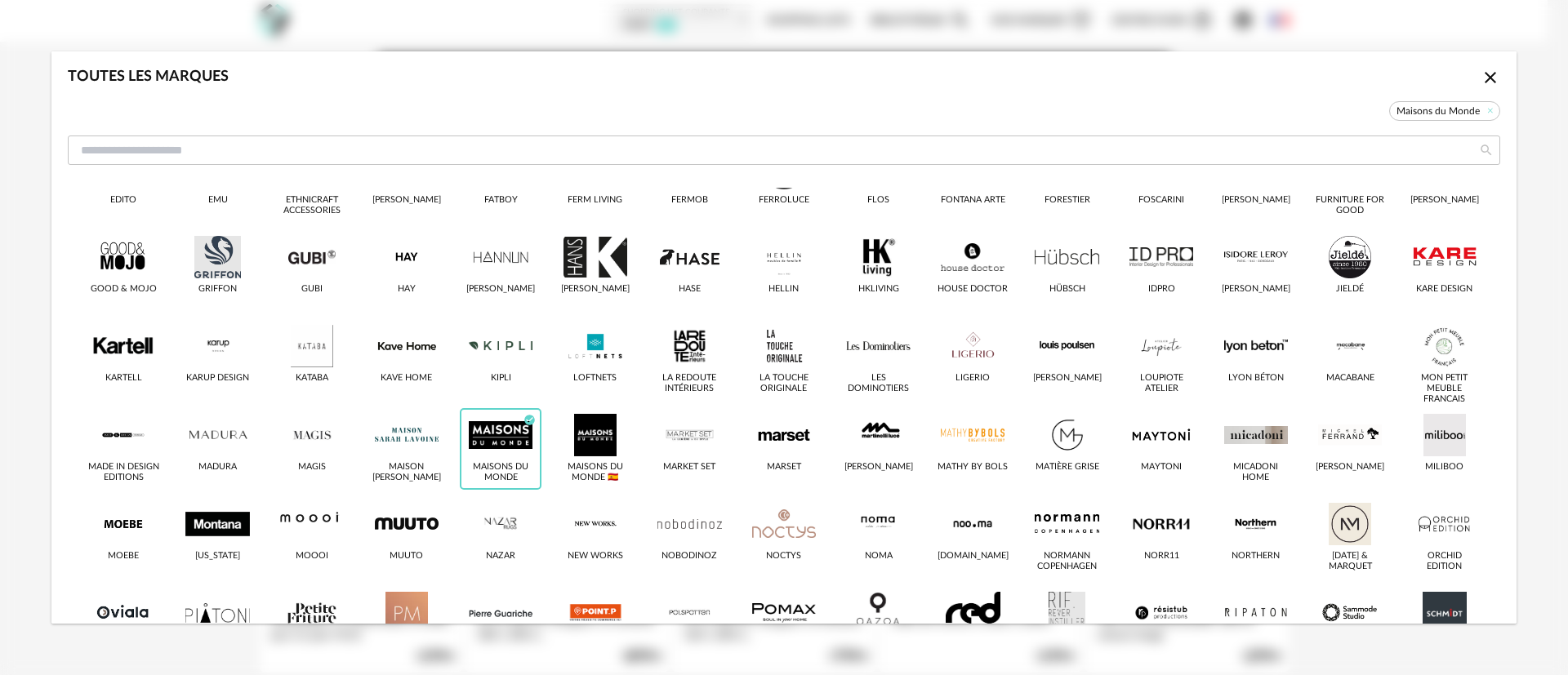
scroll to position [368, 0]
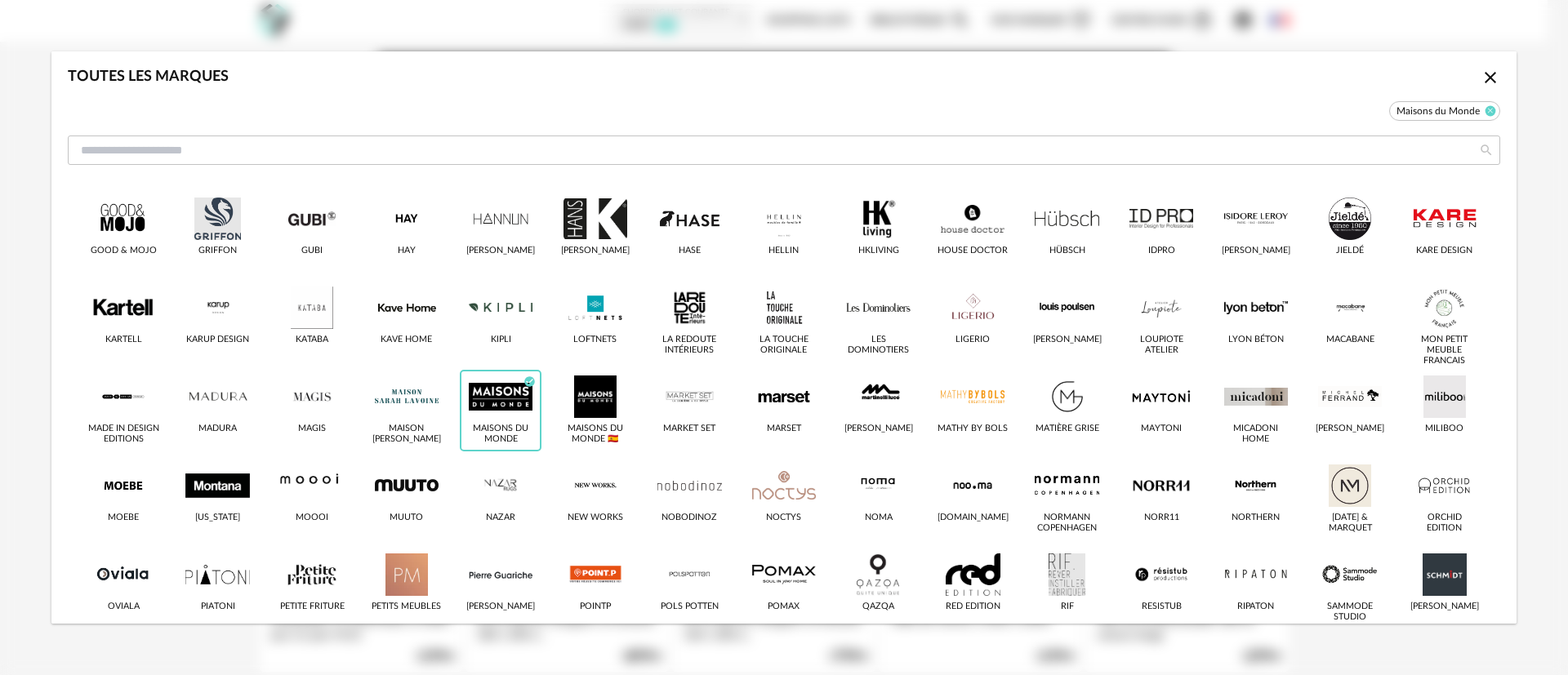
click at [1486, 110] on icon "dialog" at bounding box center [1491, 111] width 10 height 10
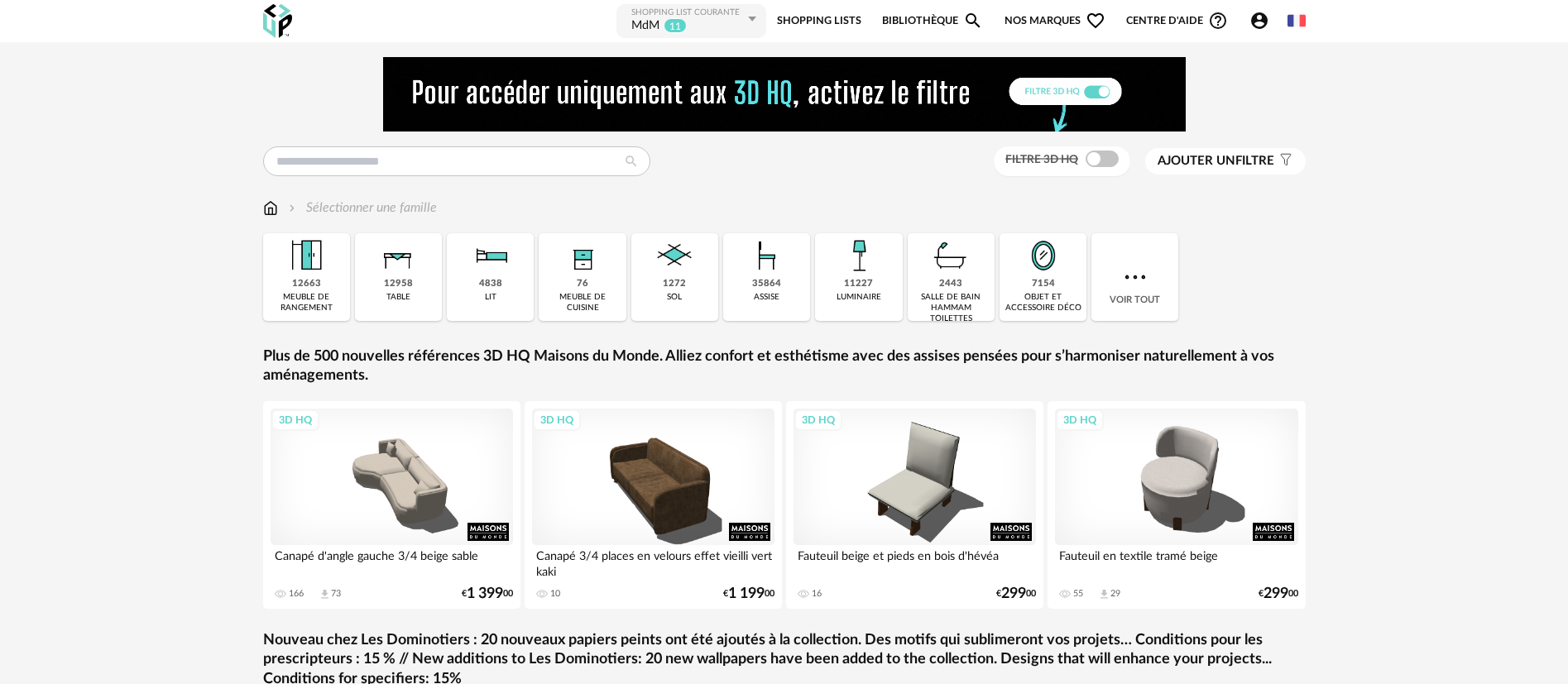
click at [1043, 22] on span "Nos marques Heart Outline icon" at bounding box center [1054, 21] width 101 height 37
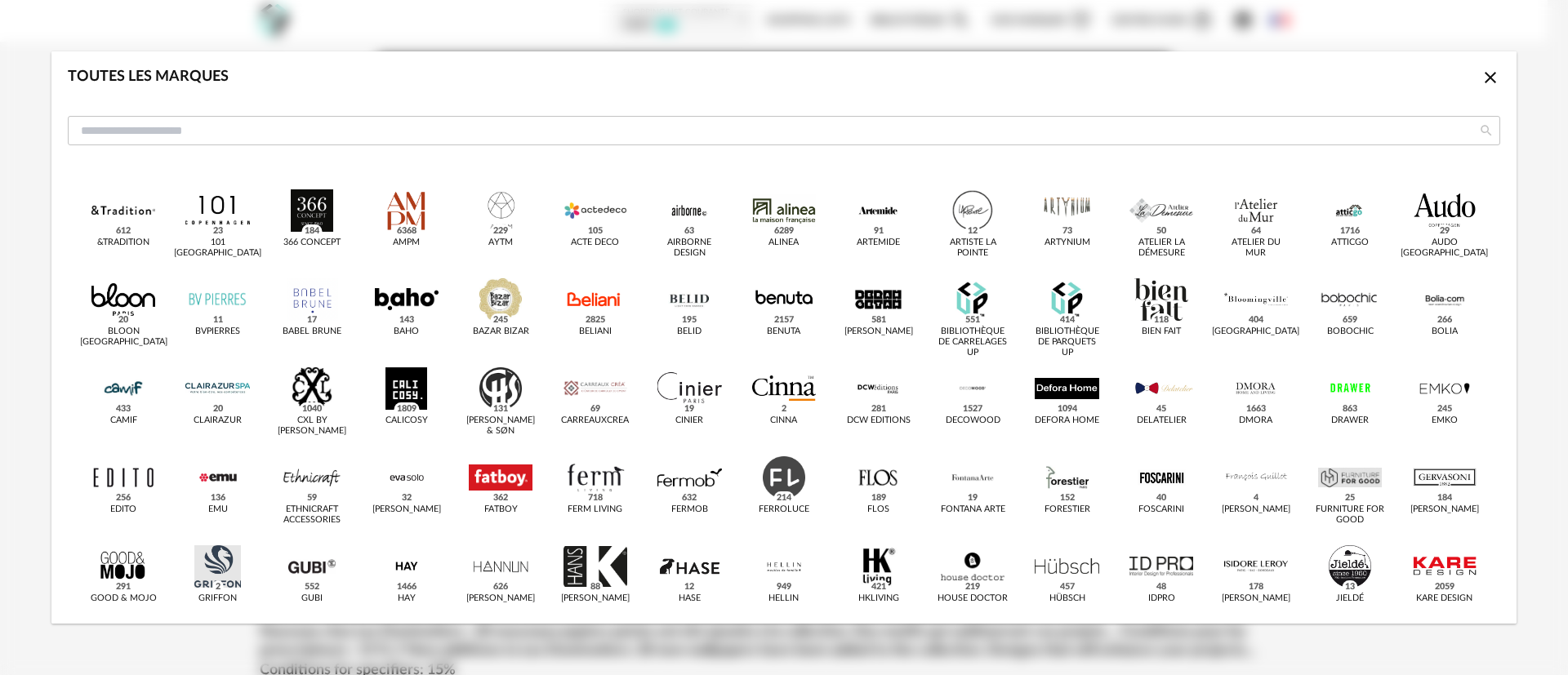
click at [1481, 77] on icon "Close icon" at bounding box center [1490, 77] width 20 height 20
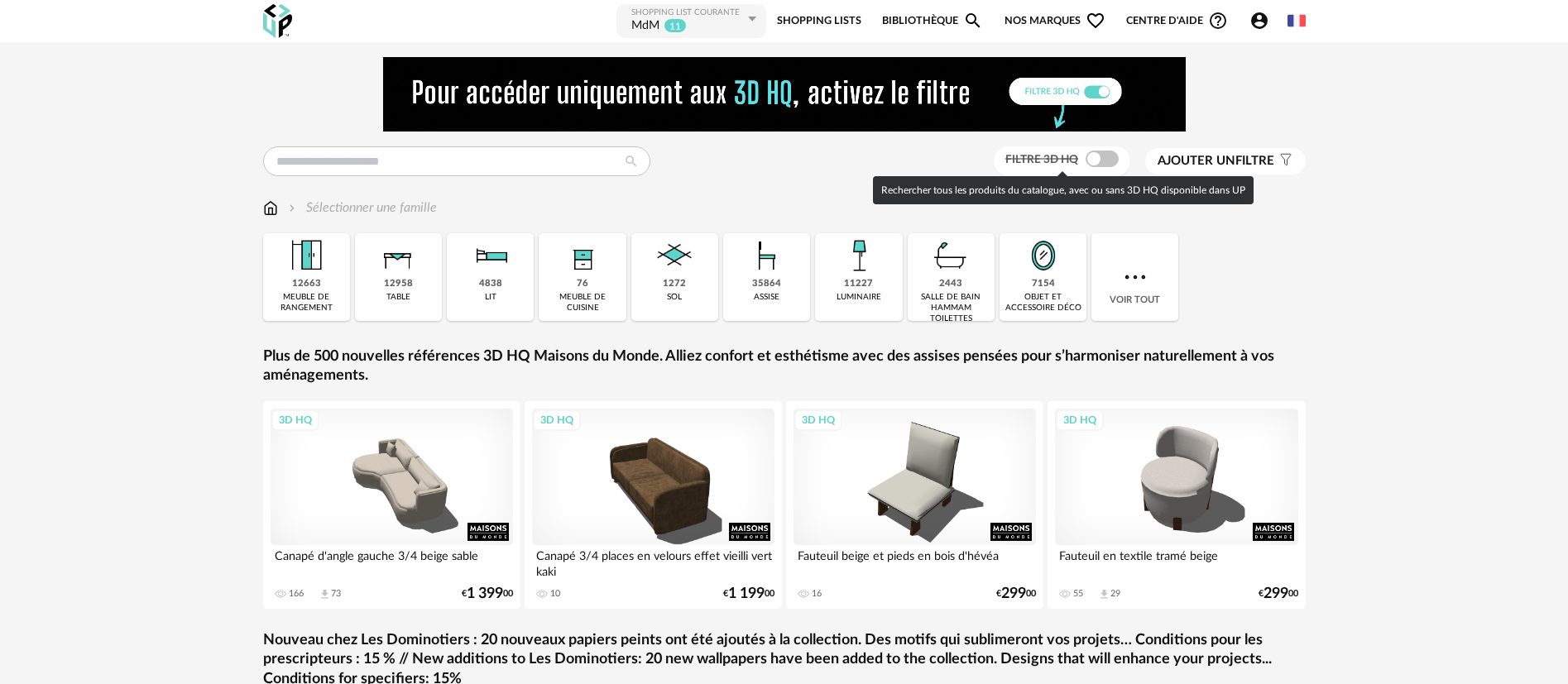
click at [1095, 152] on span at bounding box center [1102, 158] width 33 height 16
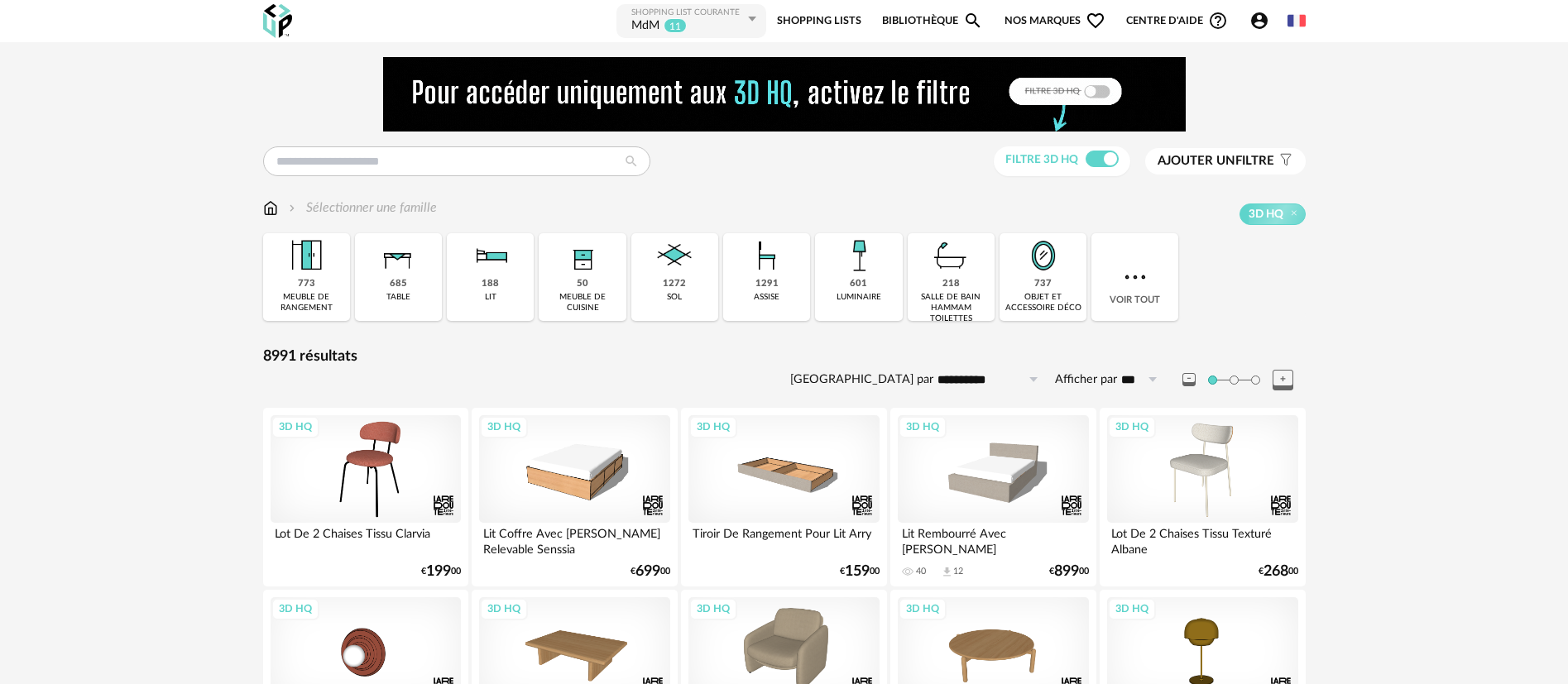
click at [1040, 17] on span "Nos marques Heart Outline icon" at bounding box center [1054, 21] width 101 height 37
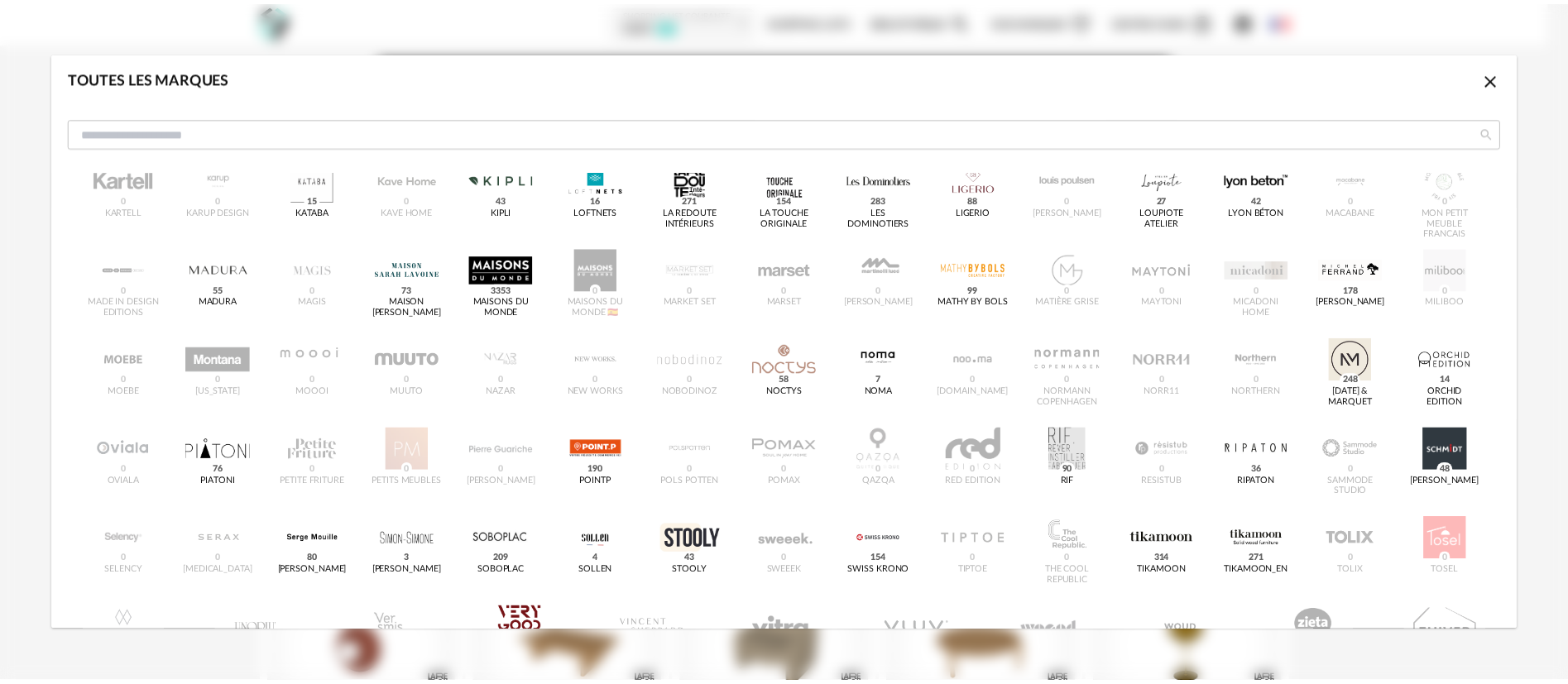
scroll to position [496, 0]
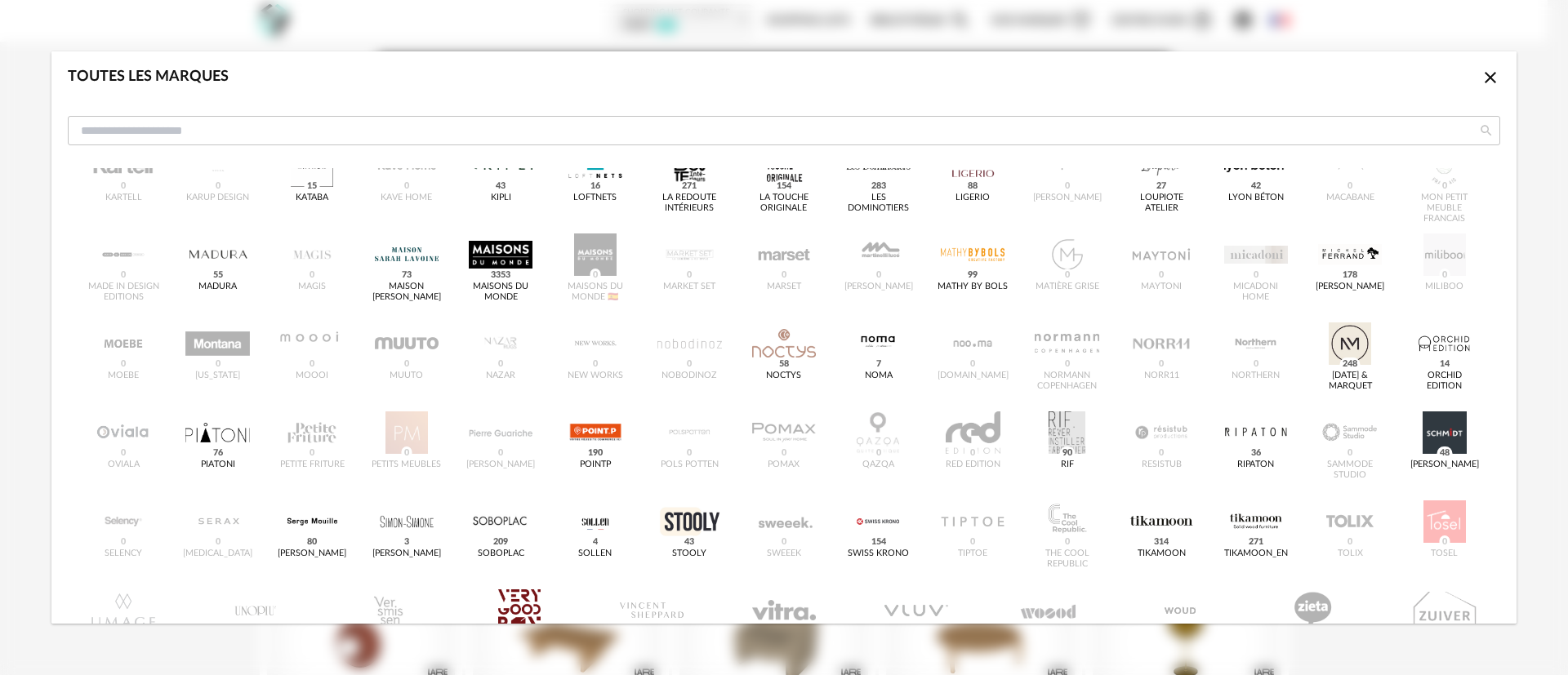
click at [1481, 80] on icon "Close icon" at bounding box center [1490, 77] width 20 height 20
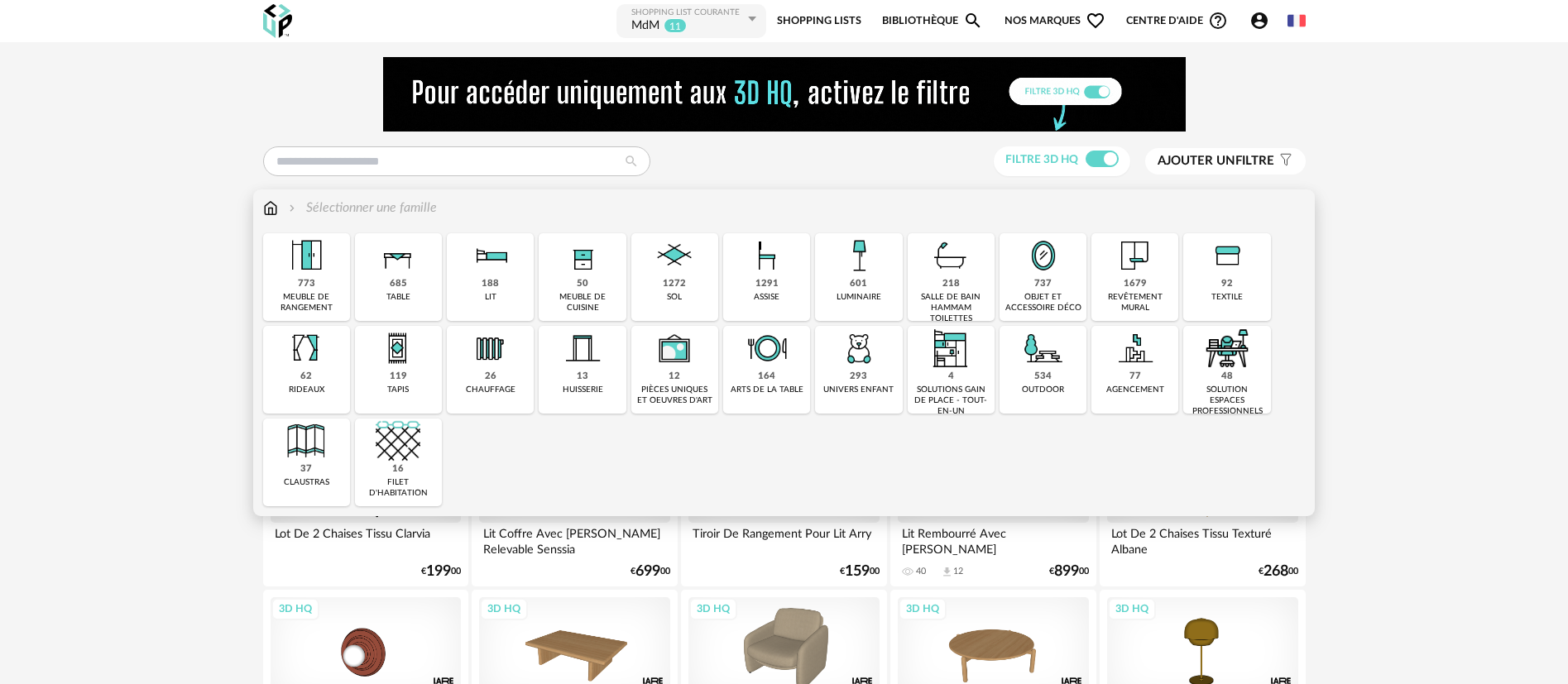
click at [271, 213] on img at bounding box center [270, 208] width 15 height 19
